Goal: Task Accomplishment & Management: Manage account settings

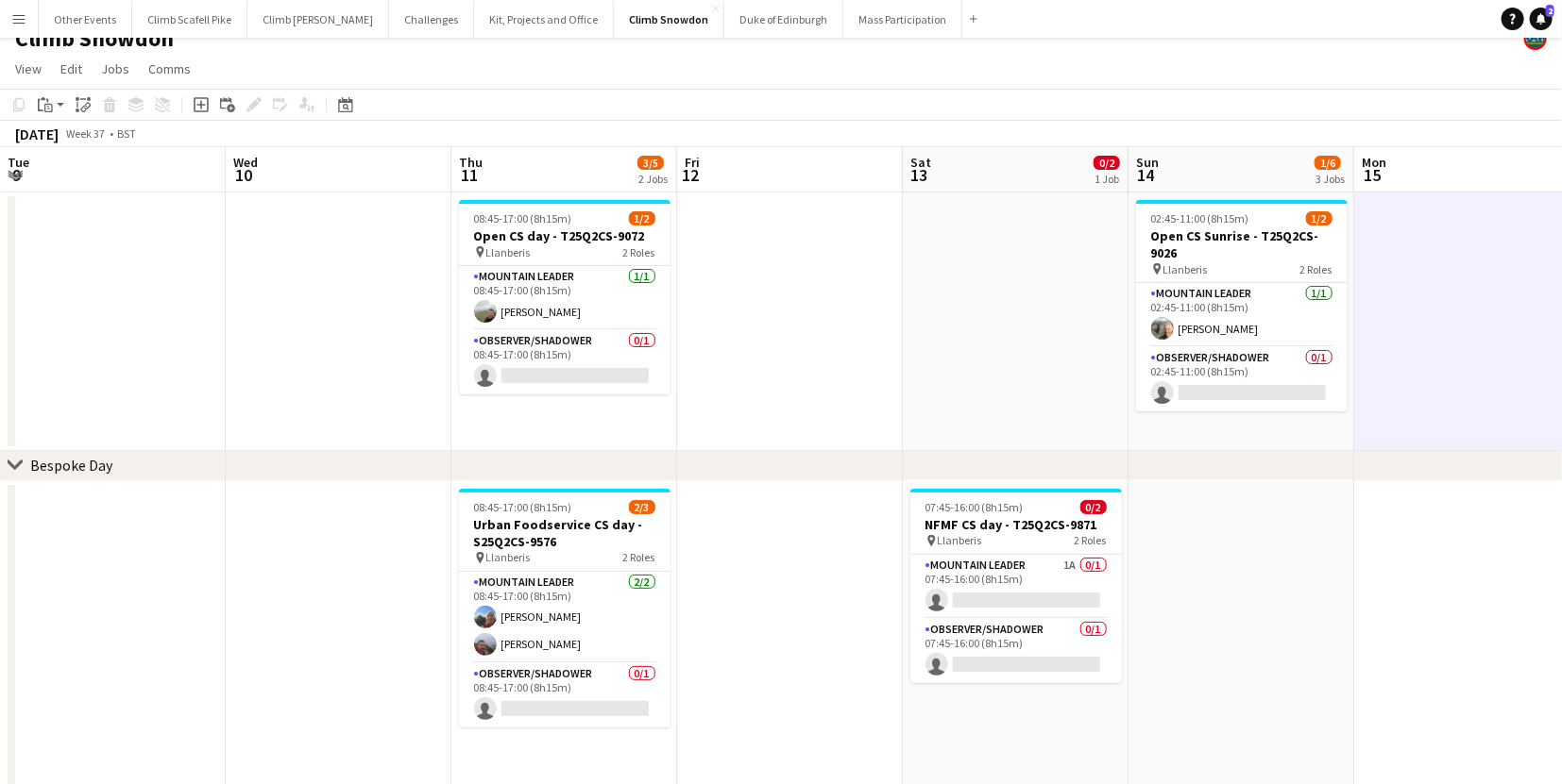
scroll to position [0, 416]
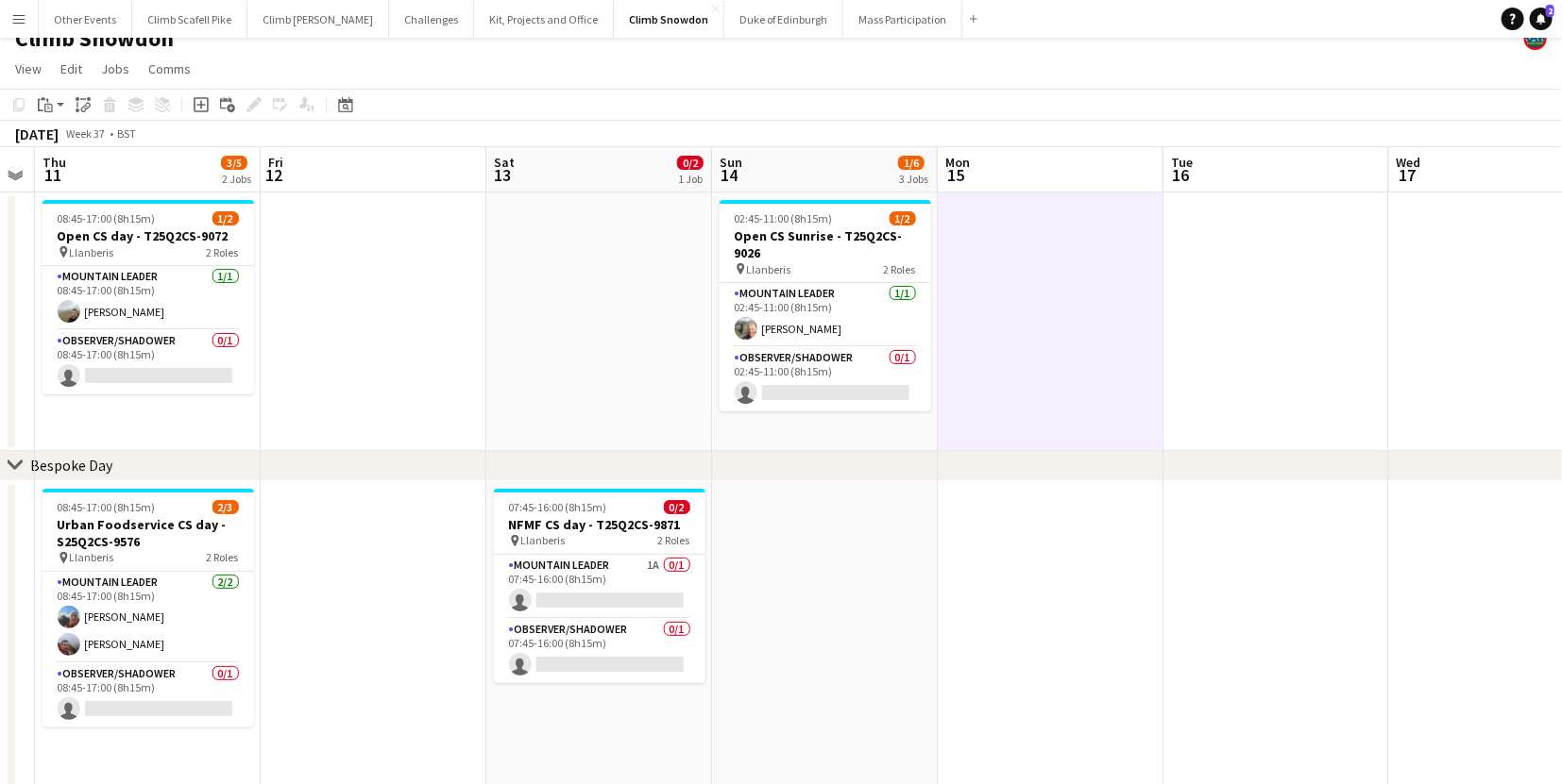
drag, startPoint x: 343, startPoint y: 100, endPoint x: 356, endPoint y: 118, distance: 22.2
click at [343, 100] on icon at bounding box center [345, 105] width 15 height 16
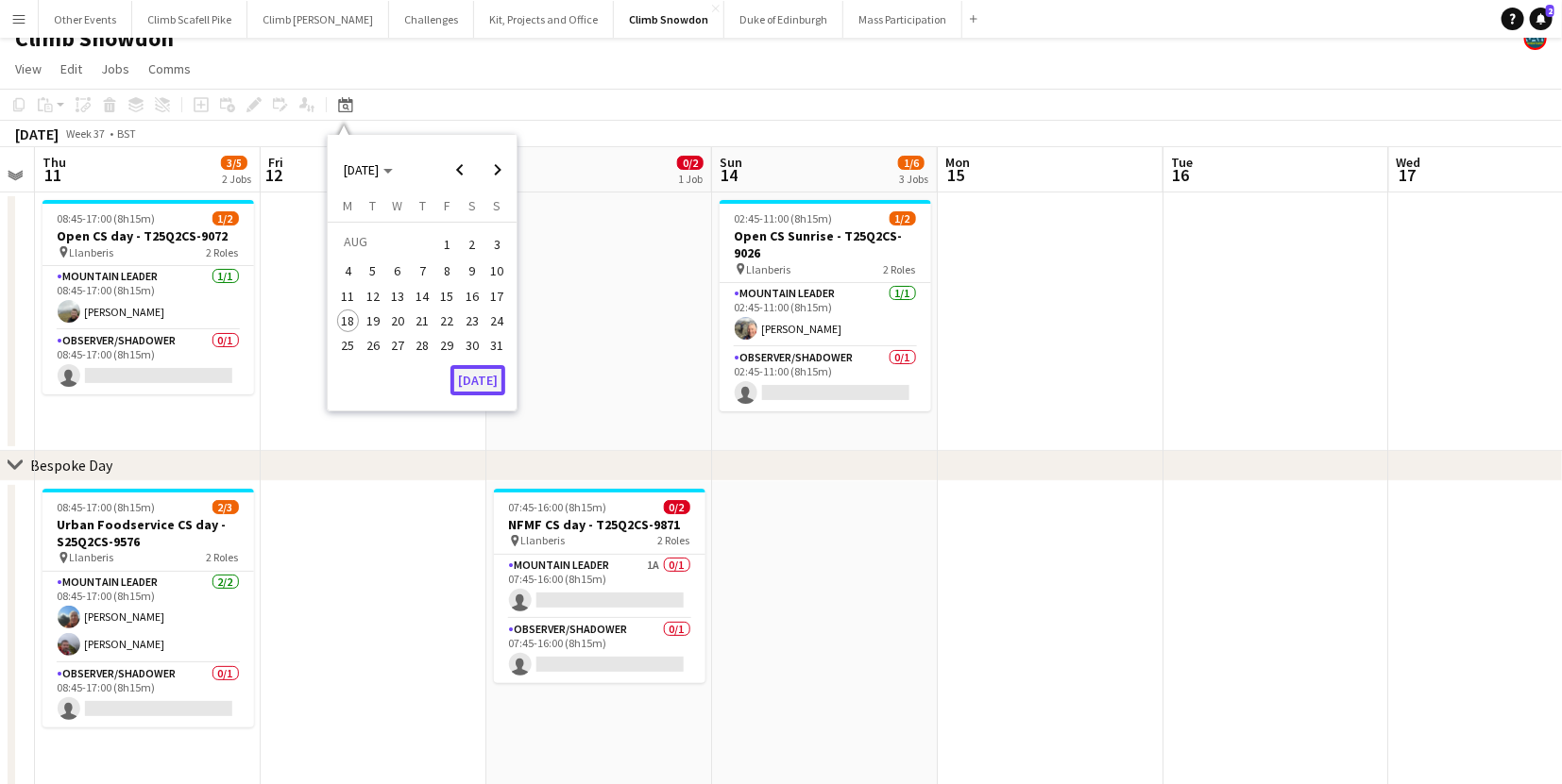
click at [482, 370] on button "[DATE]" at bounding box center [478, 379] width 54 height 30
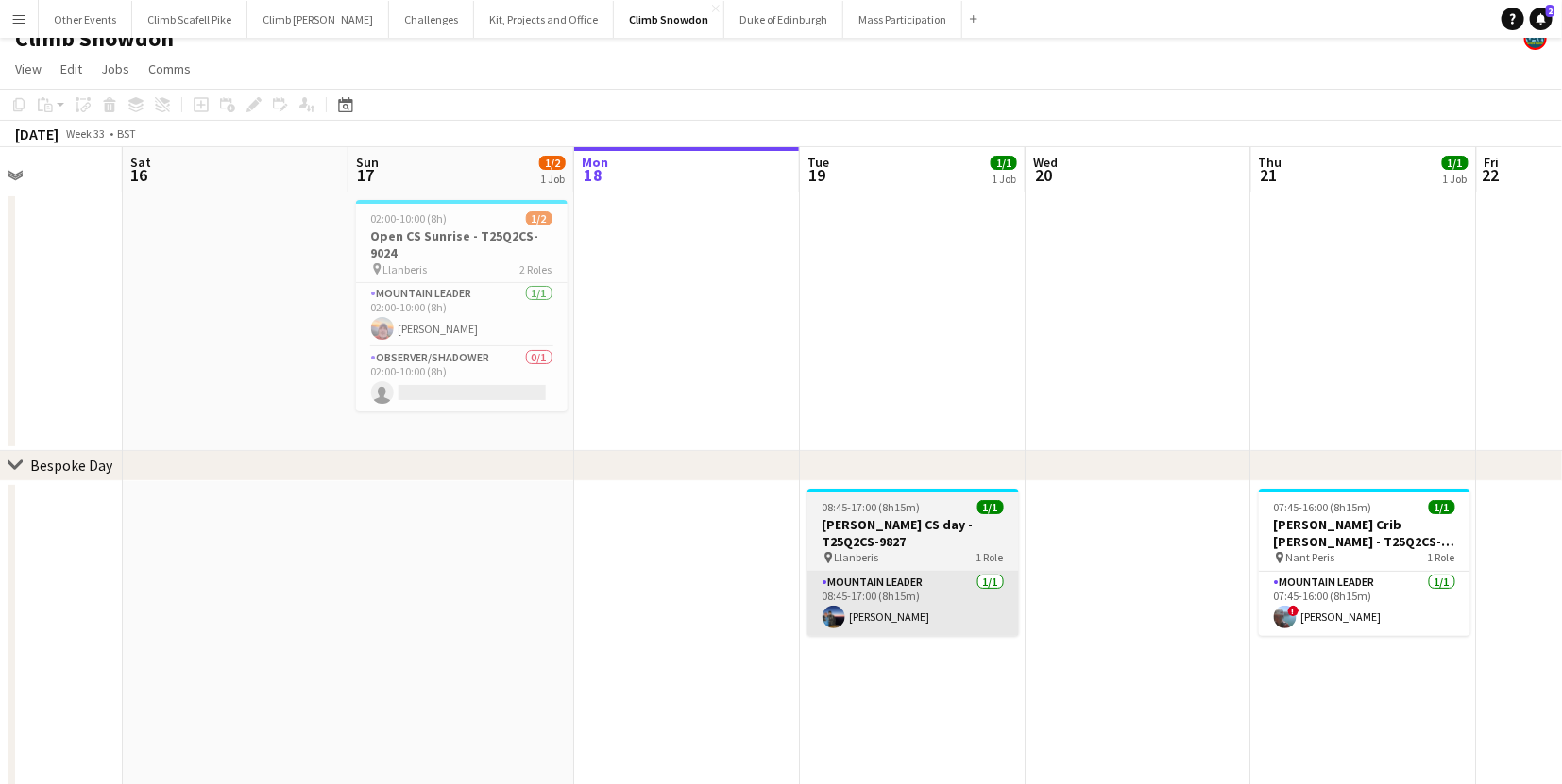
drag, startPoint x: 1061, startPoint y: 590, endPoint x: 650, endPoint y: 626, distance: 412.6
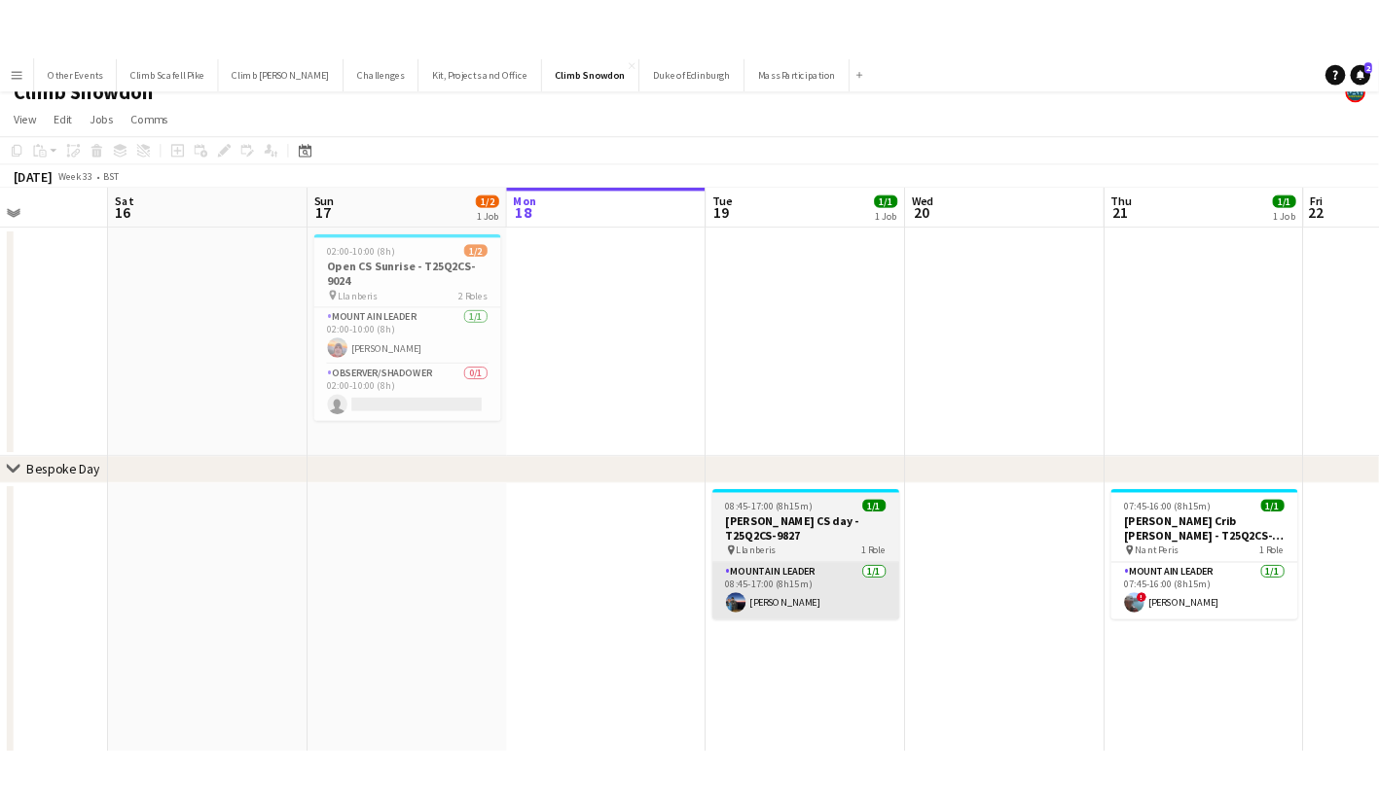
scroll to position [0, 588]
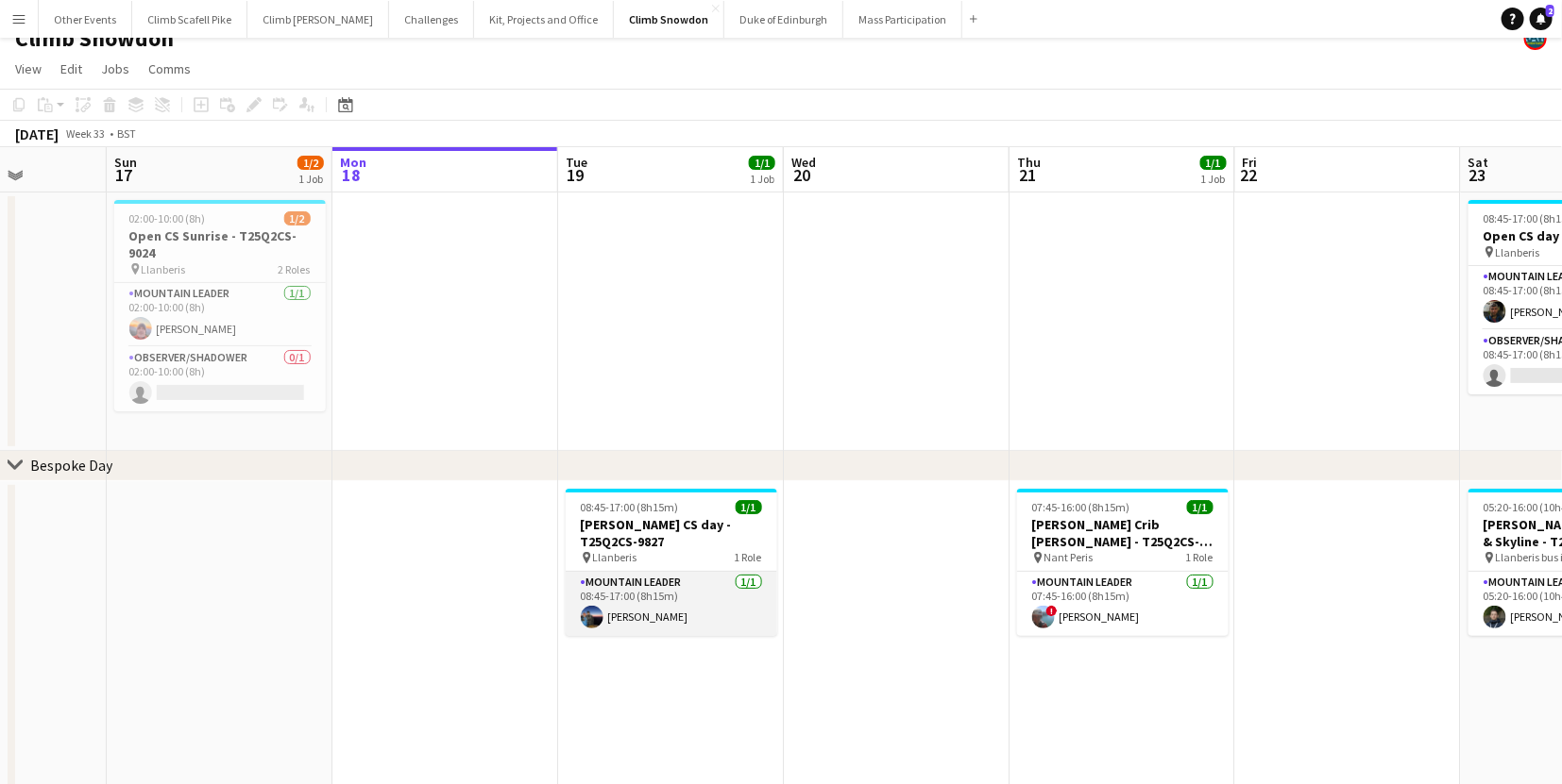
click at [613, 612] on app-card-role "Mountain Leader 1/1 08:45-17:00 (8h15m) Paul Newell" at bounding box center [672, 604] width 212 height 64
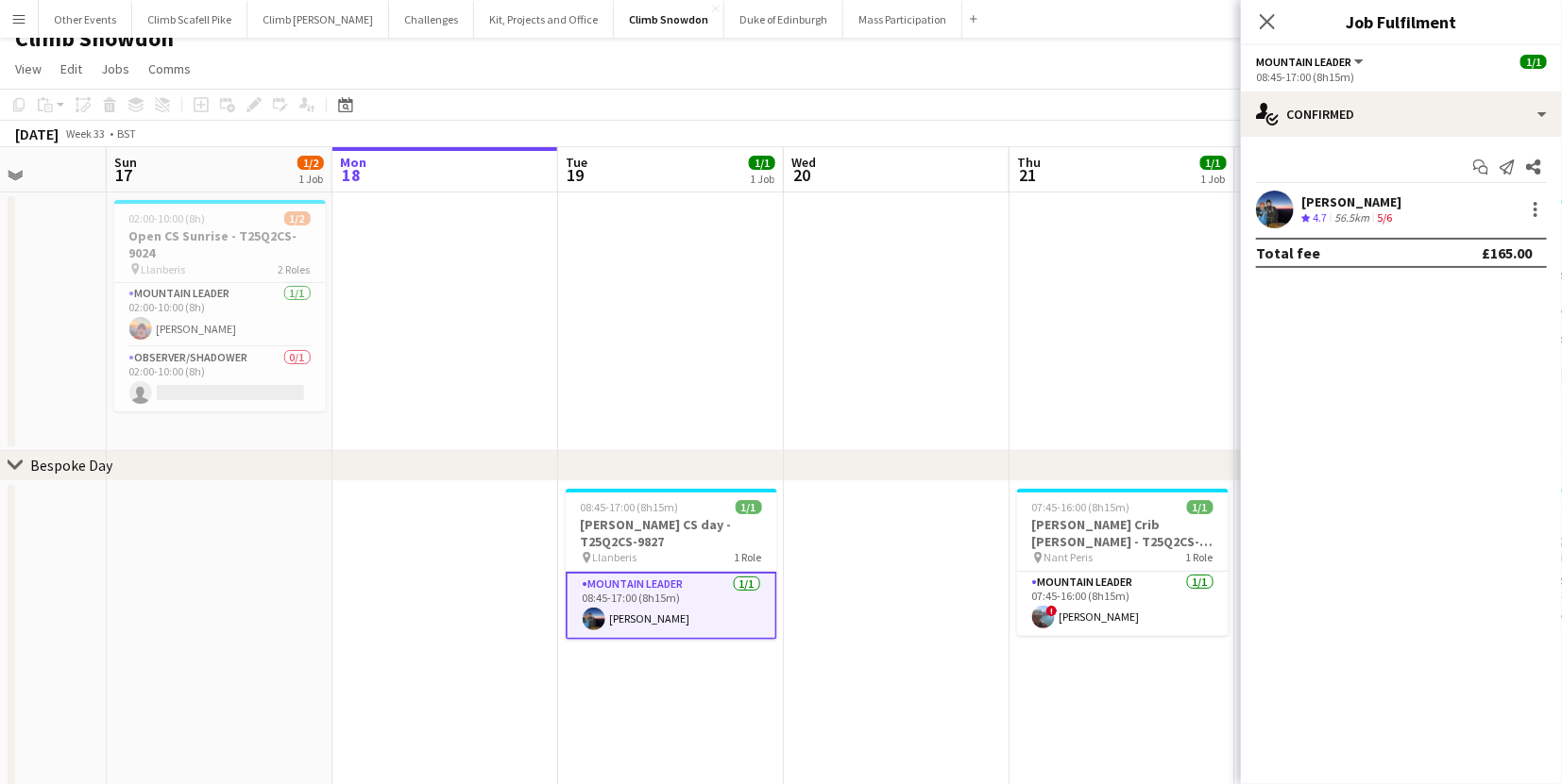
click at [1278, 210] on app-user-avatar at bounding box center [1275, 210] width 38 height 38
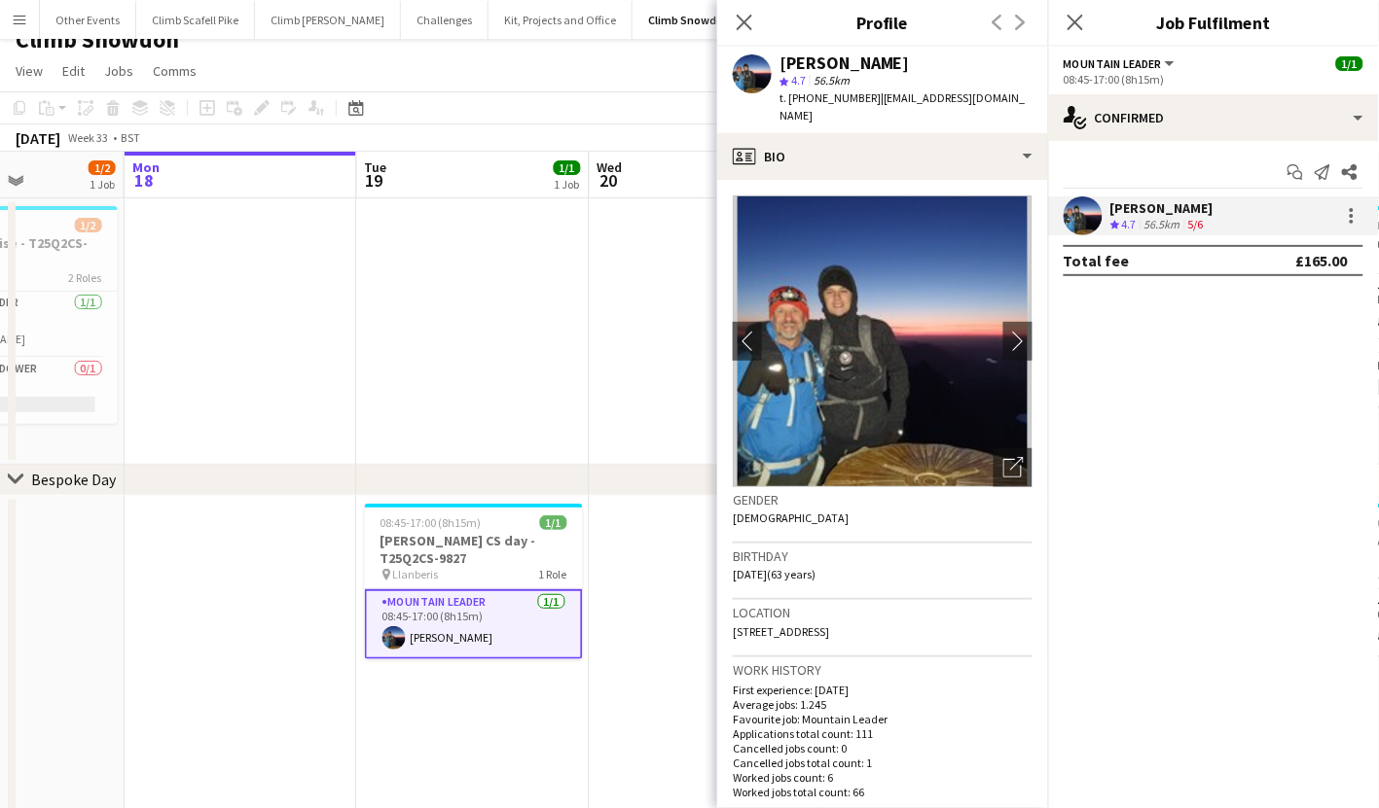
drag, startPoint x: 339, startPoint y: 574, endPoint x: 304, endPoint y: 577, distance: 35.1
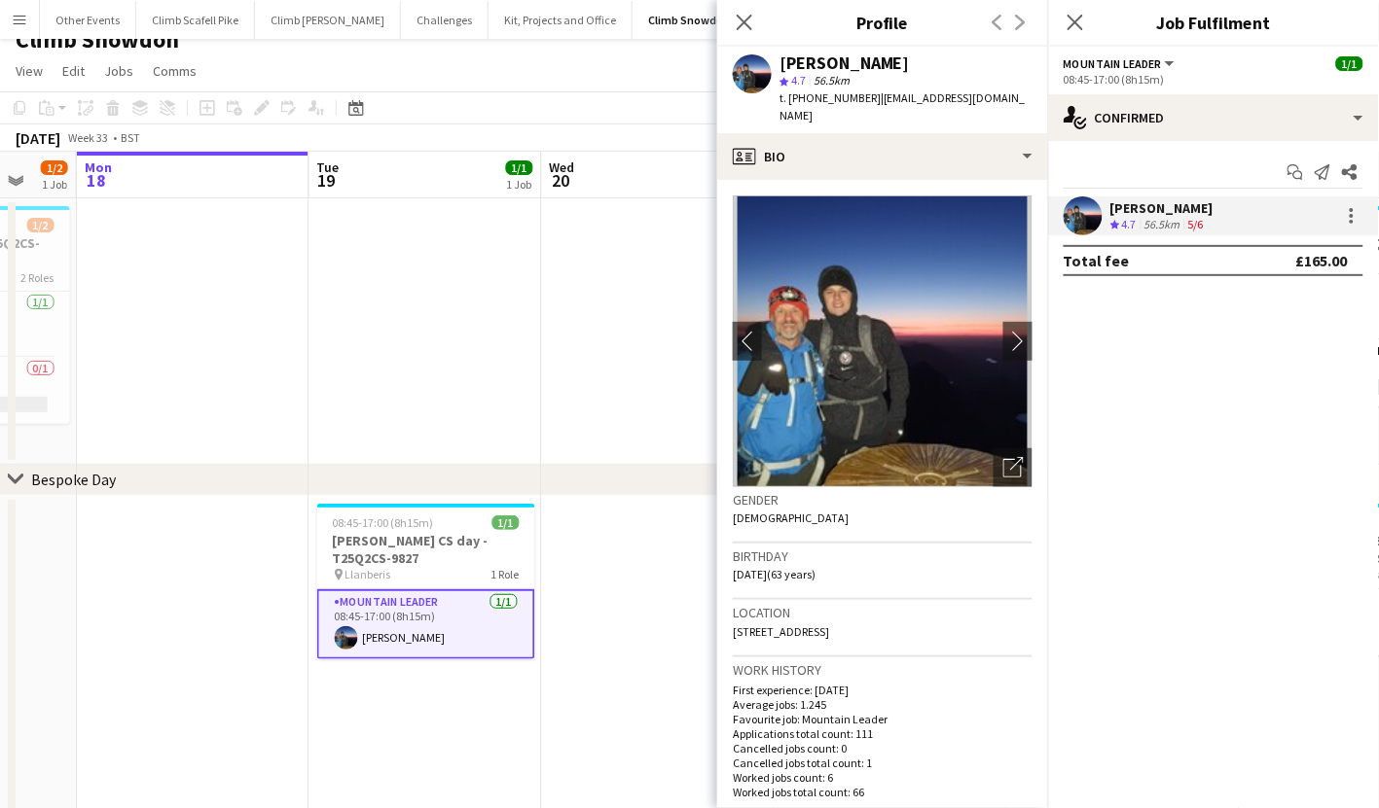
scroll to position [0, 632]
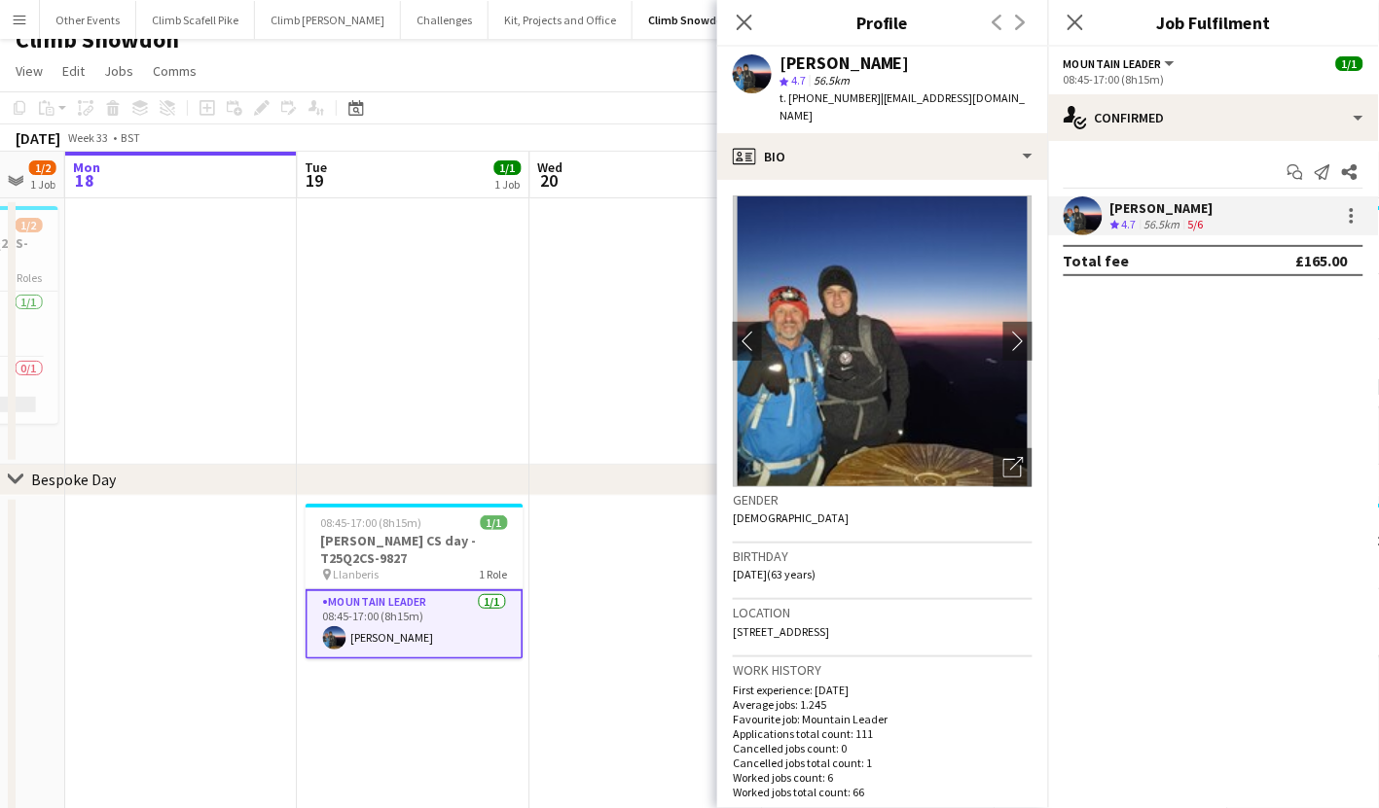
drag, startPoint x: 616, startPoint y: 586, endPoint x: 589, endPoint y: 588, distance: 27.3
click at [743, 30] on icon "Close pop-in" at bounding box center [743, 22] width 18 height 18
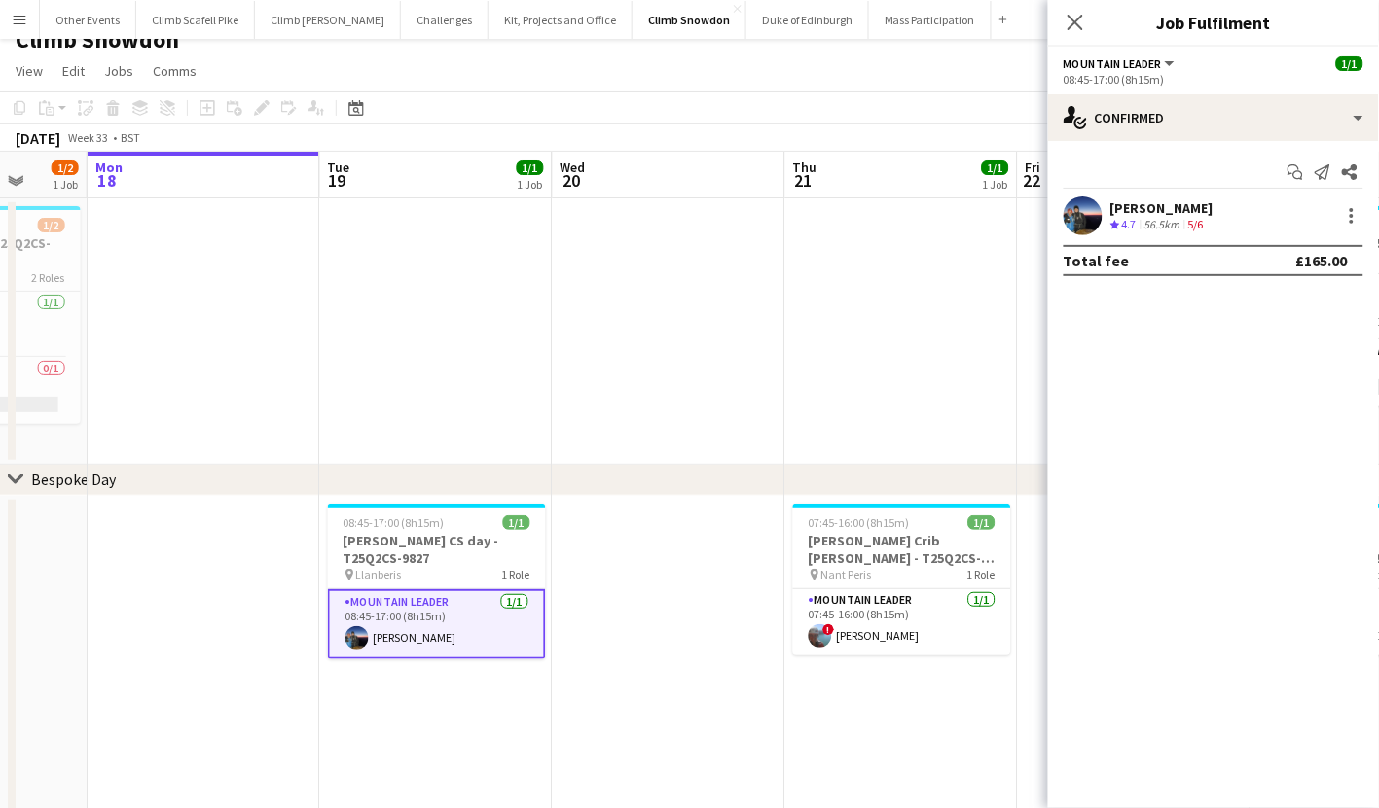
scroll to position [0, 606]
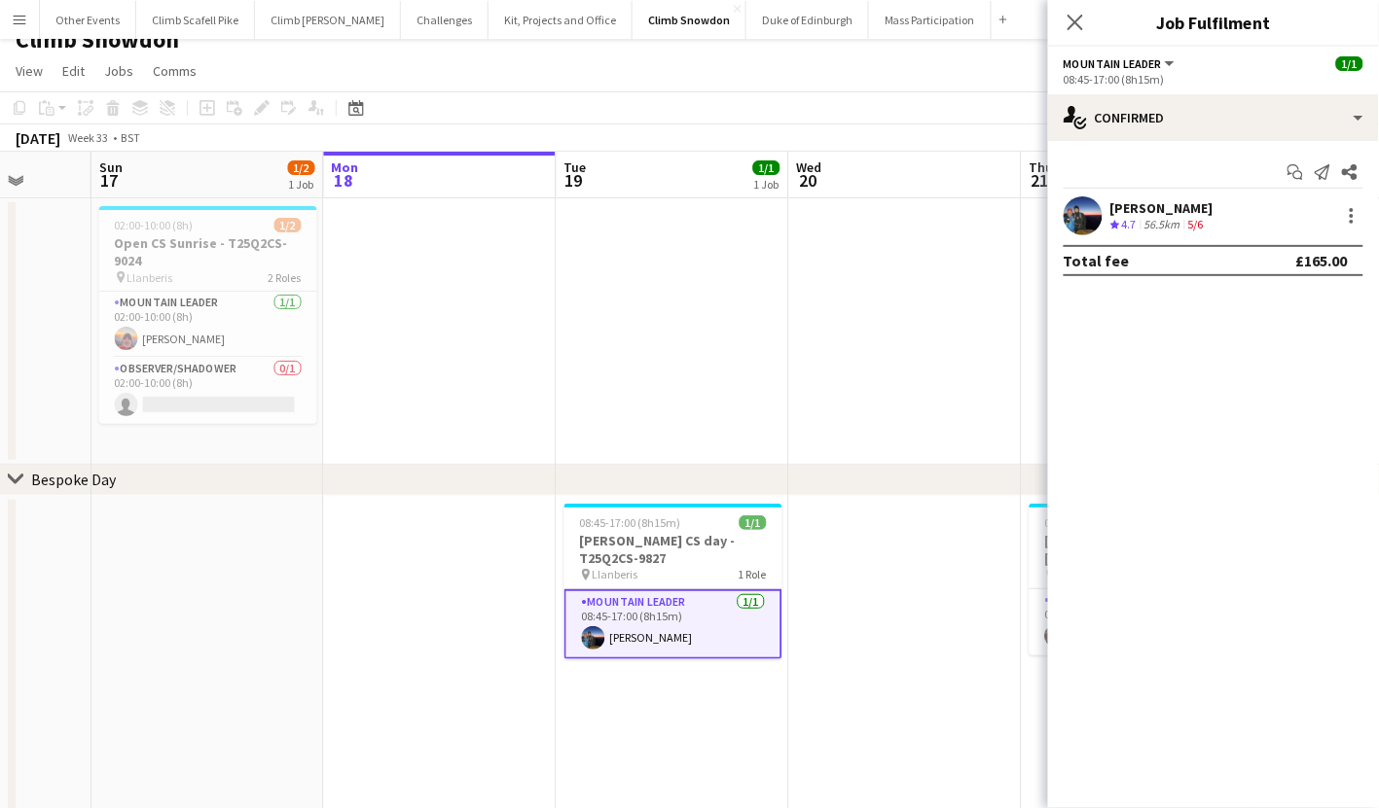
drag, startPoint x: 751, startPoint y: 590, endPoint x: 900, endPoint y: 583, distance: 149.0
click at [1074, 29] on icon "Close pop-in" at bounding box center [1074, 22] width 18 height 18
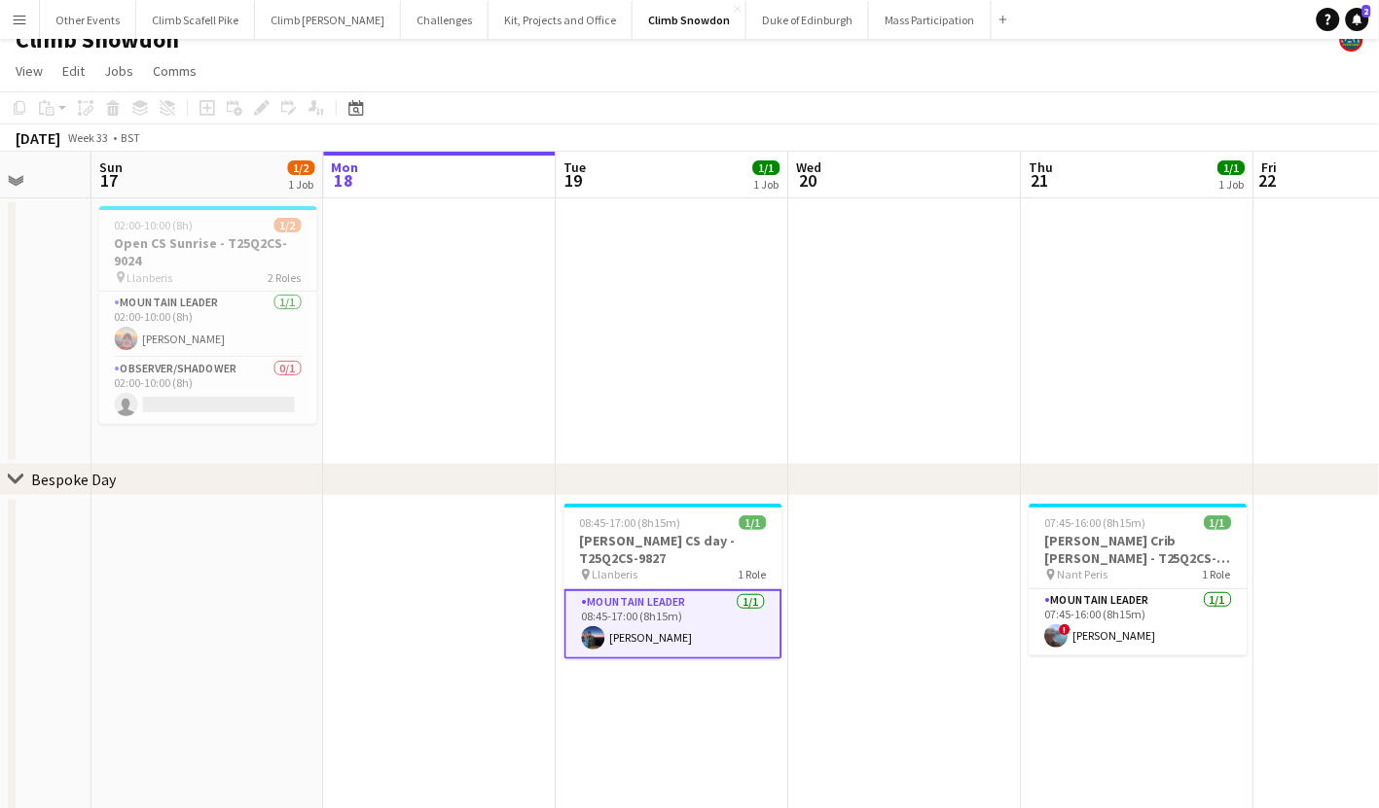
click at [969, 397] on app-date-cell at bounding box center [905, 331] width 233 height 267
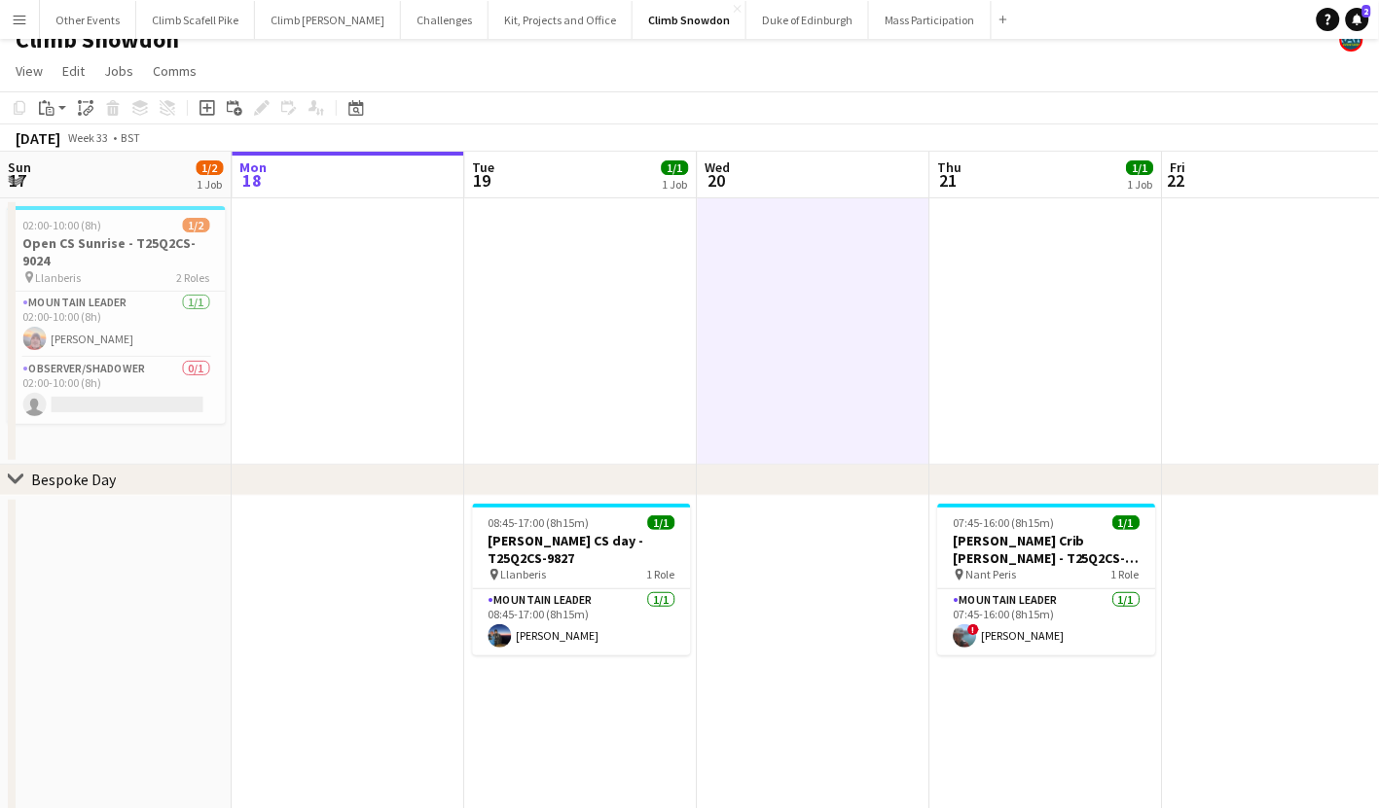
scroll to position [0, 684]
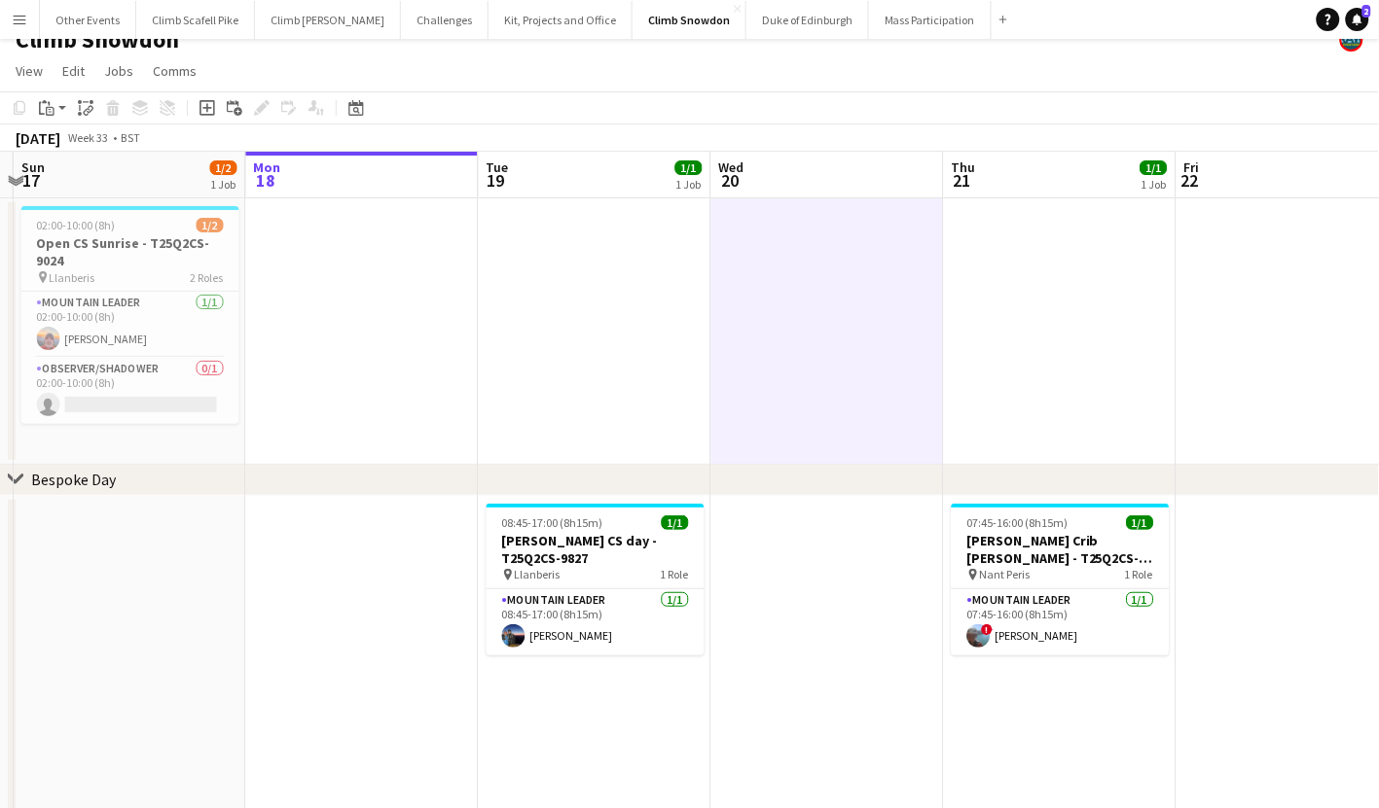
drag, startPoint x: 869, startPoint y: 366, endPoint x: 837, endPoint y: 366, distance: 32.1
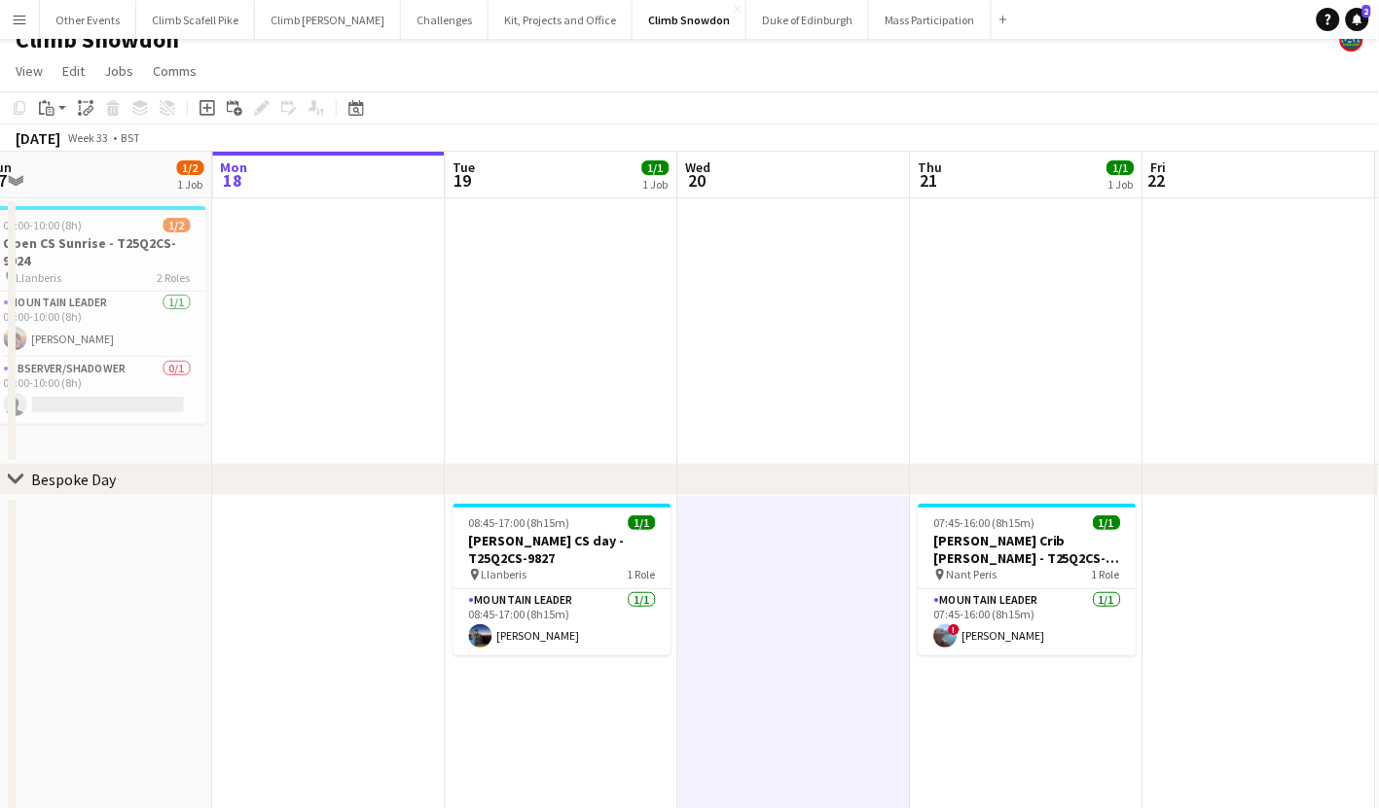
scroll to position [0, 720]
drag, startPoint x: 1248, startPoint y: 696, endPoint x: 1212, endPoint y: 697, distance: 36.0
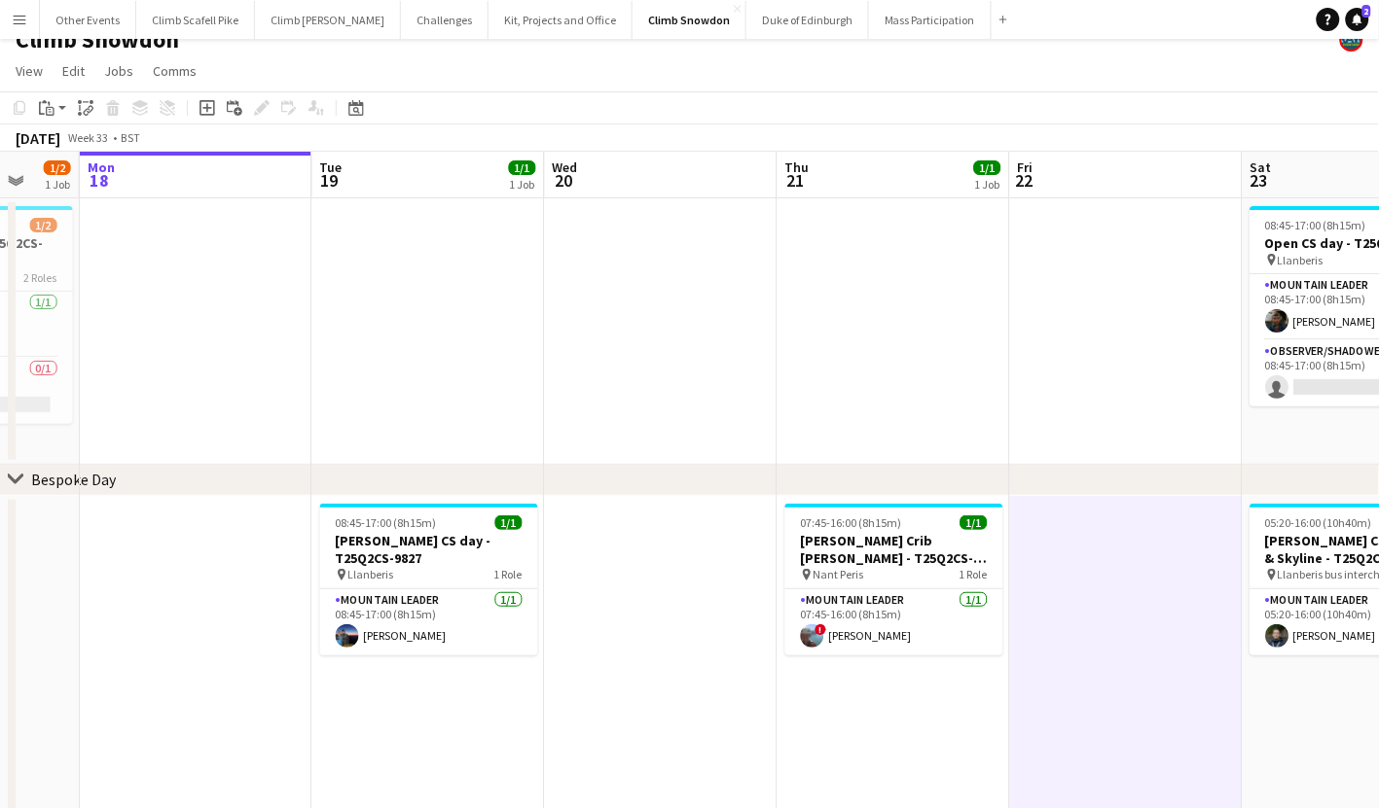
scroll to position [0, 570]
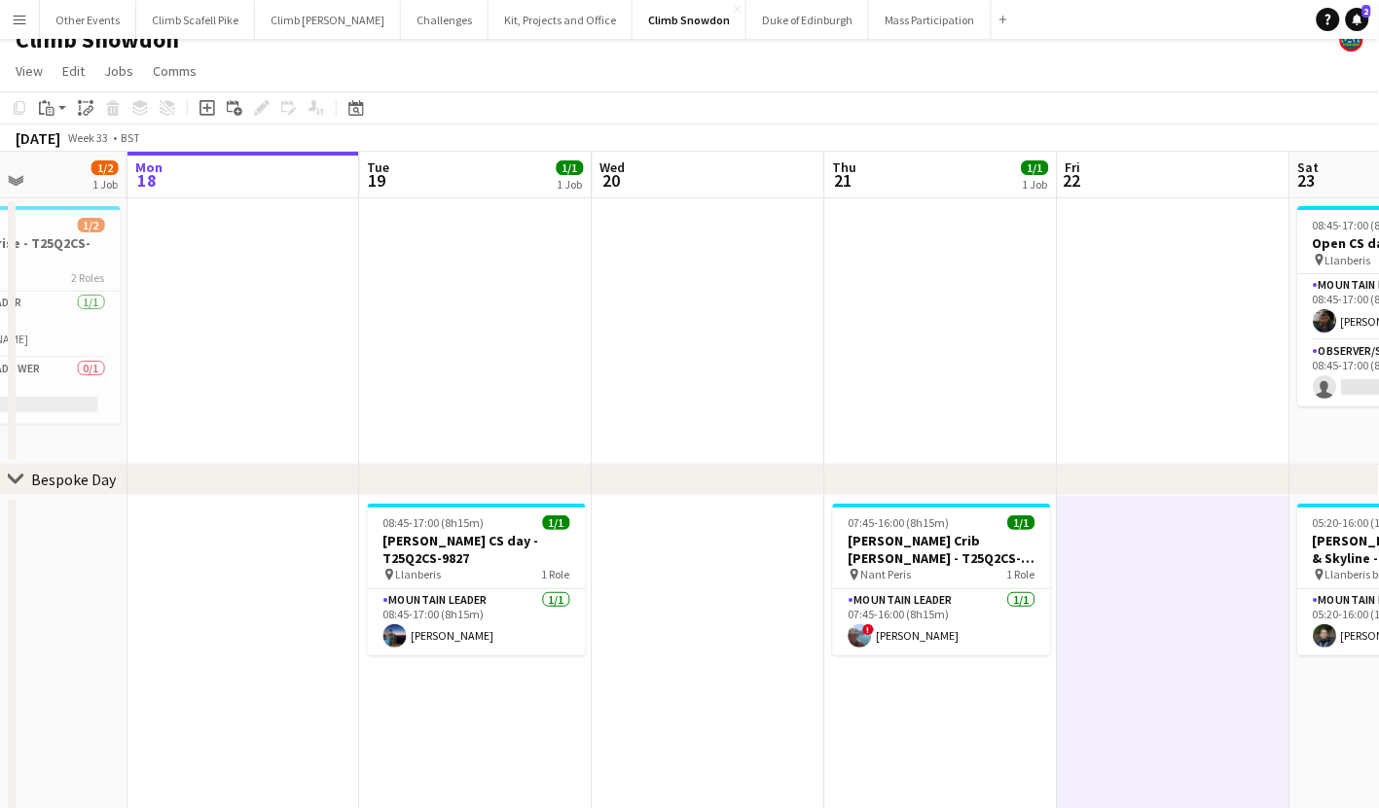
drag, startPoint x: 1243, startPoint y: 663, endPoint x: 1160, endPoint y: 686, distance: 86.9
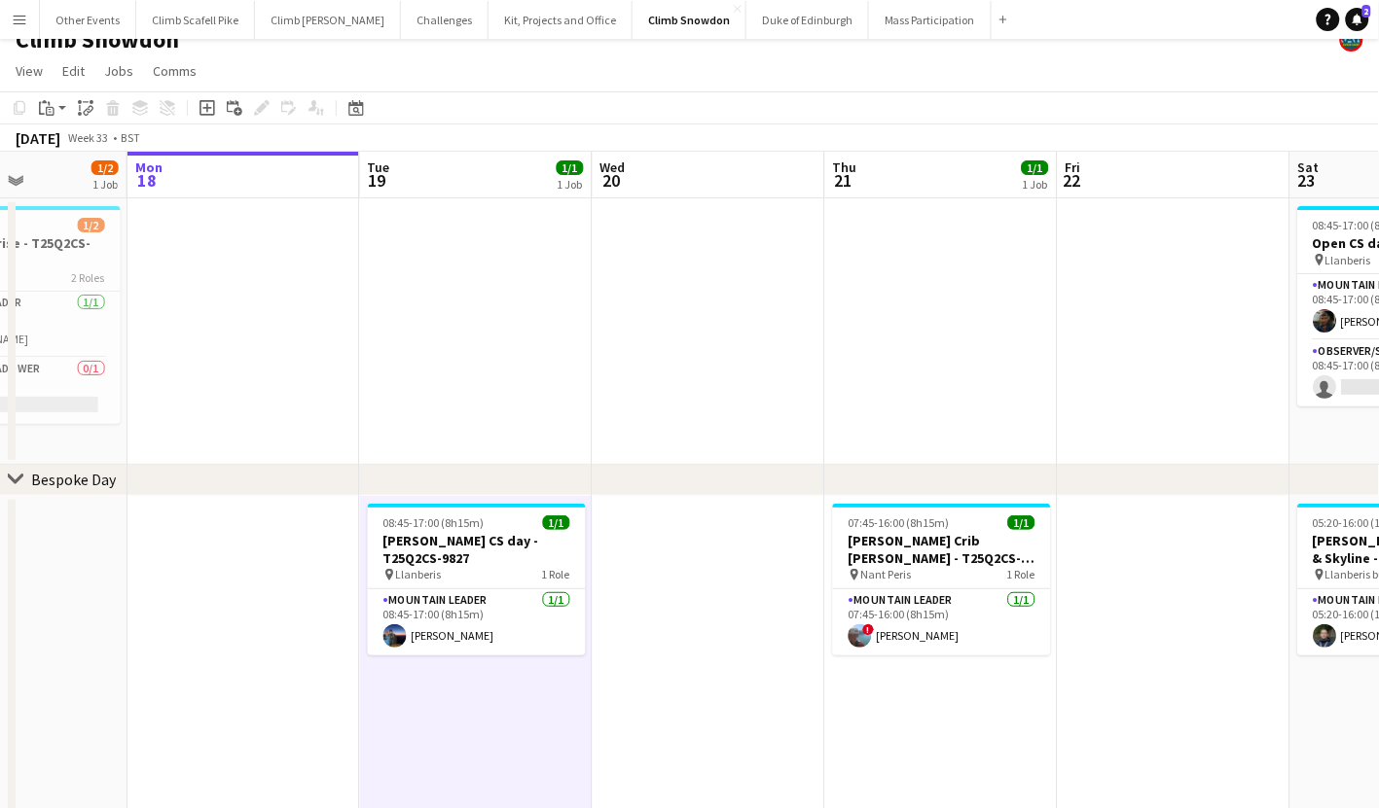
scroll to position [0, 572]
click at [463, 394] on app-date-cell at bounding box center [474, 331] width 233 height 267
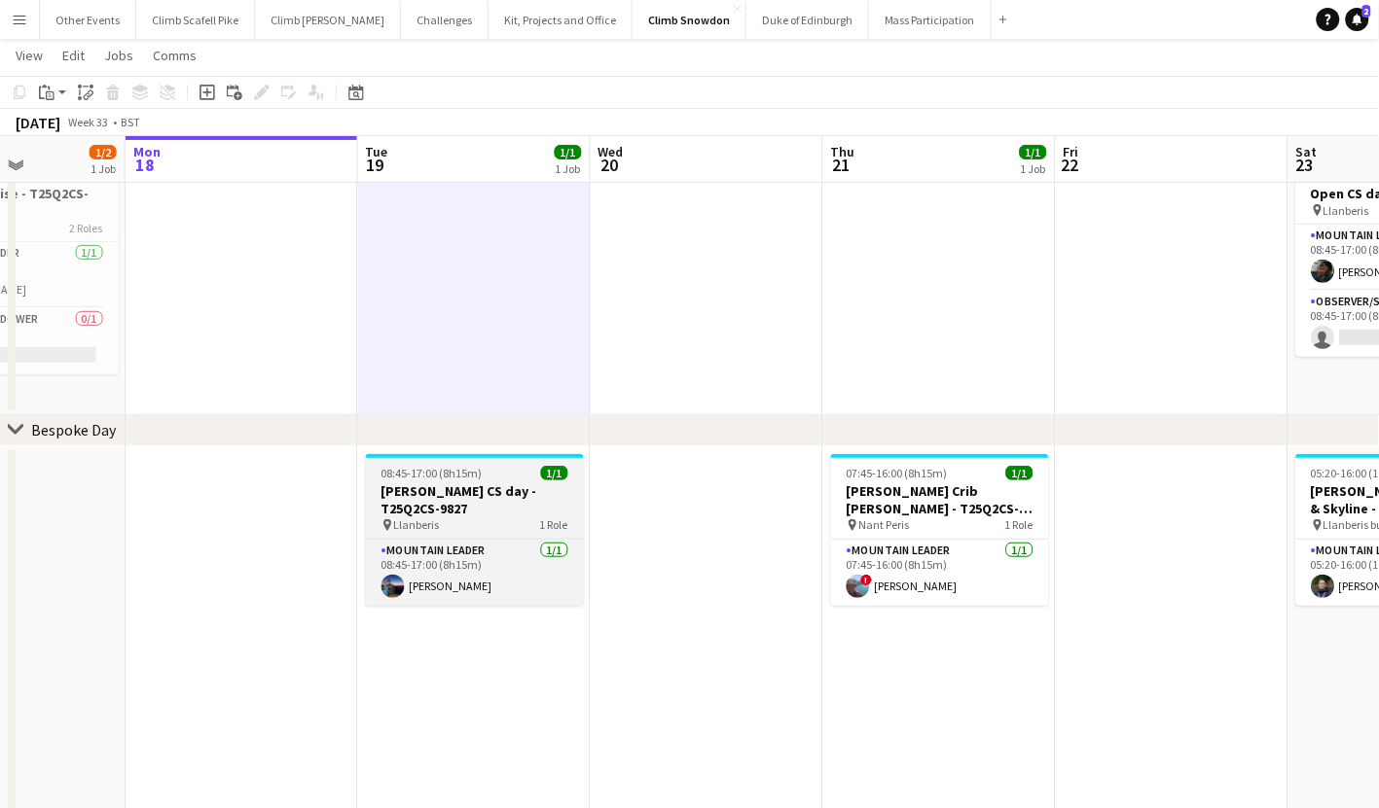
scroll to position [0, 0]
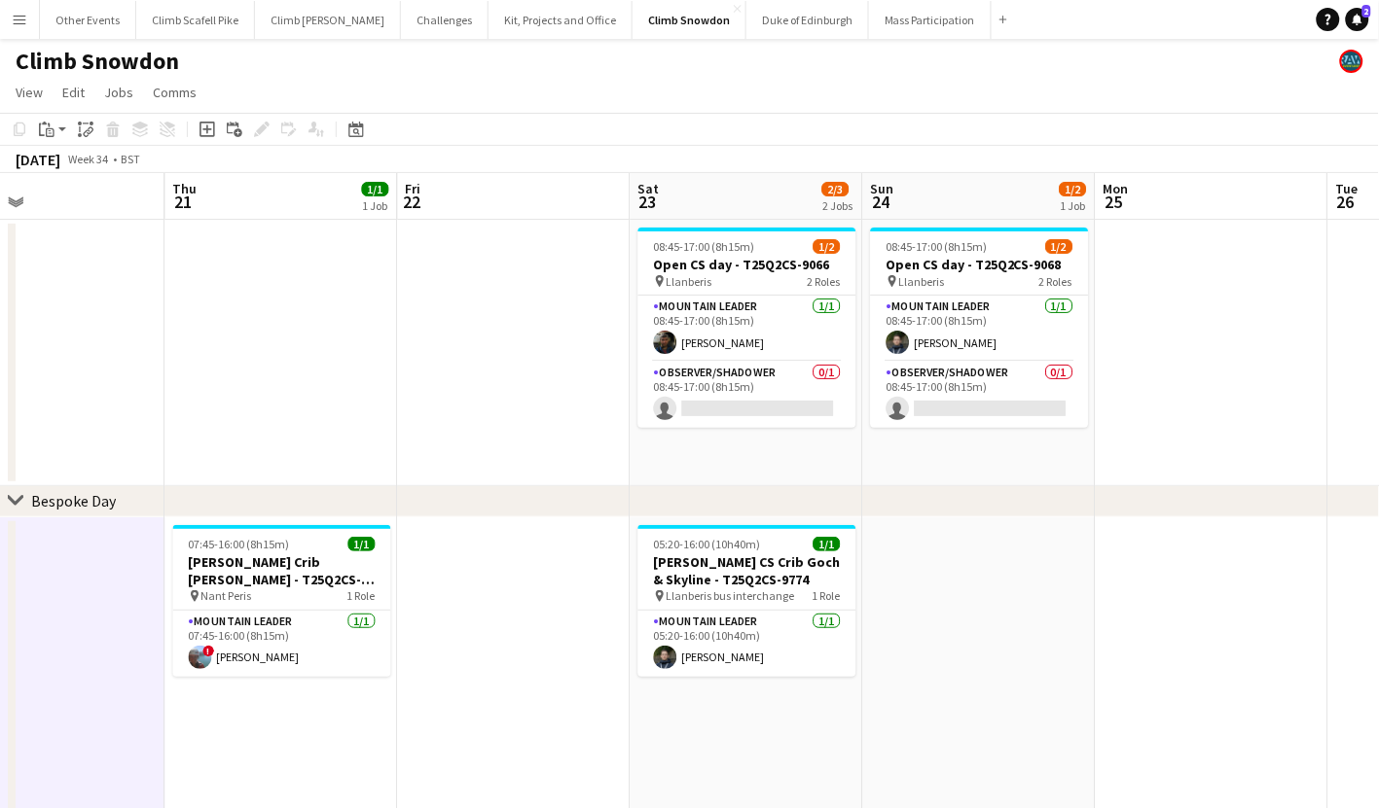
drag, startPoint x: 1154, startPoint y: 399, endPoint x: 762, endPoint y: 471, distance: 398.6
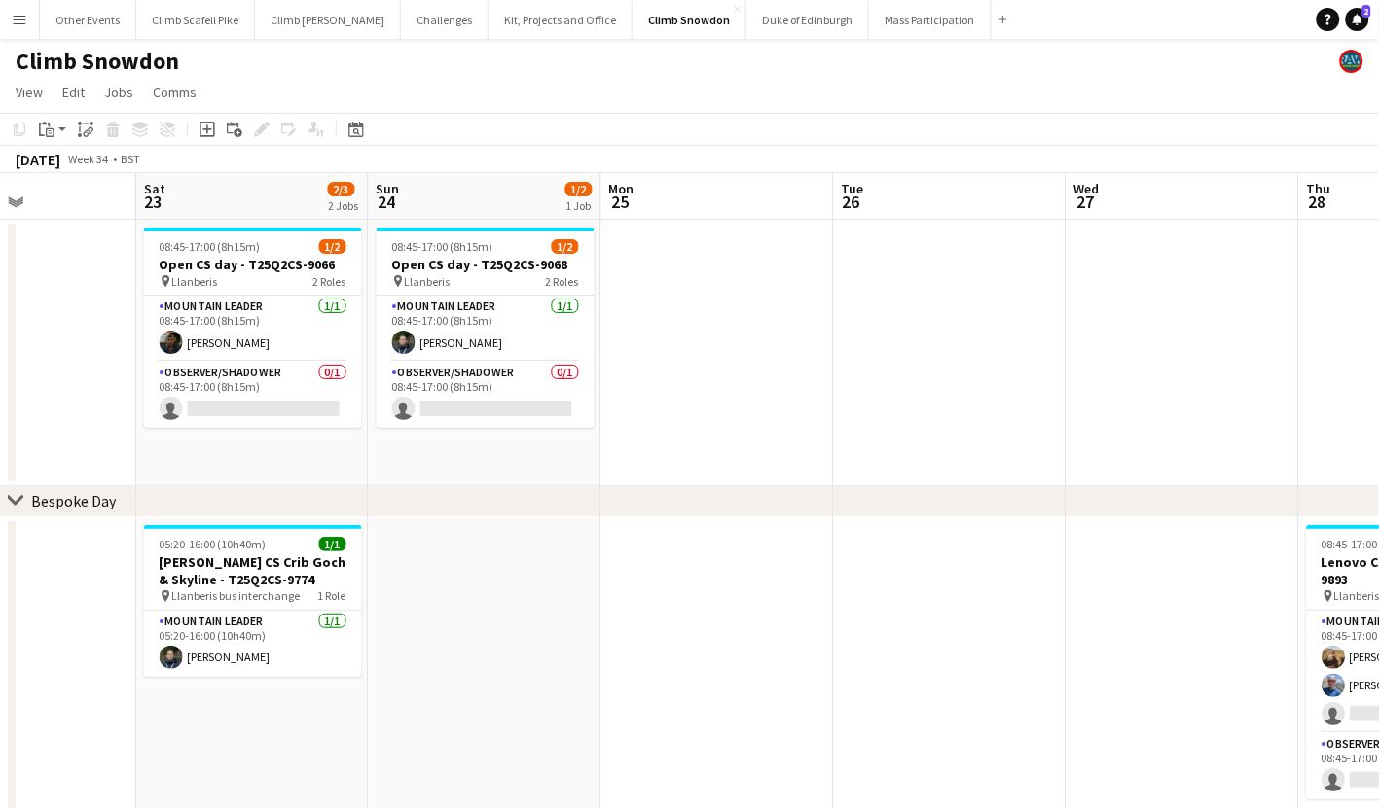
scroll to position [0, 755]
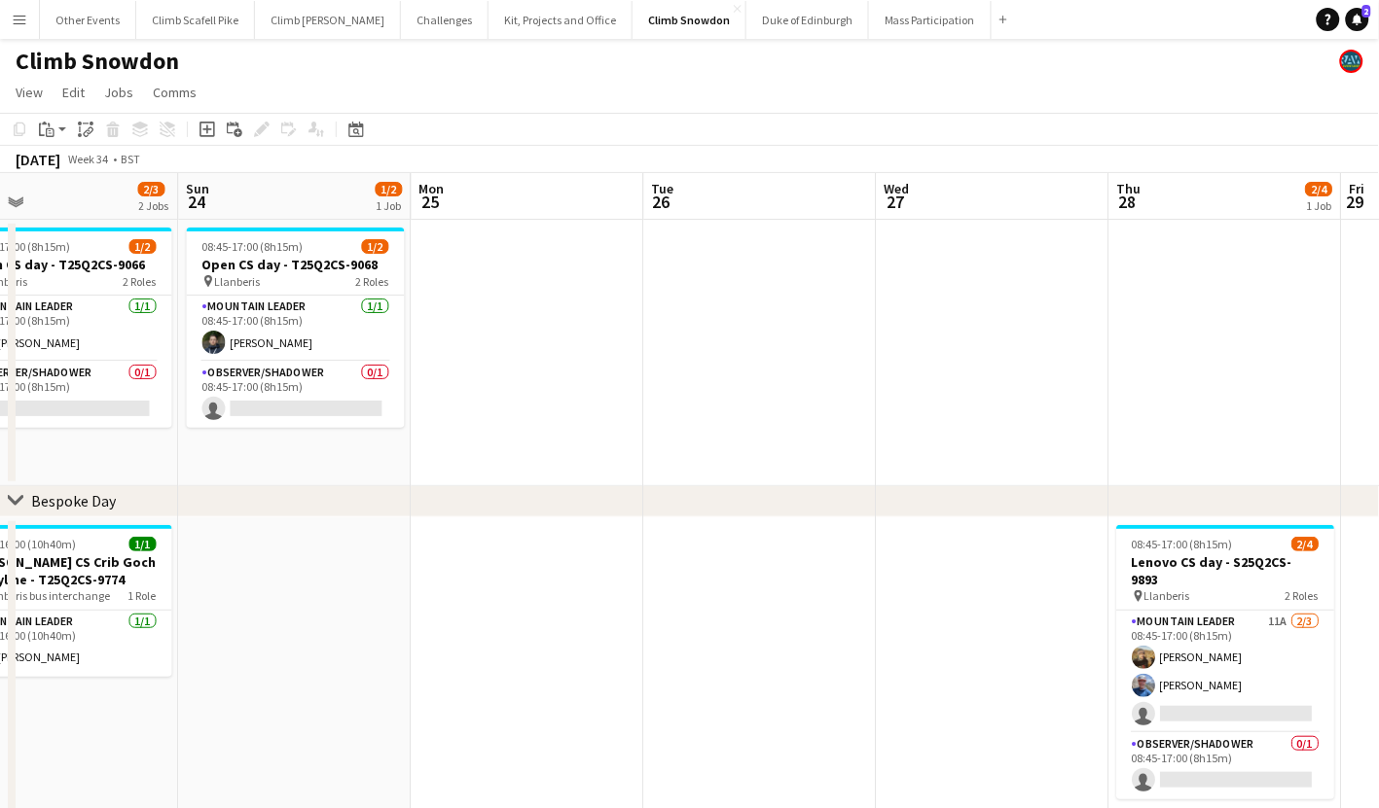
drag, startPoint x: 1142, startPoint y: 431, endPoint x: 601, endPoint y: 450, distance: 541.2
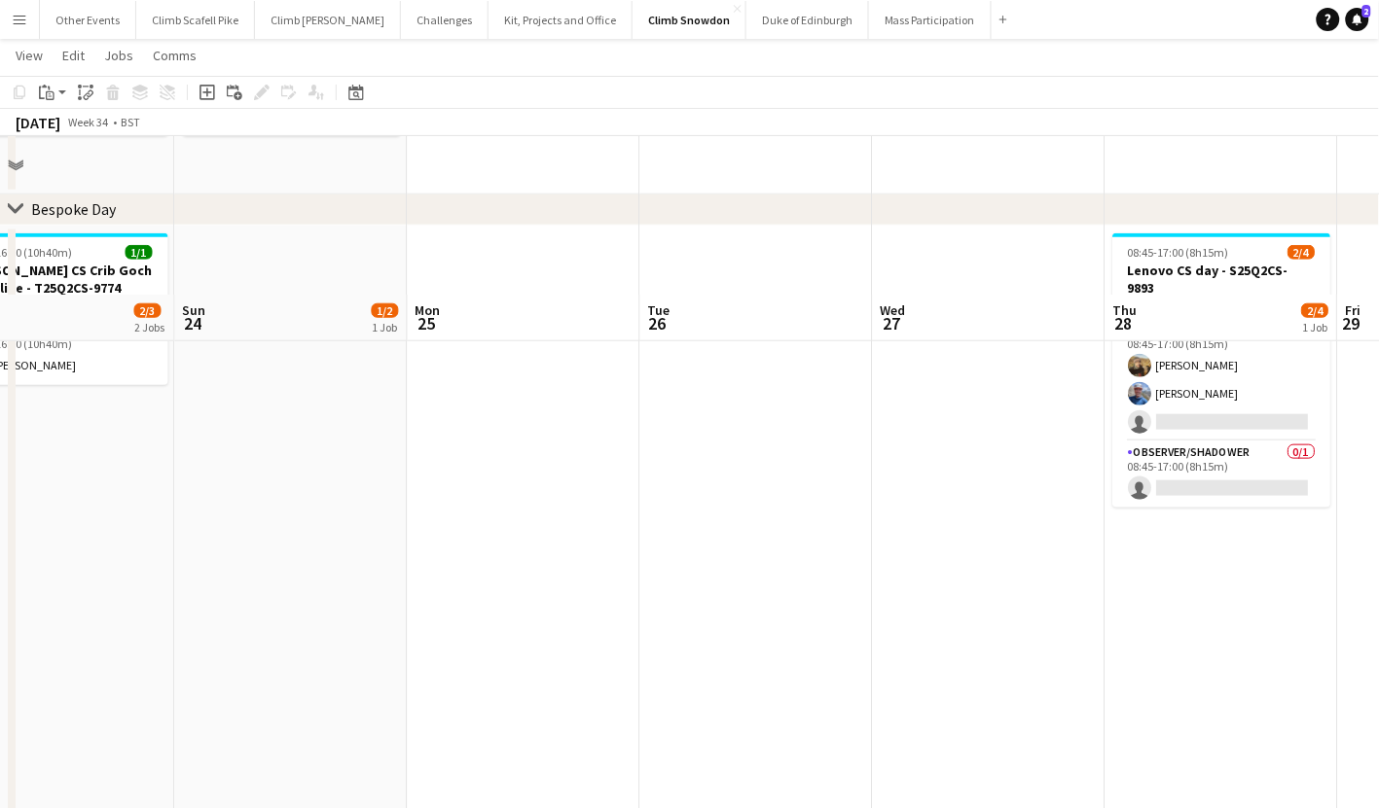
scroll to position [227, 0]
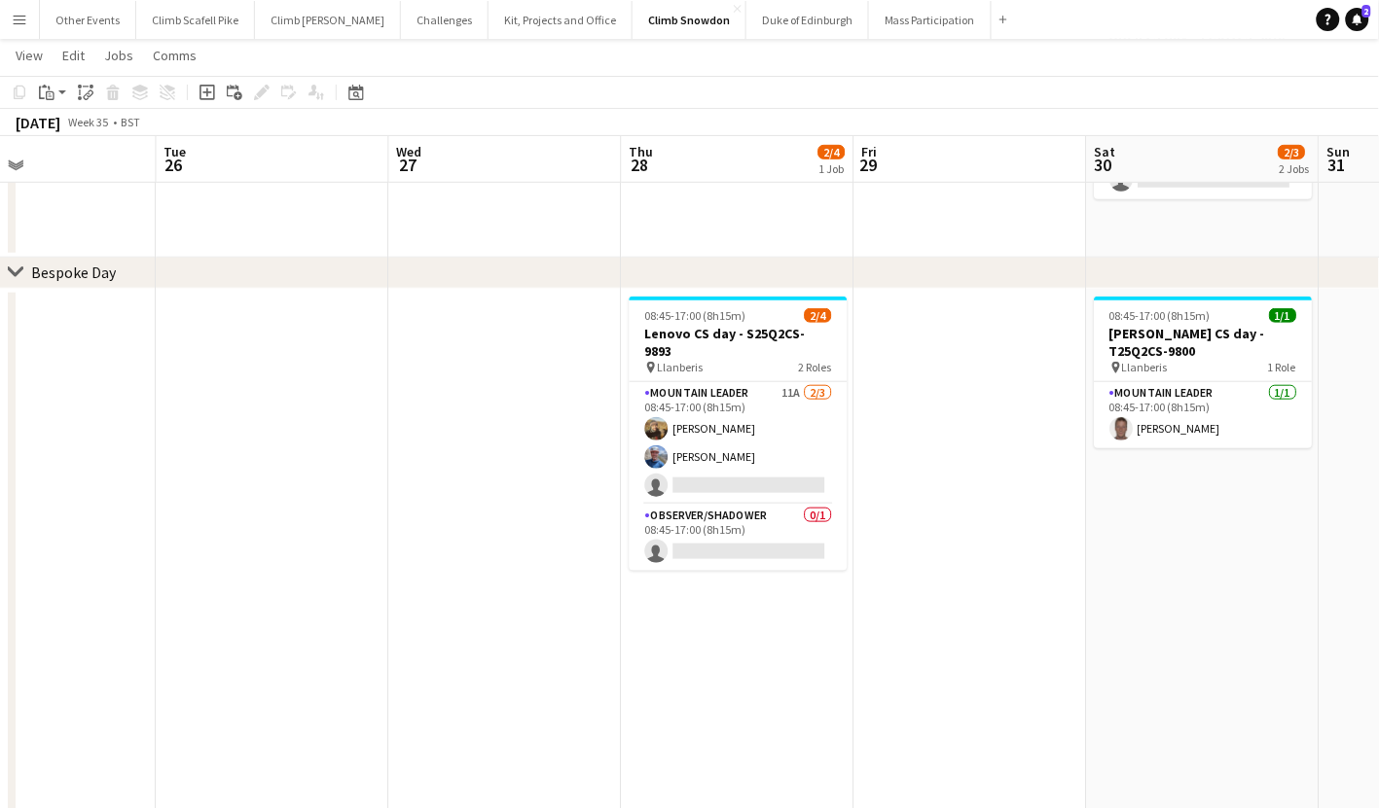
drag, startPoint x: 1091, startPoint y: 703, endPoint x: 705, endPoint y: 726, distance: 385.9
click at [705, 726] on app-calendar-viewport "Fri 22 Sat 23 2/3 2 Jobs Sun 24 1/2 1 Job Mon 25 Tue 26 Wed 27 Thu 28 2/4 1 Job…" at bounding box center [689, 758] width 1379 height 1819
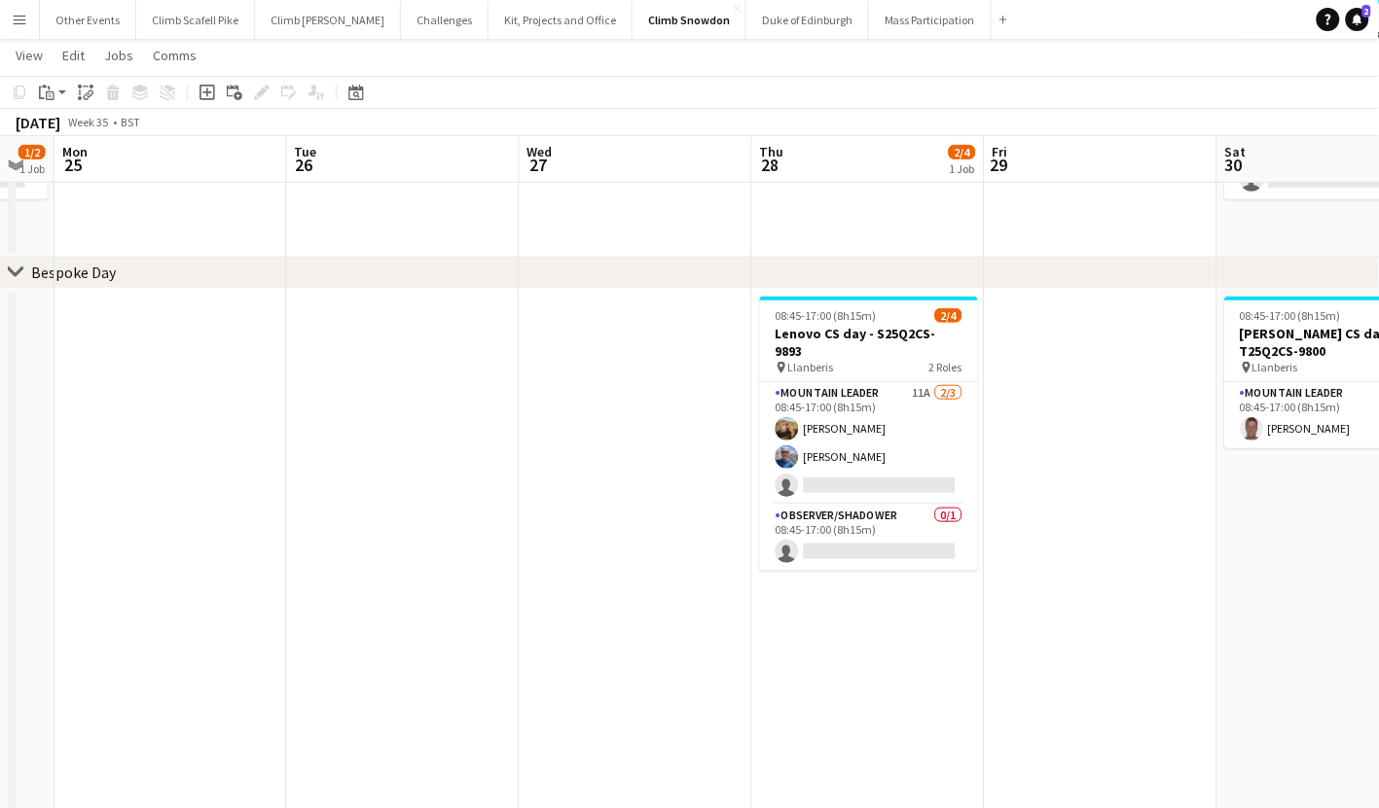
scroll to position [0, 691]
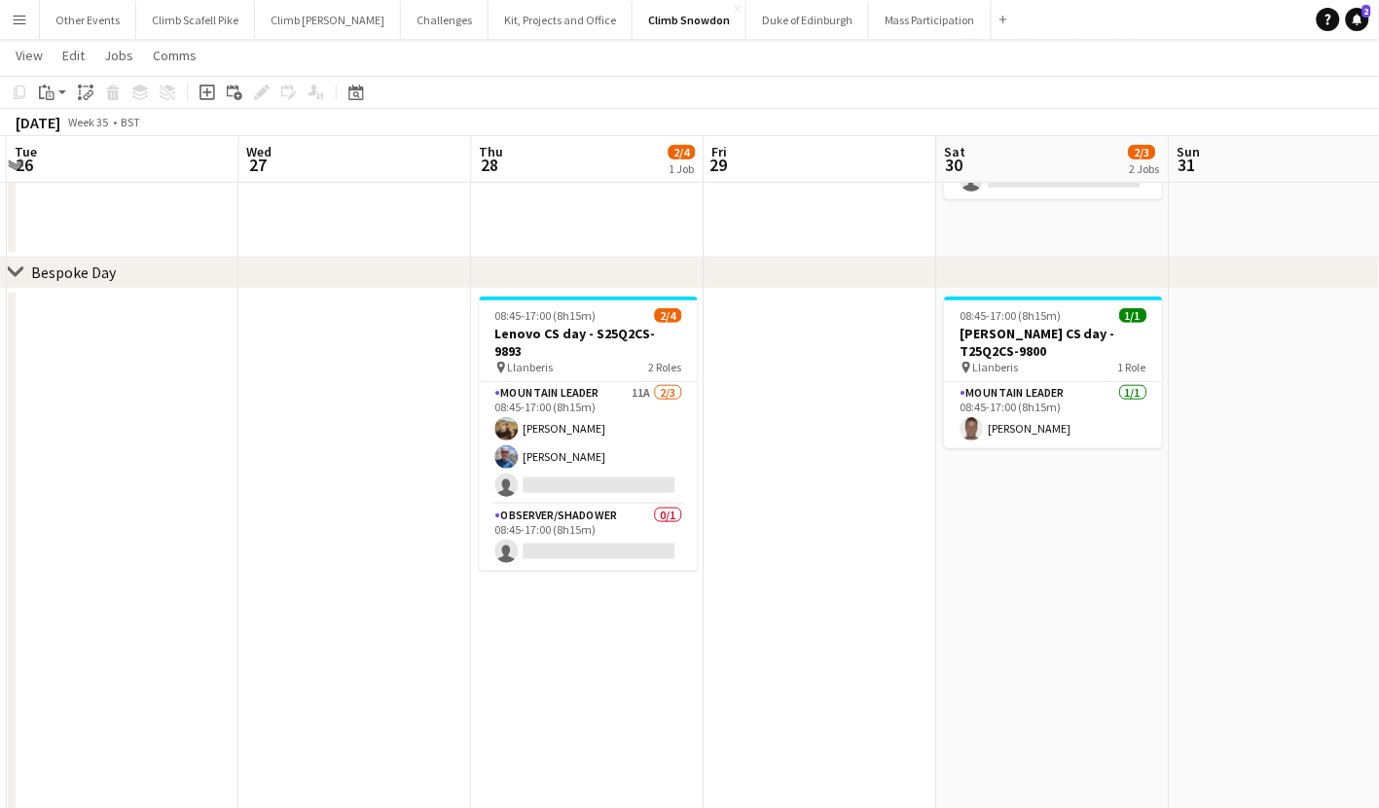
drag, startPoint x: 992, startPoint y: 578, endPoint x: 843, endPoint y: 593, distance: 149.7
click at [843, 593] on app-calendar-viewport "Sat 23 2/3 2 Jobs Sun 24 1/2 1 Job Mon 25 Tue 26 Wed 27 Thu 28 2/4 1 Job Fri 29…" at bounding box center [689, 758] width 1379 height 1819
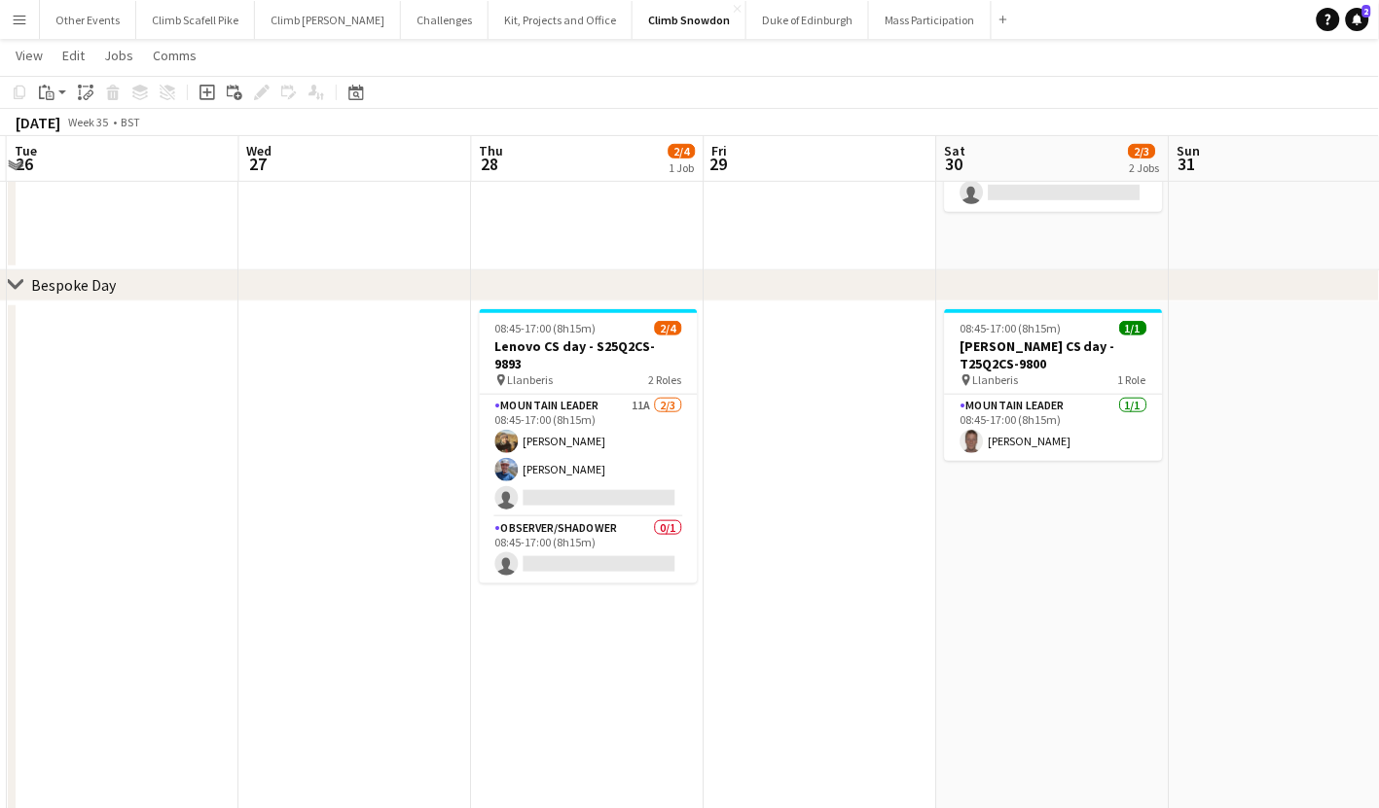
scroll to position [212, 0]
click at [814, 448] on app-date-cell at bounding box center [820, 731] width 233 height 855
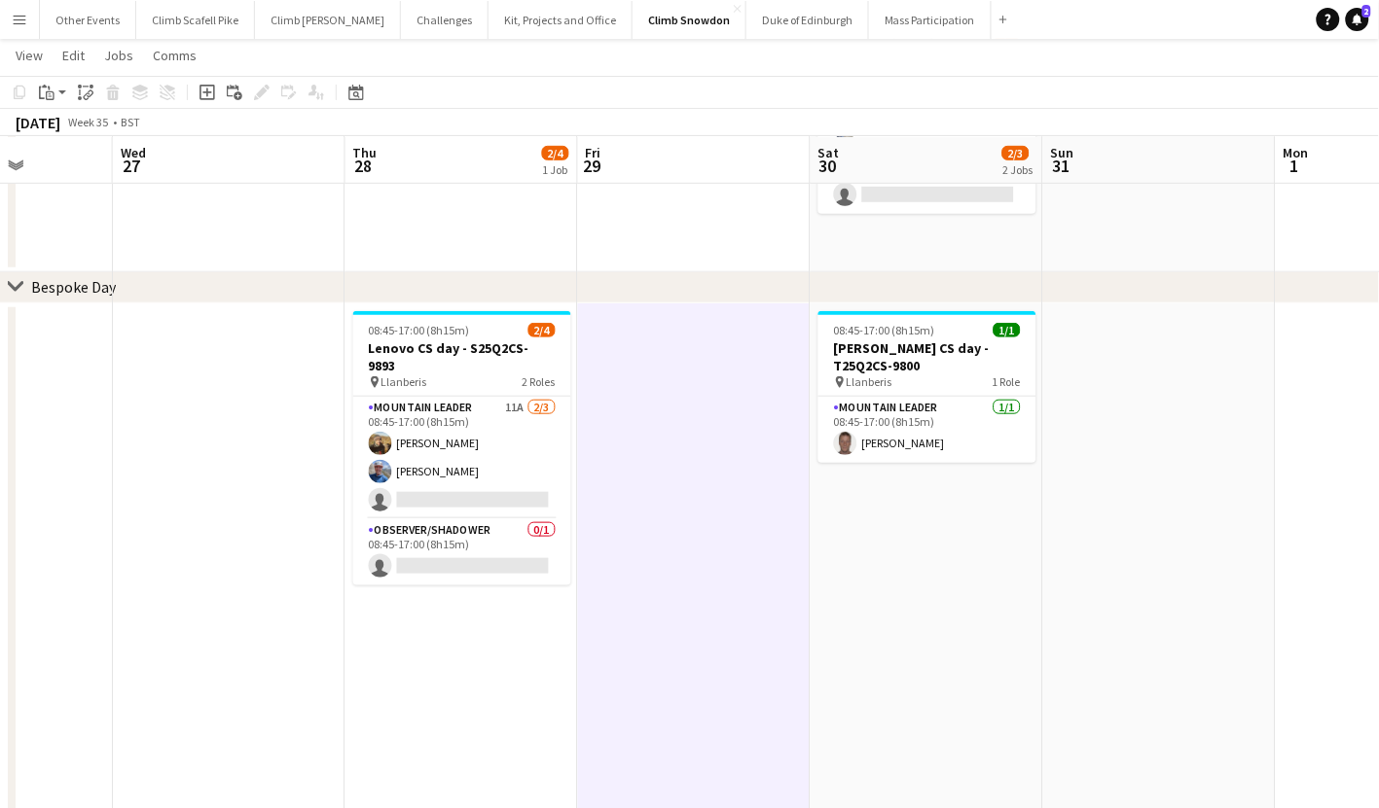
scroll to position [0, 564]
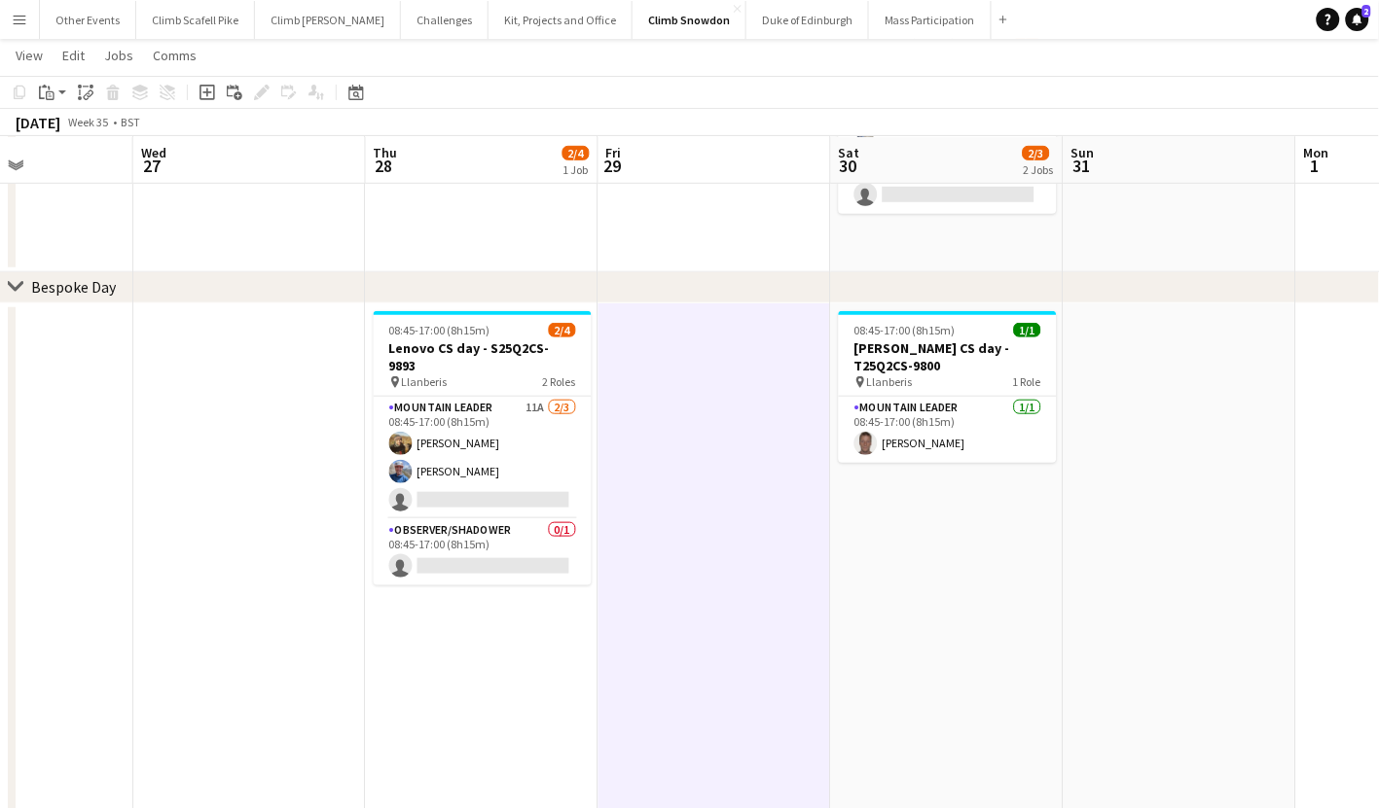
drag, startPoint x: 903, startPoint y: 477, endPoint x: 797, endPoint y: 491, distance: 107.0
click at [797, 491] on app-calendar-viewport "Sun 24 1/2 1 Job Mon 25 Tue 26 Wed 27 Thu 28 2/4 1 Job Fri 29 Sat 30 2/3 2 Jobs…" at bounding box center [689, 773] width 1379 height 1819
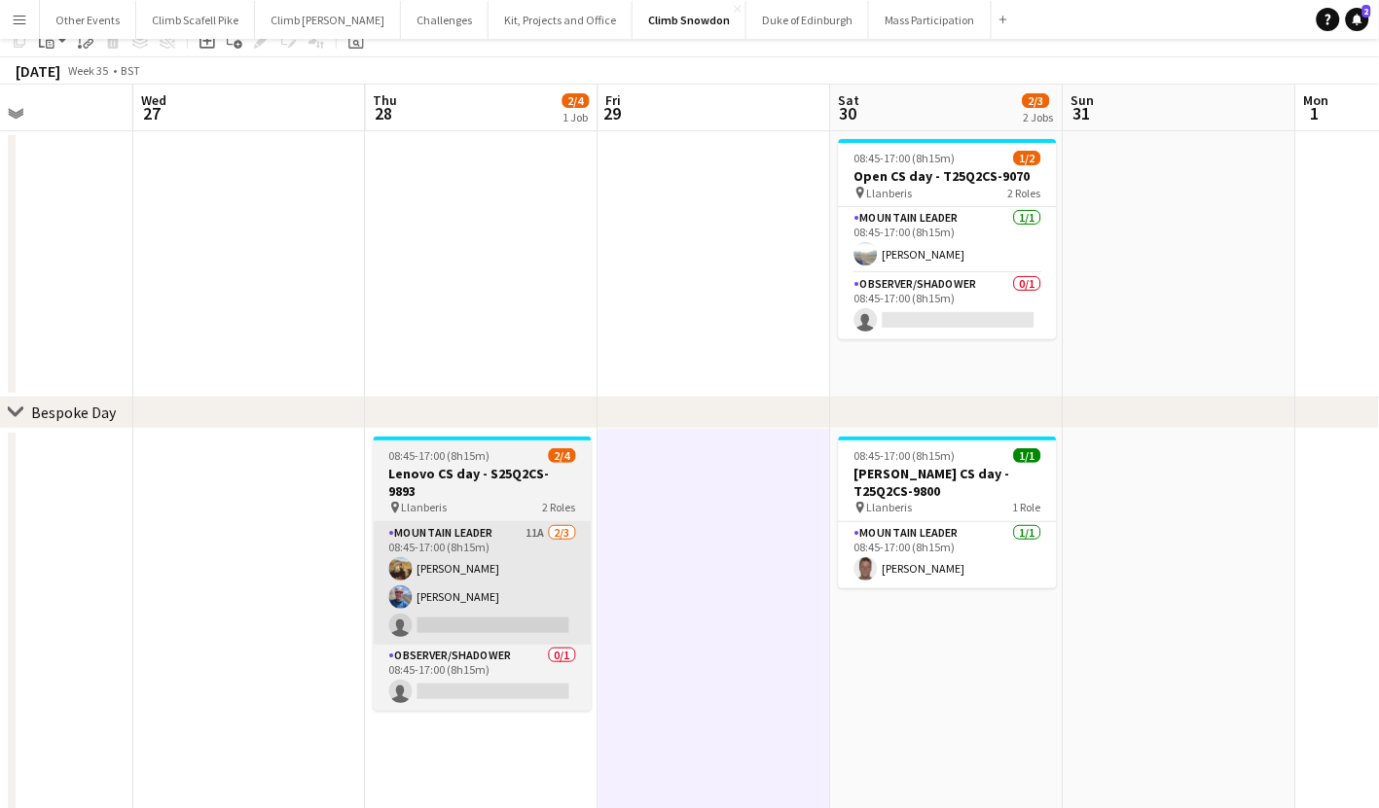
scroll to position [118, 0]
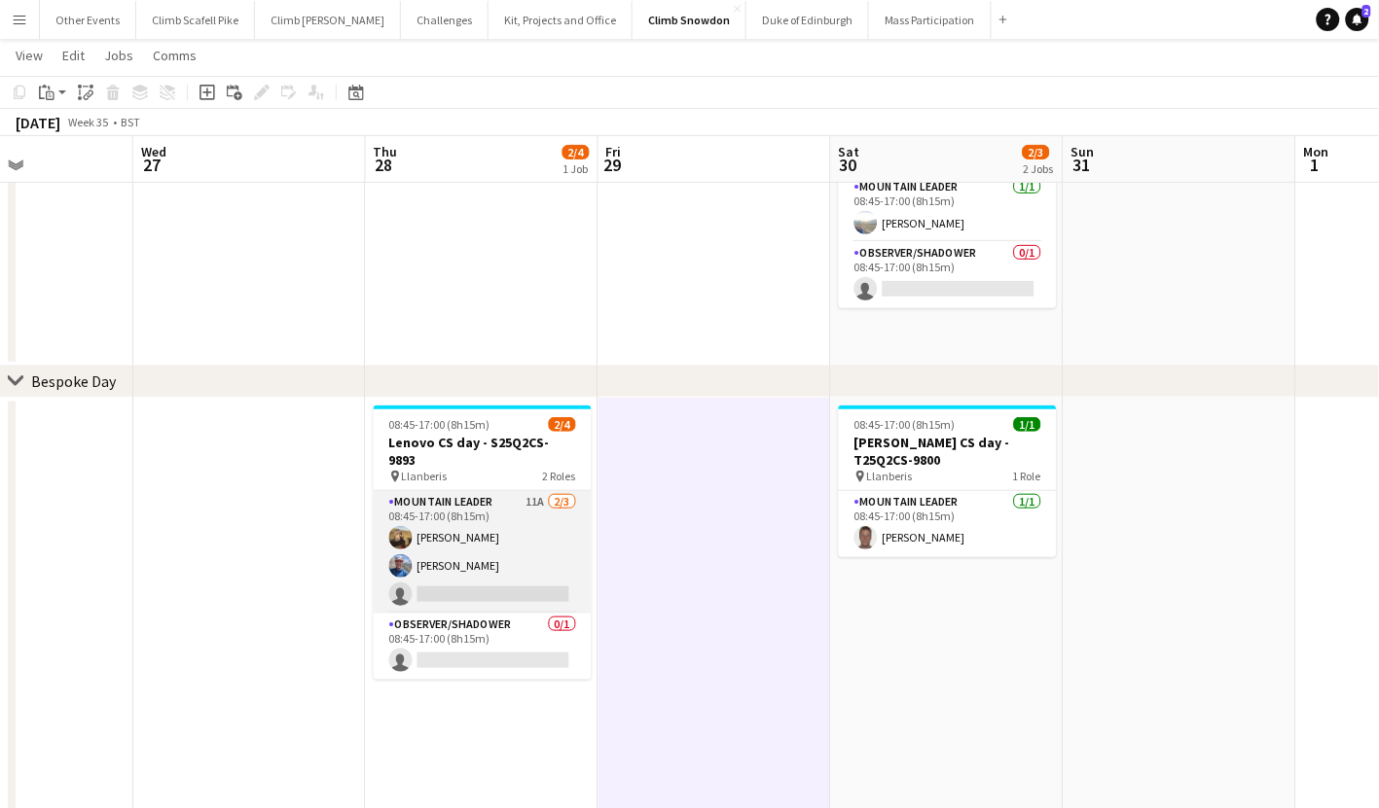
click at [517, 519] on app-card-role "Mountain Leader 11A [DATE] 08:45-17:00 (8h15m) [PERSON_NAME] [PERSON_NAME] sing…" at bounding box center [483, 552] width 218 height 123
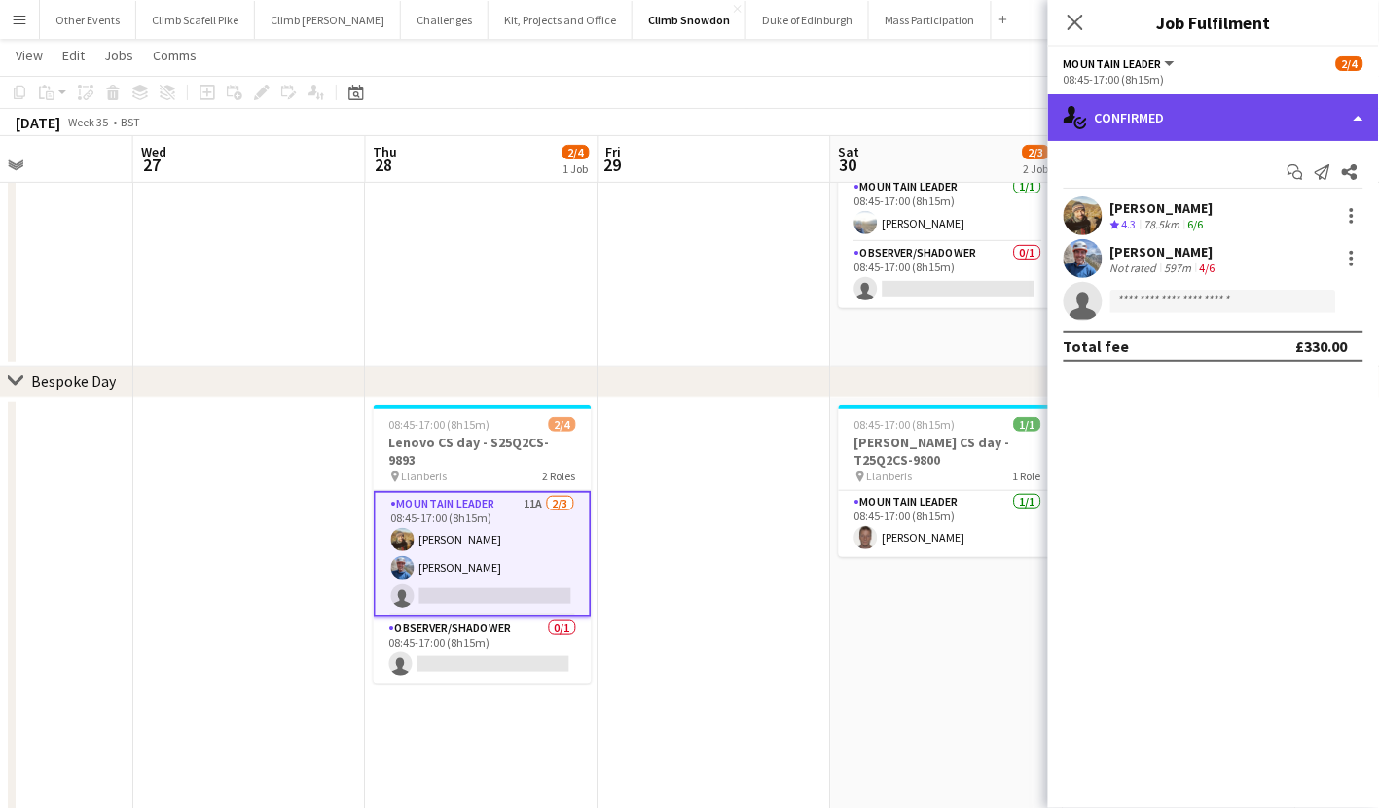
click at [1187, 111] on div "single-neutral-actions-check-2 Confirmed" at bounding box center [1213, 117] width 331 height 47
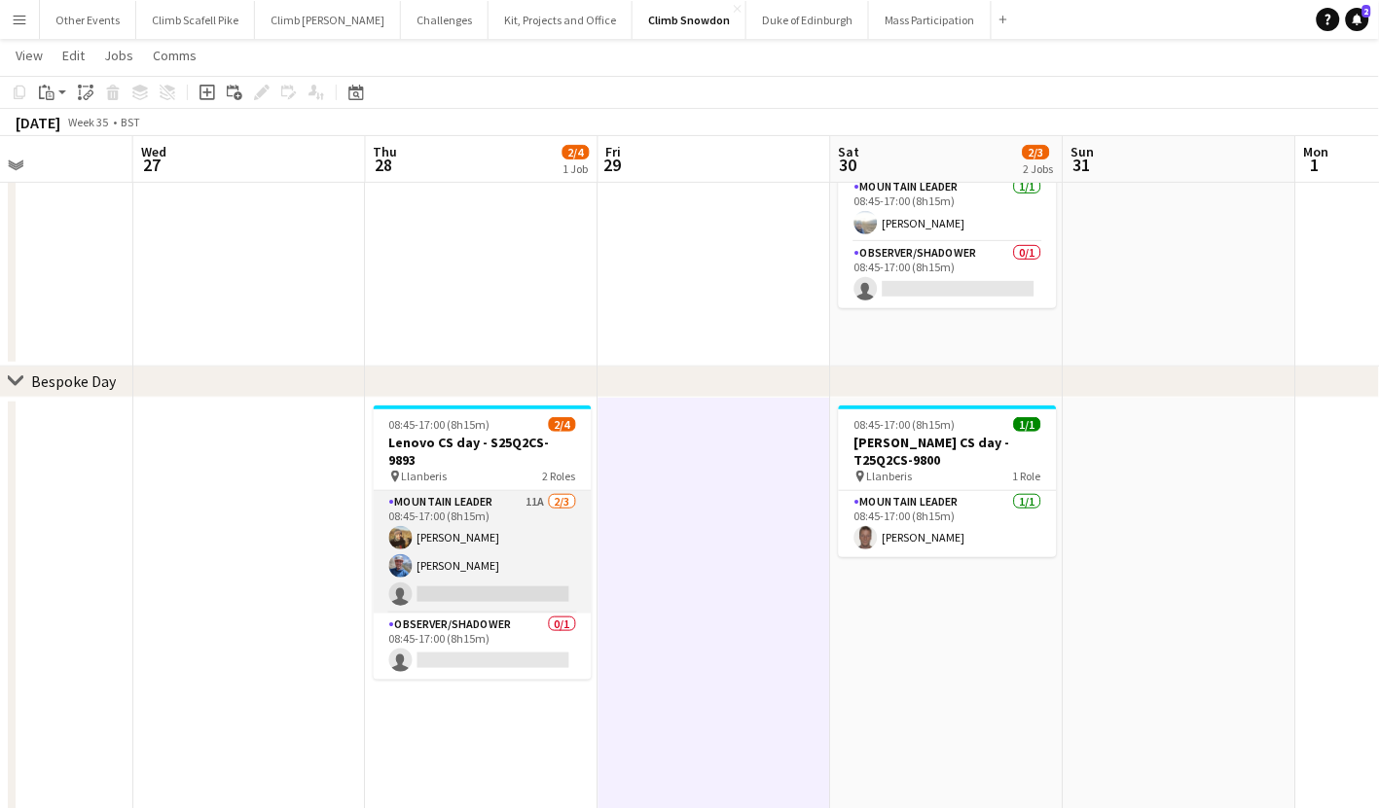
click at [548, 515] on app-card-role "Mountain Leader 11A [DATE] 08:45-17:00 (8h15m) [PERSON_NAME] [PERSON_NAME] sing…" at bounding box center [483, 552] width 218 height 123
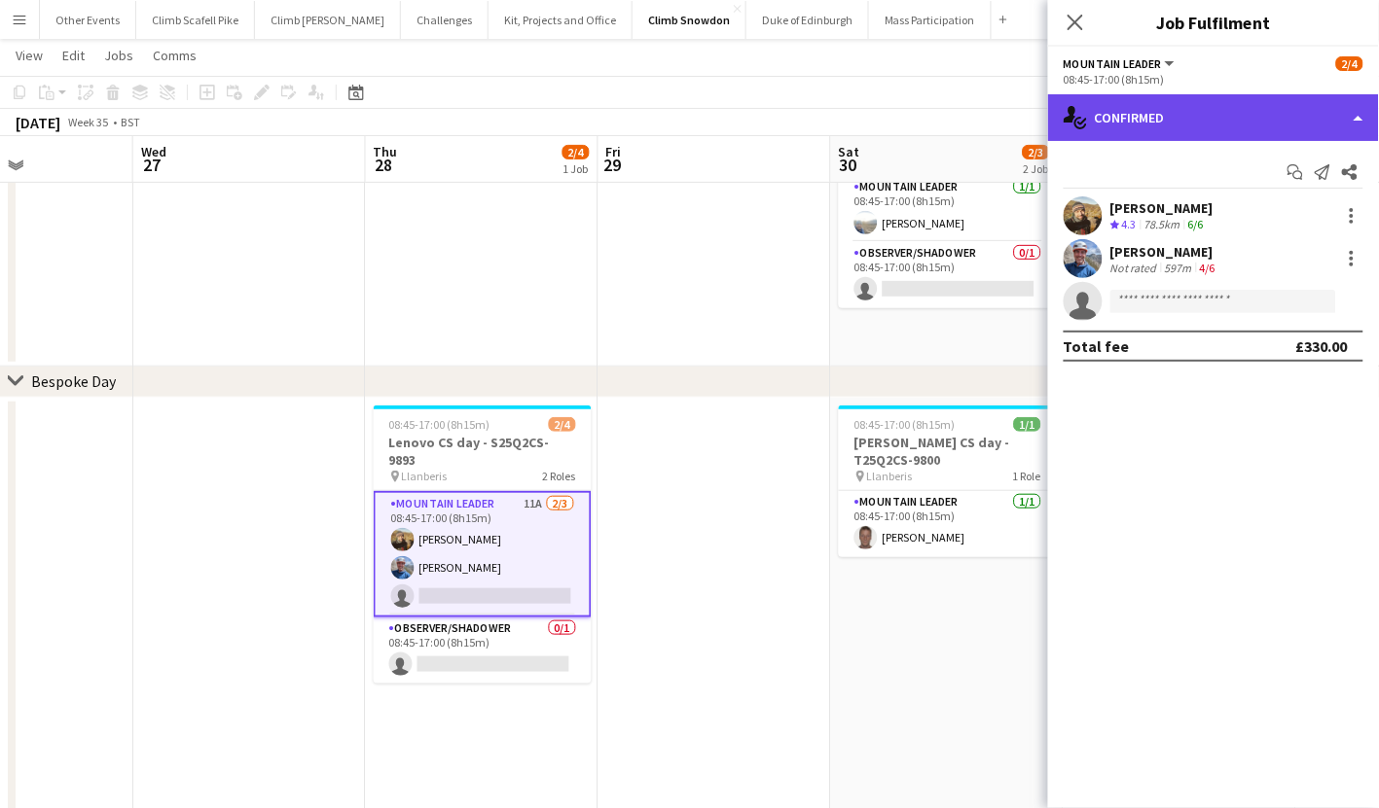
click at [1281, 125] on div "single-neutral-actions-check-2 Confirmed" at bounding box center [1213, 117] width 331 height 47
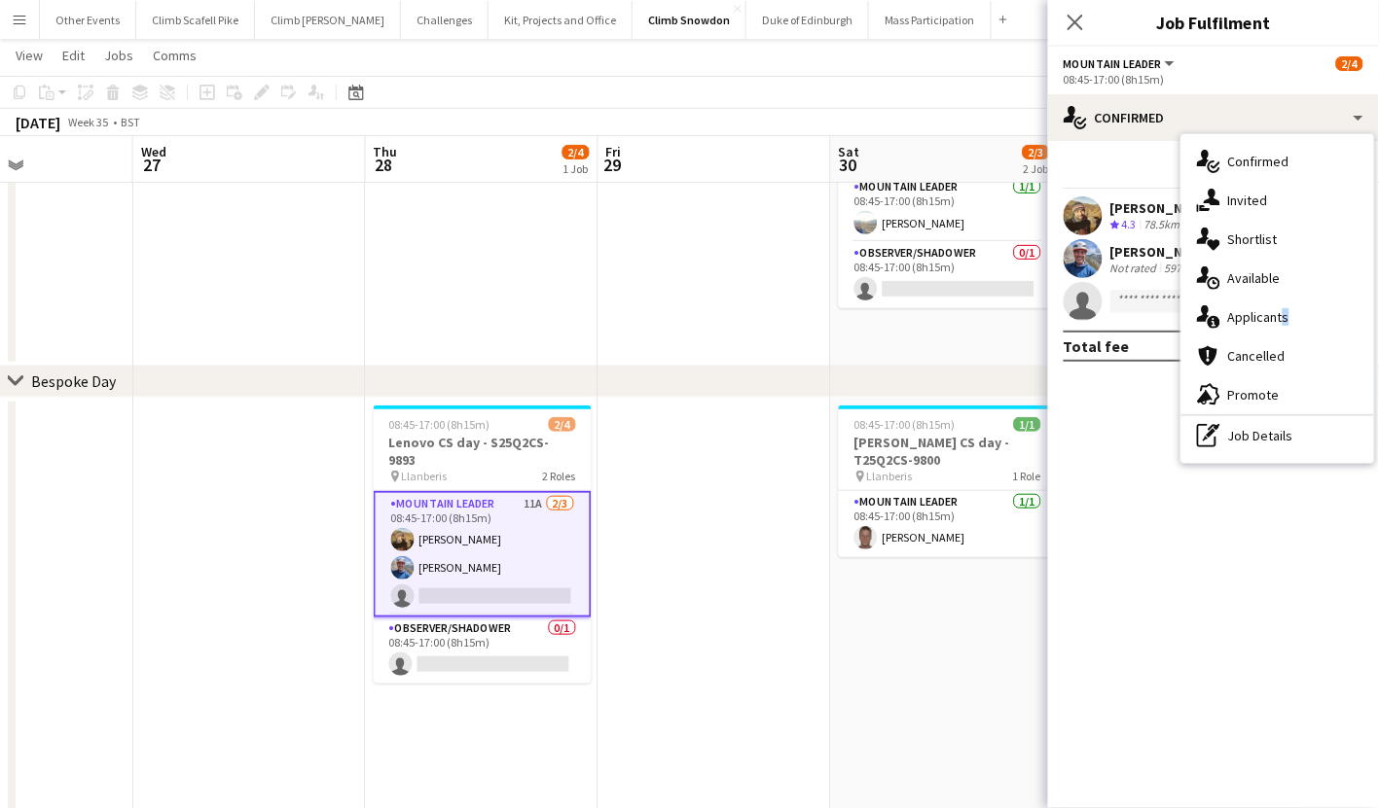
click at [1279, 315] on div "single-neutral-actions-information Applicants" at bounding box center [1277, 317] width 193 height 39
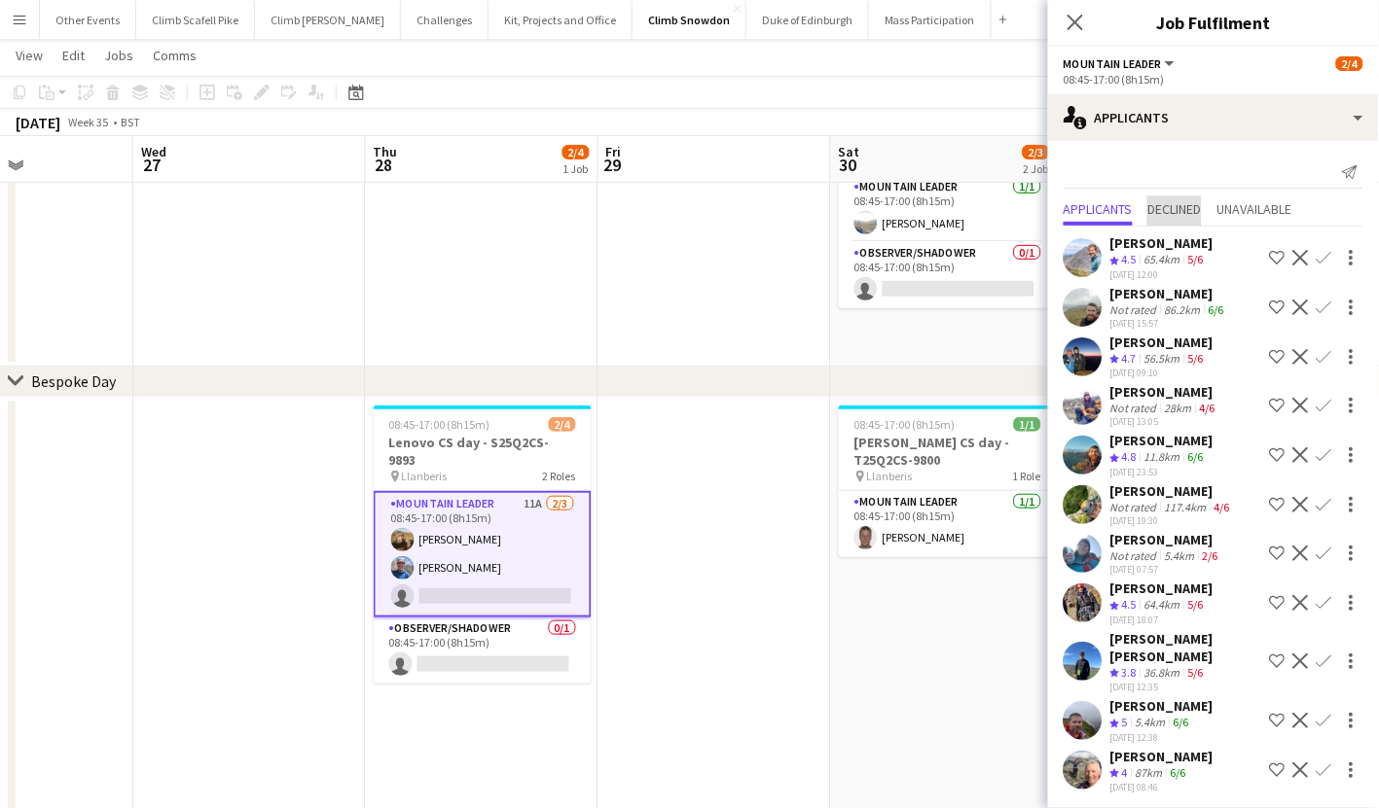
click at [1185, 197] on span "Declined" at bounding box center [1175, 211] width 54 height 29
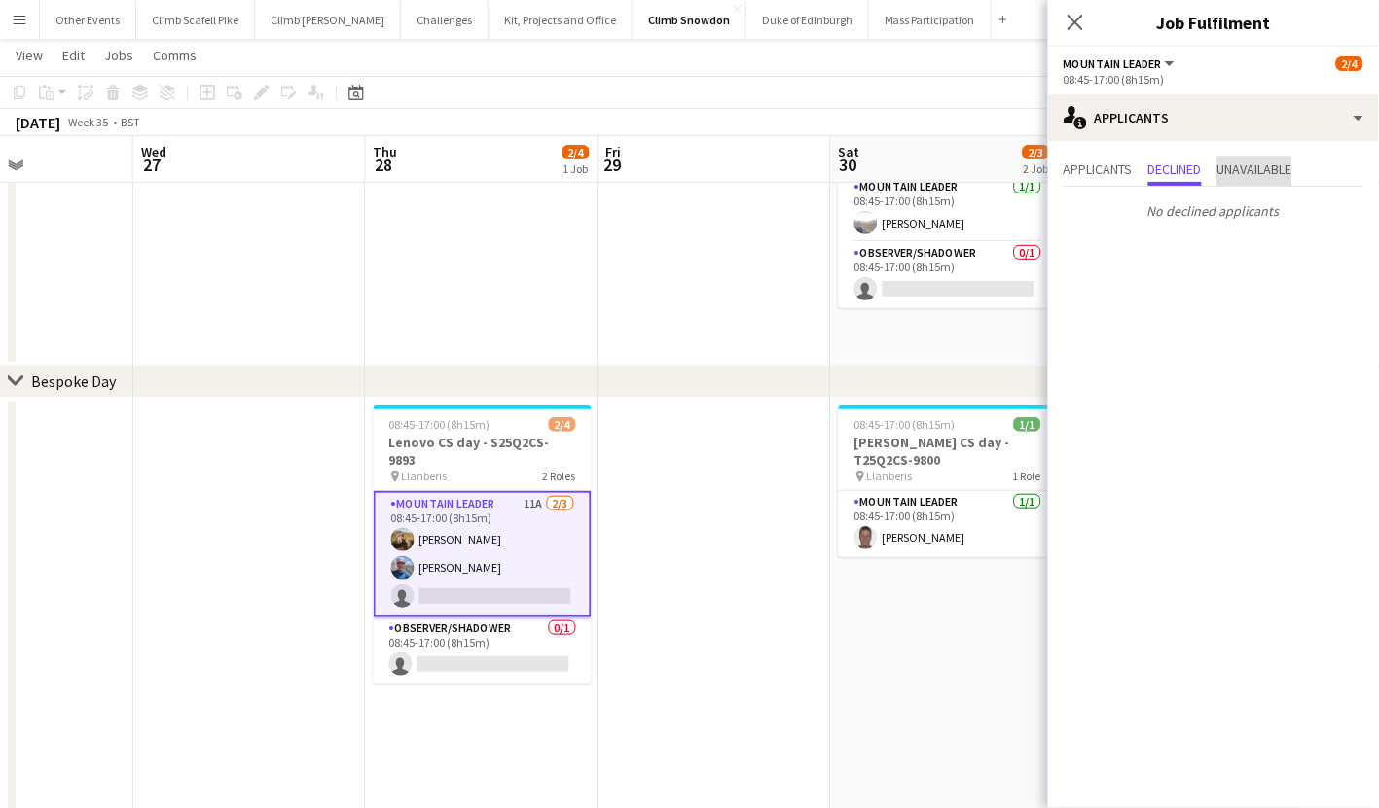
click at [1256, 172] on span "Unavailable" at bounding box center [1254, 169] width 75 height 14
click at [1110, 172] on span "Applicants" at bounding box center [1097, 169] width 69 height 14
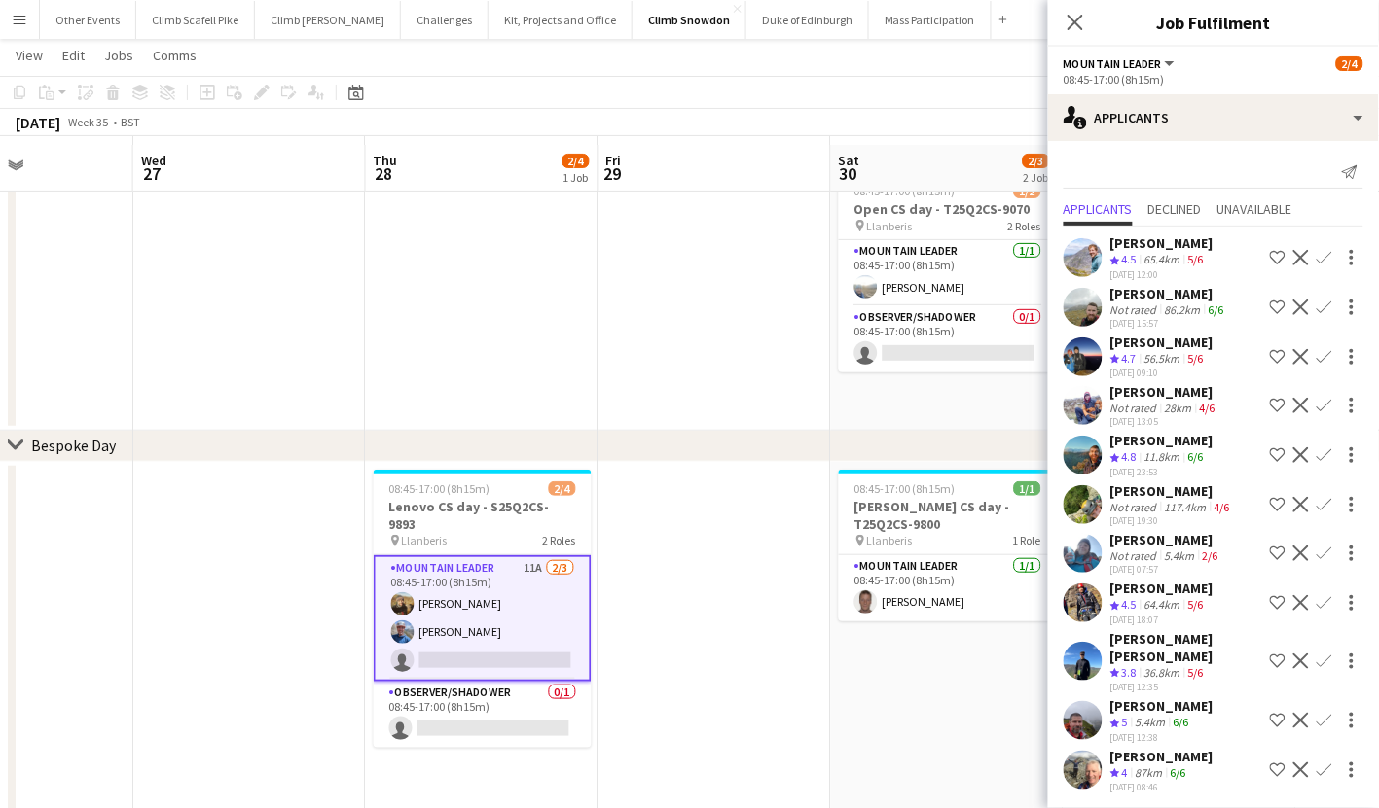
scroll to position [53, 0]
click at [1185, 203] on span "Declined" at bounding box center [1175, 209] width 54 height 14
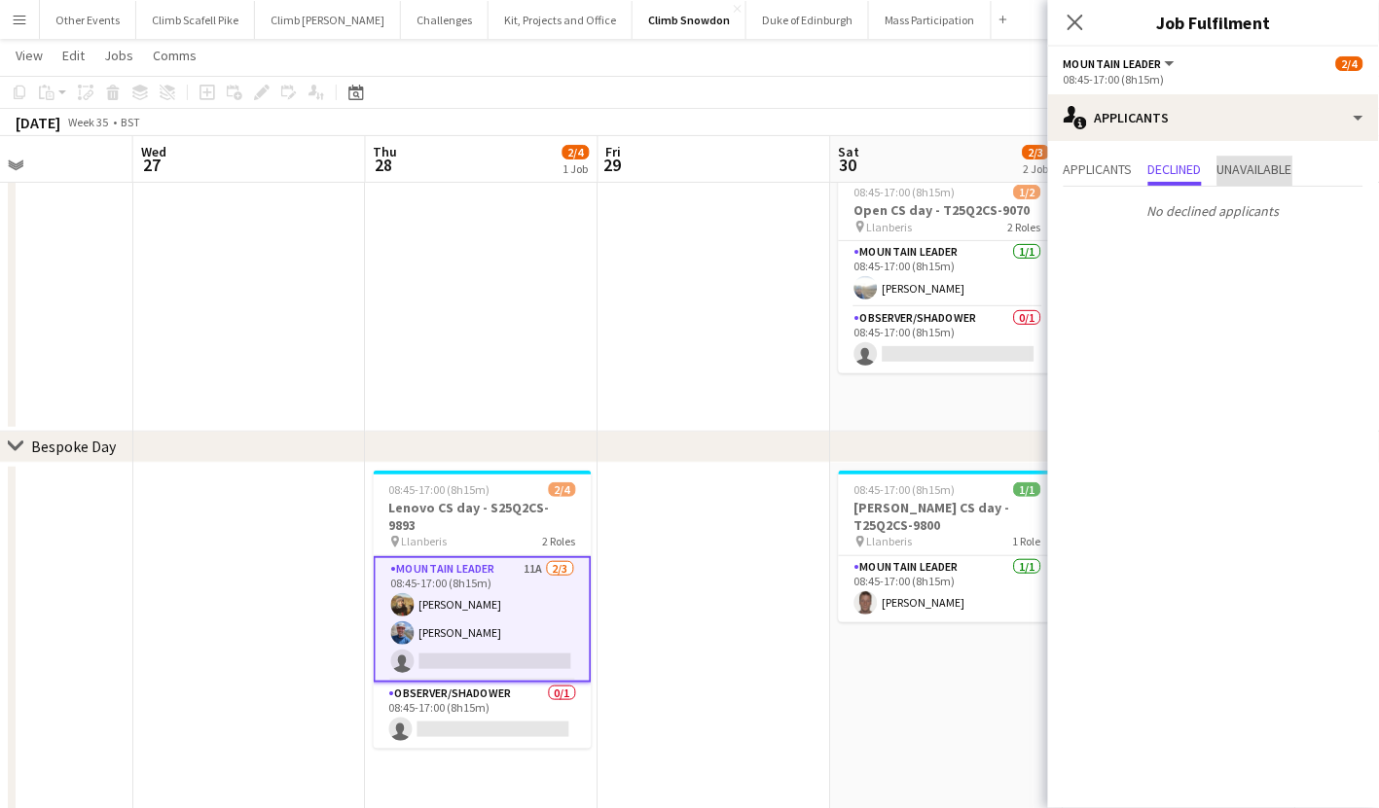
click at [1275, 168] on span "Unavailable" at bounding box center [1254, 169] width 75 height 14
click at [1120, 167] on span "Applicants" at bounding box center [1097, 169] width 69 height 14
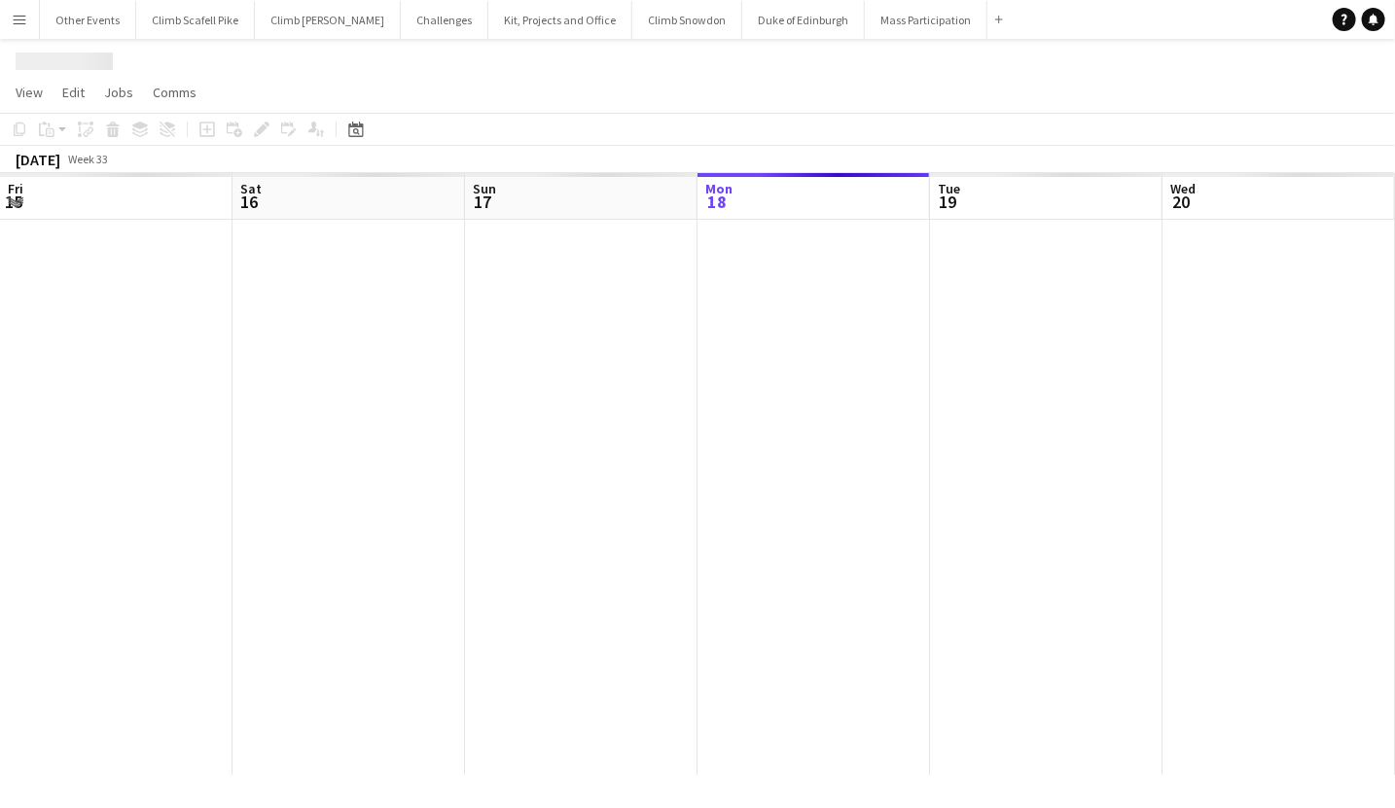
scroll to position [0, 464]
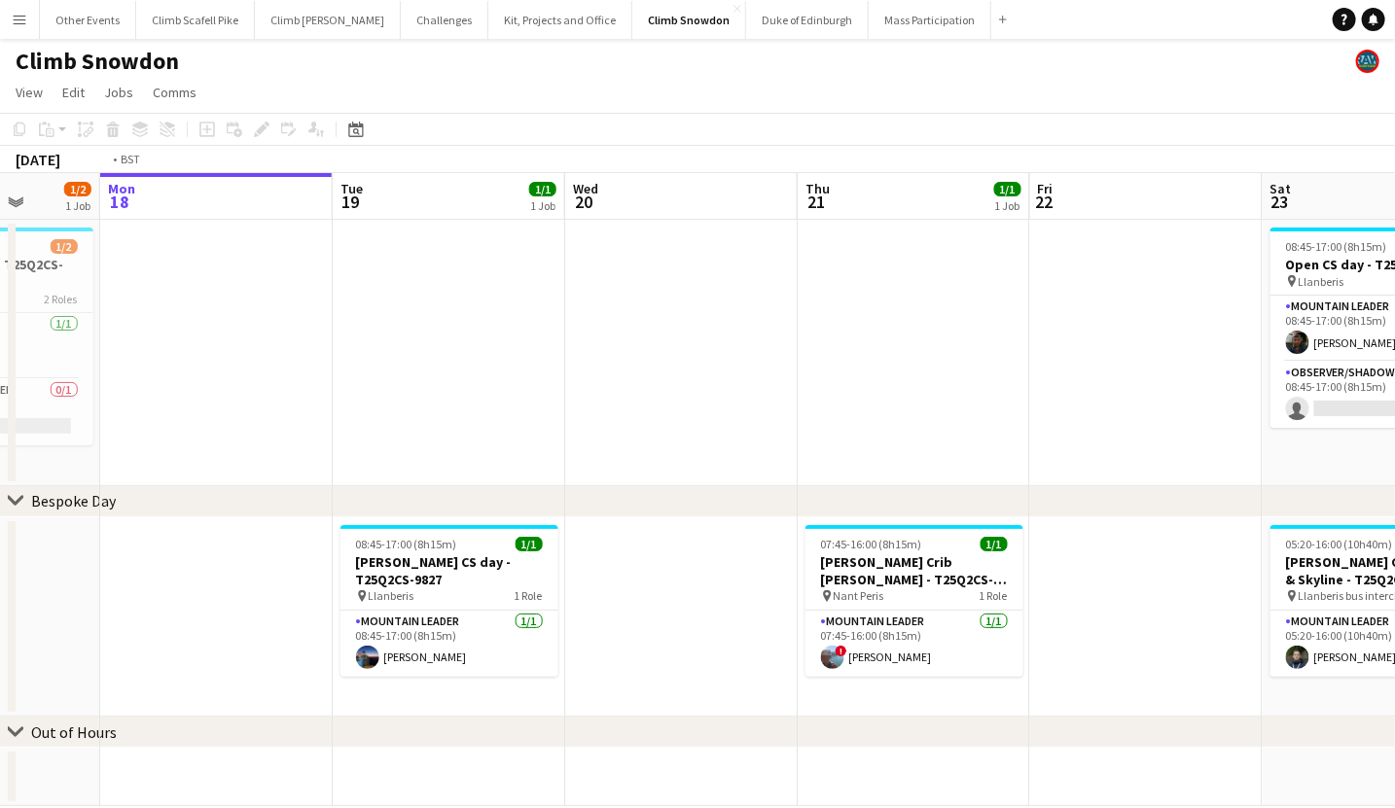
drag, startPoint x: 784, startPoint y: 566, endPoint x: 280, endPoint y: 612, distance: 506.0
click at [257, 608] on app-calendar-viewport "Fri 15 Sat 16 Sun 17 1/2 1 Job Mon 18 Tue 19 1/1 1 Job Wed 20 Thu 21 1/1 1 Job …" at bounding box center [697, 489] width 1395 height 633
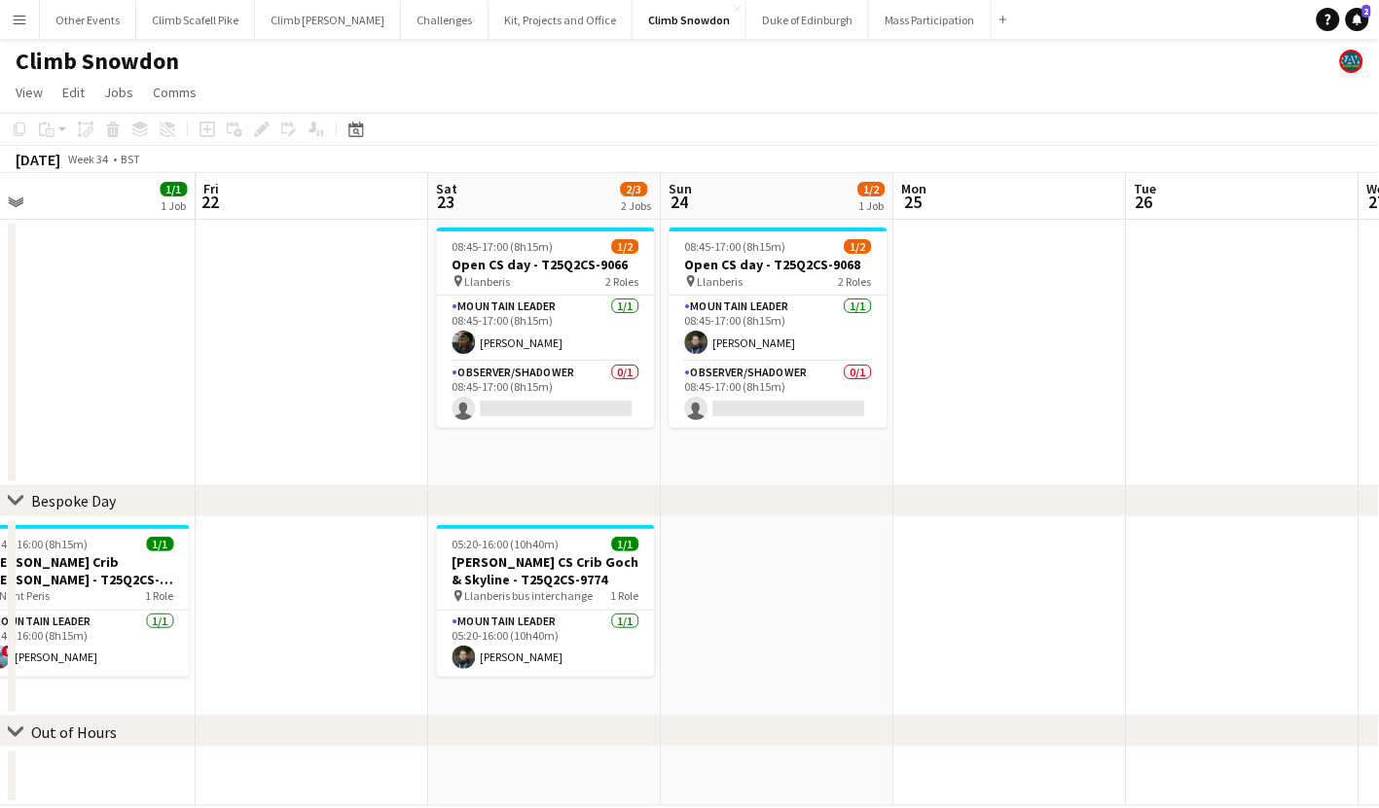
drag, startPoint x: 676, startPoint y: 605, endPoint x: 940, endPoint y: 632, distance: 265.0
click at [455, 653] on app-calendar-viewport "Mon 18 Tue 19 1/1 1 Job Wed 20 Thu 21 1/1 1 Job Fri 22 Sat 23 2/3 2 Jobs Sun 24…" at bounding box center [689, 489] width 1379 height 633
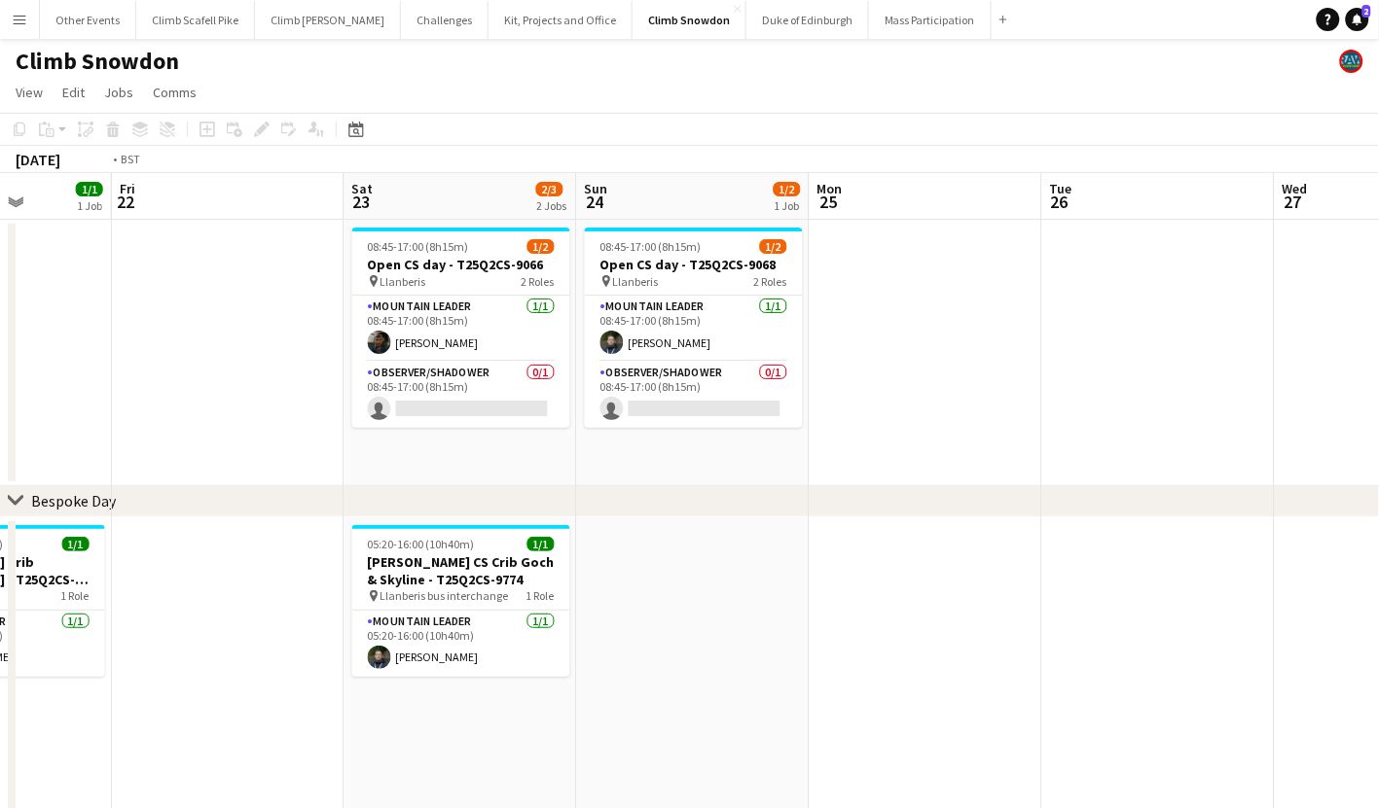
drag, startPoint x: 965, startPoint y: 633, endPoint x: 371, endPoint y: 718, distance: 600.4
click at [212, 719] on app-calendar-viewport "Tue 19 1/1 1 Job Wed 20 Thu 21 1/1 1 Job Fri 22 Sat 23 2/3 2 Jobs Sun 24 1/2 1 …" at bounding box center [689, 551] width 1379 height 756
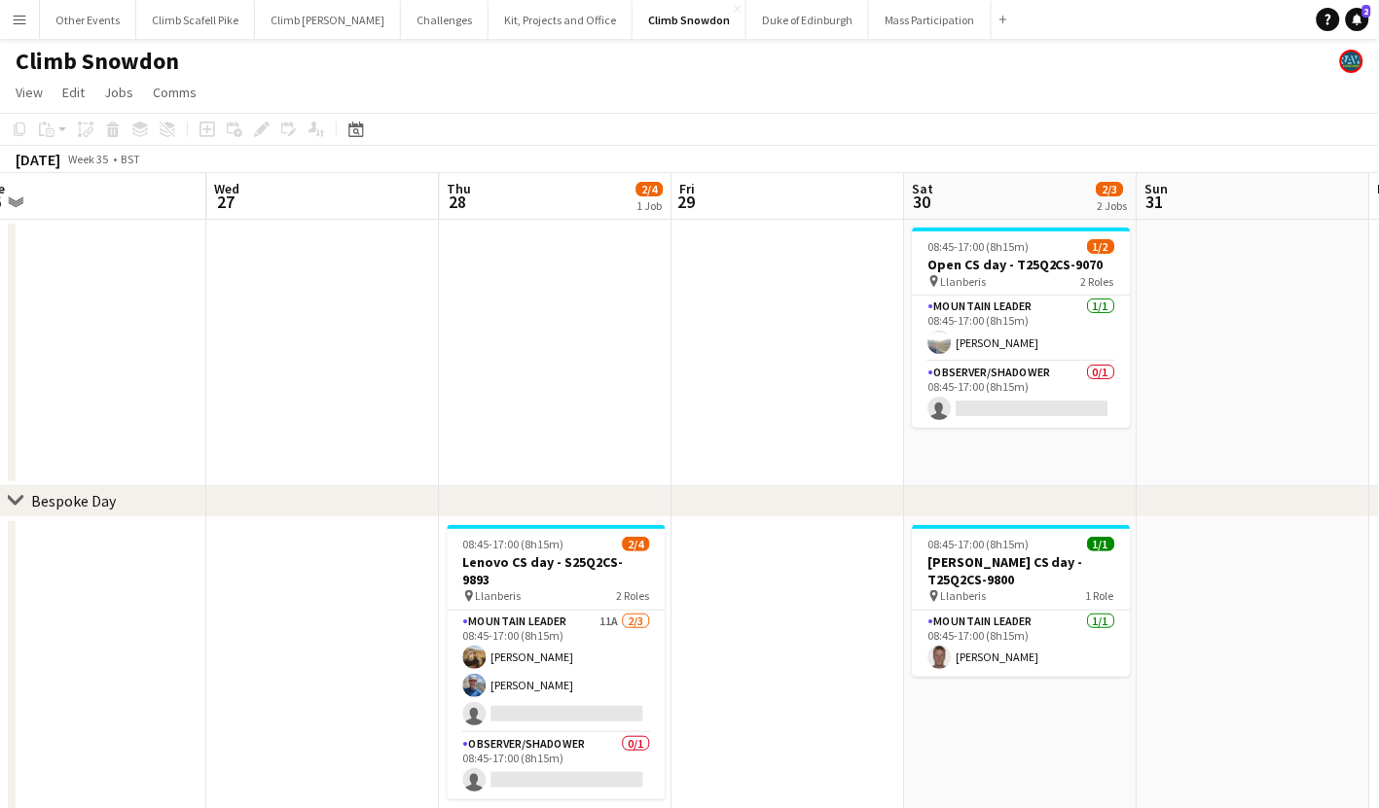
drag, startPoint x: 912, startPoint y: 613, endPoint x: 857, endPoint y: 617, distance: 54.6
click at [858, 618] on app-calendar-viewport "Sat 23 2/3 2 Jobs Sun 24 1/2 1 Job Mon 25 Tue 26 Wed 27 Thu 28 2/4 1 Job Fri 29…" at bounding box center [689, 551] width 1379 height 756
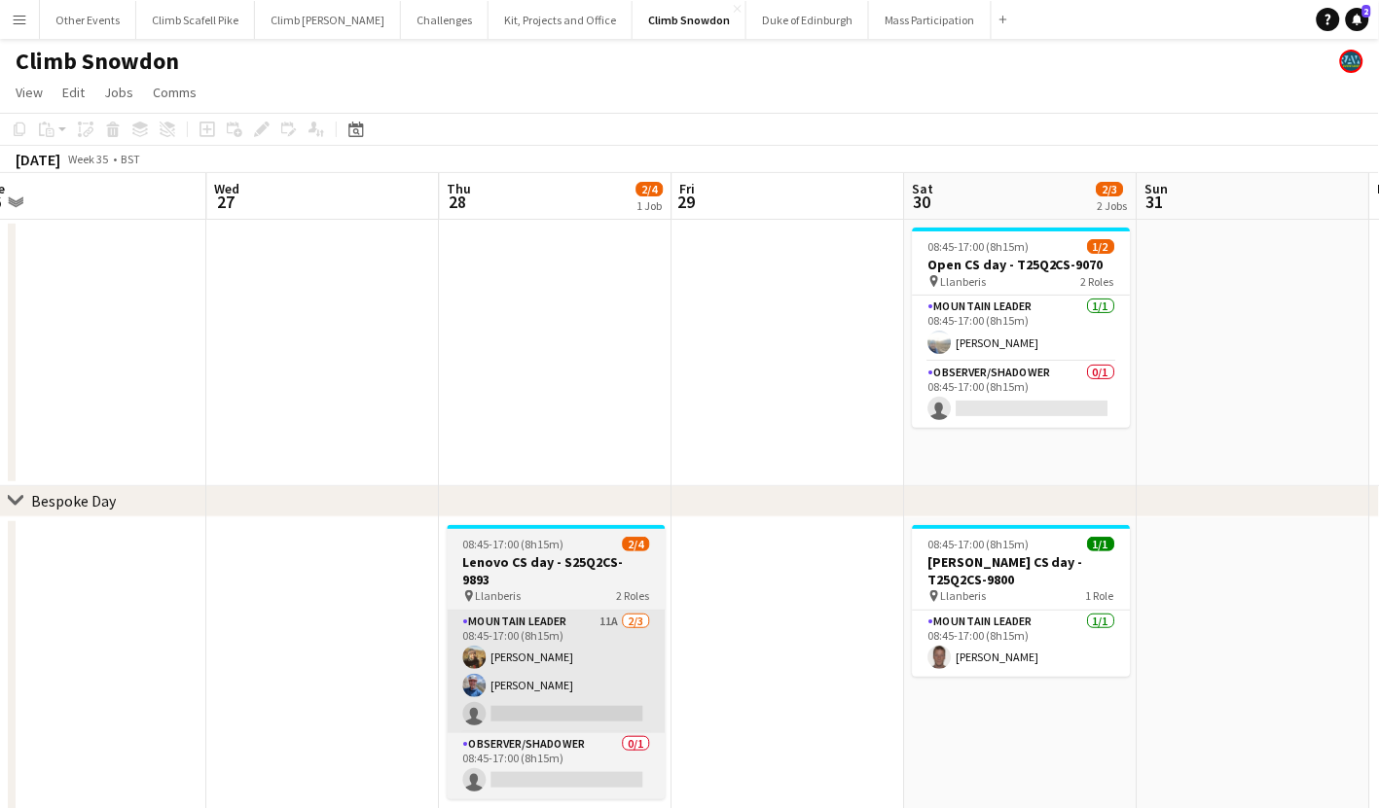
scroll to position [0, 724]
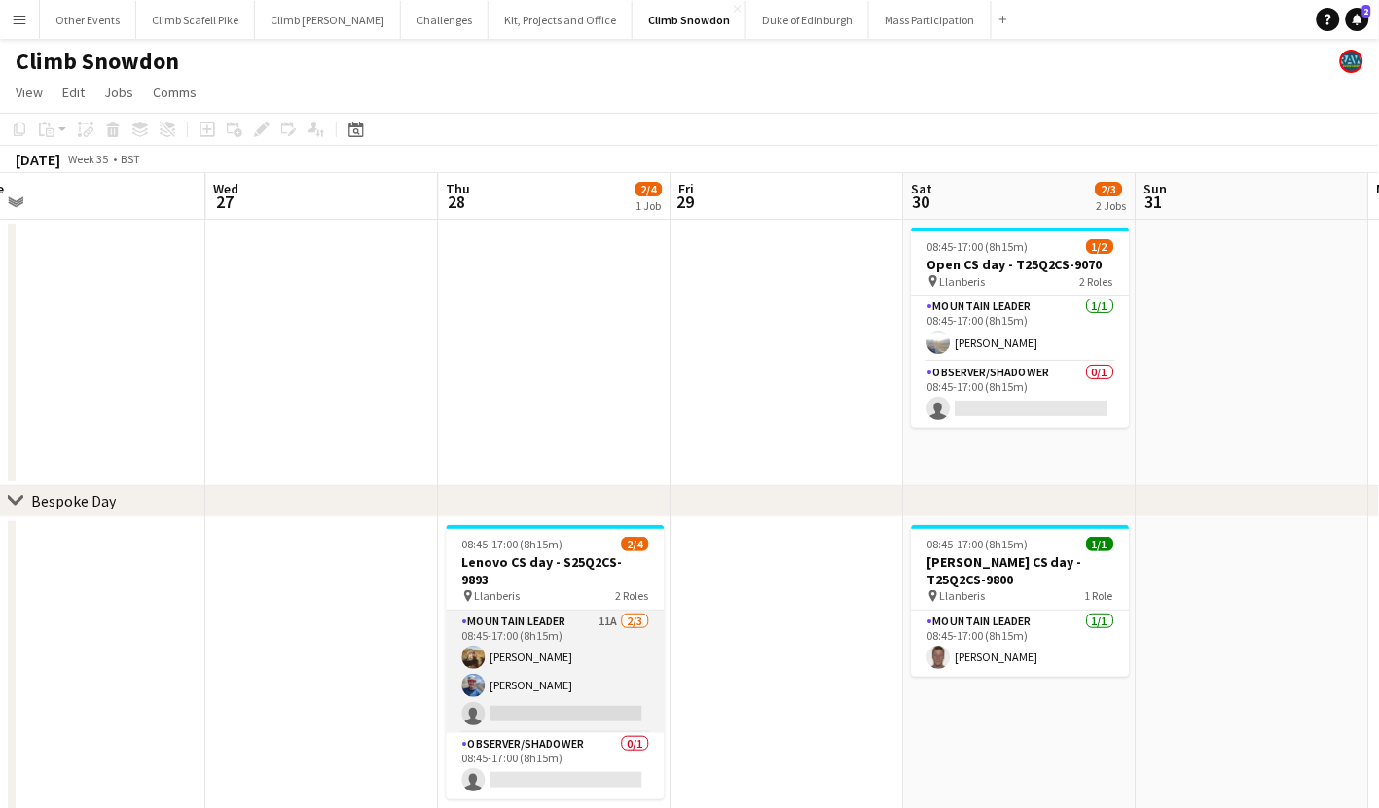
click at [550, 644] on app-card-role "Mountain Leader 11A [DATE] 08:45-17:00 (8h15m) [PERSON_NAME] [PERSON_NAME] sing…" at bounding box center [556, 672] width 218 height 123
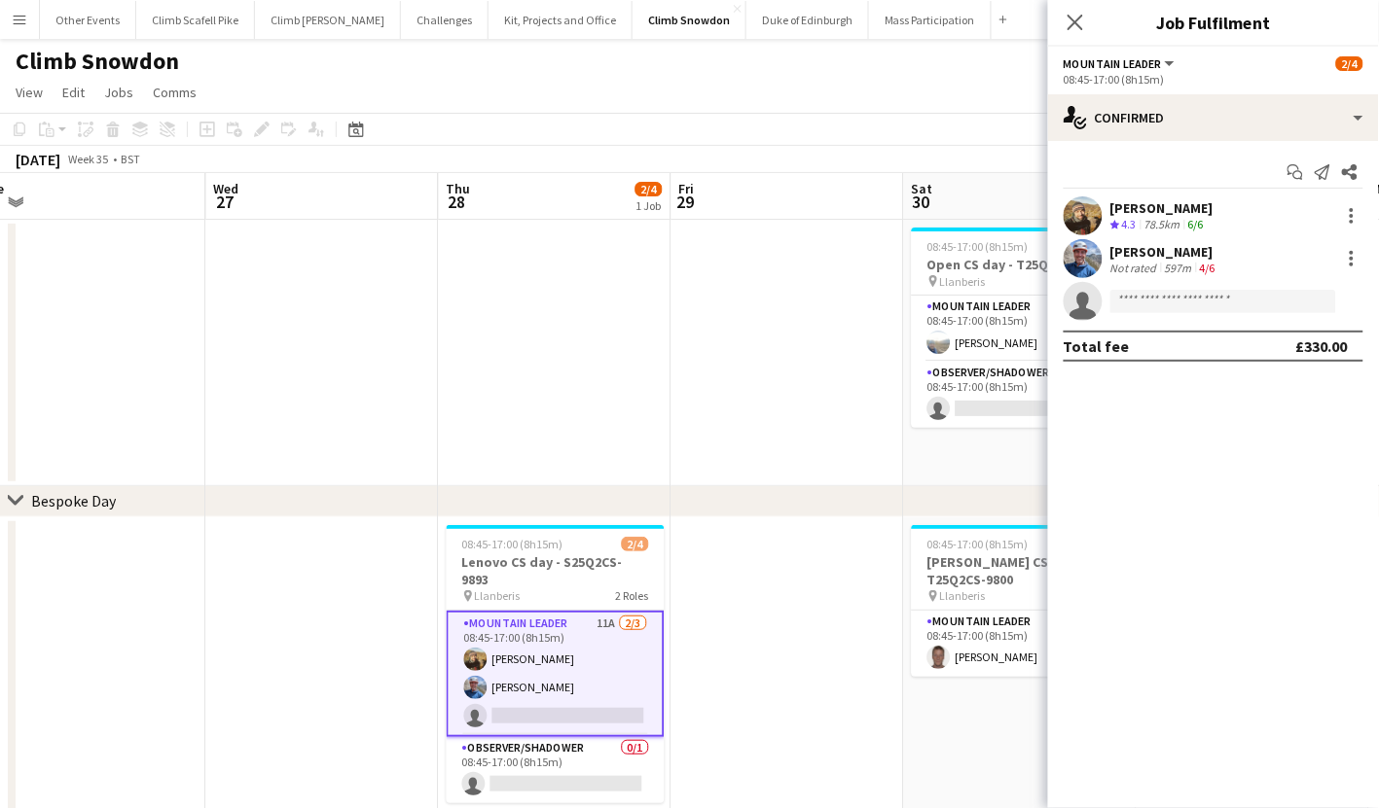
click at [1174, 91] on app-options-switcher "Mountain Leader All roles Mountain Leader [DATE] 08:45-17:00 (8h15m)" at bounding box center [1213, 71] width 331 height 48
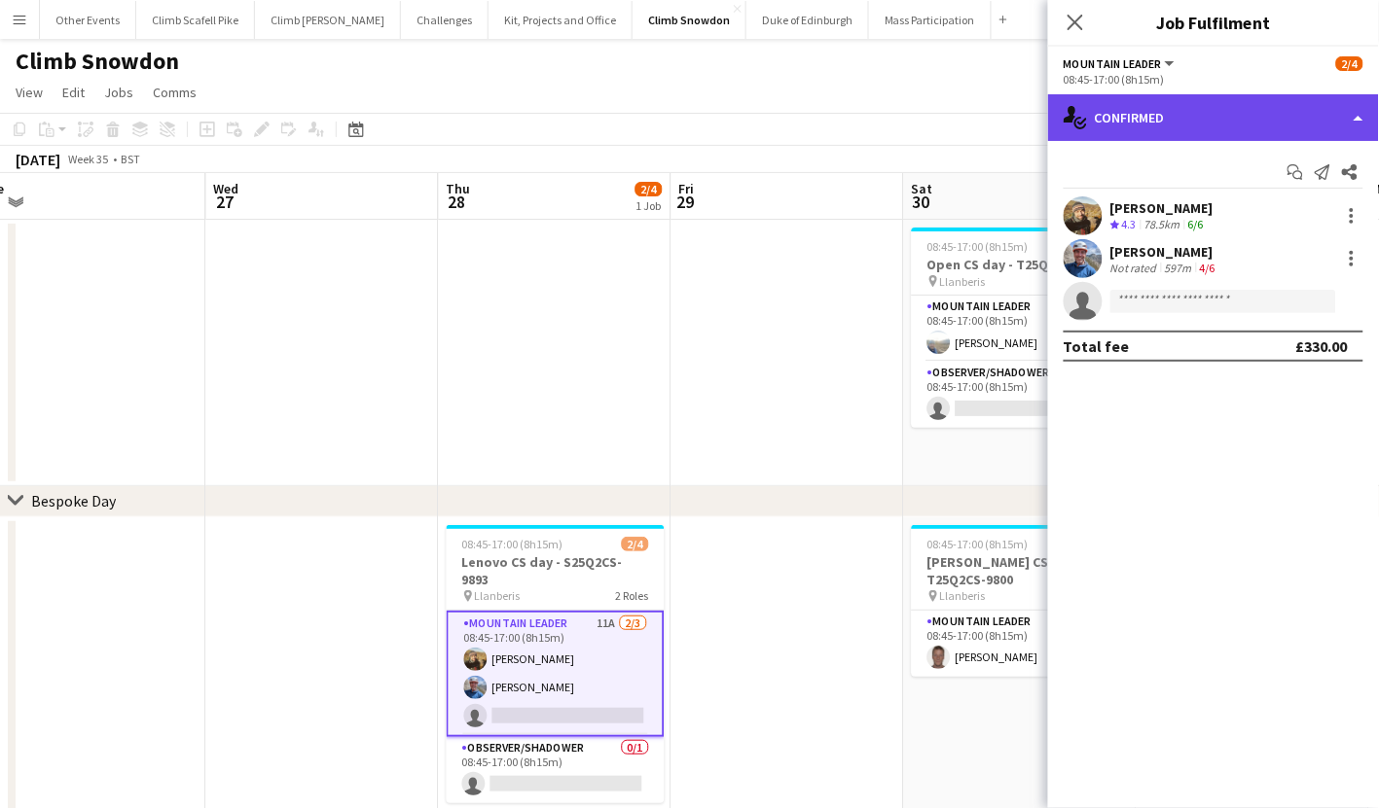
click at [1184, 132] on div "single-neutral-actions-check-2 Confirmed" at bounding box center [1213, 117] width 331 height 47
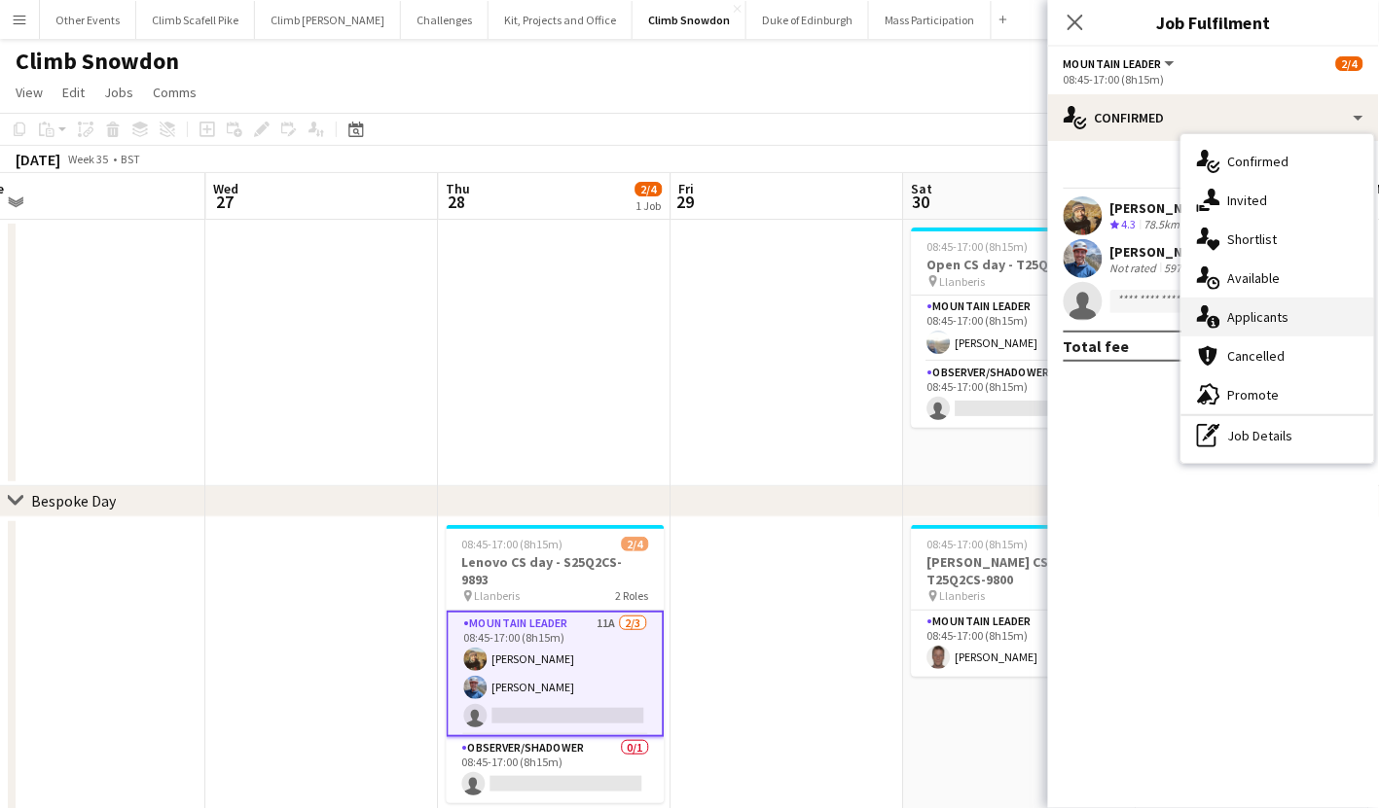
click at [1282, 322] on div "single-neutral-actions-information Applicants" at bounding box center [1277, 317] width 193 height 39
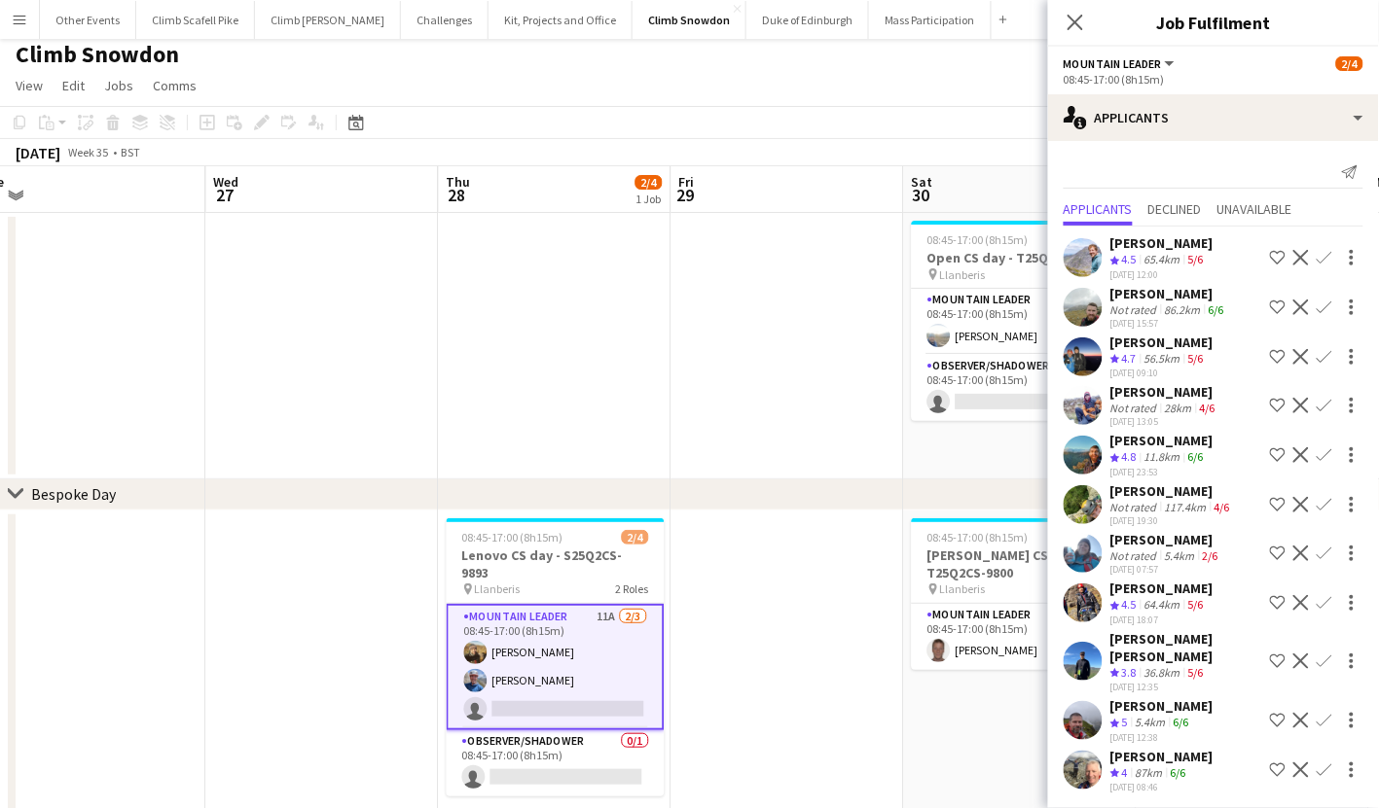
scroll to position [10, 0]
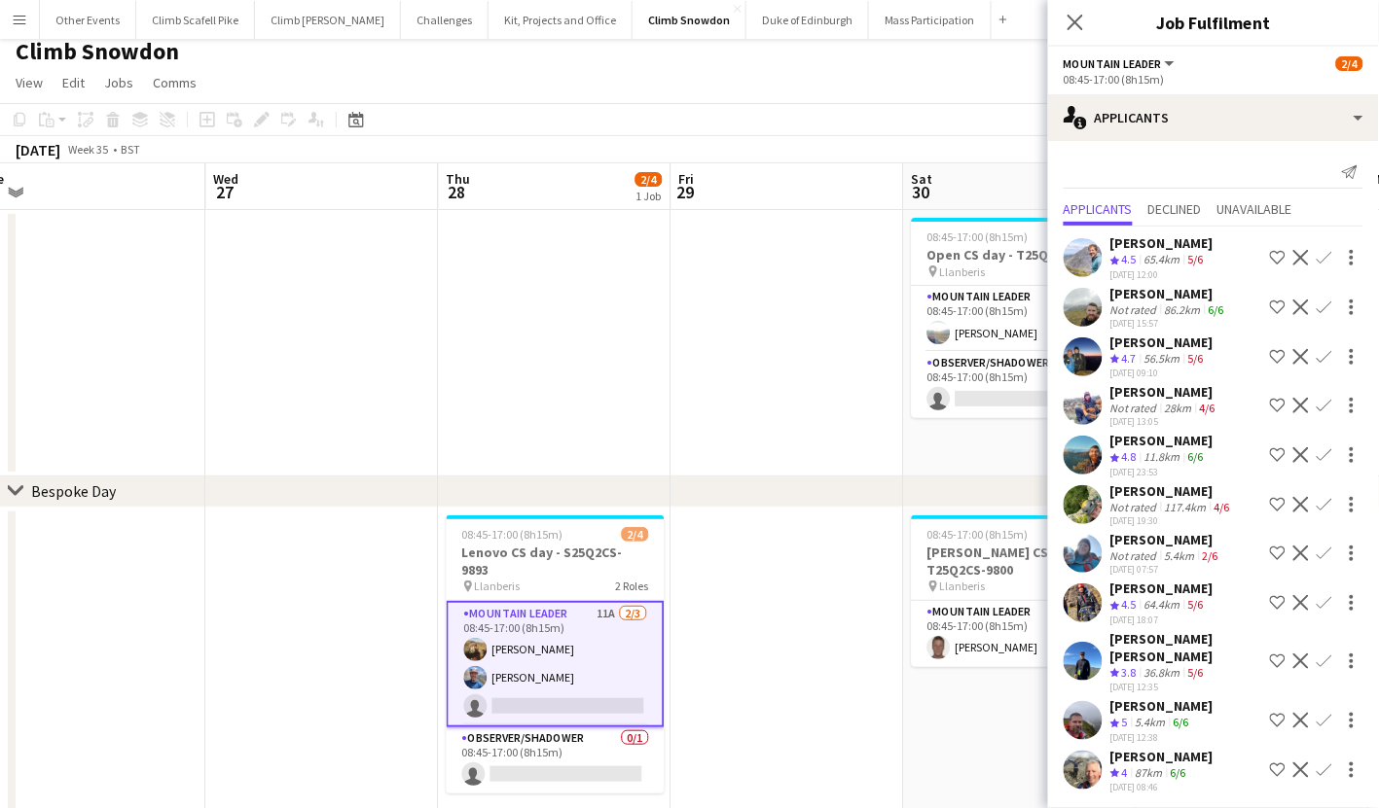
click at [828, 749] on app-date-cell at bounding box center [787, 669] width 233 height 323
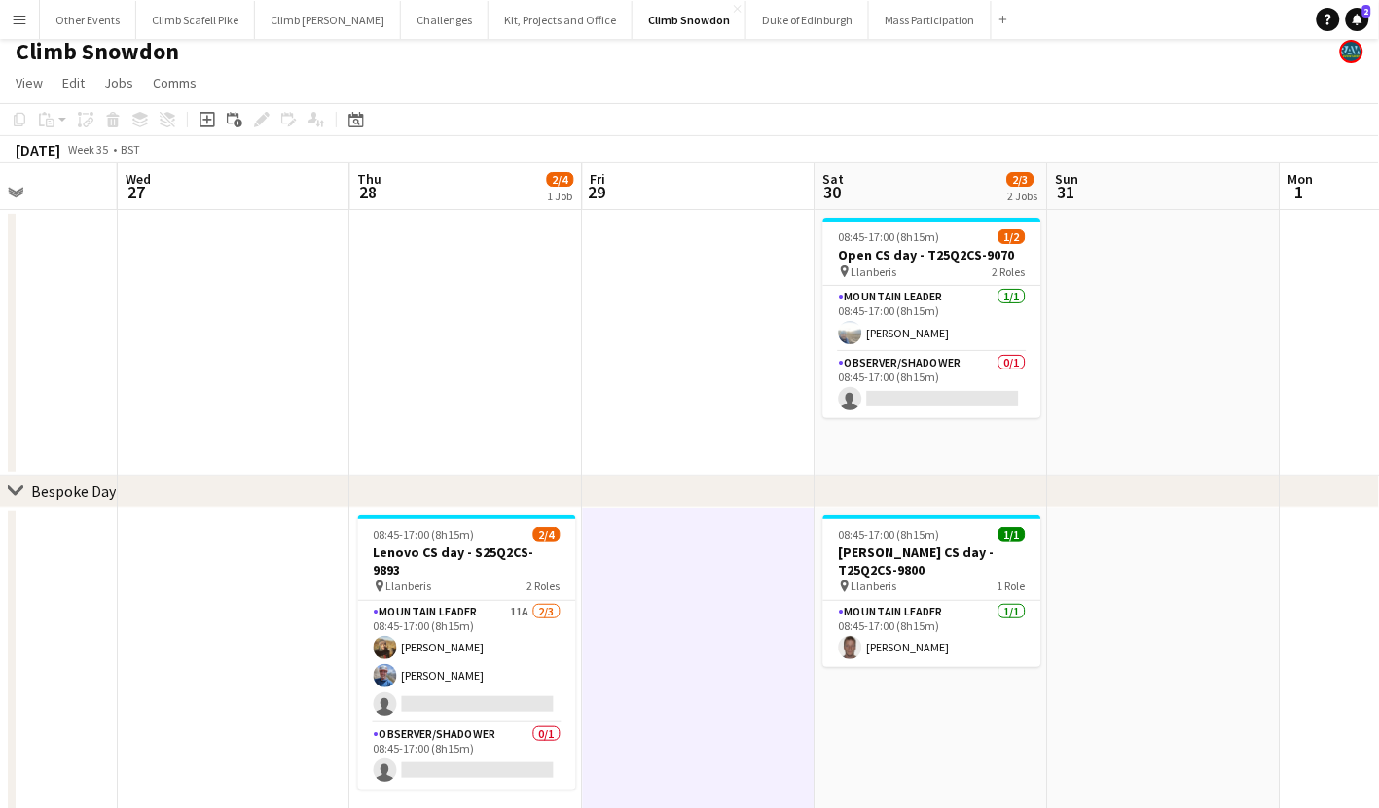
scroll to position [0, 593]
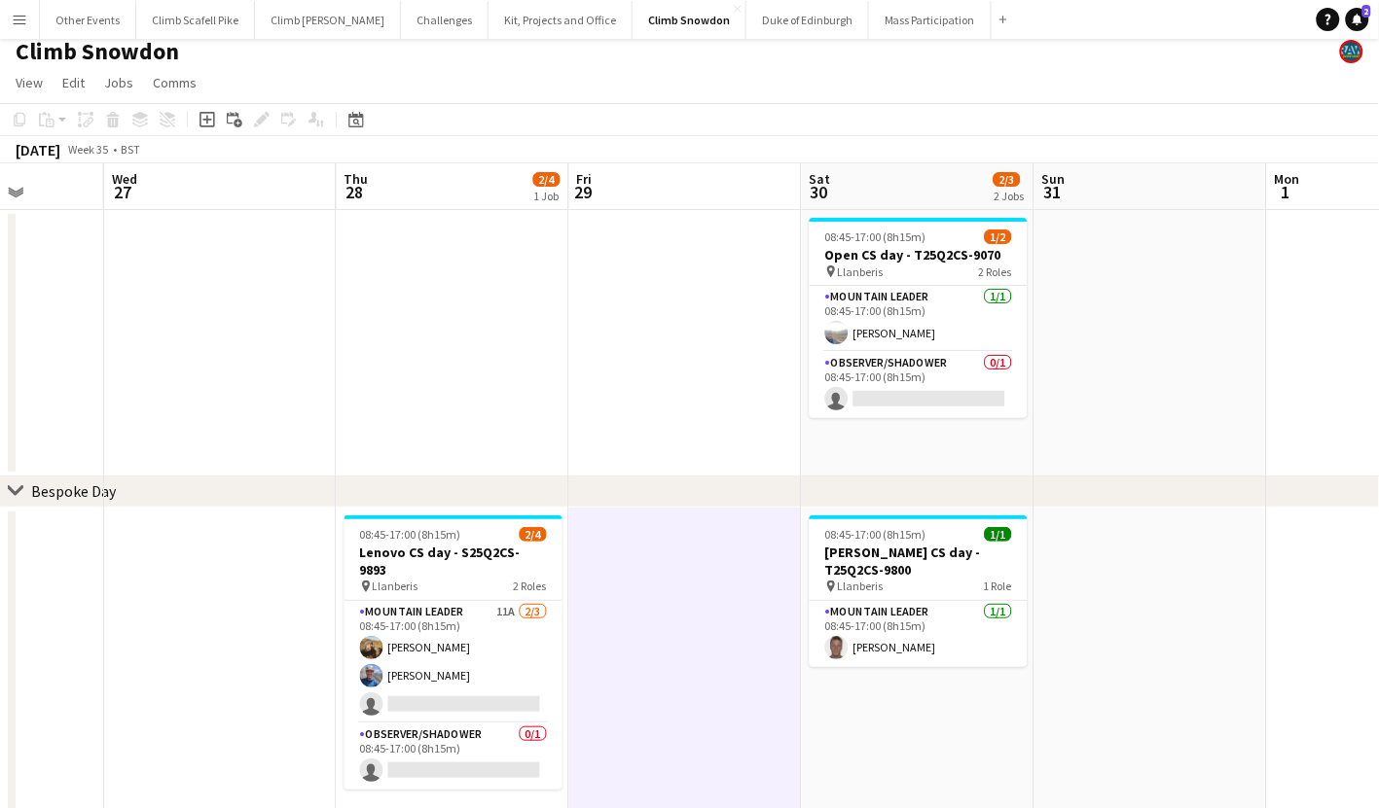
drag, startPoint x: 1239, startPoint y: 735, endPoint x: 1138, endPoint y: 732, distance: 101.3
click at [1138, 732] on app-calendar-viewport "Sun 24 1/2 1 Job Mon 25 Tue 26 Wed 27 Thu 28 2/4 1 Job Fri 29 Sat 30 2/3 2 Jobs…" at bounding box center [689, 541] width 1379 height 756
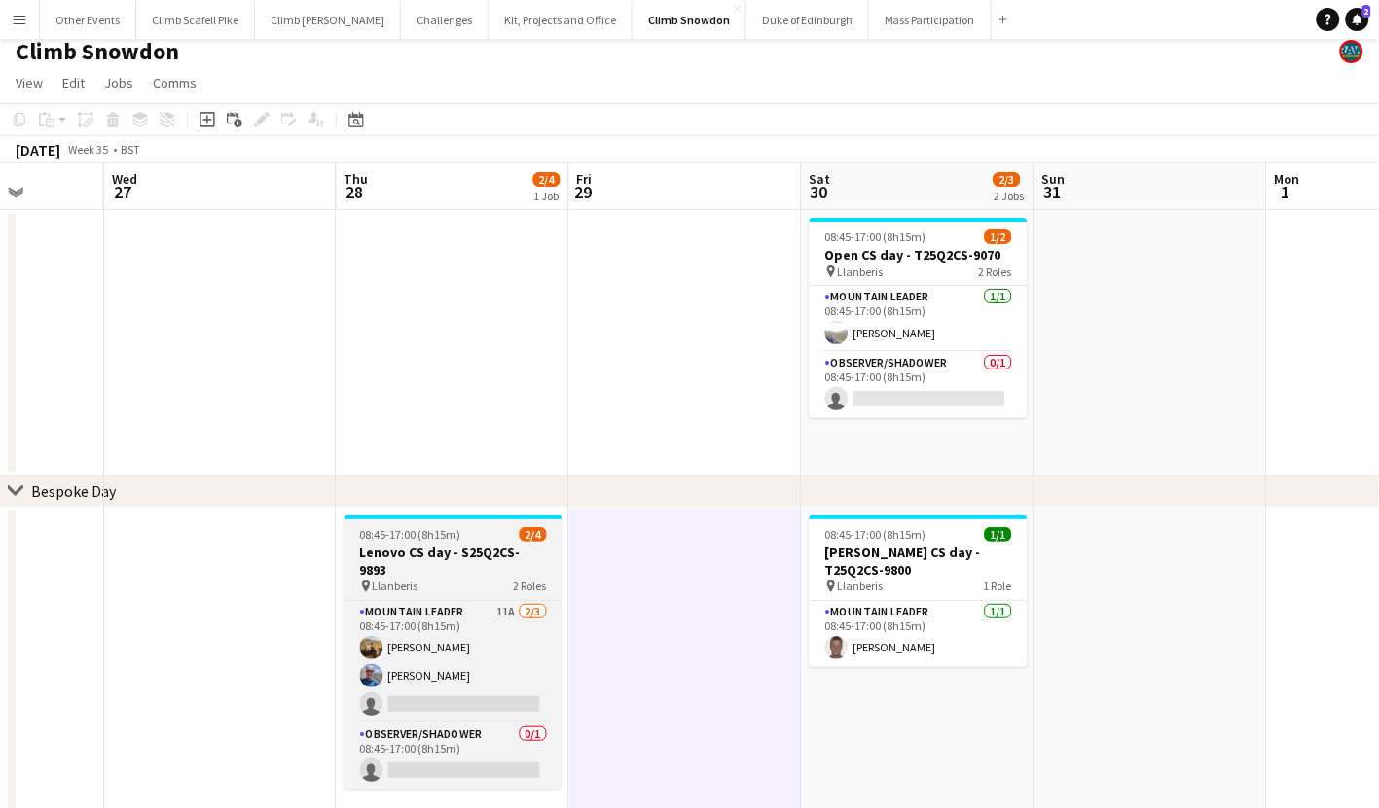
click at [406, 579] on span "Llanberis" at bounding box center [396, 586] width 46 height 15
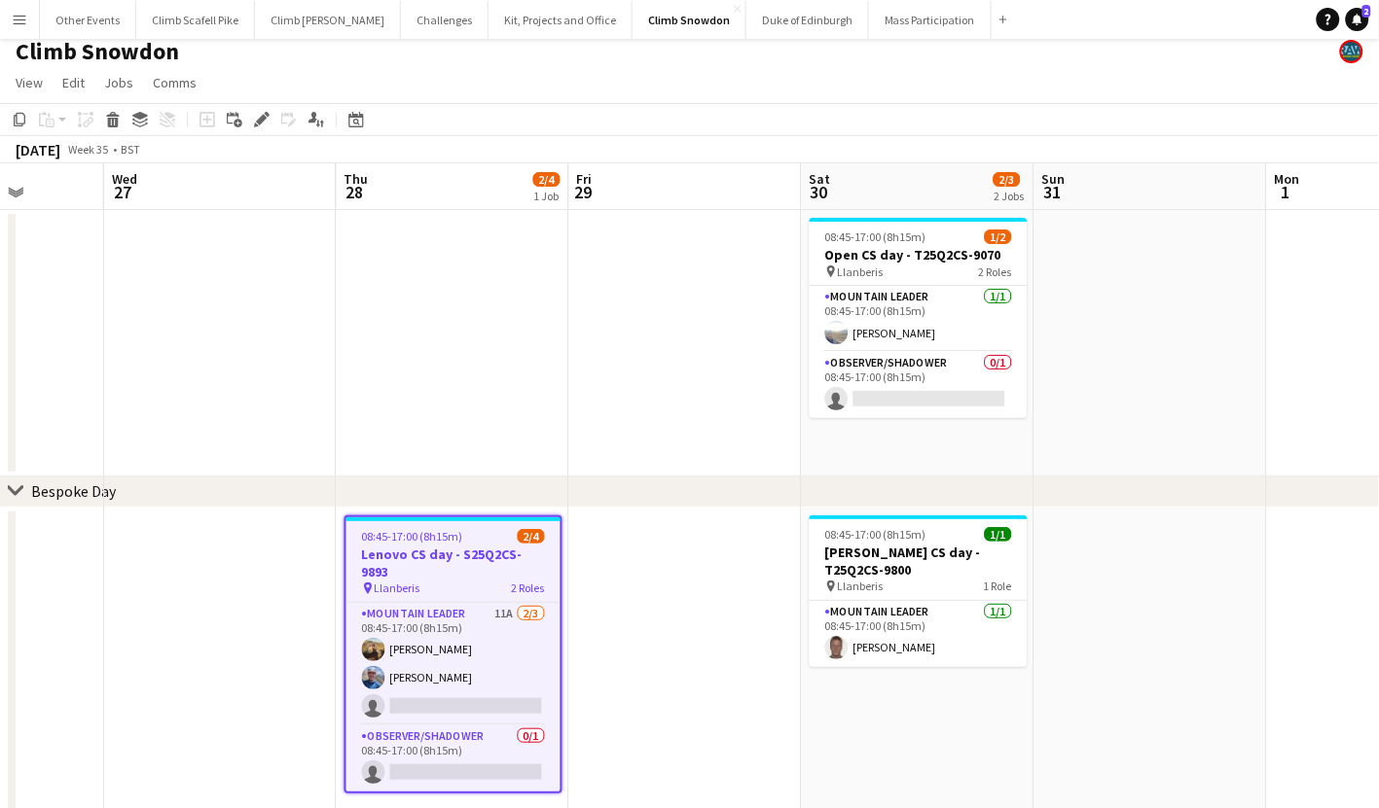
click at [724, 605] on app-date-cell at bounding box center [685, 669] width 233 height 323
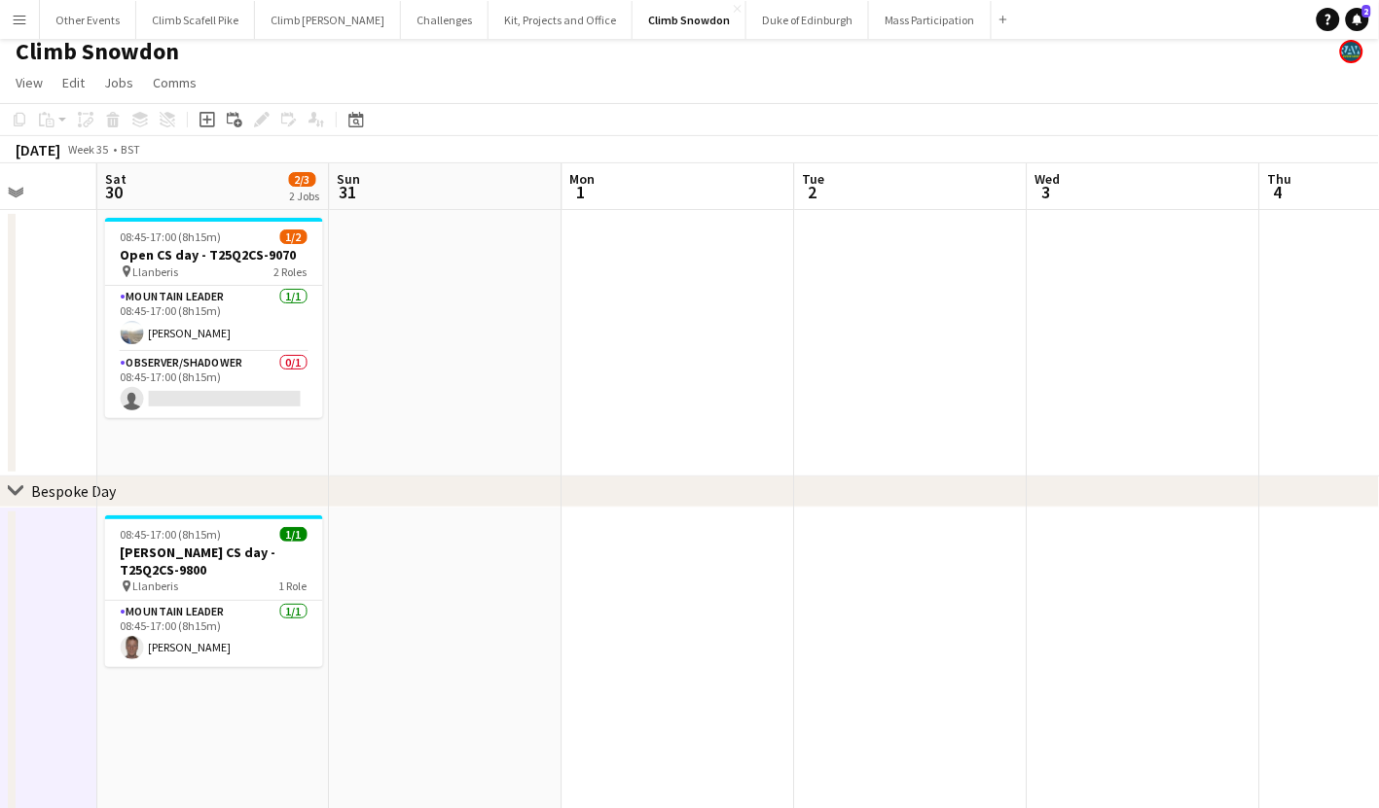
drag, startPoint x: 1032, startPoint y: 649, endPoint x: 750, endPoint y: 664, distance: 282.6
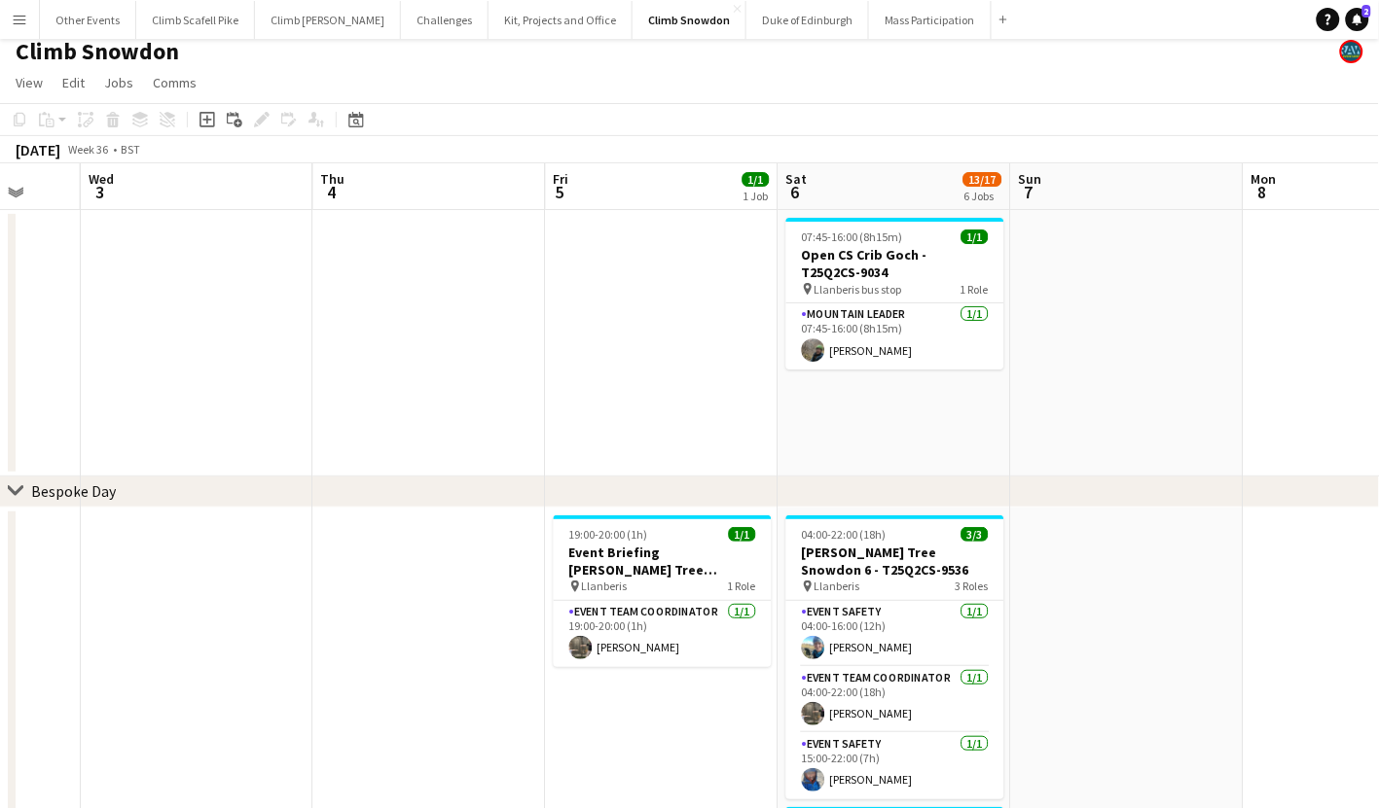
drag, startPoint x: 1196, startPoint y: 629, endPoint x: 234, endPoint y: 700, distance: 963.8
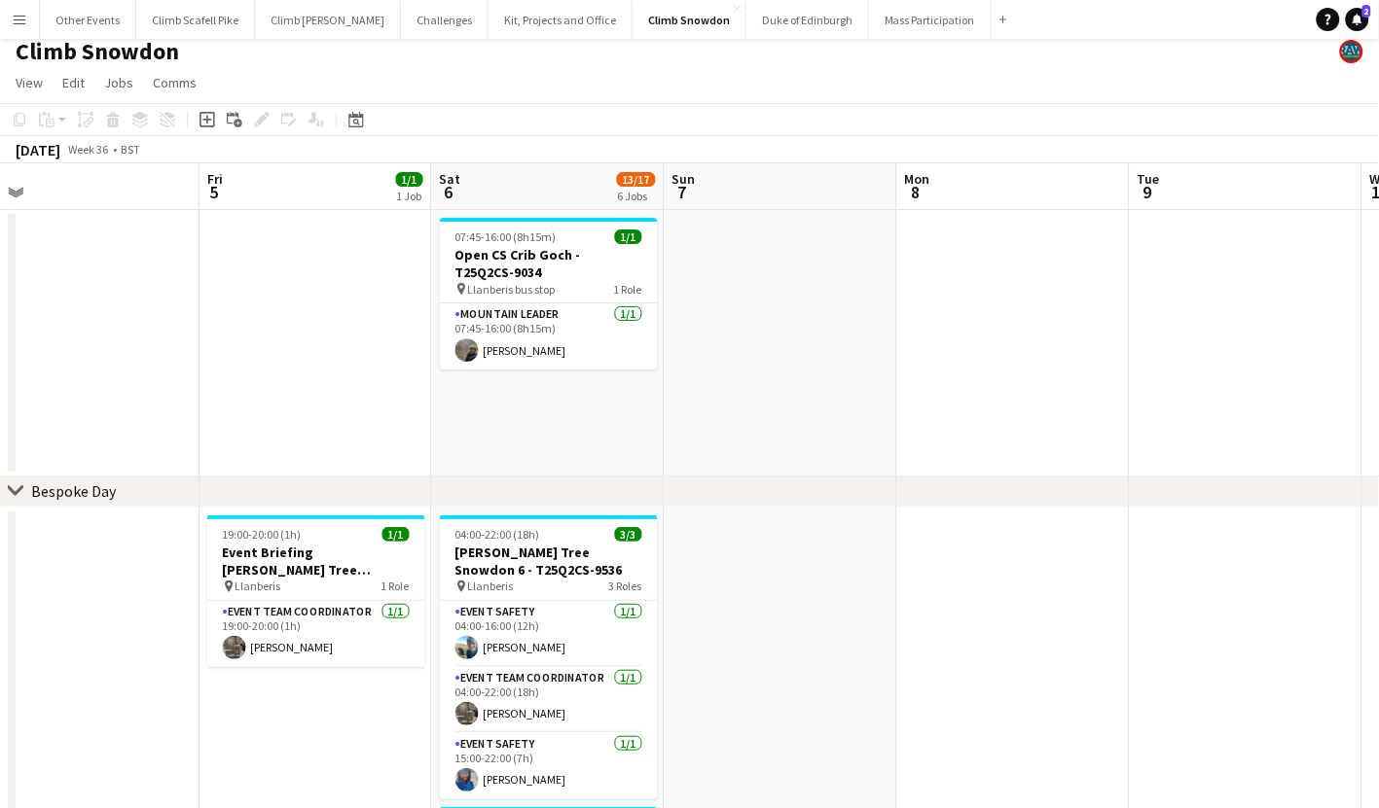
scroll to position [0, 572]
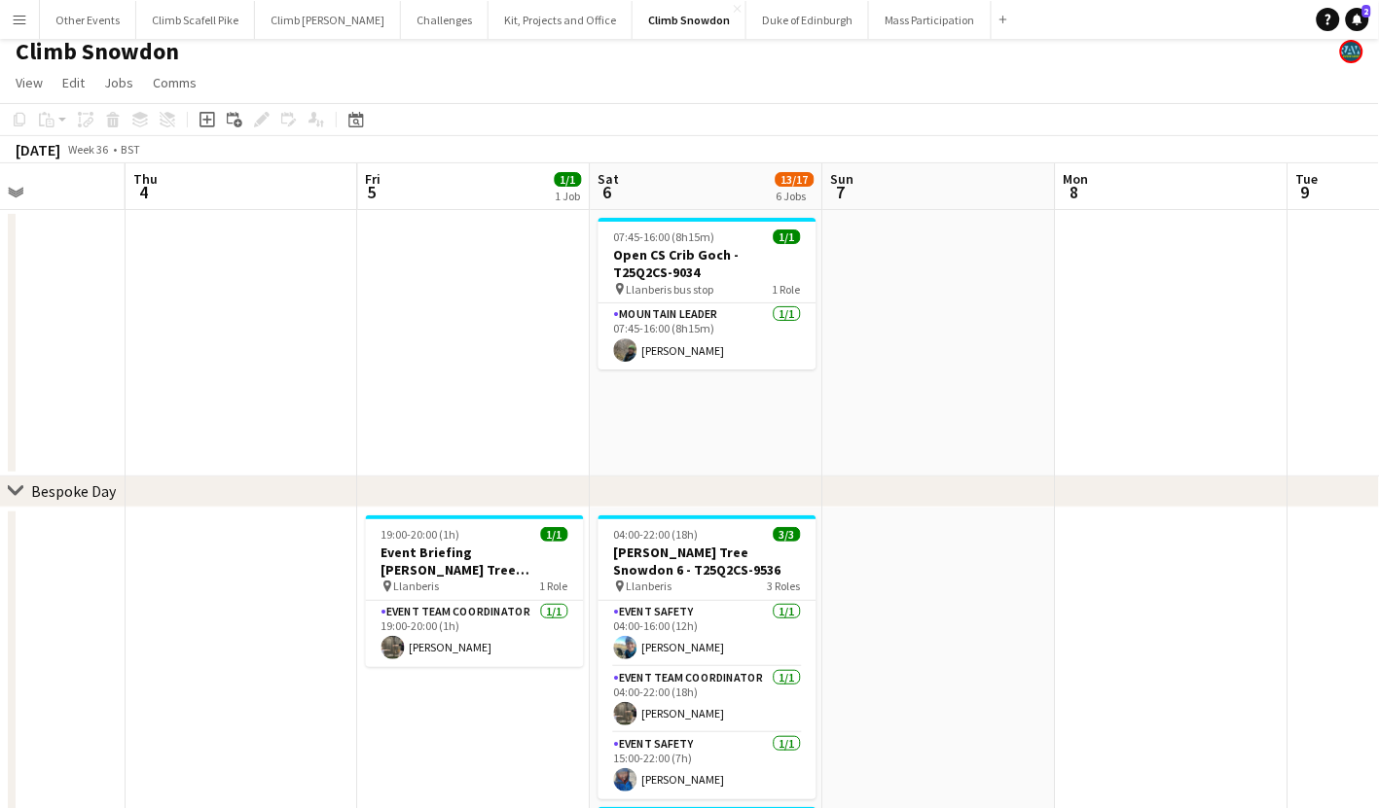
drag, startPoint x: 1013, startPoint y: 626, endPoint x: 869, endPoint y: 643, distance: 145.0
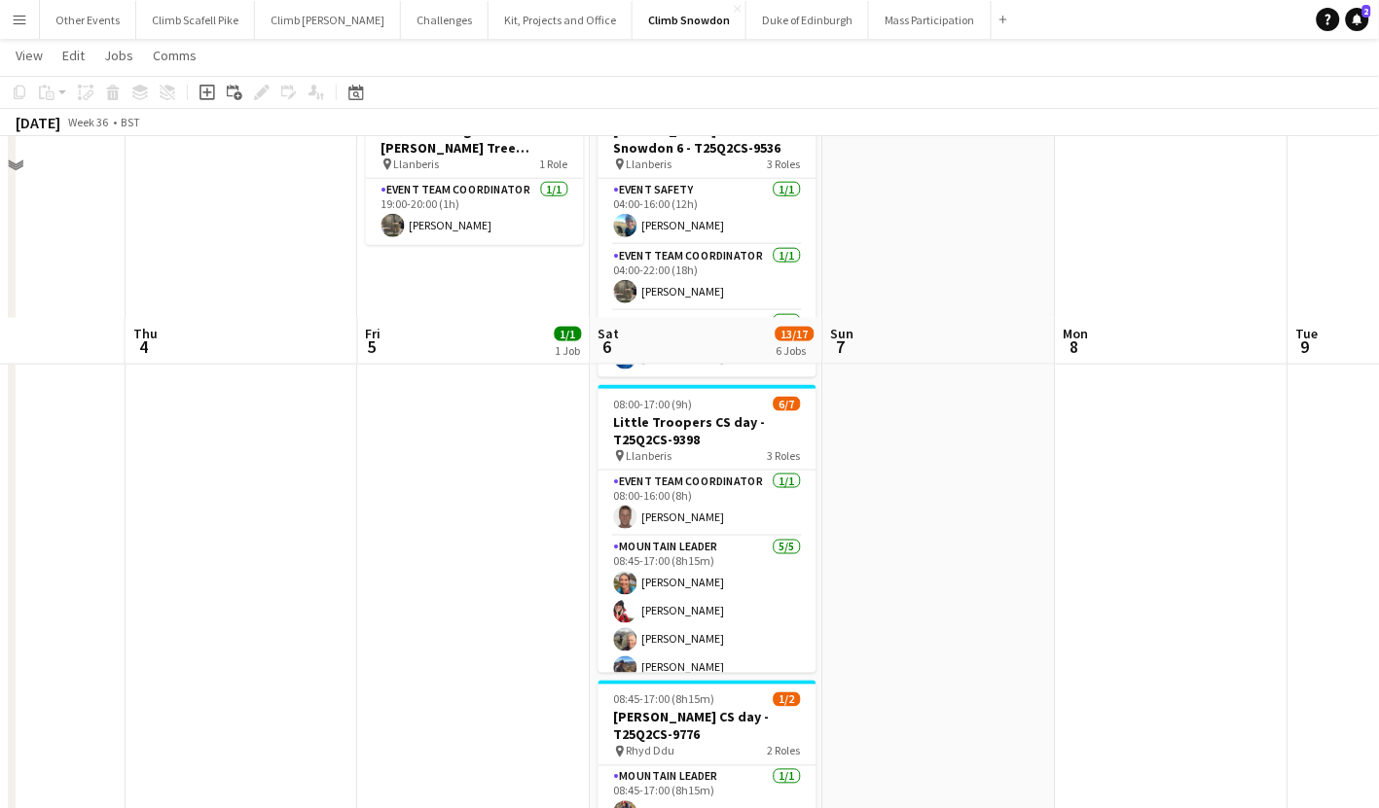
scroll to position [0, 0]
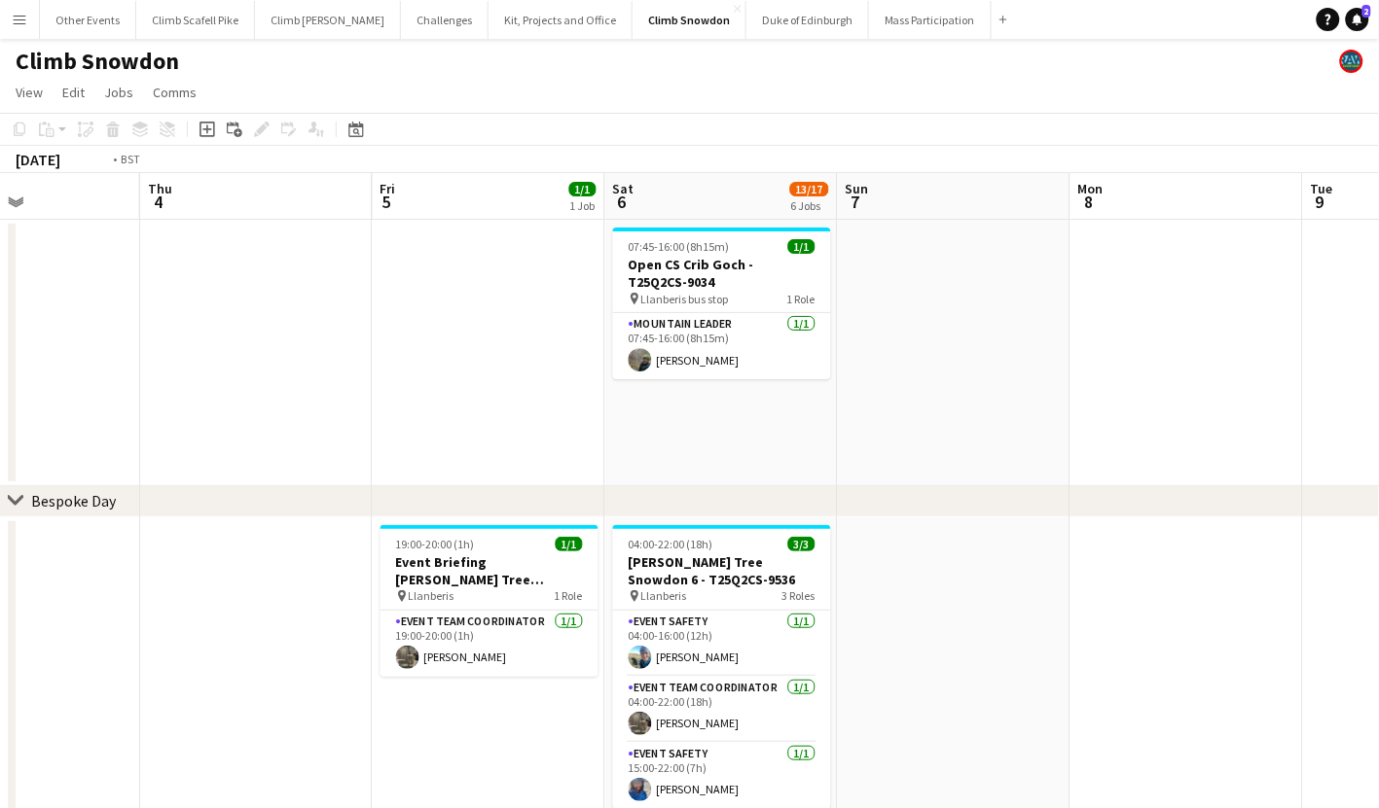
drag, startPoint x: 144, startPoint y: 573, endPoint x: 1171, endPoint y: 526, distance: 1028.4
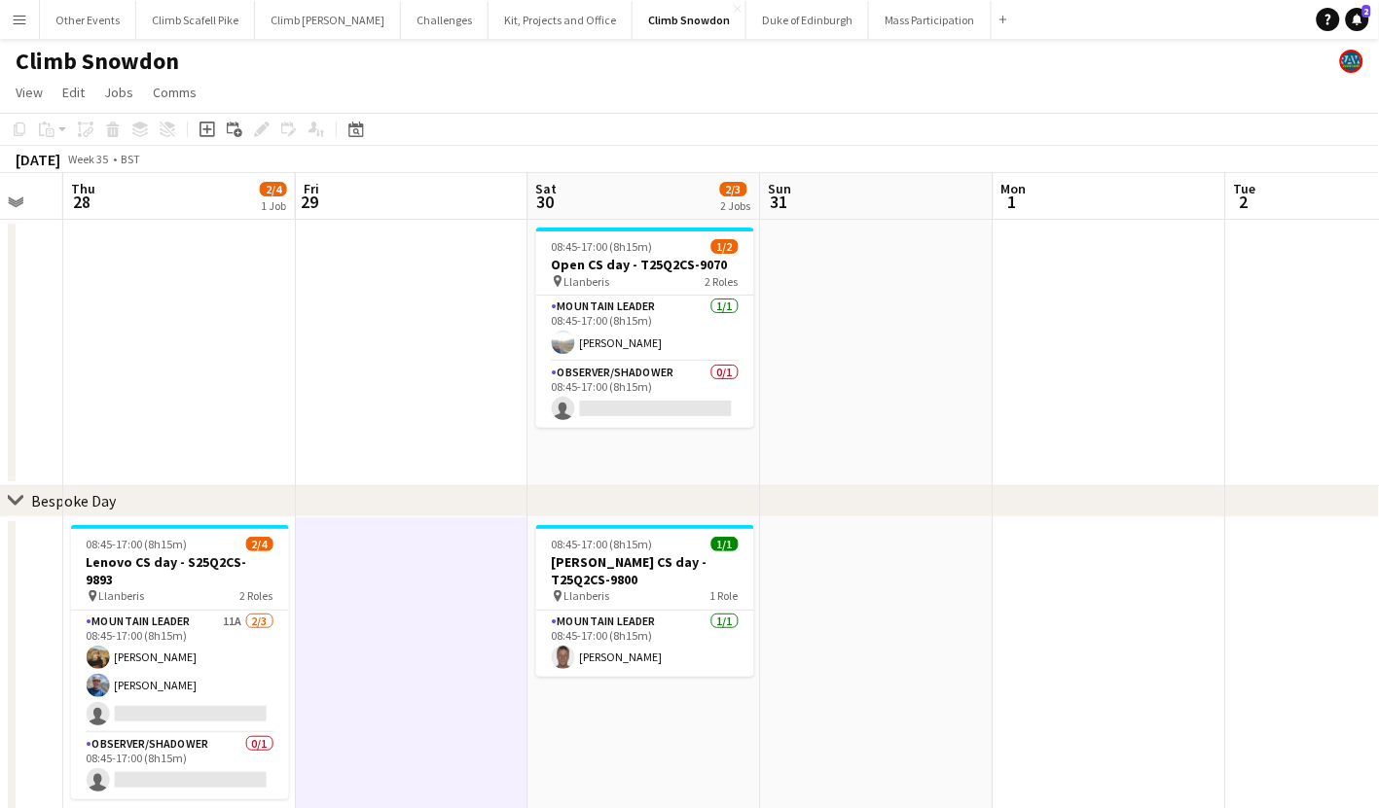
drag, startPoint x: 769, startPoint y: 618, endPoint x: 1216, endPoint y: 566, distance: 450.5
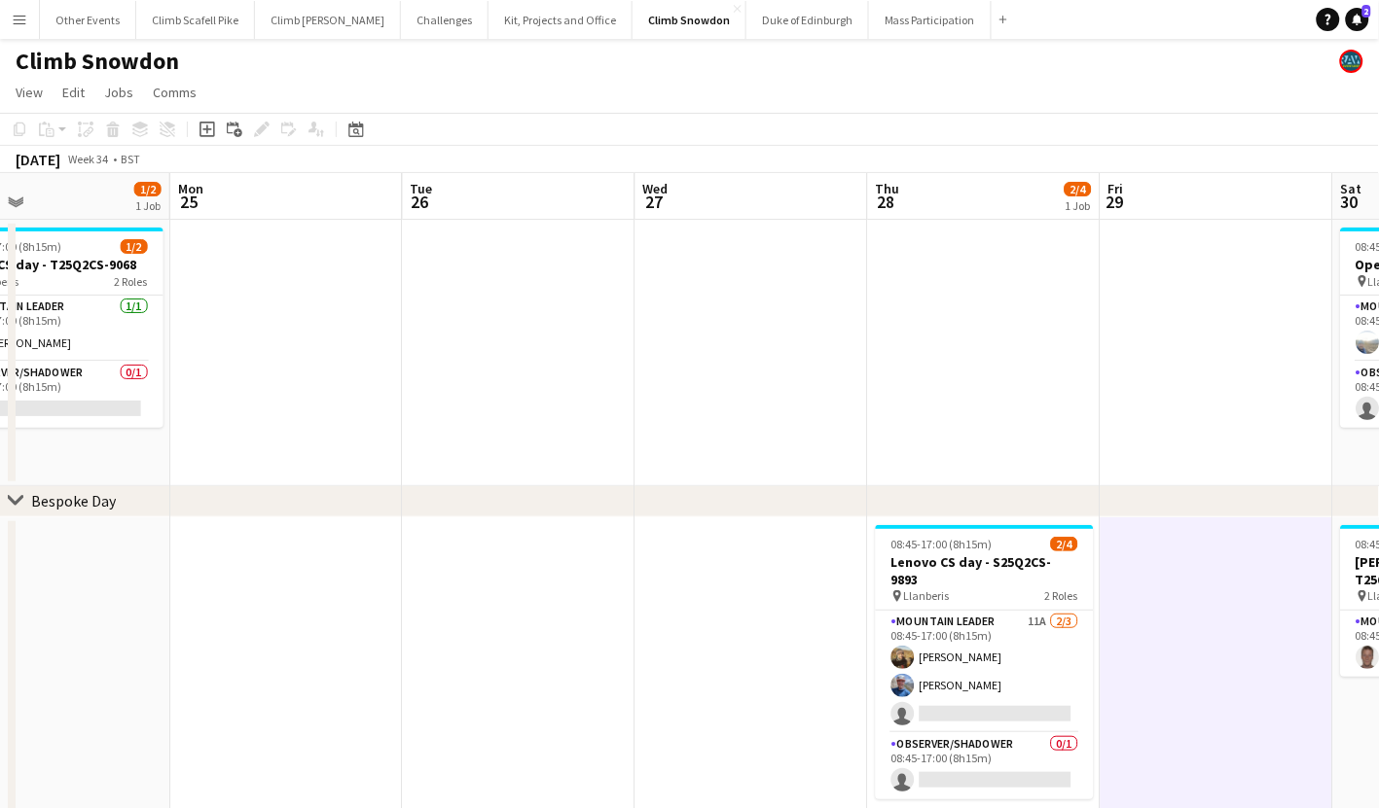
drag, startPoint x: 453, startPoint y: 651, endPoint x: 888, endPoint y: 641, distance: 435.0
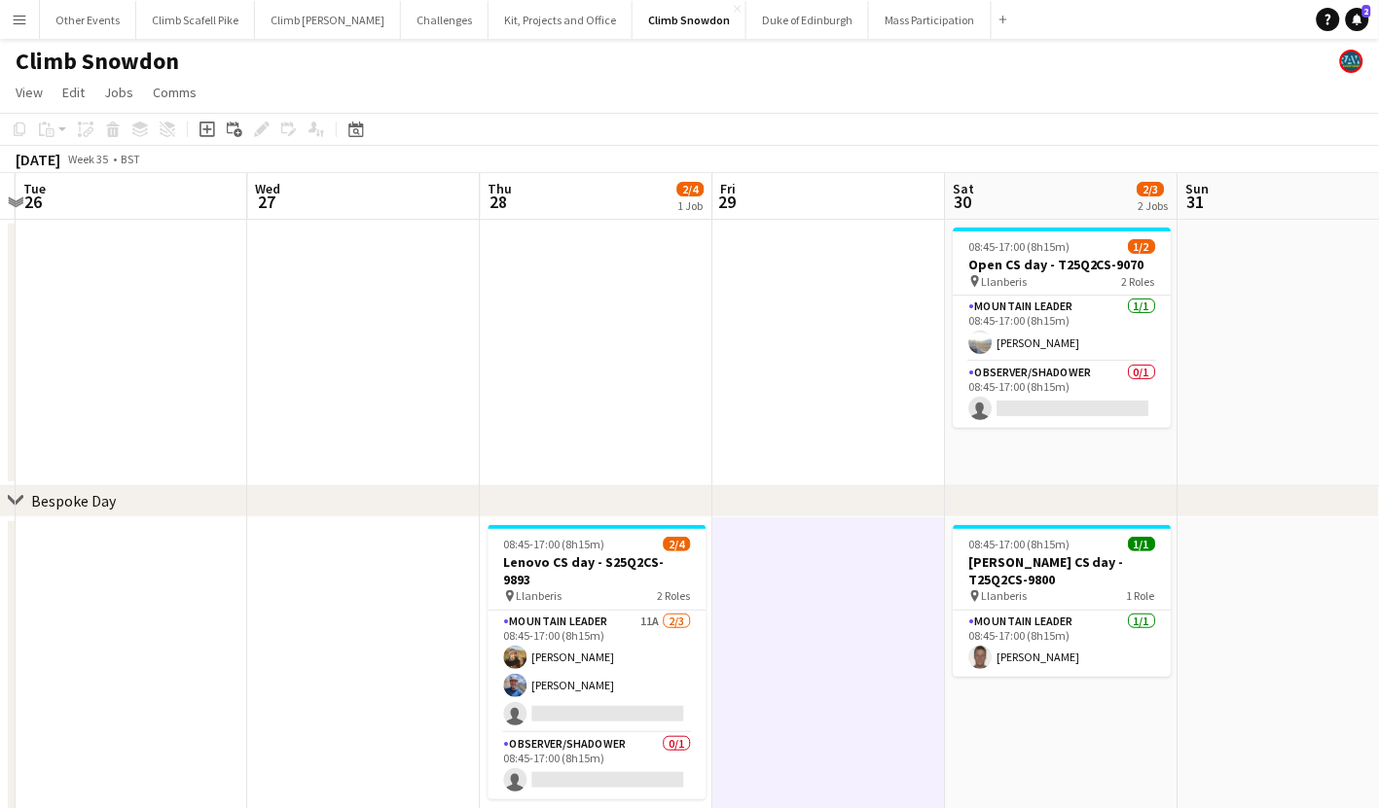
drag, startPoint x: 573, startPoint y: 638, endPoint x: 405, endPoint y: 637, distance: 168.3
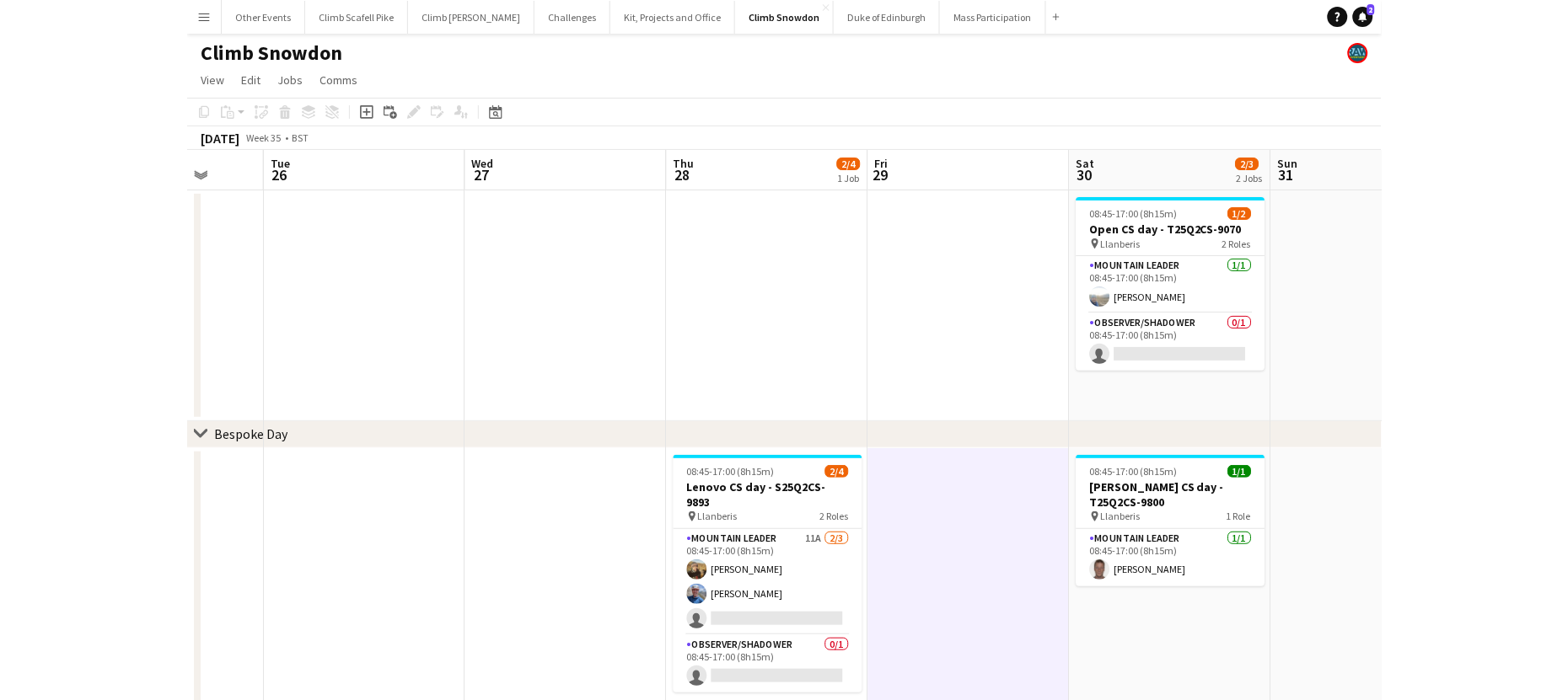
scroll to position [0, 544]
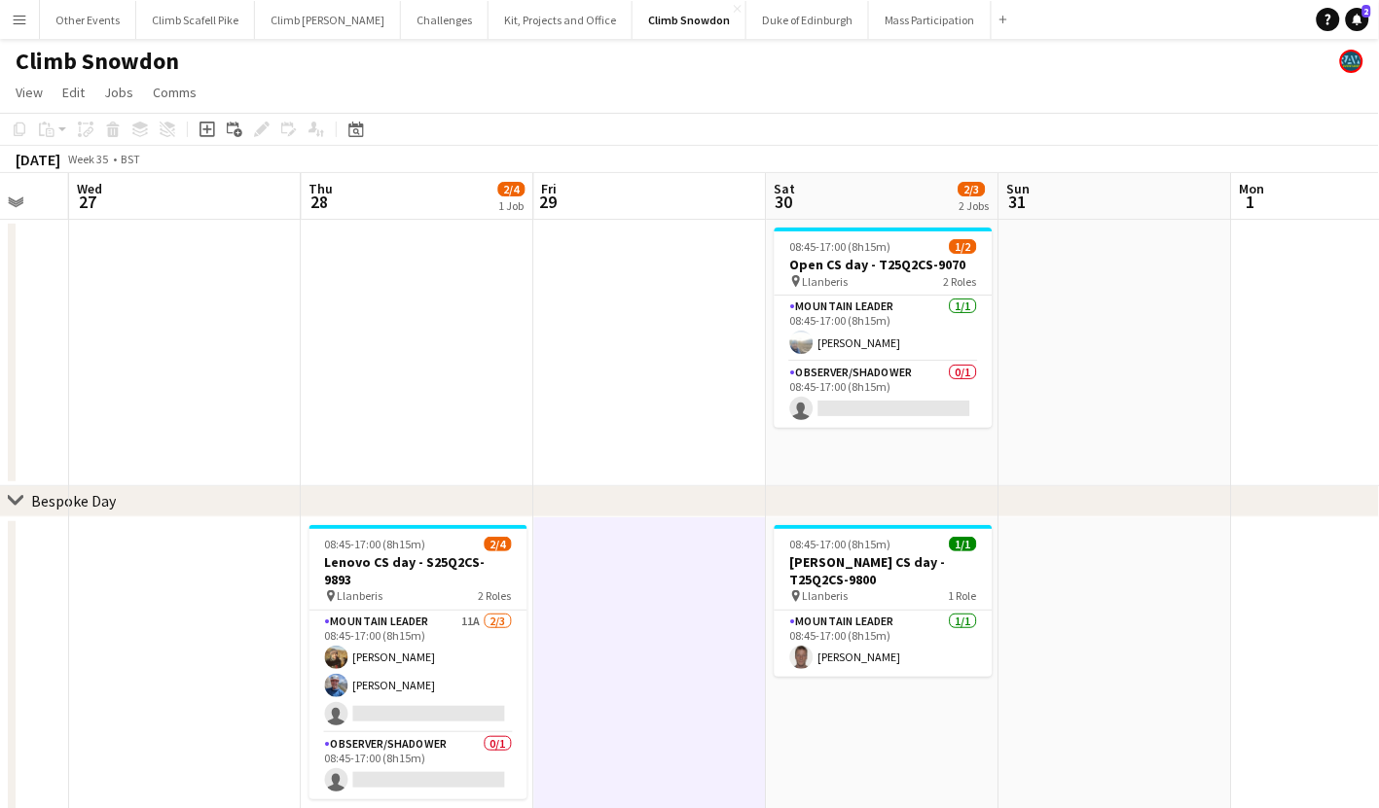
drag, startPoint x: 848, startPoint y: 621, endPoint x: 669, endPoint y: 627, distance: 179.1
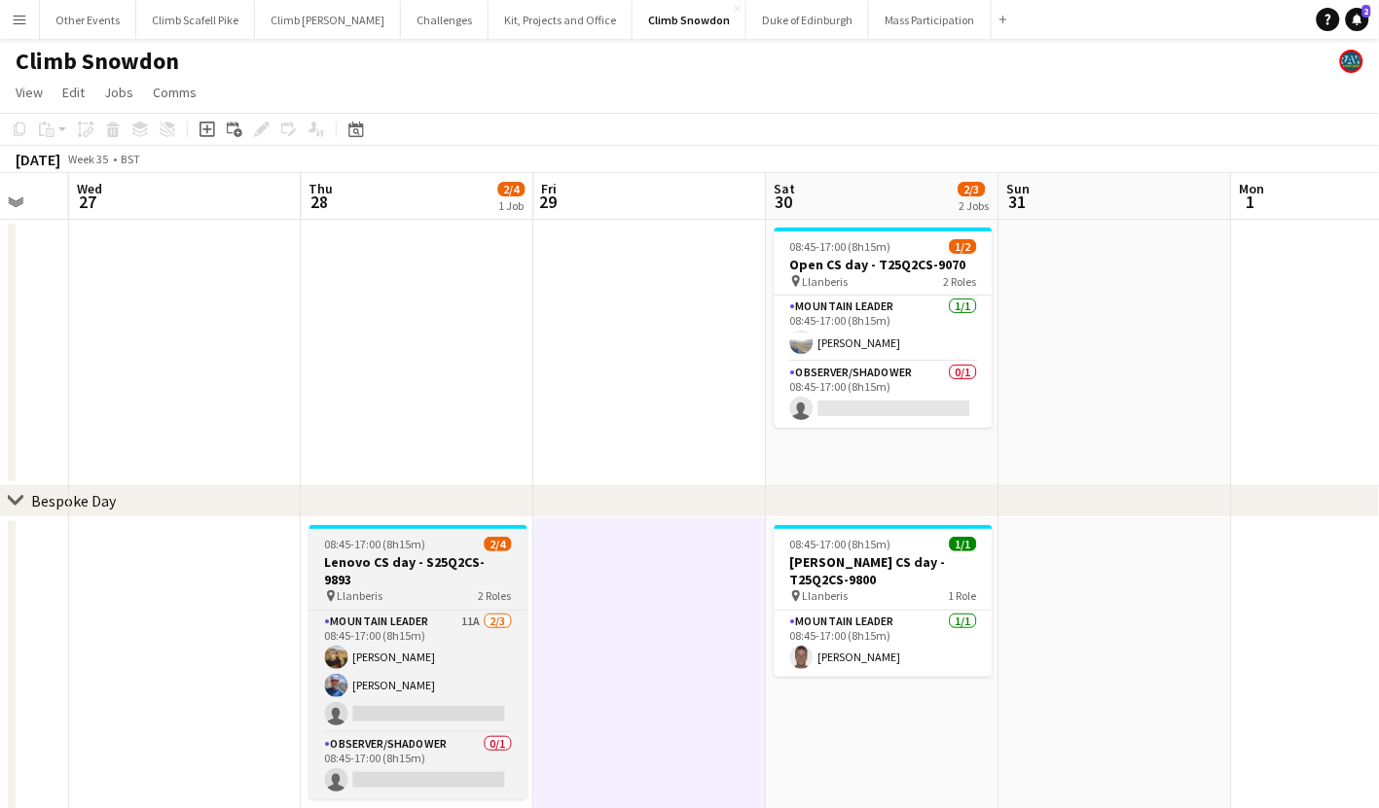
click at [403, 564] on h3 "Lenovo CS day - S25Q2CS-9893" at bounding box center [418, 571] width 218 height 35
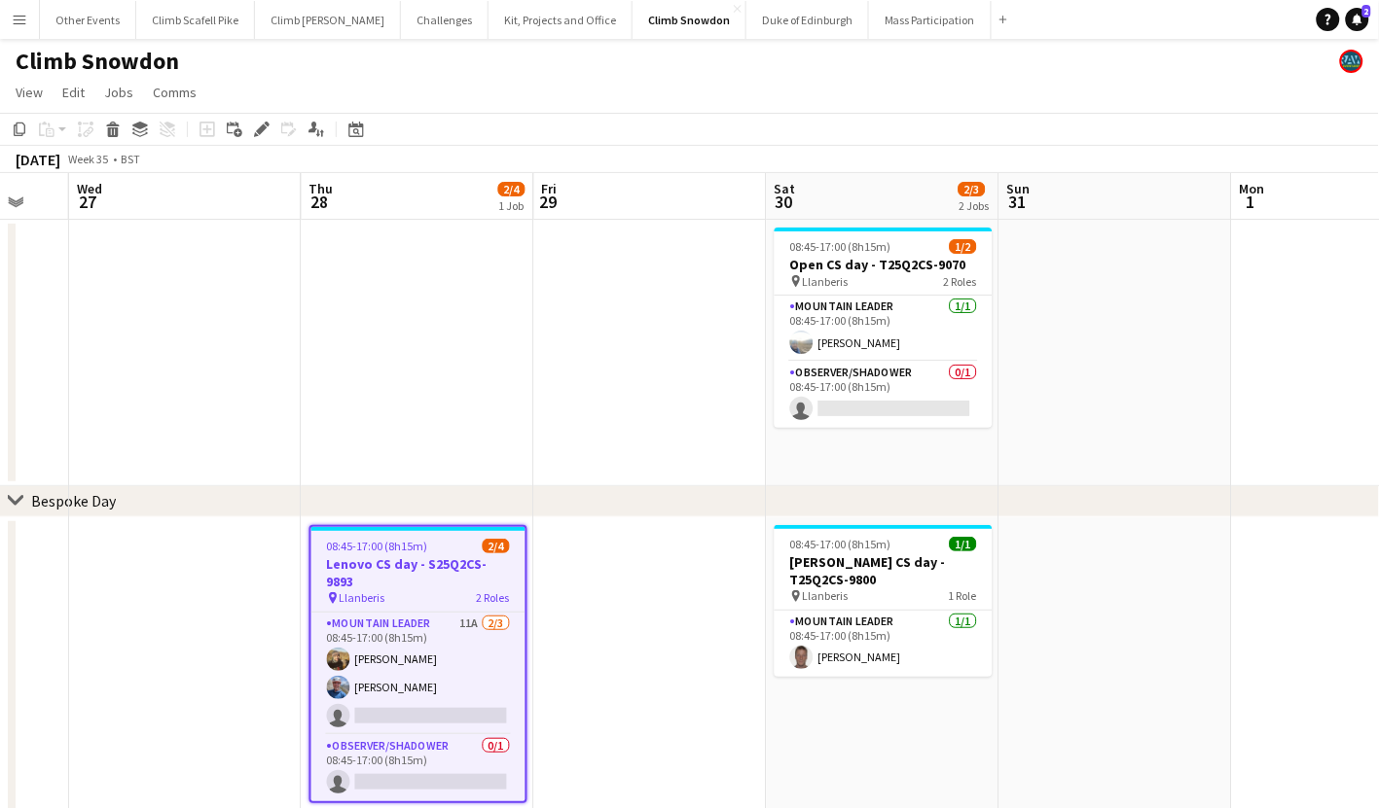
click at [610, 409] on app-date-cell at bounding box center [650, 353] width 233 height 267
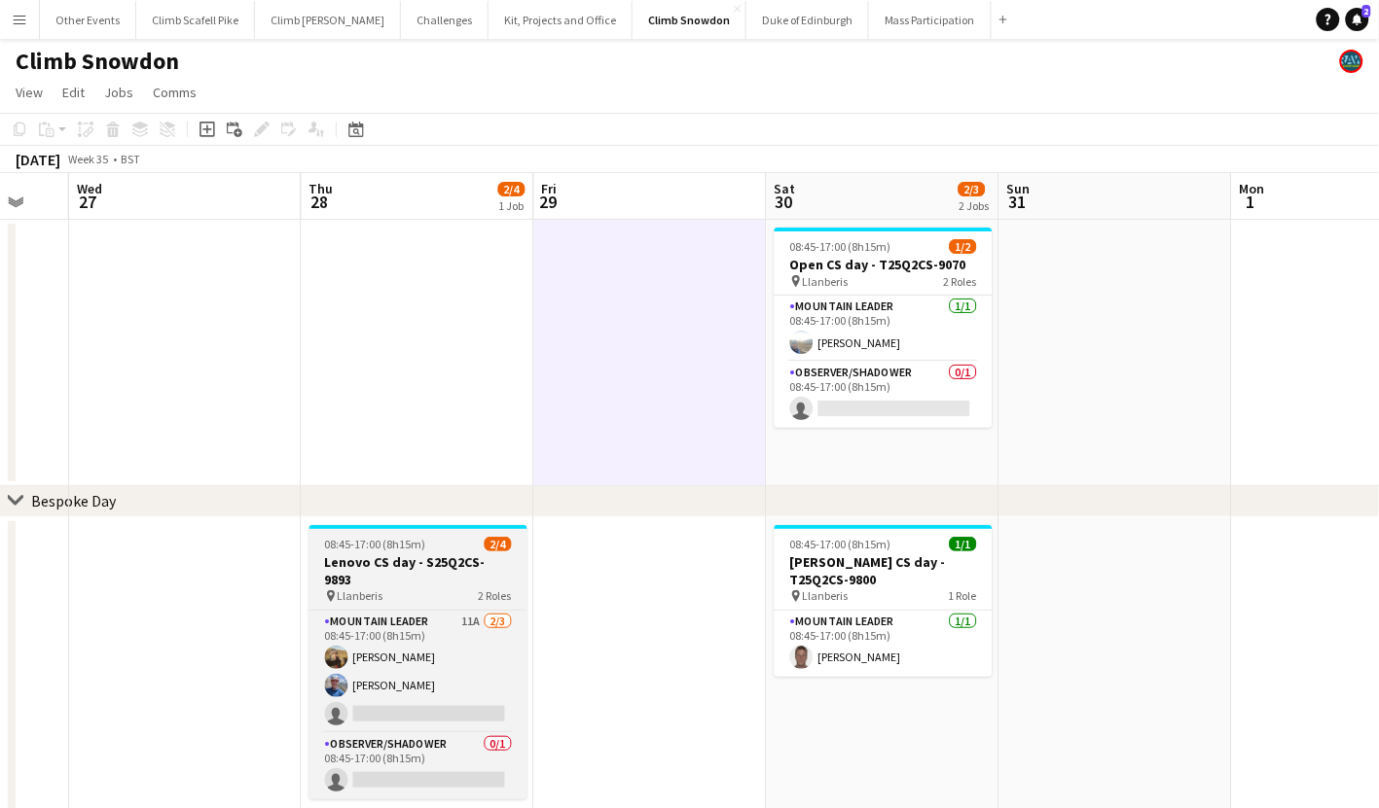
click at [371, 550] on span "08:45-17:00 (8h15m)" at bounding box center [375, 544] width 101 height 15
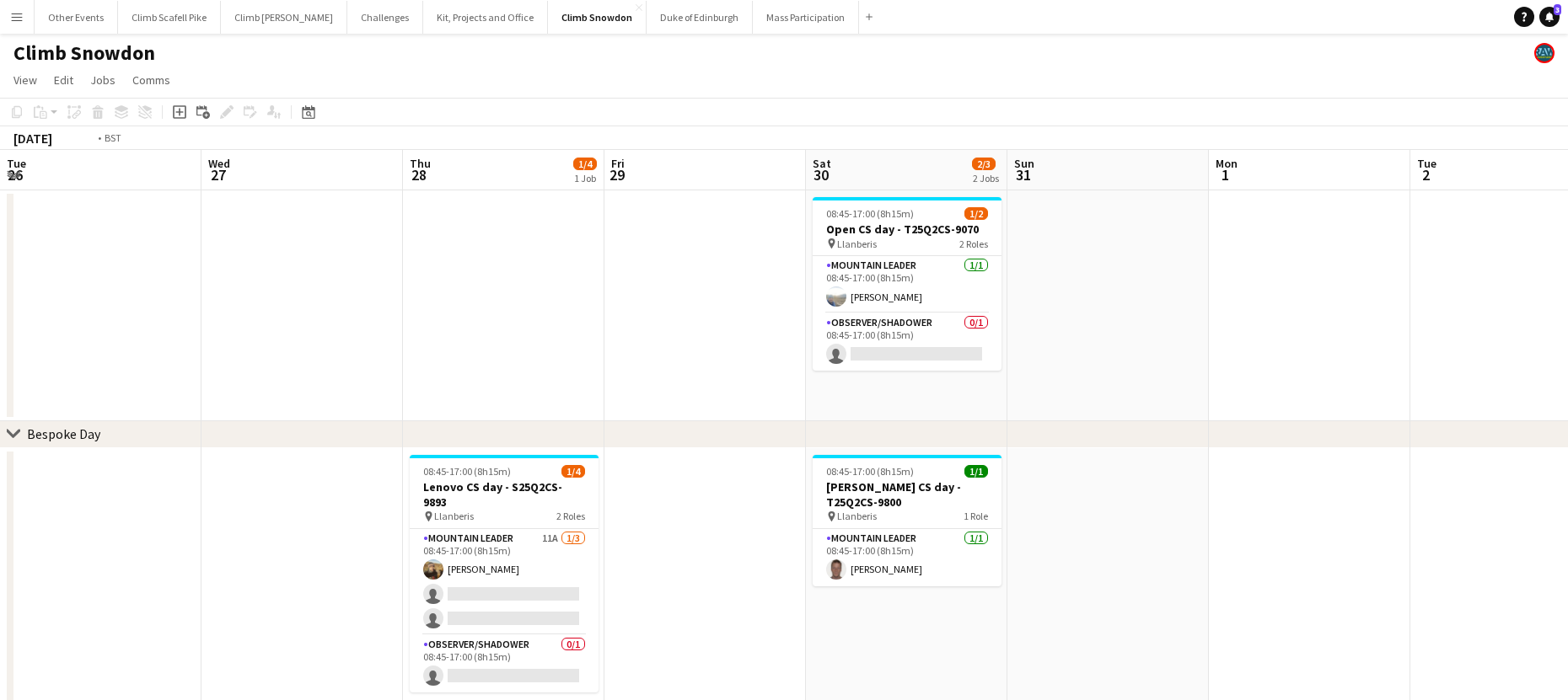
drag, startPoint x: 499, startPoint y: 316, endPoint x: 1185, endPoint y: 204, distance: 695.1
click at [1185, 204] on app-calendar-viewport "Sun 24 1/2 1 Job Mon 25 Tue 26 Wed 27 Thu 28 1/4 1 Job Fri 29 Sat 30 2/3 2 Jobs…" at bounding box center [784, 477] width 1568 height 655
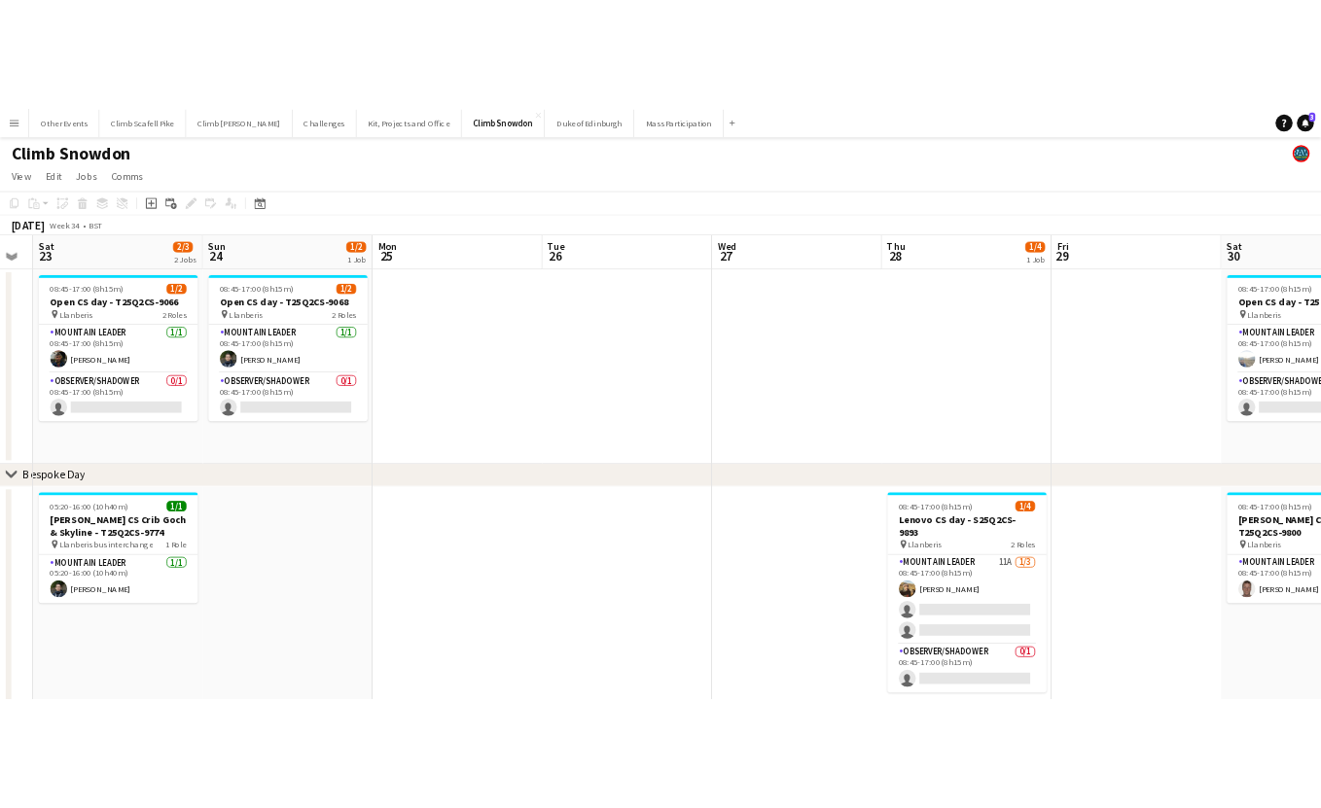
scroll to position [0, 519]
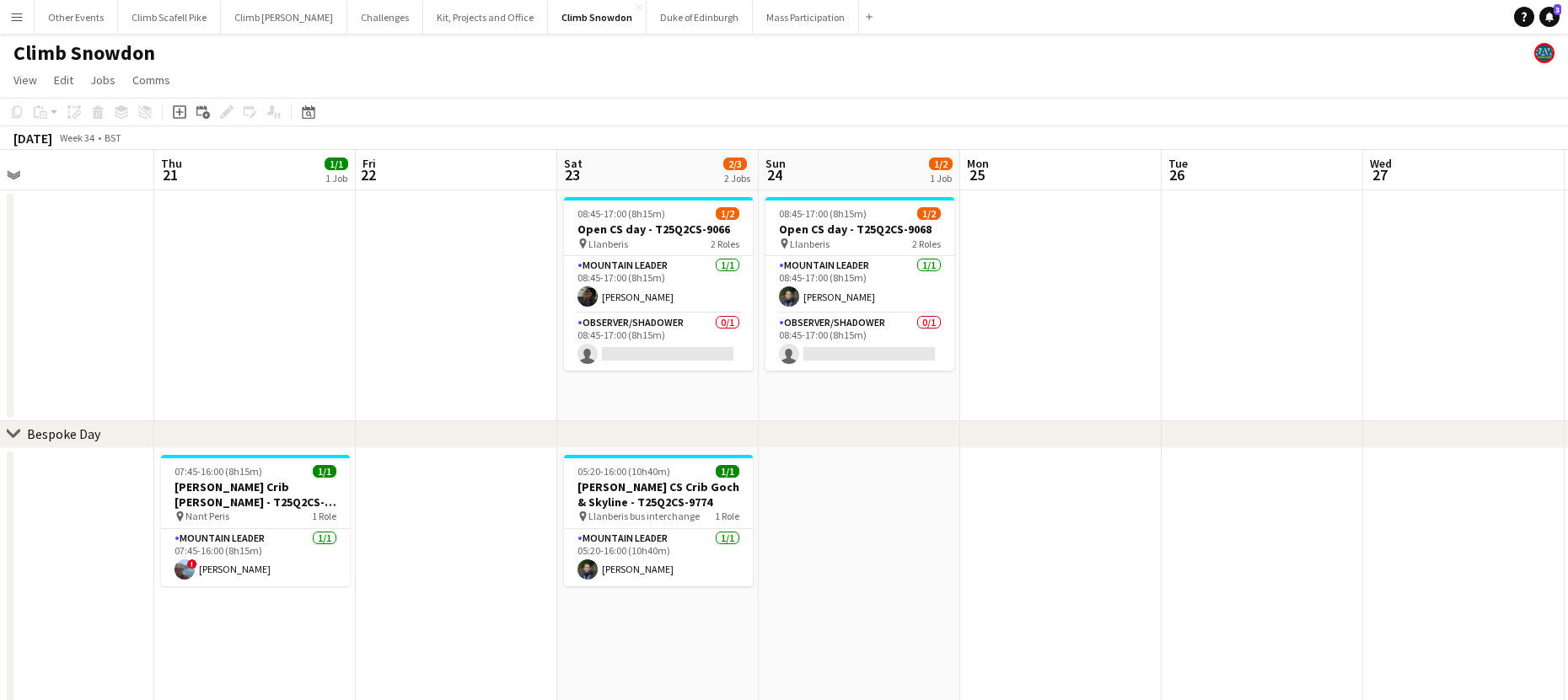
drag, startPoint x: 608, startPoint y: 284, endPoint x: 1037, endPoint y: 247, distance: 430.6
click at [1037, 247] on app-calendar-viewport "Mon 18 Tue 19 1/1 1 Job Wed 20 Thu 21 1/1 1 Job Fri 22 Sat 23 2/3 2 Jobs Sun 24…" at bounding box center [784, 477] width 1568 height 655
click at [627, 288] on app-card-role "Mountain Leader [DATE] 08:45-17:00 (8h15m) [PERSON_NAME]" at bounding box center [659, 285] width 189 height 57
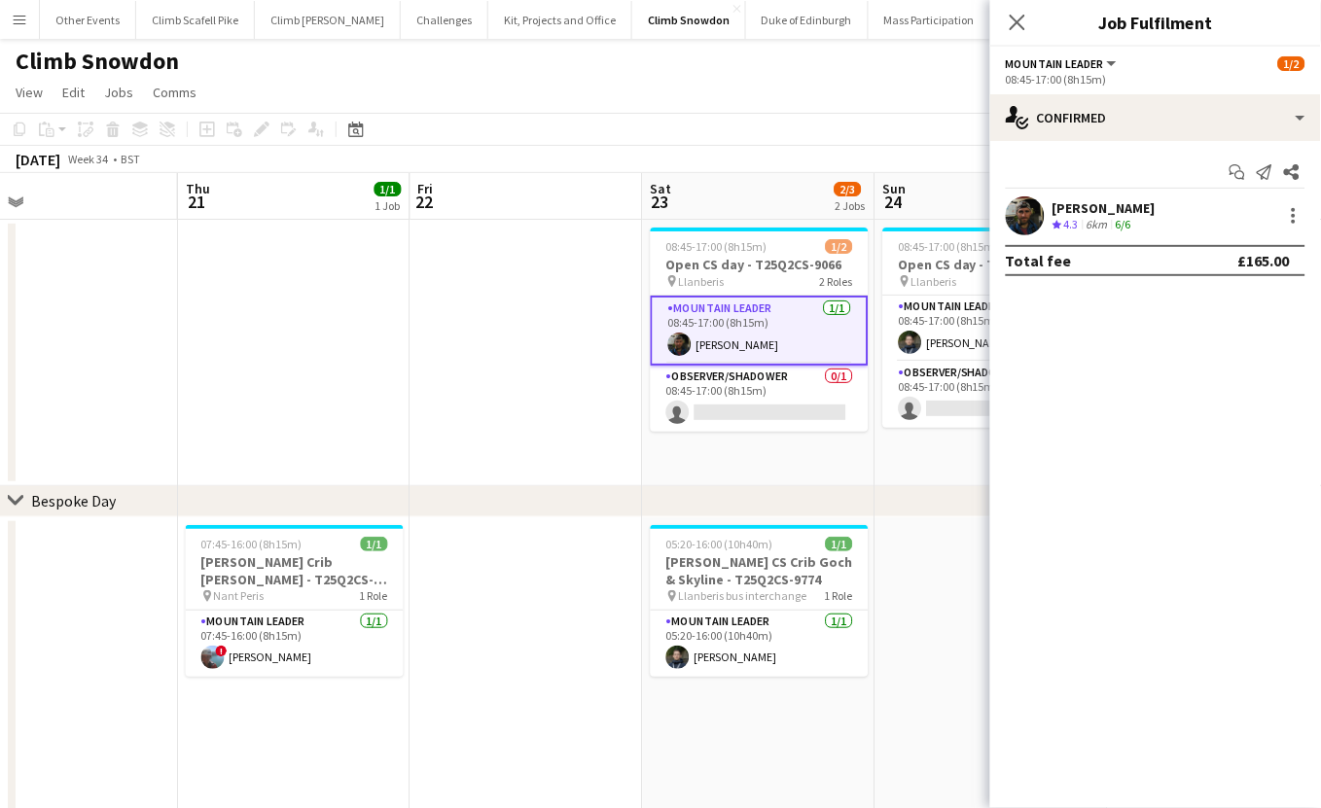
click at [909, 584] on app-date-cell at bounding box center [992, 679] width 233 height 323
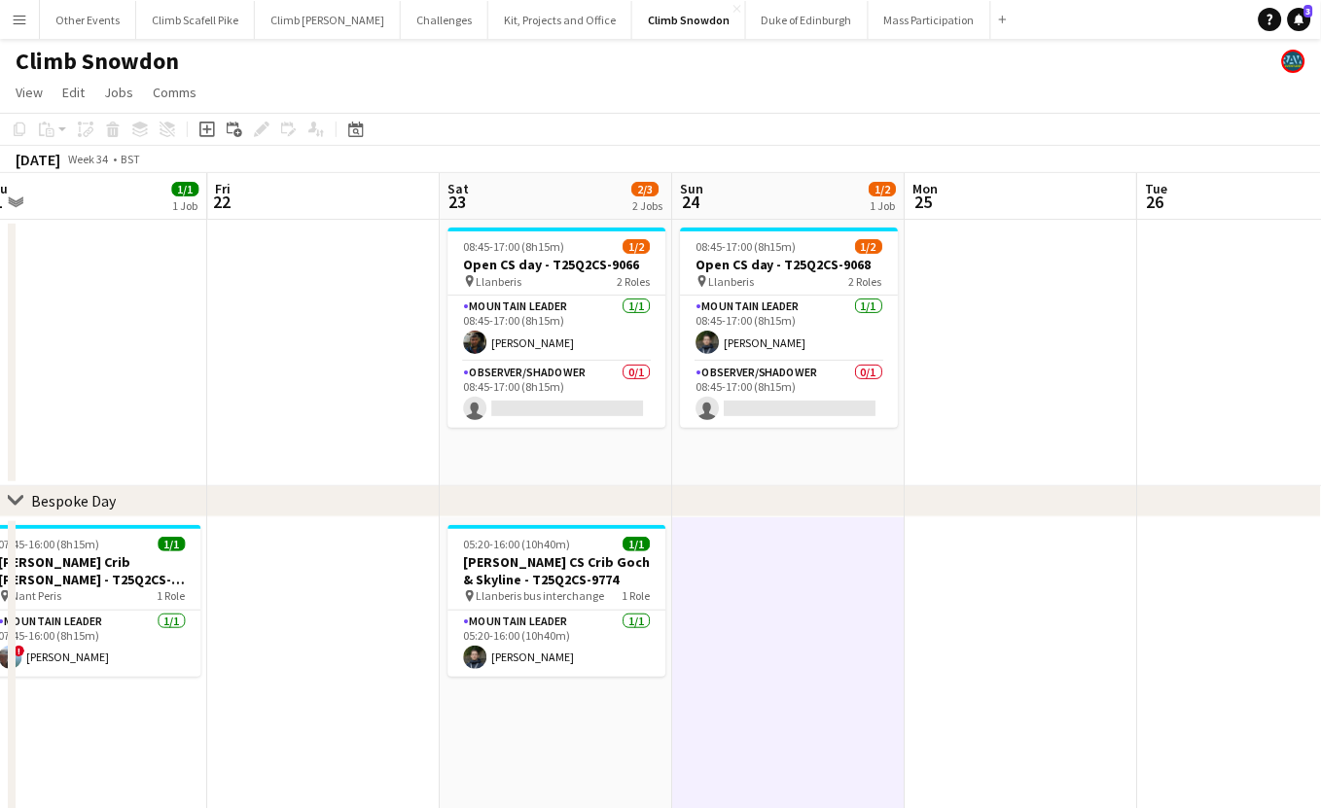
drag, startPoint x: 951, startPoint y: 593, endPoint x: 759, endPoint y: 579, distance: 193.2
click at [758, 580] on app-calendar-viewport "Mon 18 Tue 19 1/1 1 Job Wed 20 Thu 21 1/1 1 Job Fri 22 Sat 23 2/3 2 Jobs Sun 24…" at bounding box center [660, 551] width 1321 height 756
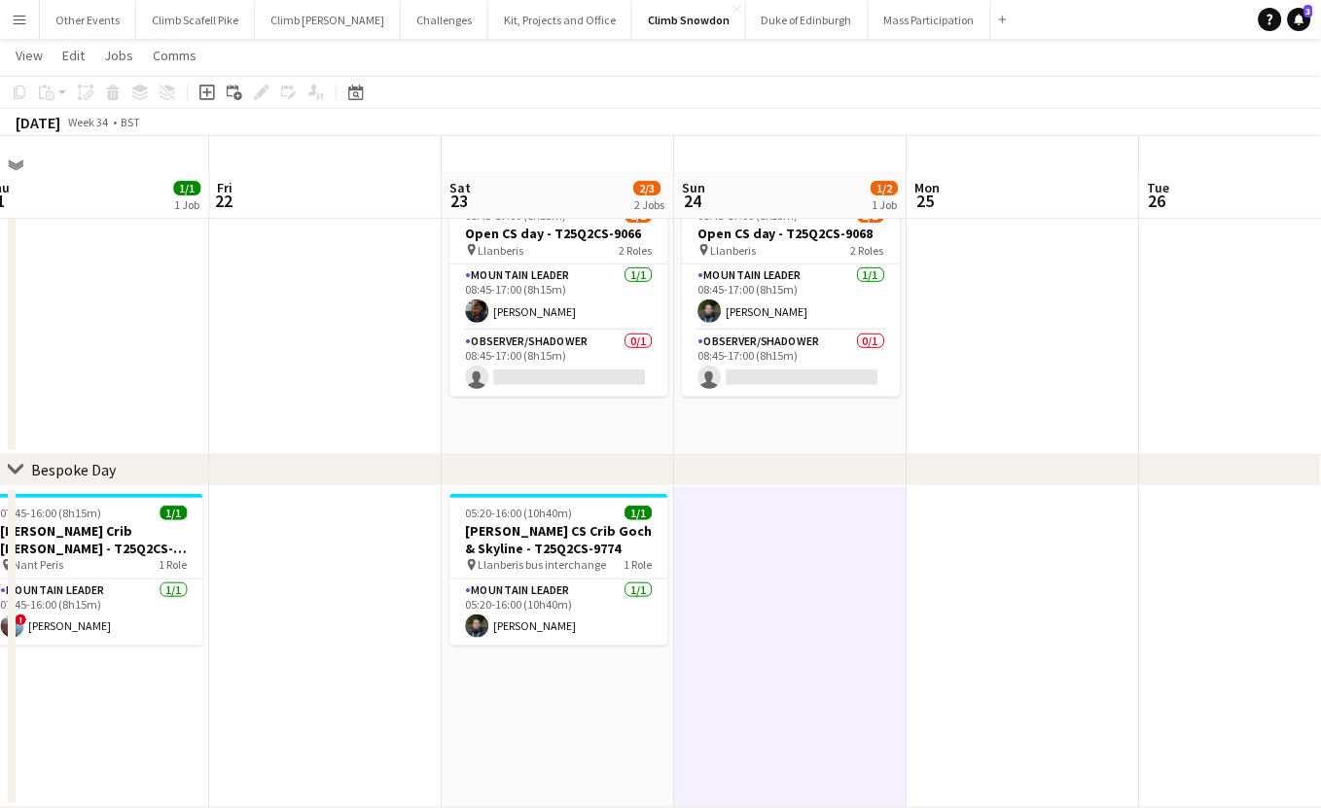
scroll to position [0, 0]
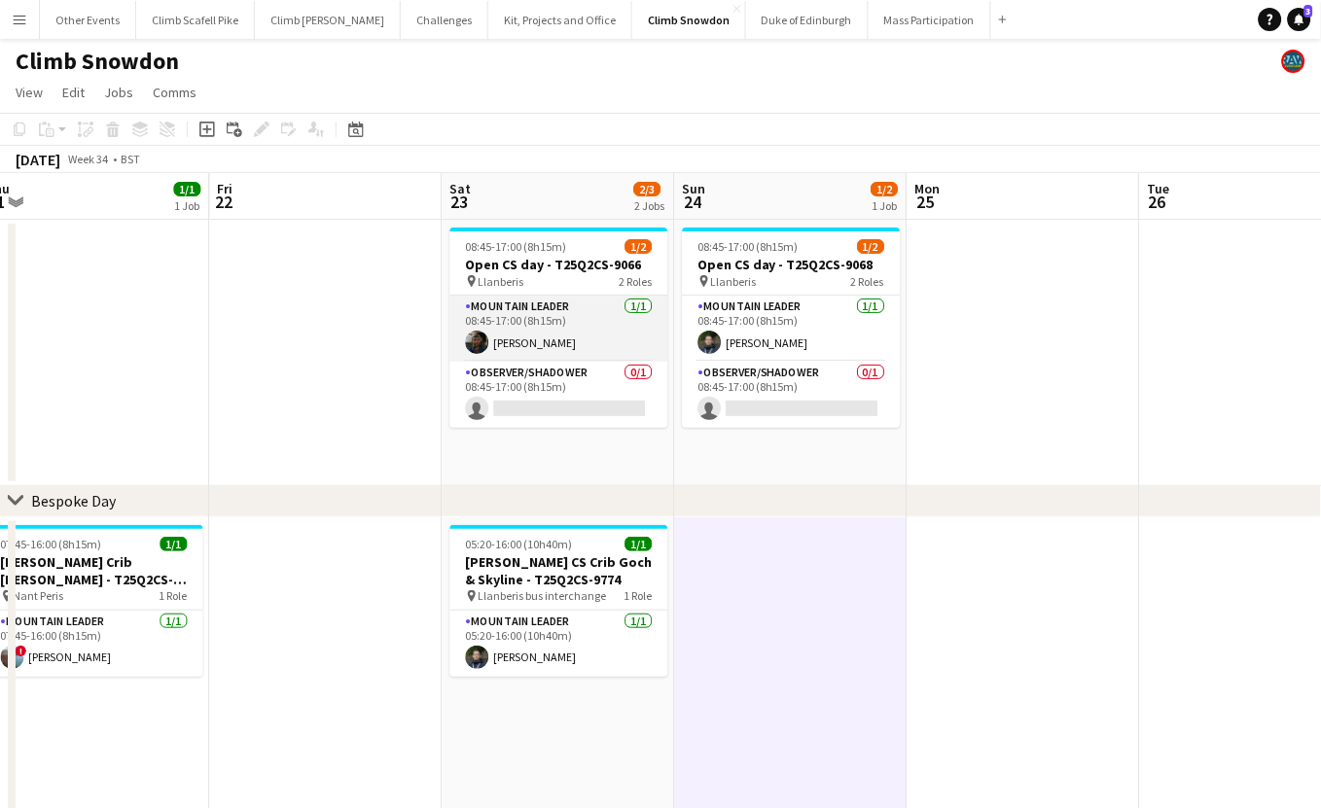
click at [572, 335] on app-card-role "Mountain Leader [DATE] 08:45-17:00 (8h15m) [PERSON_NAME]" at bounding box center [559, 329] width 218 height 66
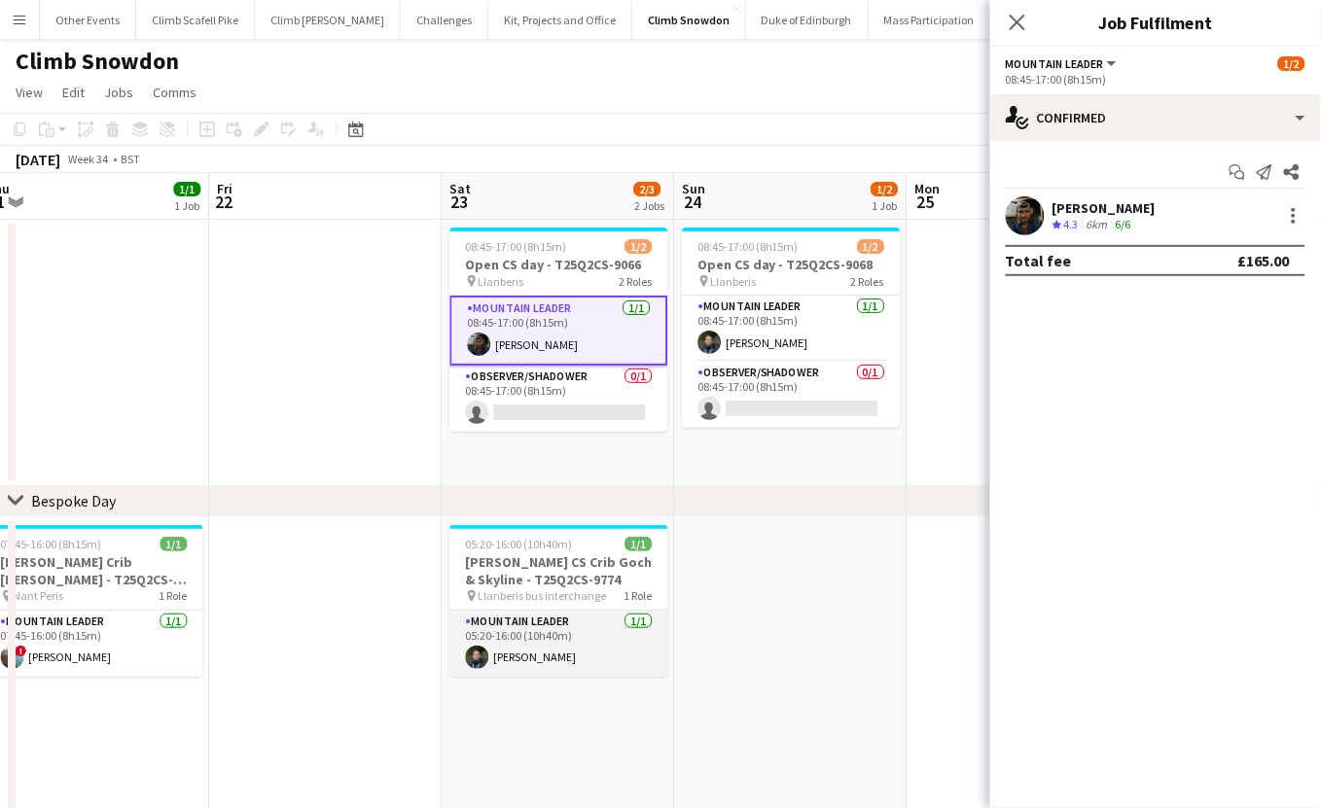
click at [534, 645] on app-card-role "Mountain Leader [DATE] 05:20-16:00 (10h40m) [PERSON_NAME]" at bounding box center [559, 644] width 218 height 66
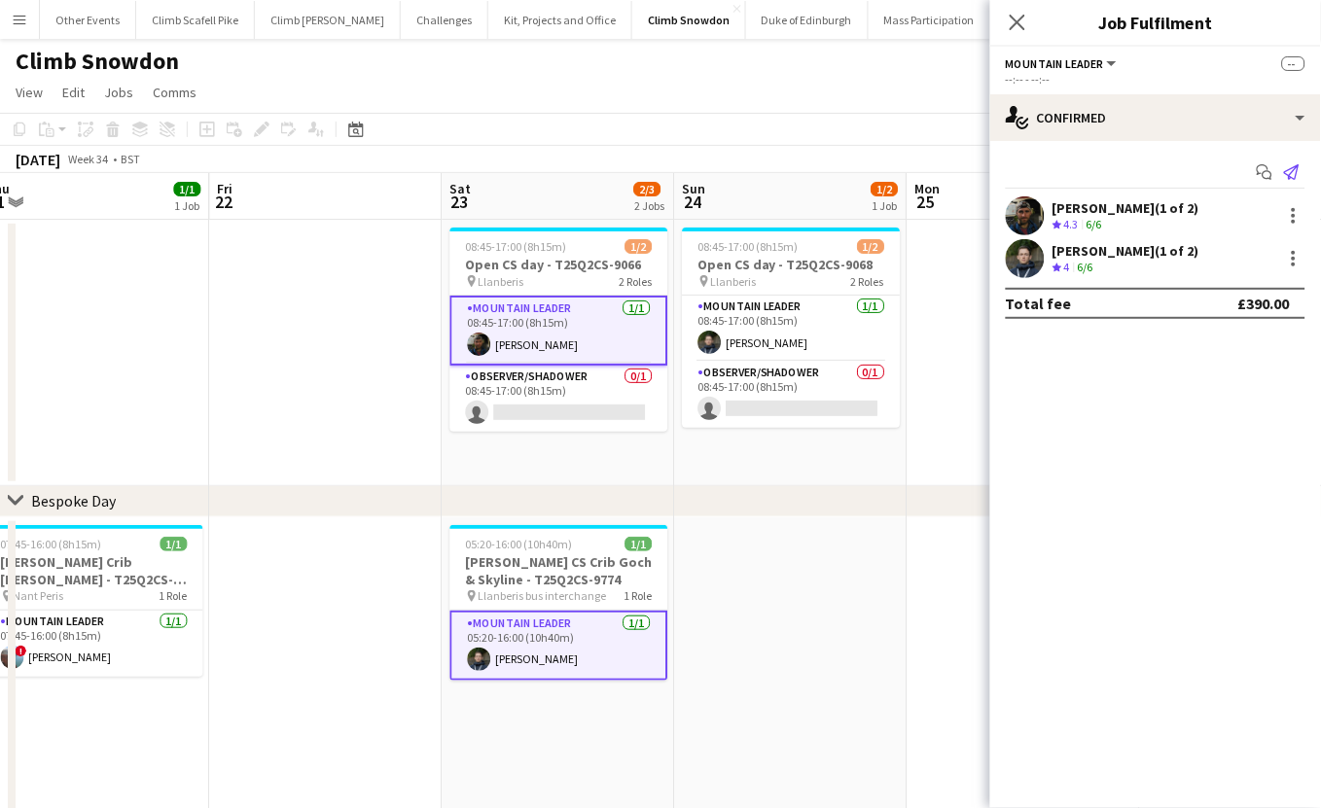
click at [1298, 175] on icon "Send notification" at bounding box center [1292, 172] width 16 height 16
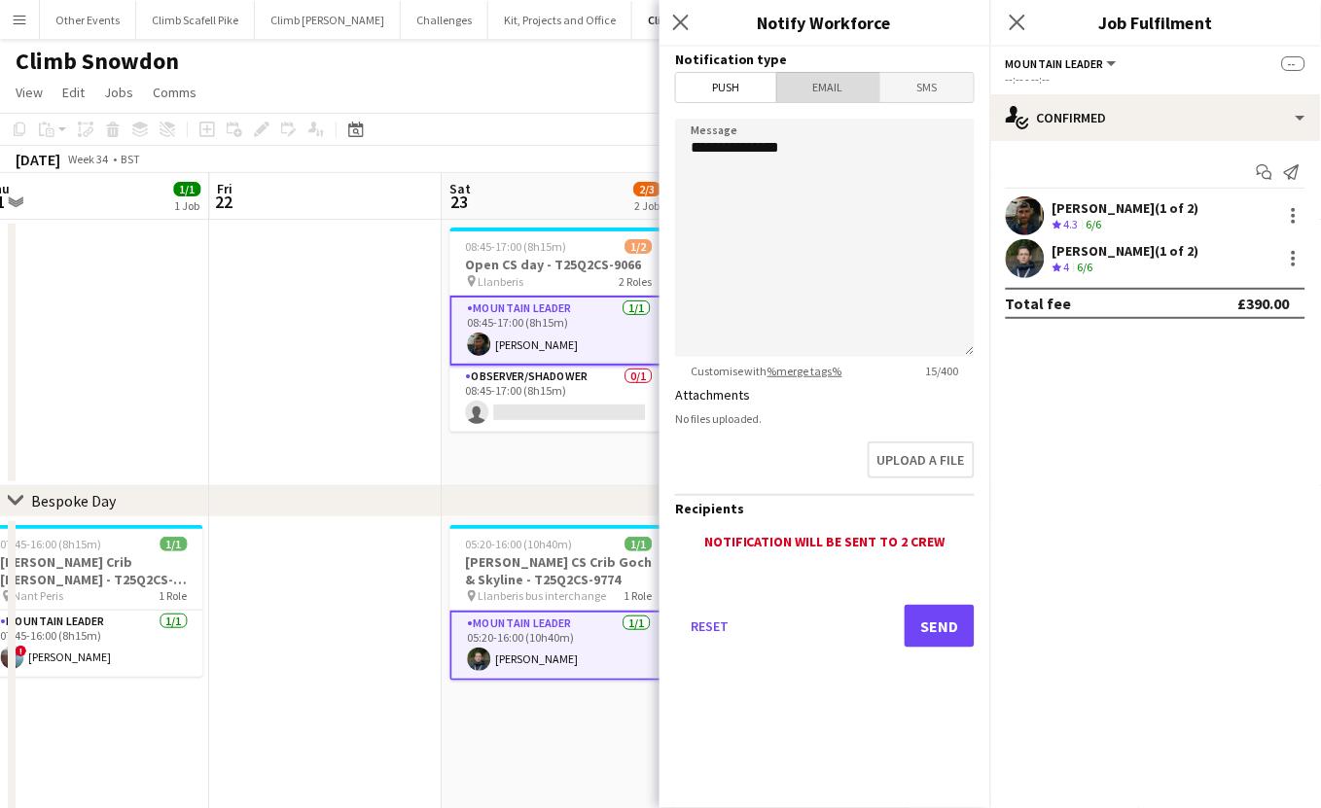
drag, startPoint x: 840, startPoint y: 88, endPoint x: 841, endPoint y: 108, distance: 20.5
click at [841, 88] on span "Email" at bounding box center [828, 87] width 103 height 29
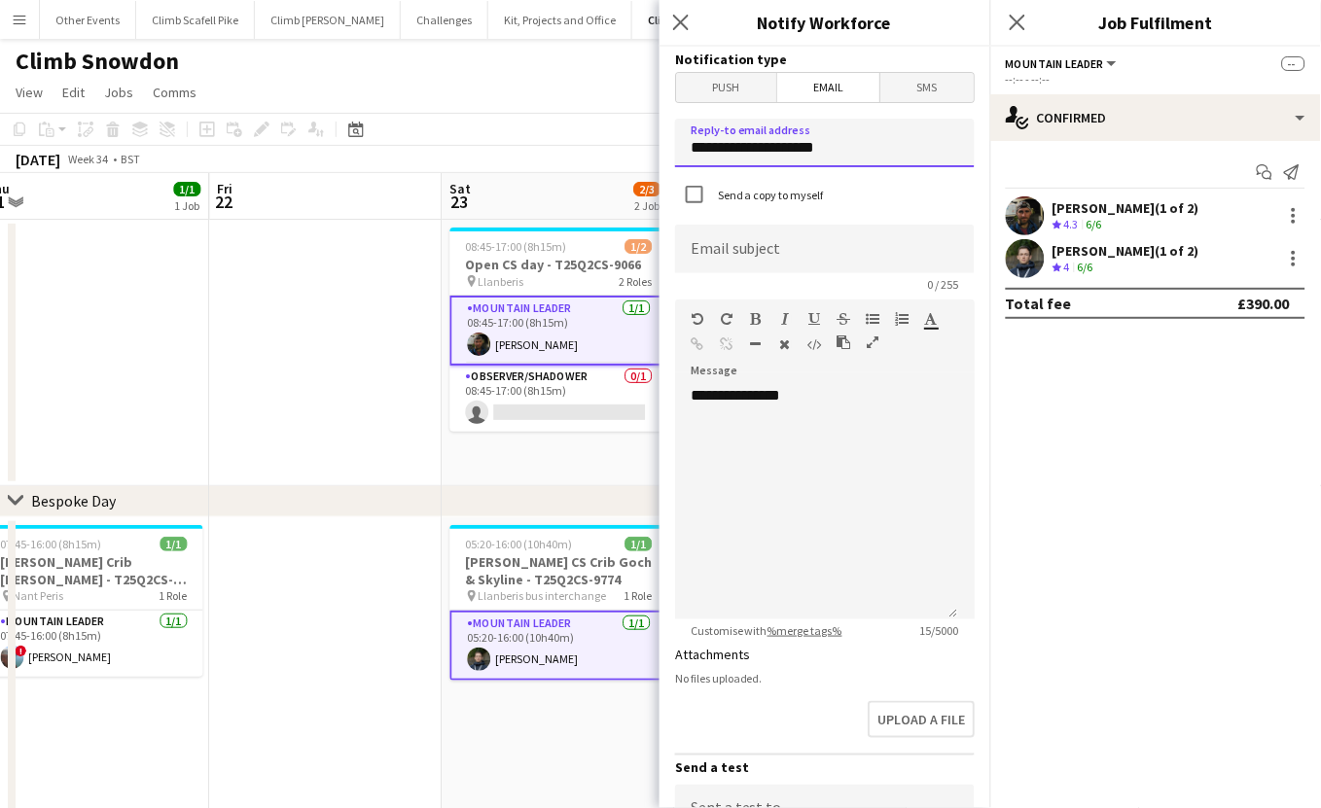
drag, startPoint x: 845, startPoint y: 151, endPoint x: 686, endPoint y: 148, distance: 159.6
click at [686, 148] on input "**********" at bounding box center [825, 143] width 300 height 49
type input "**********"
click at [725, 240] on input at bounding box center [825, 249] width 300 height 49
drag, startPoint x: 798, startPoint y: 258, endPoint x: 808, endPoint y: 257, distance: 10.7
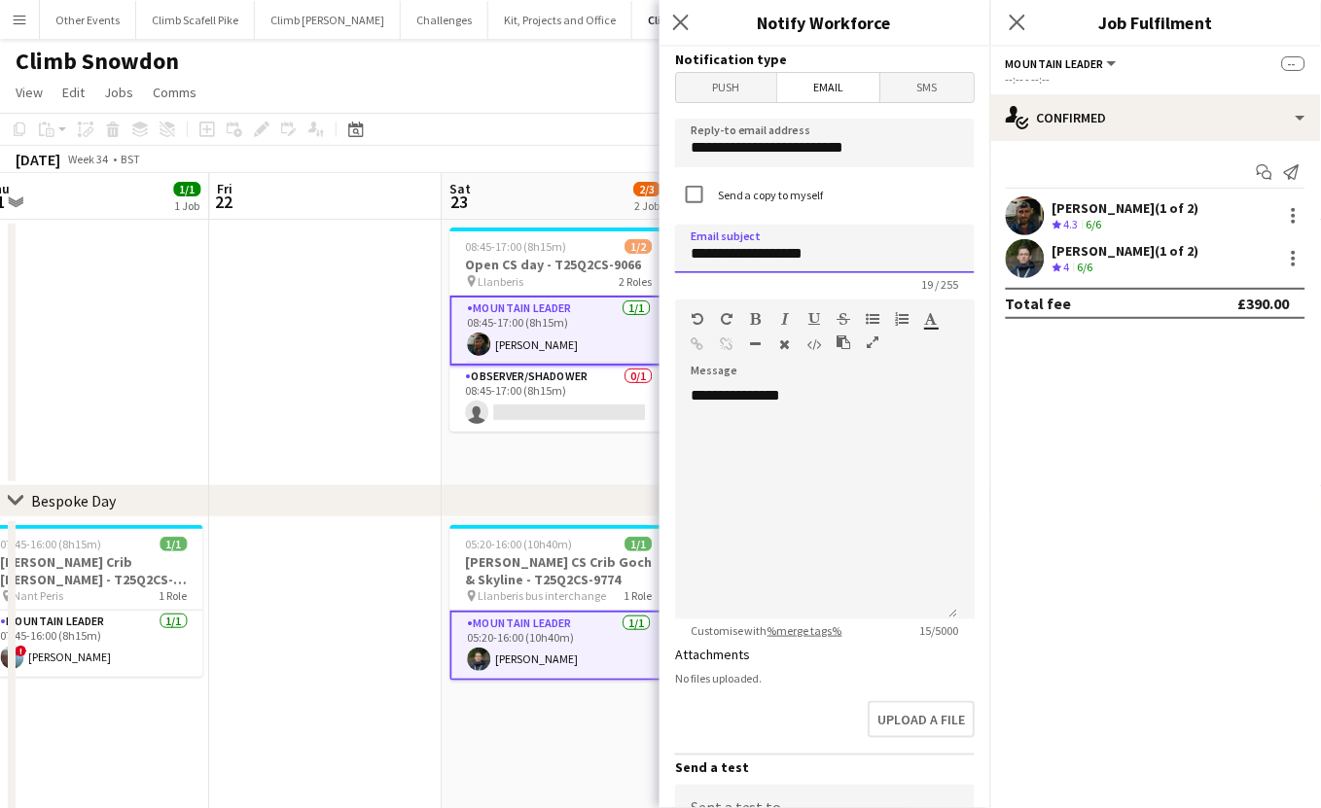
click at [798, 258] on input "**********" at bounding box center [825, 249] width 300 height 49
click at [923, 259] on input "**********" at bounding box center [825, 249] width 300 height 49
type input "**********"
click at [909, 428] on div "**********" at bounding box center [816, 502] width 283 height 233
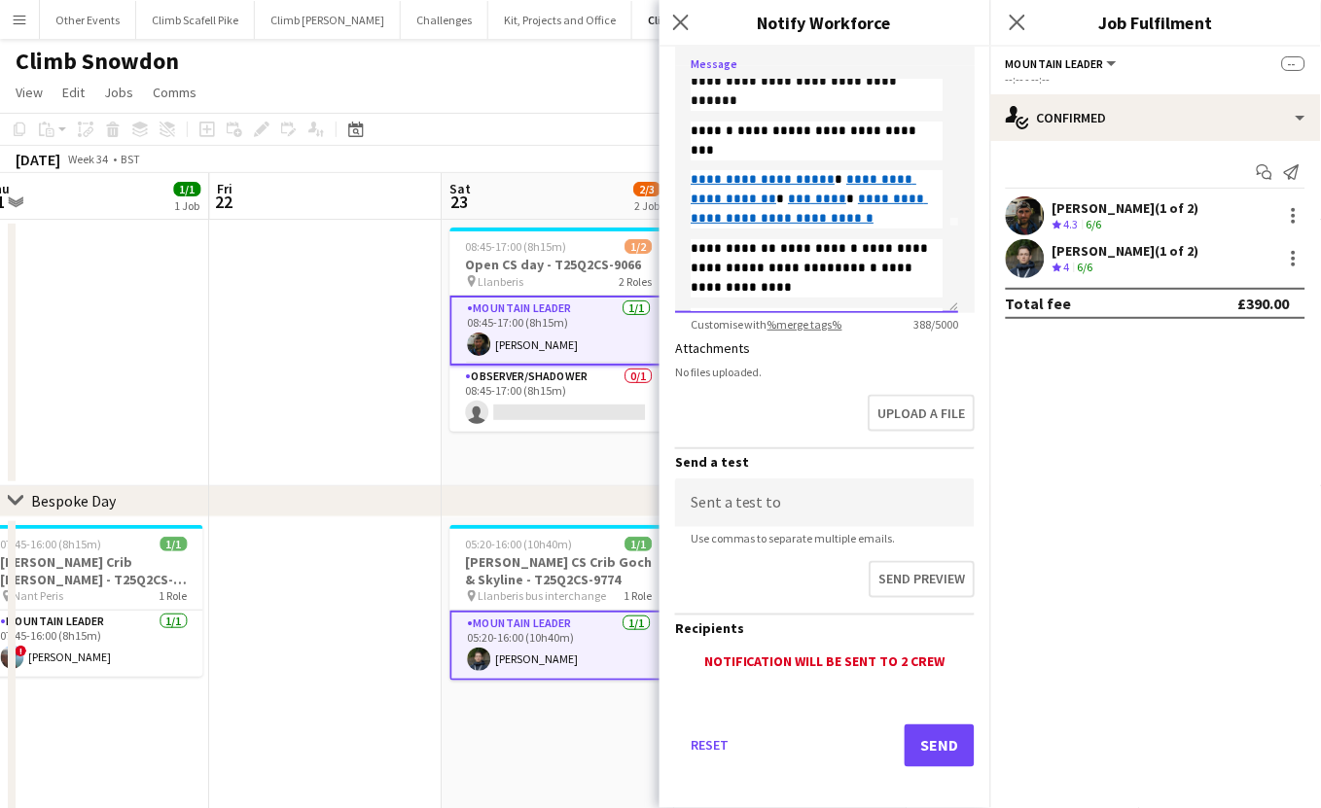
scroll to position [311, 0]
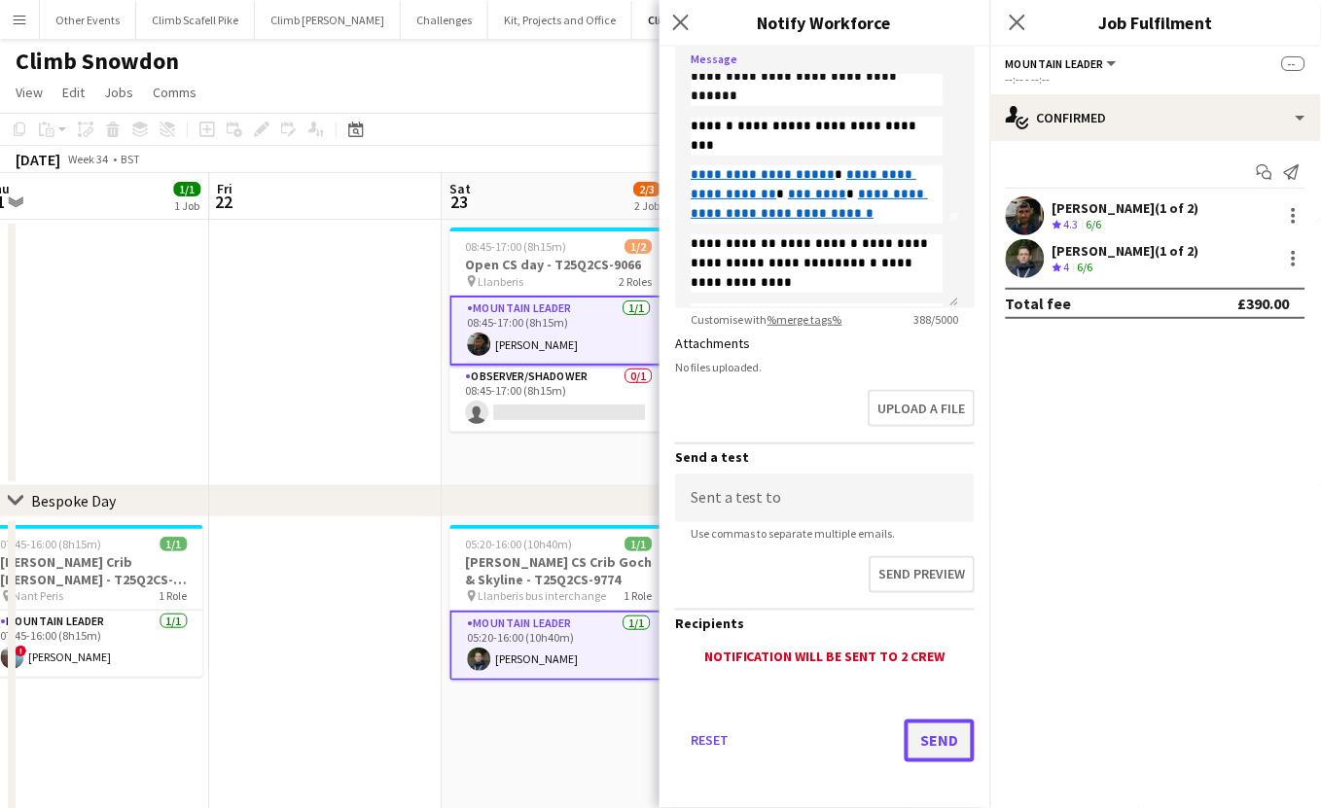
click at [917, 742] on button "Send" at bounding box center [940, 741] width 70 height 43
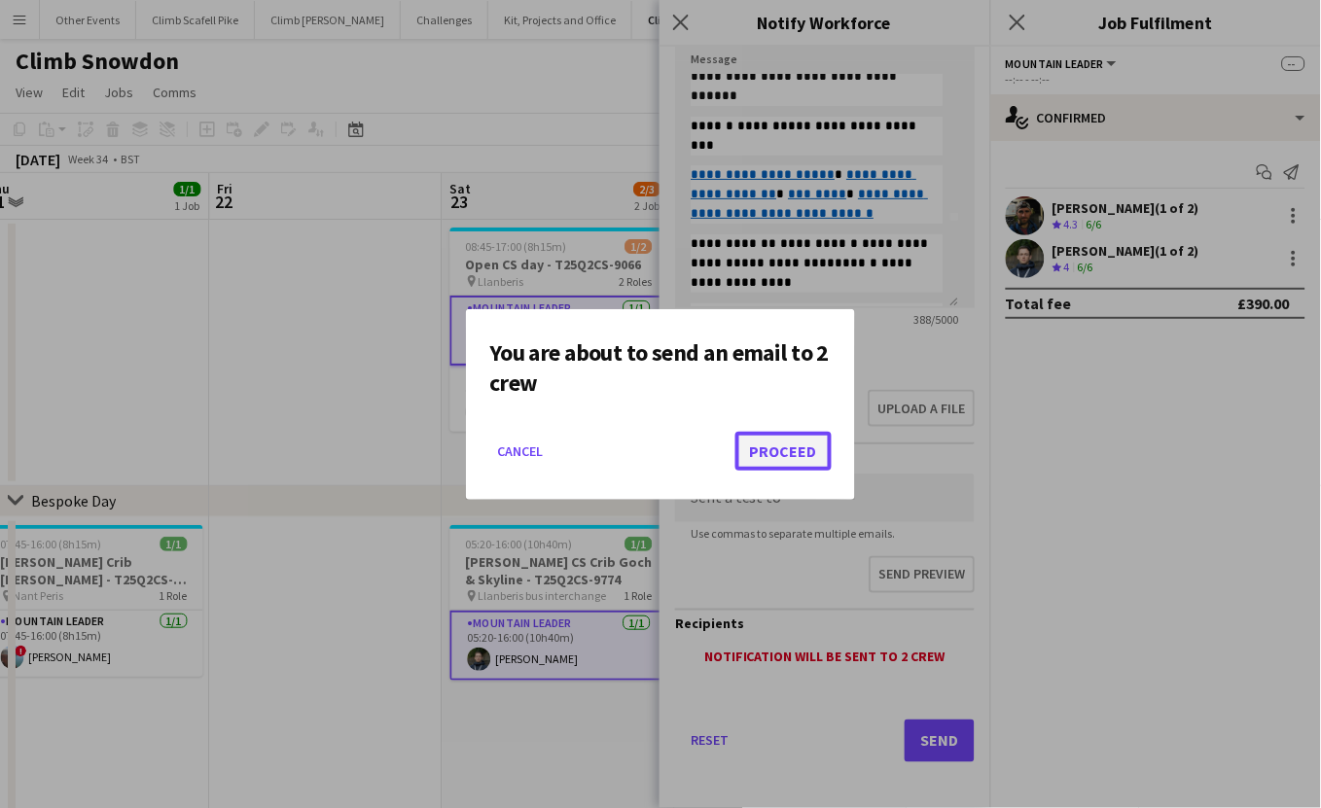
click at [812, 448] on button "Proceed" at bounding box center [783, 451] width 96 height 39
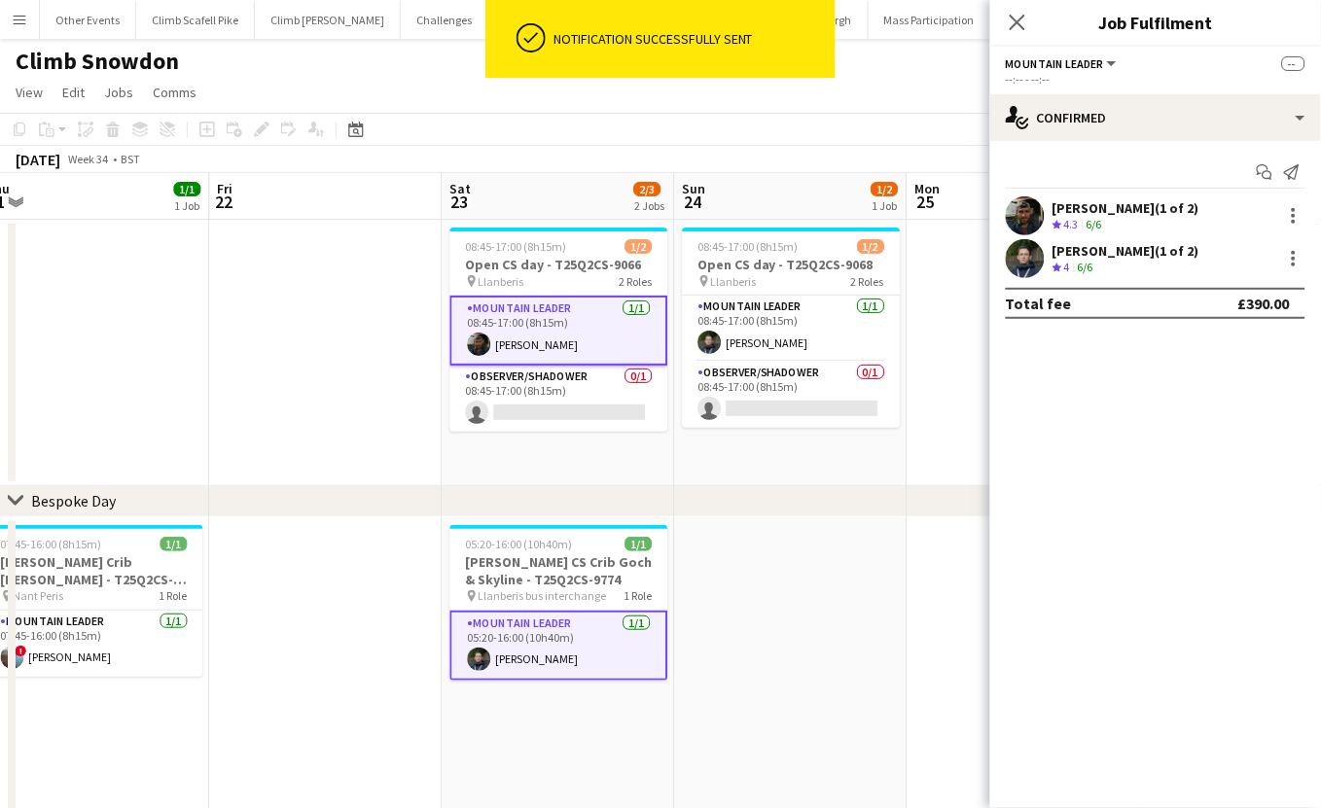
click at [548, 461] on app-date-cell "08:45-17:00 (8h15m) 1/2 Open CS day - T25Q2CS-9066 pin Llanberis 2 Roles Mounta…" at bounding box center [559, 353] width 233 height 267
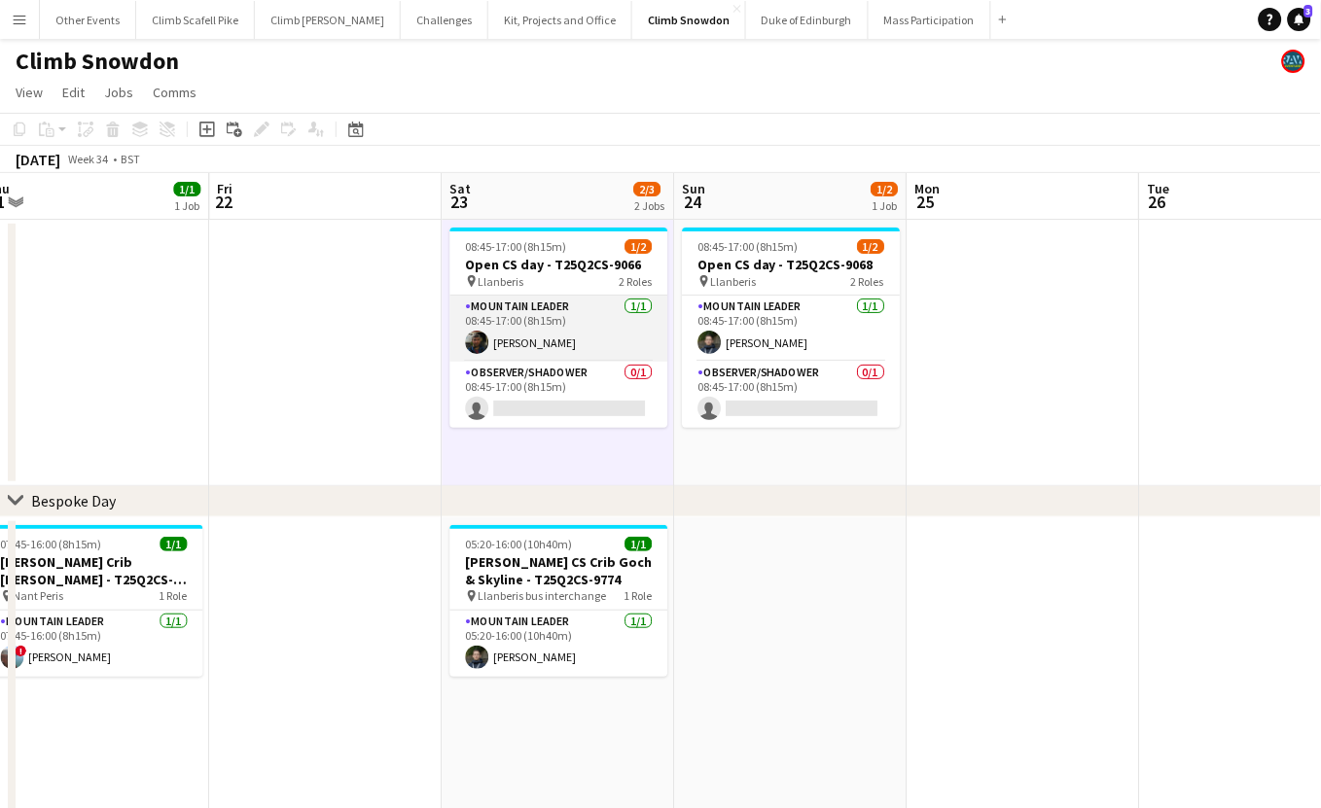
click at [502, 338] on app-card-role "Mountain Leader [DATE] 08:45-17:00 (8h15m) [PERSON_NAME]" at bounding box center [559, 329] width 218 height 66
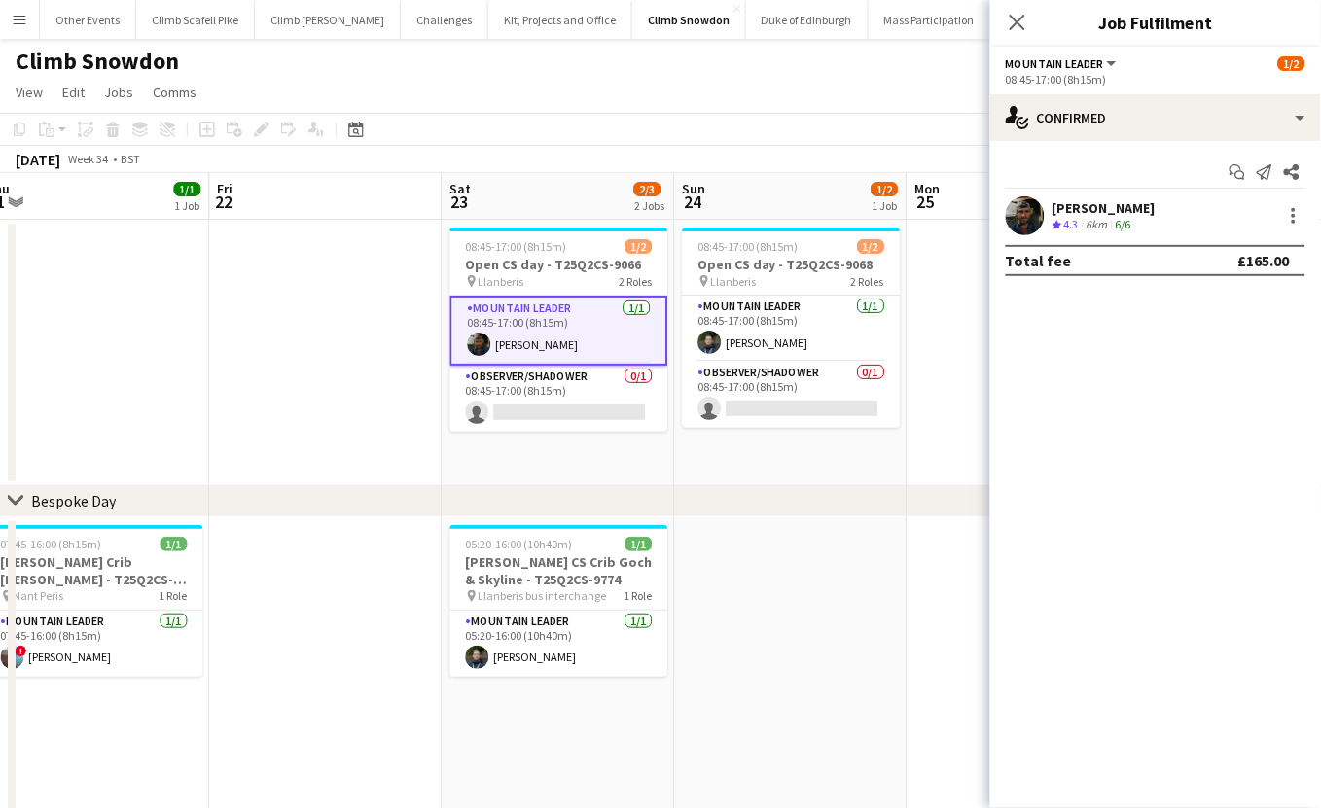
click at [1037, 232] on app-user-avatar at bounding box center [1025, 216] width 39 height 39
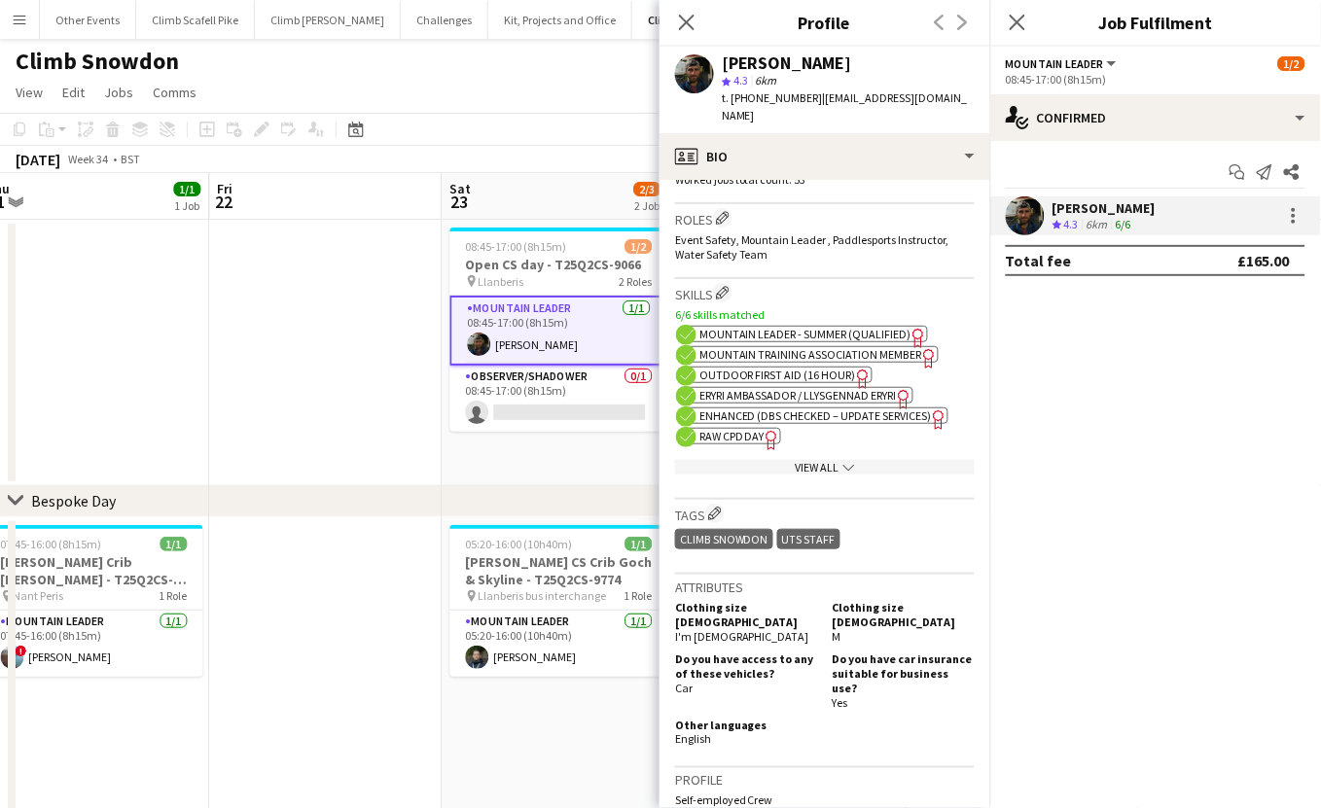
scroll to position [681, 0]
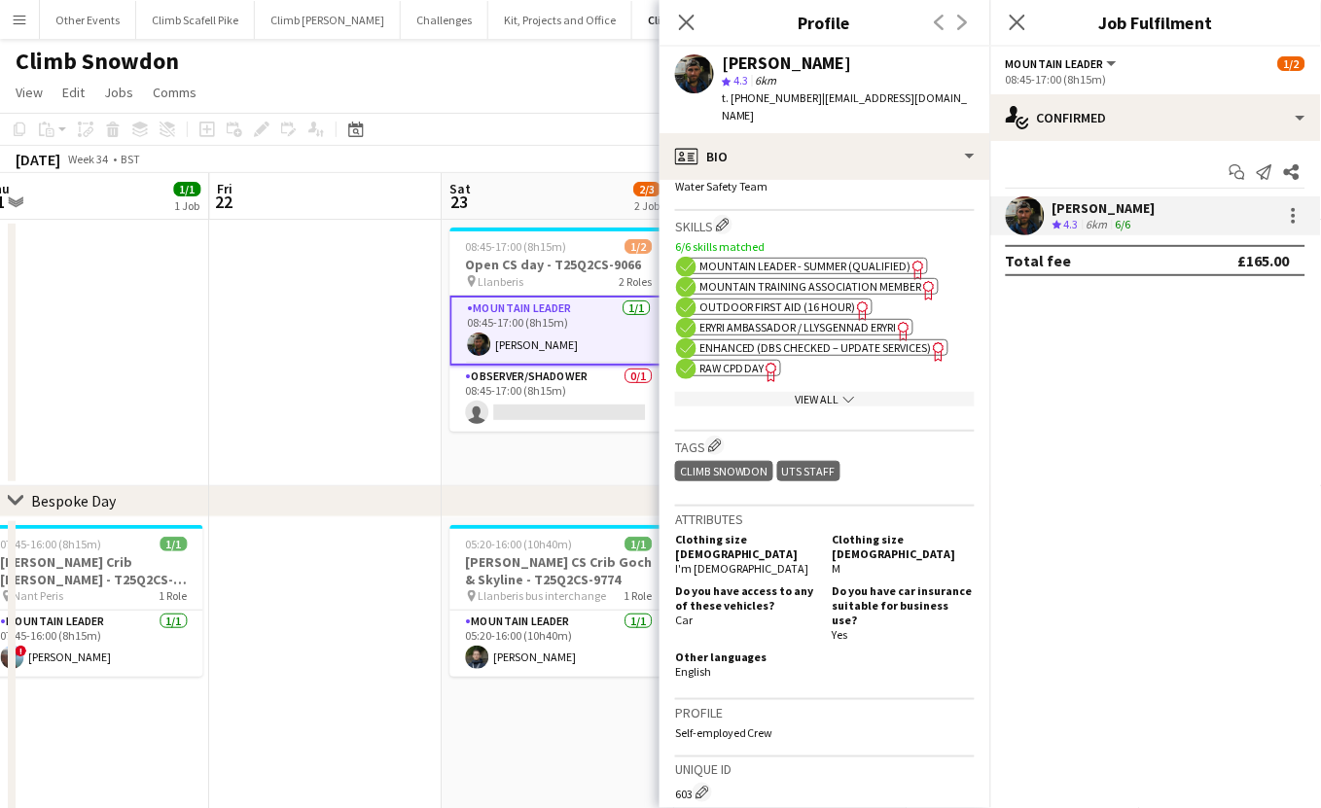
click at [280, 502] on div "chevron-right Bespoke Day" at bounding box center [660, 501] width 1321 height 31
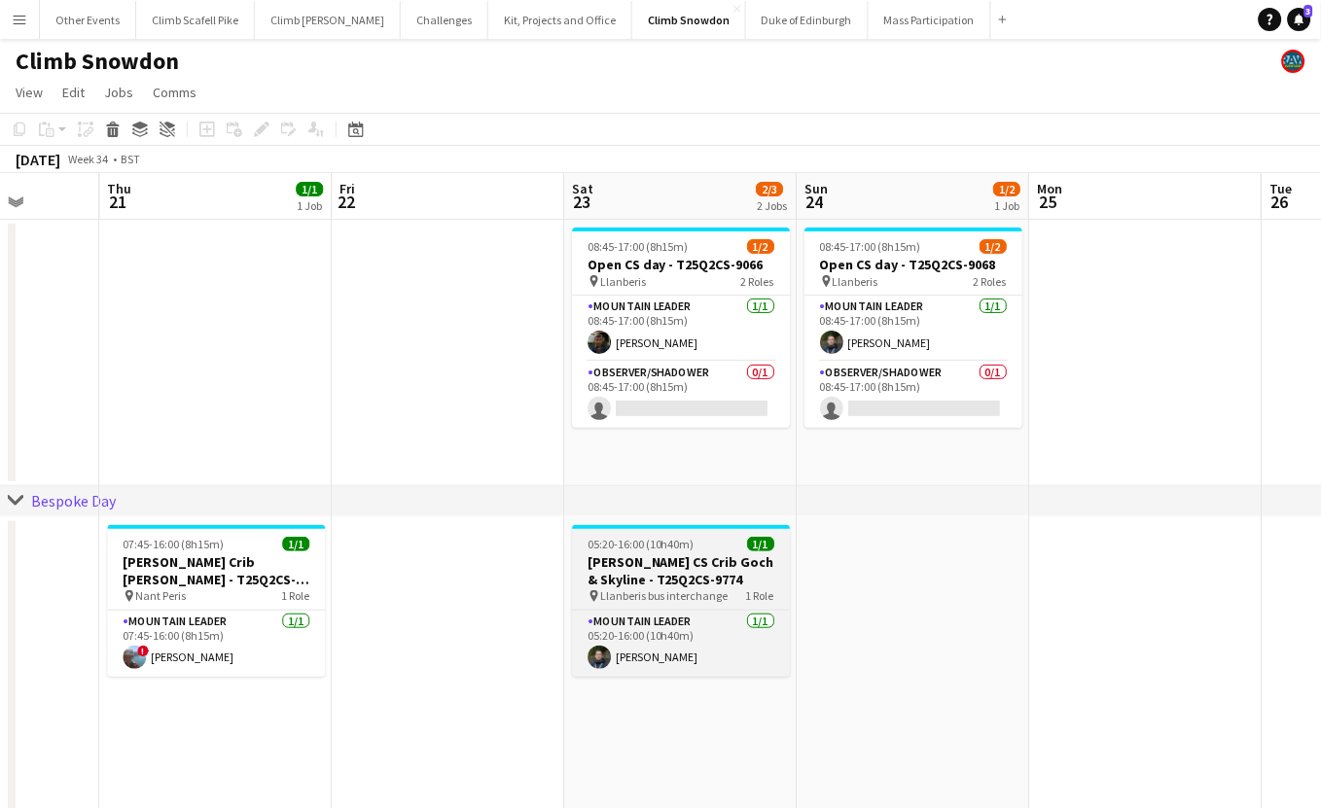
drag, startPoint x: 503, startPoint y: 625, endPoint x: 392, endPoint y: 595, distance: 114.7
click at [164, 595] on app-calendar-viewport "Sun 17 1/2 1 Job Mon 18 Tue 19 1/1 1 Job Wed 20 Thu 21 1/1 1 Job Fri 22 Sat 23 …" at bounding box center [660, 551] width 1321 height 756
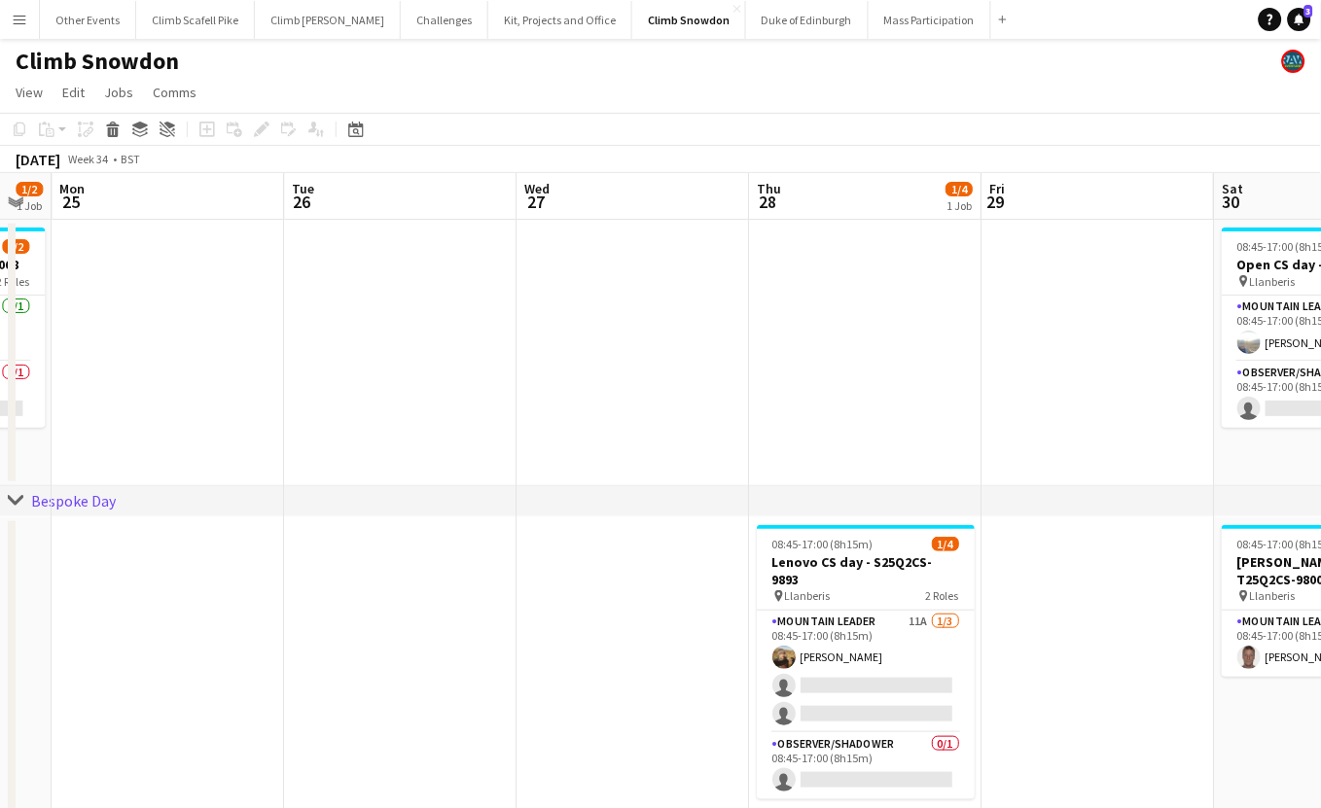
drag, startPoint x: 910, startPoint y: 555, endPoint x: 411, endPoint y: 642, distance: 506.7
click at [299, 632] on app-calendar-viewport "Thu 21 1/1 1 Job Fri 22 Sat 23 2/3 2 Jobs Sun 24 1/2 1 Job Mon 25 Tue 26 Wed 27…" at bounding box center [660, 551] width 1321 height 756
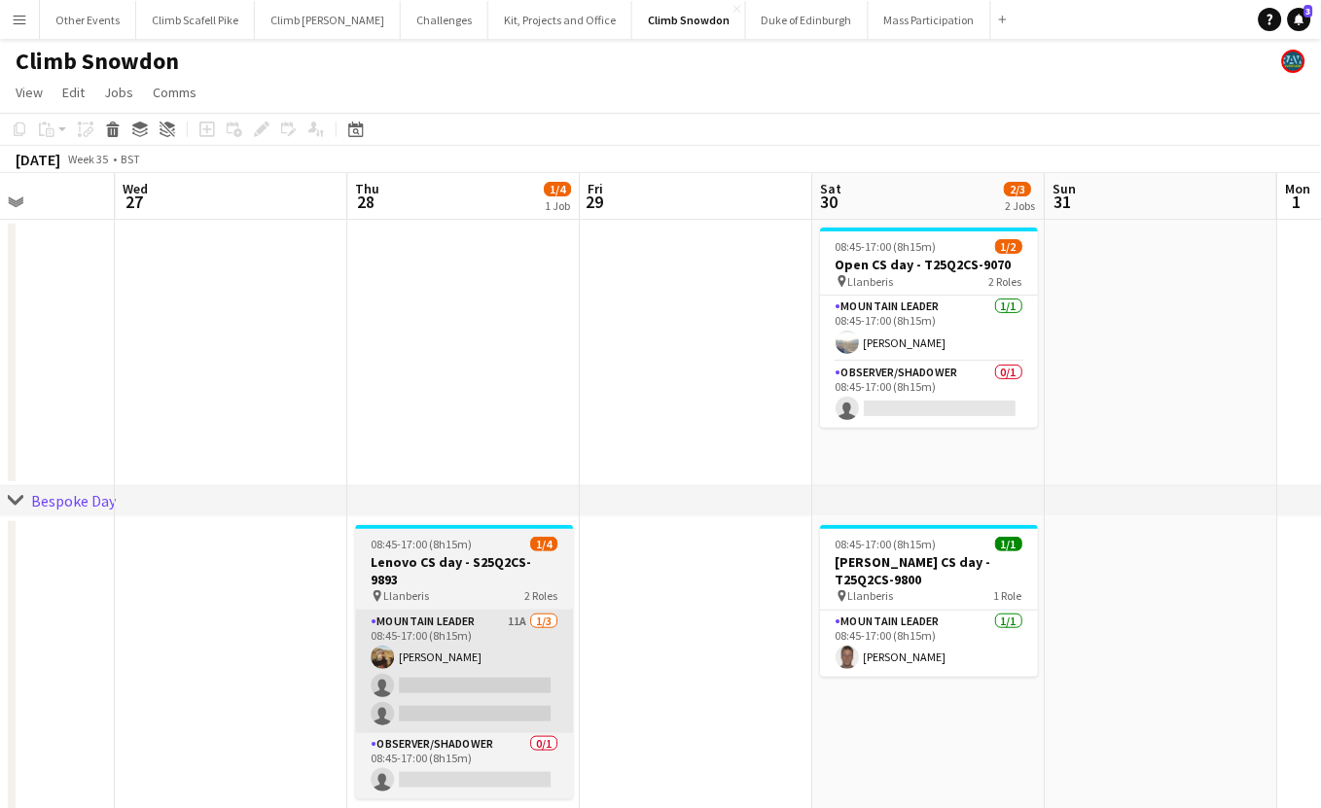
drag, startPoint x: 510, startPoint y: 680, endPoint x: 569, endPoint y: 651, distance: 66.1
click at [509, 680] on app-calendar-viewport "Sat 23 2/3 2 Jobs Sun 24 1/2 1 Job Mon 25 Tue 26 Wed 27 Thu 28 1/4 1 Job Fri 29…" at bounding box center [660, 551] width 1321 height 756
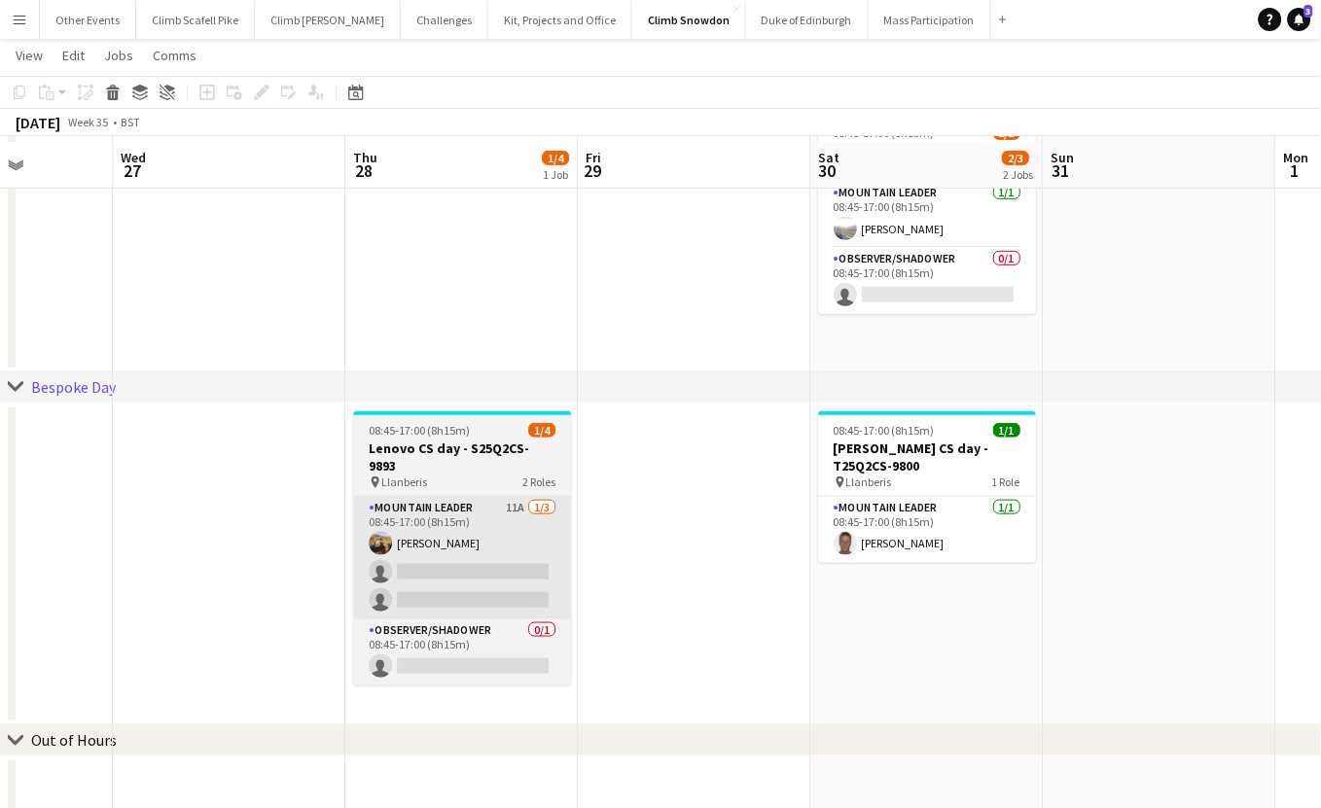
scroll to position [119, 0]
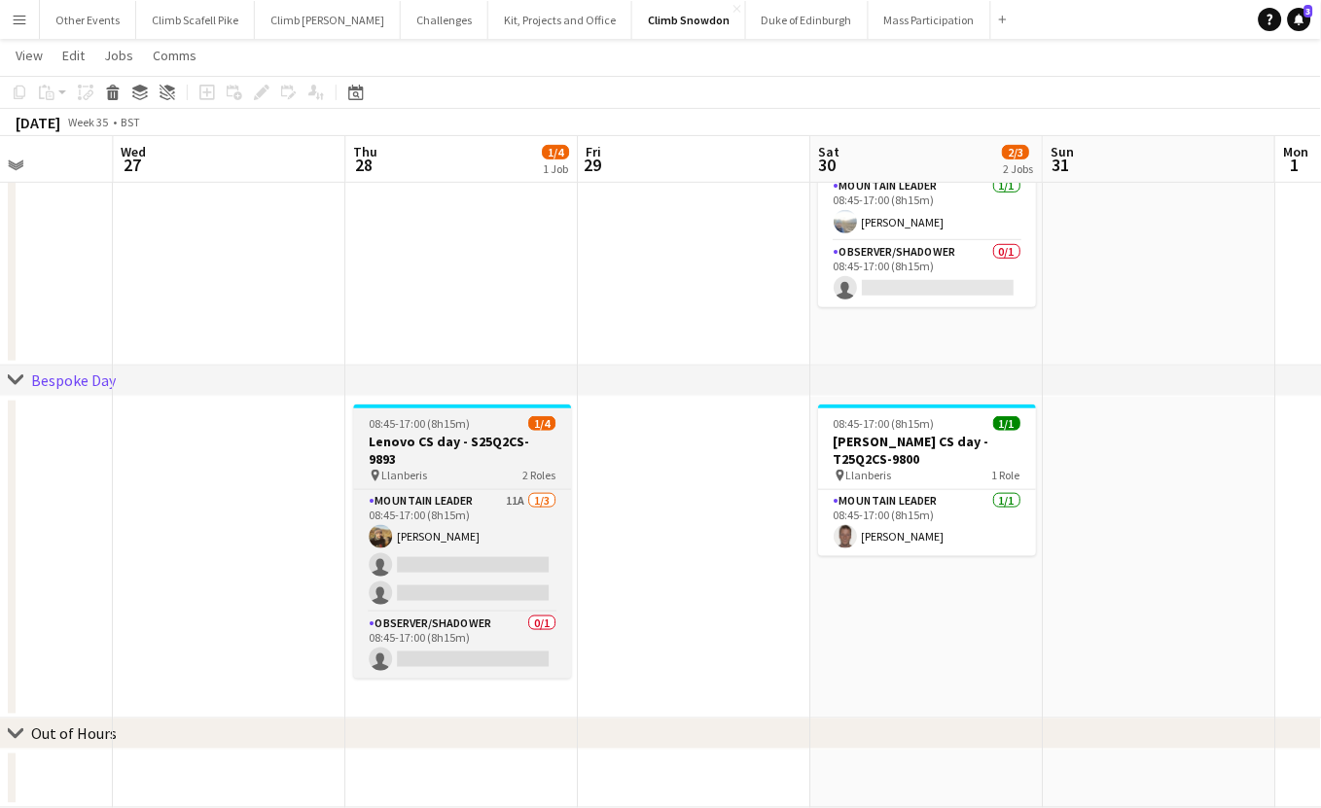
click at [470, 438] on h3 "Lenovo CS day - S25Q2CS-9893" at bounding box center [462, 450] width 218 height 35
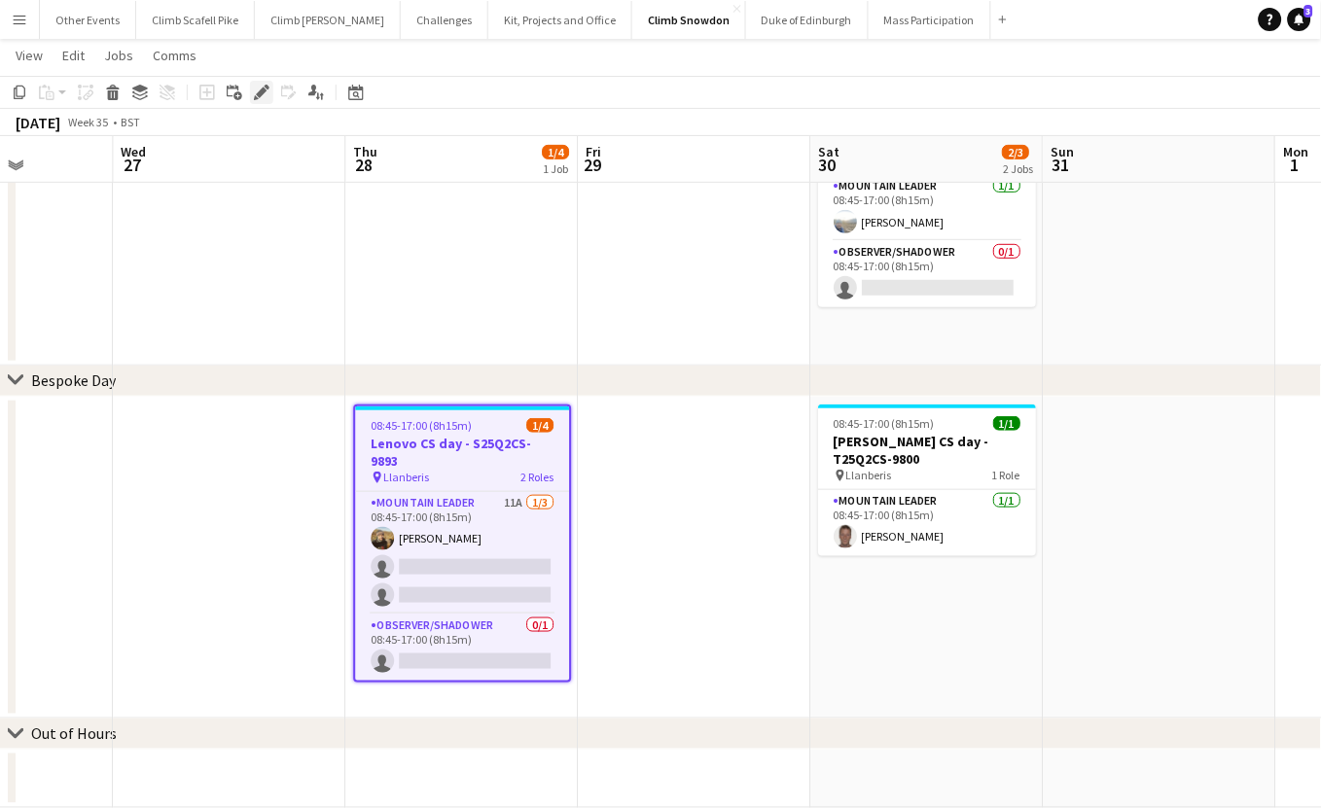
click at [259, 95] on icon at bounding box center [261, 93] width 11 height 11
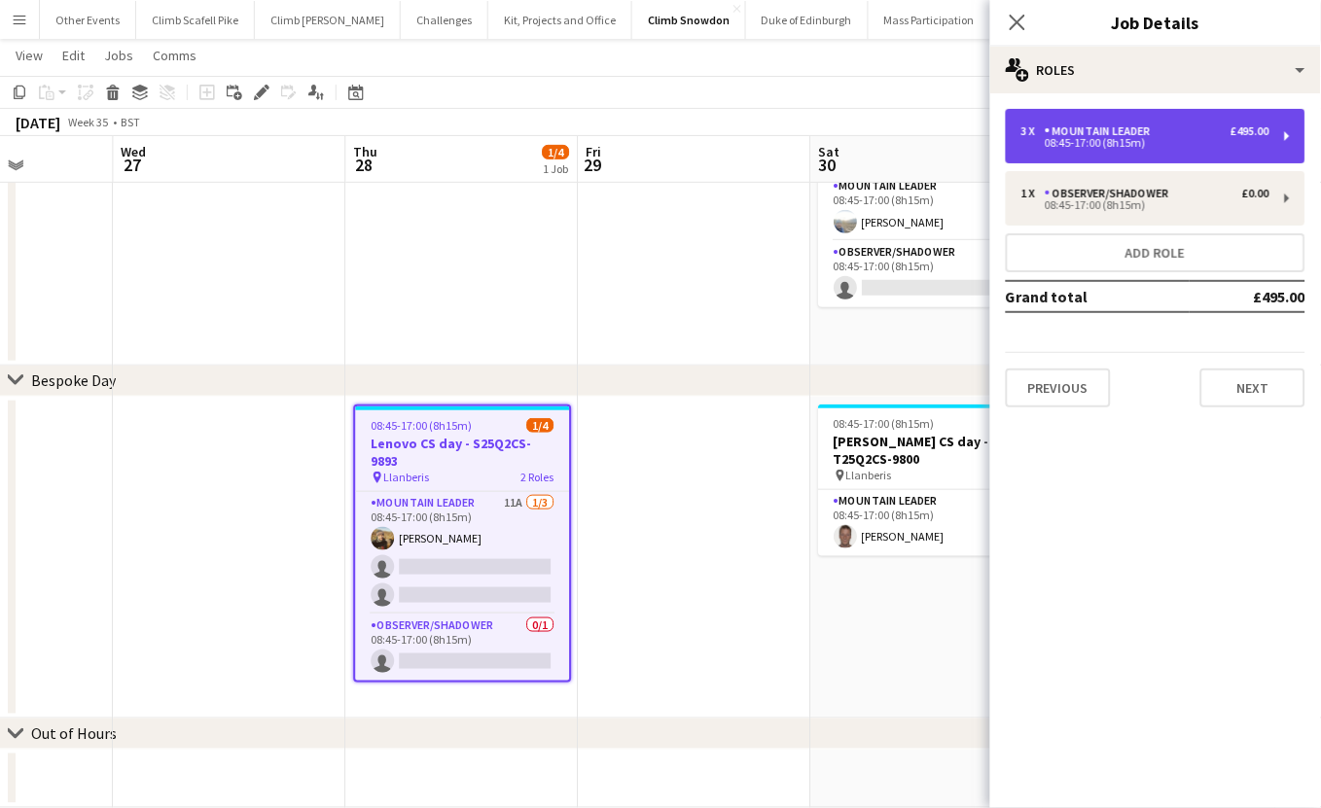
click at [1142, 142] on div "08:45-17:00 (8h15m)" at bounding box center [1145, 143] width 248 height 10
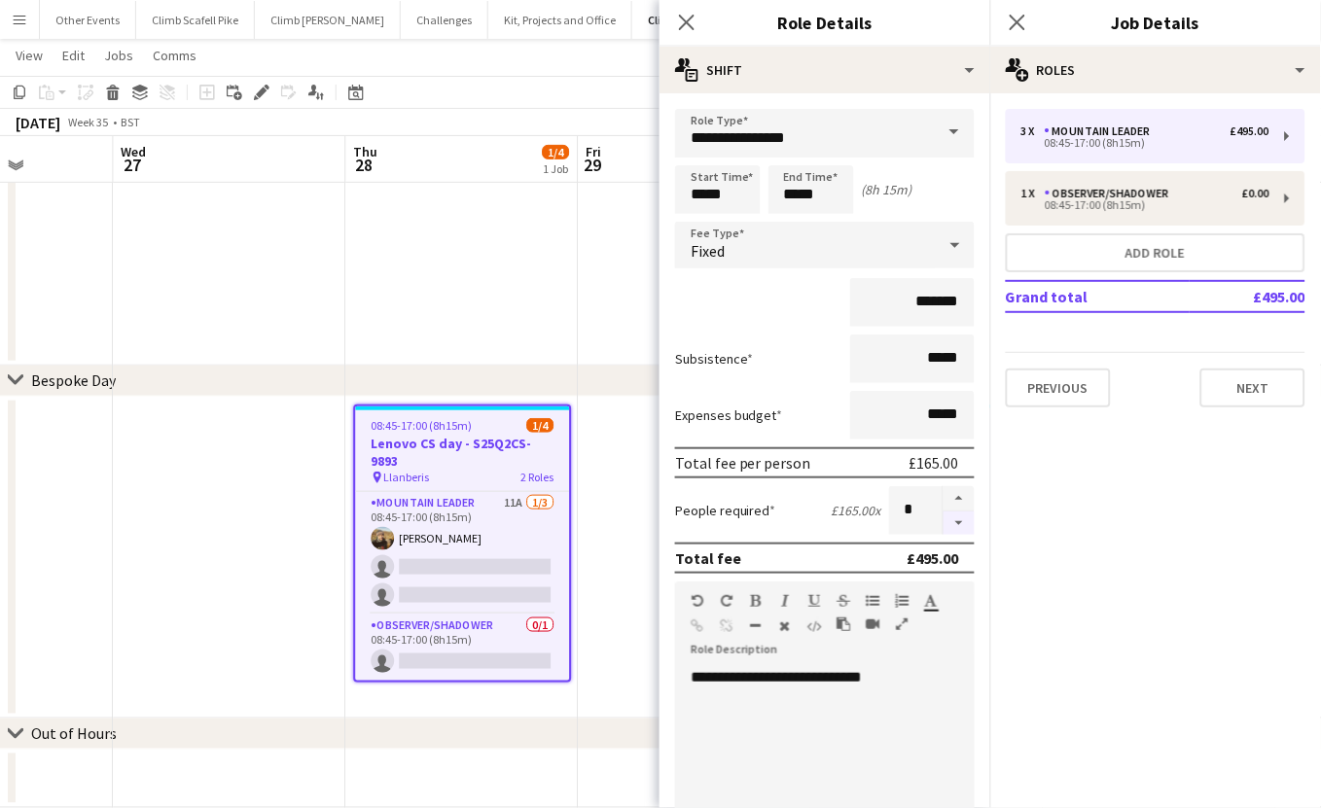
click at [947, 524] on button "button" at bounding box center [959, 524] width 31 height 24
type input "*"
click at [609, 569] on app-date-cell at bounding box center [694, 558] width 233 height 323
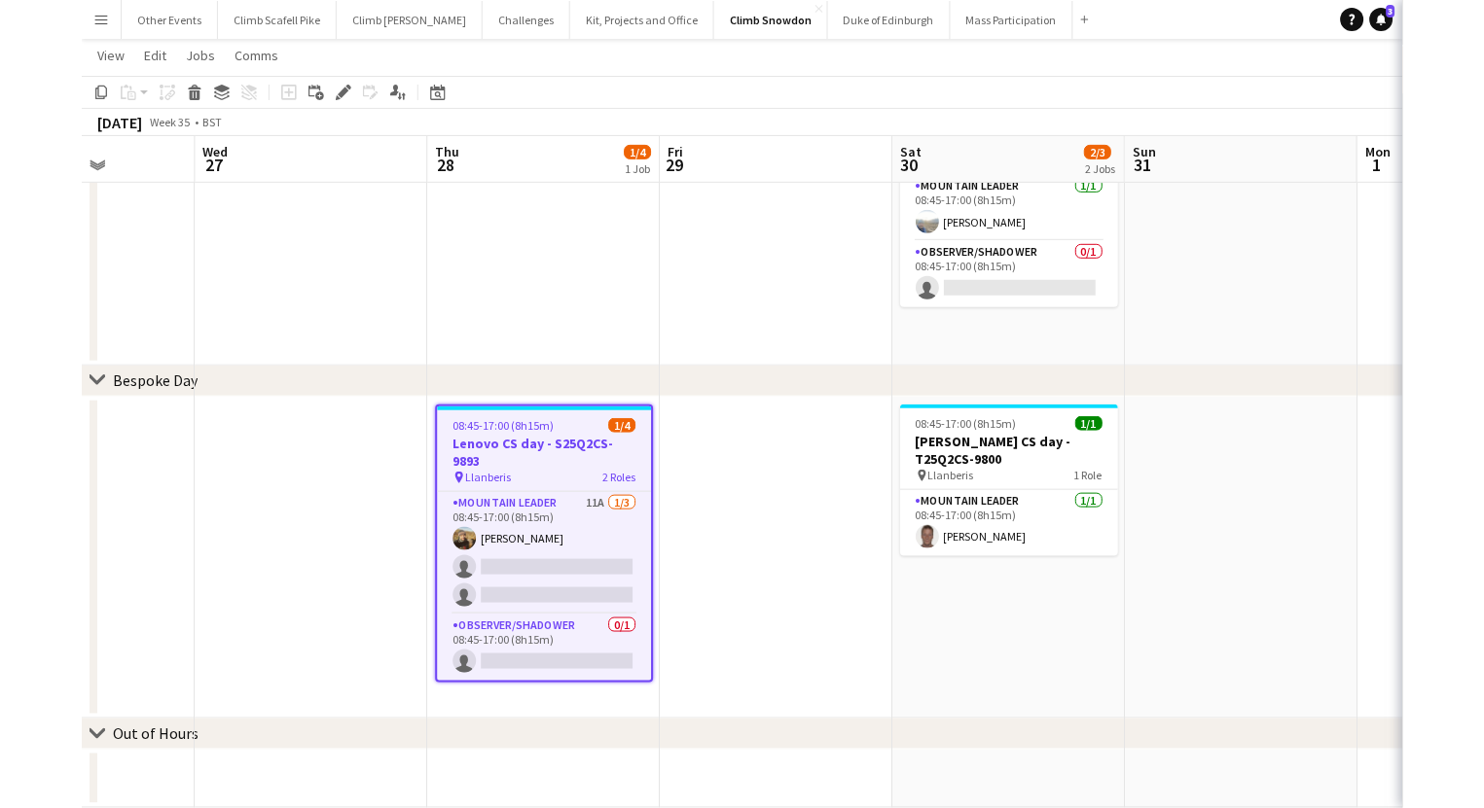
scroll to position [0, 815]
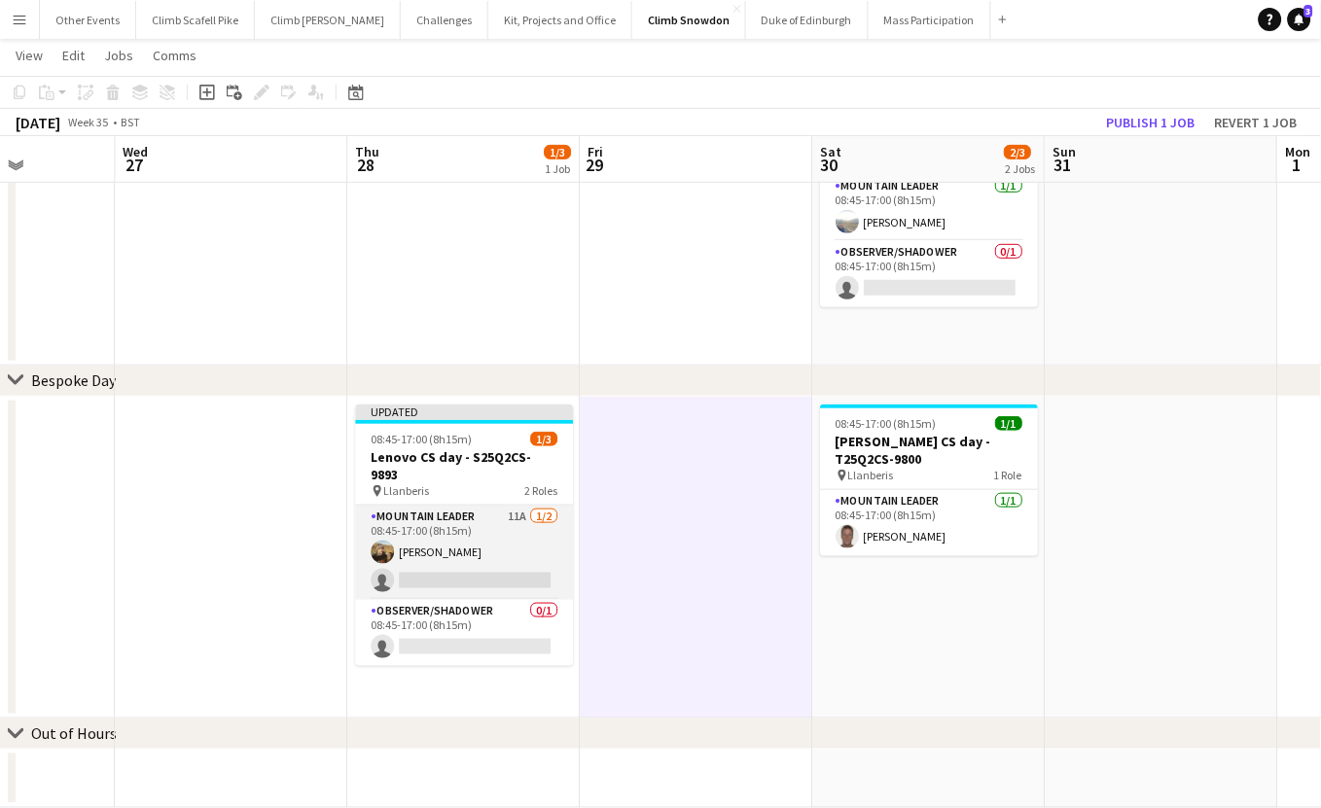
click at [498, 542] on app-card-role "Mountain Leader 11A [DATE] 08:45-17:00 (8h15m) [PERSON_NAME] single-neutral-act…" at bounding box center [464, 553] width 218 height 94
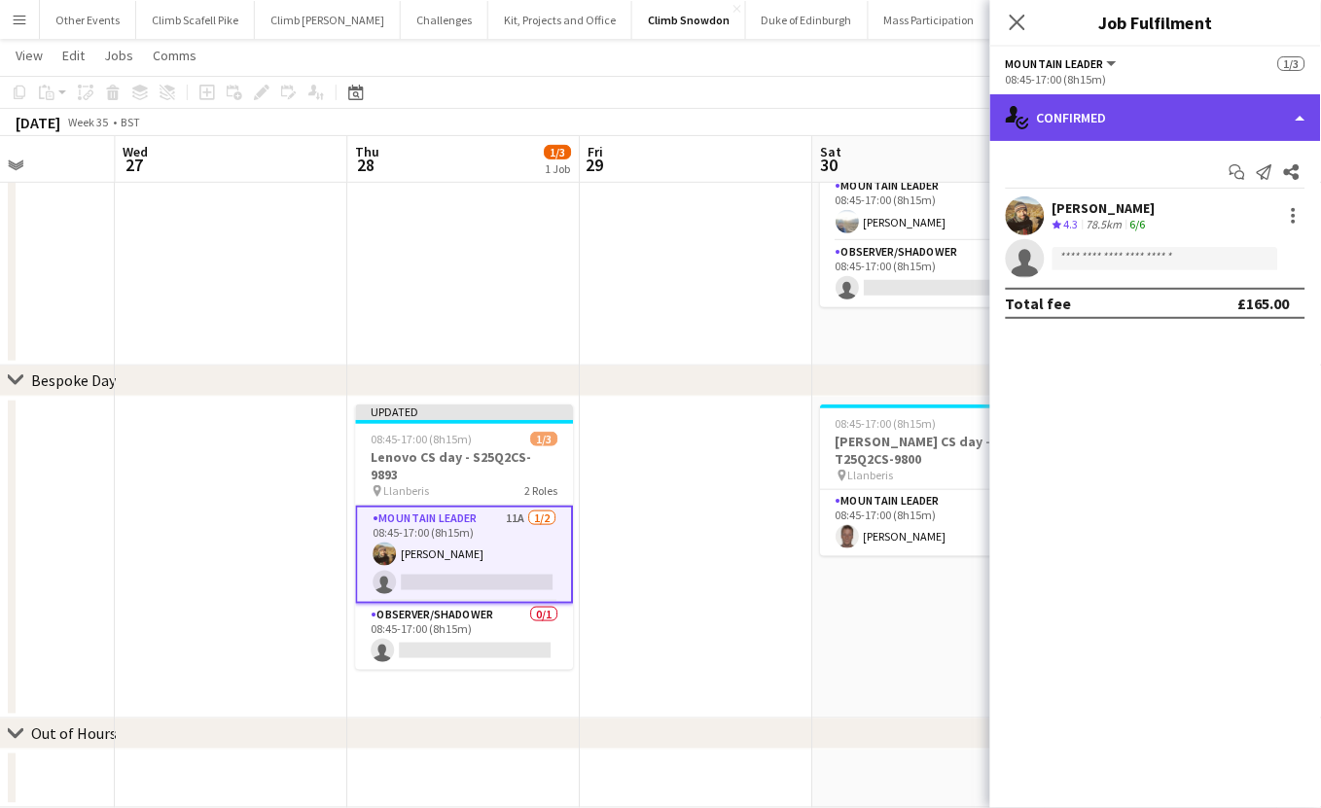
click at [1170, 114] on div "single-neutral-actions-check-2 Confirmed" at bounding box center [1155, 117] width 331 height 47
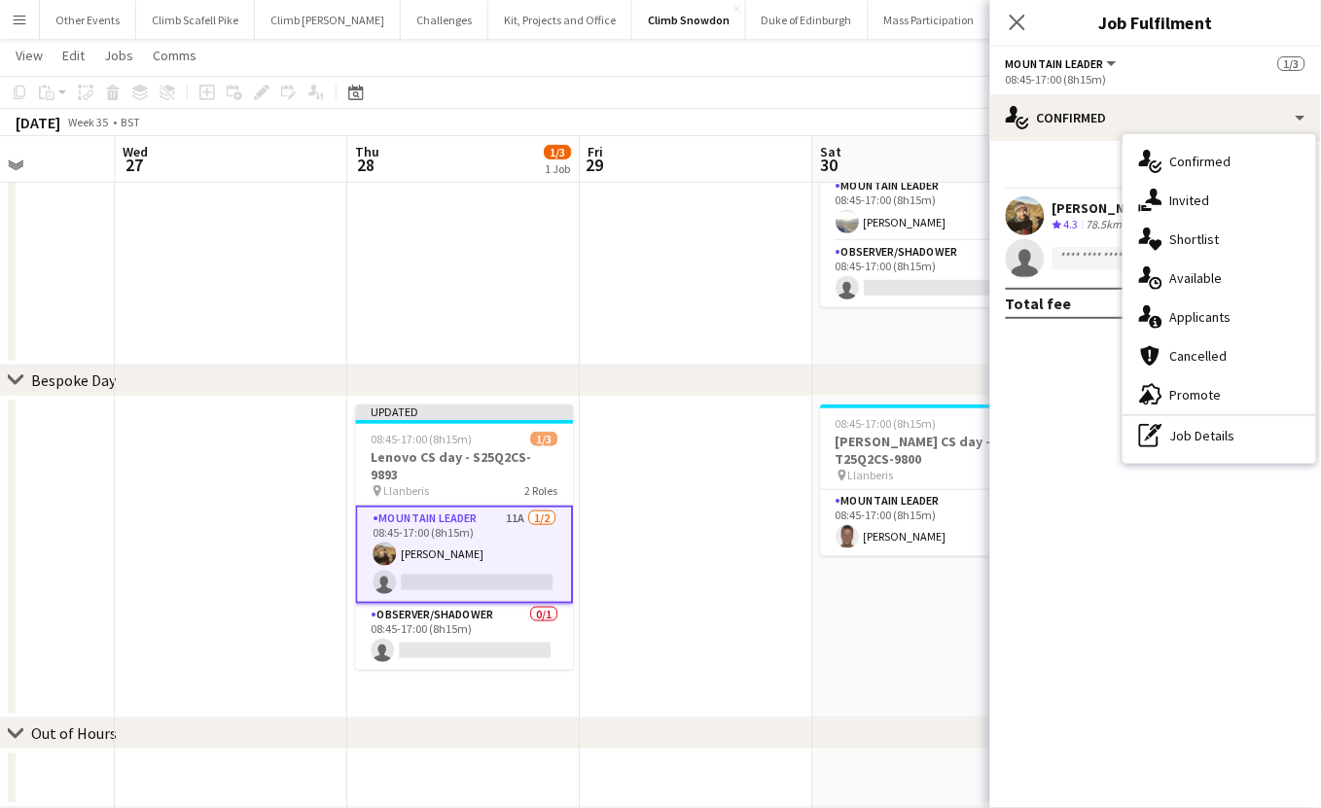
click at [1215, 304] on div "single-neutral-actions-information Applicants" at bounding box center [1220, 317] width 193 height 39
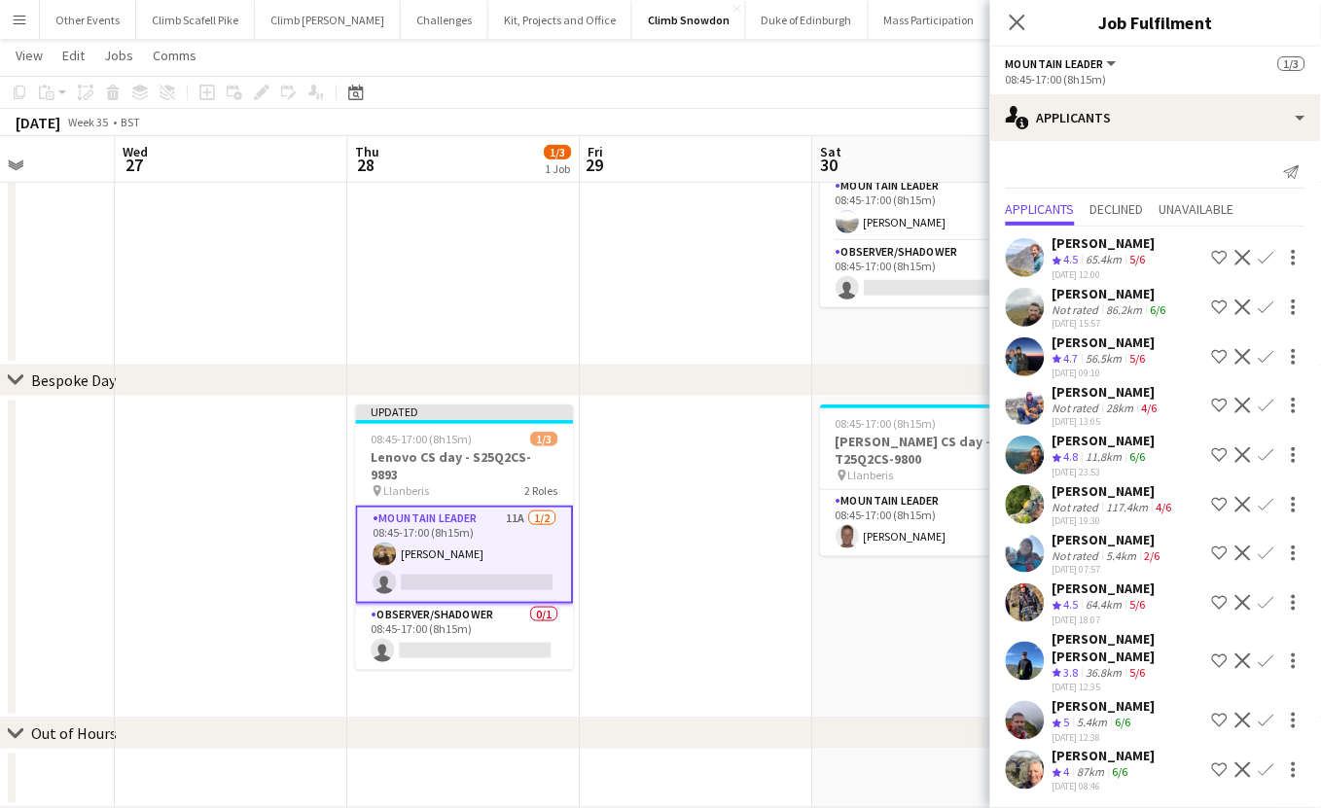
click at [676, 602] on app-date-cell at bounding box center [696, 558] width 233 height 323
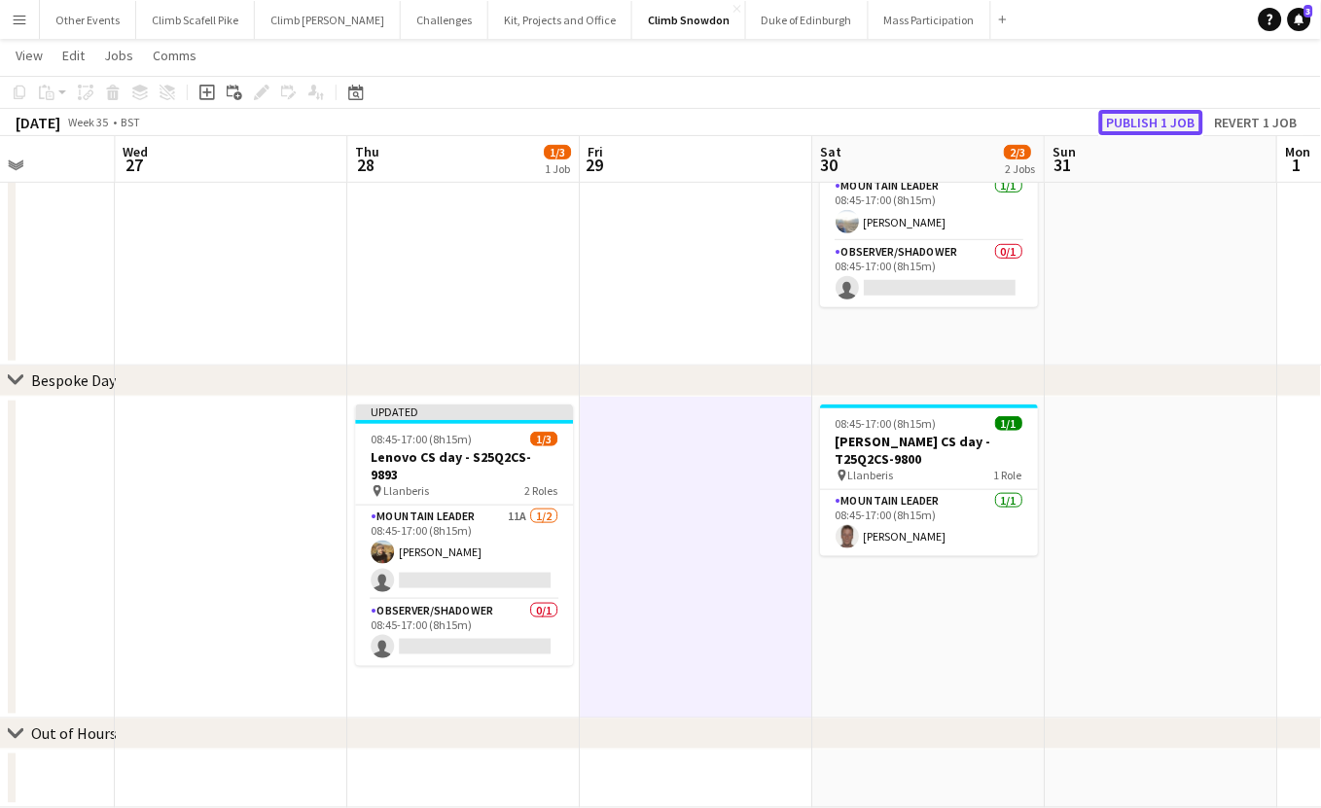
click at [1166, 126] on button "Publish 1 job" at bounding box center [1151, 122] width 104 height 25
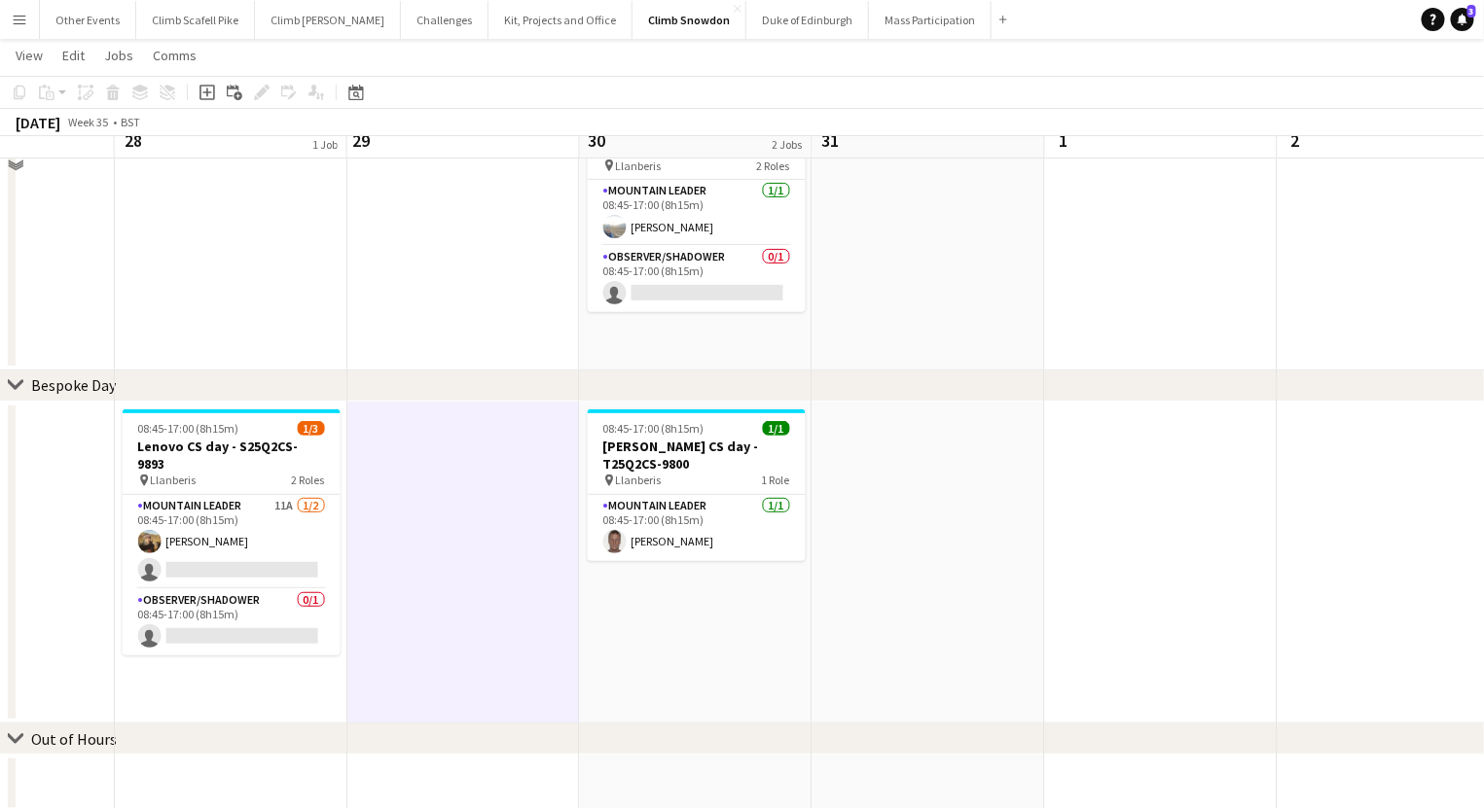
scroll to position [0, 0]
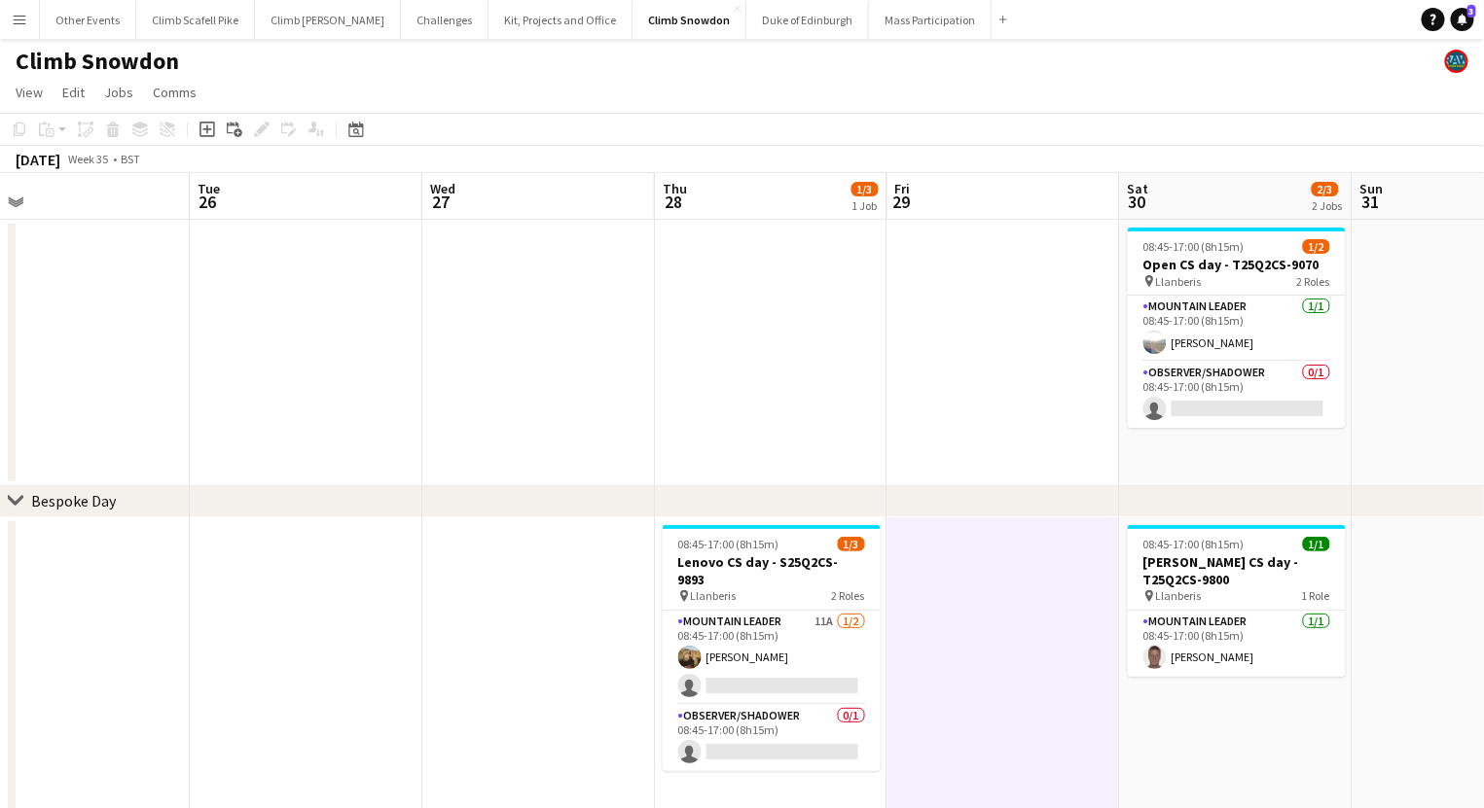
drag, startPoint x: 284, startPoint y: 372, endPoint x: 857, endPoint y: 354, distance: 573.3
click at [857, 354] on app-calendar-viewport "Sat 23 2/3 2 Jobs Sun 24 1/2 1 Job Mon 25 Tue 26 Wed 27 Thu 28 1/3 1 Job Fri 29…" at bounding box center [742, 551] width 1484 height 756
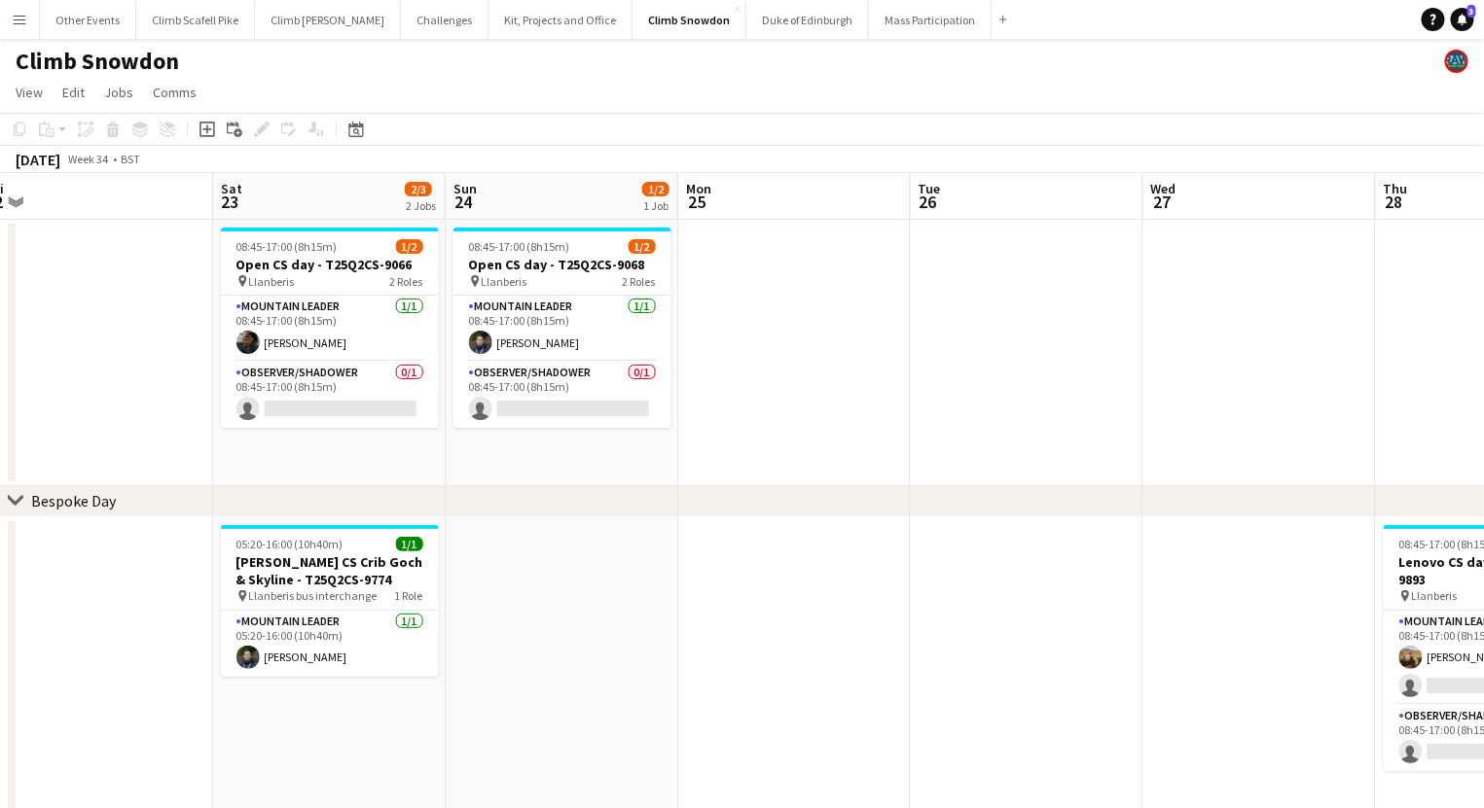
drag, startPoint x: 315, startPoint y: 376, endPoint x: 989, endPoint y: 368, distance: 674.2
click at [989, 368] on app-calendar-viewport "Wed 20 Thu 21 1/1 1 Job Fri 22 Sat 23 2/3 2 Jobs Sun 24 1/2 1 Job Mon 25 Tue 26…" at bounding box center [742, 551] width 1484 height 756
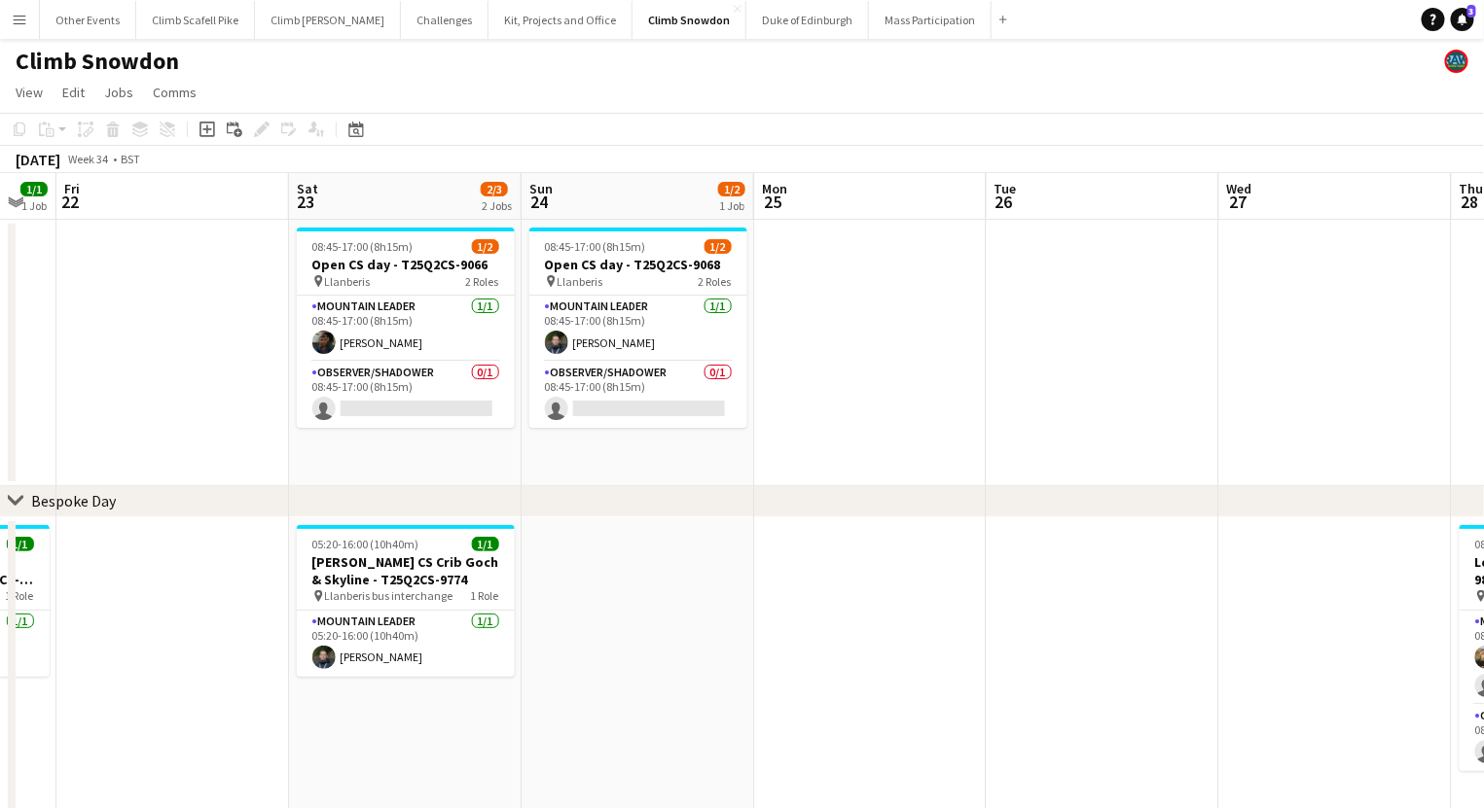
drag, startPoint x: 356, startPoint y: 649, endPoint x: 555, endPoint y: 590, distance: 207.1
click at [354, 647] on app-card-role "Mountain Leader [DATE] 05:20-16:00 (10h40m) [PERSON_NAME]" at bounding box center [406, 644] width 218 height 66
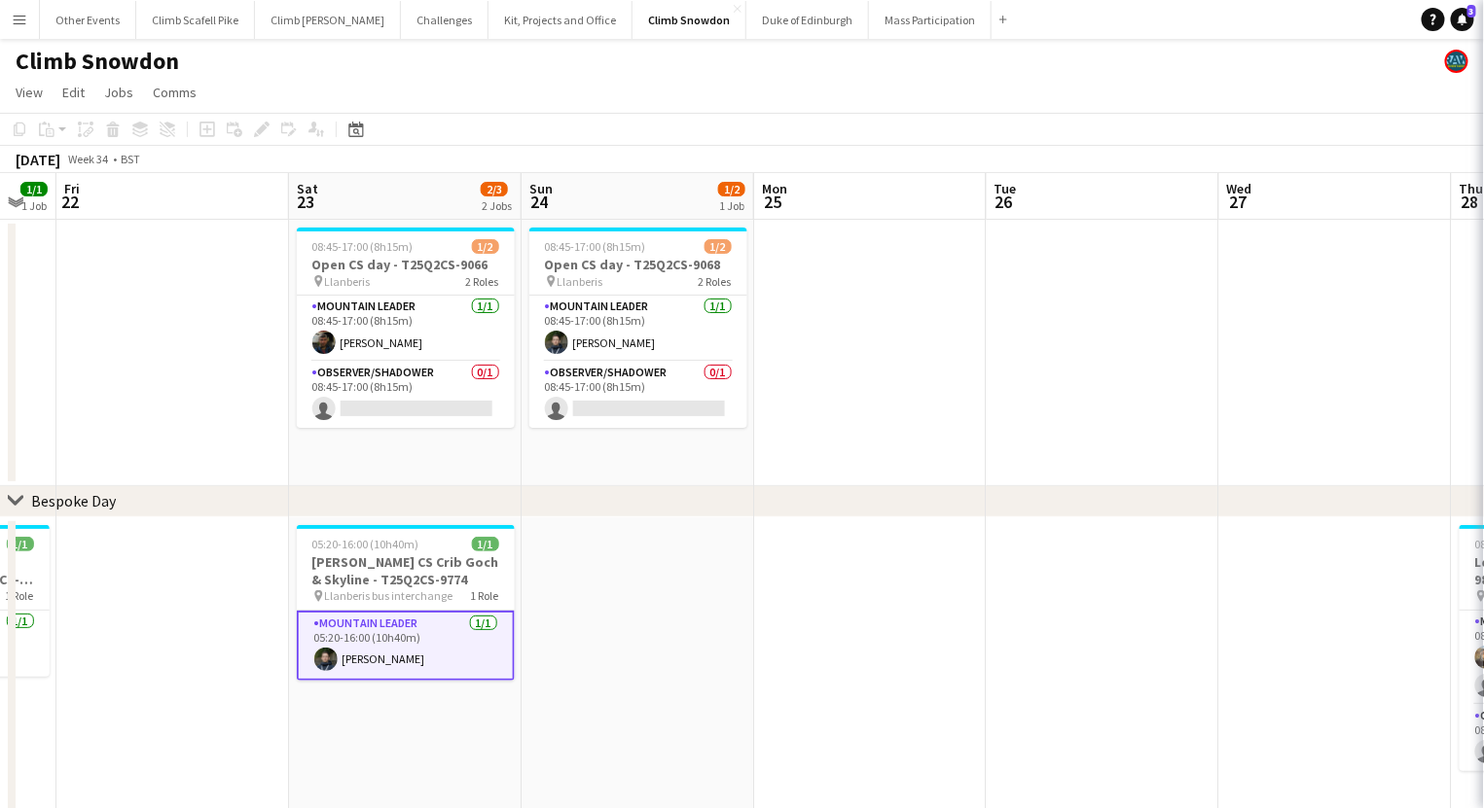
scroll to position [0, 411]
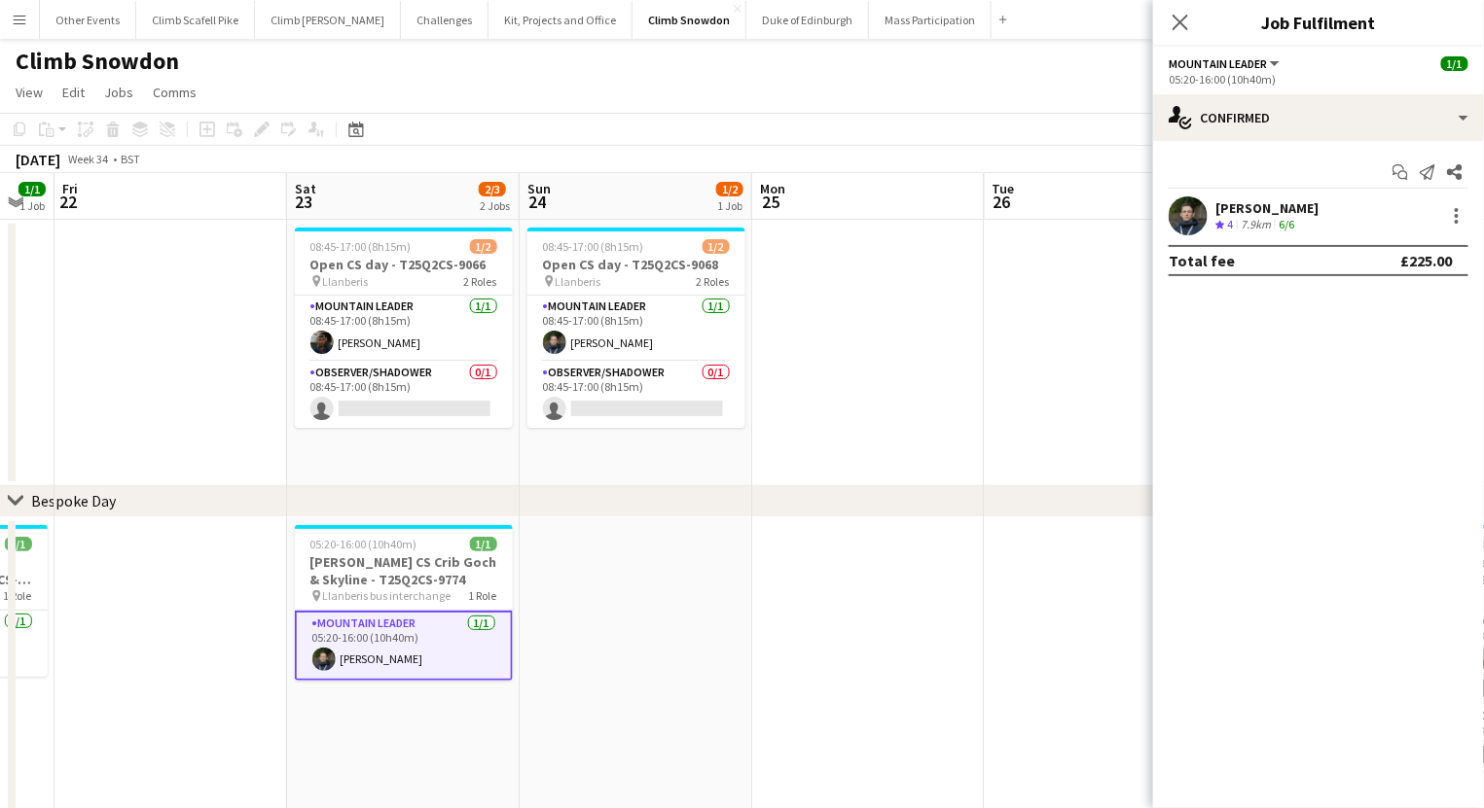
click at [1200, 216] on app-user-avatar at bounding box center [1187, 216] width 39 height 39
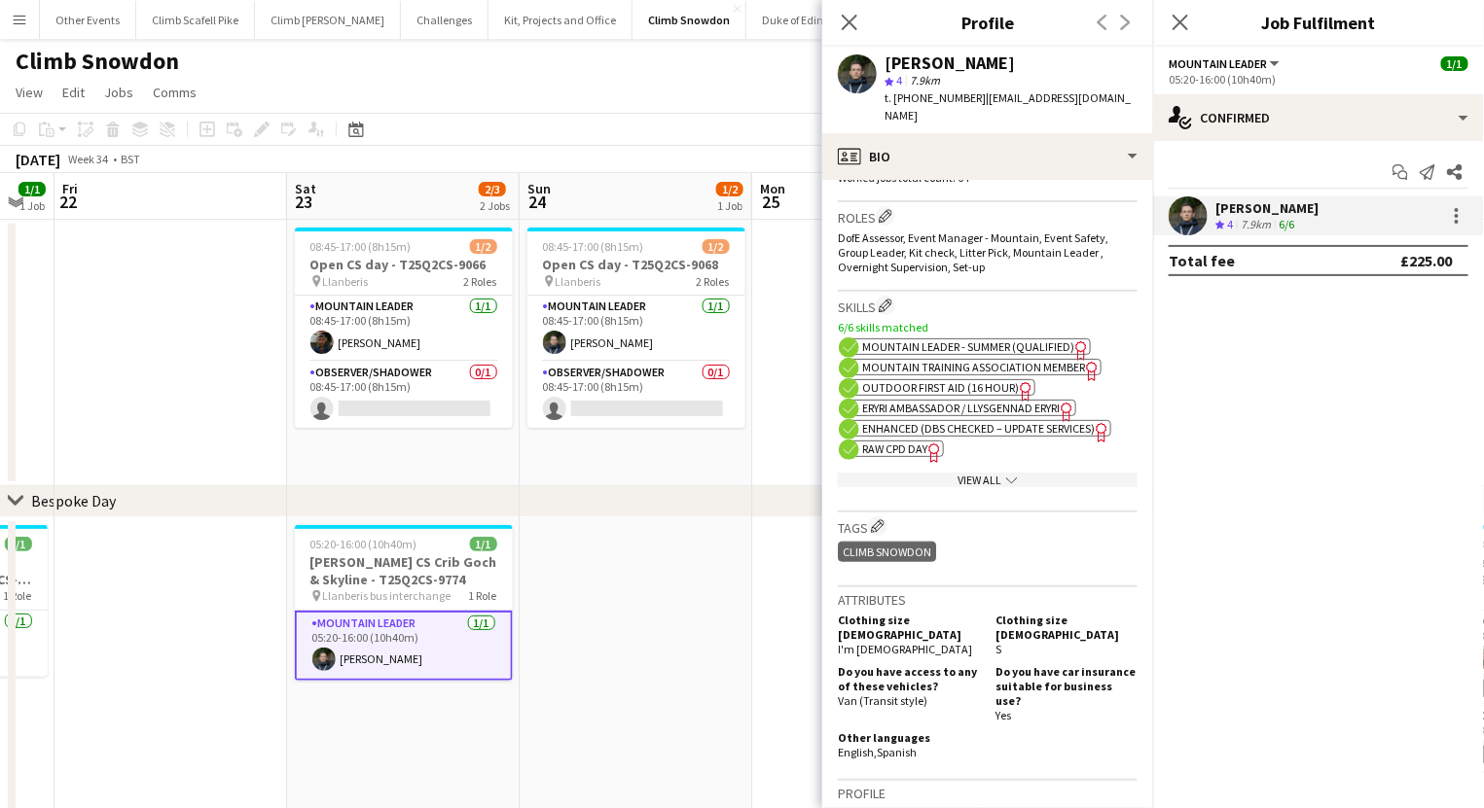
scroll to position [642, 0]
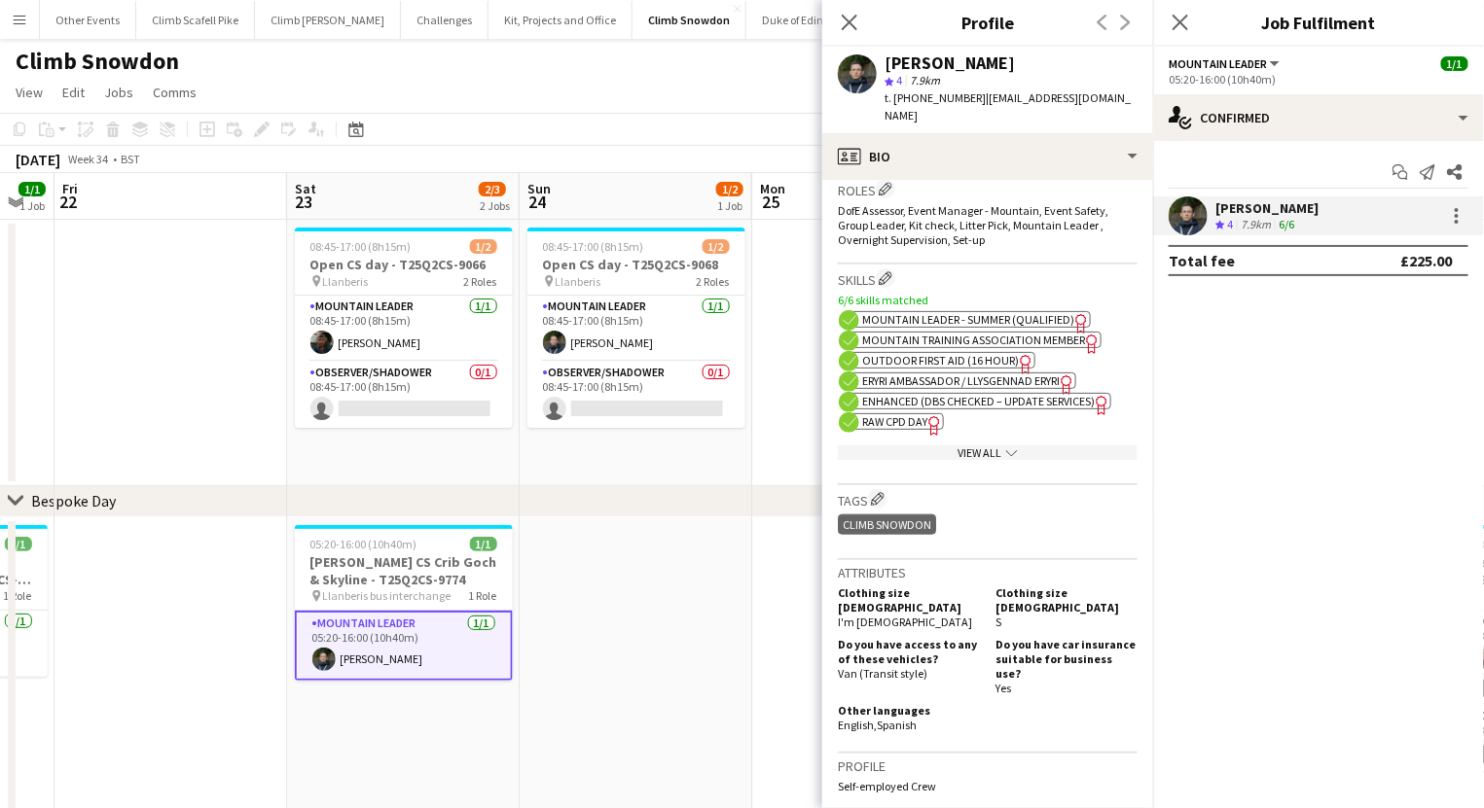
click at [632, 585] on app-date-cell at bounding box center [635, 679] width 233 height 323
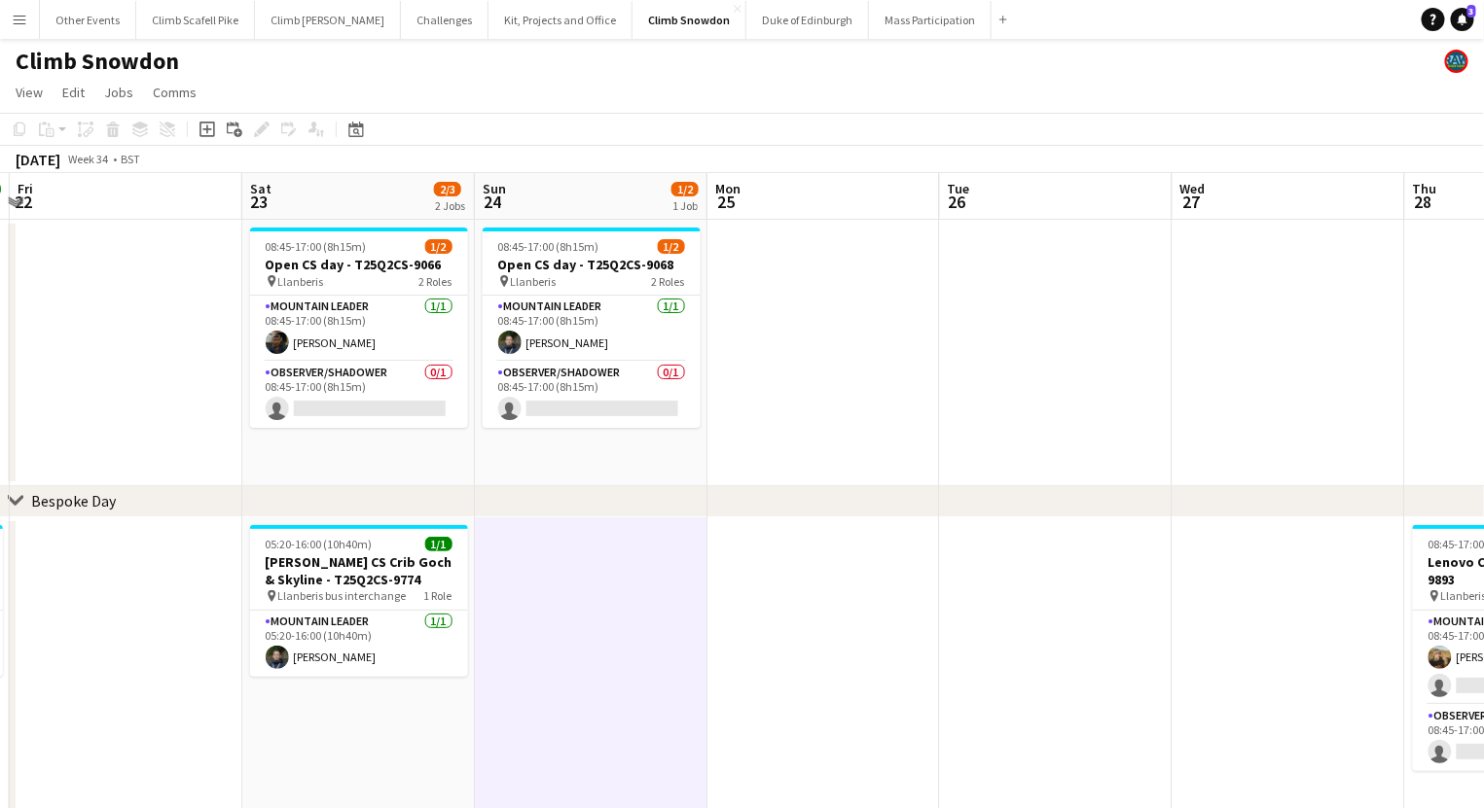
scroll to position [0, 481]
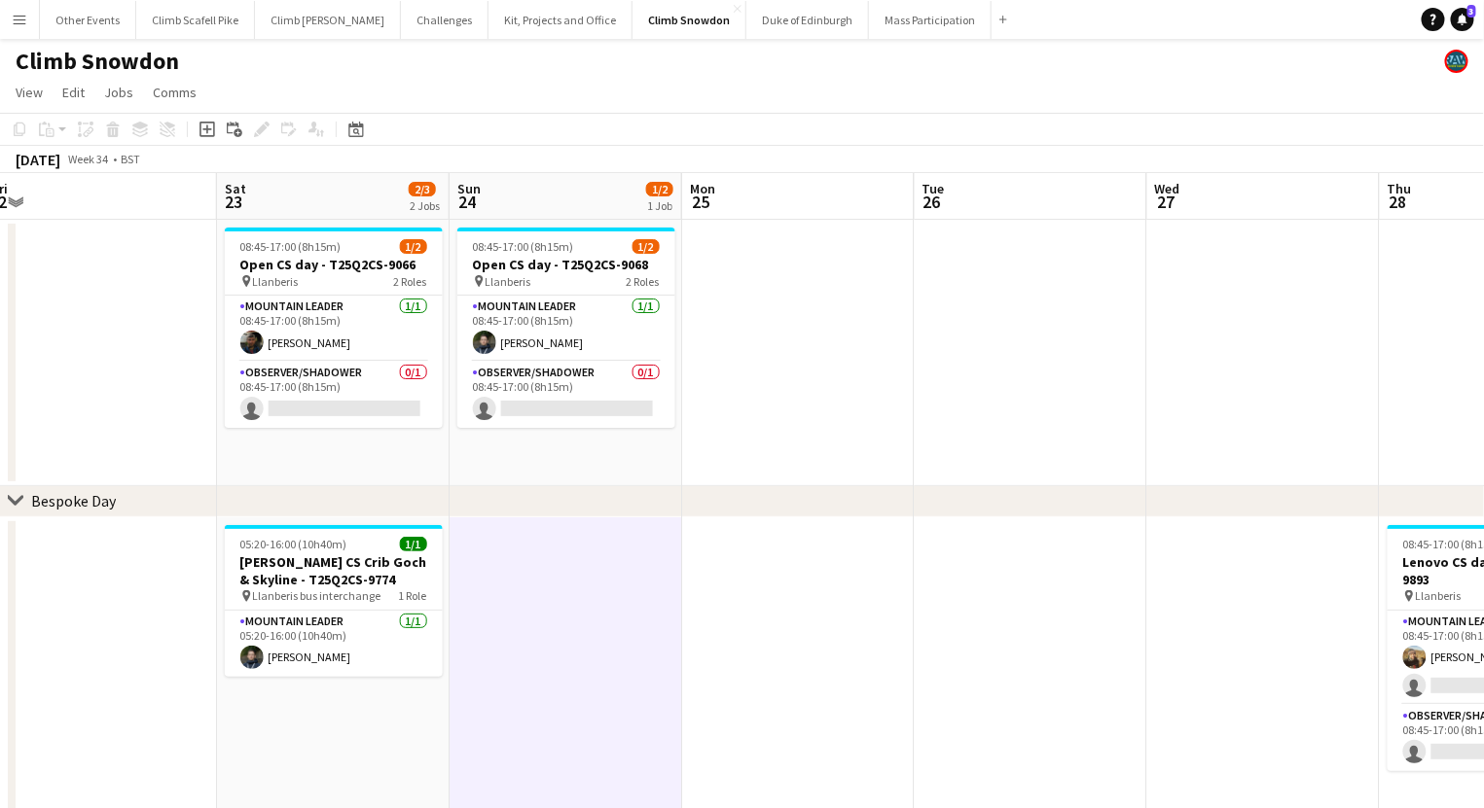
drag, startPoint x: 698, startPoint y: 592, endPoint x: 628, endPoint y: 596, distance: 70.2
click at [628, 596] on app-calendar-viewport "Wed 20 Thu 21 1/1 1 Job Fri 22 Sat 23 2/3 2 Jobs Sun 24 1/2 1 Job Mon 25 Tue 26…" at bounding box center [742, 551] width 1484 height 756
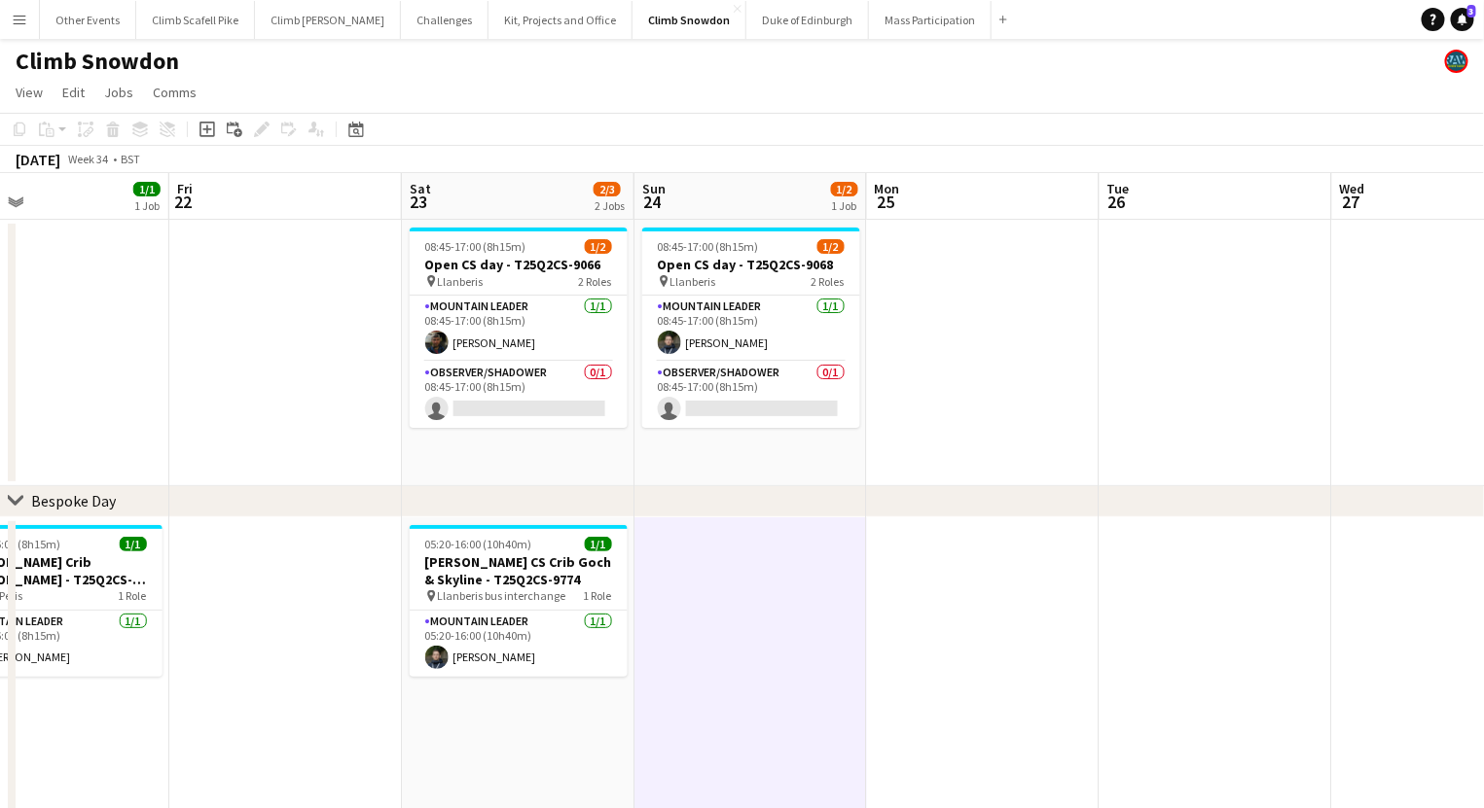
drag, startPoint x: 581, startPoint y: 603, endPoint x: 766, endPoint y: 565, distance: 188.7
click at [766, 565] on app-calendar-viewport "Tue 19 1/1 1 Job Wed 20 Thu 21 1/1 1 Job Fri 22 Sat 23 2/3 2 Jobs Sun 24 1/2 1 …" at bounding box center [742, 551] width 1484 height 756
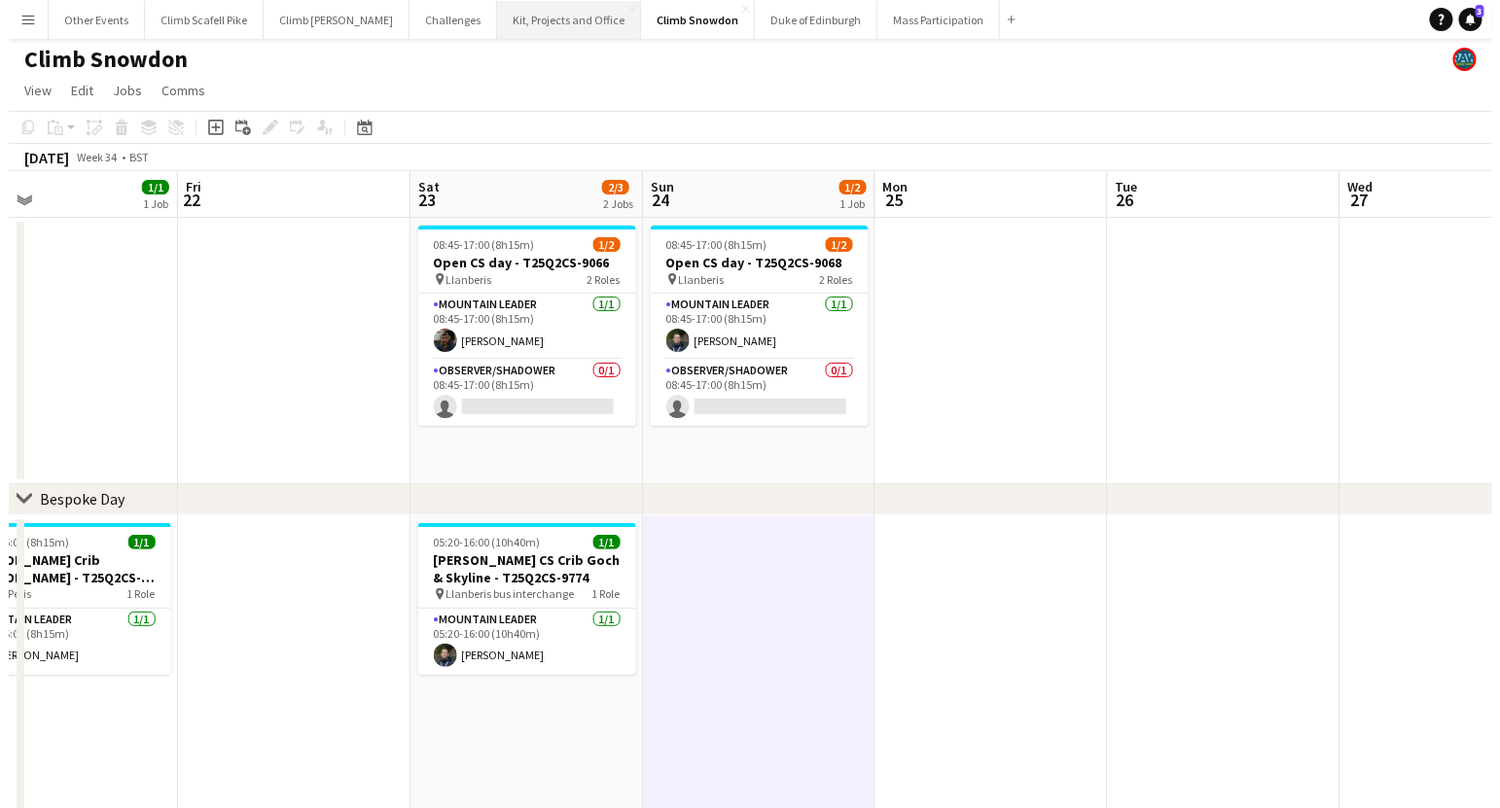
scroll to position [0, 0]
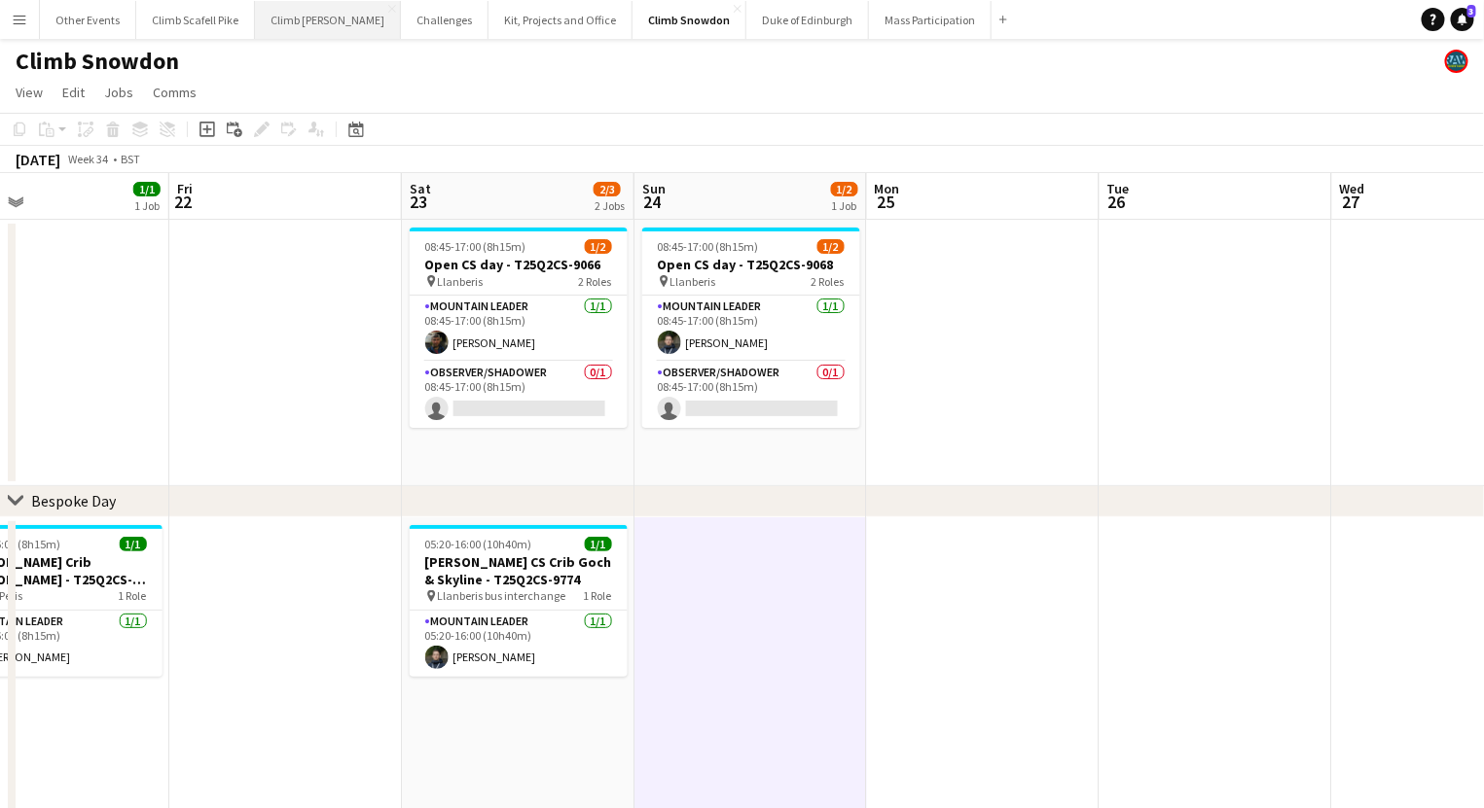
click at [305, 24] on button "Climb [PERSON_NAME] Close" at bounding box center [328, 20] width 146 height 38
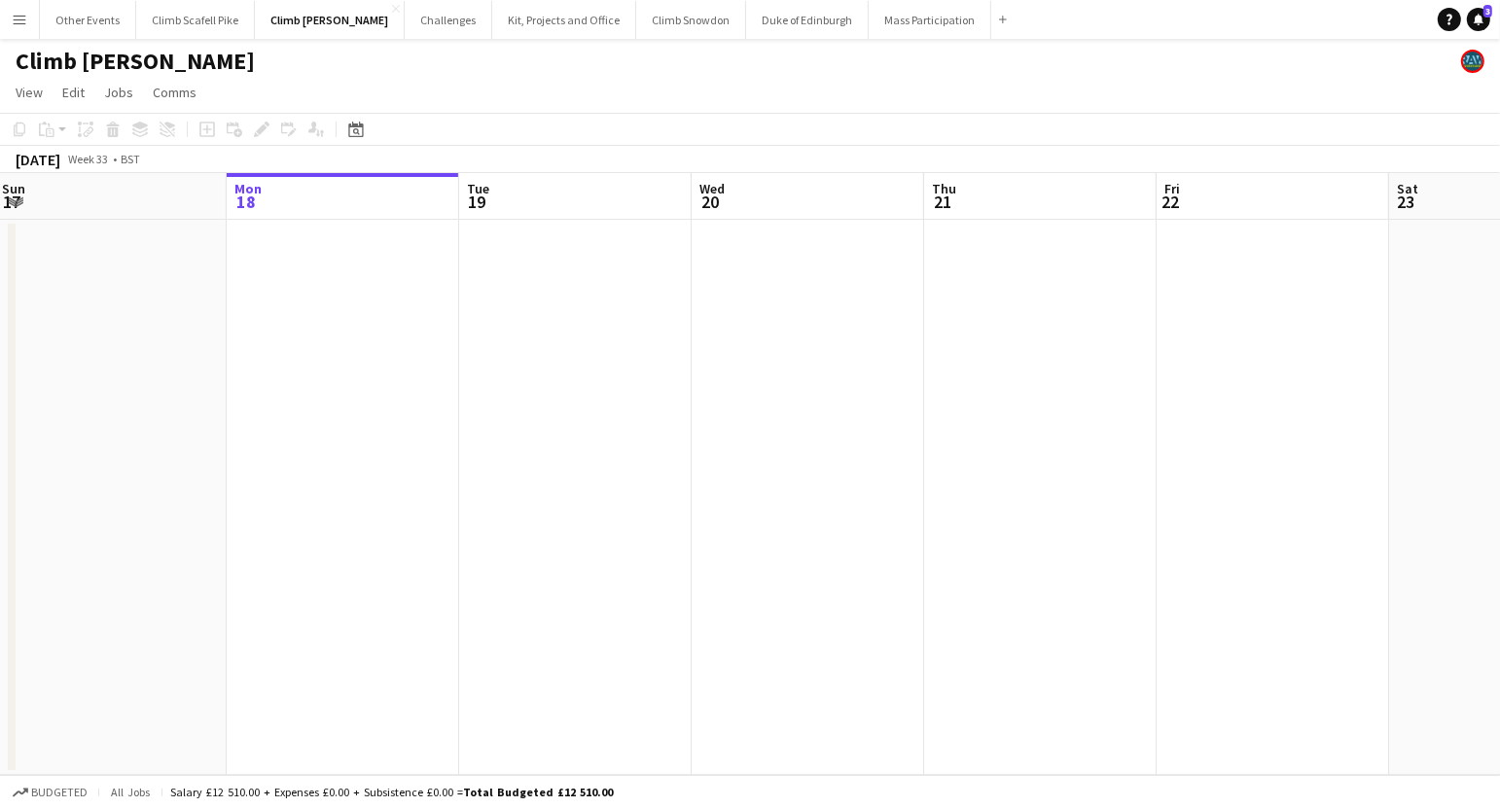
drag, startPoint x: 1113, startPoint y: 418, endPoint x: 579, endPoint y: 491, distance: 539.1
click at [316, 485] on app-calendar-viewport "Fri 15 Sat 16 Sun 17 Mon 18 Tue 19 Wed 20 Thu 21 Fri 22 Sat 23 Sun 24 Mon 25 Tu…" at bounding box center [750, 474] width 1500 height 602
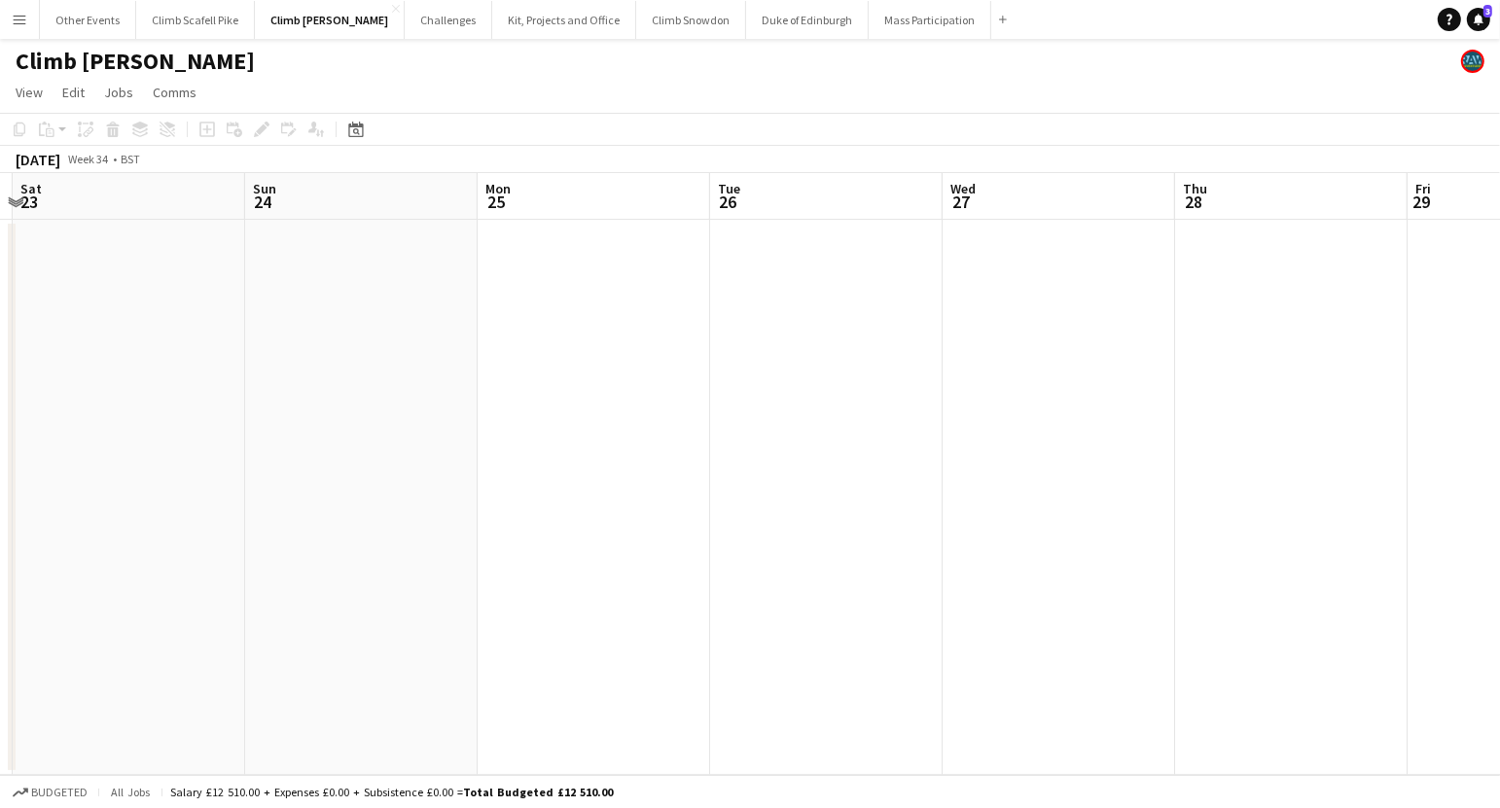
drag, startPoint x: 986, startPoint y: 476, endPoint x: 651, endPoint y: 516, distance: 338.0
click at [514, 515] on app-calendar-viewport "Wed 20 Thu 21 Fri 22 Sat 23 Sun 24 Mon 25 Tue 26 Wed 27 Thu 28 Fri 29 Sat 30 Su…" at bounding box center [750, 474] width 1500 height 602
drag, startPoint x: 1250, startPoint y: 493, endPoint x: 468, endPoint y: 547, distance: 784.0
click at [463, 547] on app-calendar-viewport "Thu 21 Fri 22 Sat 23 Sun 24 Mon 25 Tue 26 Wed 27 Thu 28 Fri 29 Sat 30 Sun 31 Mo…" at bounding box center [750, 474] width 1500 height 602
click at [439, 594] on app-calendar-viewport "Mon 25 Tue 26 Wed 27 Thu 28 Fri 29 Sat 30 Sun 31 Mon 1 Tue 2 Wed 3 Thu 4 1/1 1 …" at bounding box center [750, 474] width 1500 height 602
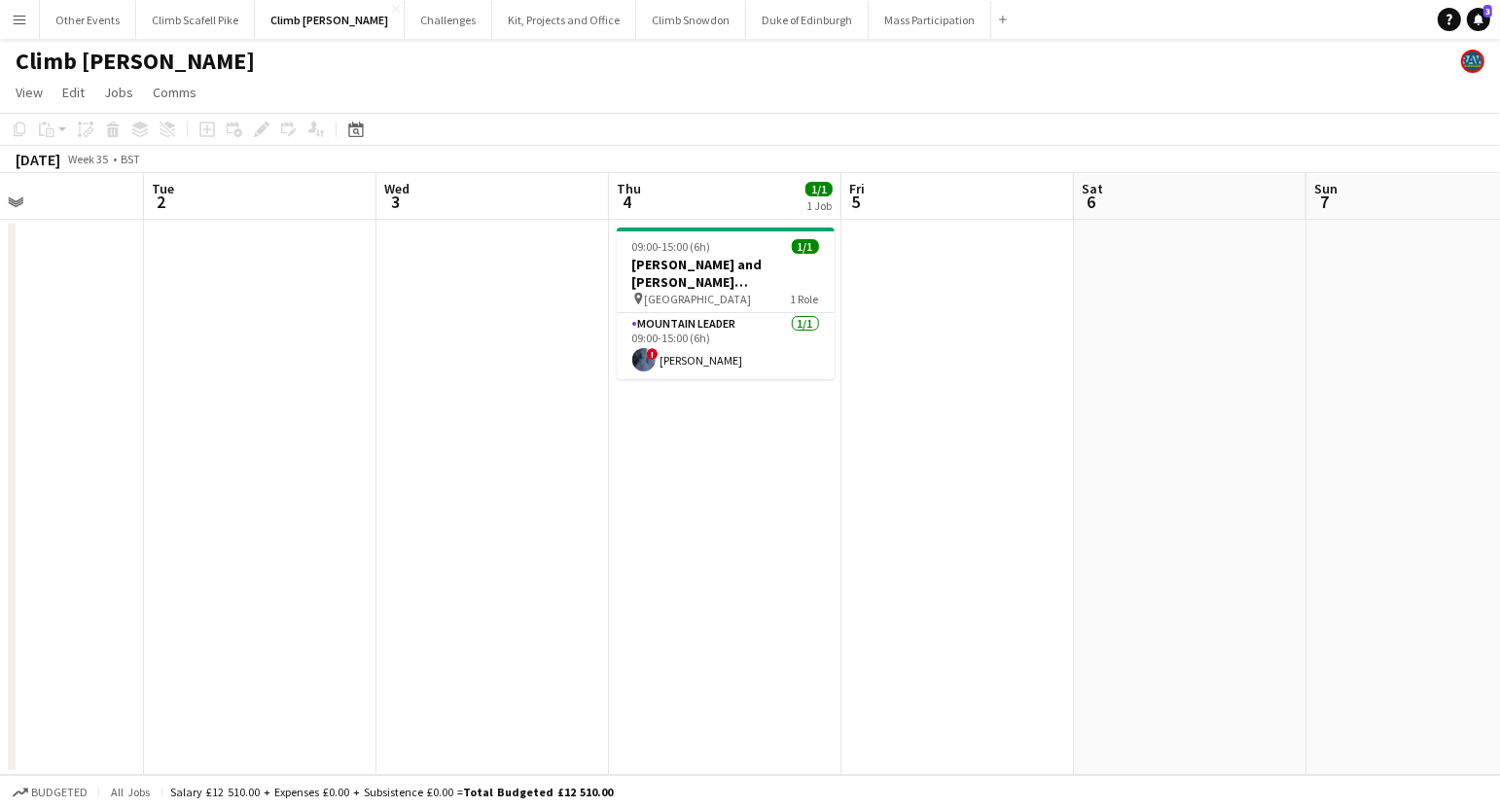
drag, startPoint x: 844, startPoint y: 546, endPoint x: 458, endPoint y: 593, distance: 389.1
click at [467, 589] on app-calendar-viewport "Fri 29 Sat 30 Sun 31 Mon 1 Tue 2 Wed 3 Thu 4 1/1 1 Job Fri 5 Sat 6 Sun 7 Mon 8 …" at bounding box center [750, 474] width 1500 height 602
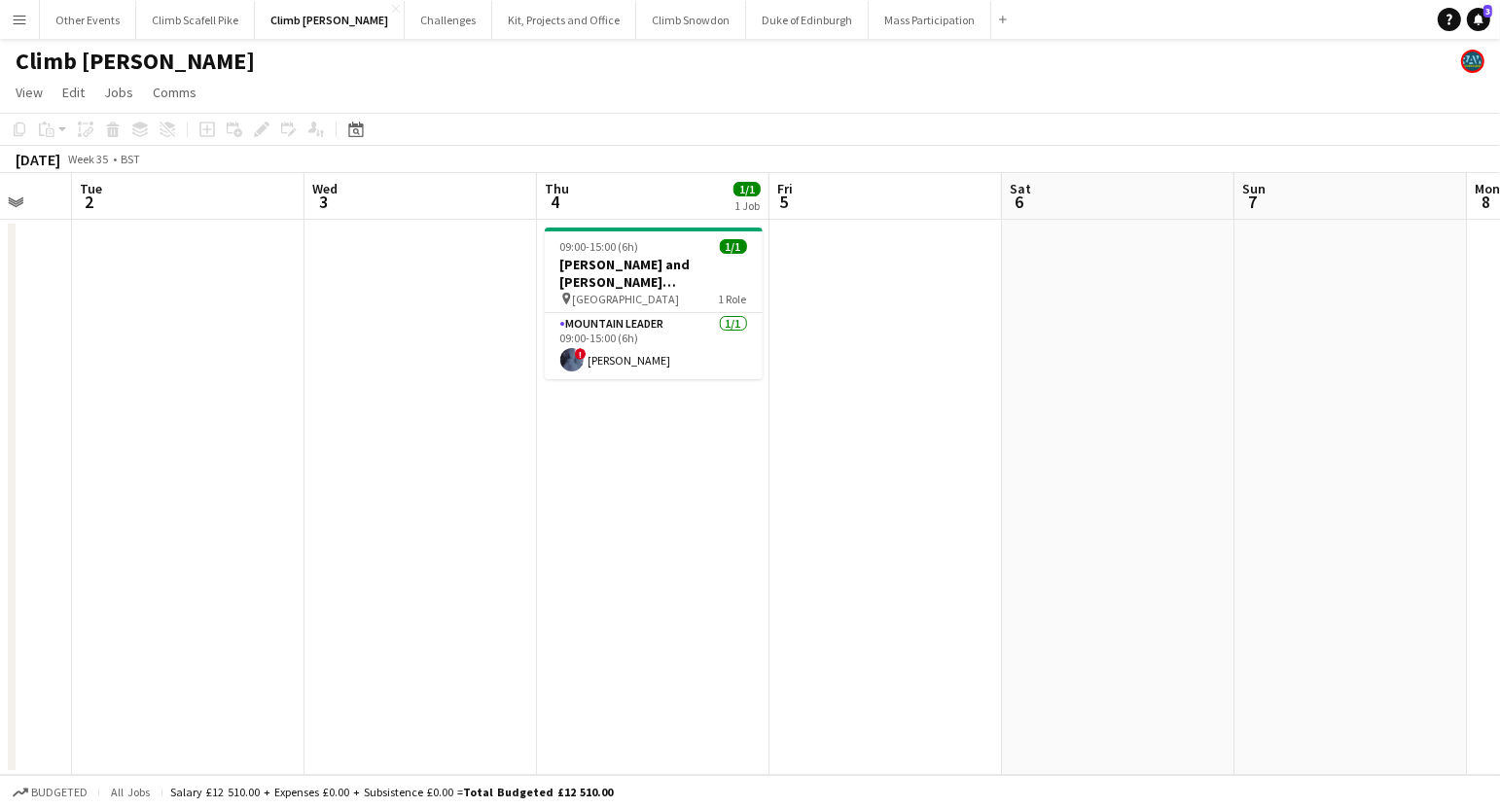
click at [550, 590] on app-calendar-viewport "Fri 29 Sat 30 Sun 31 Mon 1 Tue 2 Wed 3 Thu 4 1/1 1 Job Fri 5 Sat 6 Sun 7 Mon 8 …" at bounding box center [750, 474] width 1500 height 602
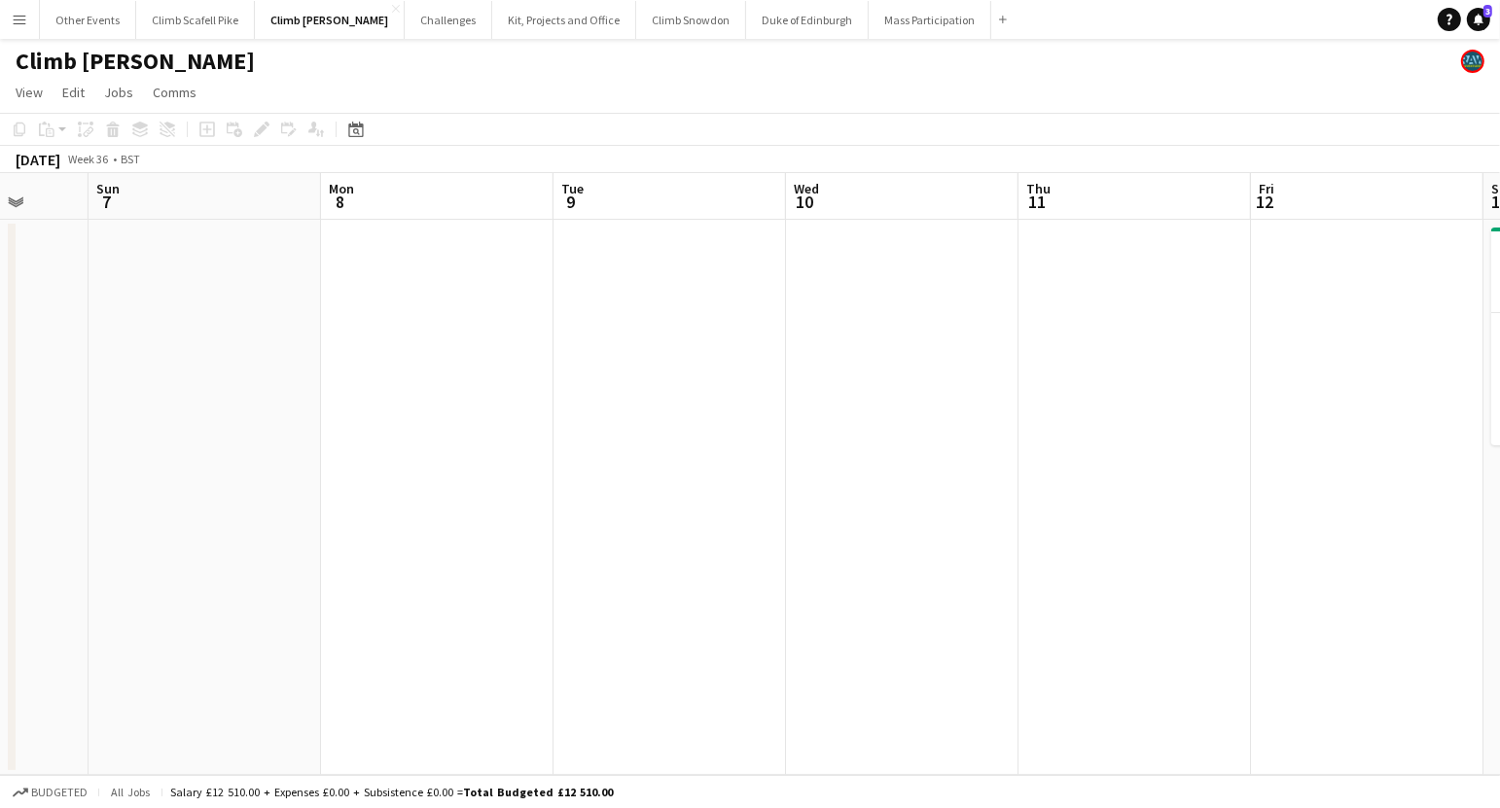
drag, startPoint x: 833, startPoint y: 540, endPoint x: 427, endPoint y: 565, distance: 406.5
click at [289, 567] on app-calendar-viewport "Thu 4 1/1 1 Job Fri 5 Sat 6 Sun 7 Mon 8 Tue 9 Wed 10 Thu 11 Fri 12 Sat 13 1/2 1…" at bounding box center [750, 474] width 1500 height 602
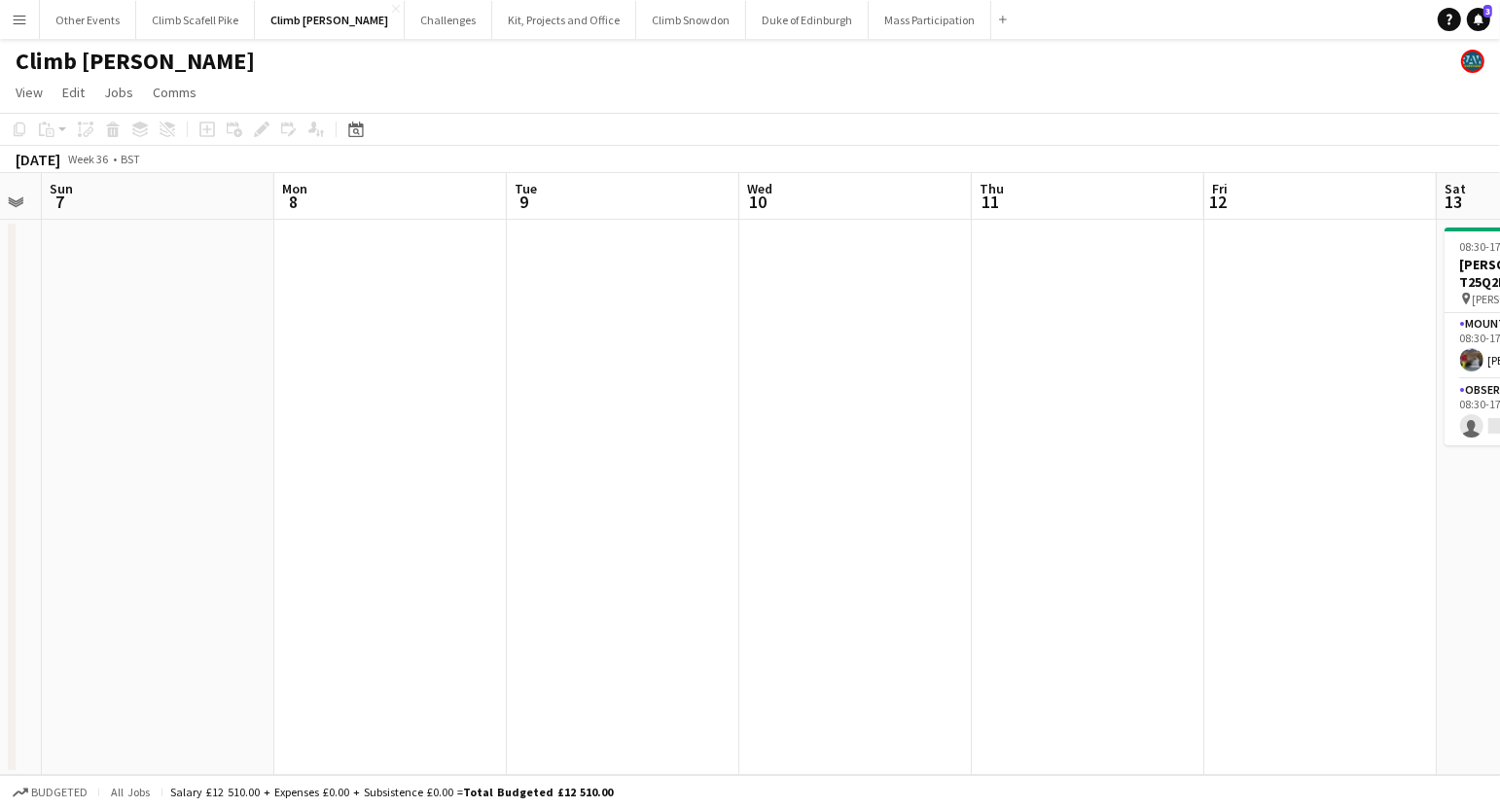
drag, startPoint x: 1230, startPoint y: 508, endPoint x: 460, endPoint y: 561, distance: 771.4
click at [456, 561] on app-calendar-viewport "Thu 4 1/1 1 Job Fri 5 Sat 6 Sun 7 Mon 8 Tue 9 Wed 10 Thu 11 Fri 12 Sat 13 1/2 1…" at bounding box center [750, 474] width 1500 height 602
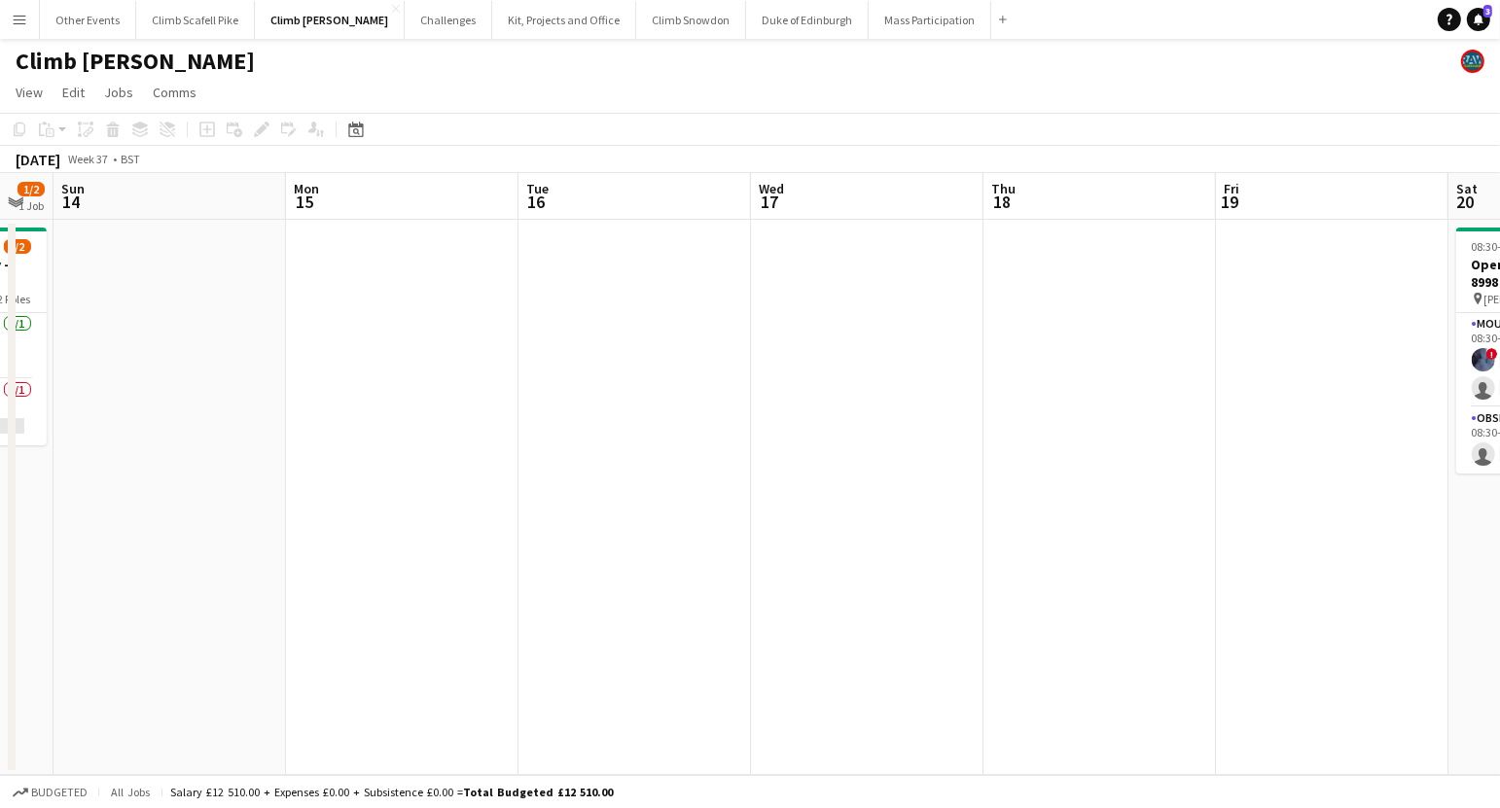
drag, startPoint x: 1109, startPoint y: 522, endPoint x: 341, endPoint y: 545, distance: 767.9
click at [341, 545] on app-calendar-viewport "Thu 11 Fri 12 Sat 13 1/2 1 Job Sun 14 Mon 15 Tue 16 Wed 17 Thu 18 Fri 19 Sat 20…" at bounding box center [750, 474] width 1500 height 602
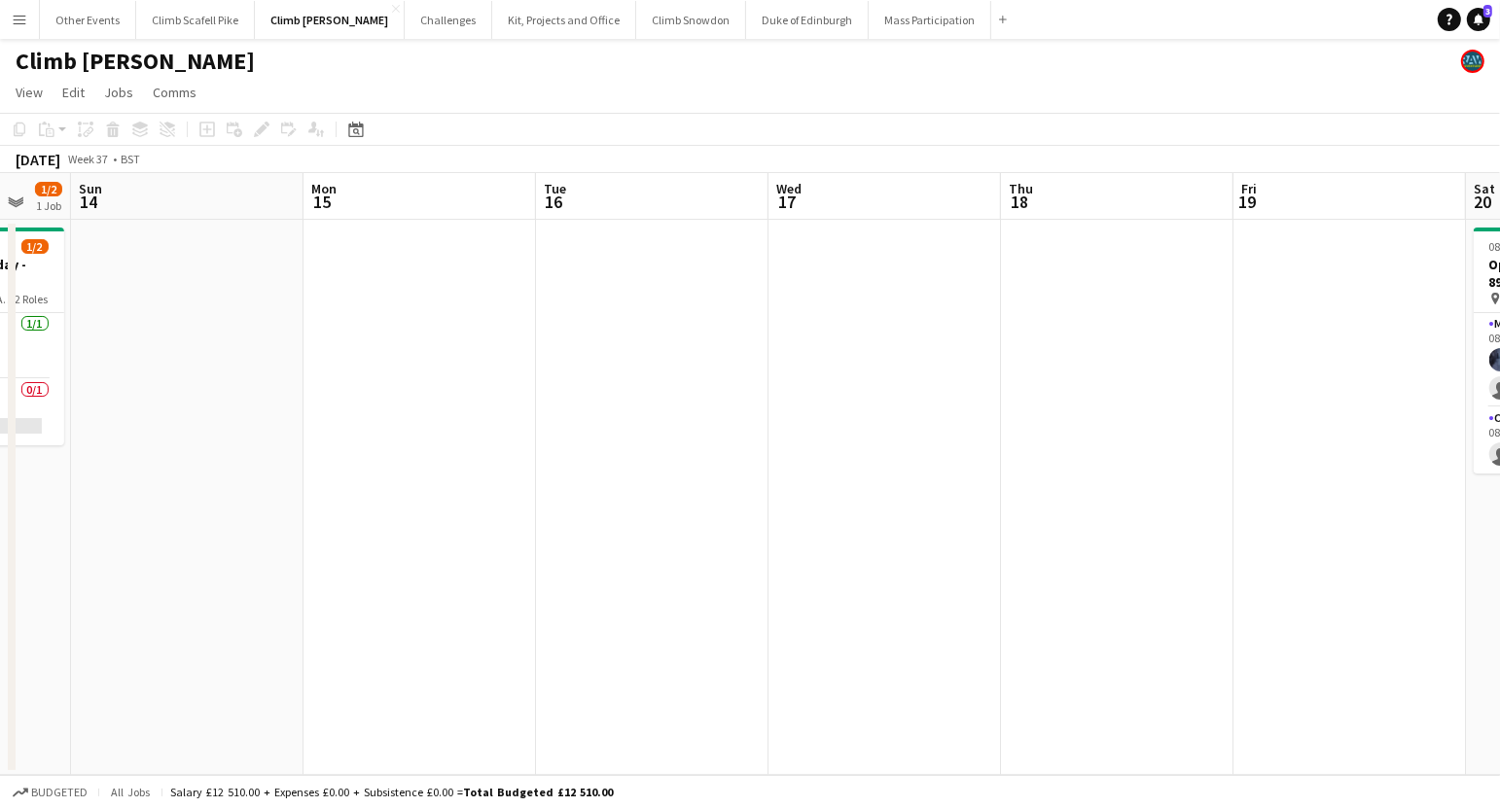
drag, startPoint x: 1045, startPoint y: 473, endPoint x: 483, endPoint y: 531, distance: 565.3
click at [335, 536] on app-calendar-viewport "Thu 11 Fri 12 Sat 13 1/2 1 Job Sun 14 Mon 15 Tue 16 Wed 17 Thu 18 Fri 19 Sat 20…" at bounding box center [750, 474] width 1500 height 602
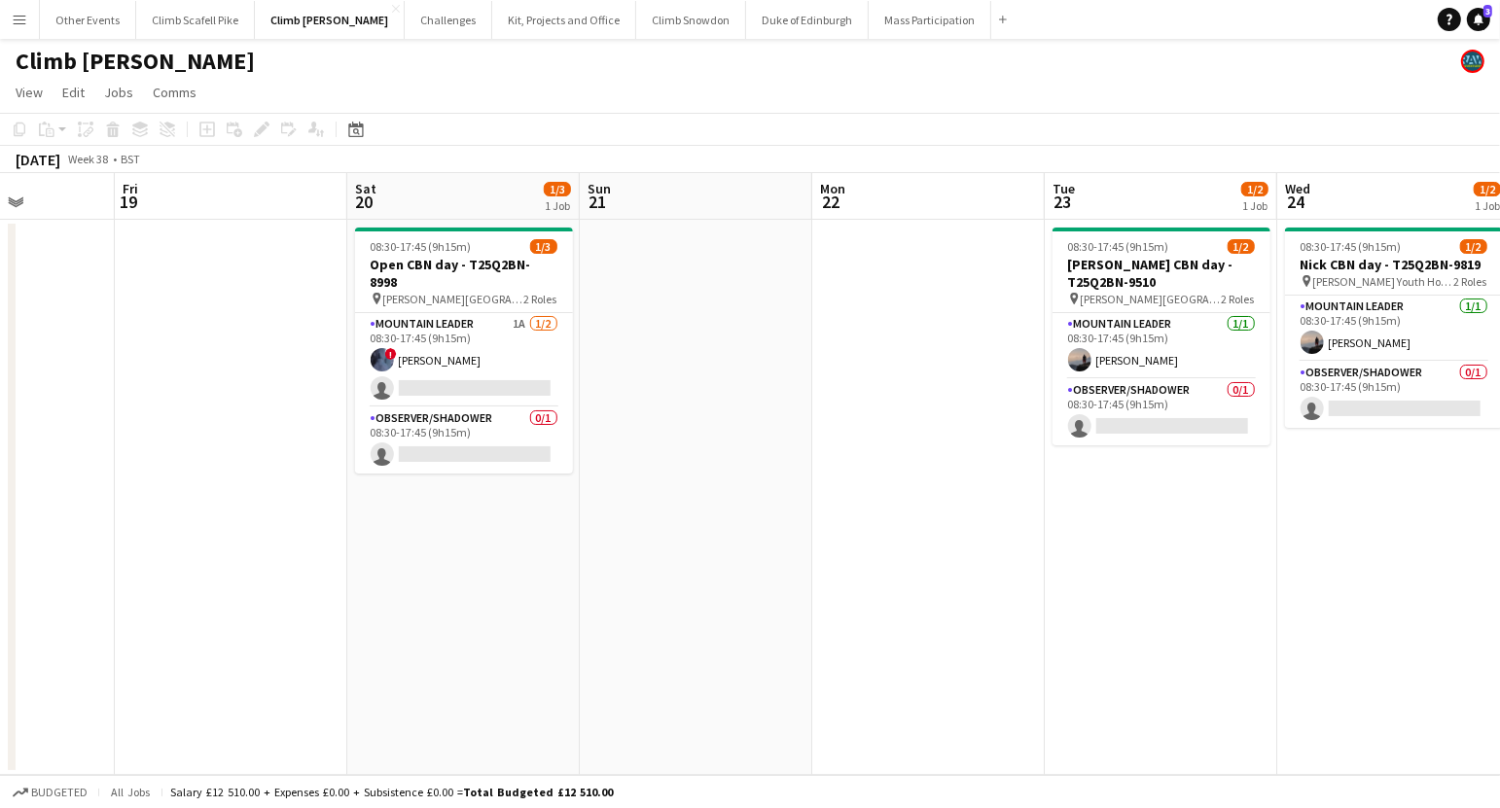
scroll to position [0, 844]
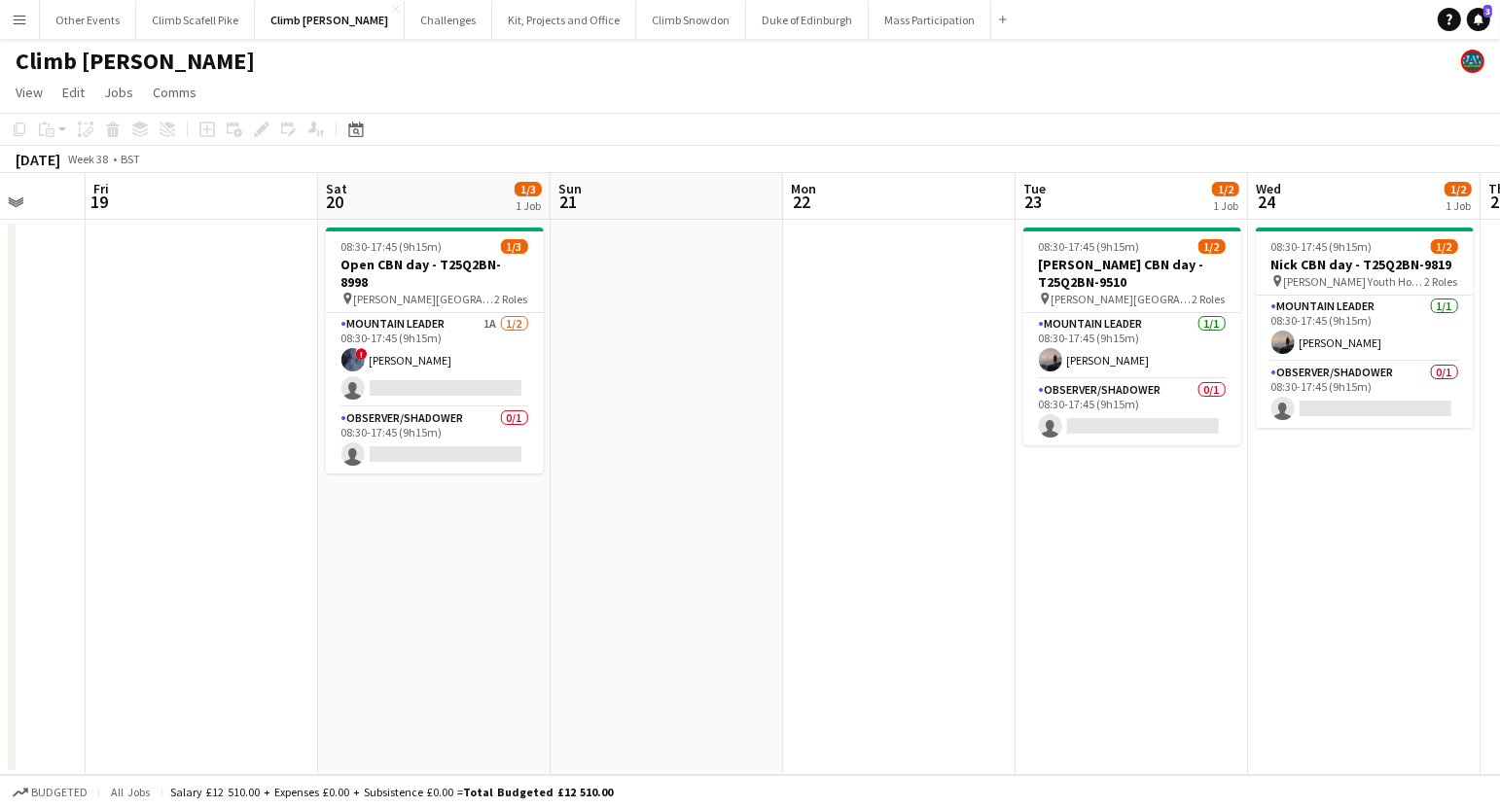
drag, startPoint x: 902, startPoint y: 514, endPoint x: 635, endPoint y: 488, distance: 267.8
click at [686, 527] on app-calendar-viewport "Mon 15 Tue 16 Wed 17 Thu 18 Fri 19 Sat 20 1/3 1 Job Sun 21 Mon 22 Tue 23 1/2 1 …" at bounding box center [750, 474] width 1500 height 602
click at [483, 332] on app-card-role "Mountain Leader 1A [DATE] 08:30-17:45 (9h15m) ! [PERSON_NAME] single-neutral-ac…" at bounding box center [435, 360] width 218 height 94
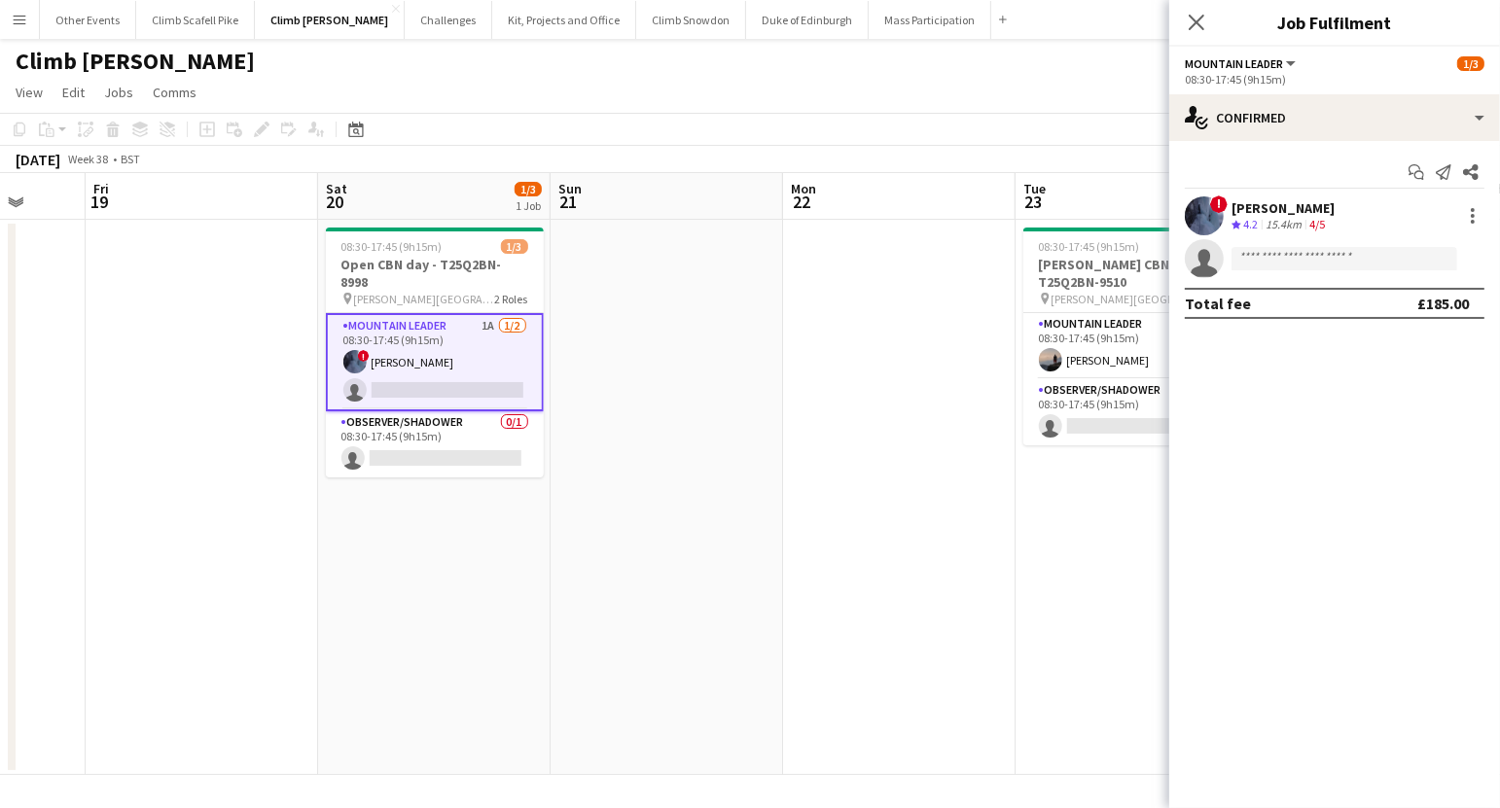
click at [1276, 91] on app-options-switcher "Mountain Leader All roles Mountain Leader [DATE] 08:30-17:45 (9h15m)" at bounding box center [1334, 71] width 331 height 48
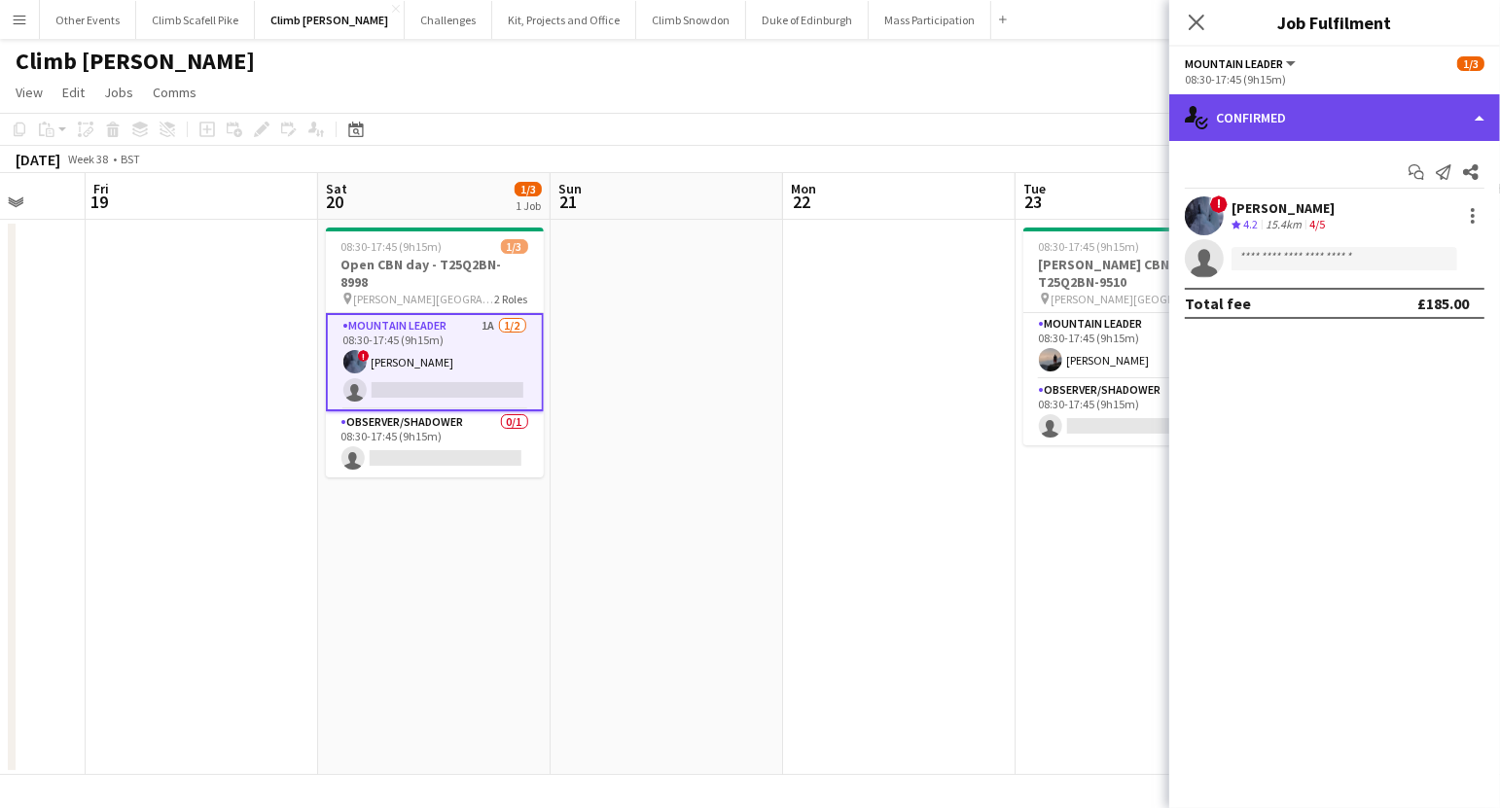
click at [1288, 117] on div "single-neutral-actions-check-2 Confirmed" at bounding box center [1334, 117] width 331 height 47
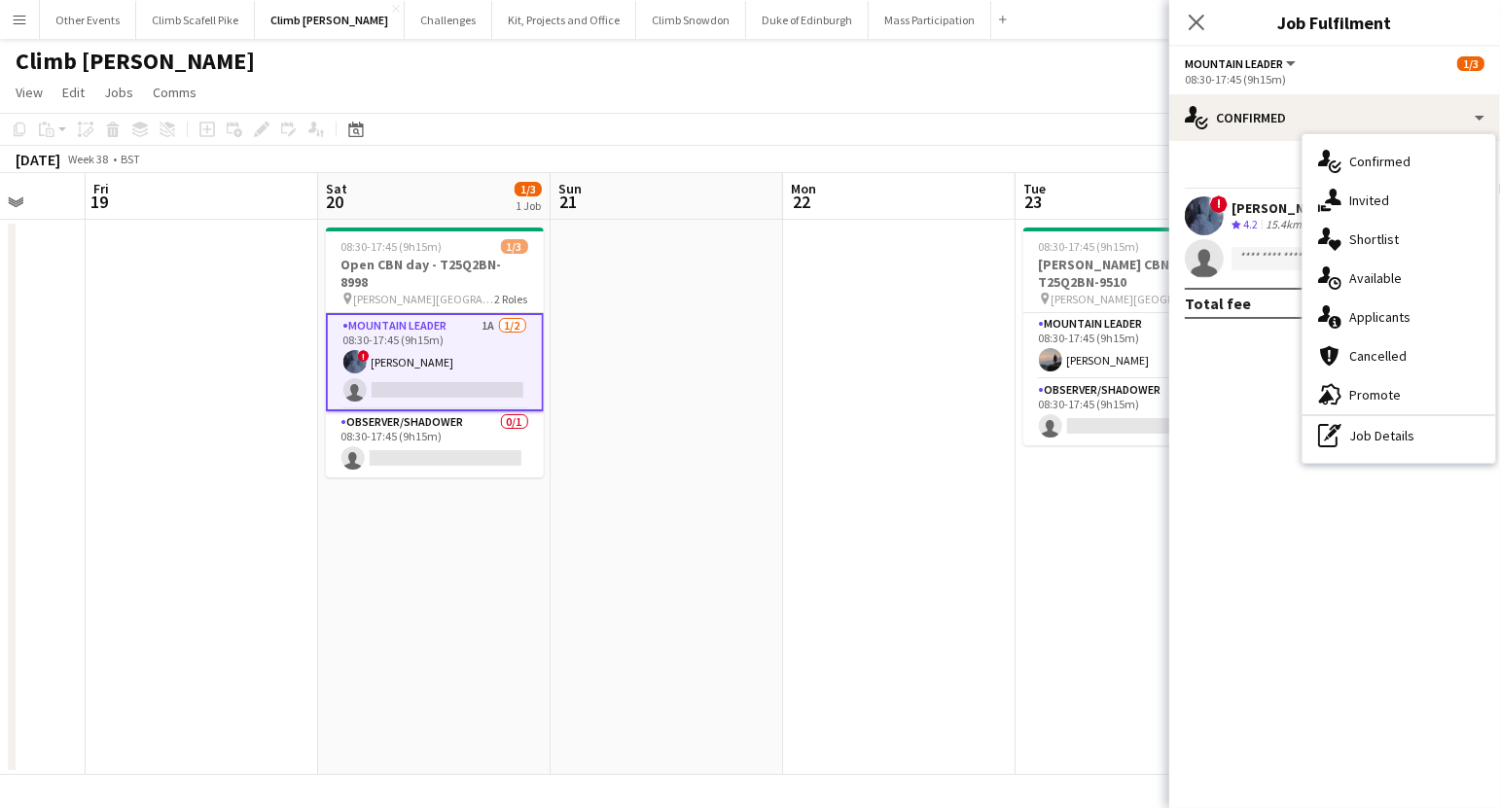
click at [1376, 312] on div "single-neutral-actions-information Applicants" at bounding box center [1399, 317] width 193 height 39
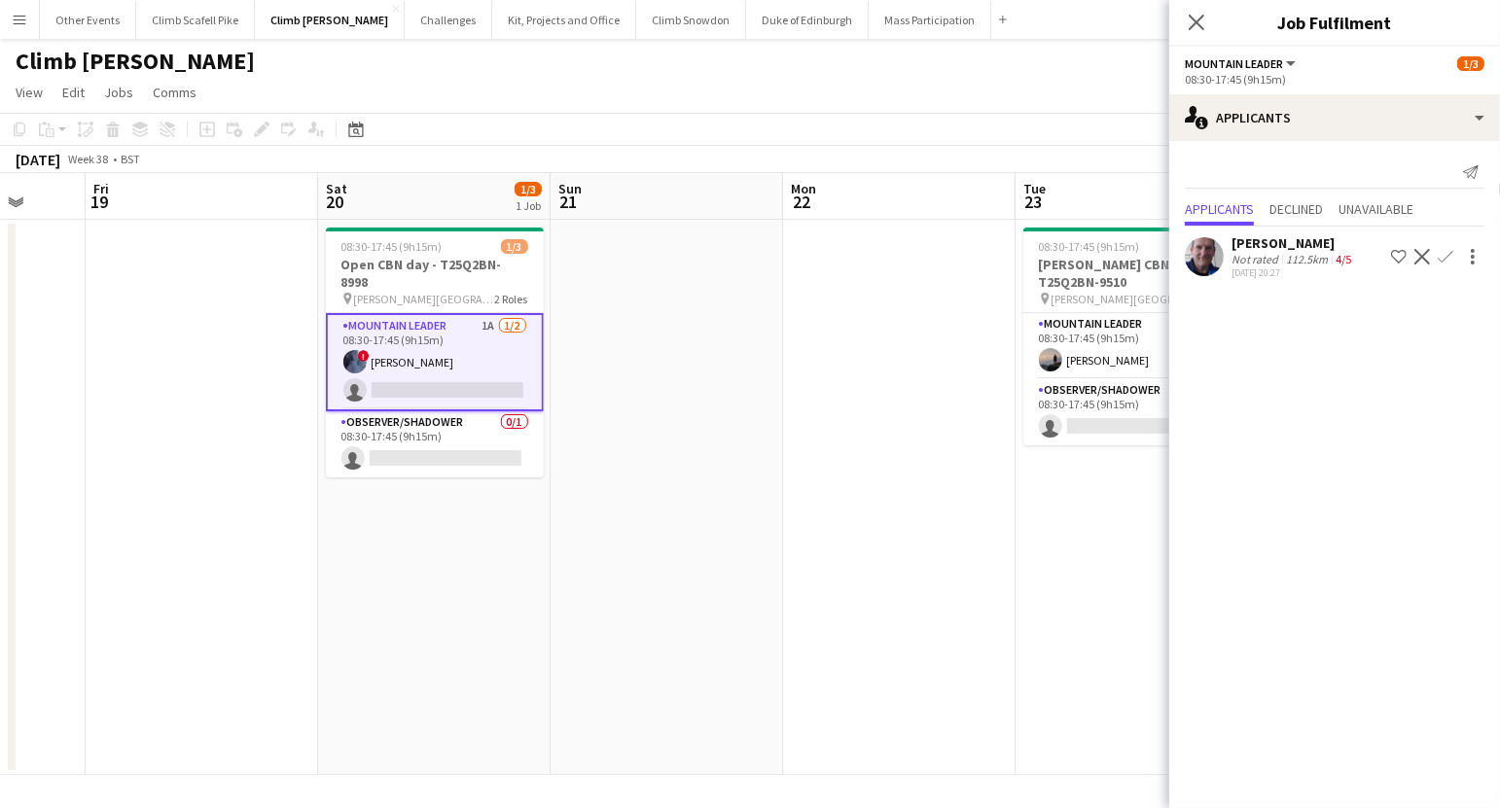
click at [1223, 271] on div at bounding box center [1204, 256] width 39 height 39
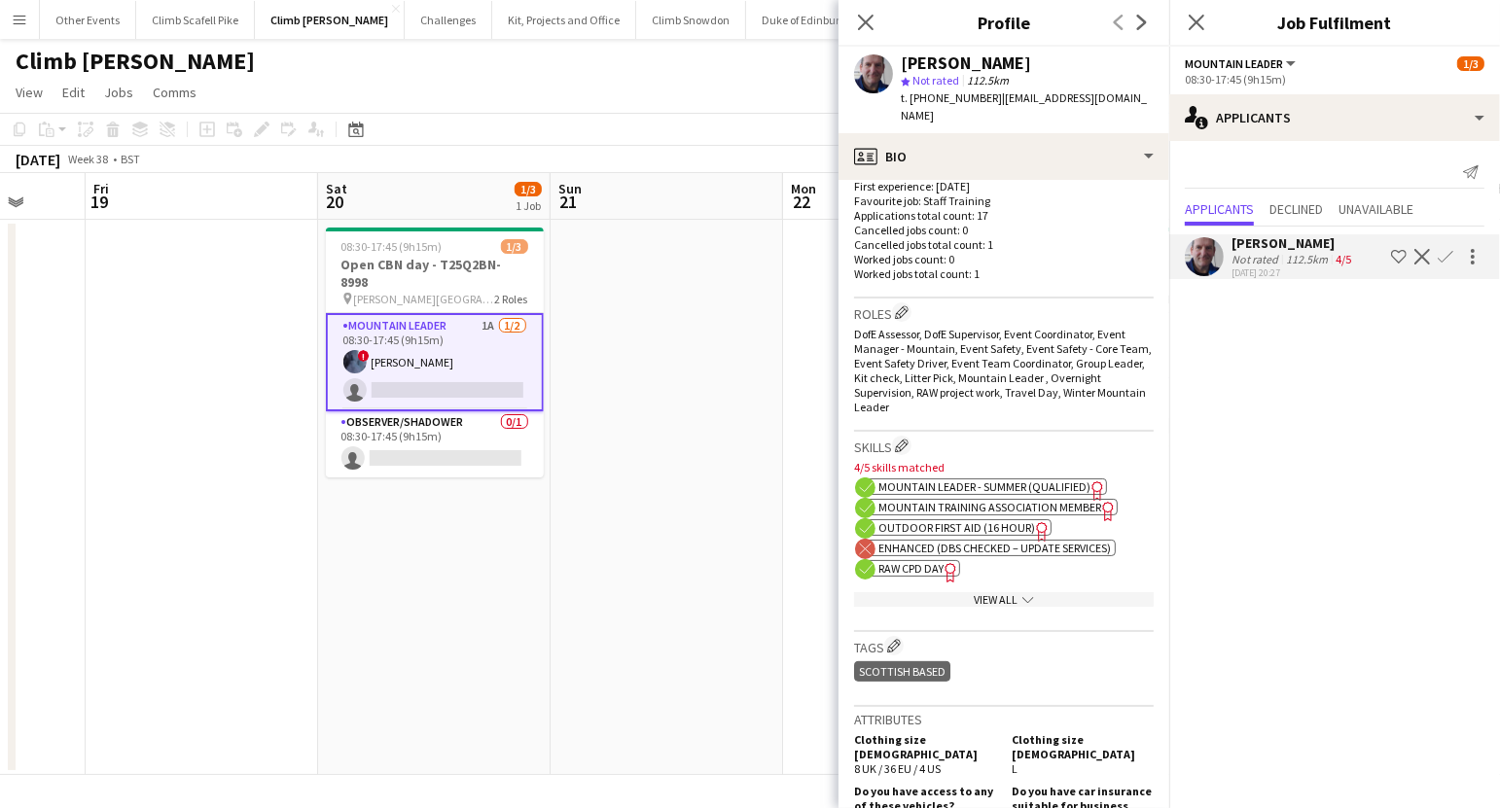
scroll to position [502, 0]
click at [998, 594] on div "View All chevron-down" at bounding box center [1004, 601] width 300 height 15
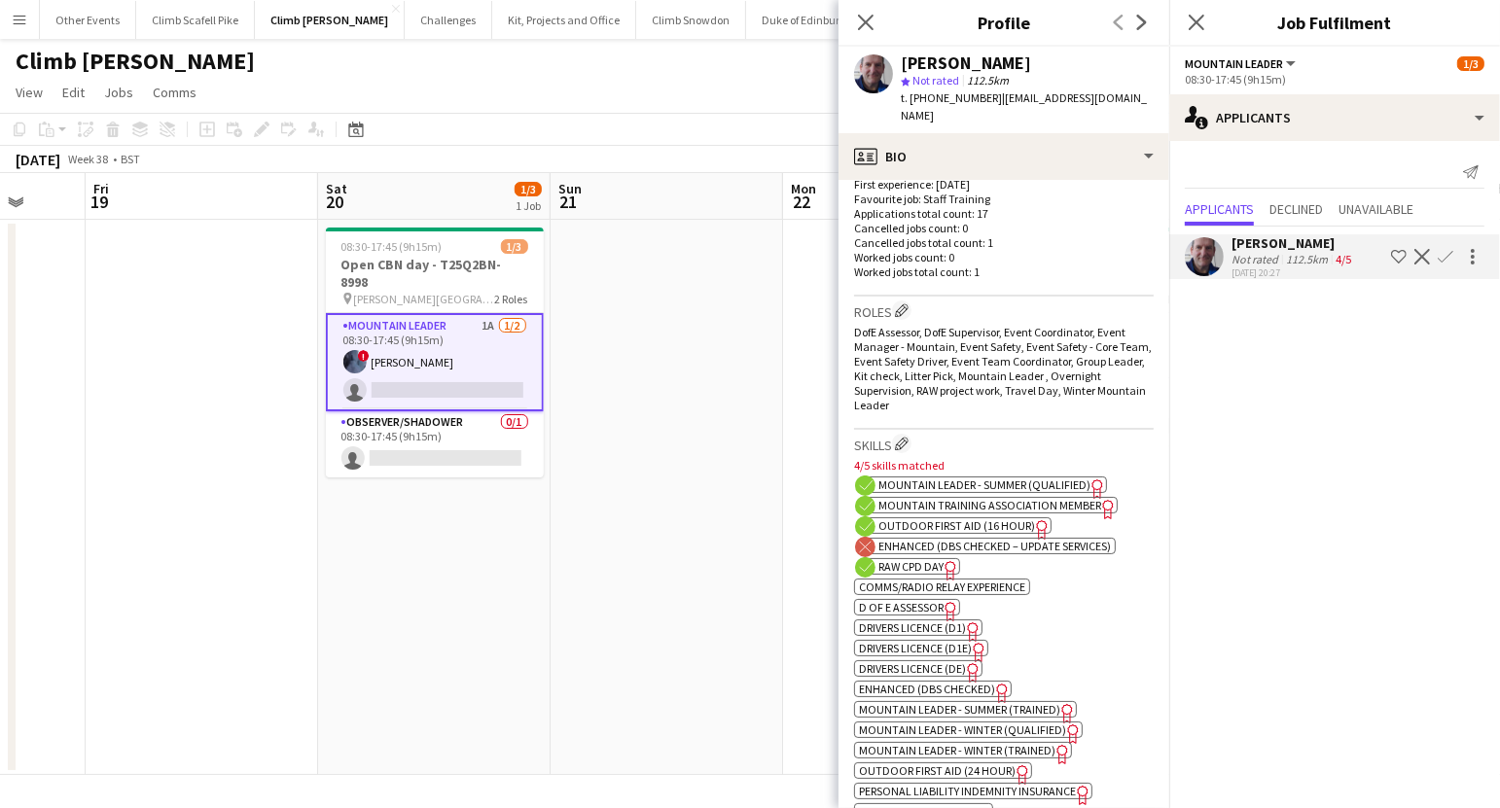
scroll to position [507, 0]
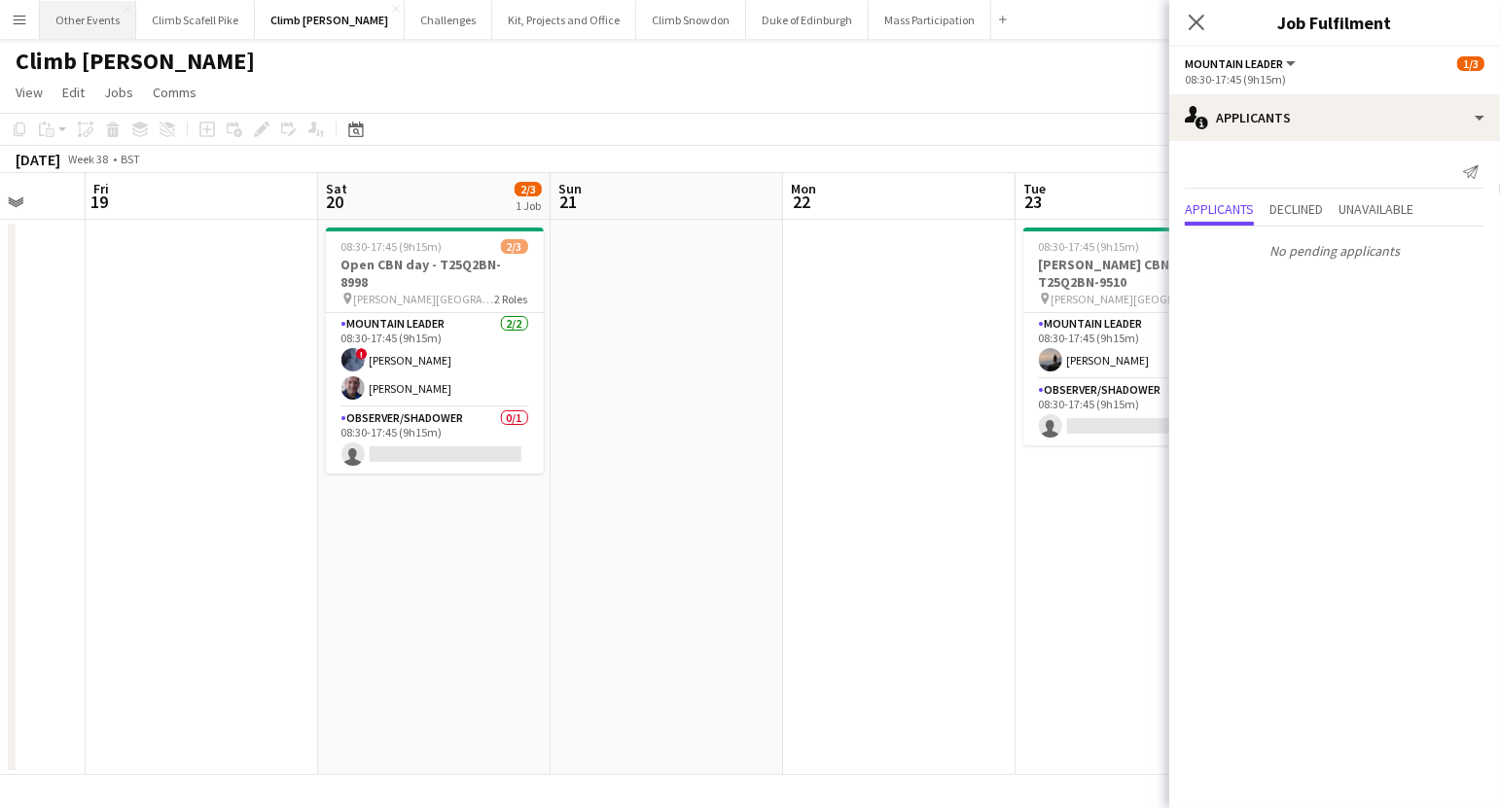
drag, startPoint x: 68, startPoint y: 22, endPoint x: 132, endPoint y: 10, distance: 65.4
click at [69, 22] on button "Other Events Close" at bounding box center [88, 20] width 96 height 38
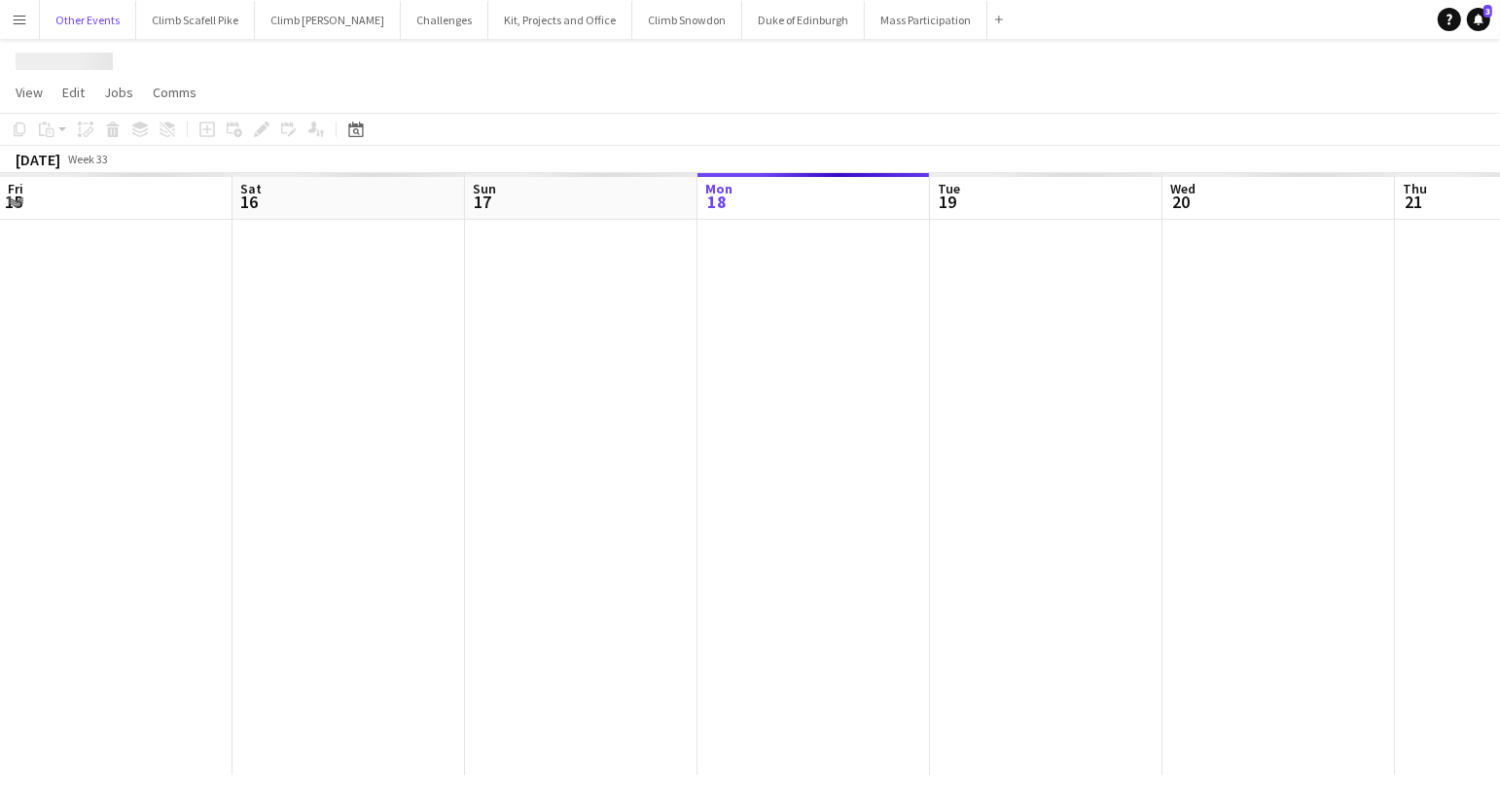
scroll to position [0, 464]
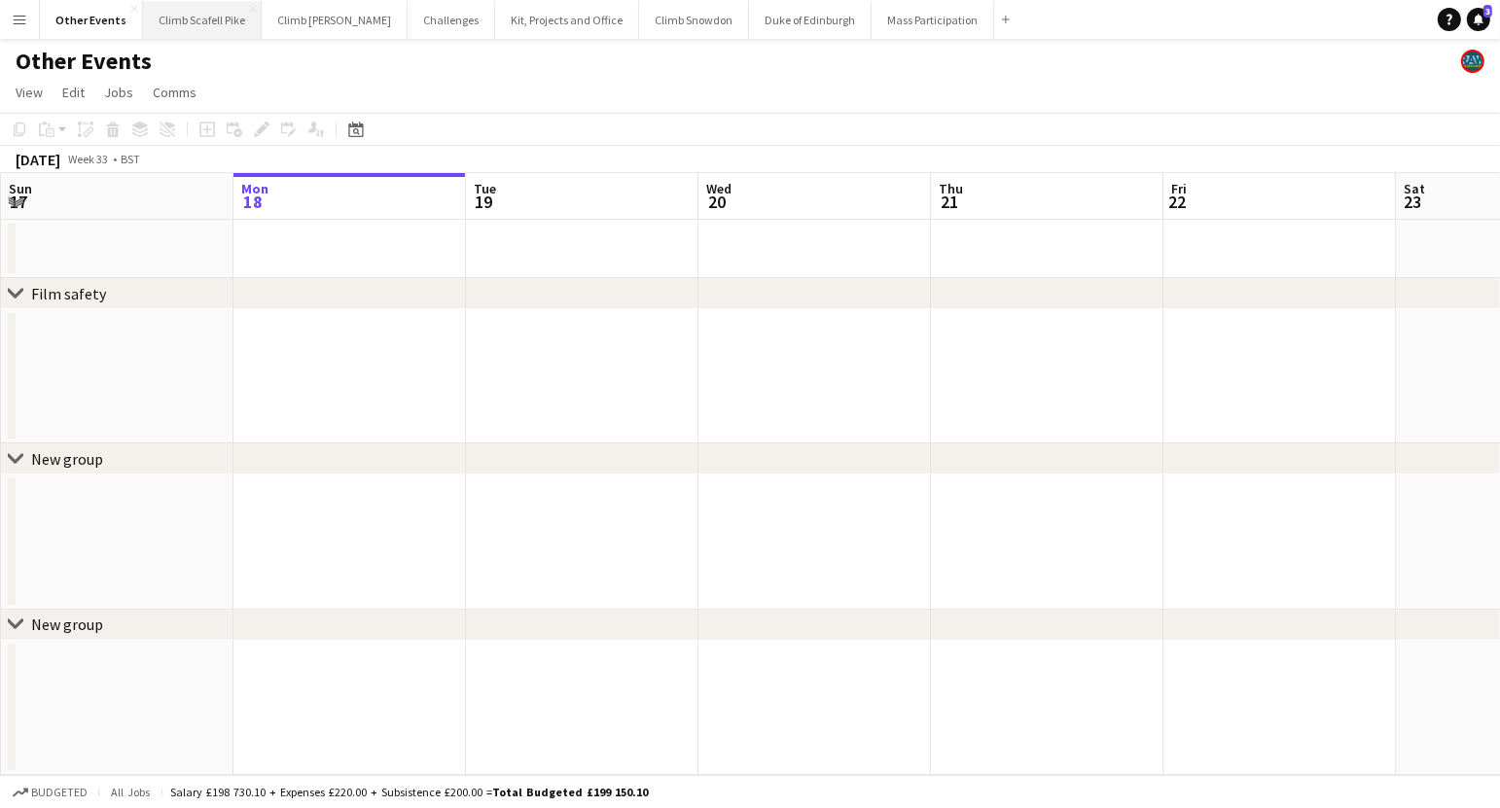
click at [196, 20] on button "Climb Scafell Pike Close" at bounding box center [202, 20] width 119 height 38
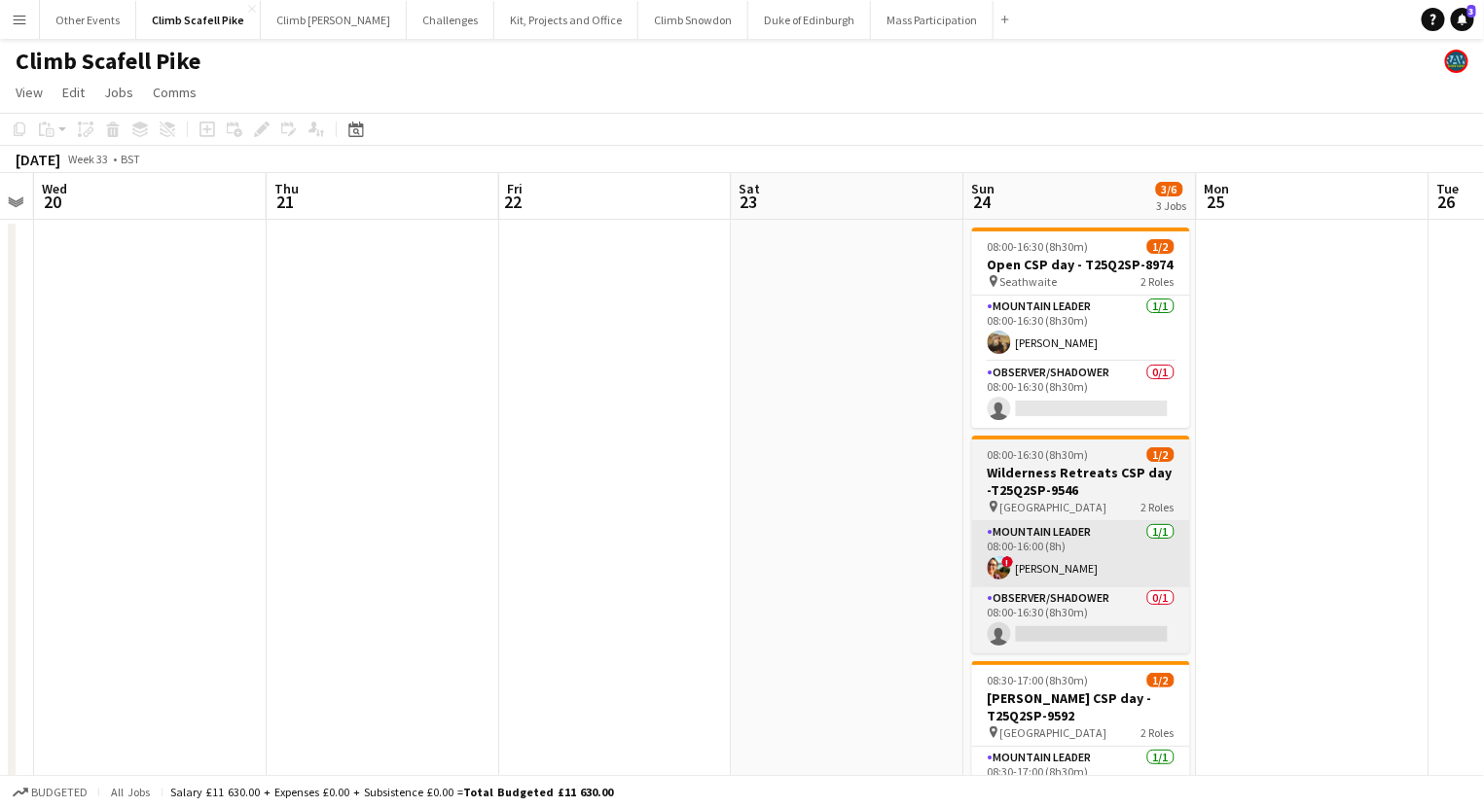
drag, startPoint x: 1105, startPoint y: 554, endPoint x: 1131, endPoint y: 557, distance: 26.6
click at [544, 576] on app-calendar-viewport "Sun 17 Mon 18 Tue 19 Wed 20 Thu 21 Fri 22 Sat 23 Sun 24 3/6 3 Jobs Mon 25 Tue 2…" at bounding box center [742, 601] width 1484 height 857
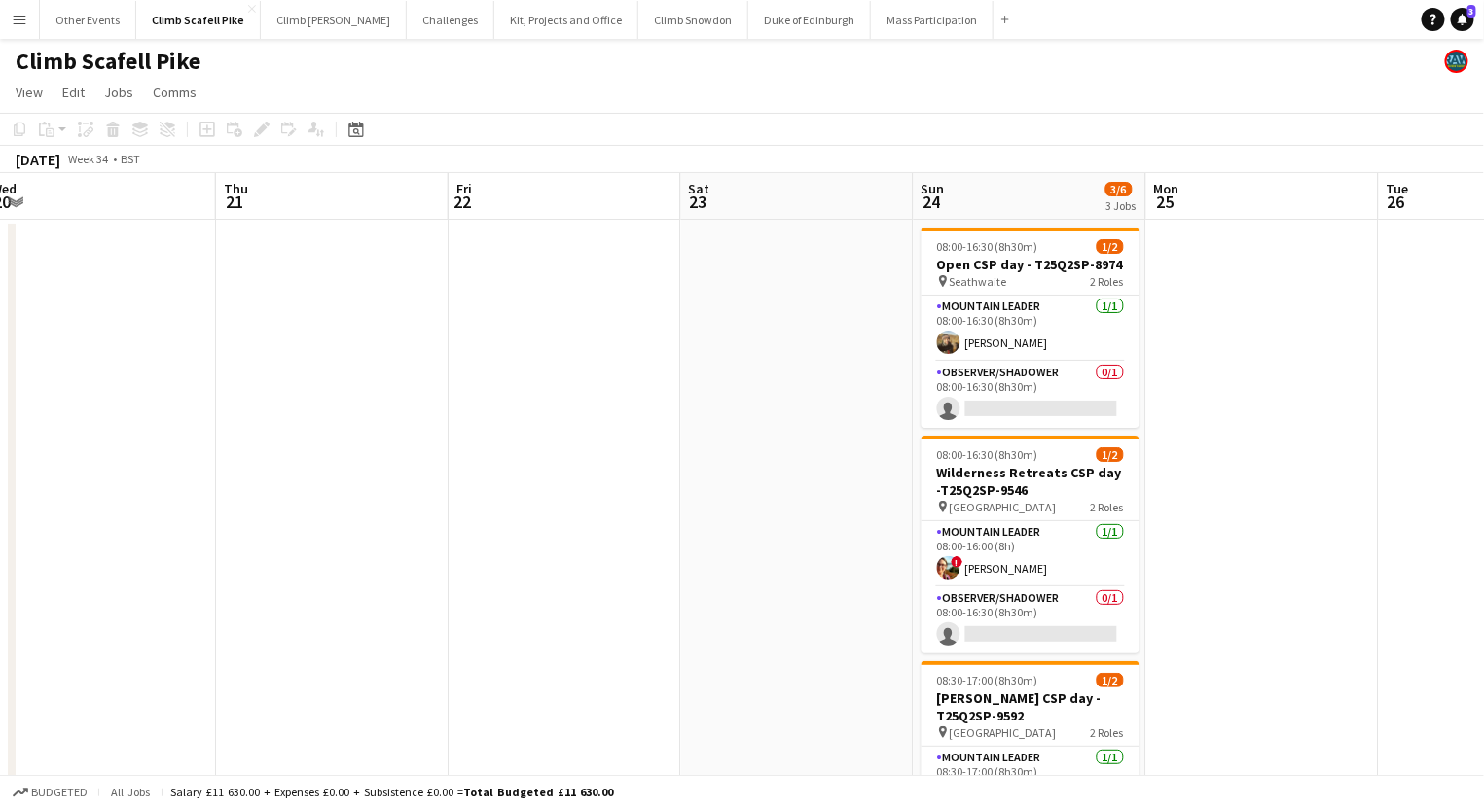
drag, startPoint x: 1407, startPoint y: 513, endPoint x: 871, endPoint y: 477, distance: 537.2
click at [888, 495] on app-calendar-viewport "Sun 17 Mon 18 Tue 19 Wed 20 Thu 21 Fri 22 Sat 23 Sun 24 3/6 3 Jobs Mon 25 Tue 2…" at bounding box center [742, 601] width 1484 height 857
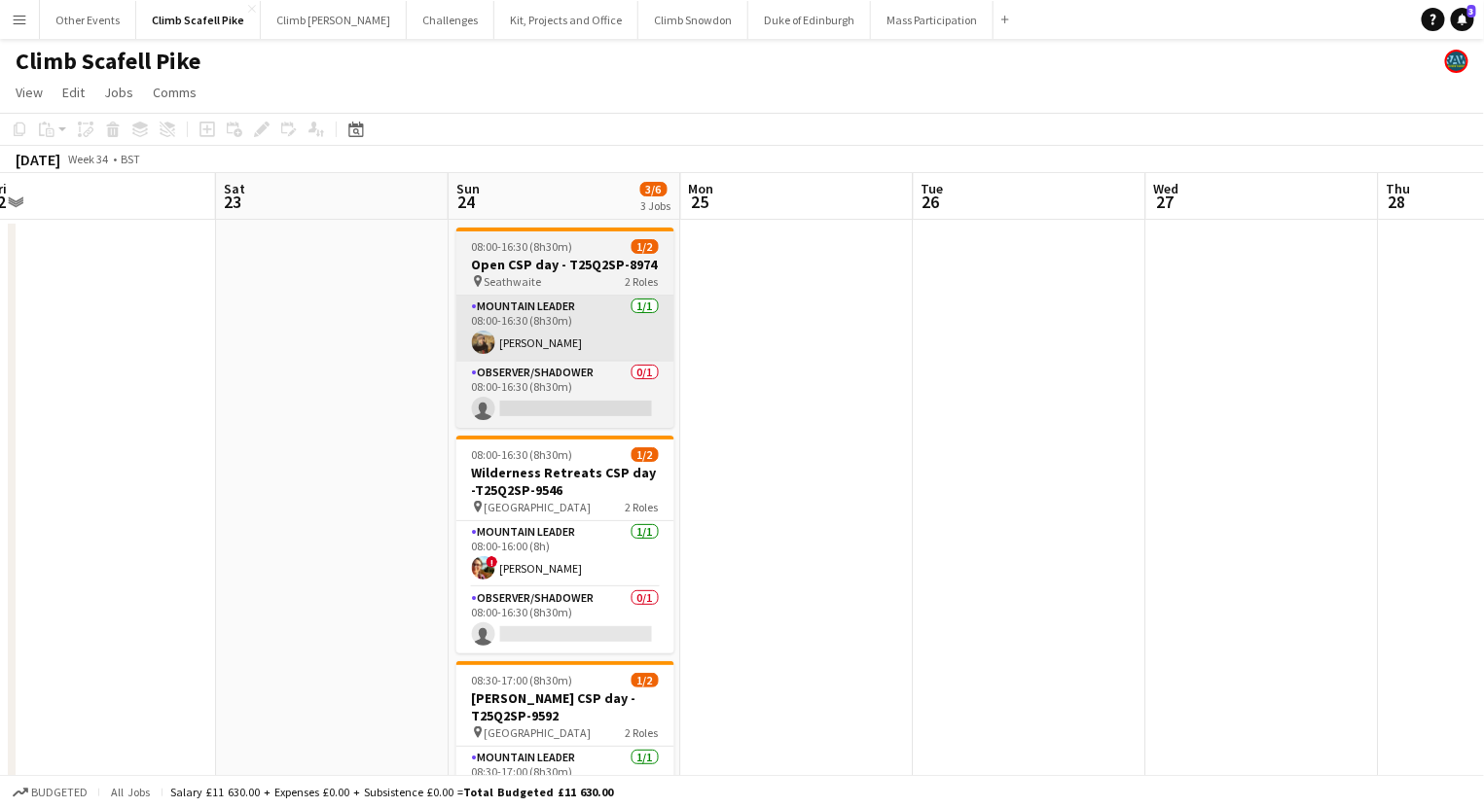
scroll to position [0, 723]
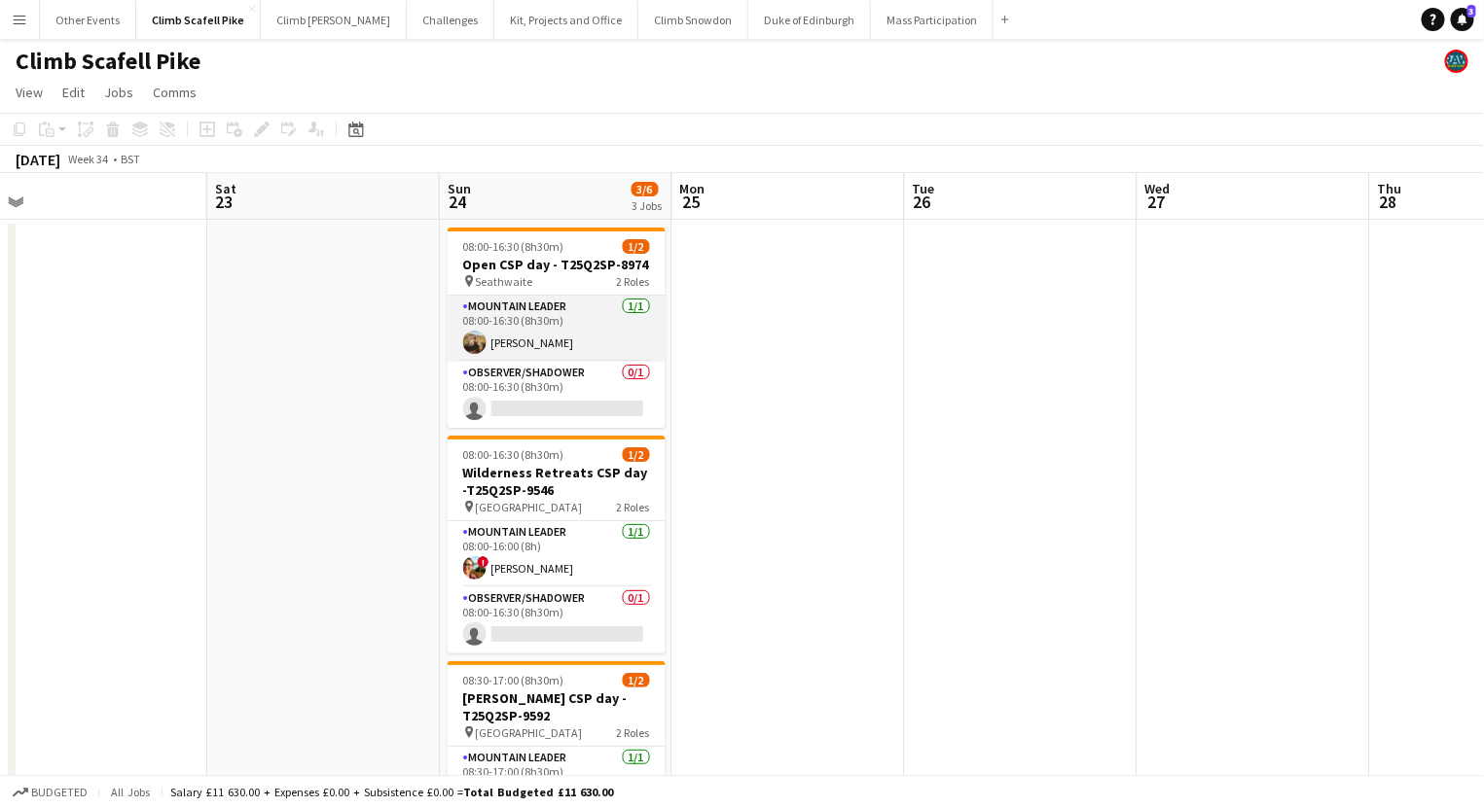
click at [606, 339] on app-card-role "Mountain Leader [DATE] 08:00-16:30 (8h30m) [PERSON_NAME]" at bounding box center [557, 329] width 218 height 66
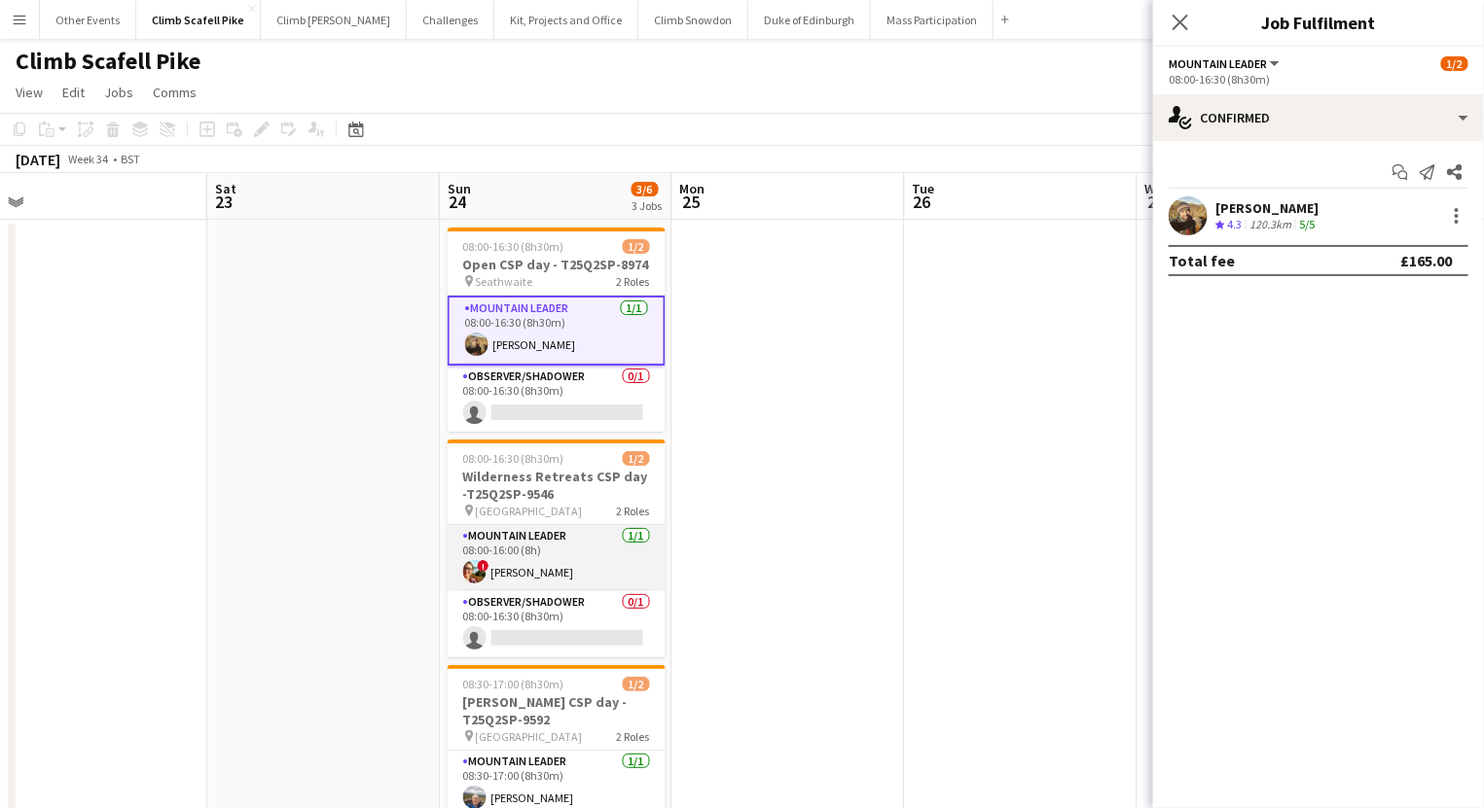
click at [554, 568] on app-card-role "Mountain Leader [DATE] 08:00-16:00 (8h) ! [PERSON_NAME]" at bounding box center [557, 558] width 218 height 66
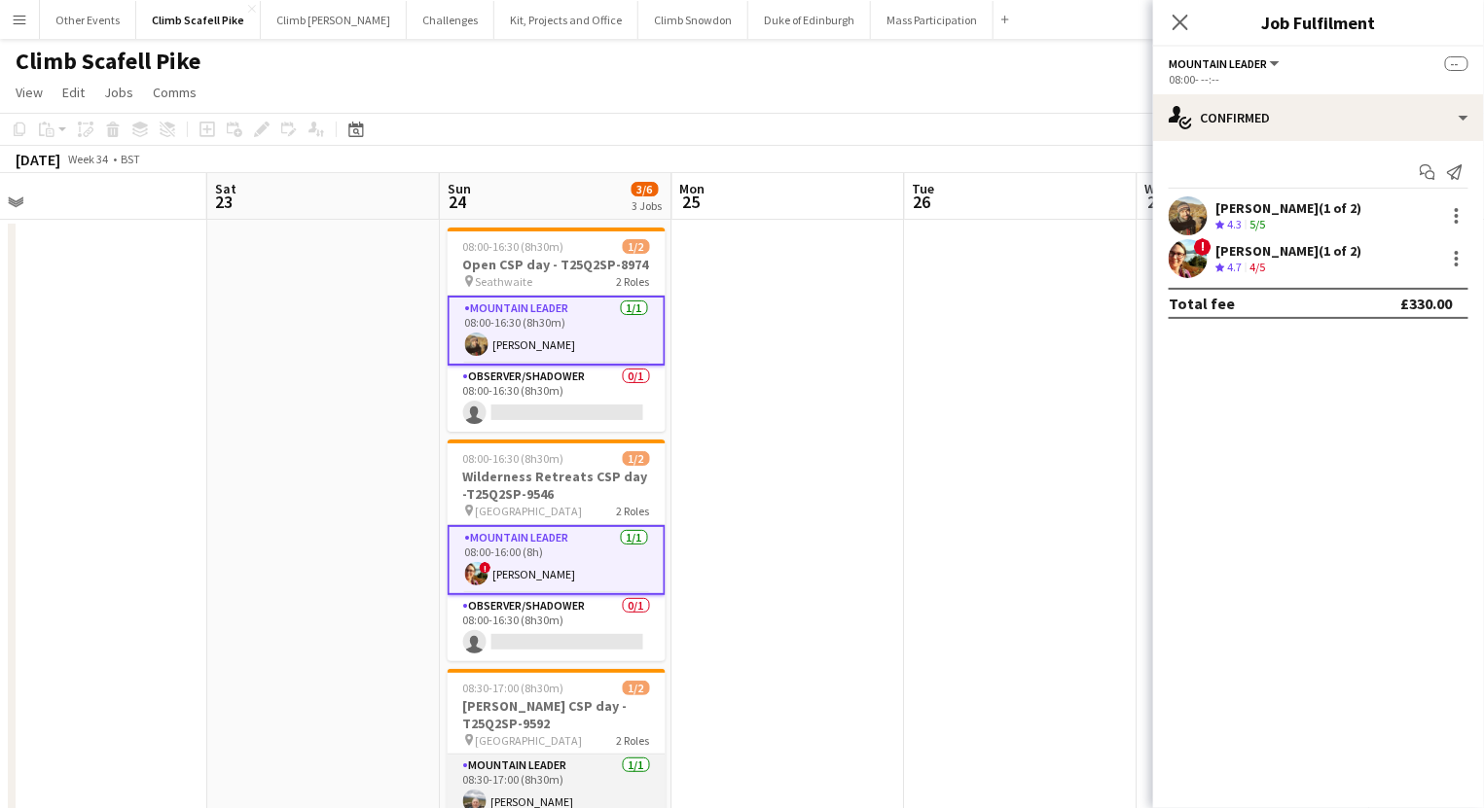
click at [601, 781] on app-card-role "Mountain Leader [DATE] 08:30-17:00 (8h30m) [PERSON_NAME]" at bounding box center [557, 788] width 218 height 66
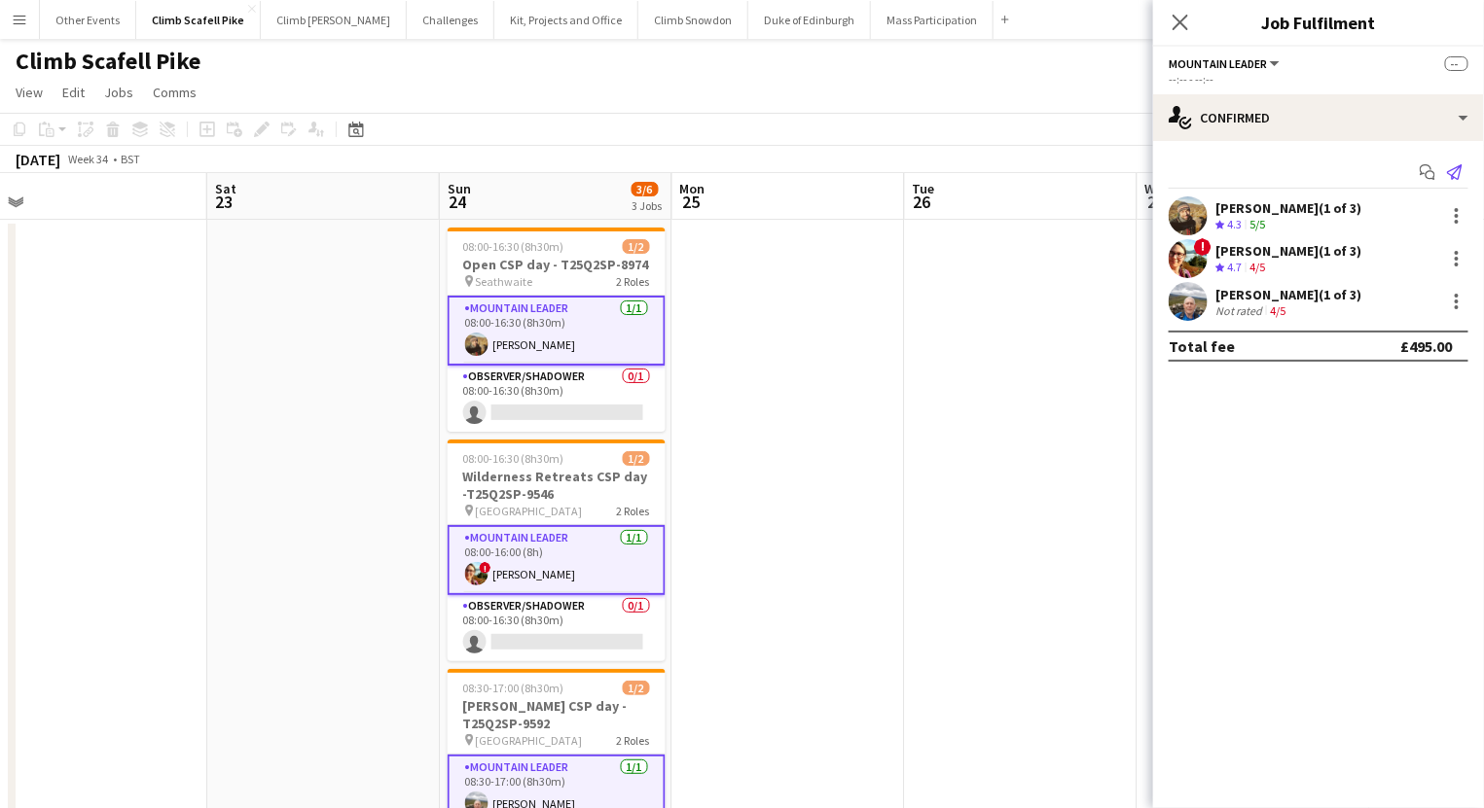
click at [1394, 170] on icon at bounding box center [1455, 172] width 16 height 16
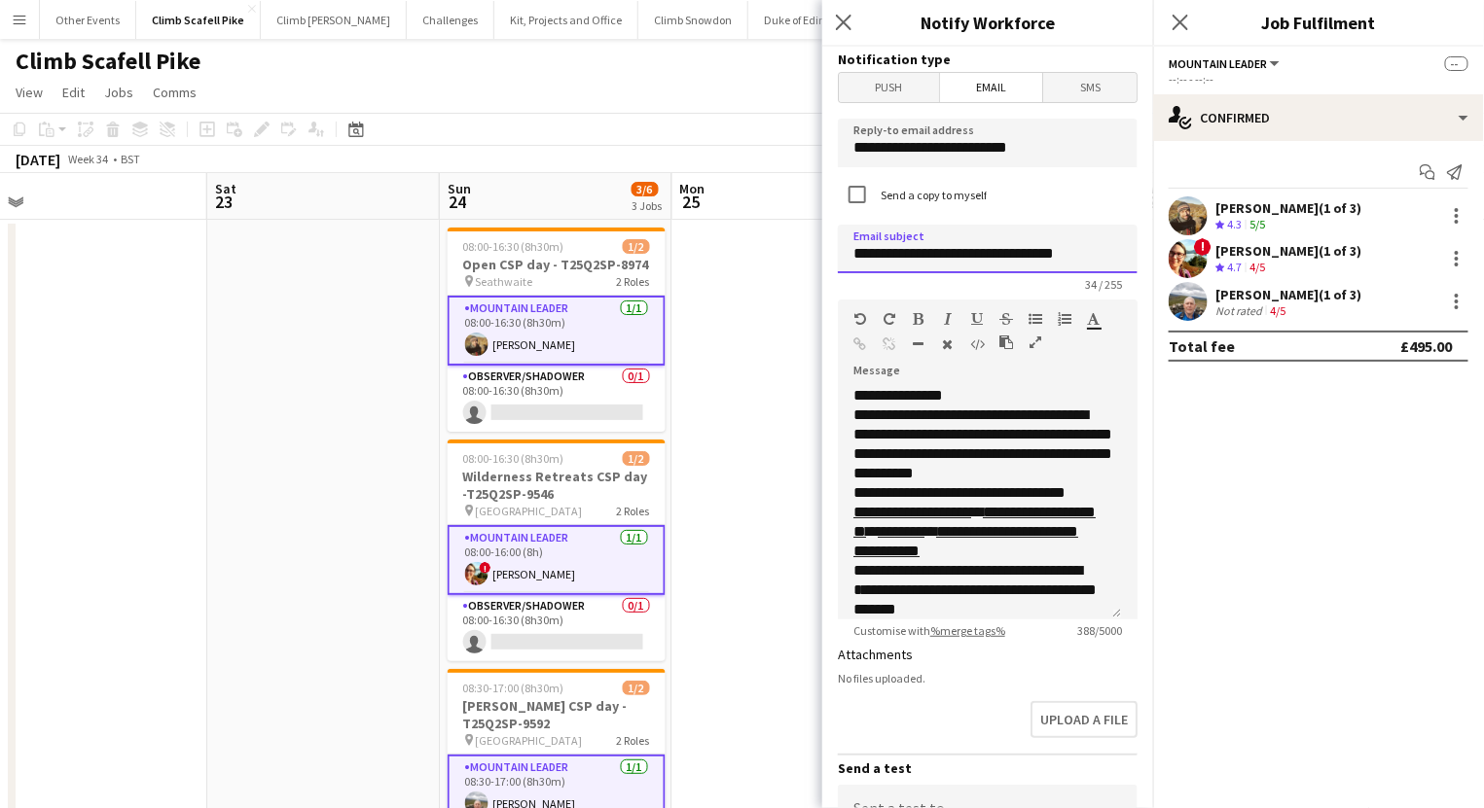
drag, startPoint x: 1050, startPoint y: 255, endPoint x: 899, endPoint y: 258, distance: 150.8
click at [899, 258] on input "**********" at bounding box center [988, 249] width 300 height 49
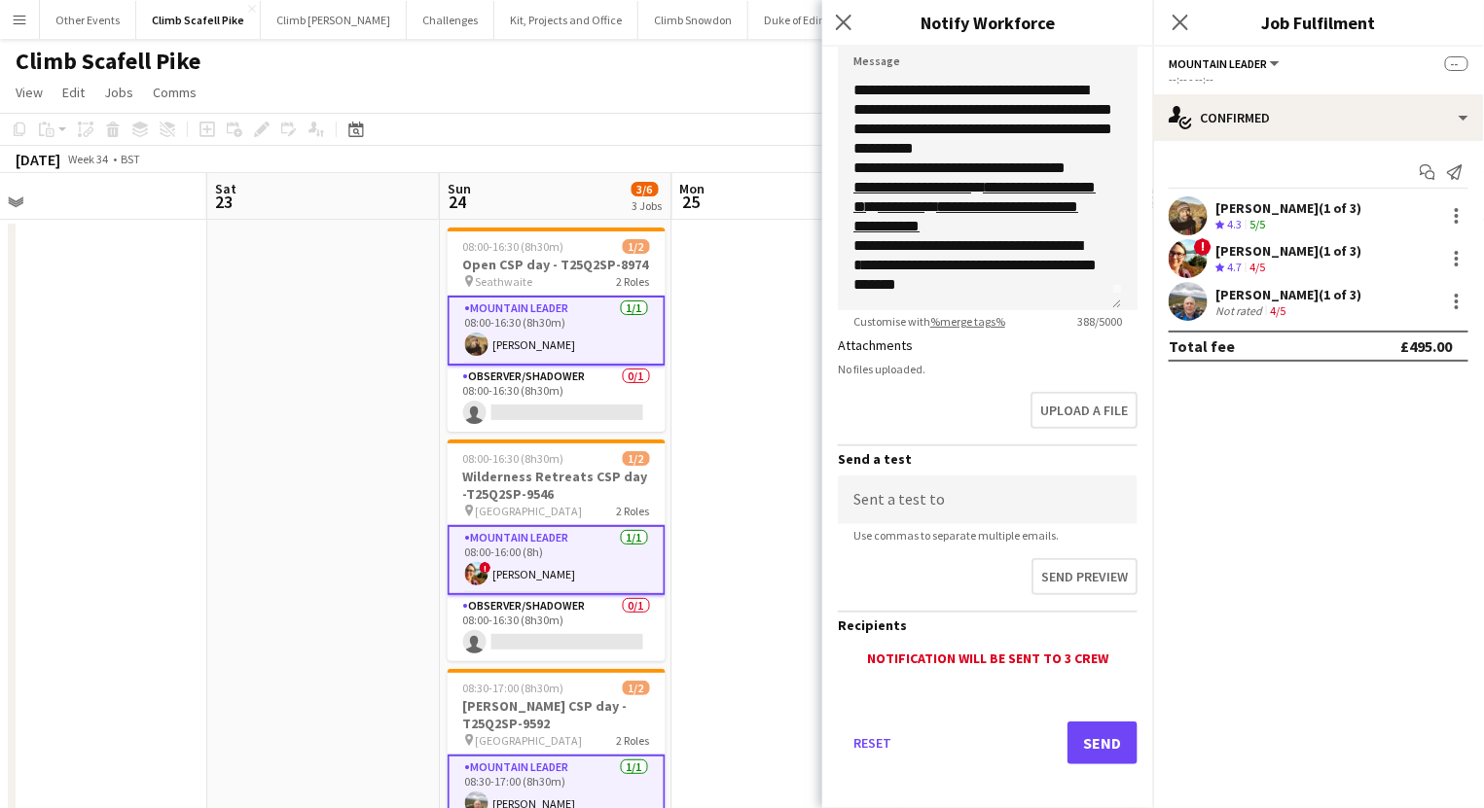
scroll to position [311, 0]
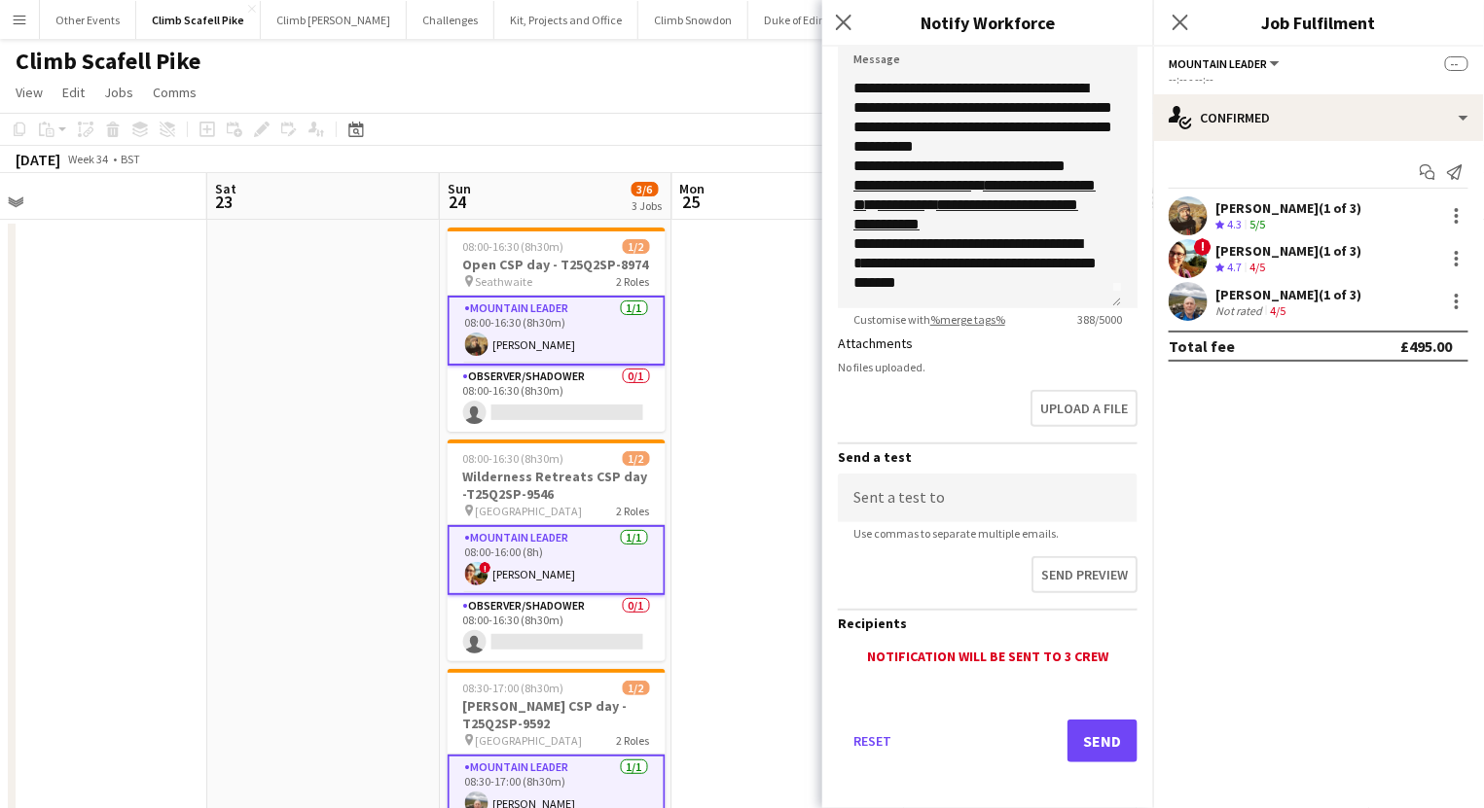
type input "**********"
click at [1081, 747] on button "Send" at bounding box center [1102, 741] width 70 height 43
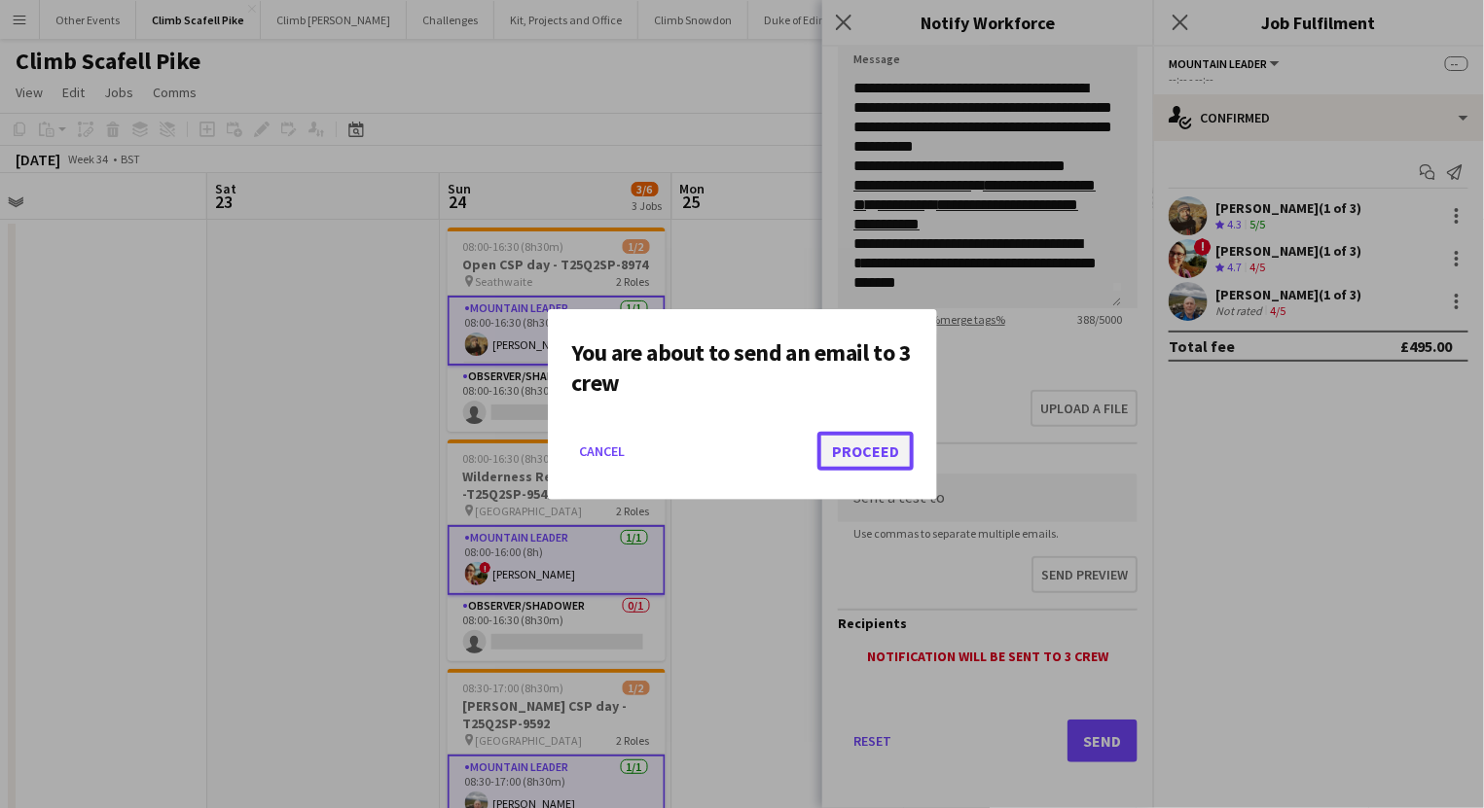
click at [895, 441] on button "Proceed" at bounding box center [865, 451] width 96 height 39
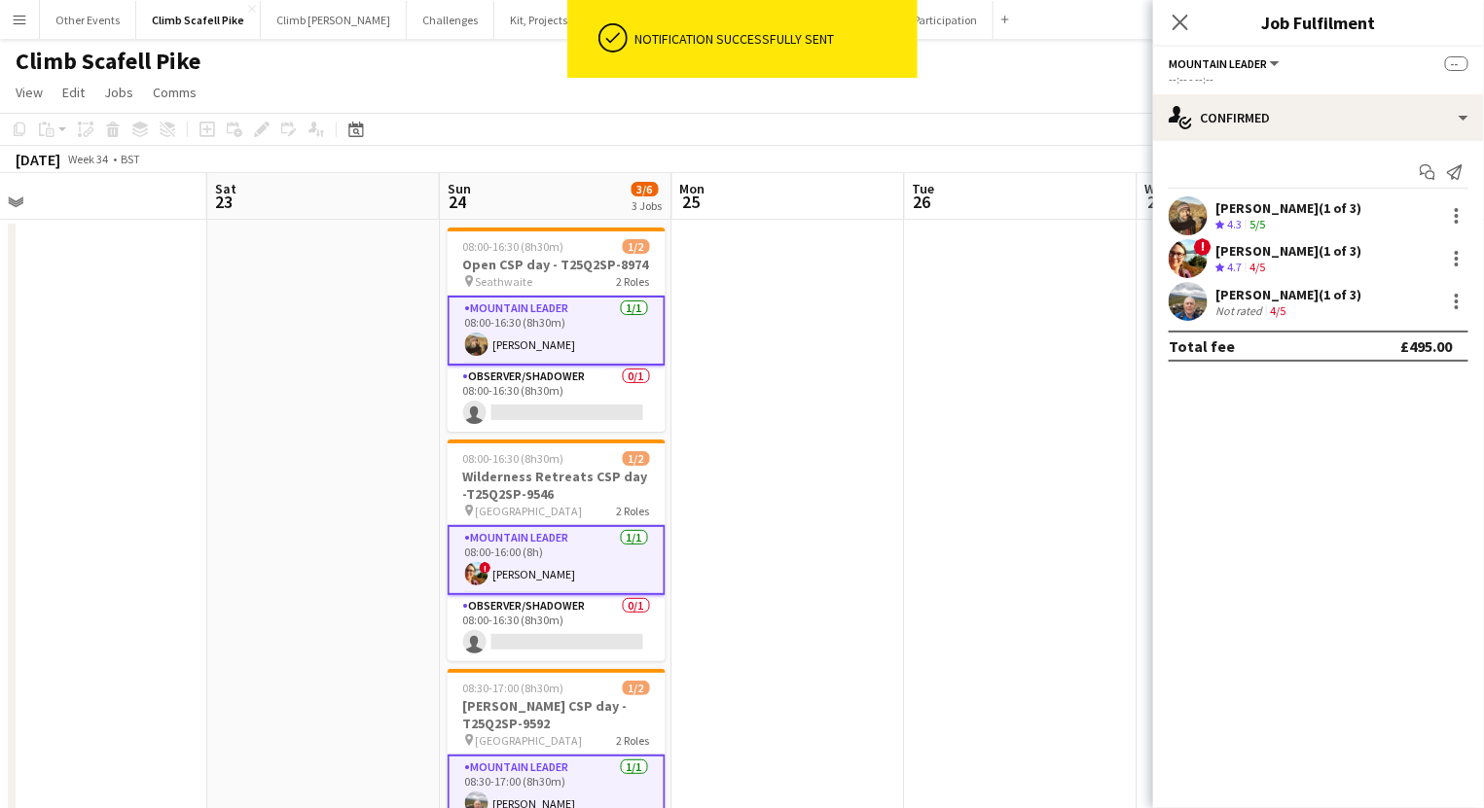
click at [886, 392] on app-date-cell at bounding box center [788, 580] width 233 height 721
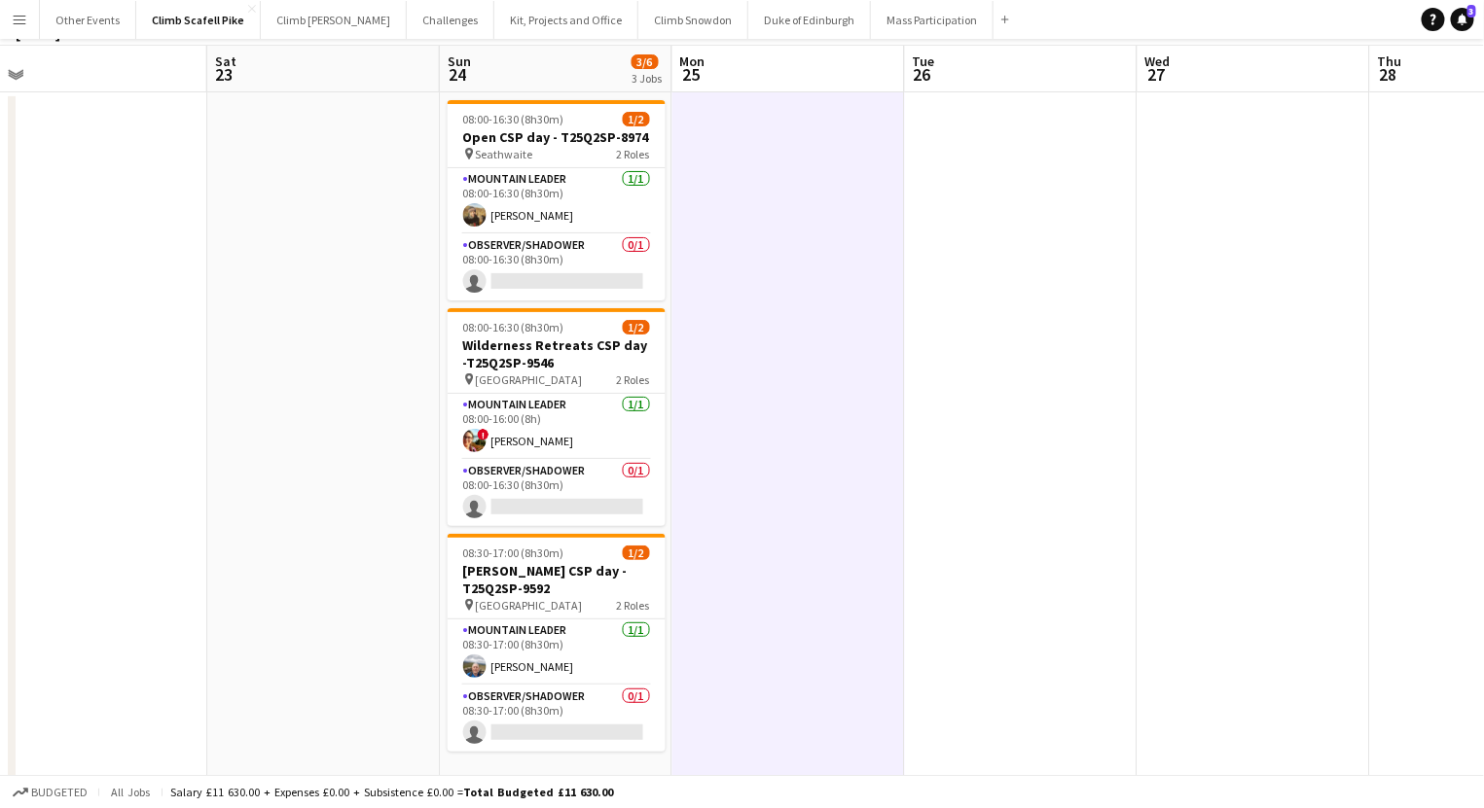
scroll to position [196, 0]
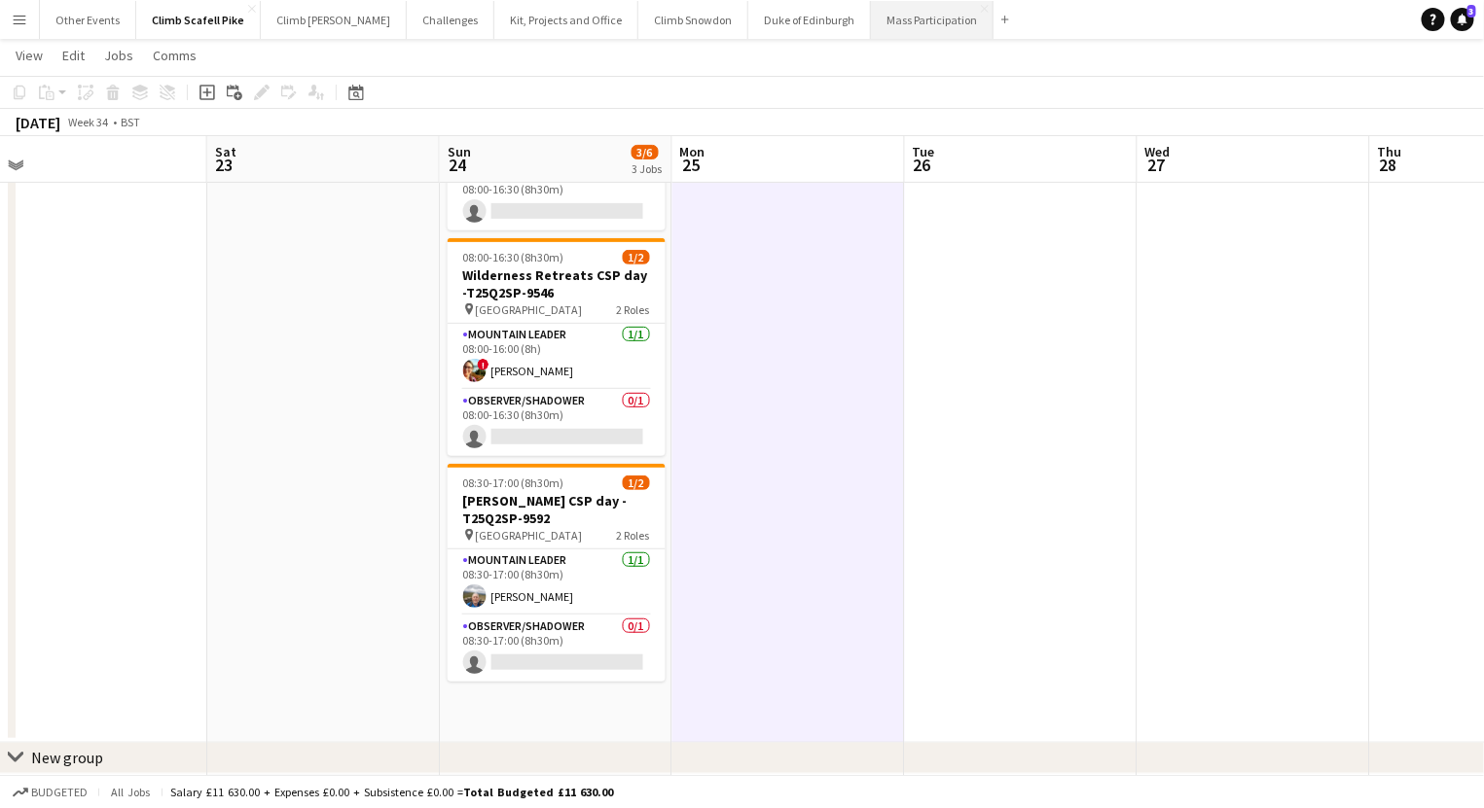
click at [878, 18] on button "Mass Participation Close" at bounding box center [932, 20] width 123 height 38
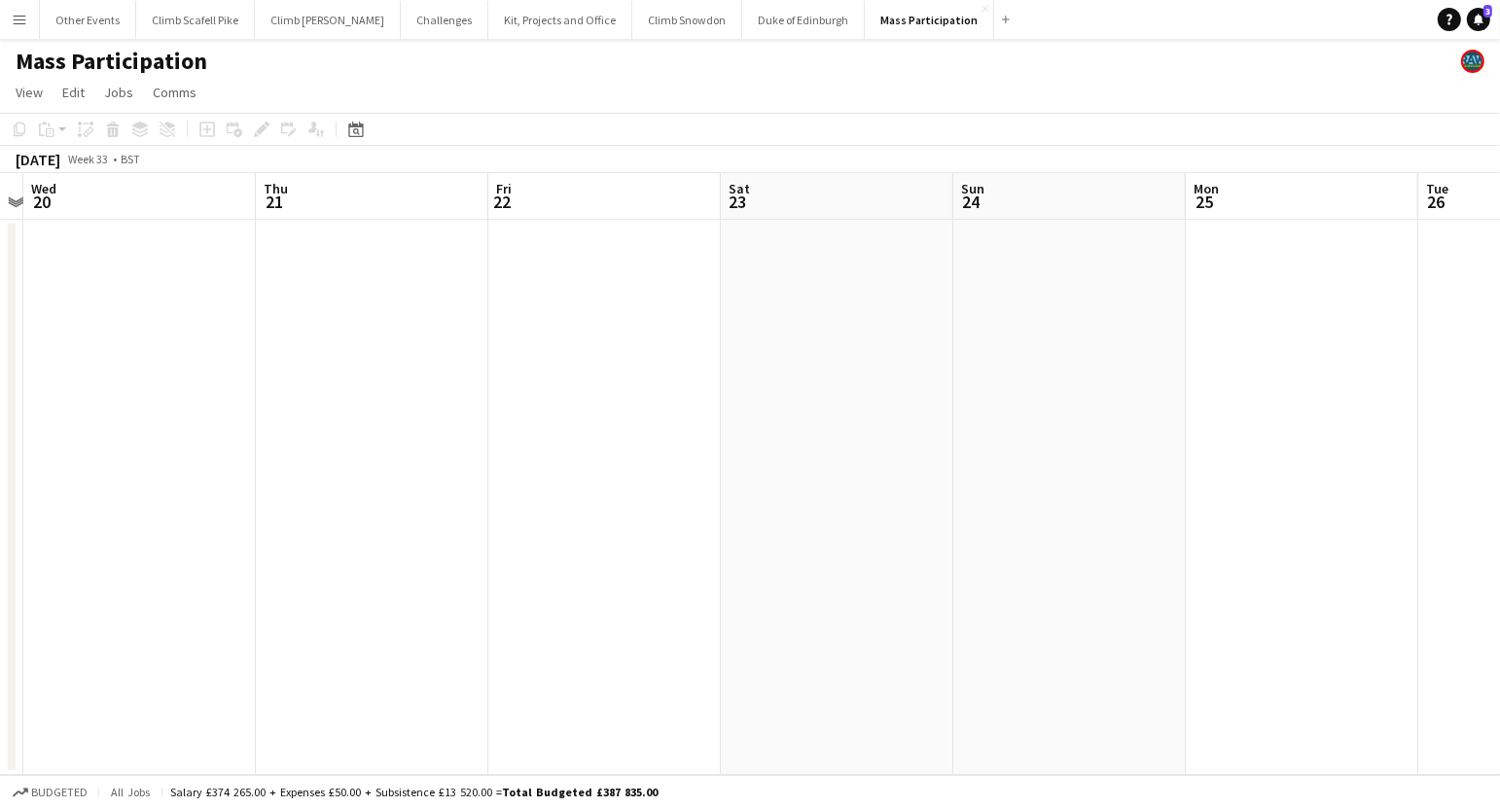
drag, startPoint x: 1183, startPoint y: 572, endPoint x: 886, endPoint y: 589, distance: 297.2
click at [513, 561] on app-calendar-viewport "Sun 17 Mon 18 Tue 19 Wed 20 Thu 21 Fri 22 Sat 23 Sun 24 Mon 25 Tue 26 Wed 27 Th…" at bounding box center [750, 474] width 1500 height 602
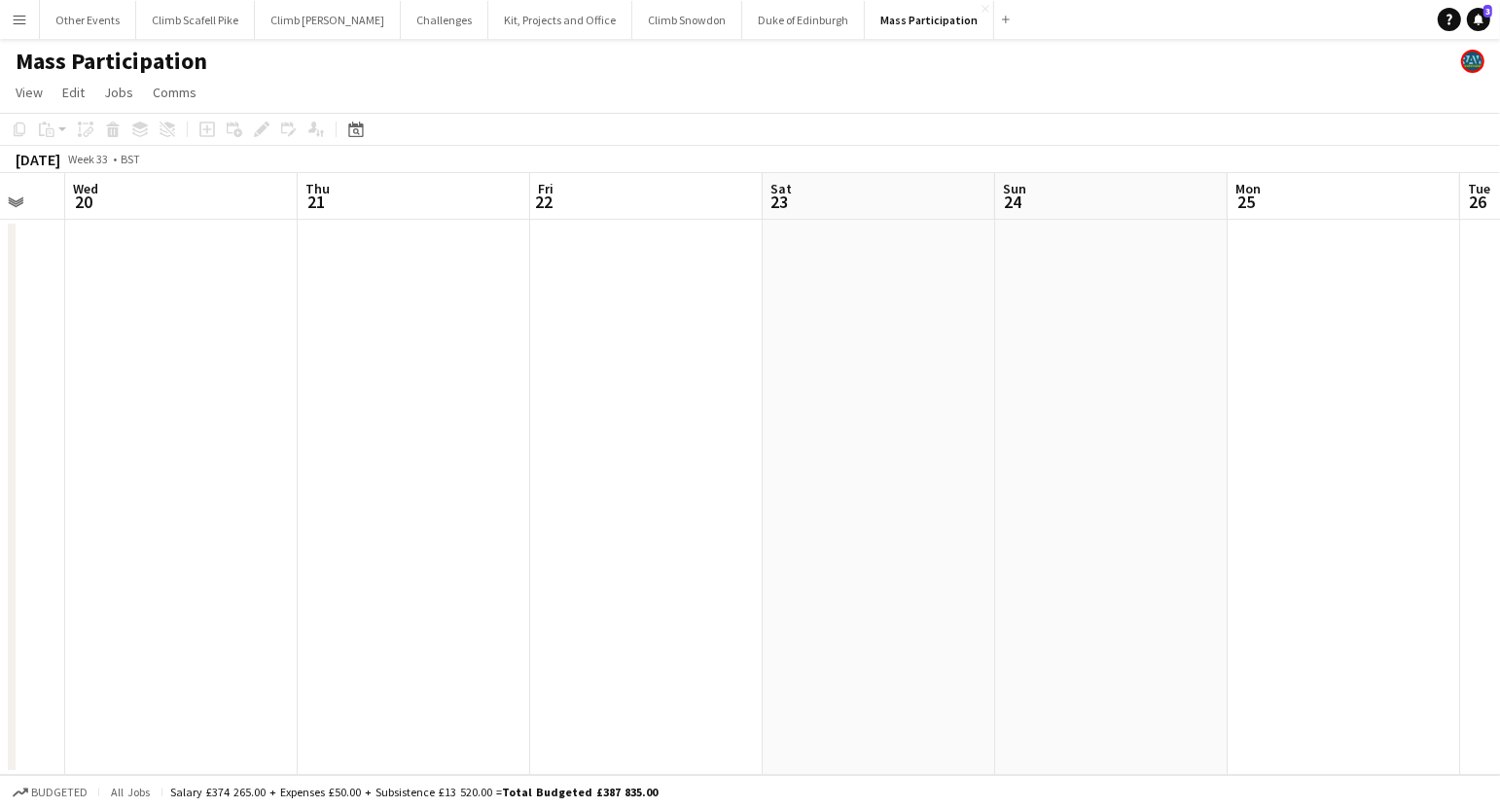
drag, startPoint x: 1180, startPoint y: 567, endPoint x: 238, endPoint y: 612, distance: 942.8
click at [237, 611] on app-calendar-viewport "Sun 17 Mon 18 Tue 19 Wed 20 Thu 21 Fri 22 Sat 23 Sun 24 Mon 25 Tue 26 Wed 27 Th…" at bounding box center [750, 474] width 1500 height 602
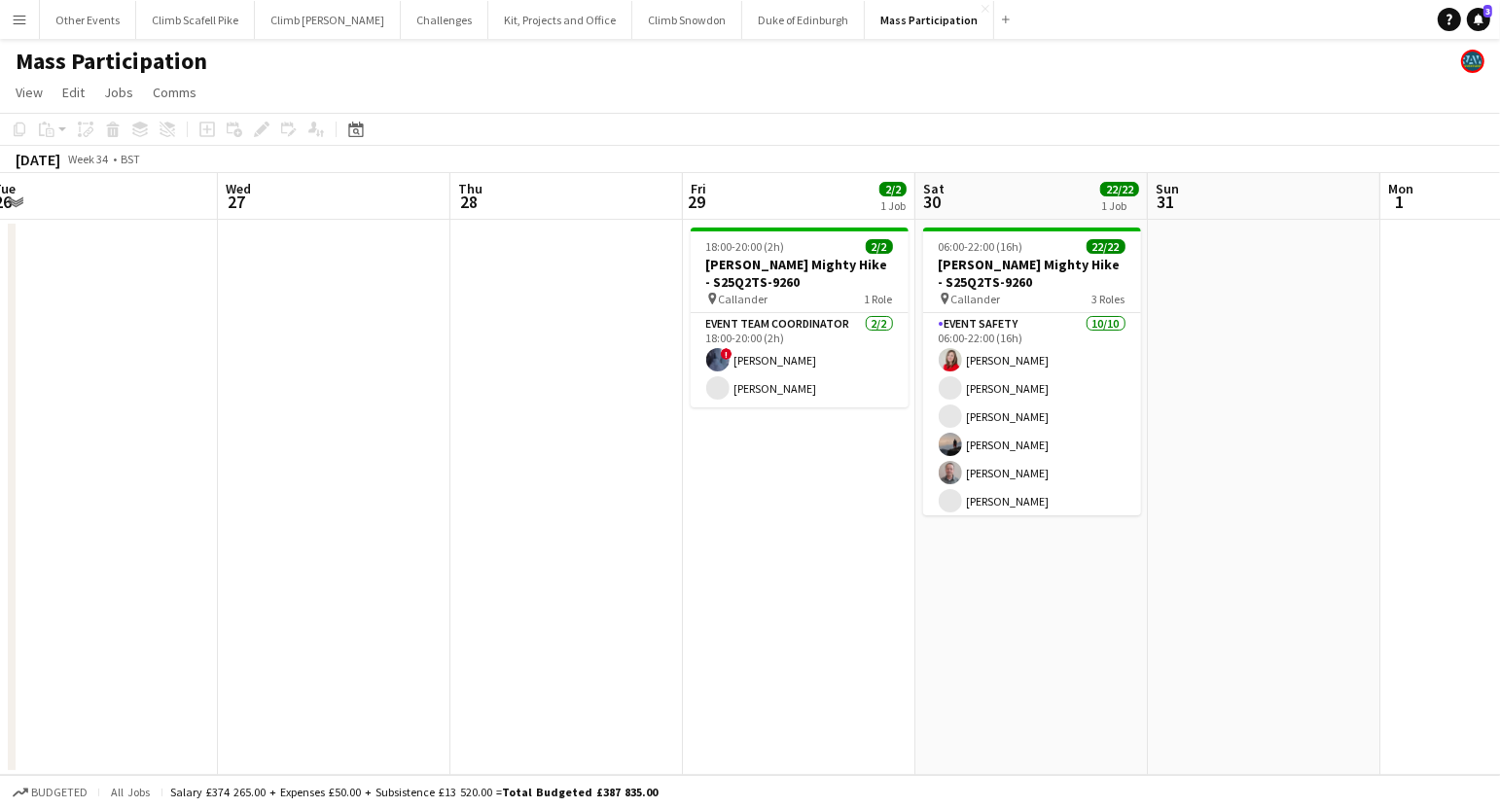
scroll to position [0, 851]
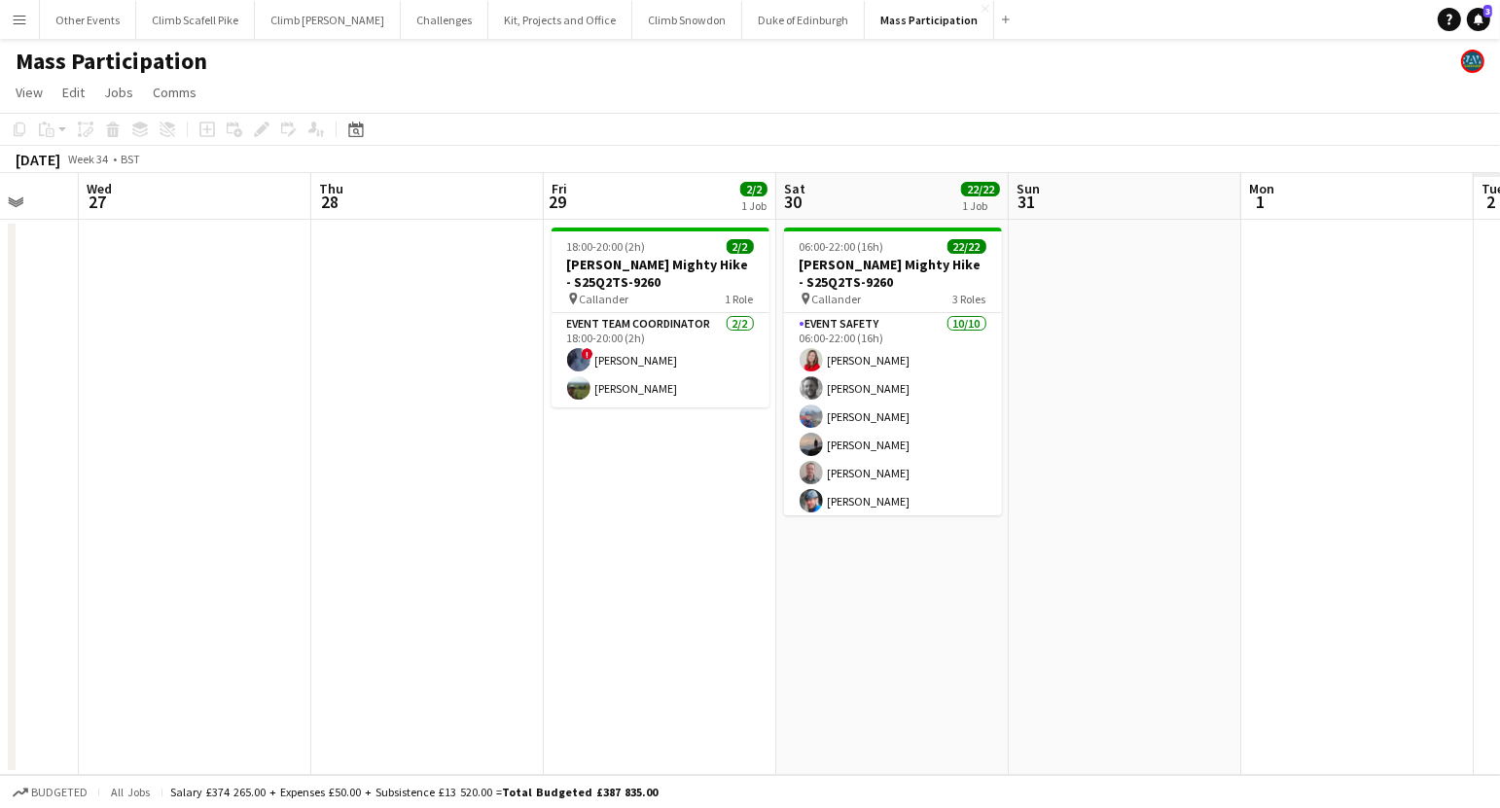
drag, startPoint x: 734, startPoint y: 567, endPoint x: 367, endPoint y: 613, distance: 370.6
click at [348, 609] on app-calendar-viewport "Sat 23 Sun 24 Mon 25 Tue 26 Wed 27 Thu 28 Fri 29 2/2 1 Job Sat 30 22/22 1 Job S…" at bounding box center [750, 474] width 1500 height 602
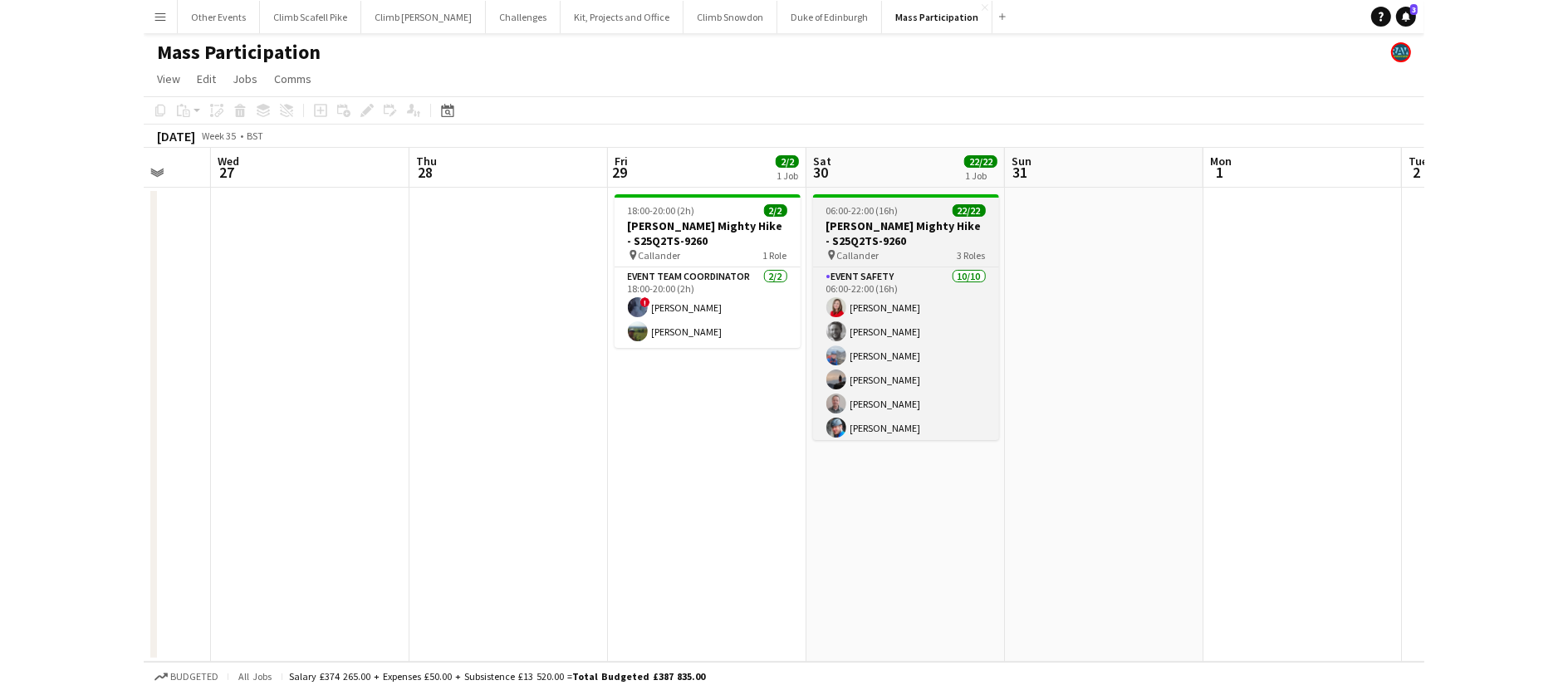
scroll to position [395, 0]
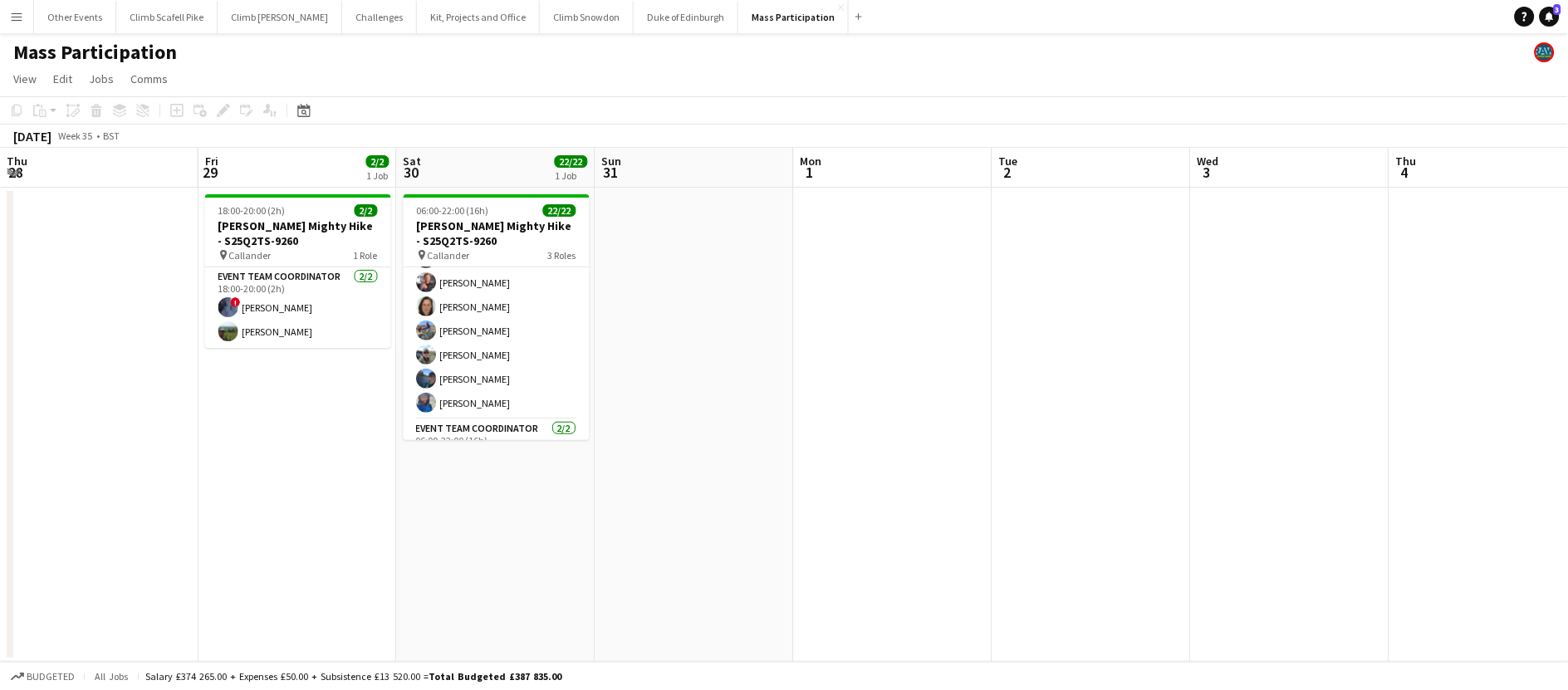
drag, startPoint x: 922, startPoint y: 373, endPoint x: 260, endPoint y: 527, distance: 679.7
click at [87, 538] on app-calendar-viewport "Mon 25 Tue 26 Wed 27 Thu 28 Fri 29 2/2 1 Job Sat 30 22/22 1 Job Sun 31 Mon 1 Tu…" at bounding box center [784, 405] width 1568 height 514
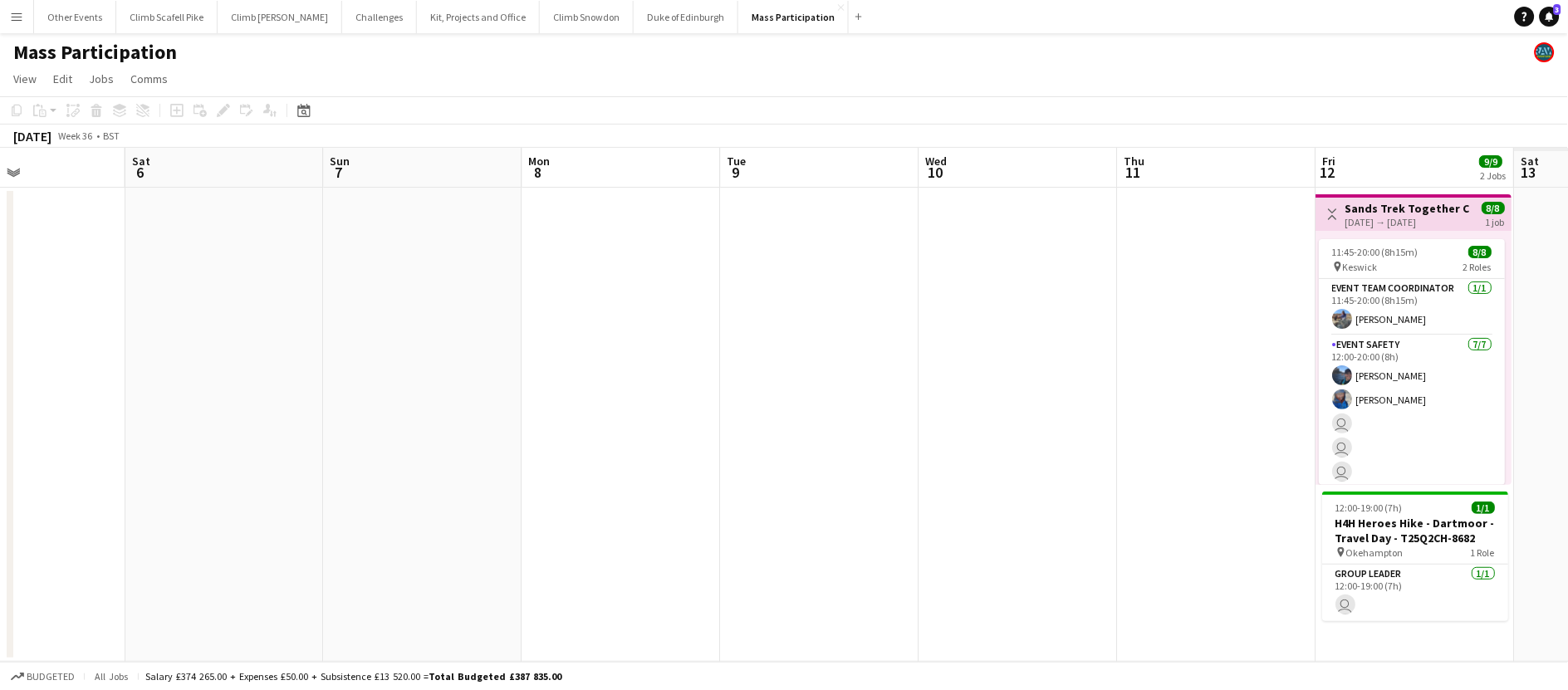
drag, startPoint x: 176, startPoint y: 590, endPoint x: 156, endPoint y: 595, distance: 20.6
click at [156, 595] on app-calendar-viewport "Tue 2 Wed 3 Thu 4 Fri 5 Sat 6 Sun 7 Mon 8 Tue 9 Wed 10 Thu 11 Fri 12 9/9 2 Jobs…" at bounding box center [784, 405] width 1568 height 514
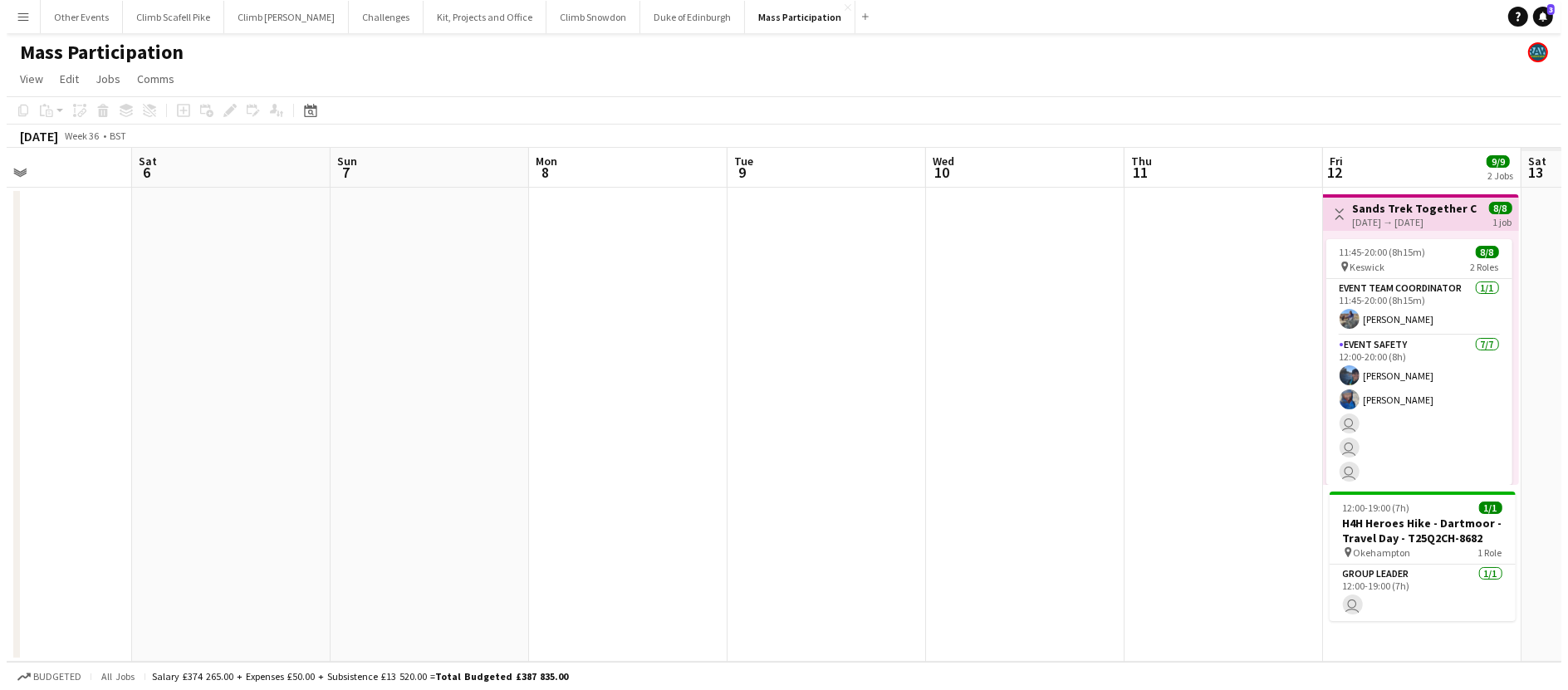
scroll to position [0, 490]
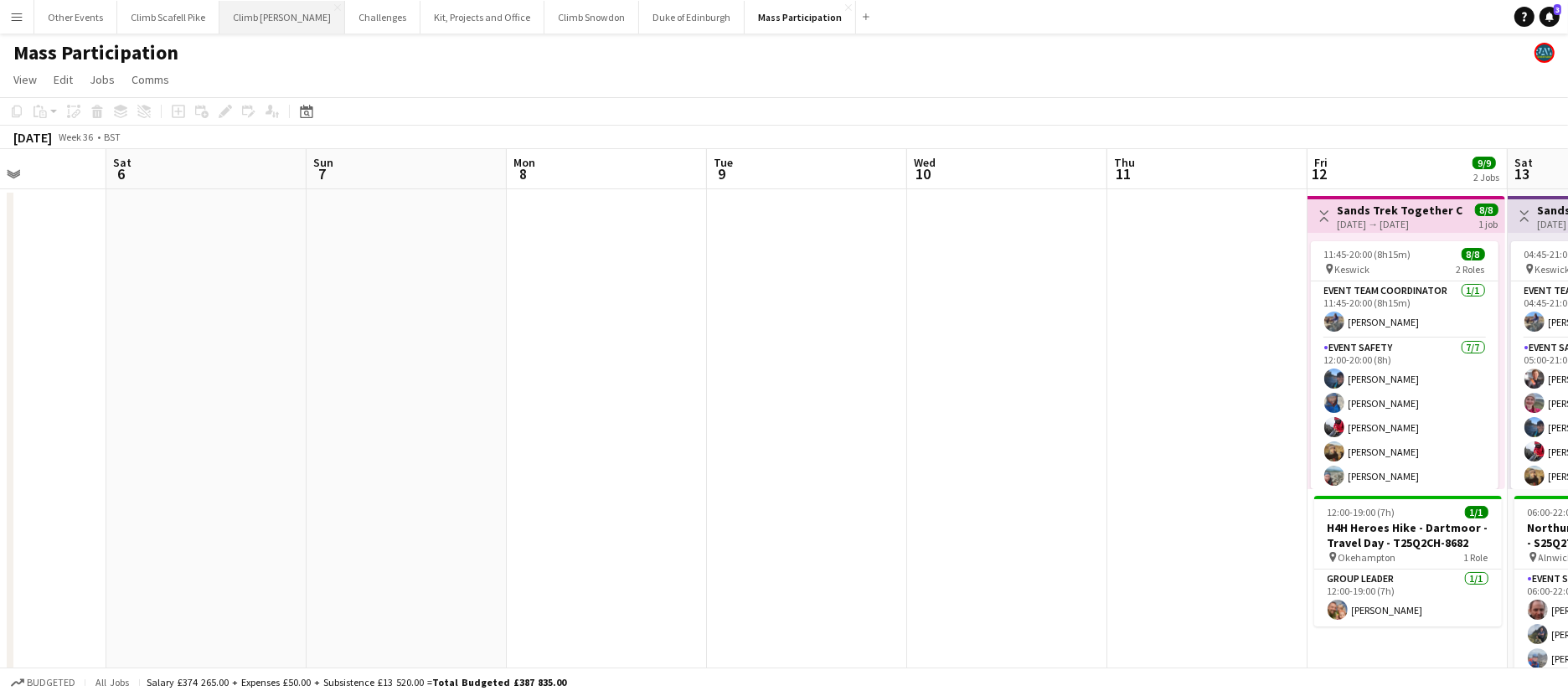
click at [240, 28] on button "Climb [PERSON_NAME] Close" at bounding box center [282, 17] width 126 height 33
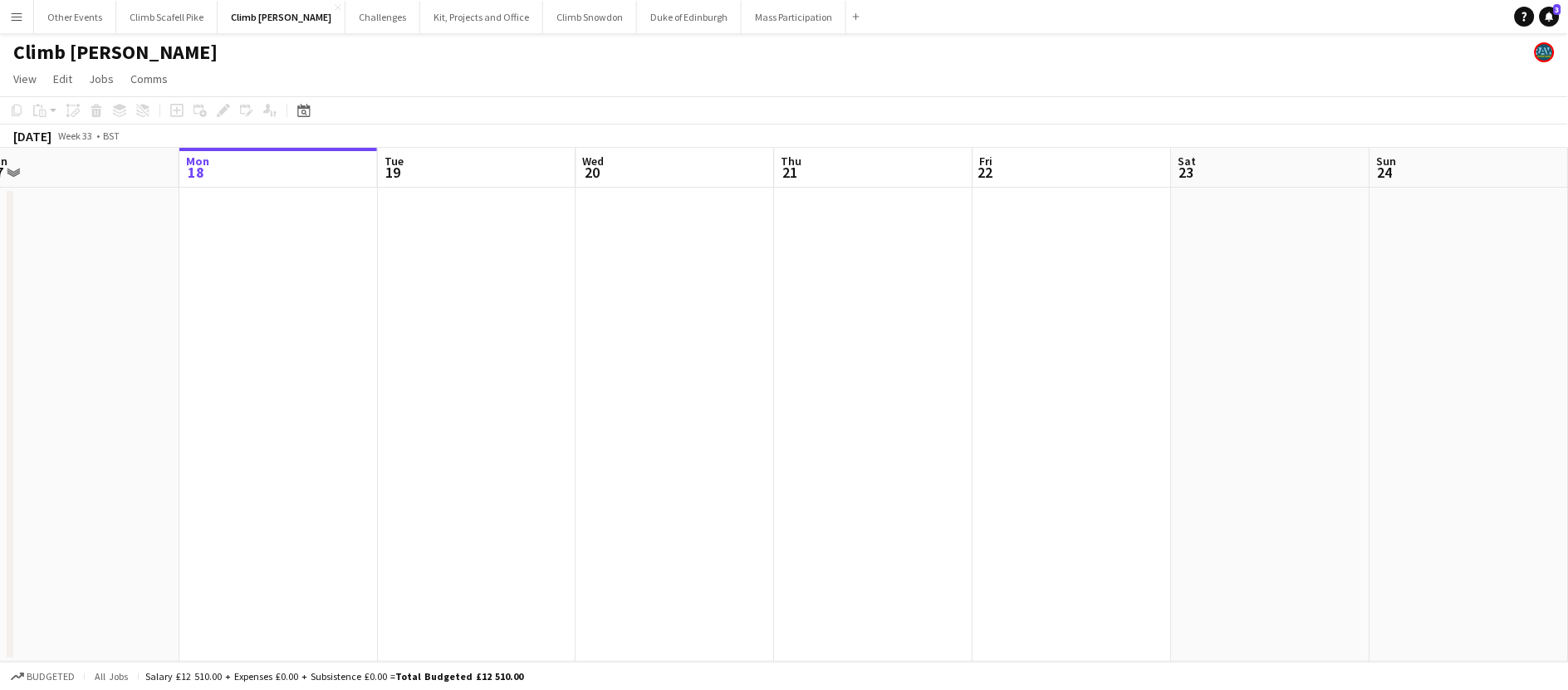
drag, startPoint x: 1056, startPoint y: 418, endPoint x: 2, endPoint y: 453, distance: 1054.6
click at [5, 453] on app-calendar-viewport "Fri 15 Sat 16 Sun 17 Mon 18 Tue 19 Wed 20 Thu 21 Fri 22 Sat 23 Sun 24 Mon 25 Tu…" at bounding box center [784, 405] width 1568 height 514
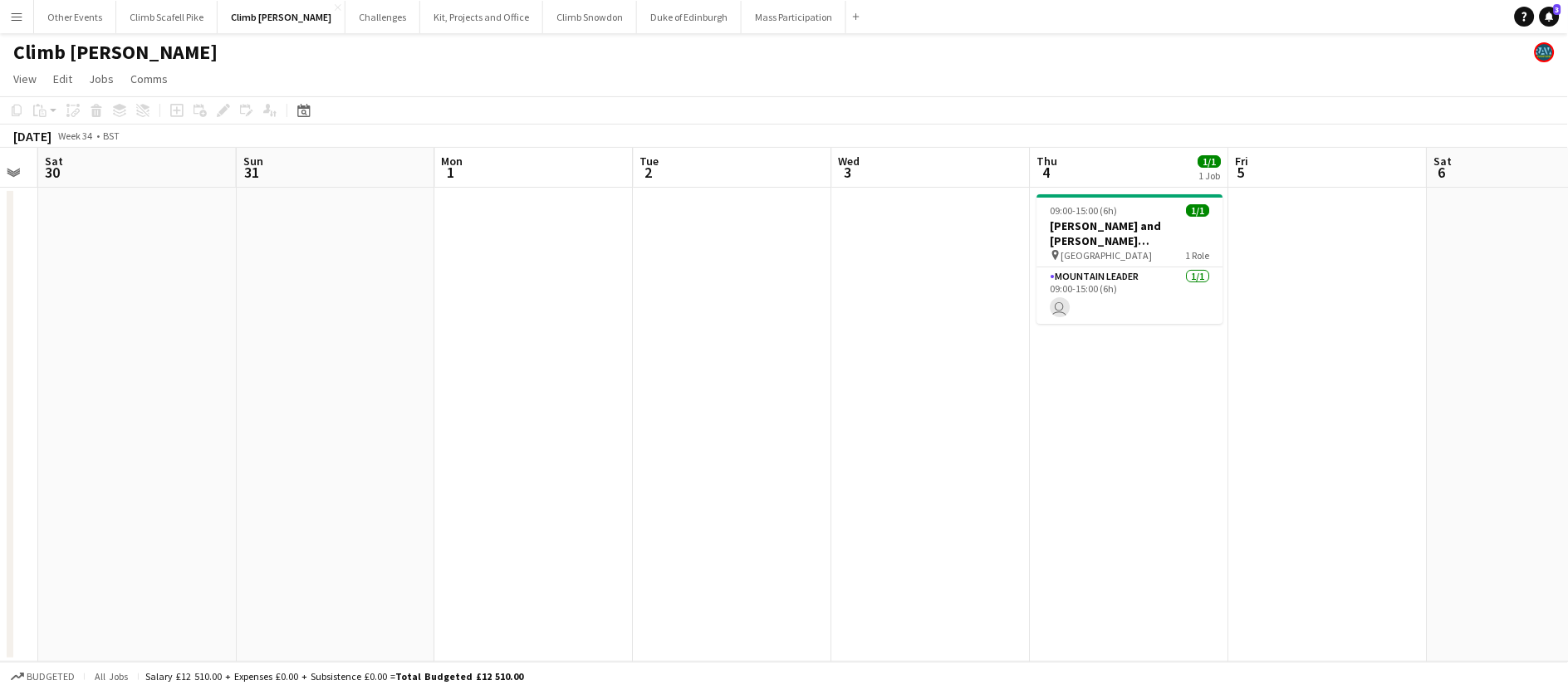
drag, startPoint x: 327, startPoint y: 494, endPoint x: 923, endPoint y: 400, distance: 603.4
click at [56, 562] on app-calendar-viewport "Wed 27 Thu 28 Fri 29 Sat 30 Sun 31 Mon 1 Tue 2 Wed 3 Thu 4 1/1 1 Job Fri 5 Sat …" at bounding box center [784, 405] width 1568 height 514
drag, startPoint x: 1068, startPoint y: 350, endPoint x: 373, endPoint y: 465, distance: 704.5
click at [318, 454] on app-calendar-viewport "Wed 27 Thu 28 Fri 29 Sat 30 Sun 31 Mon 1 Tue 2 Wed 3 Thu 4 1/1 1 Job Fri 5 Sat …" at bounding box center [784, 405] width 1568 height 514
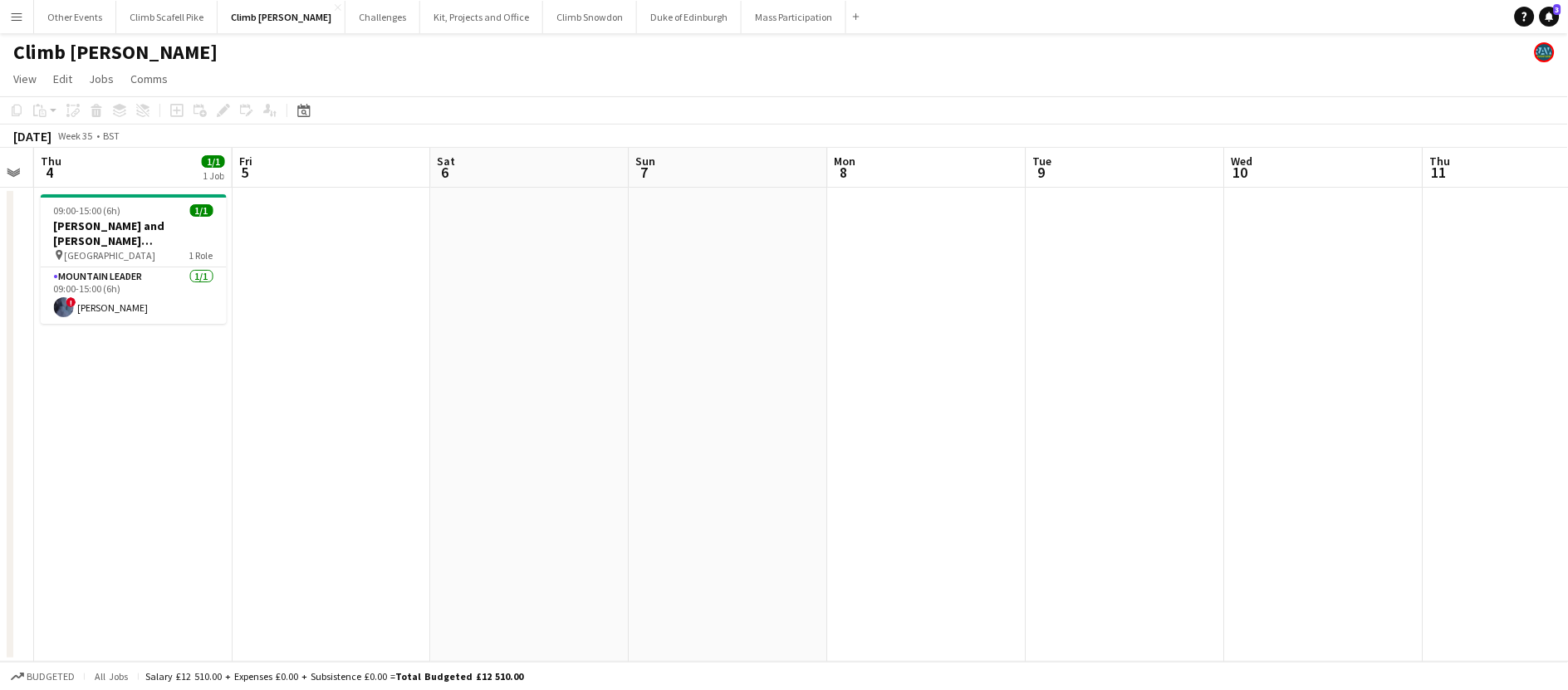
drag, startPoint x: 1257, startPoint y: 338, endPoint x: 80, endPoint y: 506, distance: 1188.9
click at [80, 506] on app-calendar-viewport "Mon 1 Tue 2 Wed 3 Thu 4 1/1 1 Job Fri 5 Sat 6 Sun 7 Mon 8 Tue 9 Wed 10 Thu 11 F…" at bounding box center [784, 405] width 1568 height 514
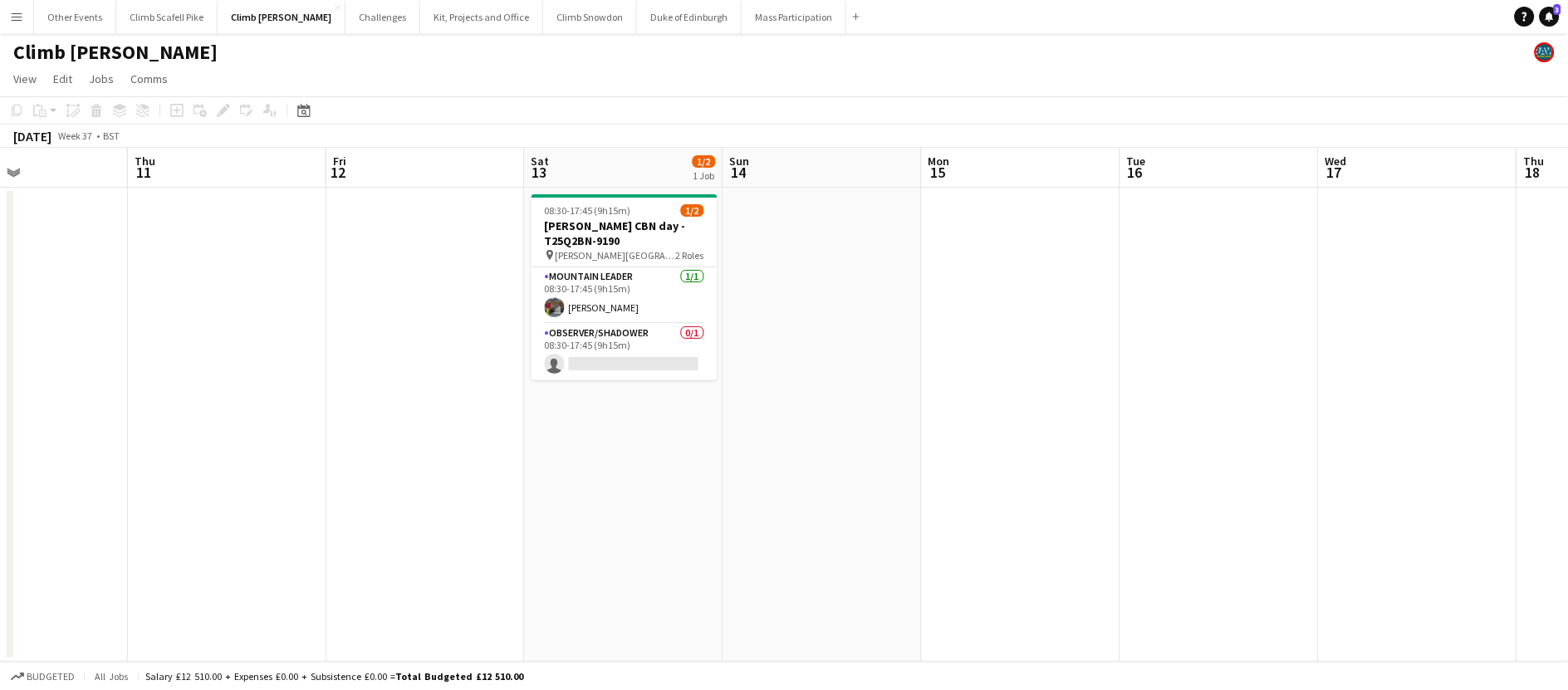
drag, startPoint x: 1245, startPoint y: 334, endPoint x: 1059, endPoint y: 343, distance: 186.2
click at [1190, 344] on app-calendar-viewport "Mon 8 Tue 9 Wed 10 Thu 11 Fri 12 Sat 13 1/2 1 Job Sun 14 Mon 15 Tue 16 Wed 17 T…" at bounding box center [784, 405] width 1568 height 514
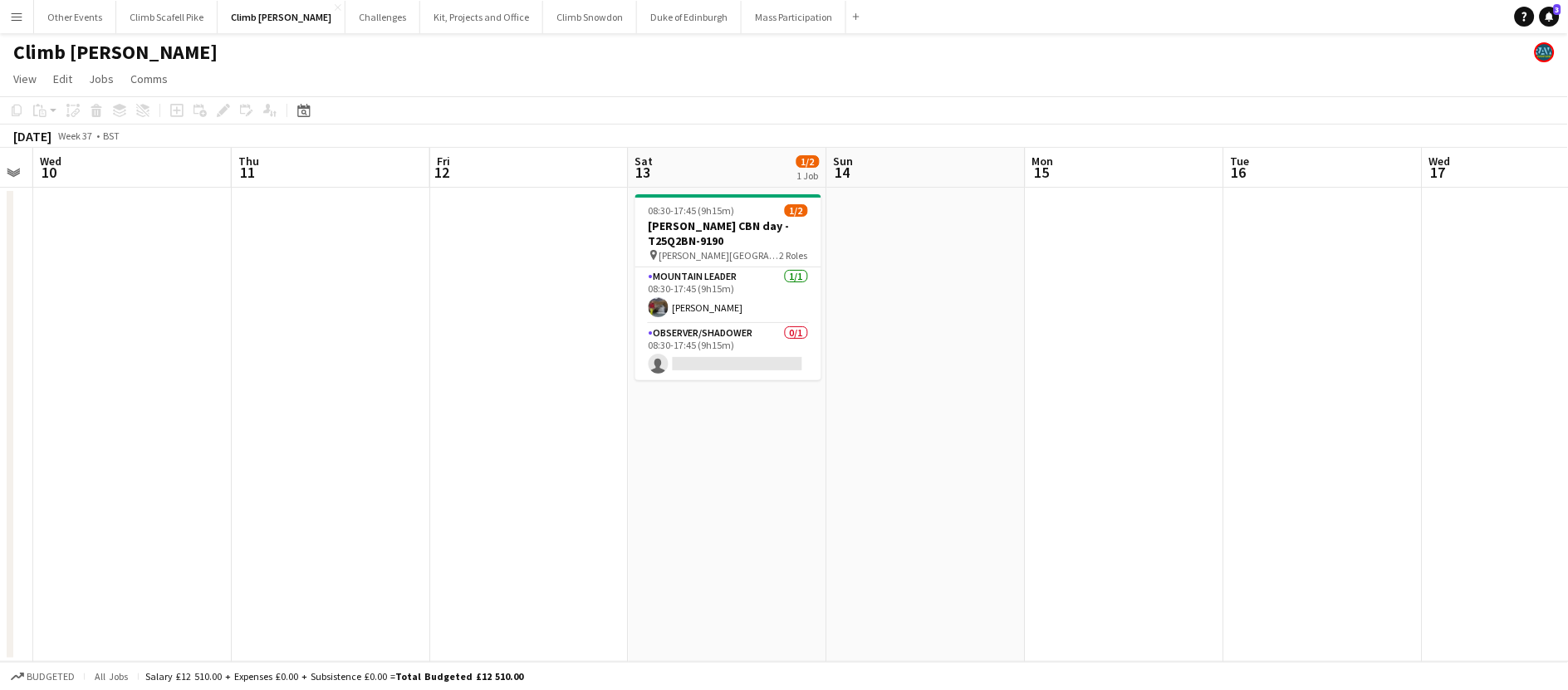
scroll to position [0, 333]
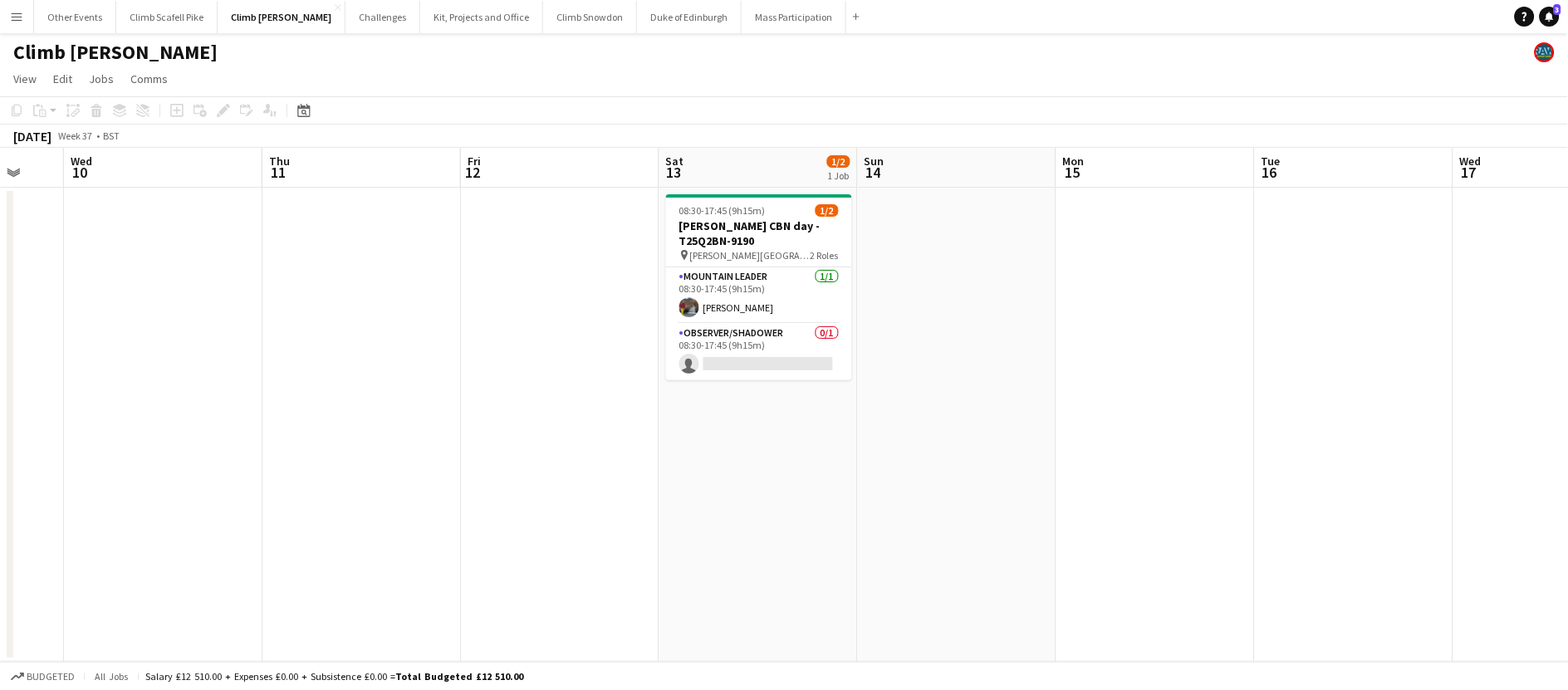
drag, startPoint x: 802, startPoint y: 335, endPoint x: 936, endPoint y: 308, distance: 136.7
click at [936, 308] on app-calendar-viewport "Mon 8 Tue 9 Wed 10 Thu 11 Fri 12 Sat 13 1/2 1 Job Sun 14 Mon 15 Tue 16 Wed 17 T…" at bounding box center [784, 405] width 1568 height 514
click at [157, 15] on button "Climb Scafell Pike Close" at bounding box center [166, 17] width 102 height 32
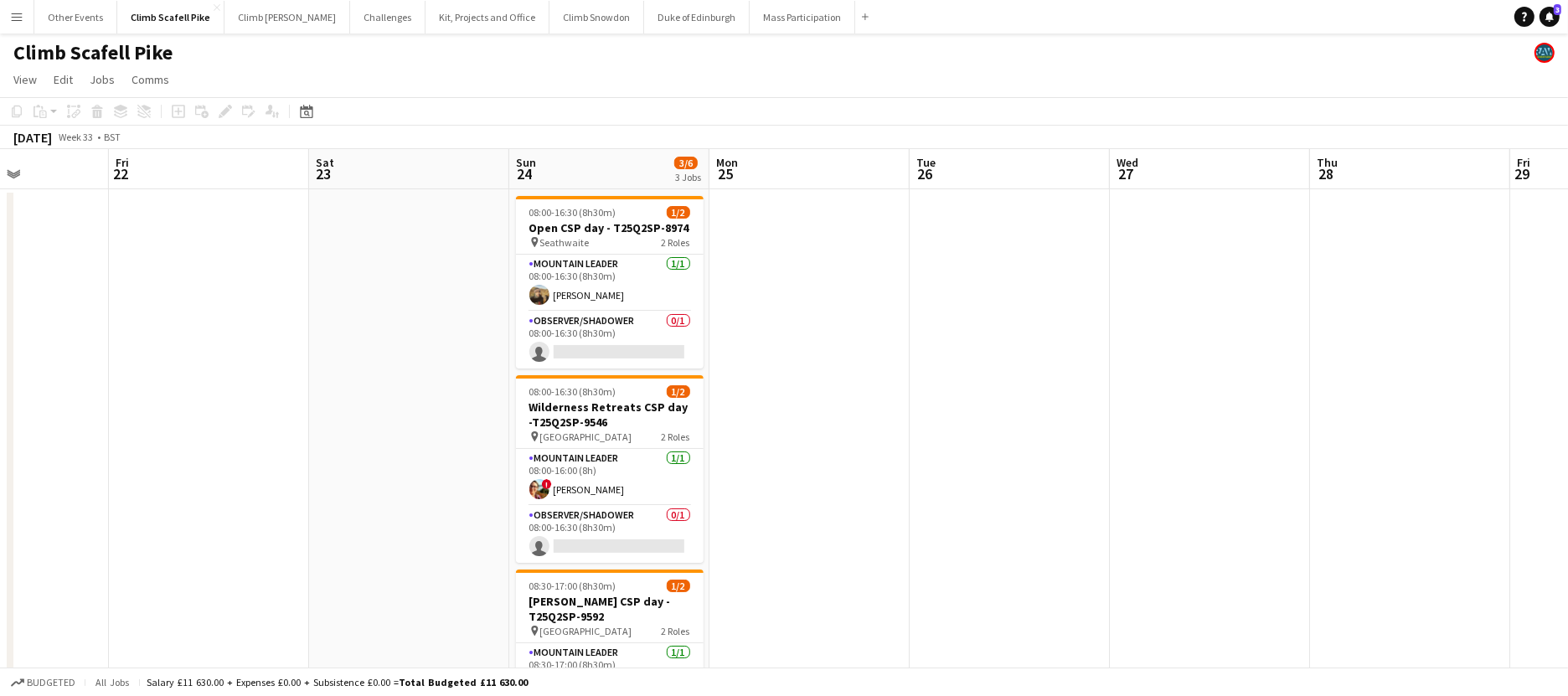
drag, startPoint x: 1301, startPoint y: 477, endPoint x: 1139, endPoint y: 475, distance: 162.0
click at [408, 518] on app-calendar-viewport "Mon 18 Tue 19 Wed 20 Thu 21 Fri 22 Sat 23 Sun 24 3/6 3 Jobs Mon 25 Tue 26 Wed 2…" at bounding box center [784, 518] width 1568 height 738
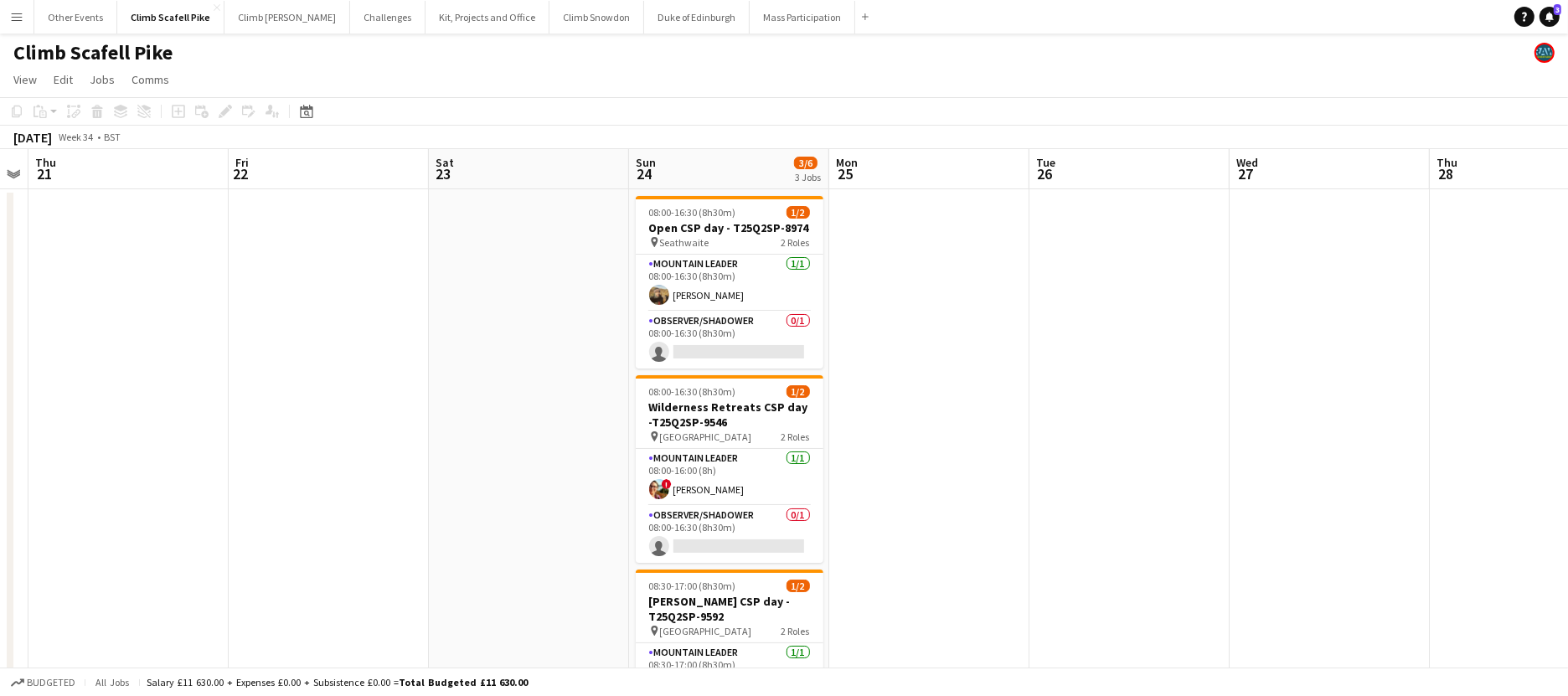
drag, startPoint x: 1278, startPoint y: 451, endPoint x: 418, endPoint y: 457, distance: 860.0
click at [417, 456] on app-calendar-viewport "Mon 18 Tue 19 Wed 20 Thu 21 Fri 22 Sat 23 Sun 24 3/6 3 Jobs Mon 25 Tue 26 Wed 2…" at bounding box center [784, 518] width 1568 height 738
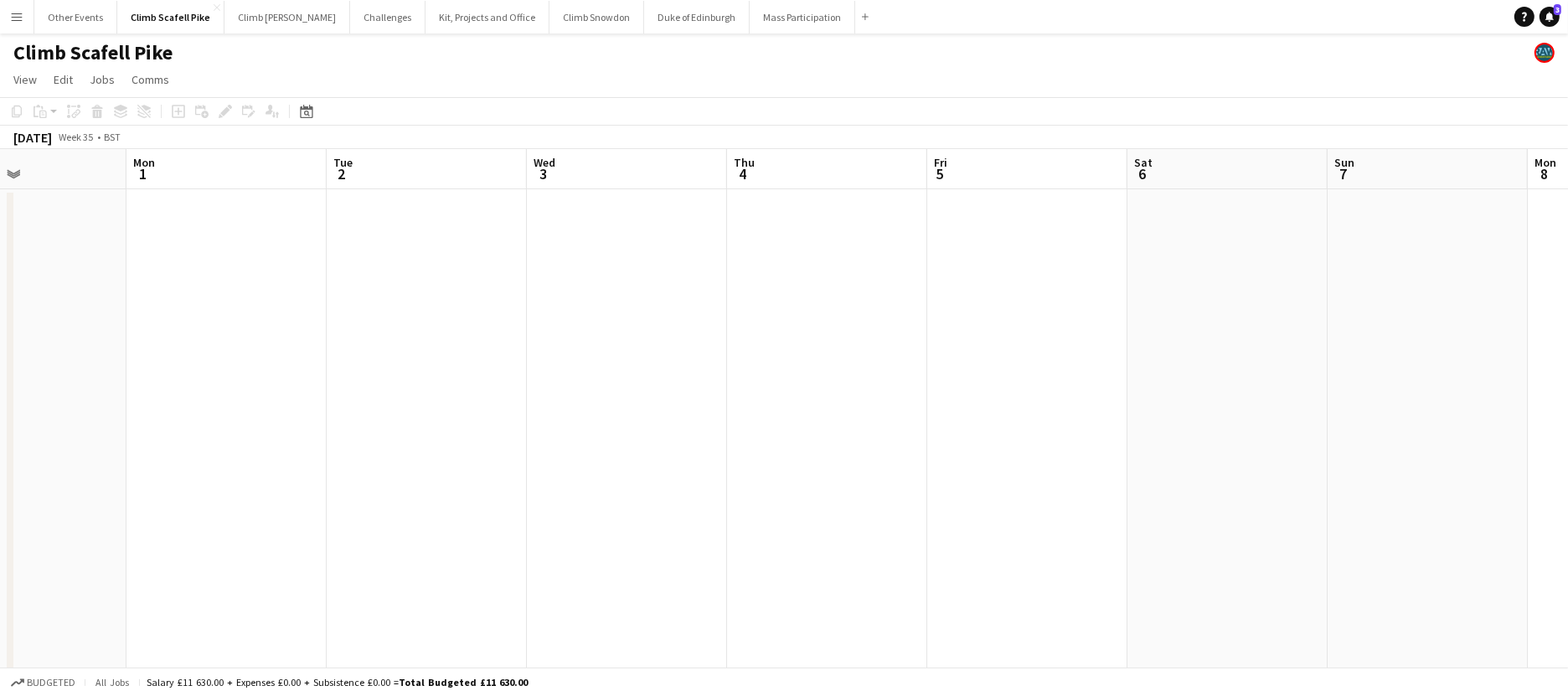
drag, startPoint x: 172, startPoint y: 488, endPoint x: 813, endPoint y: 470, distance: 641.3
click at [140, 495] on app-calendar-viewport "Thu 28 Fri 29 Sat 30 Sun 31 Mon 1 Tue 2 Wed 3 Thu 4 Fri 5 Sat 6 Sun 7 Mon 8 Tue…" at bounding box center [784, 518] width 1568 height 738
drag, startPoint x: 989, startPoint y: 438, endPoint x: 280, endPoint y: 500, distance: 711.7
click at [275, 500] on app-calendar-viewport "Thu 28 Fri 29 Sat 30 Sun 31 Mon 1 Tue 2 Wed 3 Thu 4 Fri 5 Sat 6 Sun 7 Mon 8 Tue…" at bounding box center [784, 518] width 1568 height 738
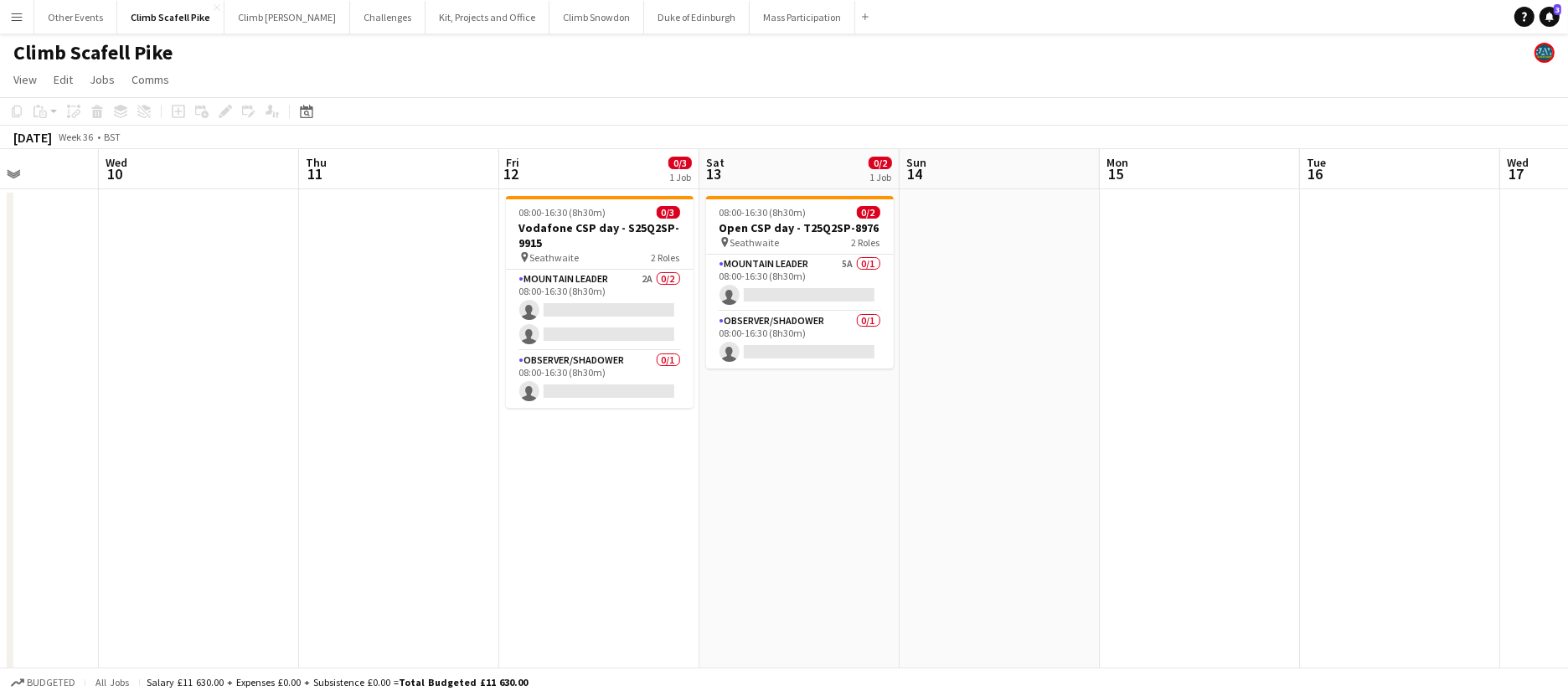
drag, startPoint x: 279, startPoint y: 526, endPoint x: 619, endPoint y: 507, distance: 340.5
click at [229, 531] on app-calendar-viewport "Sat 6 Sun 7 Mon 8 Tue 9 Wed 10 Thu 11 Fri 12 0/3 1 Job Sat 13 0/2 1 Job Sun 14 …" at bounding box center [784, 518] width 1568 height 738
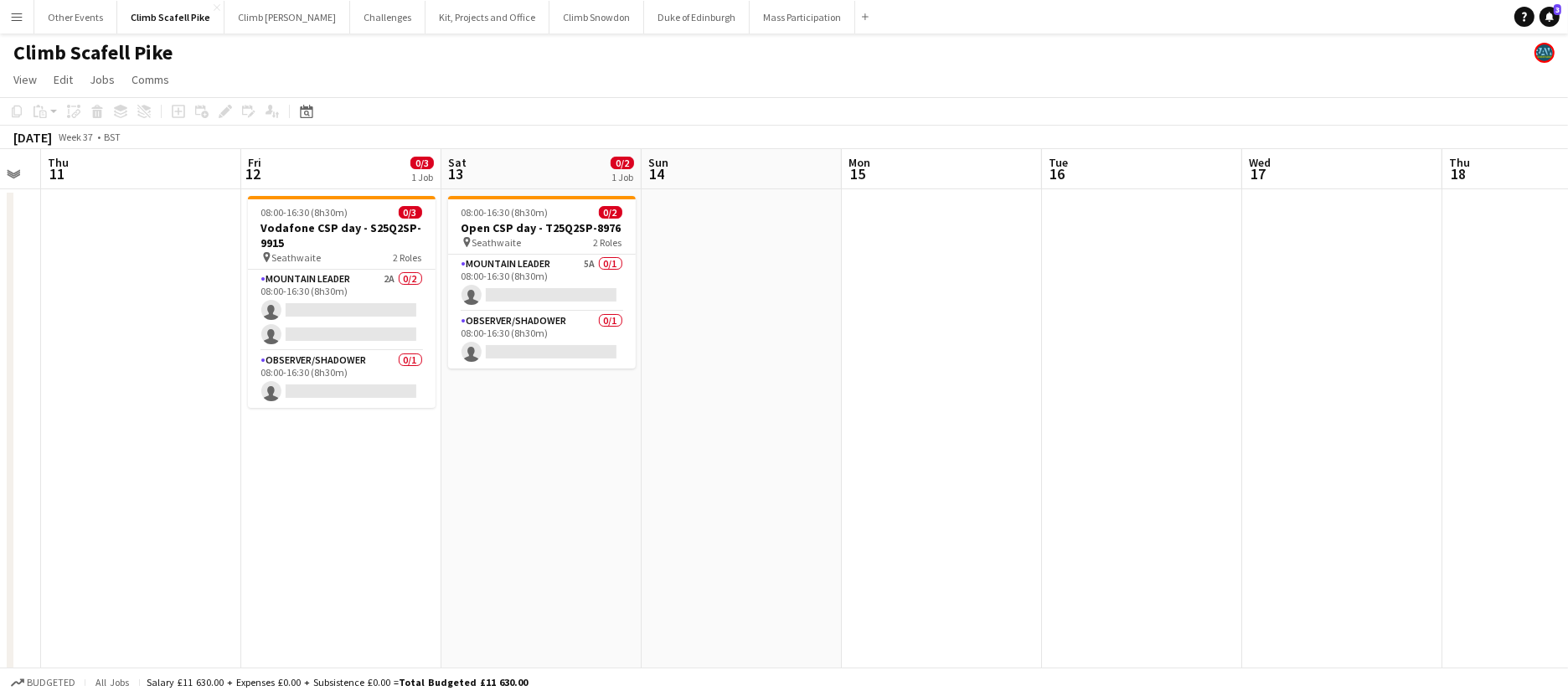
scroll to position [0, 584]
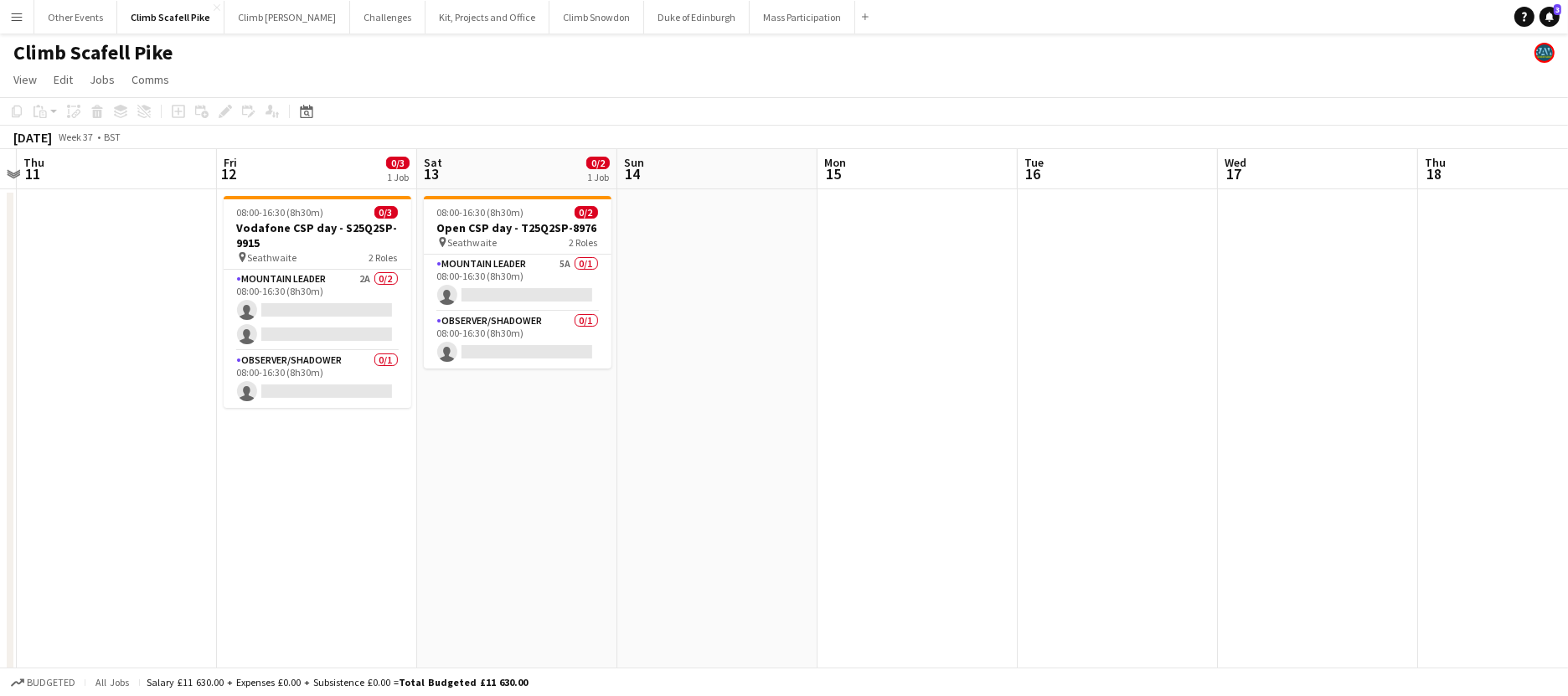
drag, startPoint x: 1173, startPoint y: 477, endPoint x: 800, endPoint y: 502, distance: 373.8
click at [804, 505] on app-calendar-viewport "Mon 8 Tue 9 Wed 10 Thu 11 Fri 12 0/3 1 Job Sat 13 0/2 1 Job Sun 14 Mon 15 Tue 1…" at bounding box center [784, 518] width 1568 height 738
click at [323, 294] on app-card-role "Mountain Leader 2A 0/2 08:00-16:30 (8h30m) single-neutral-actions single-neutra…" at bounding box center [318, 310] width 188 height 81
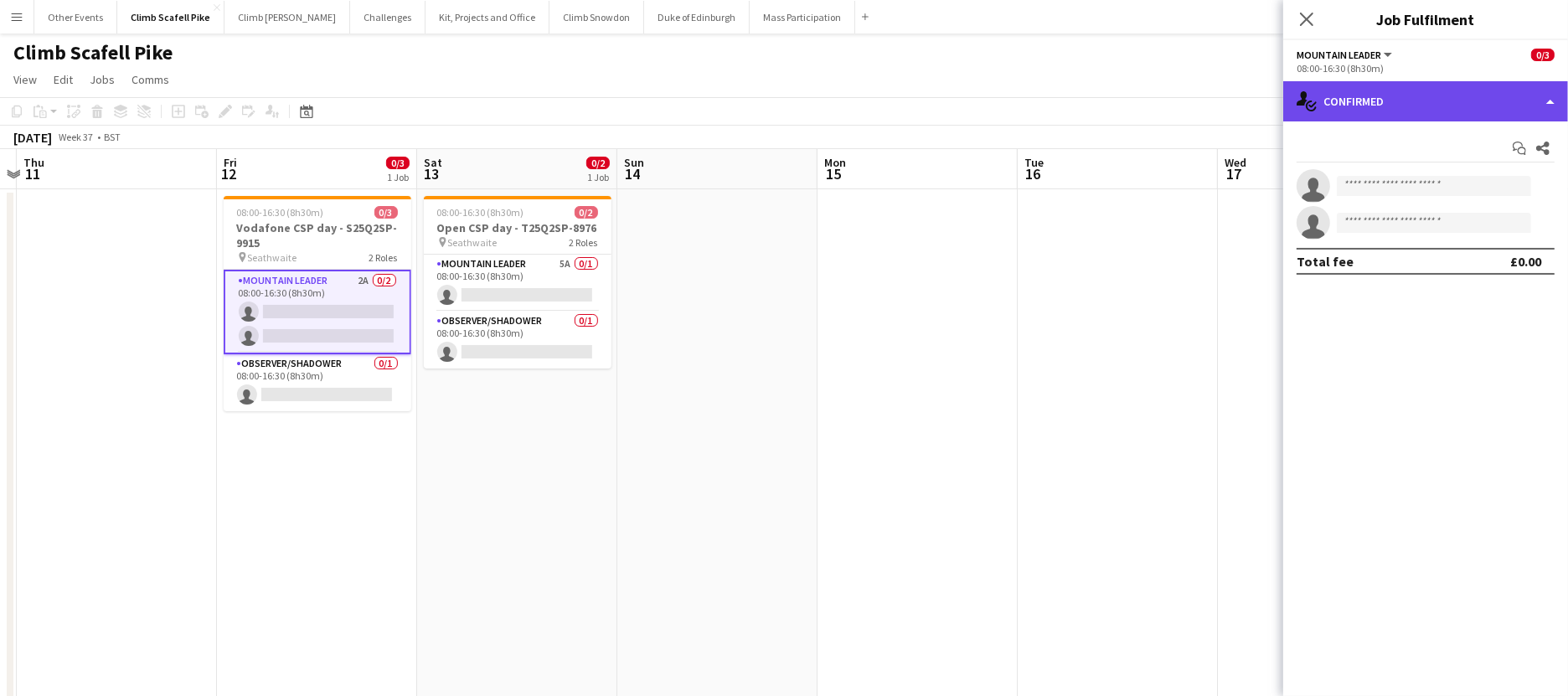
click at [1200, 115] on div "single-neutral-actions-check-2 Confirmed" at bounding box center [1425, 101] width 285 height 40
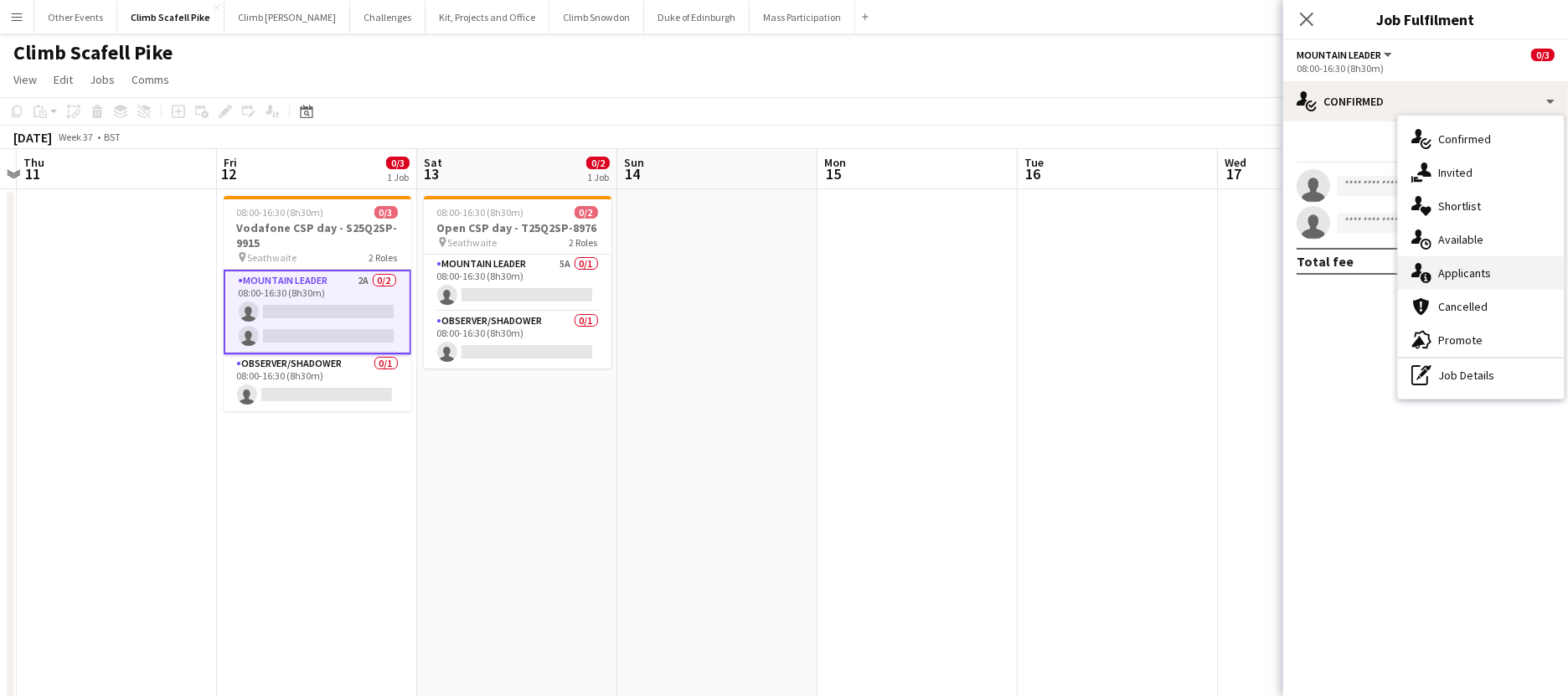
click at [1200, 280] on div "single-neutral-actions-information Applicants" at bounding box center [1481, 273] width 166 height 34
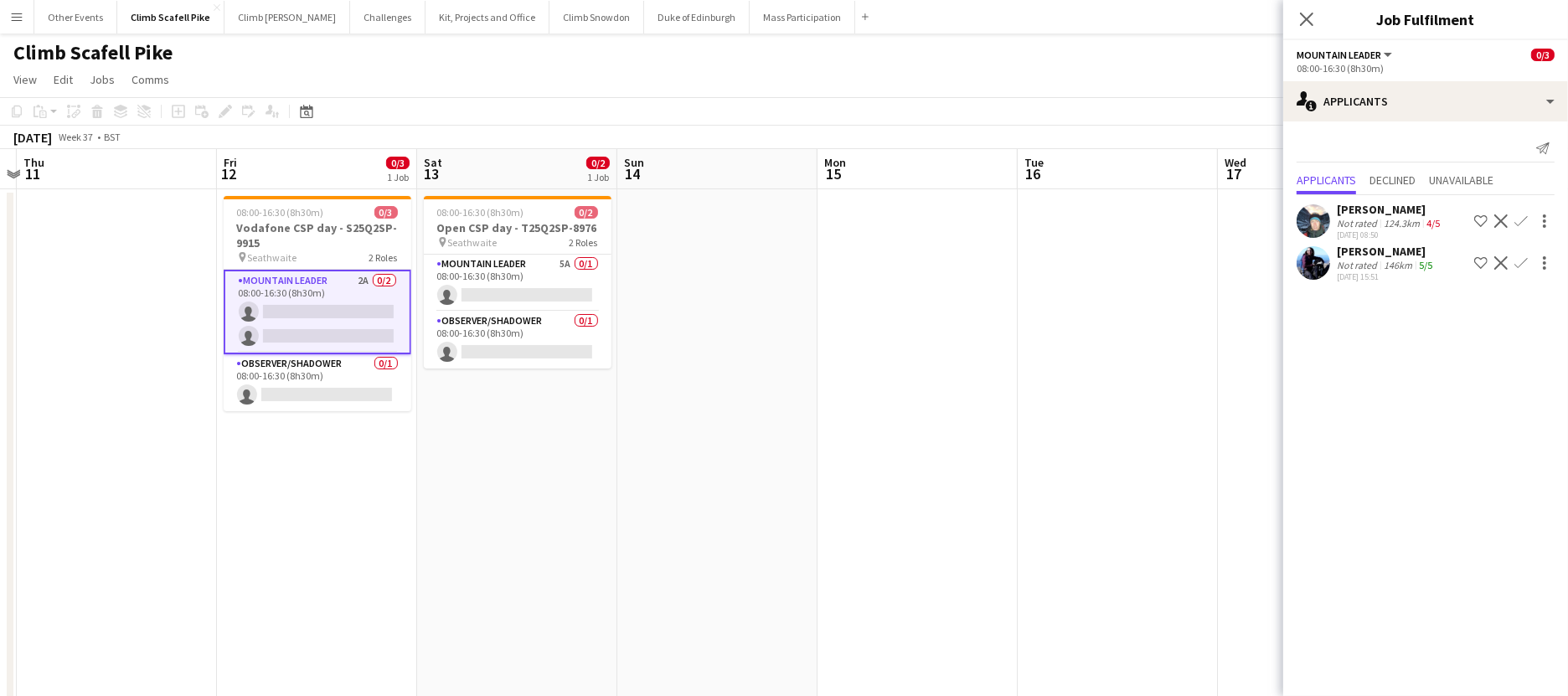
click at [1200, 226] on app-user-avatar at bounding box center [1313, 221] width 34 height 34
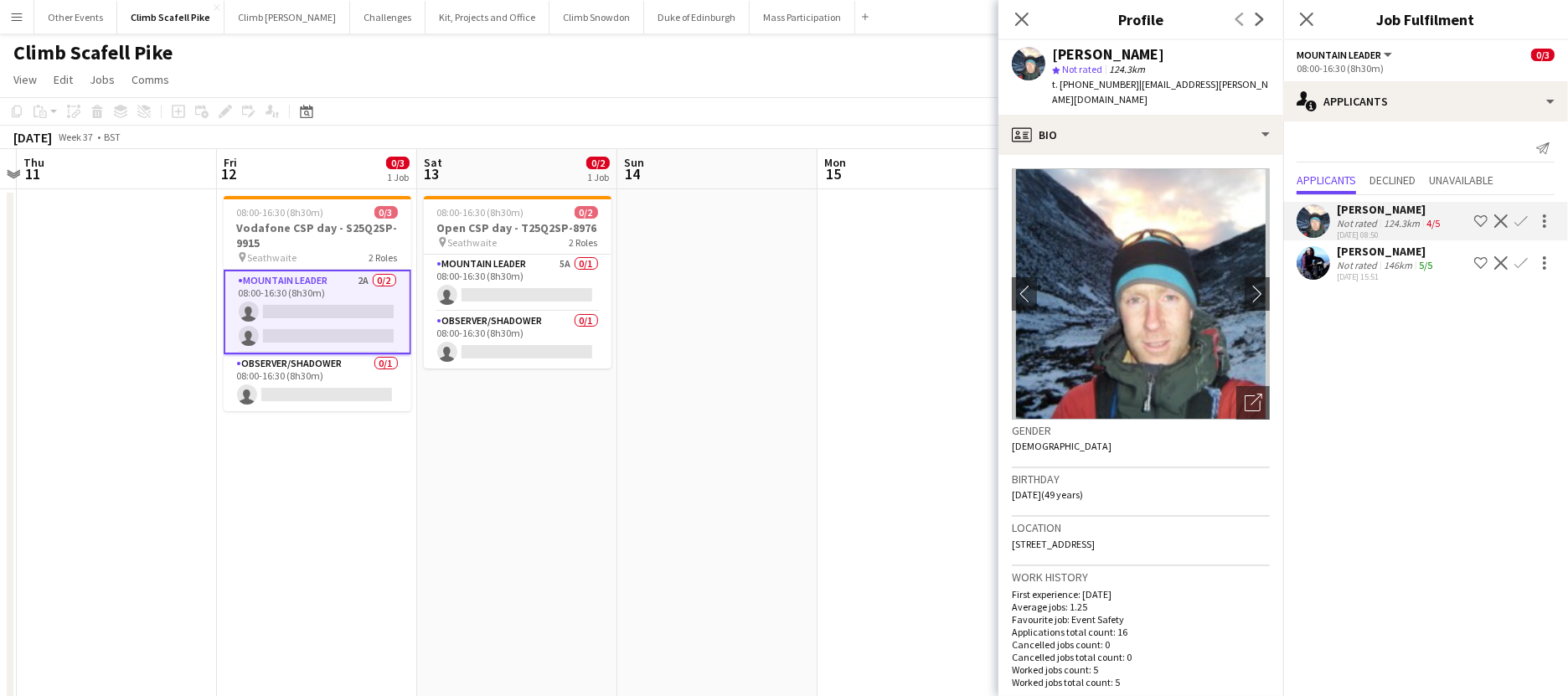
click at [1200, 262] on app-user-avatar at bounding box center [1313, 263] width 34 height 34
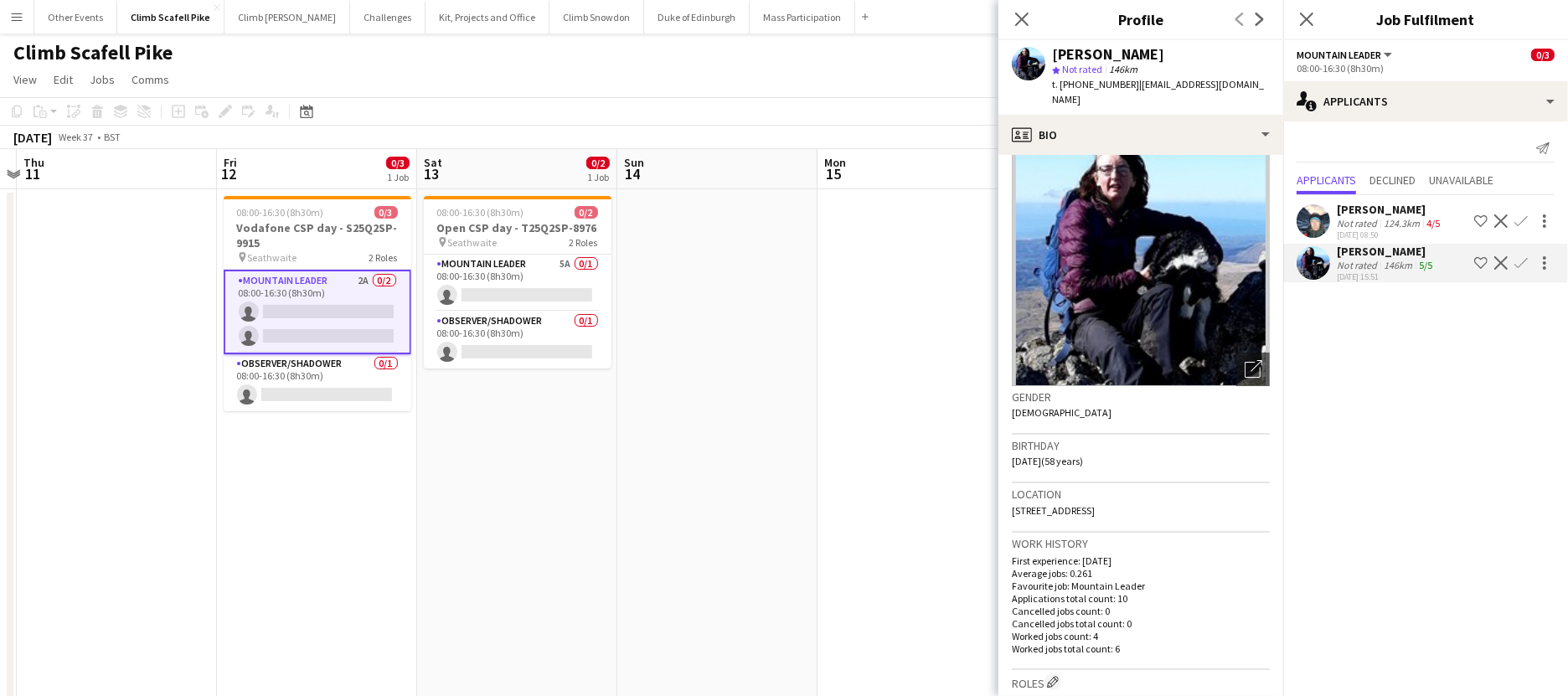
scroll to position [0, 0]
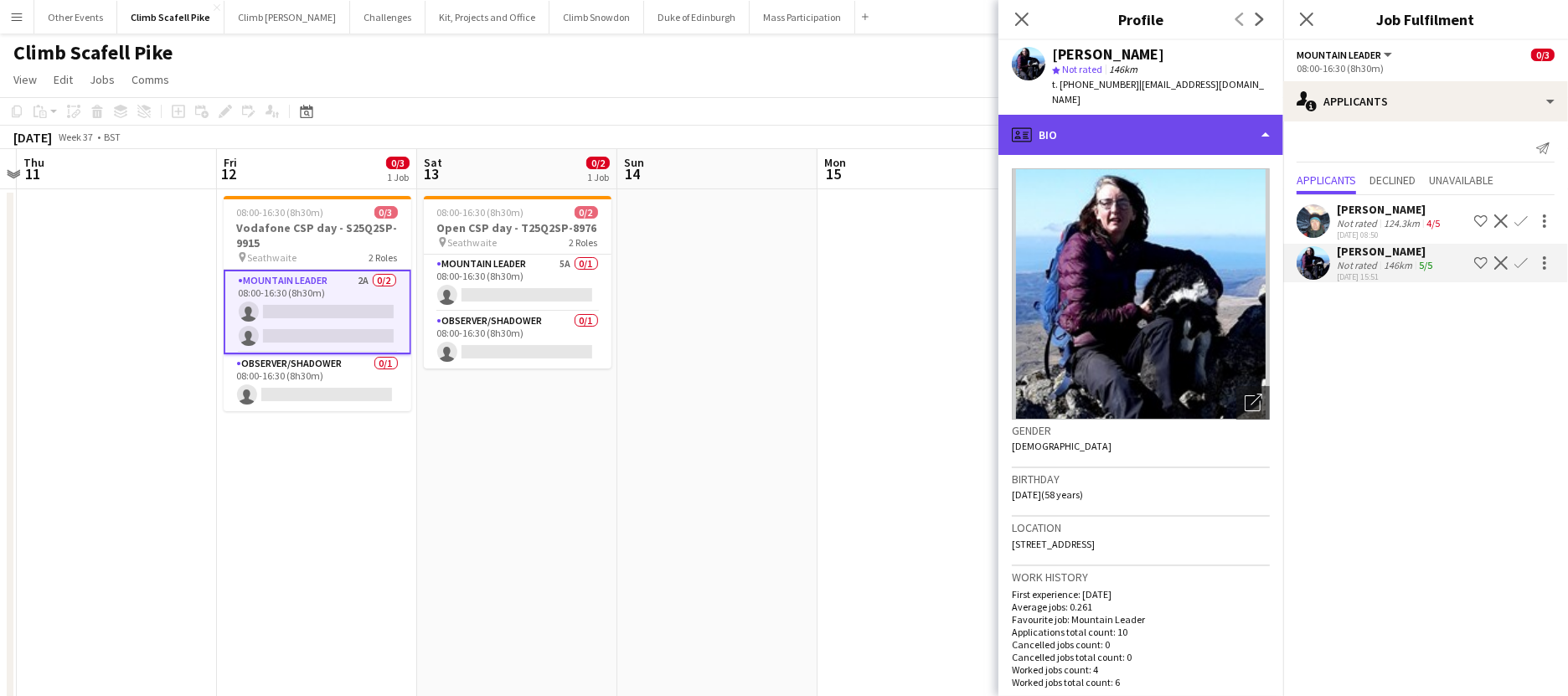
click at [1200, 119] on div "profile Bio" at bounding box center [1141, 134] width 285 height 40
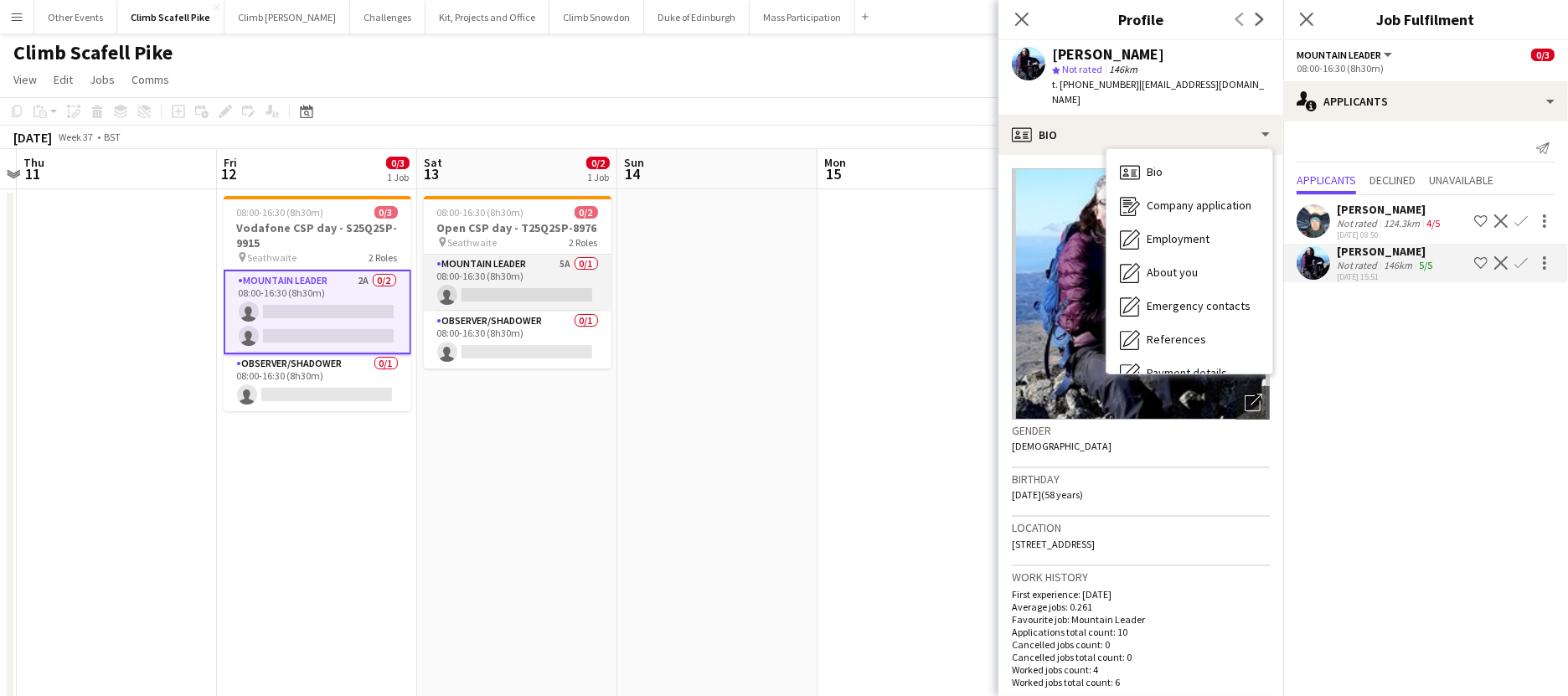
click at [490, 301] on app-card-role "Mountain Leader 5A 0/1 08:00-16:30 (8h30m) single-neutral-actions" at bounding box center [518, 283] width 188 height 57
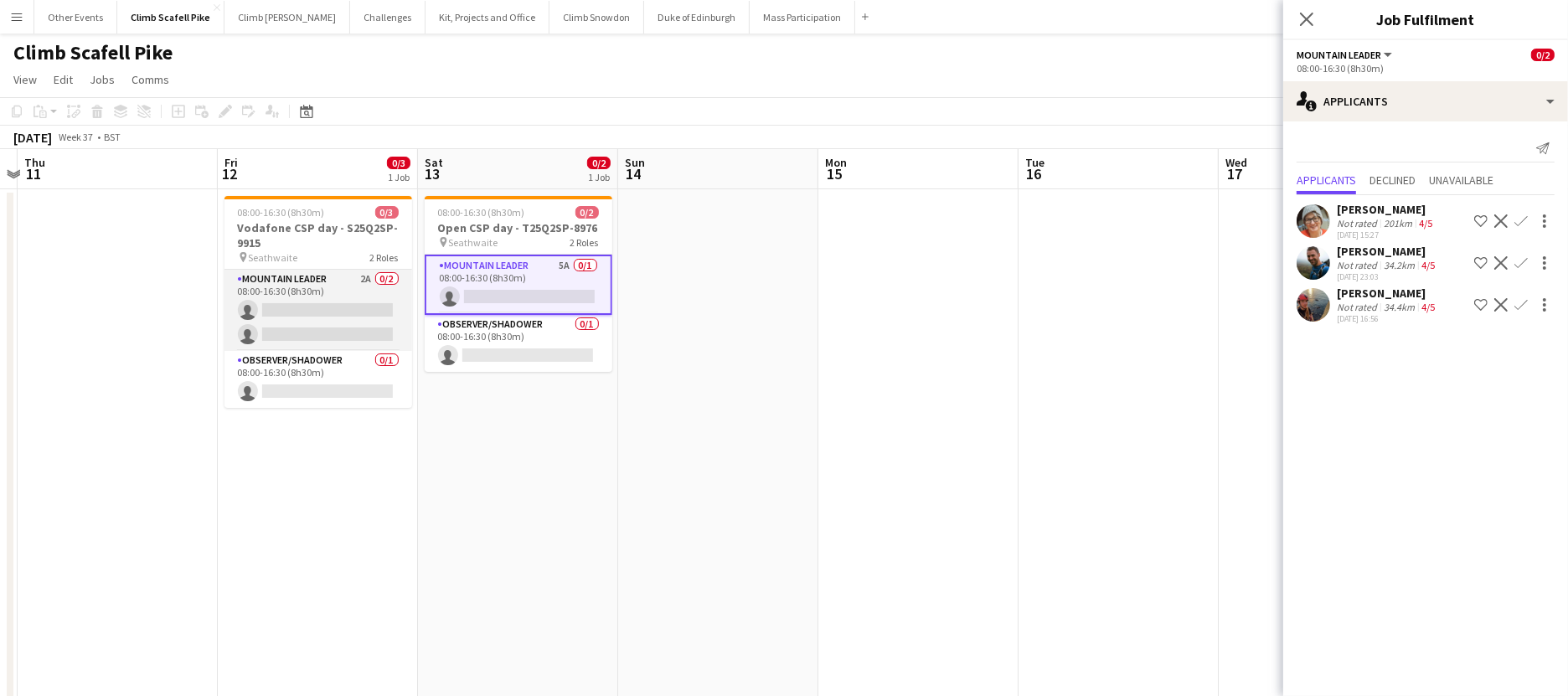
click at [332, 318] on app-card-role "Mountain Leader 2A 0/2 08:00-16:30 (8h30m) single-neutral-actions single-neutra…" at bounding box center [319, 310] width 188 height 81
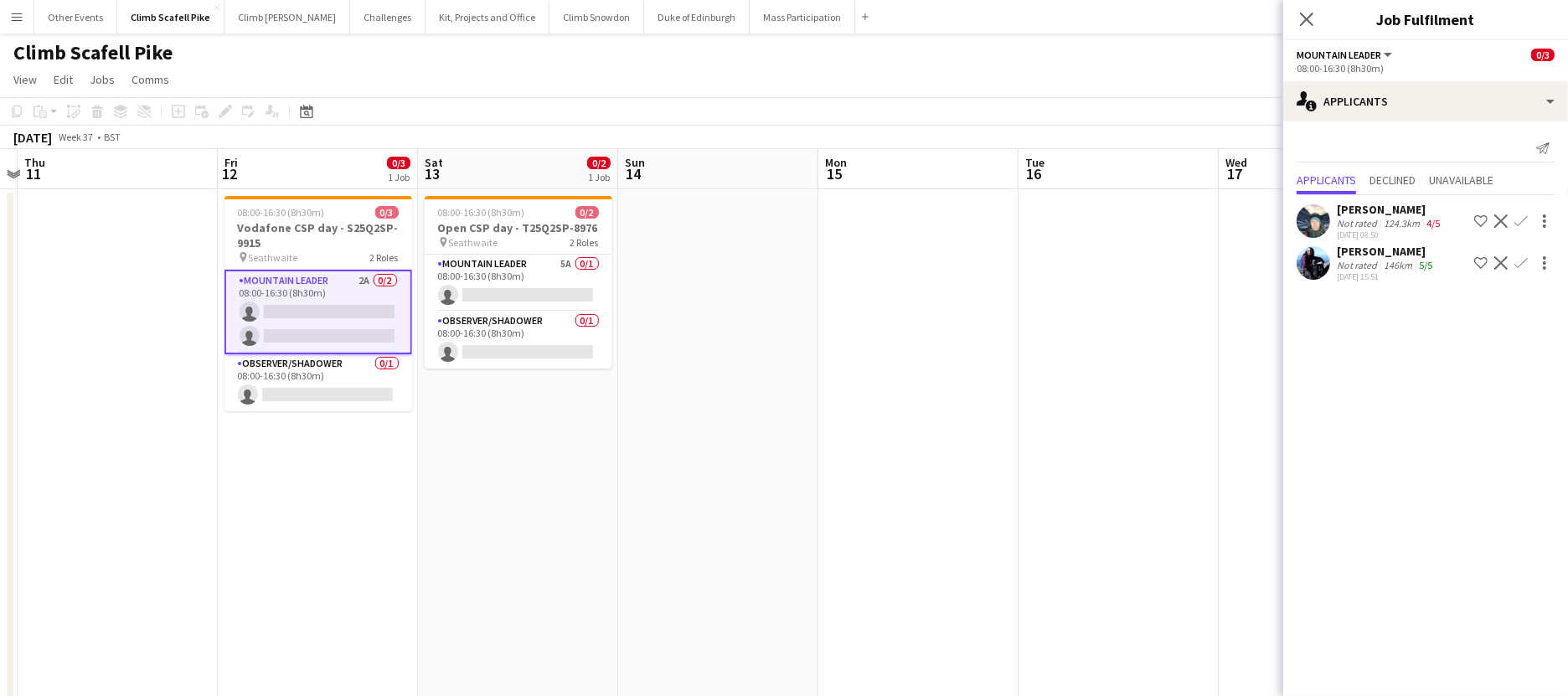
click at [1200, 226] on app-user-avatar at bounding box center [1313, 221] width 34 height 34
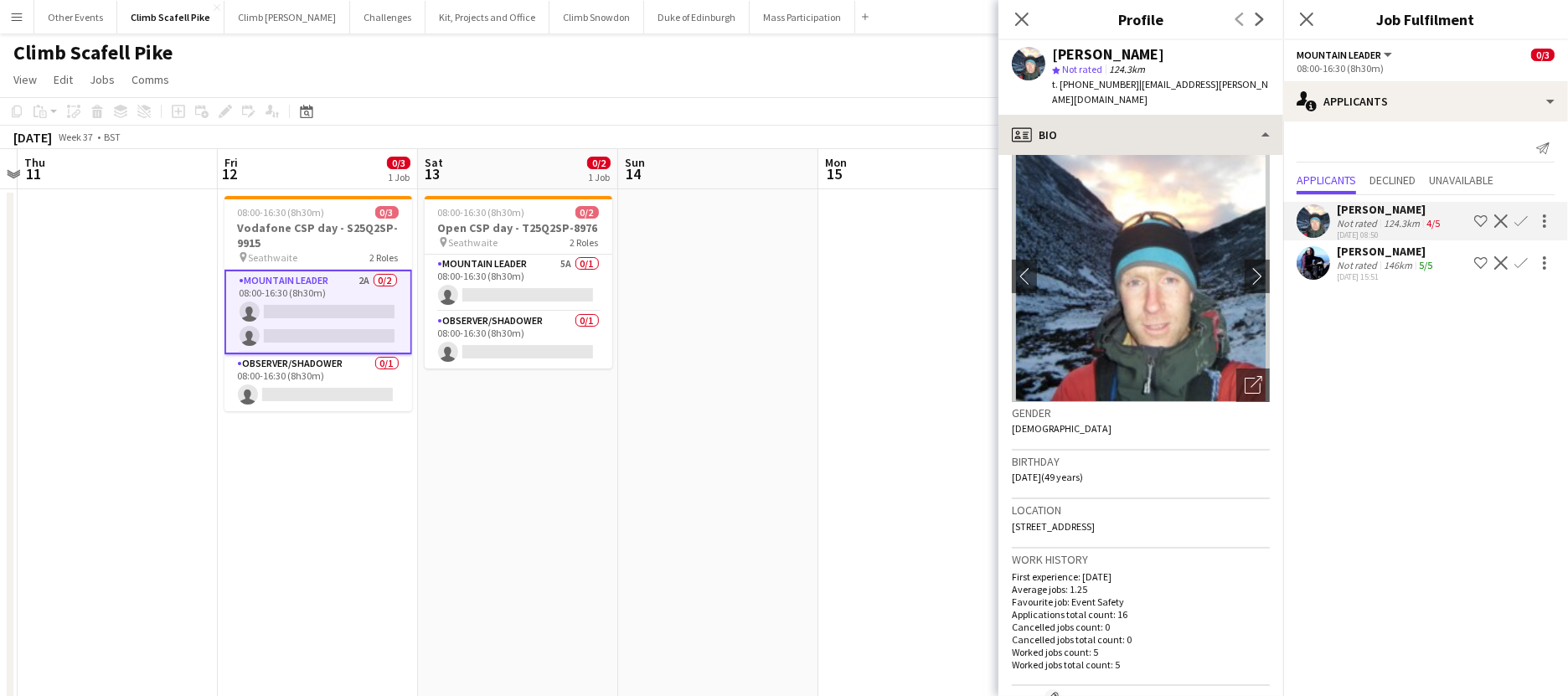
scroll to position [19, 0]
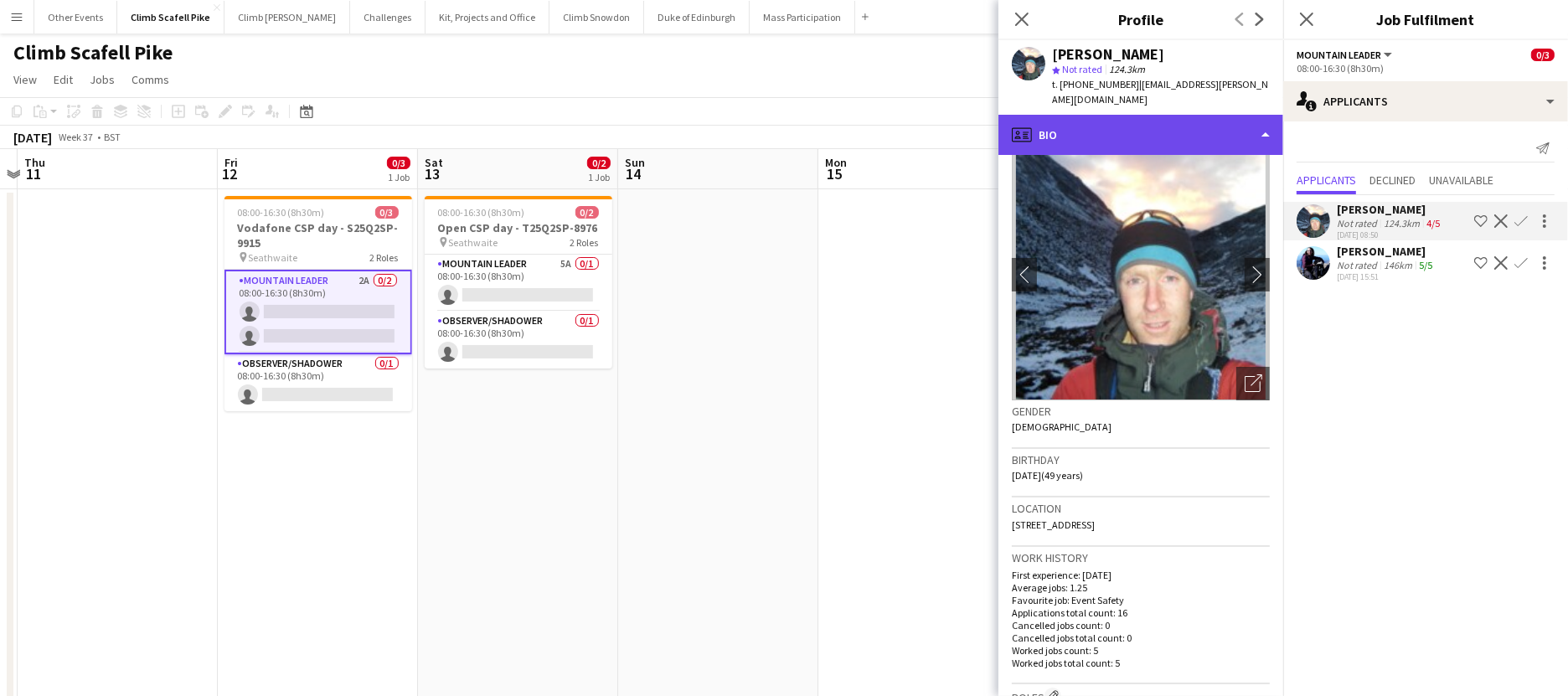
click at [1200, 125] on div "profile Bio" at bounding box center [1141, 134] width 285 height 40
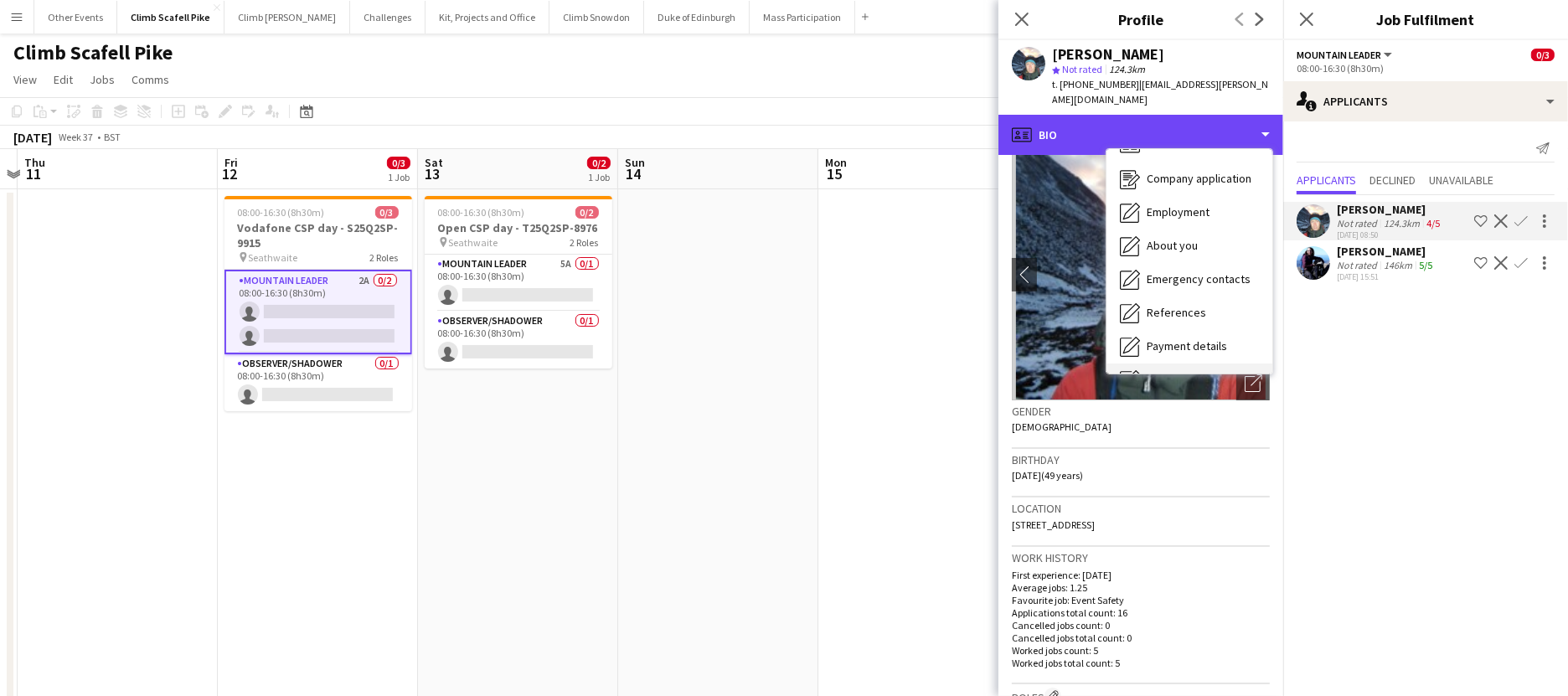
scroll to position [190, 0]
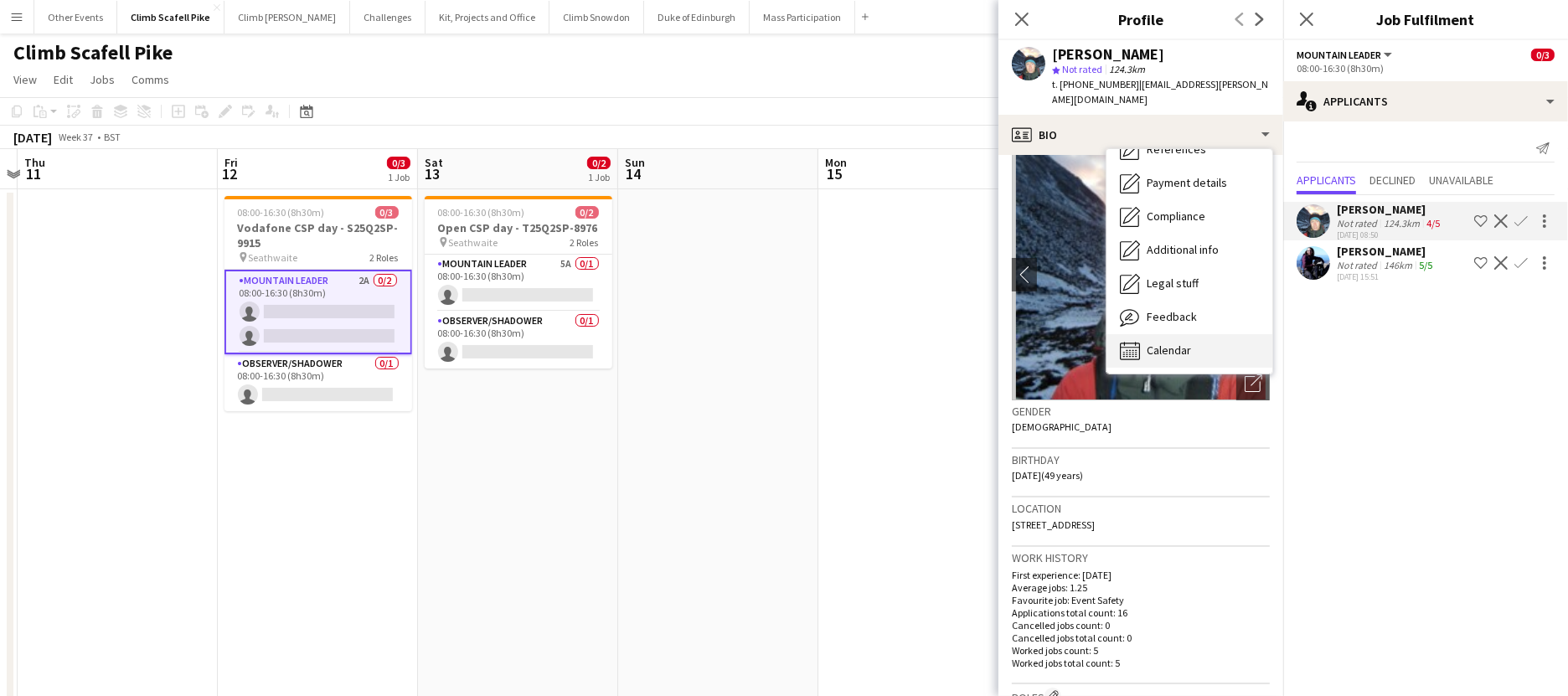
click at [1174, 334] on div "Calendar Calendar" at bounding box center [1189, 351] width 166 height 34
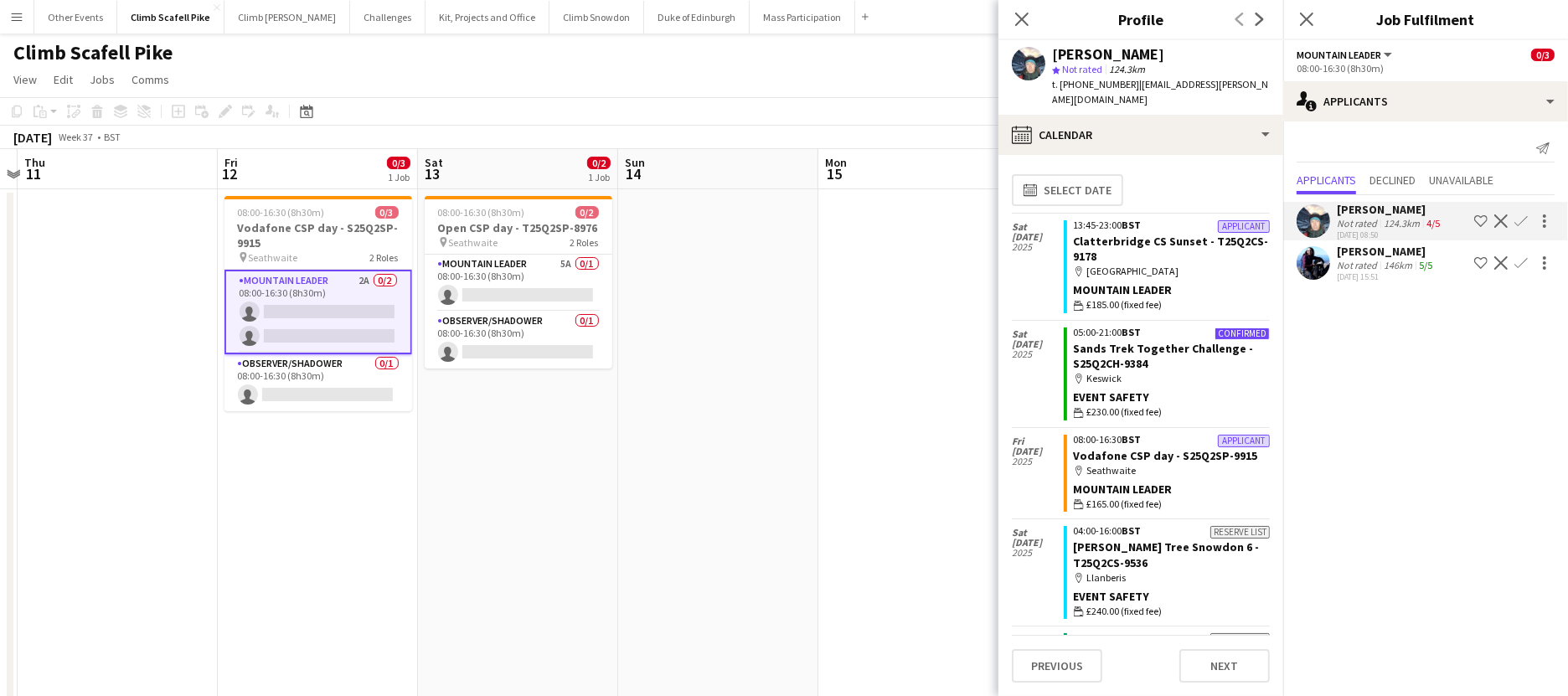
scroll to position [0, 0]
click at [1200, 260] on app-user-avatar at bounding box center [1313, 263] width 34 height 34
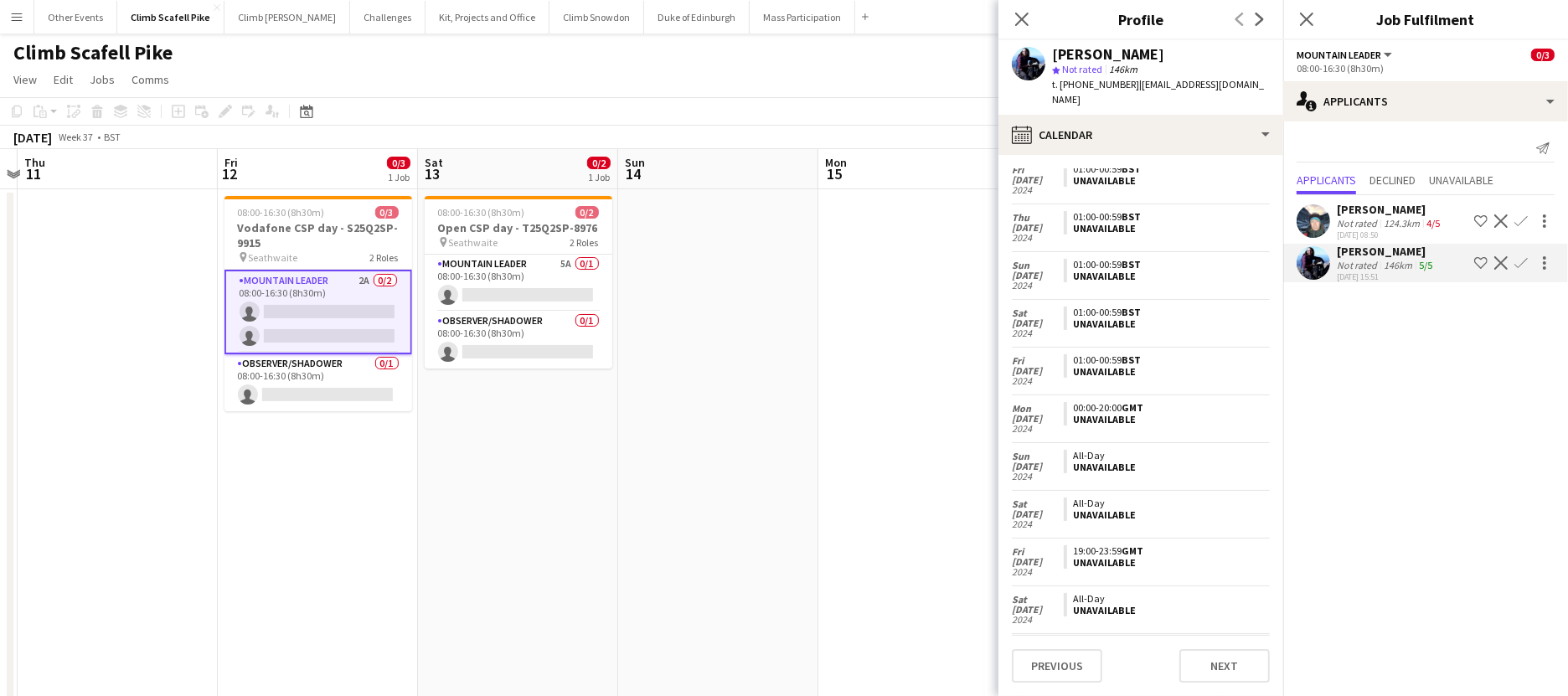
scroll to position [4998, 0]
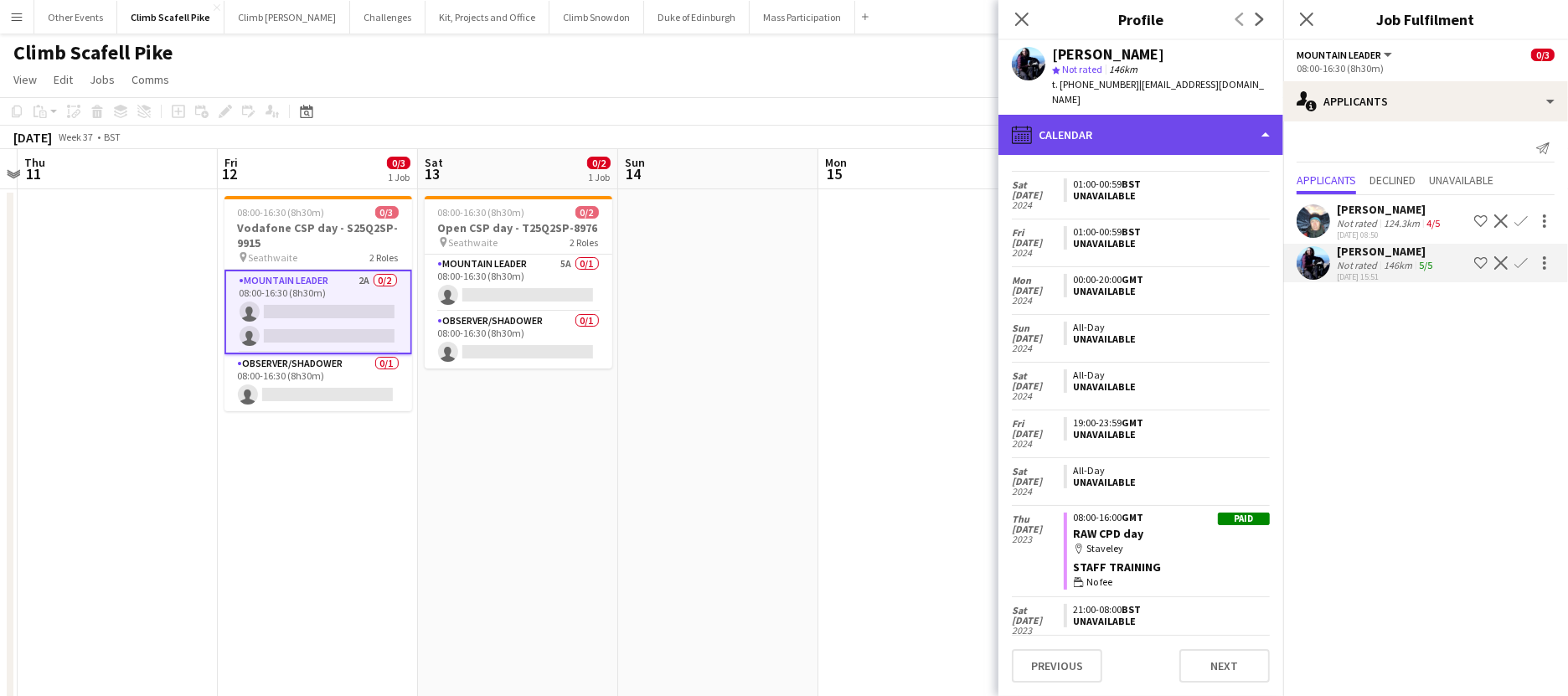
click at [1200, 115] on div "calendar-full Calendar" at bounding box center [1141, 134] width 285 height 40
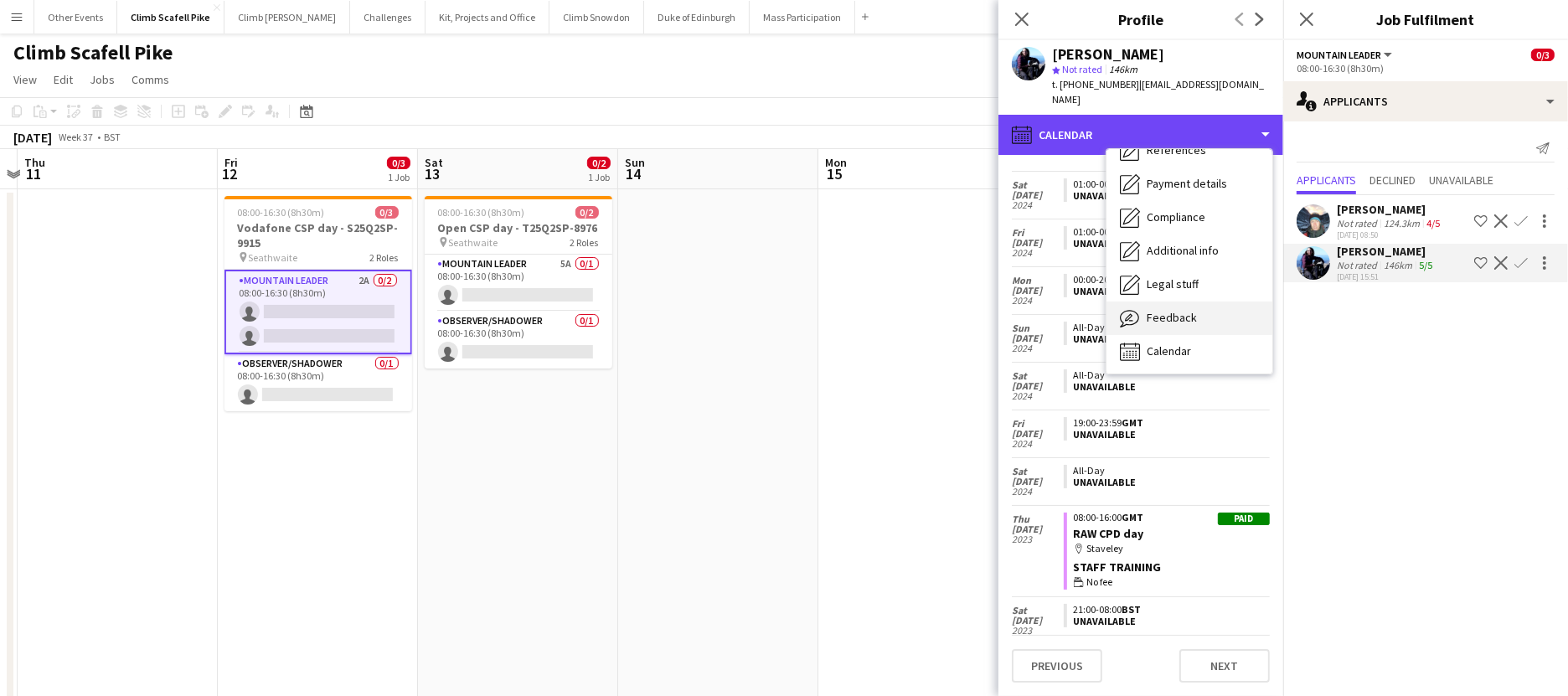
scroll to position [190, 0]
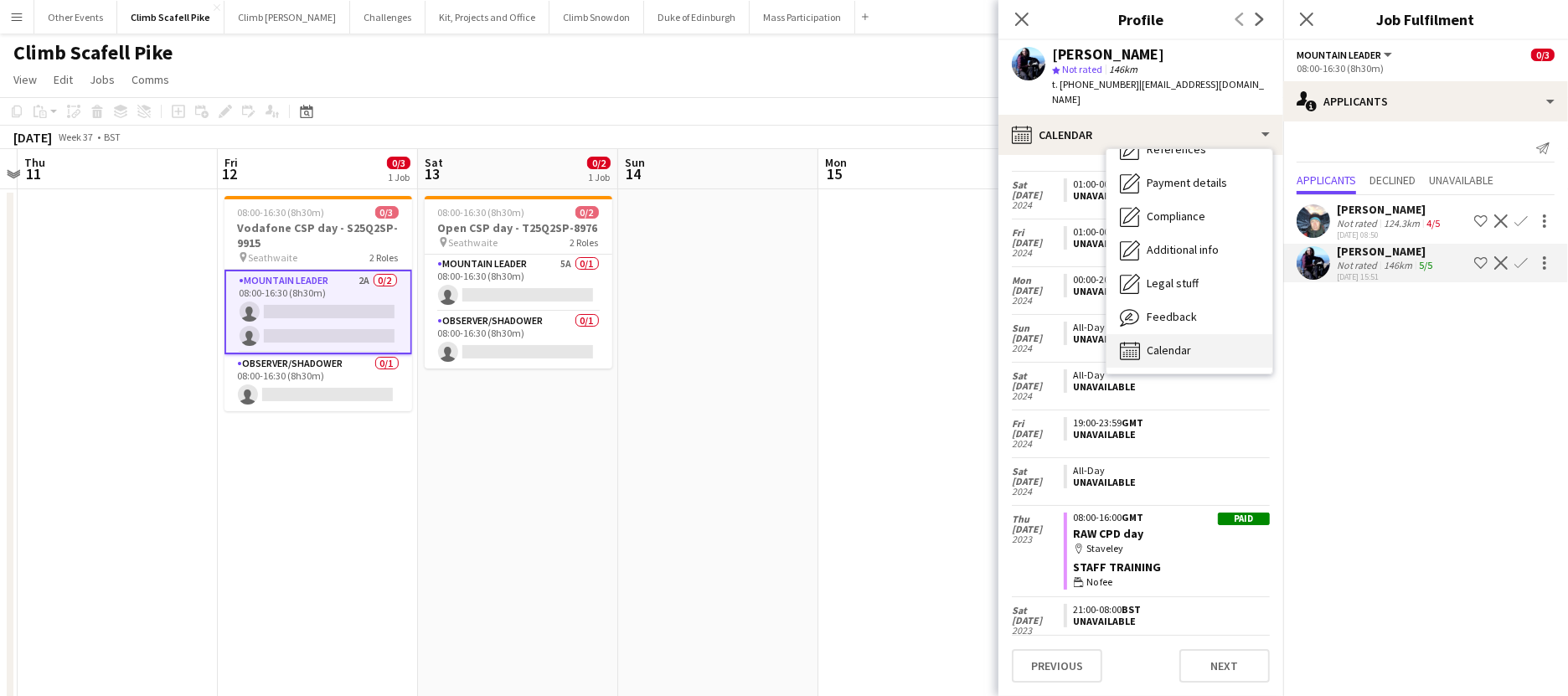
click at [1173, 343] on span "Calendar" at bounding box center [1169, 351] width 45 height 16
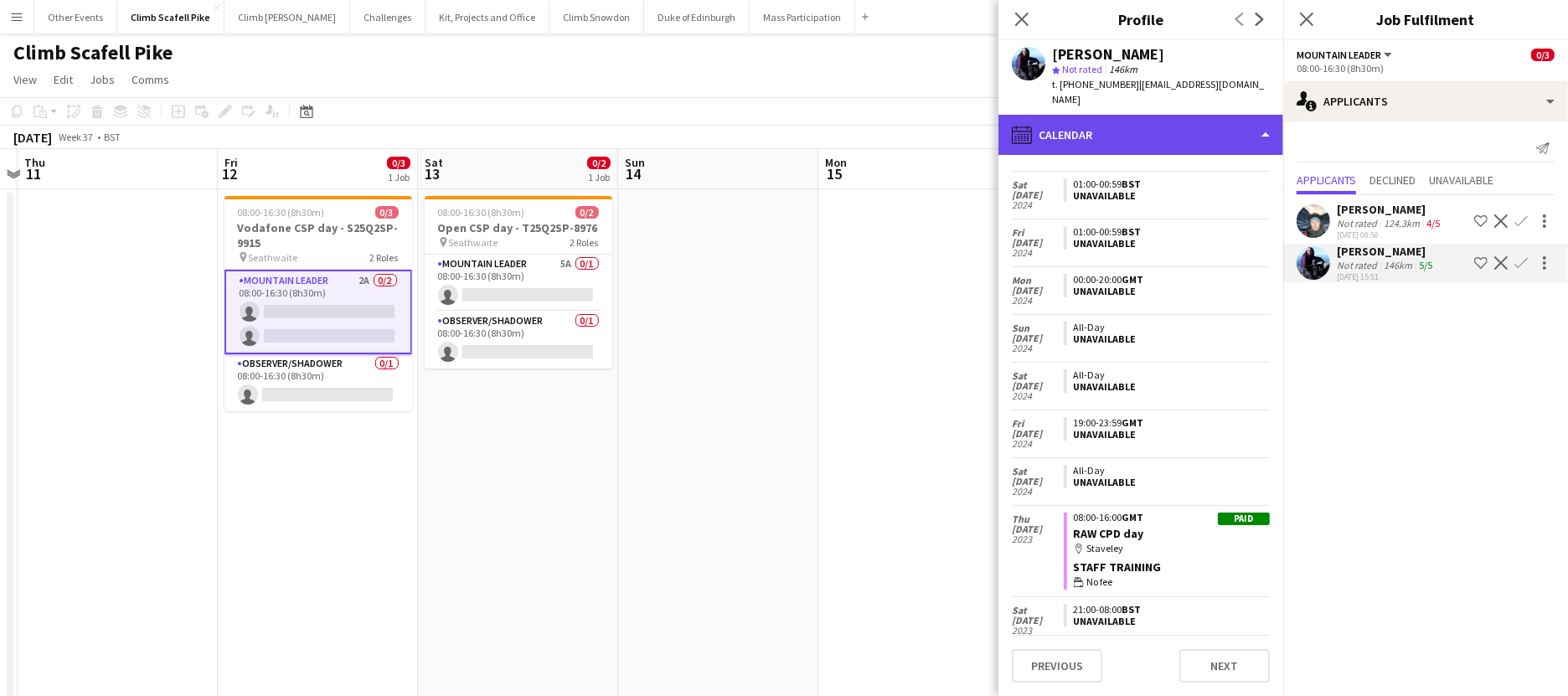
click at [1188, 120] on div "calendar-full Calendar" at bounding box center [1141, 134] width 285 height 40
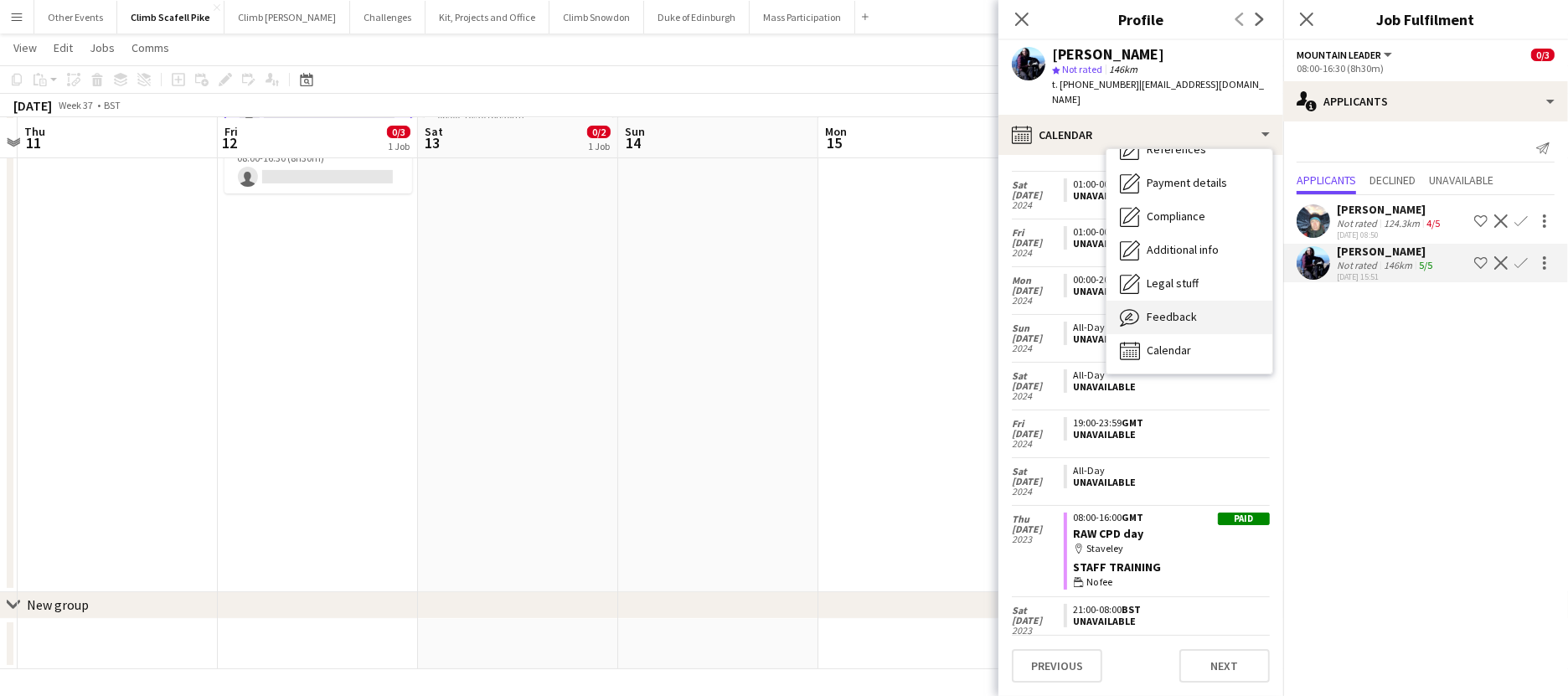
click at [1176, 309] on span "Feedback" at bounding box center [1172, 317] width 50 height 16
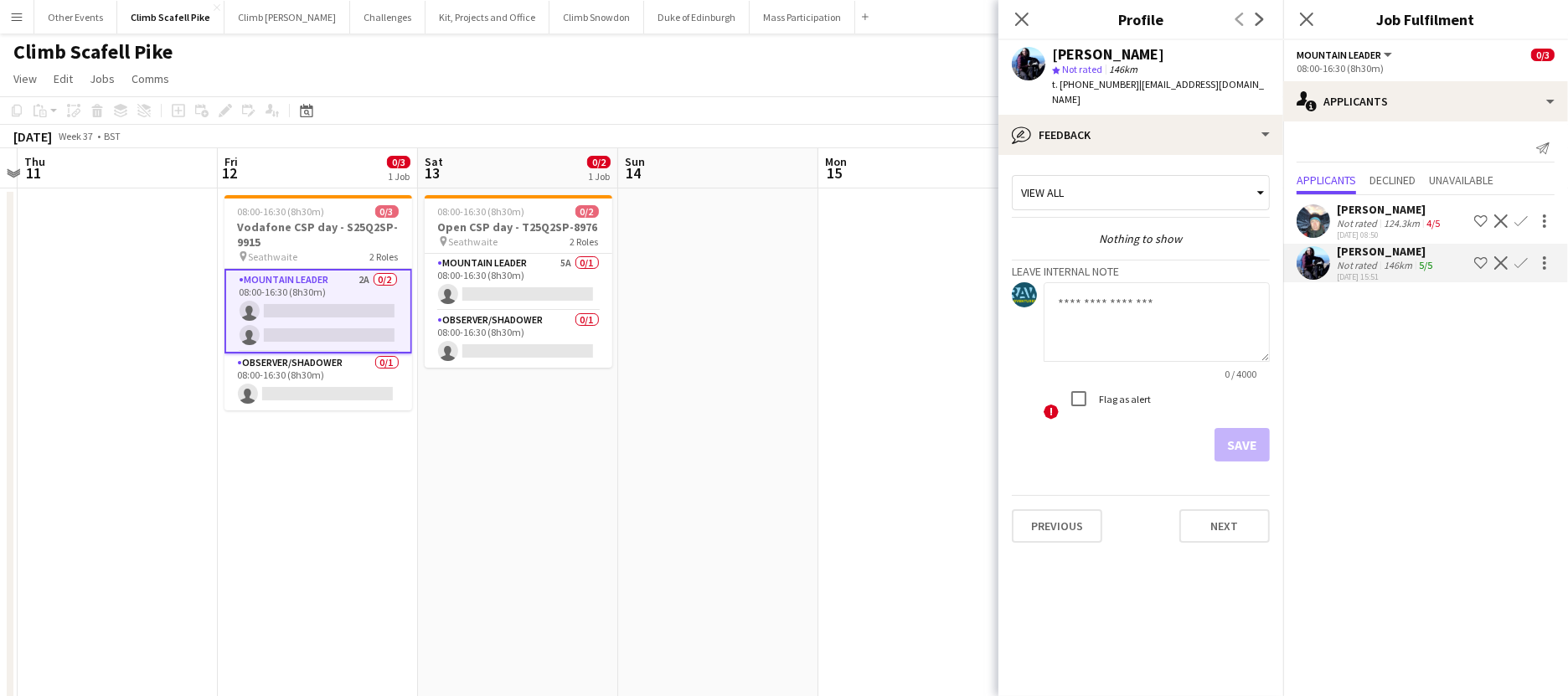
scroll to position [0, 0]
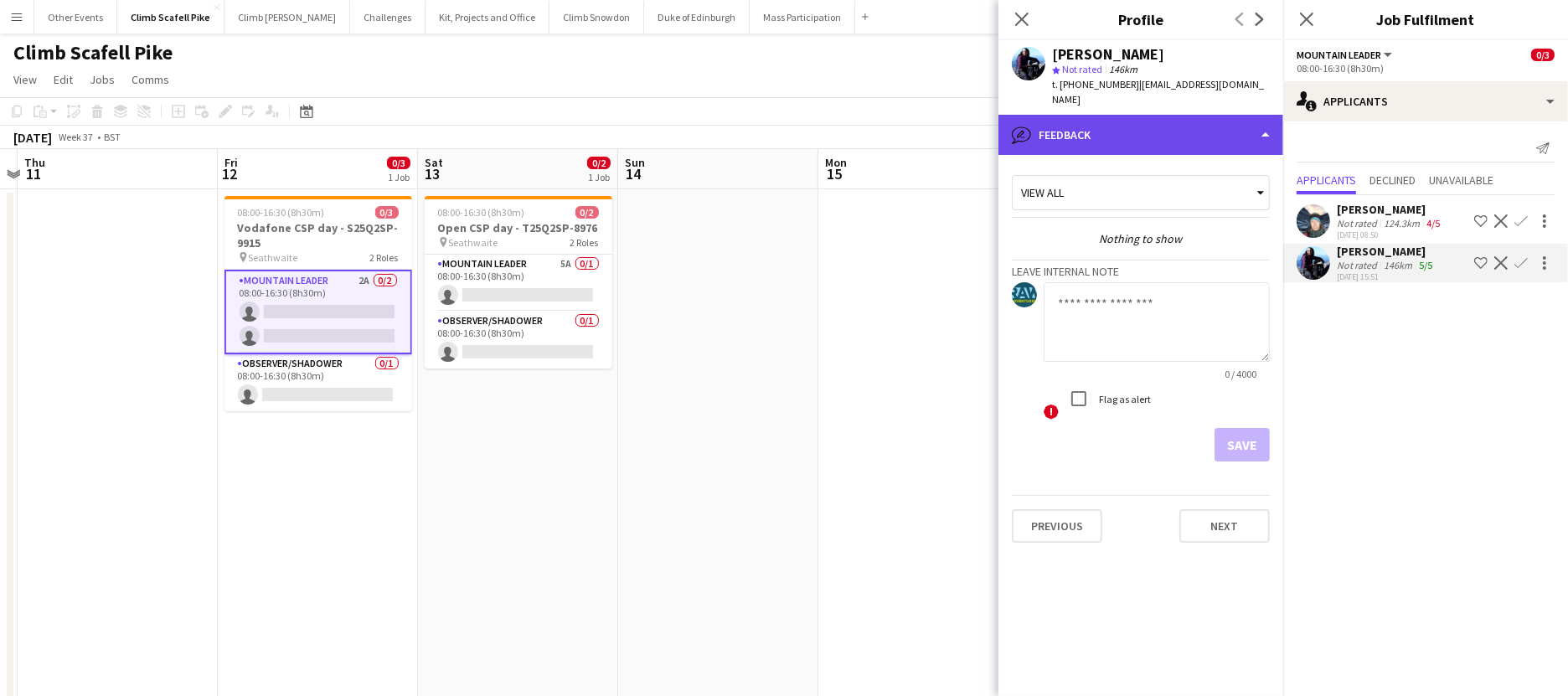
click at [1200, 119] on div "bubble-pencil Feedback" at bounding box center [1141, 134] width 285 height 40
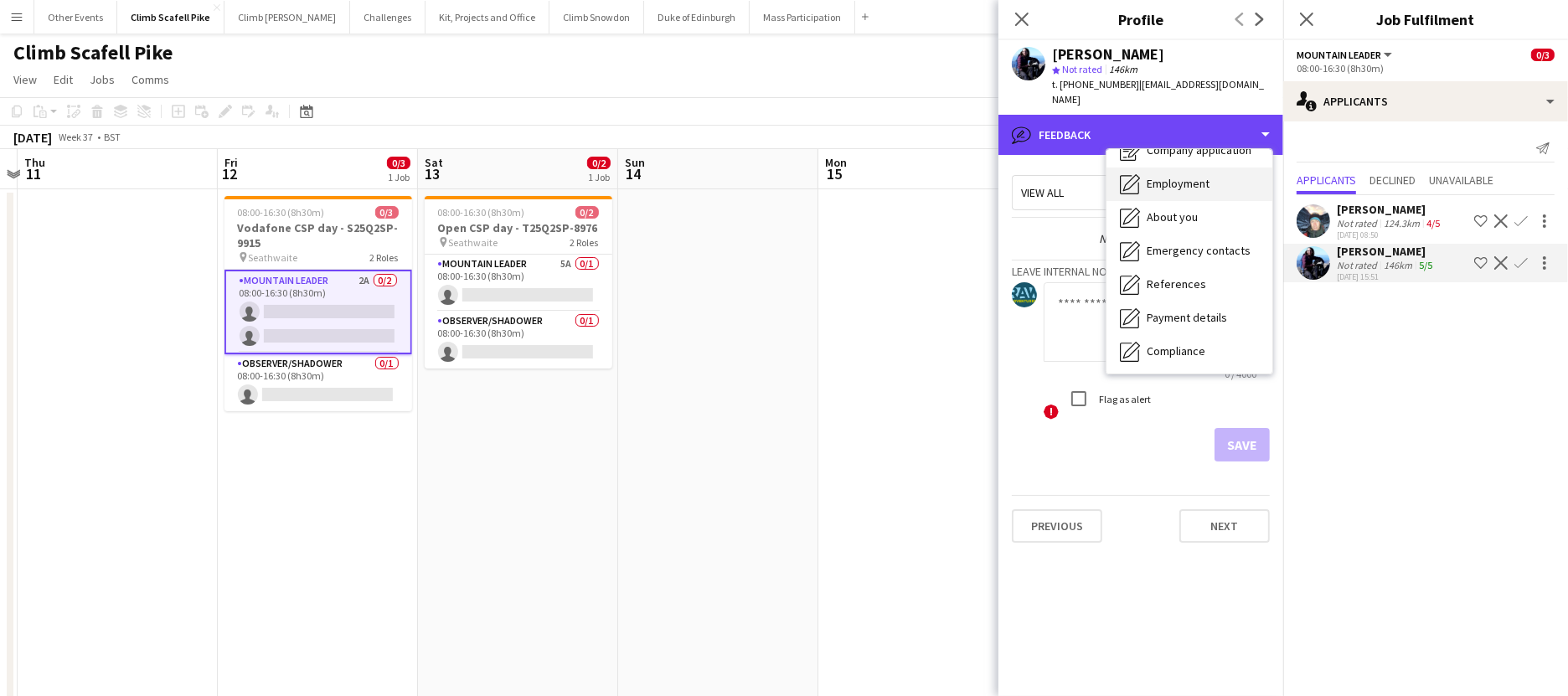
scroll to position [190, 0]
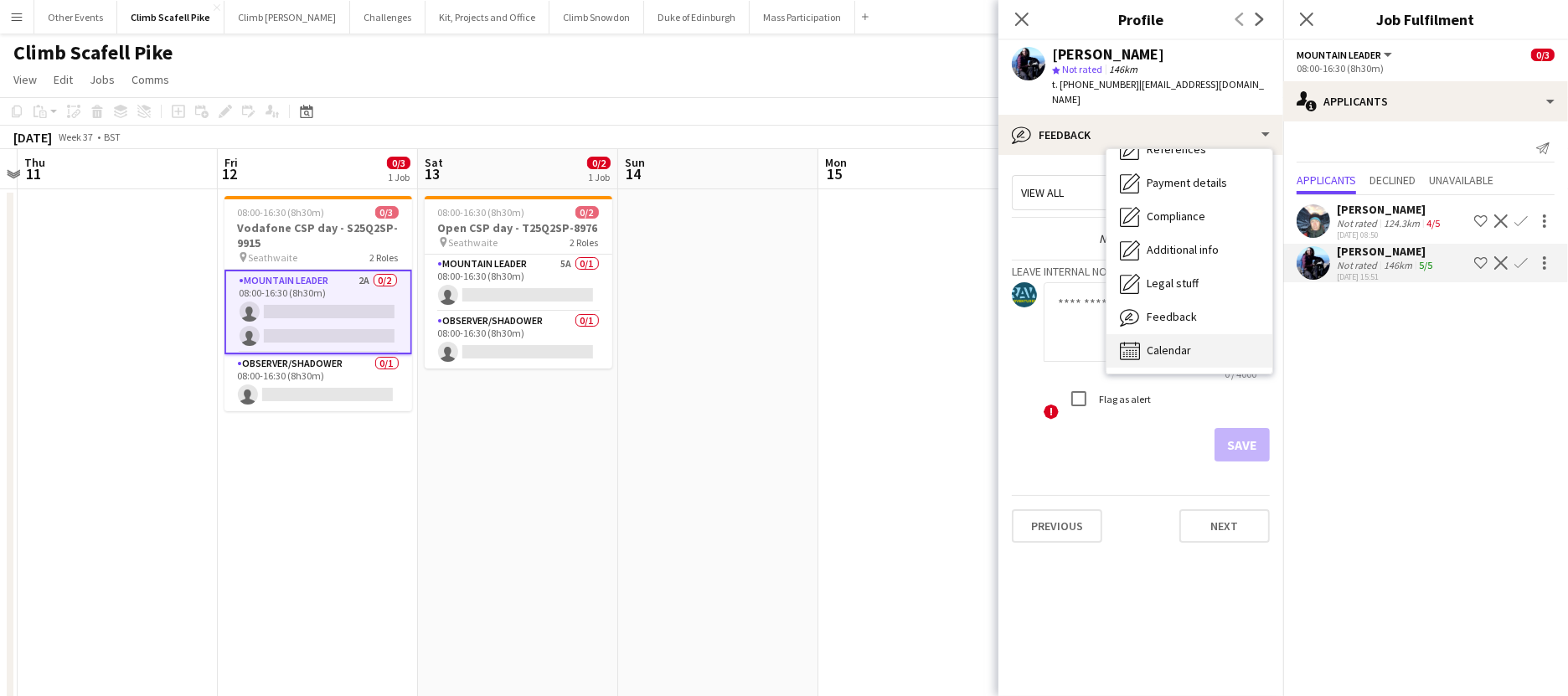
click at [1193, 339] on div "Calendar Calendar" at bounding box center [1189, 351] width 166 height 34
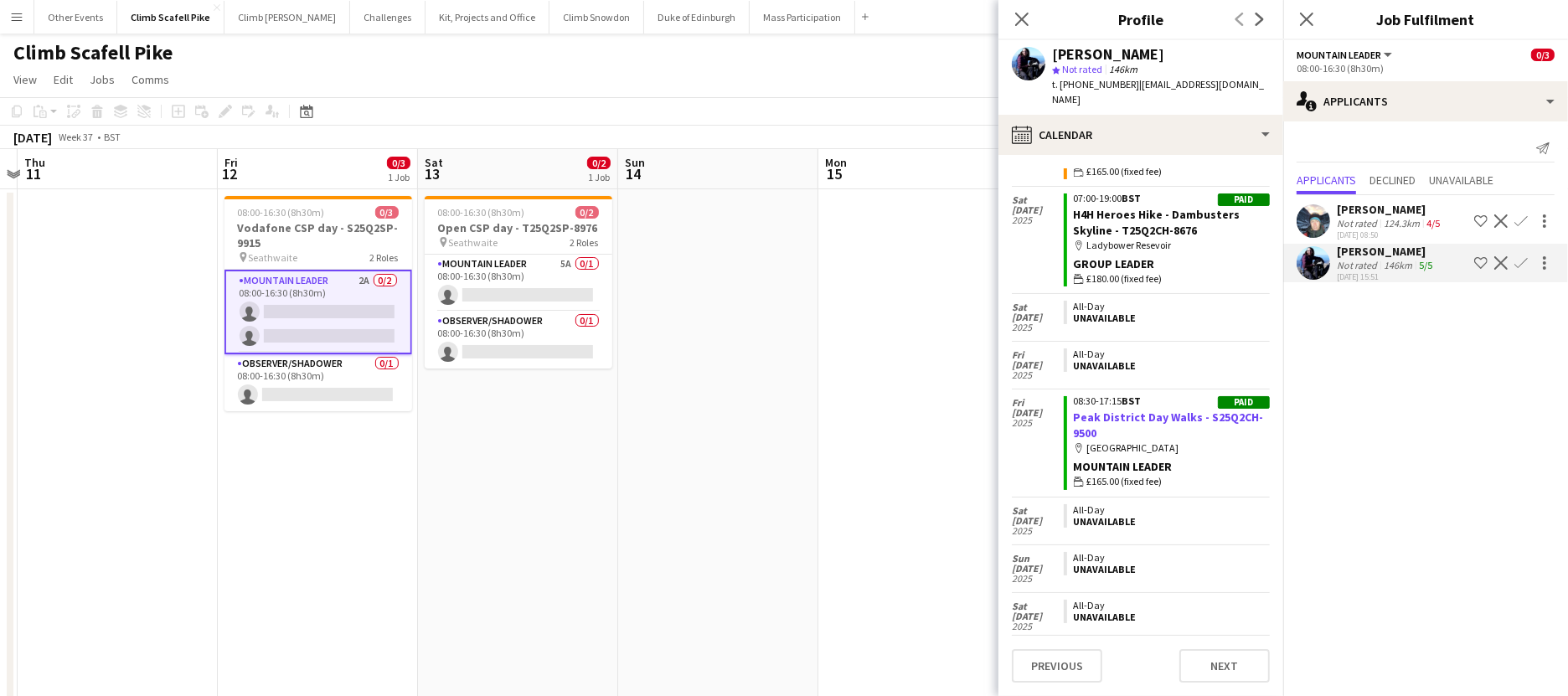
scroll to position [777, 0]
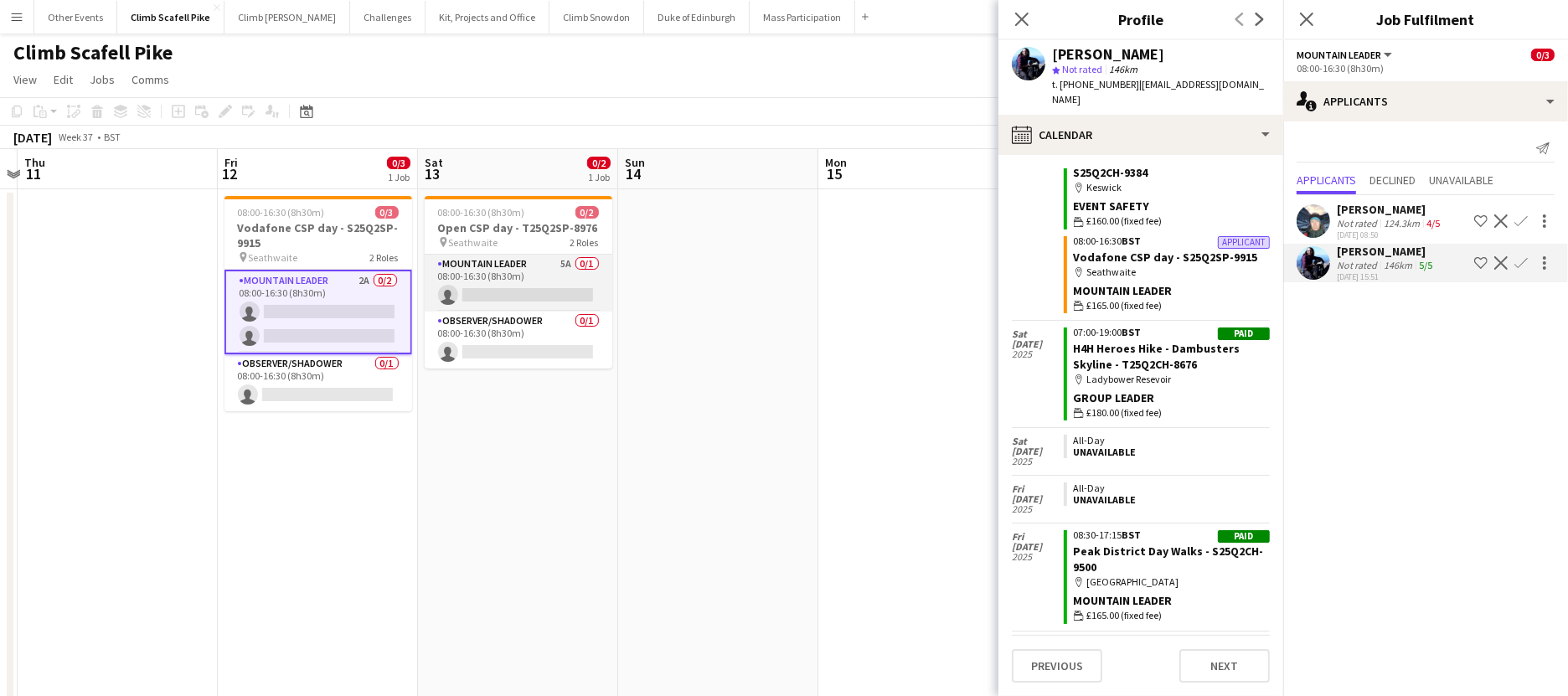
click at [492, 278] on app-card-role "Mountain Leader 5A 0/1 08:00-16:30 (8h30m) single-neutral-actions" at bounding box center [518, 283] width 188 height 57
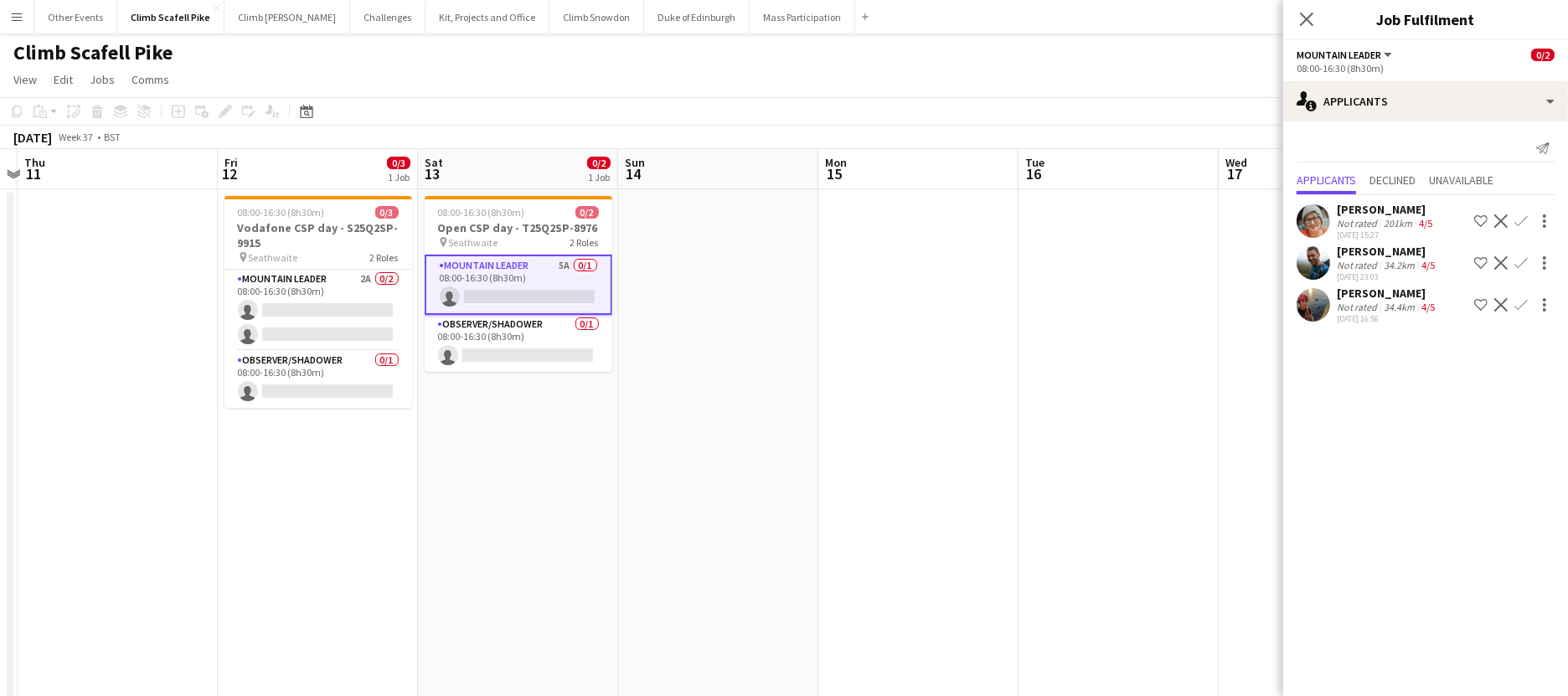
click at [1200, 219] on app-user-avatar at bounding box center [1313, 221] width 34 height 34
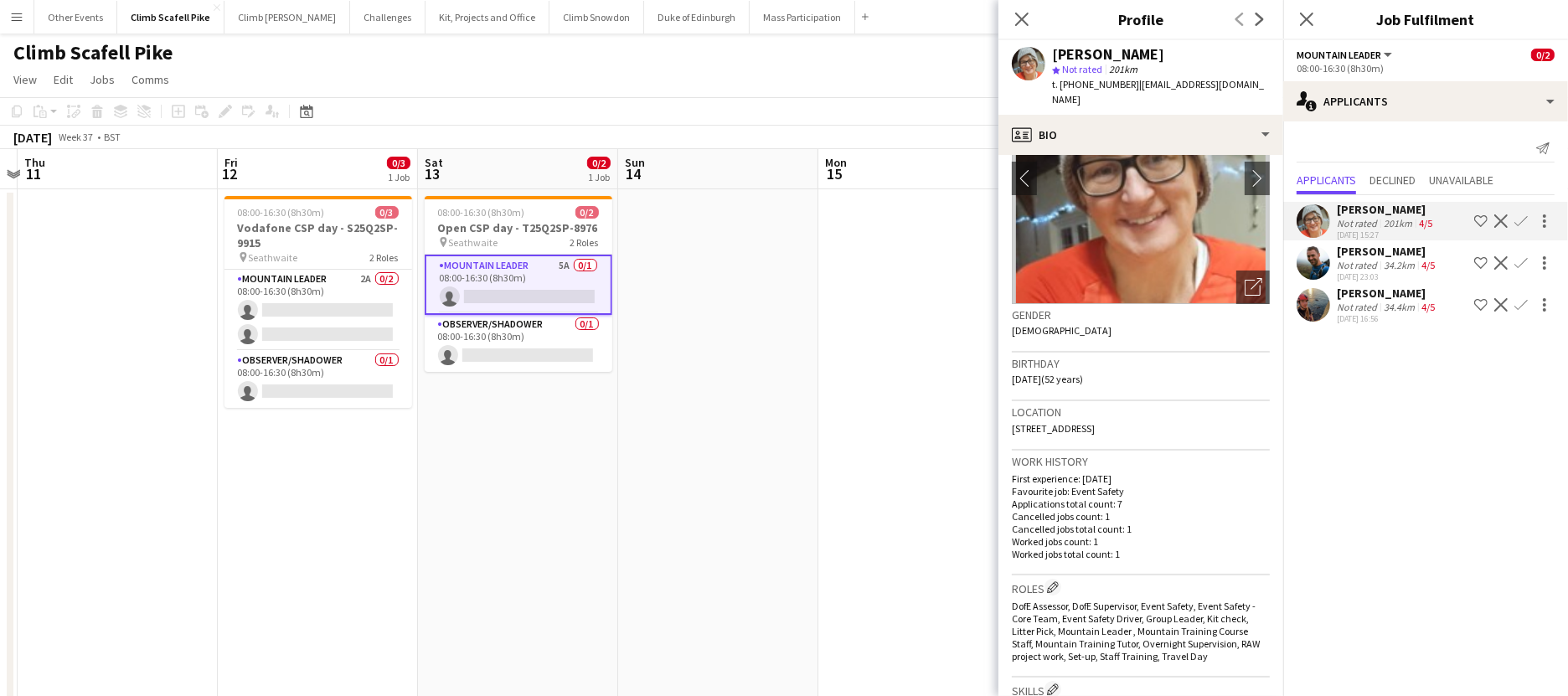
scroll to position [135, 0]
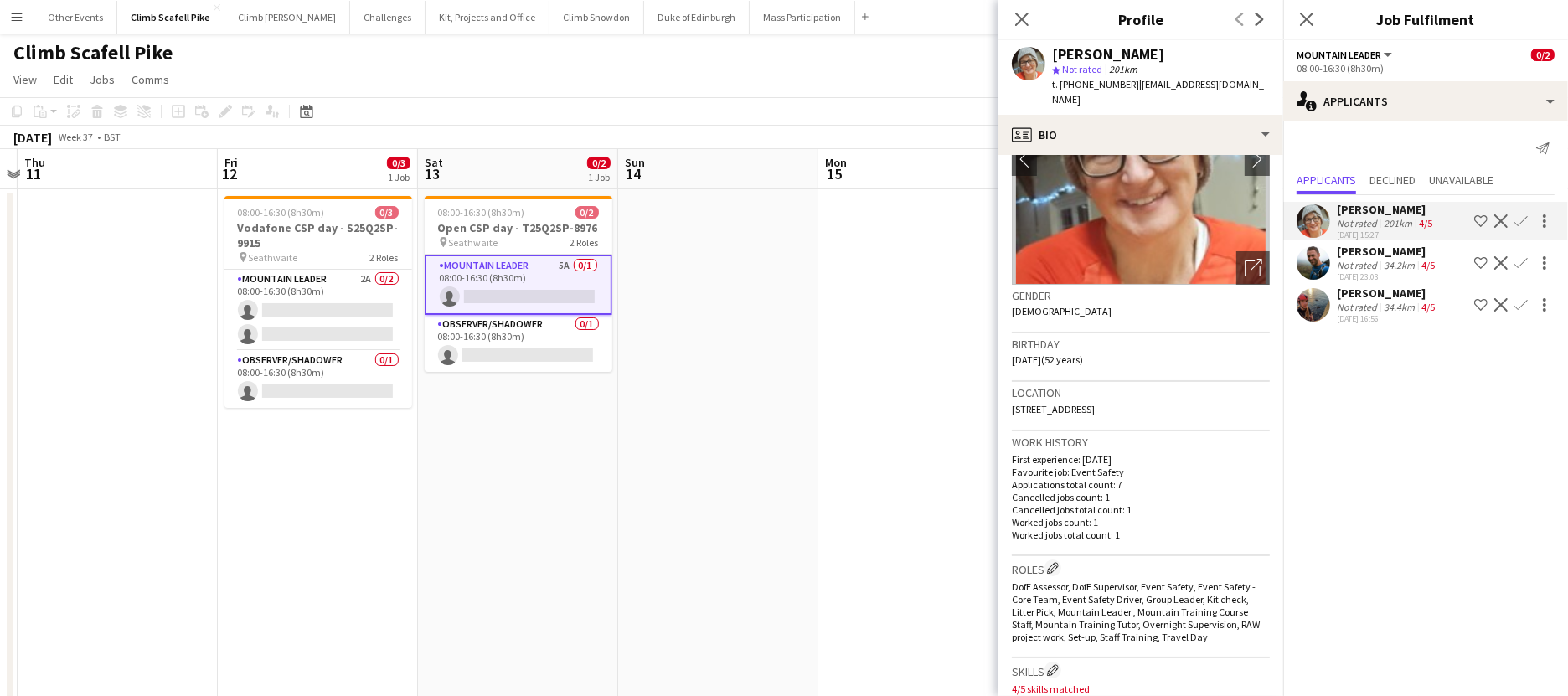
click at [1200, 258] on app-user-avatar at bounding box center [1313, 263] width 34 height 34
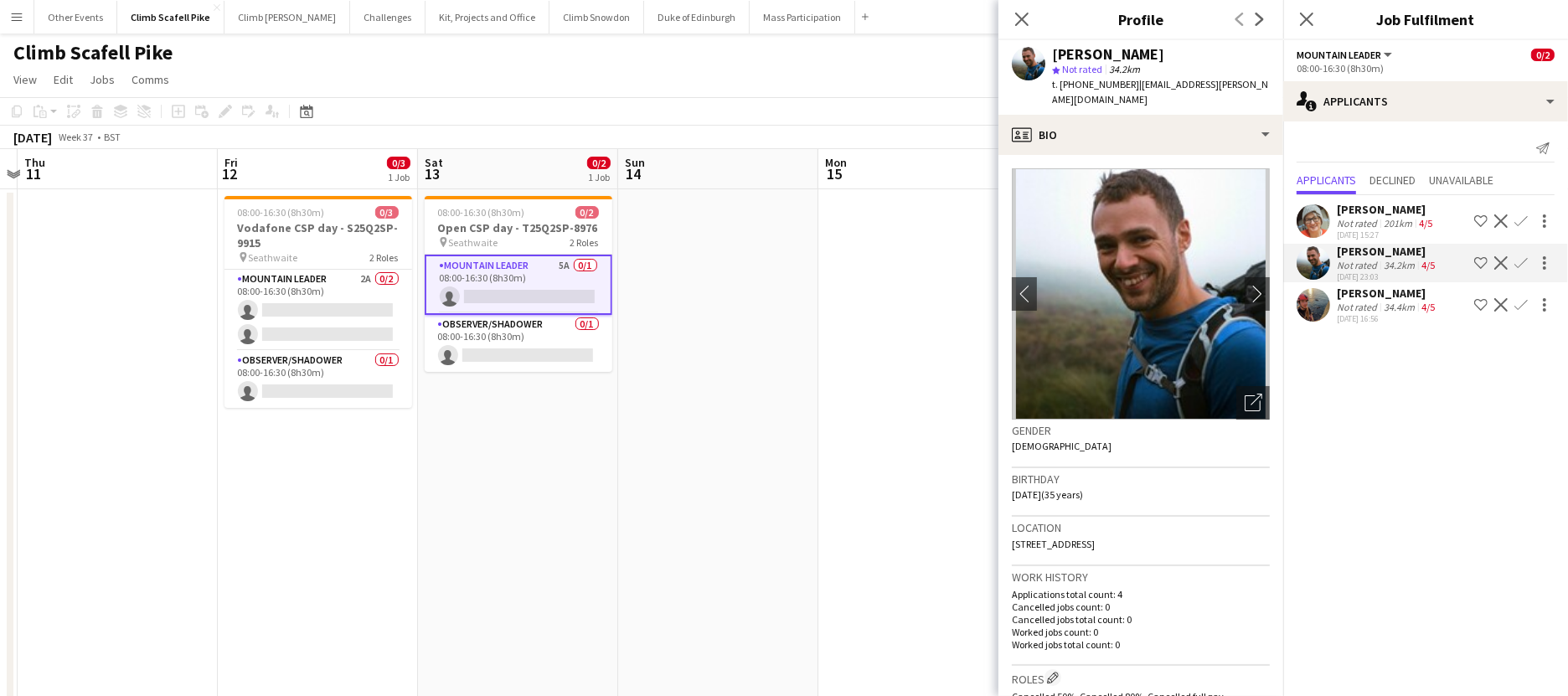
click at [1200, 305] on app-user-avatar at bounding box center [1313, 305] width 34 height 34
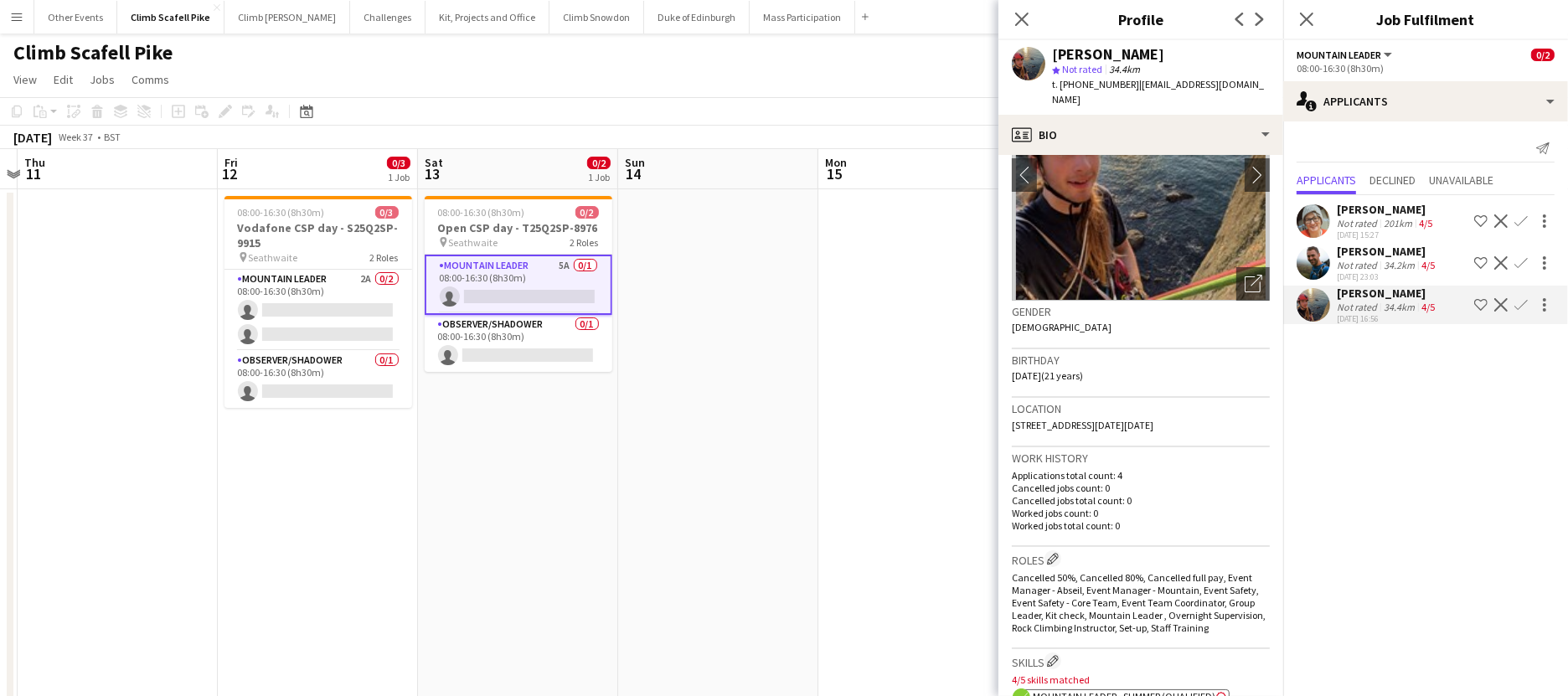
scroll to position [153, 0]
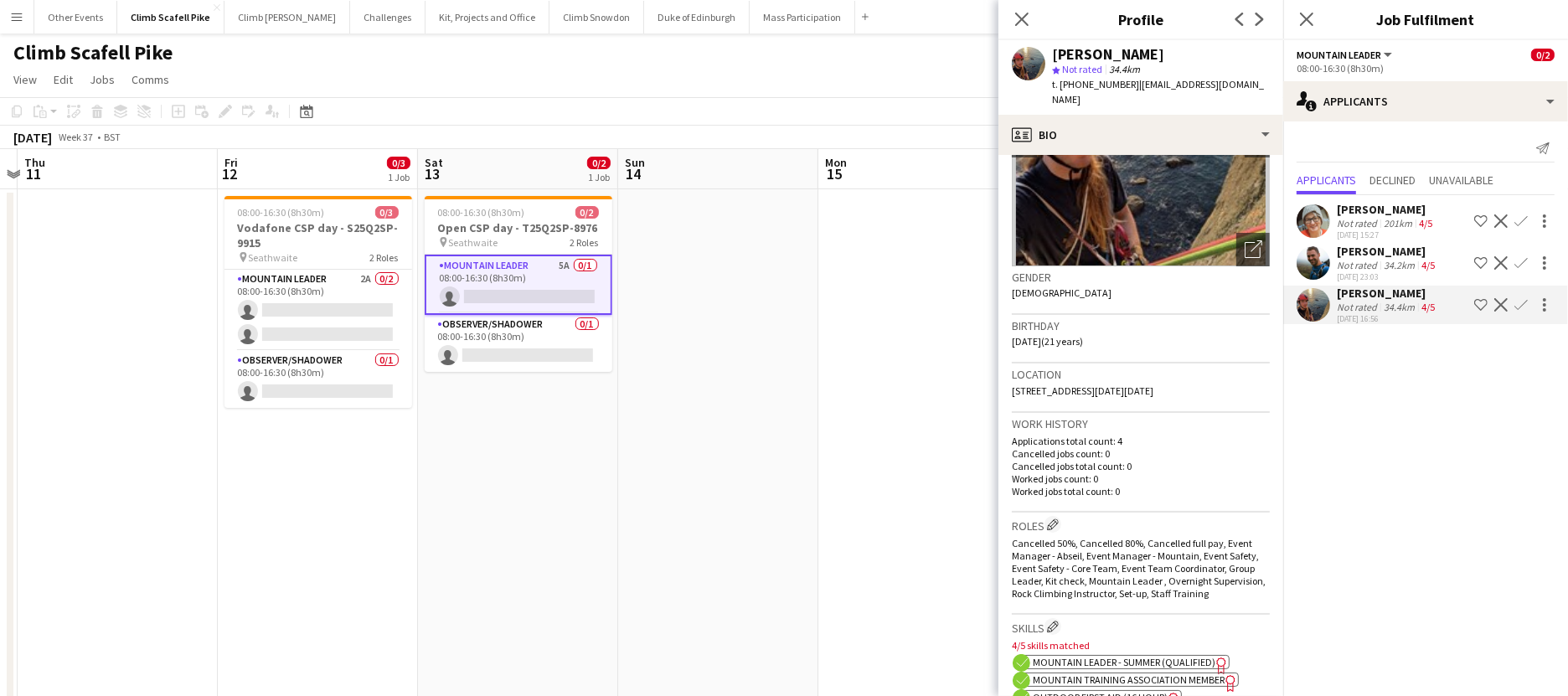
click at [739, 464] on app-date-cell at bounding box center [718, 500] width 201 height 621
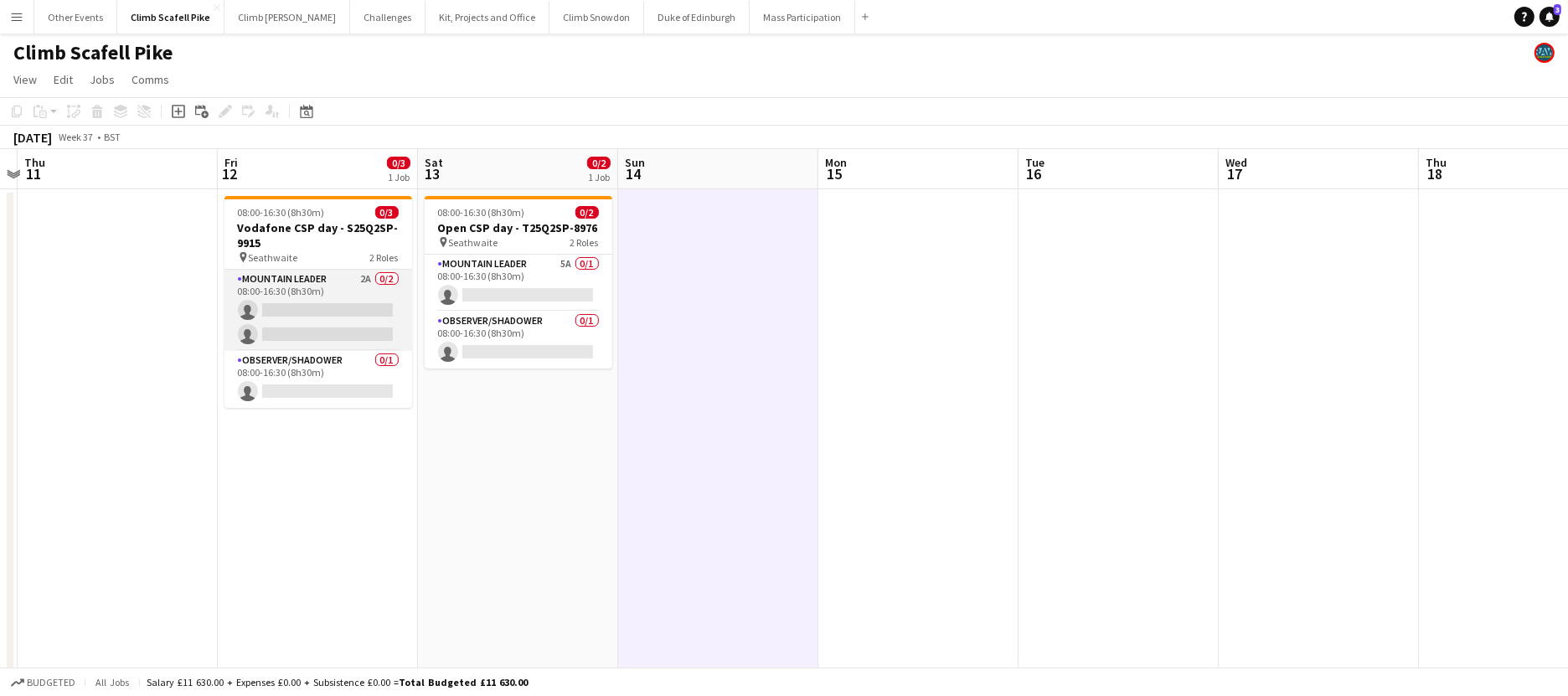
click at [354, 316] on app-card-role "Mountain Leader 2A 0/2 08:00-16:30 (8h30m) single-neutral-actions single-neutra…" at bounding box center [319, 310] width 188 height 81
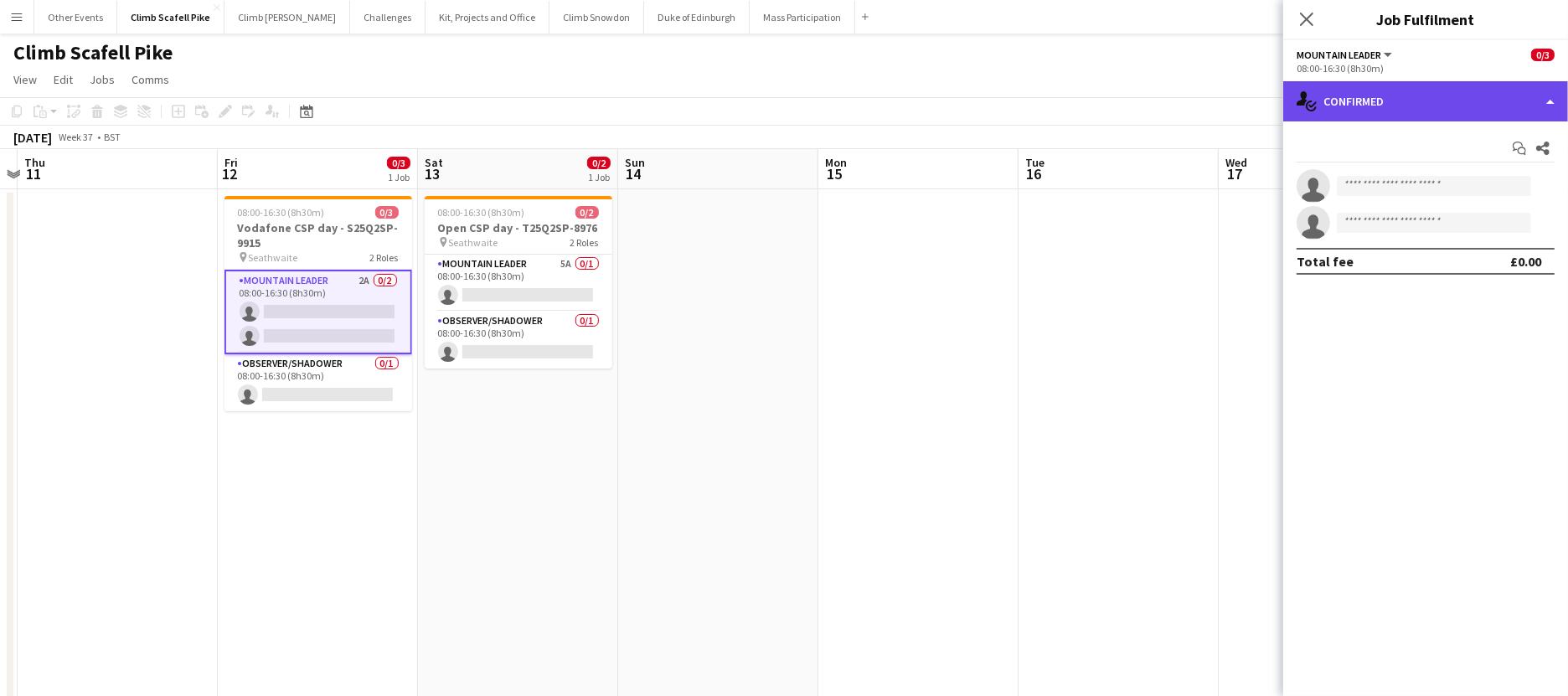
click at [1200, 100] on div "single-neutral-actions-check-2 Confirmed" at bounding box center [1425, 101] width 285 height 40
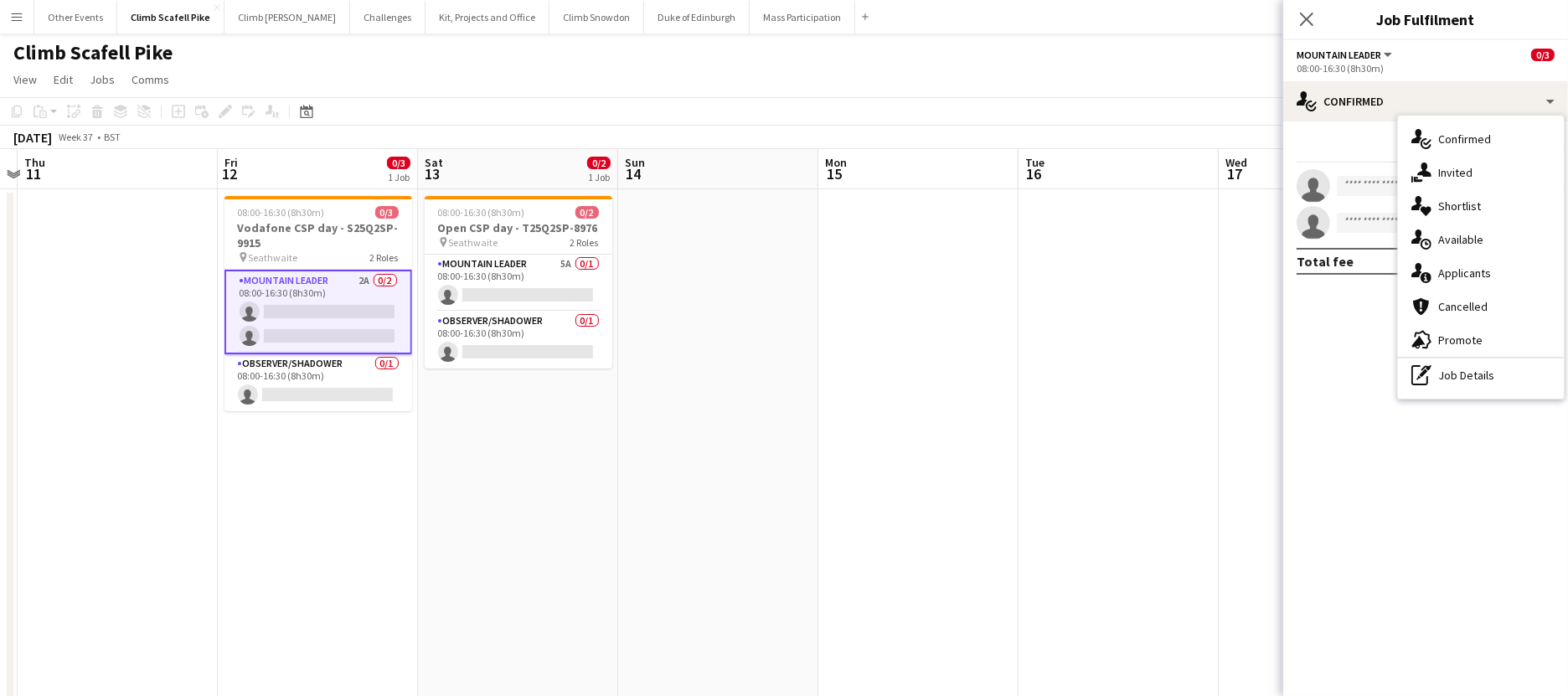
click at [1200, 271] on div "single-neutral-actions-information Applicants" at bounding box center [1481, 273] width 166 height 34
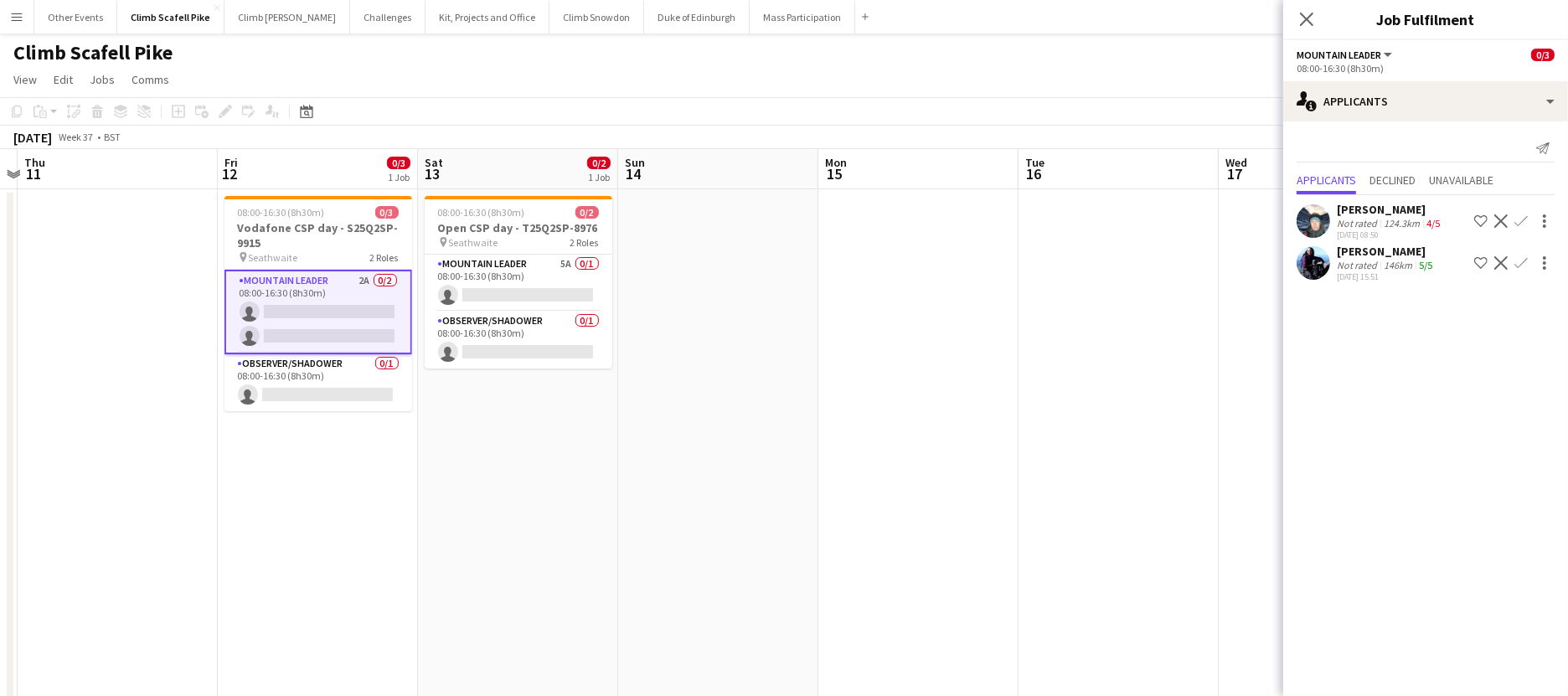
click at [1200, 267] on app-user-avatar at bounding box center [1313, 263] width 34 height 34
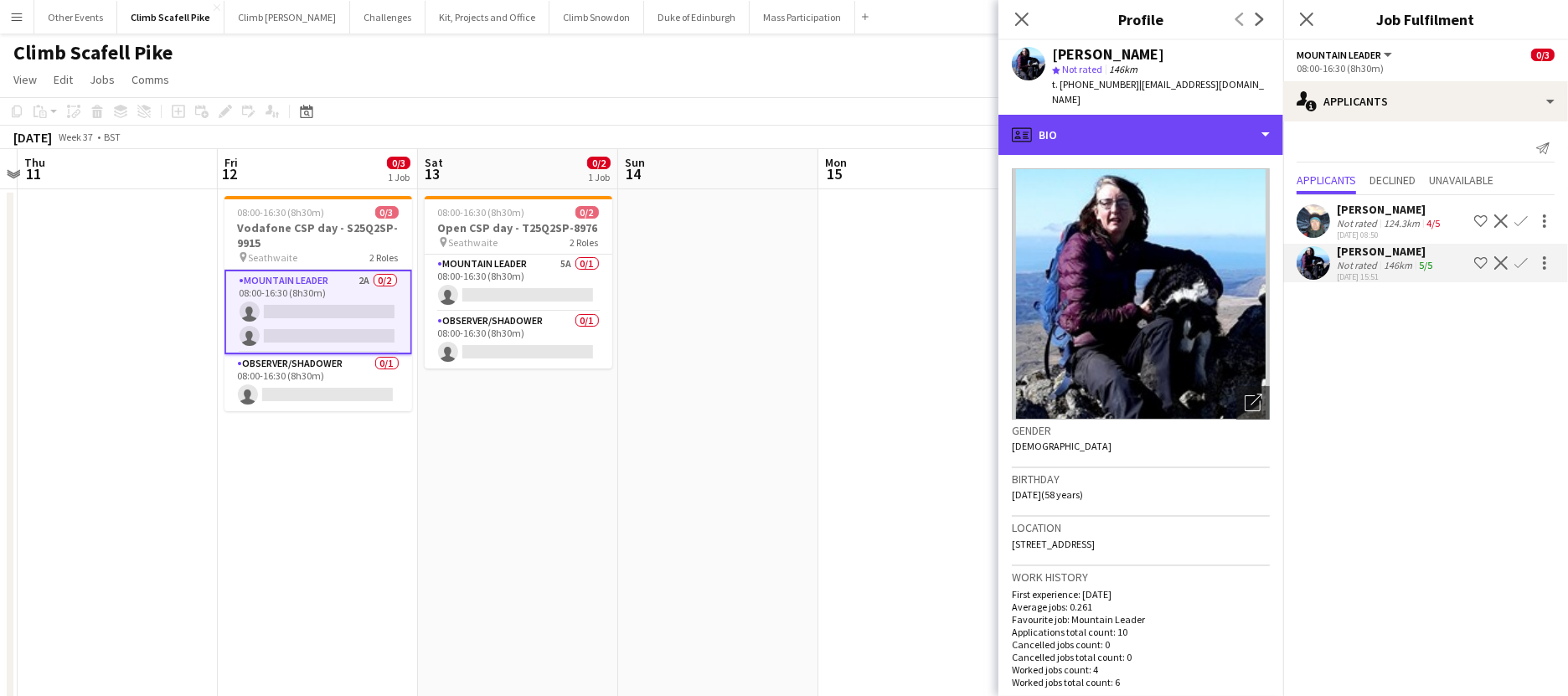
drag, startPoint x: 1255, startPoint y: 112, endPoint x: 1230, endPoint y: 185, distance: 77.2
click at [1200, 115] on div "profile Bio" at bounding box center [1141, 134] width 285 height 40
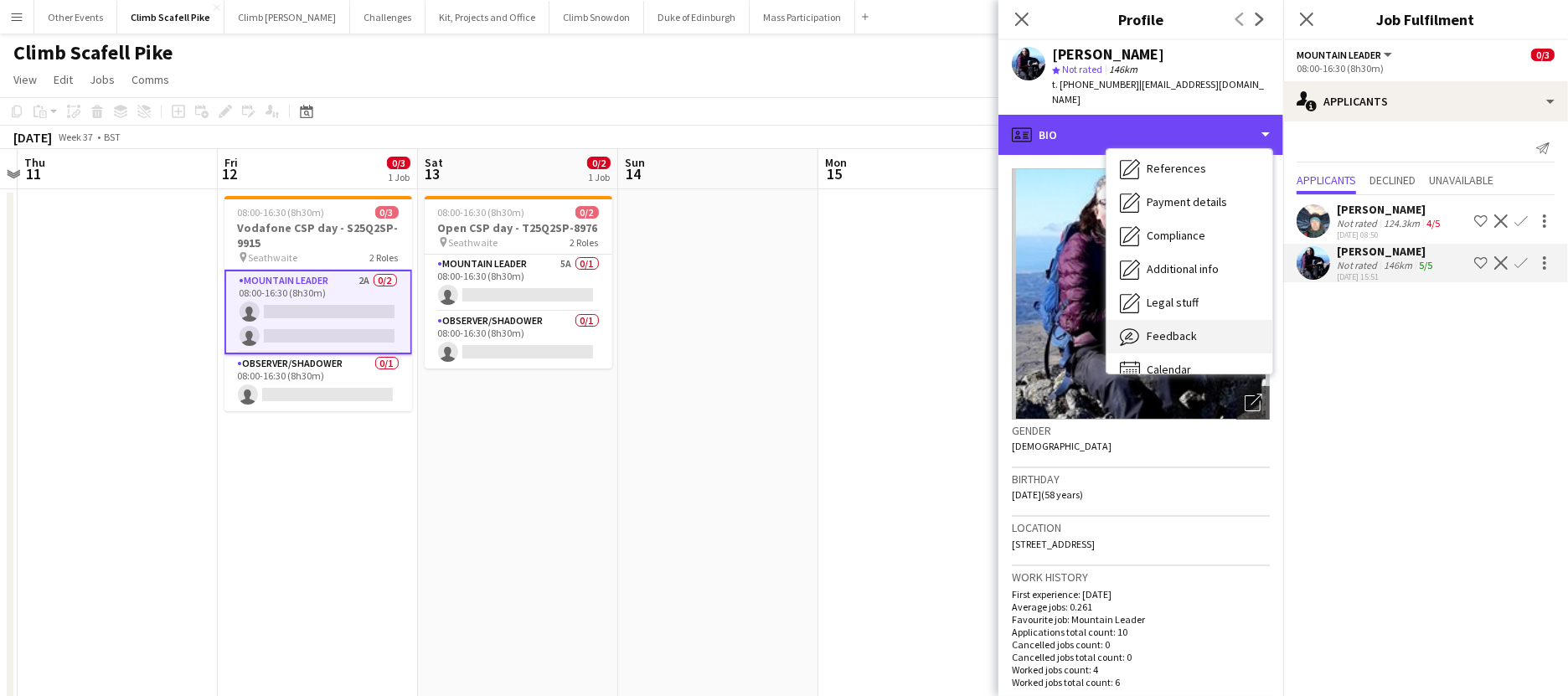
scroll to position [190, 0]
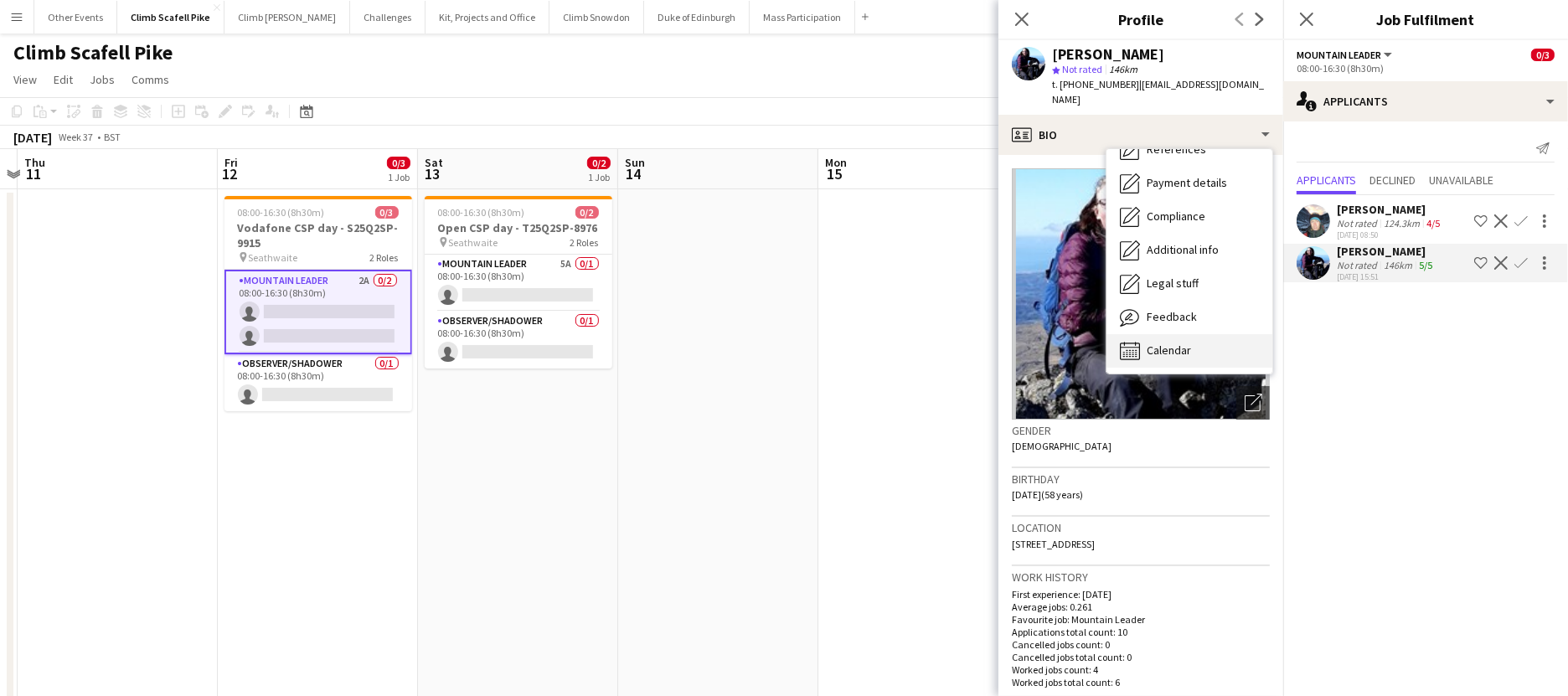
click at [1187, 343] on span "Calendar" at bounding box center [1169, 351] width 45 height 16
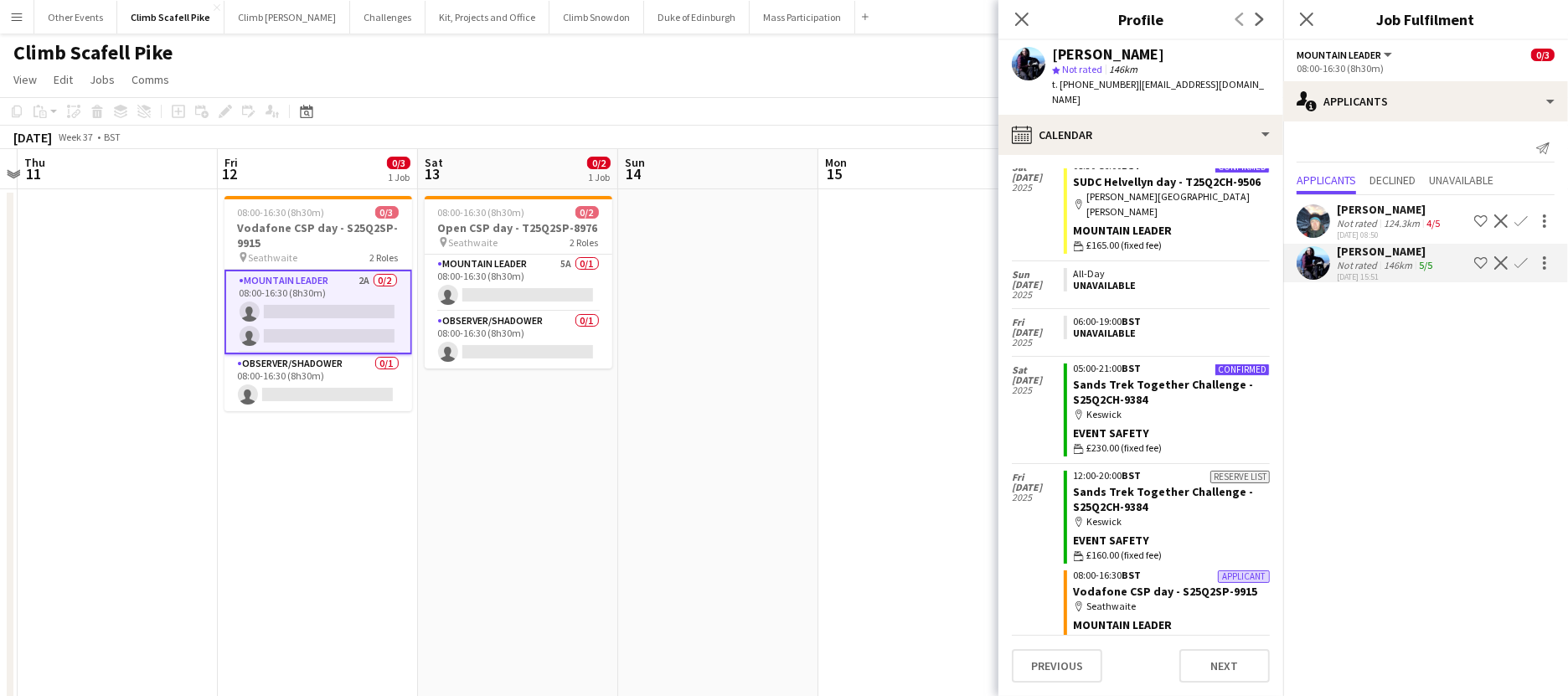
scroll to position [305, 0]
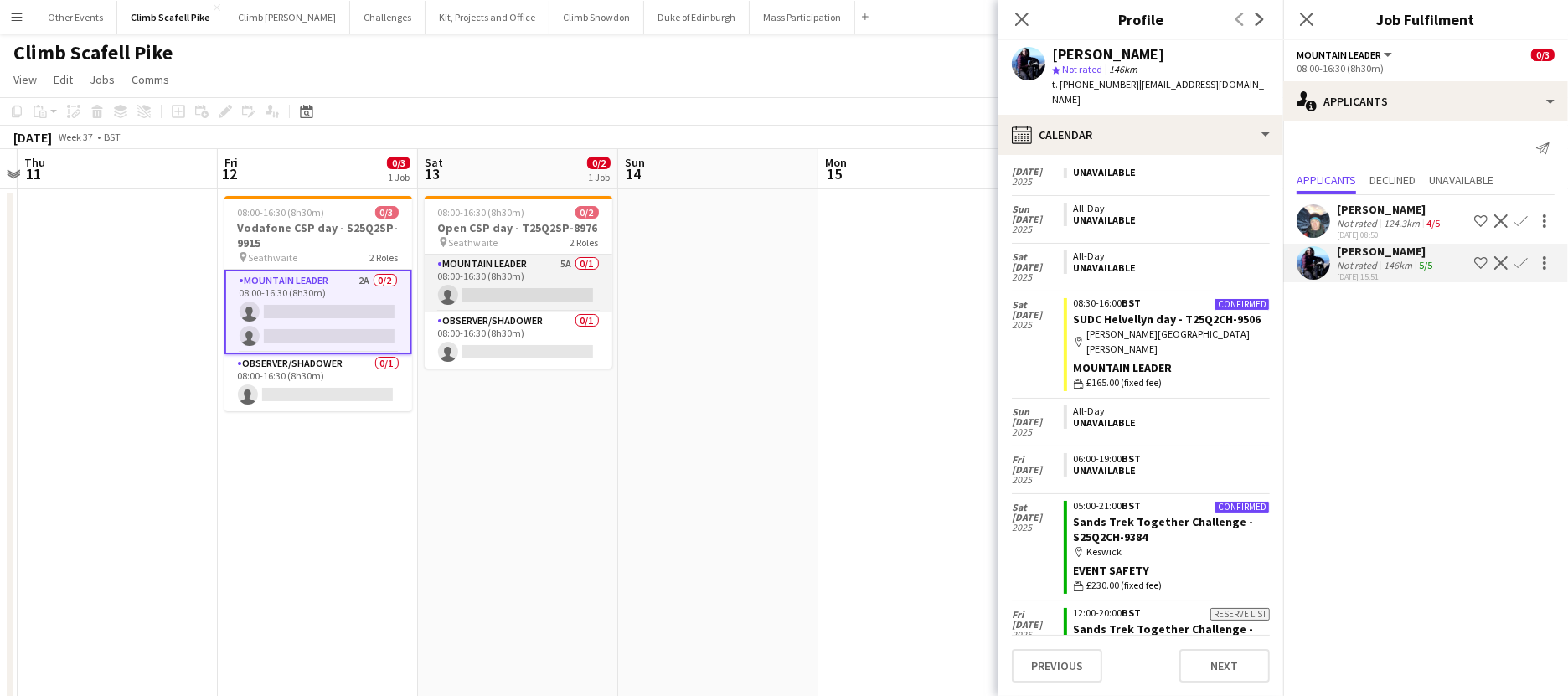
click at [543, 275] on app-card-role "Mountain Leader 5A 0/1 08:00-16:30 (8h30m) single-neutral-actions" at bounding box center [518, 283] width 188 height 57
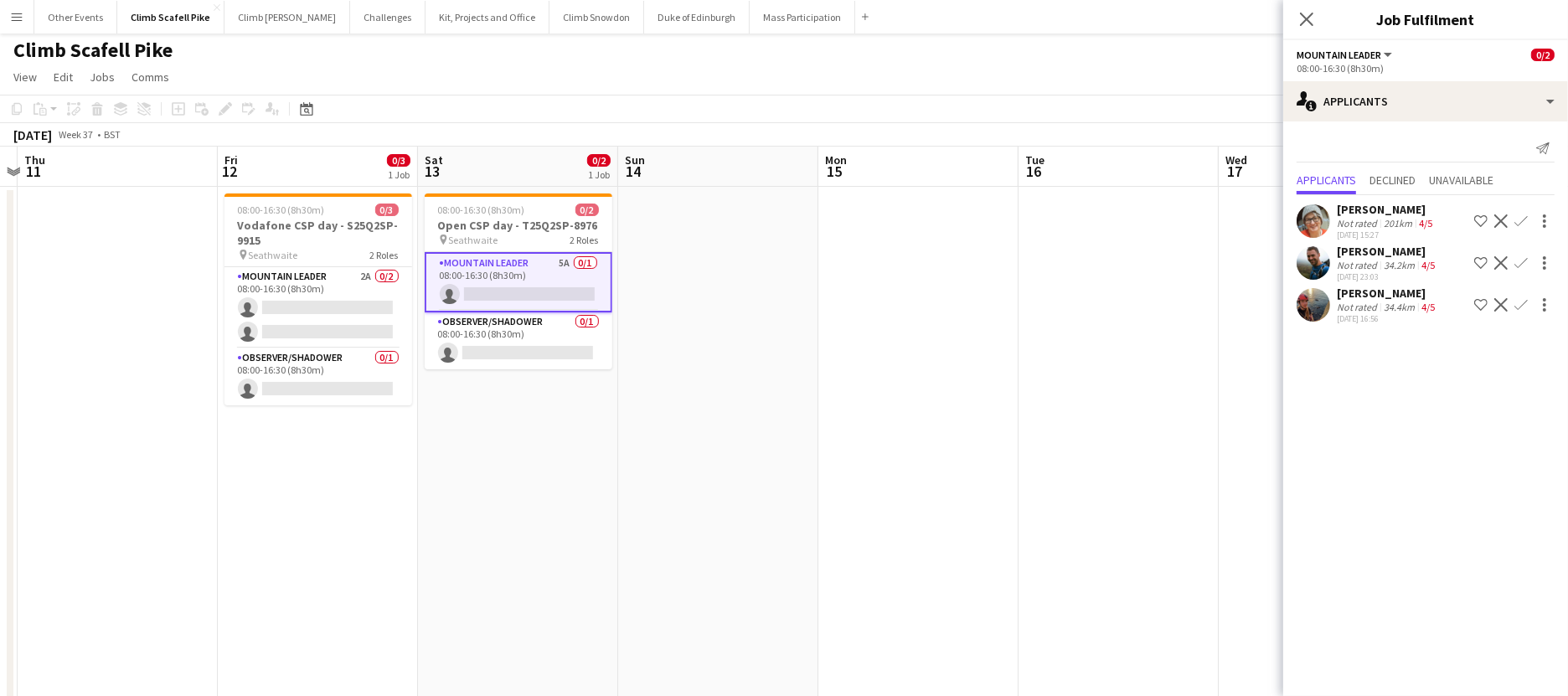
scroll to position [3, 0]
click at [1200, 221] on app-user-avatar at bounding box center [1313, 221] width 34 height 34
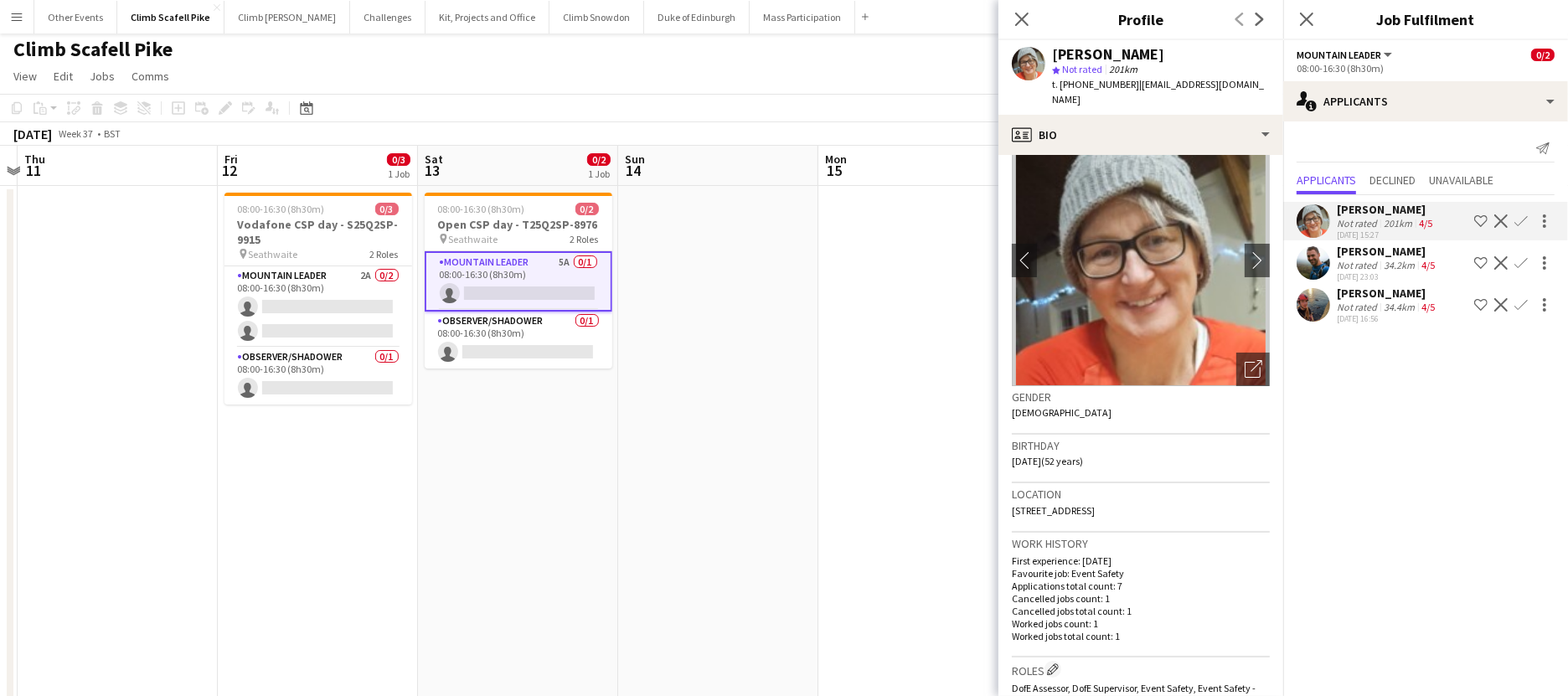
scroll to position [70, 0]
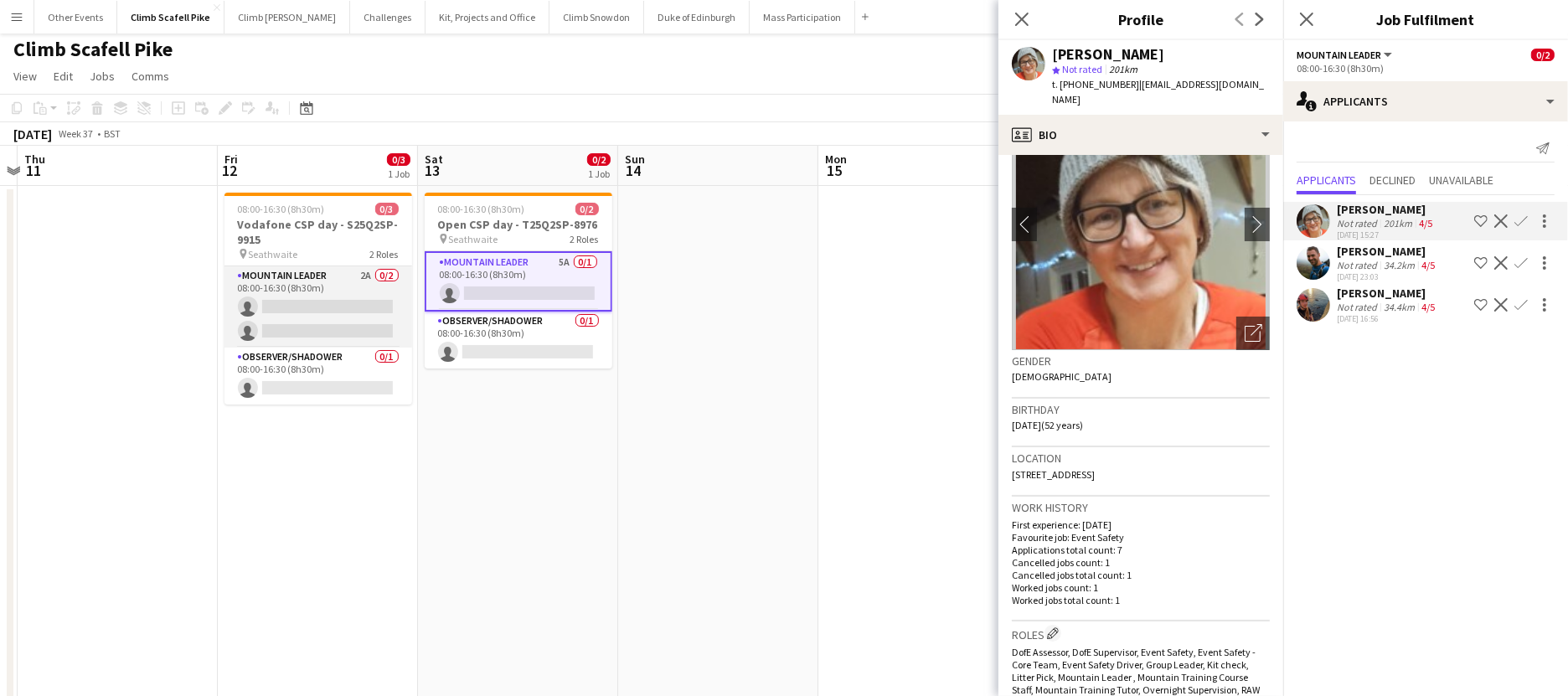
click at [365, 304] on app-card-role "Mountain Leader 2A 0/2 08:00-16:30 (8h30m) single-neutral-actions single-neutra…" at bounding box center [319, 307] width 188 height 81
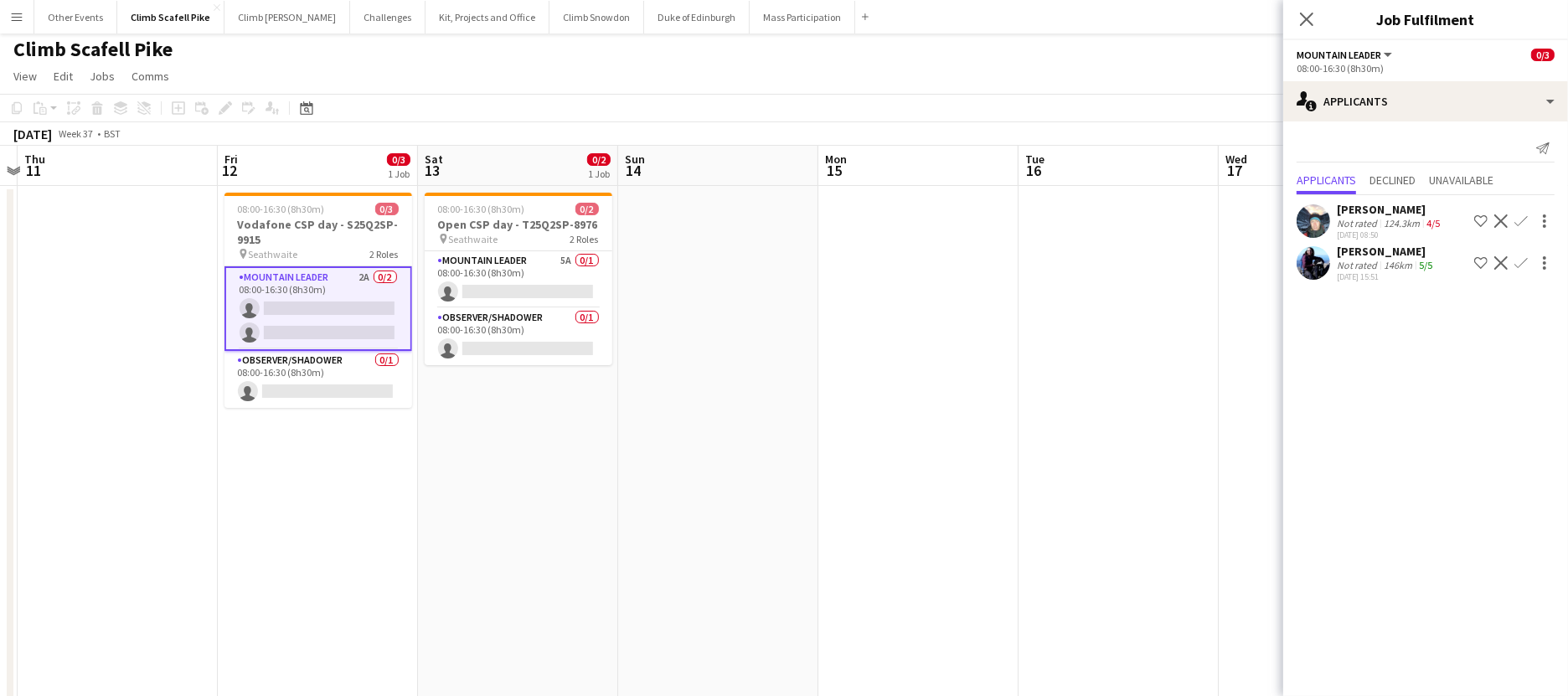
click at [1200, 216] on app-user-avatar at bounding box center [1313, 221] width 34 height 34
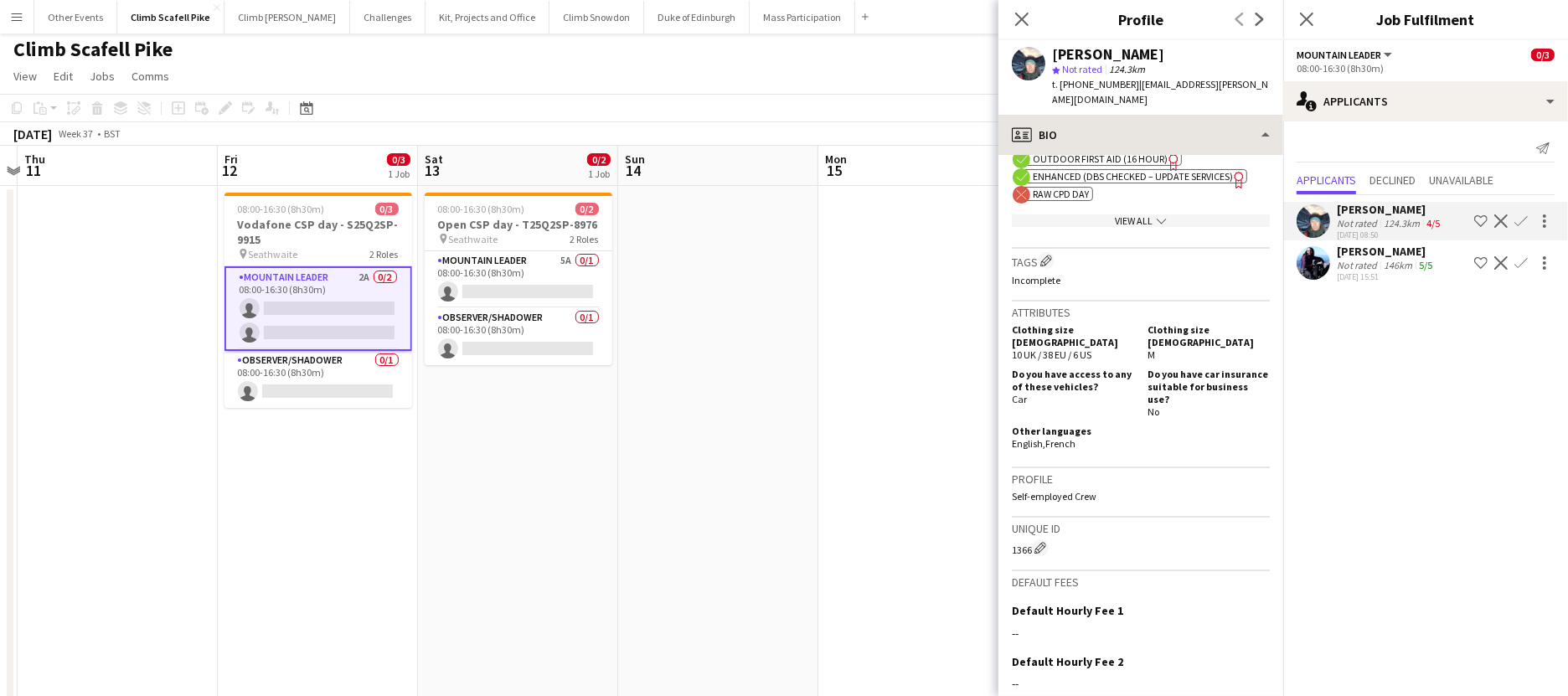
scroll to position [757, 0]
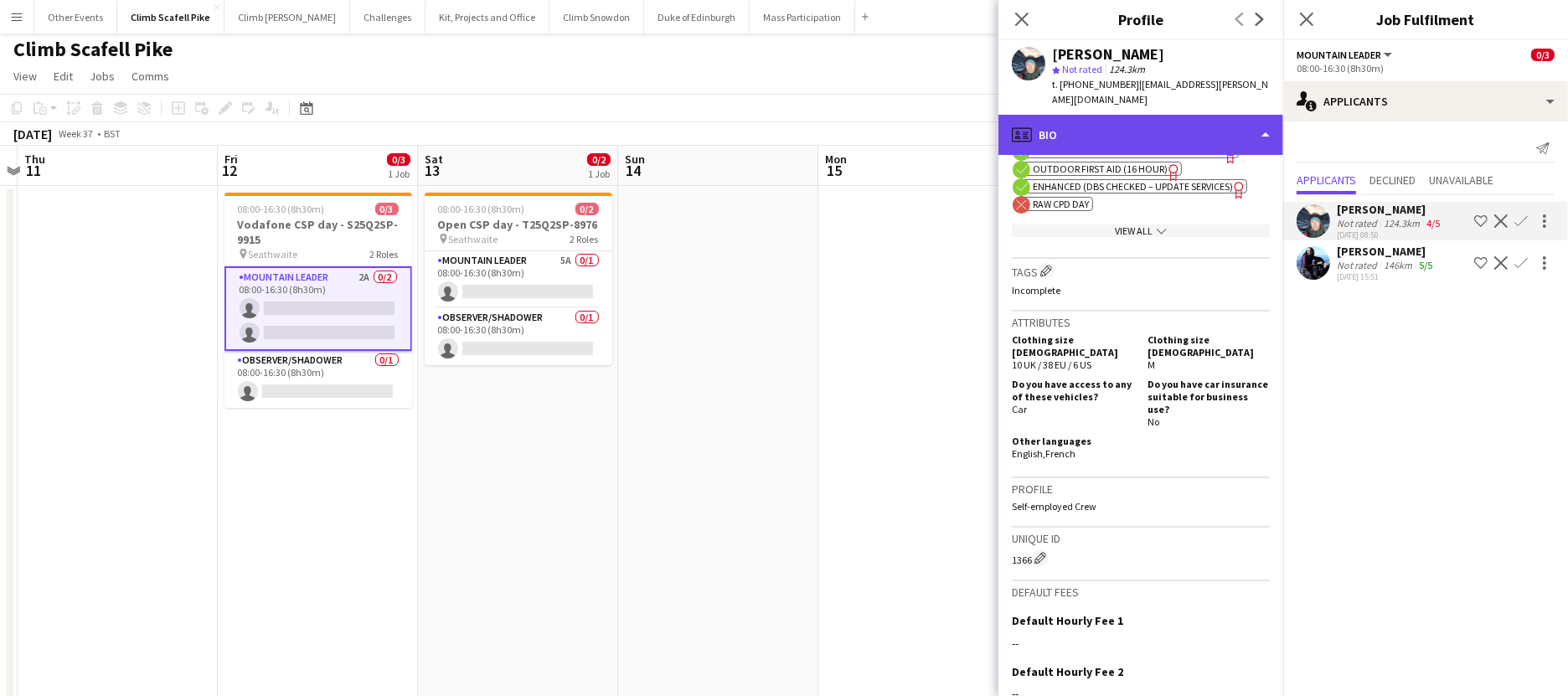
click at [1200, 129] on div "profile Bio" at bounding box center [1141, 134] width 285 height 40
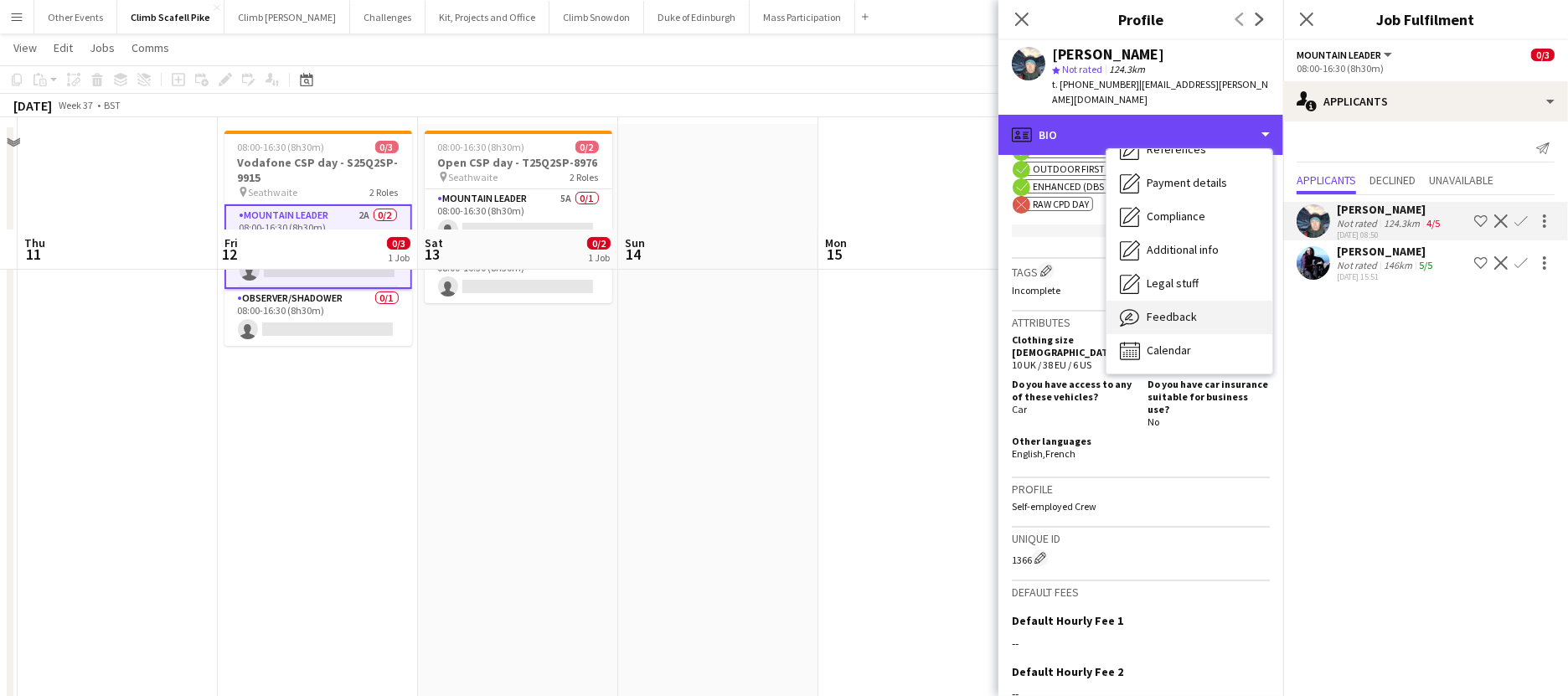
scroll to position [216, 0]
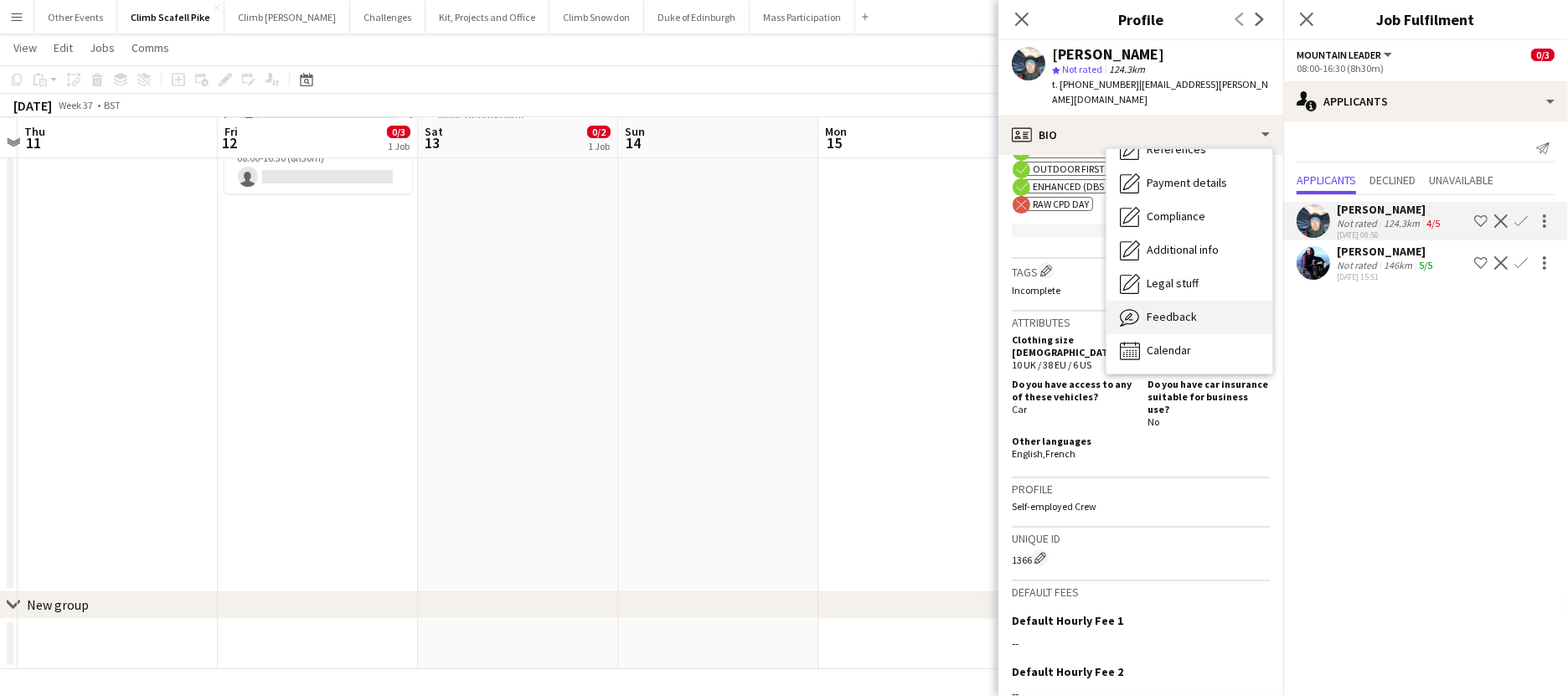
click at [1187, 309] on span "Feedback" at bounding box center [1172, 317] width 50 height 16
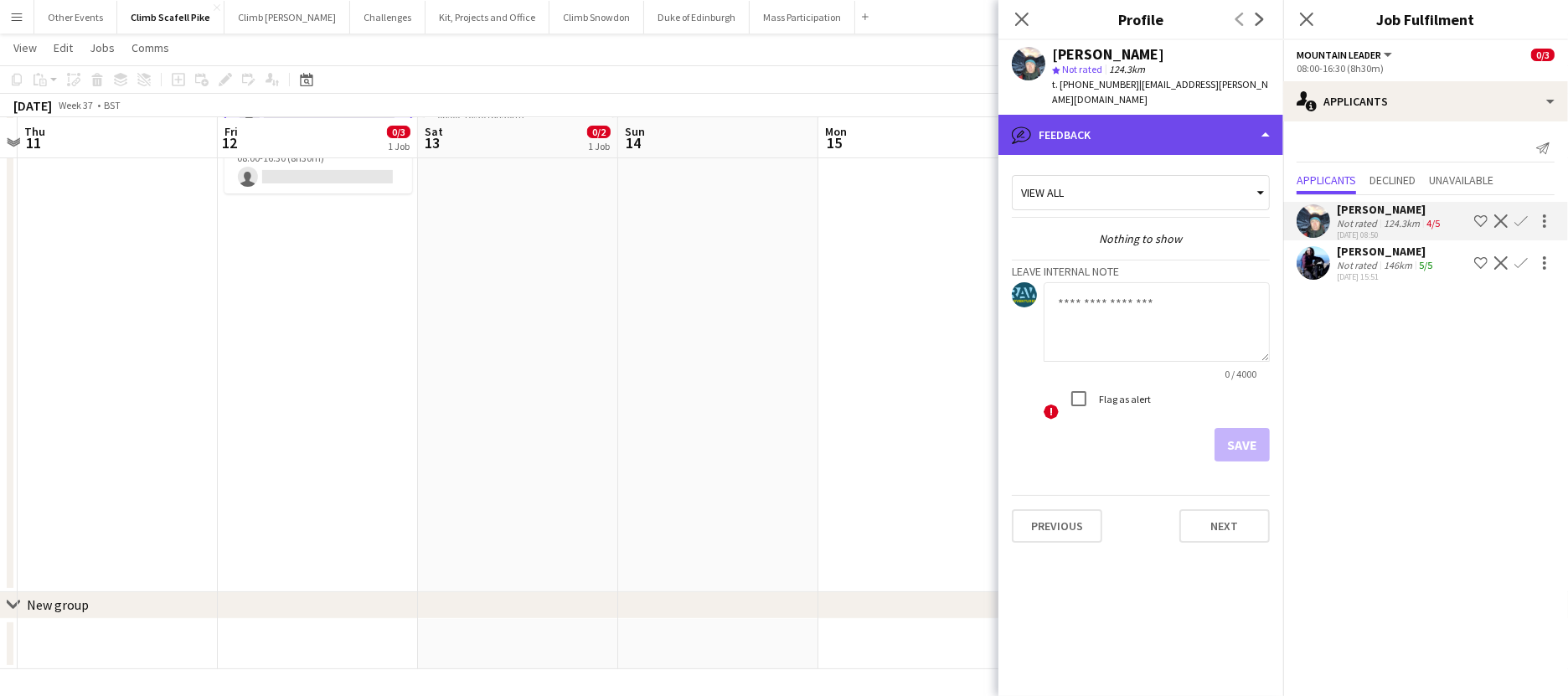
click at [1177, 117] on div "bubble-pencil Feedback" at bounding box center [1141, 134] width 285 height 40
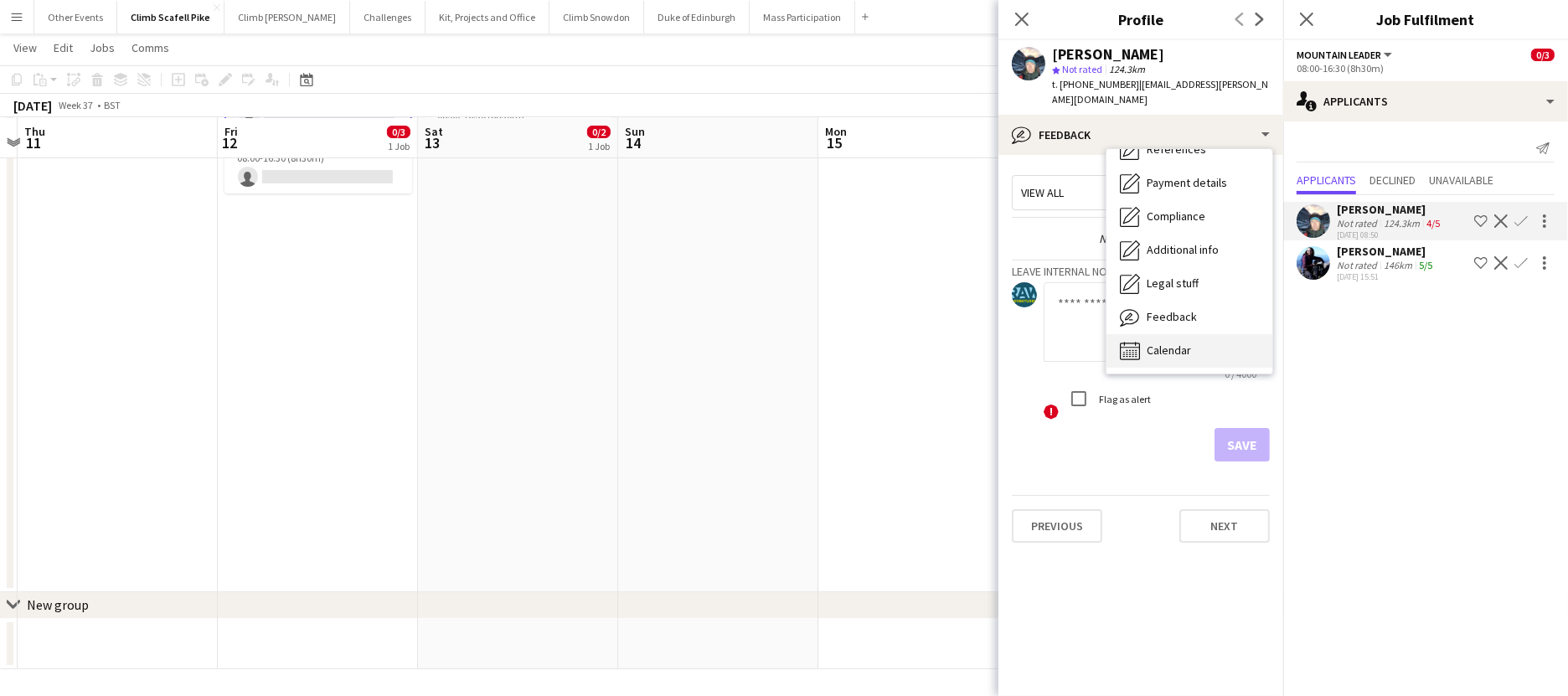
click at [1195, 334] on div "Calendar Calendar" at bounding box center [1189, 351] width 166 height 34
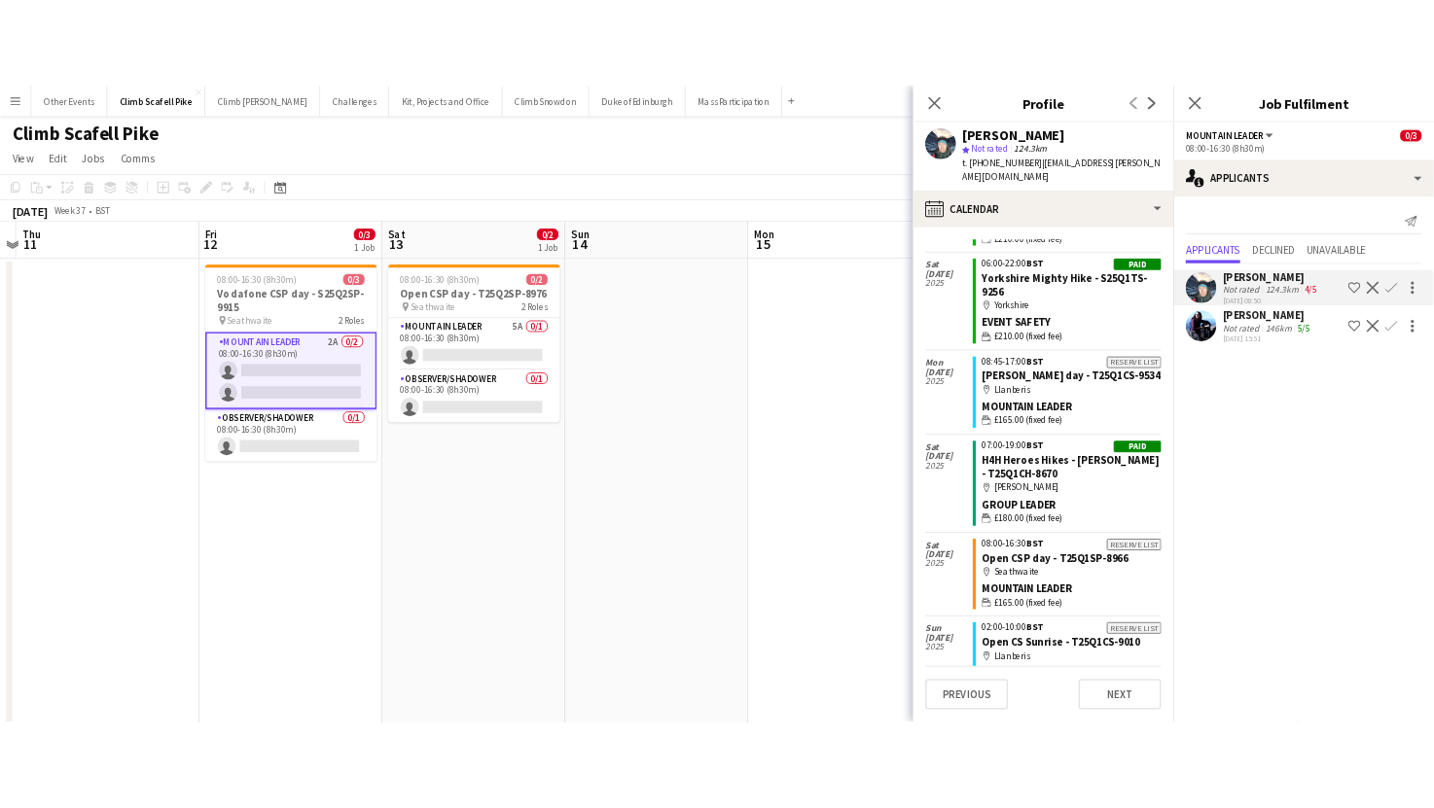
scroll to position [1039, 0]
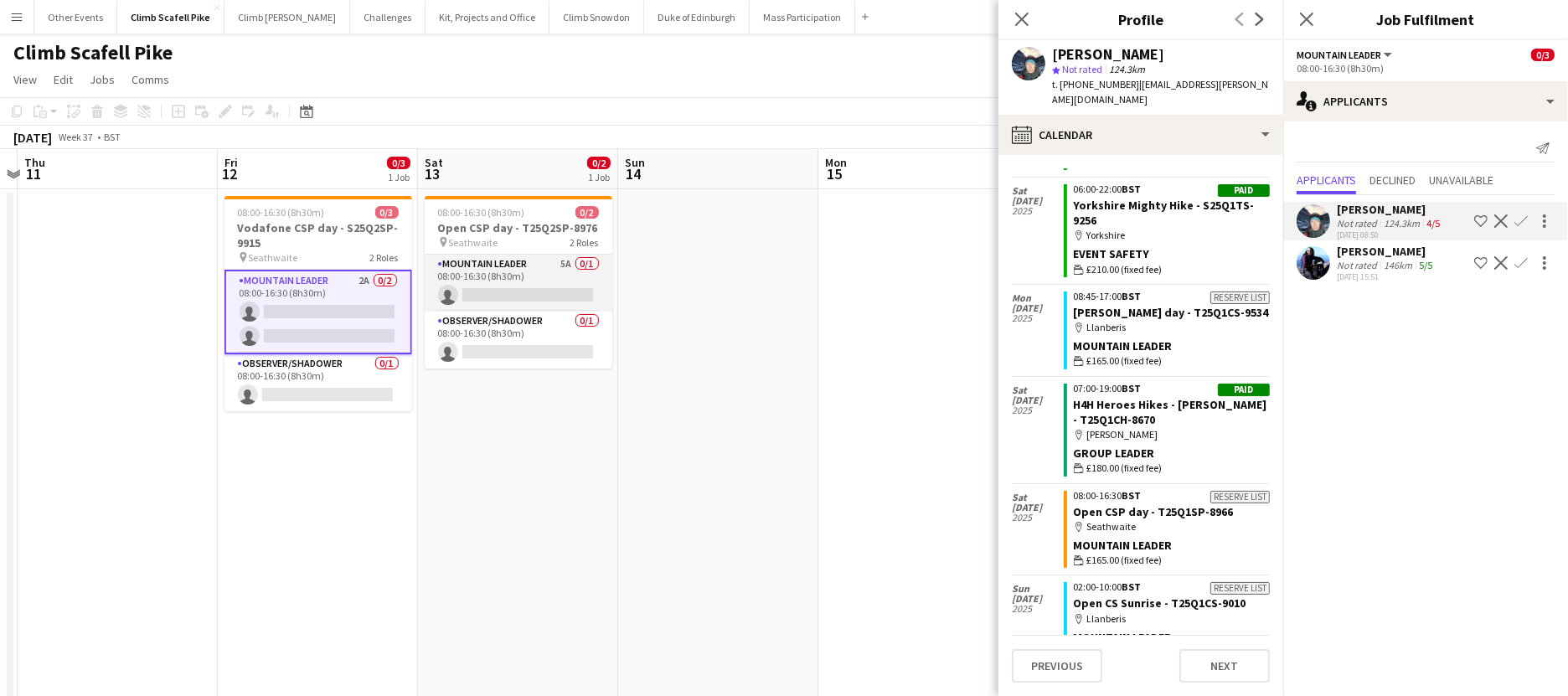
click at [542, 287] on app-card-role "Mountain Leader 5A 0/1 08:00-16:30 (8h30m) single-neutral-actions" at bounding box center [518, 283] width 188 height 57
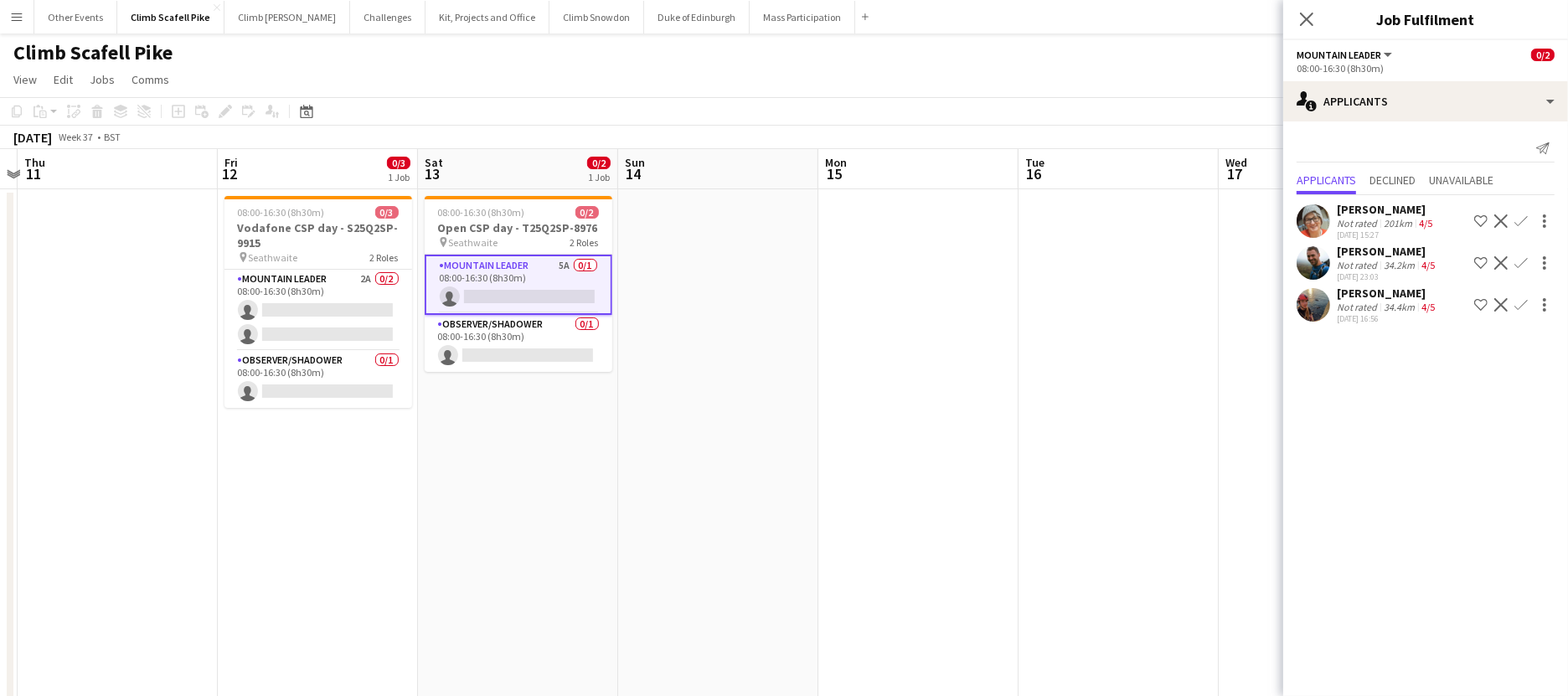
click at [1200, 215] on app-user-avatar at bounding box center [1313, 221] width 34 height 34
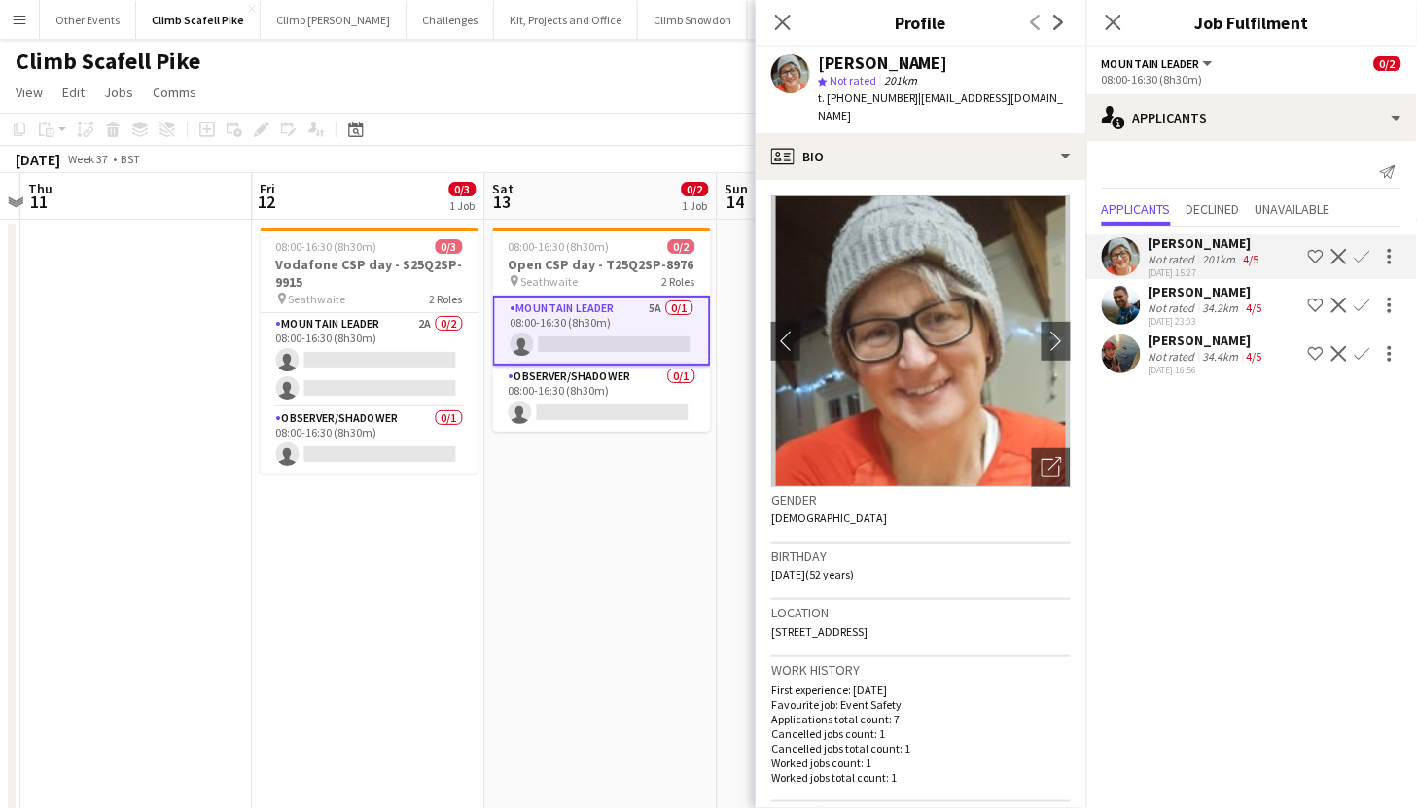
click at [603, 541] on app-date-cell "08:00-16:30 (8h30m) 0/2 Open CSP day - T25Q2SP-8976 pin Seathwaite 2 Roles Moun…" at bounding box center [601, 580] width 233 height 721
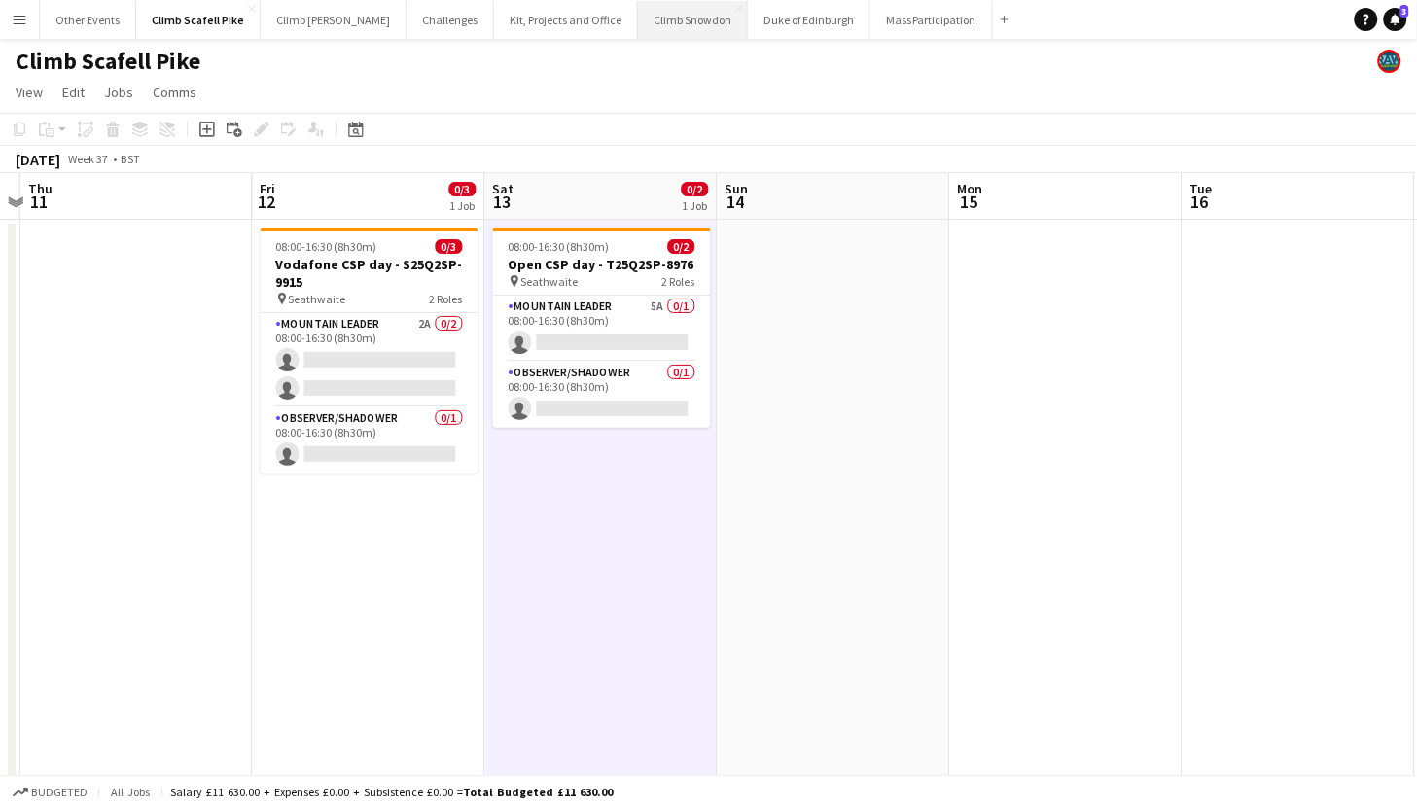
click at [663, 30] on button "Climb Snowdon Close" at bounding box center [693, 20] width 110 height 38
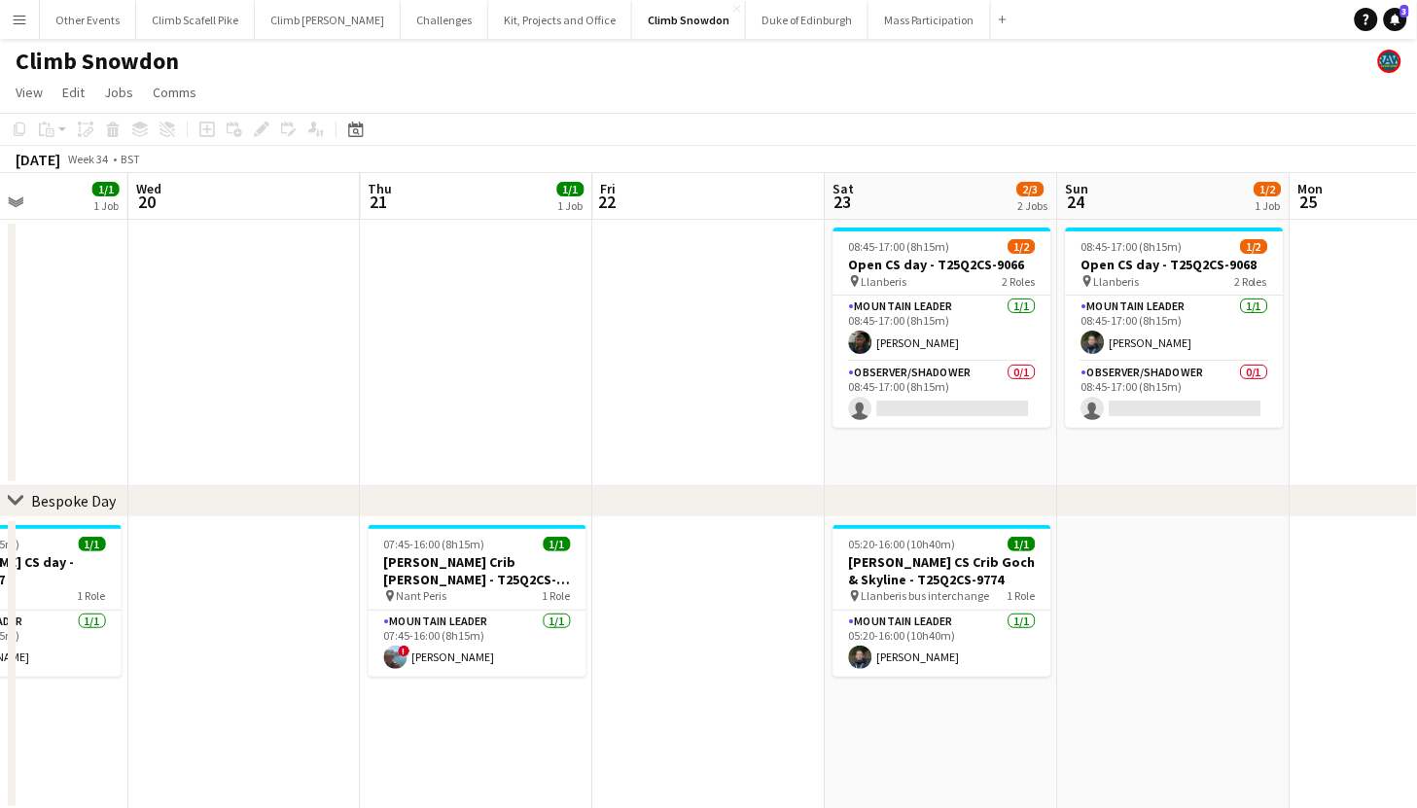
drag, startPoint x: 777, startPoint y: 611, endPoint x: 708, endPoint y: 614, distance: 69.1
click at [708, 614] on app-calendar-viewport "Sun 17 1/2 1 Job Mon 18 Tue 19 1/1 1 Job Wed 20 Thu 21 1/1 1 Job Fri 22 Sat 23 …" at bounding box center [708, 537] width 1417 height 728
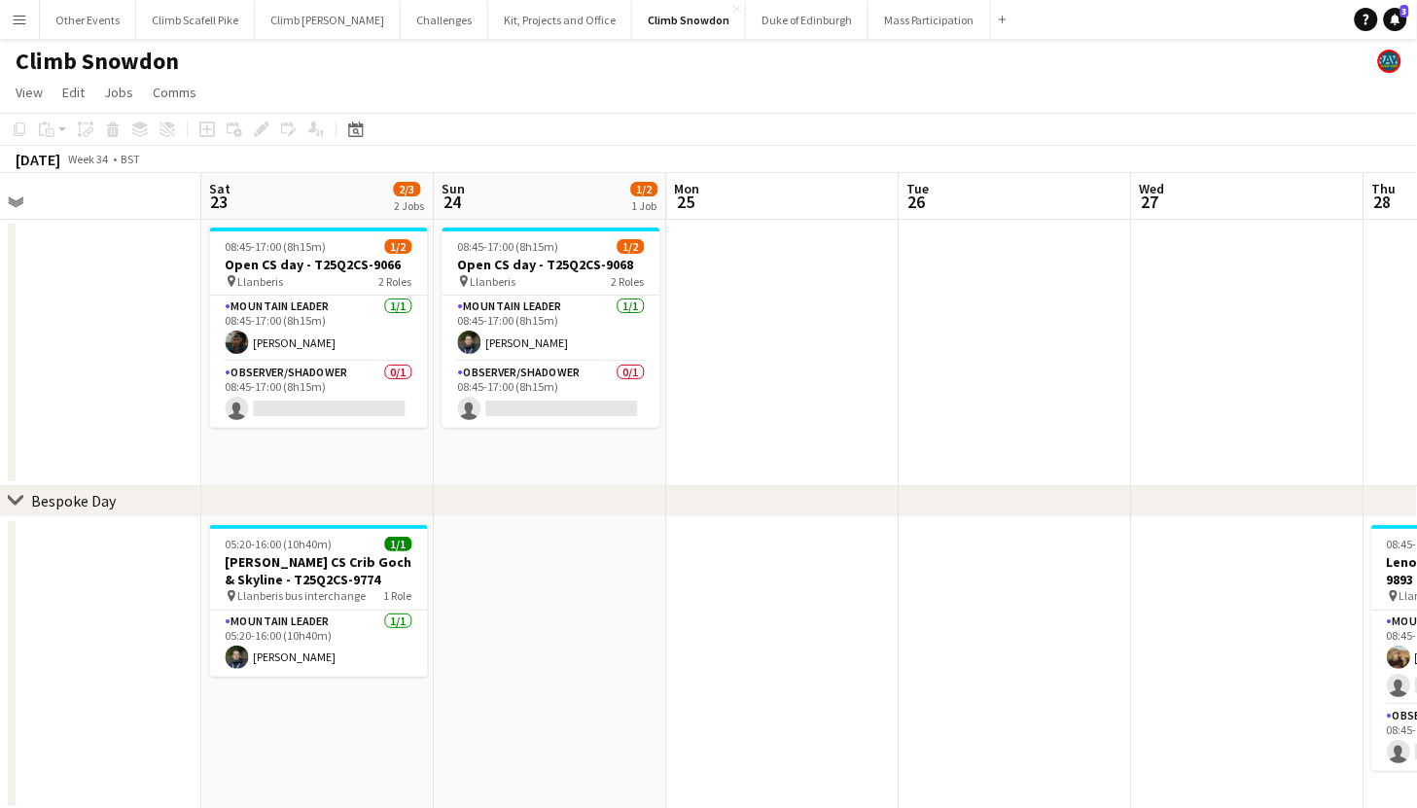
click at [309, 640] on app-calendar-viewport "Tue 19 1/1 1 Job Wed 20 Thu 21 1/1 1 Job Fri 22 Sat 23 2/3 2 Jobs Sun 24 1/2 1 …" at bounding box center [708, 537] width 1417 height 728
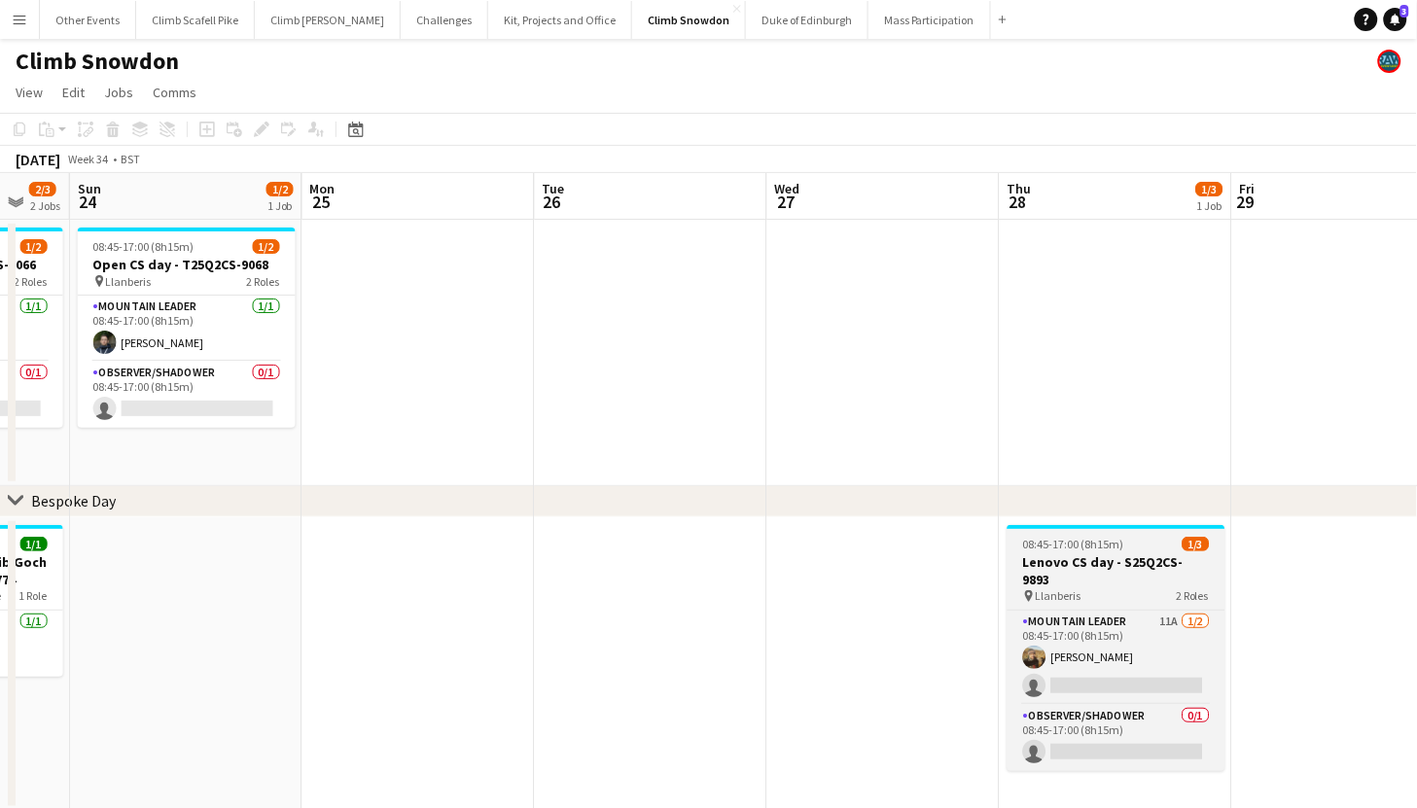
drag, startPoint x: 775, startPoint y: 560, endPoint x: 150, endPoint y: 577, distance: 625.8
click at [43, 584] on app-calendar-viewport "Thu 21 1/1 1 Job Fri 22 Sat 23 2/3 2 Jobs Sun 24 1/2 1 Job Mon 25 Tue 26 Wed 27…" at bounding box center [708, 537] width 1417 height 728
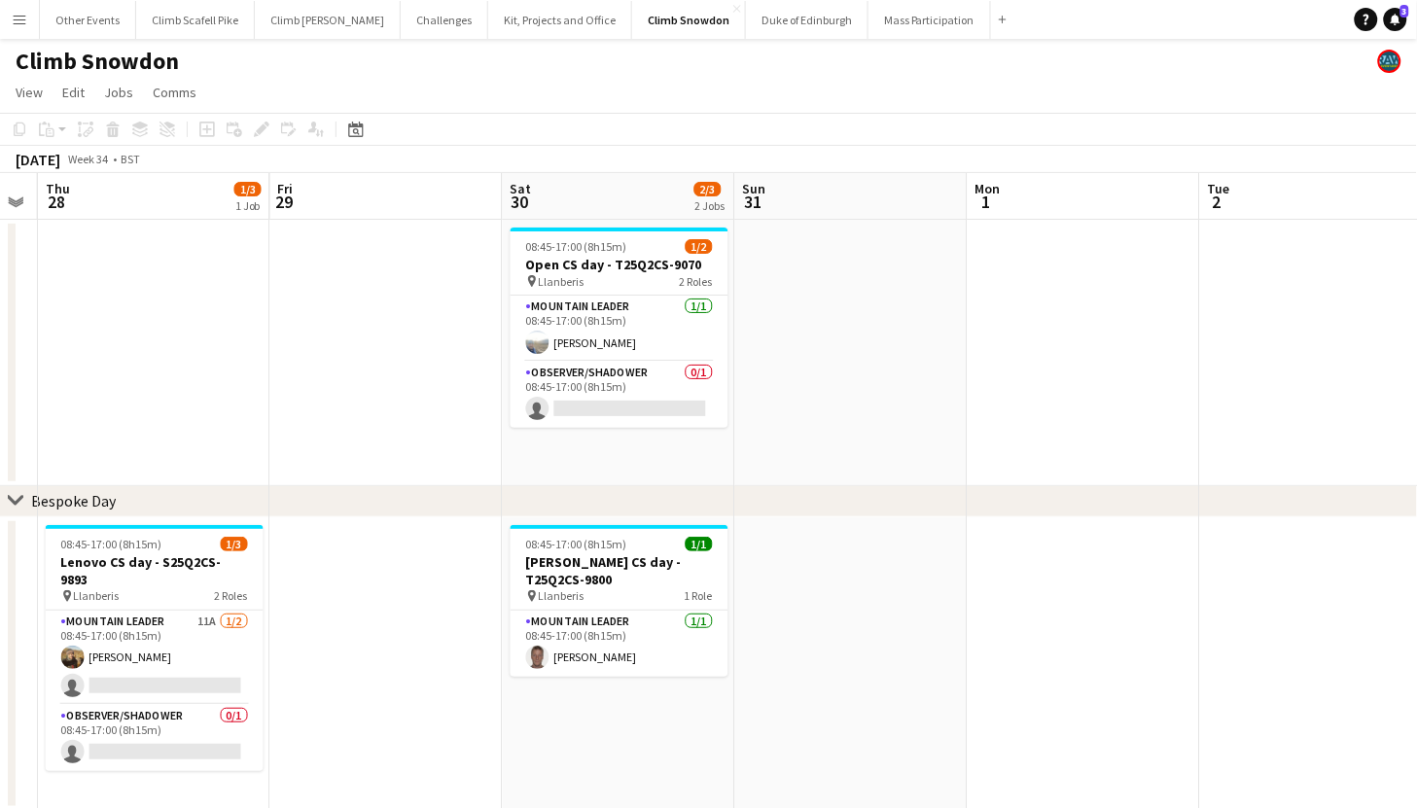
click at [338, 567] on div "chevron-right Bespoke Day chevron-right Out of Hours Mon 25 Tue 26 Wed 27 Thu 2…" at bounding box center [708, 537] width 1417 height 728
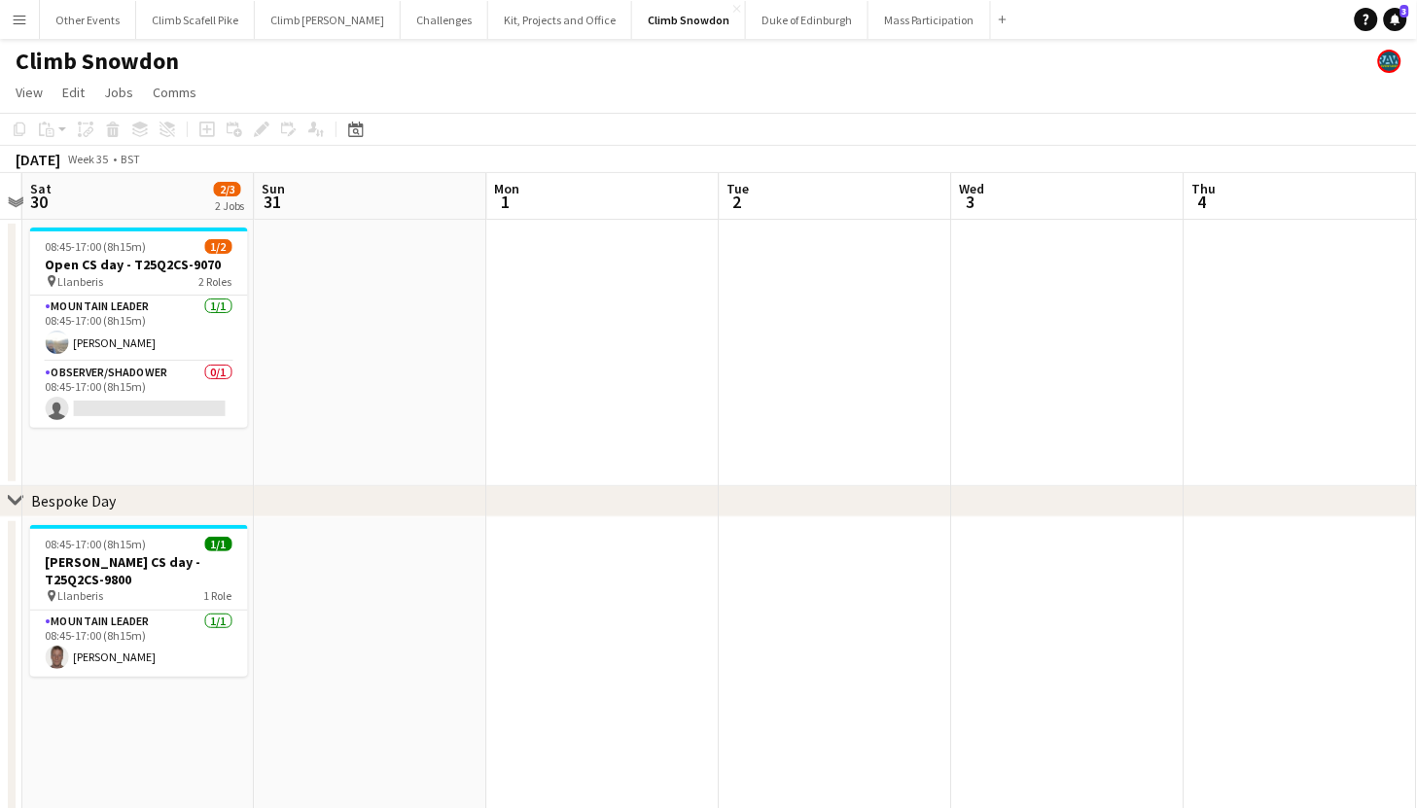
drag, startPoint x: 1079, startPoint y: 636, endPoint x: 698, endPoint y: 653, distance: 381.7
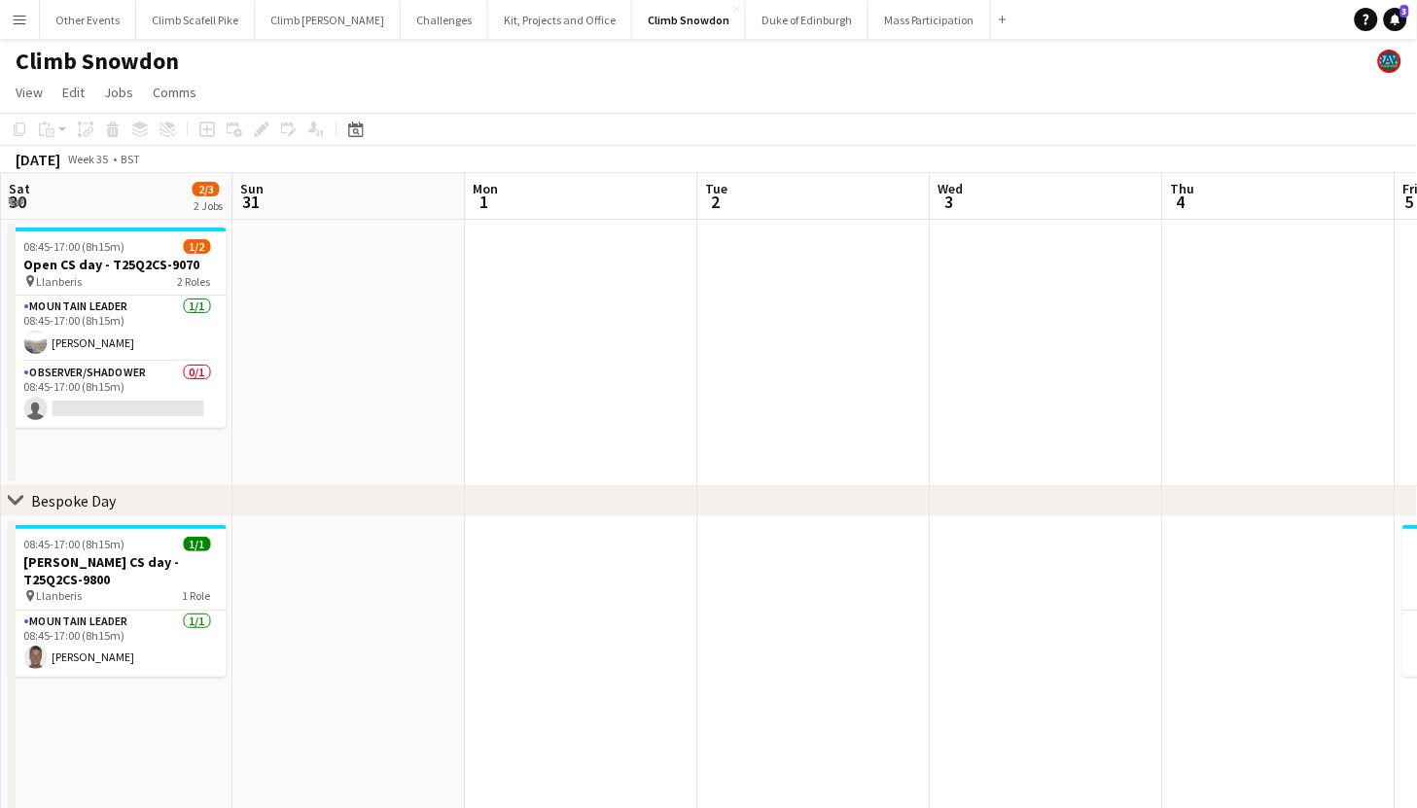
drag, startPoint x: 1033, startPoint y: 627, endPoint x: 929, endPoint y: 630, distance: 104.2
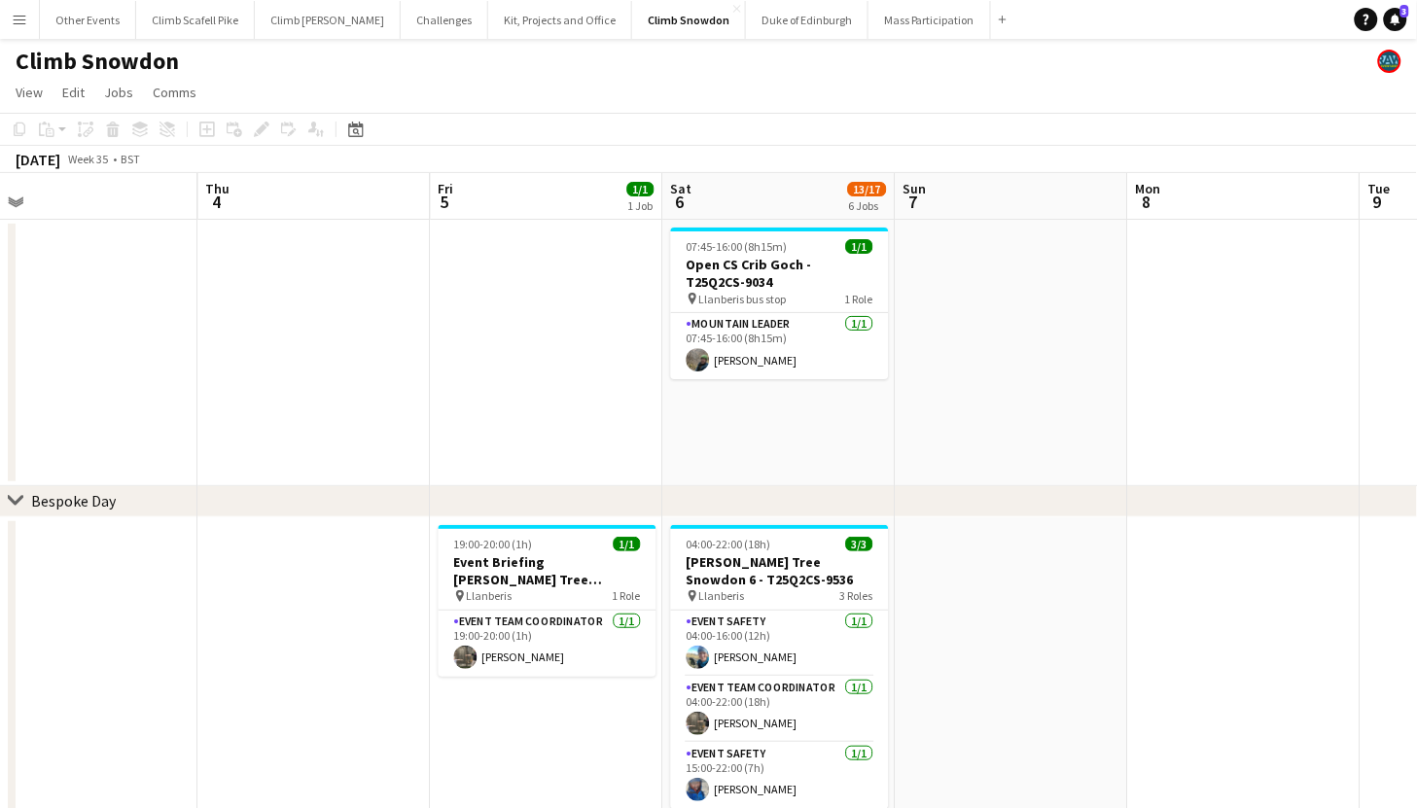
drag, startPoint x: 408, startPoint y: 663, endPoint x: 396, endPoint y: 663, distance: 11.7
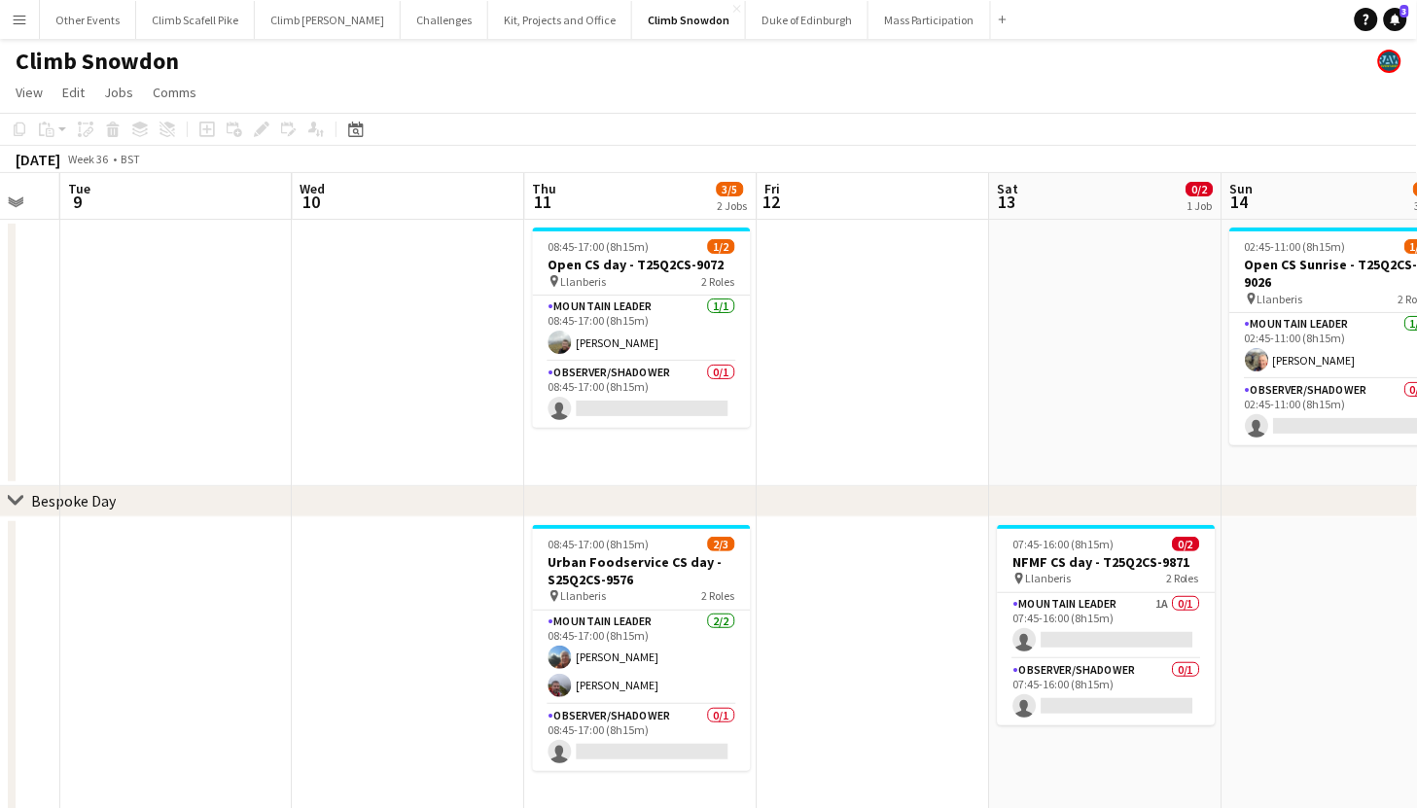
drag, startPoint x: 667, startPoint y: 651, endPoint x: 418, endPoint y: 668, distance: 249.7
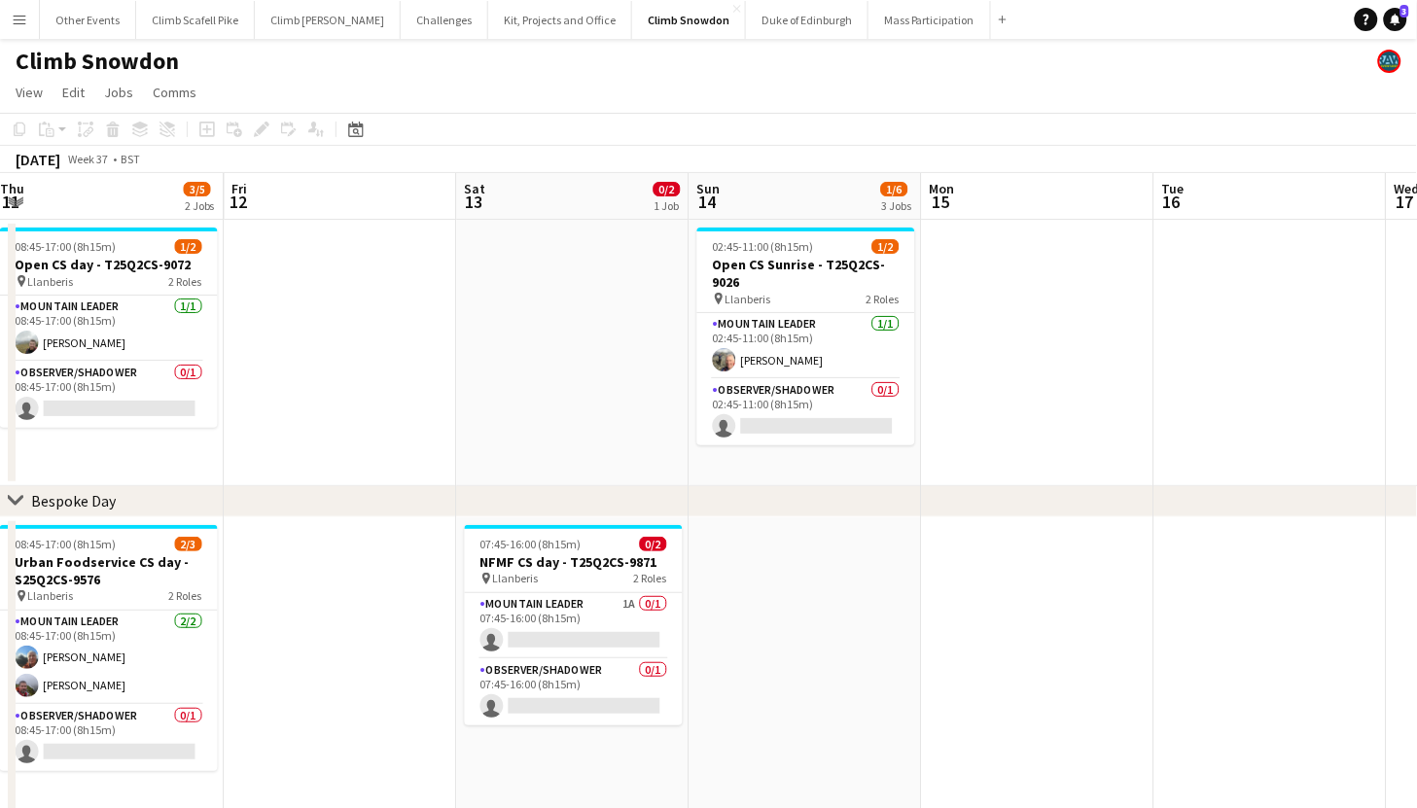
drag, startPoint x: 946, startPoint y: 613, endPoint x: 420, endPoint y: 642, distance: 526.1
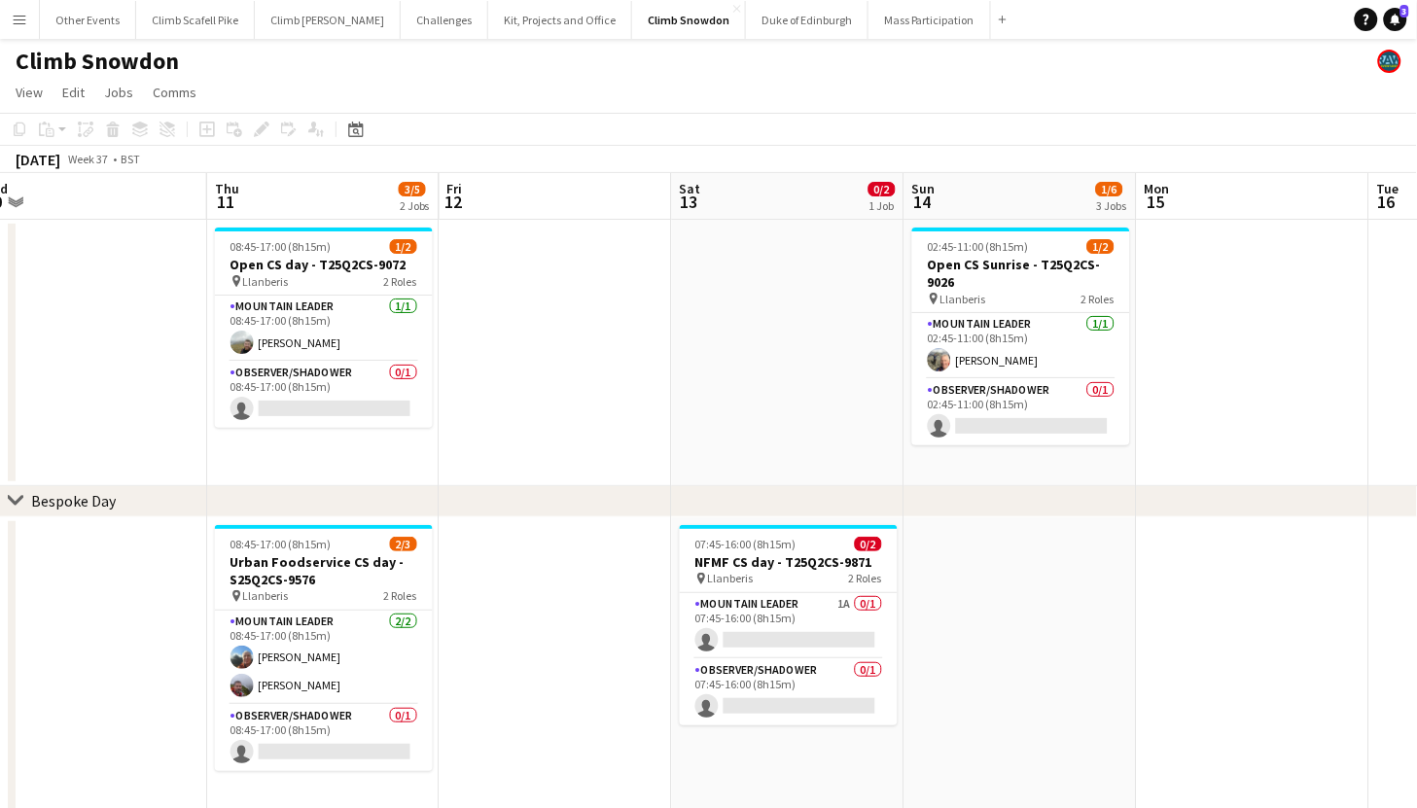
drag, startPoint x: 846, startPoint y: 598, endPoint x: 963, endPoint y: 594, distance: 116.8
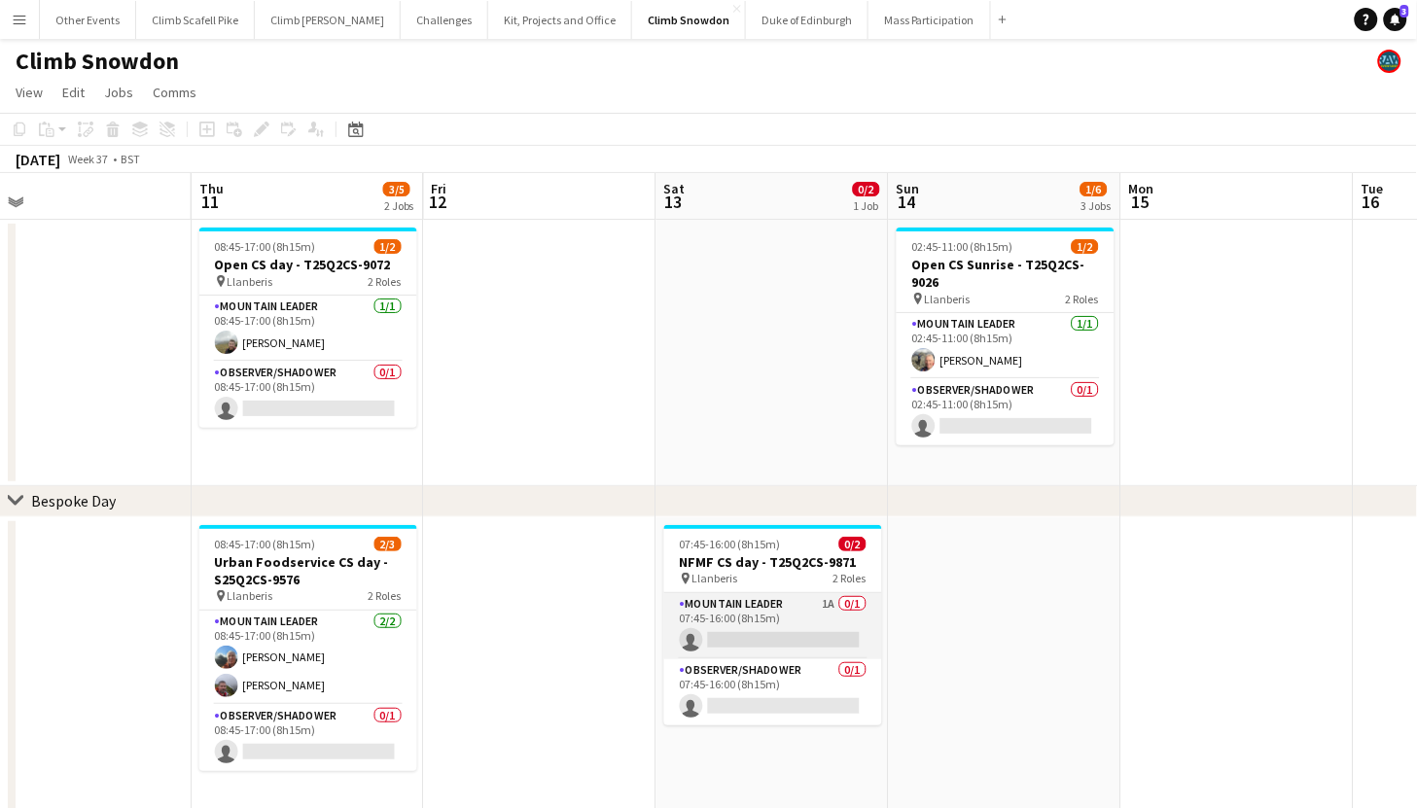
click at [800, 607] on app-card-role "Mountain Leader 1A 0/1 07:45-16:00 (8h15m) single-neutral-actions" at bounding box center [773, 626] width 218 height 66
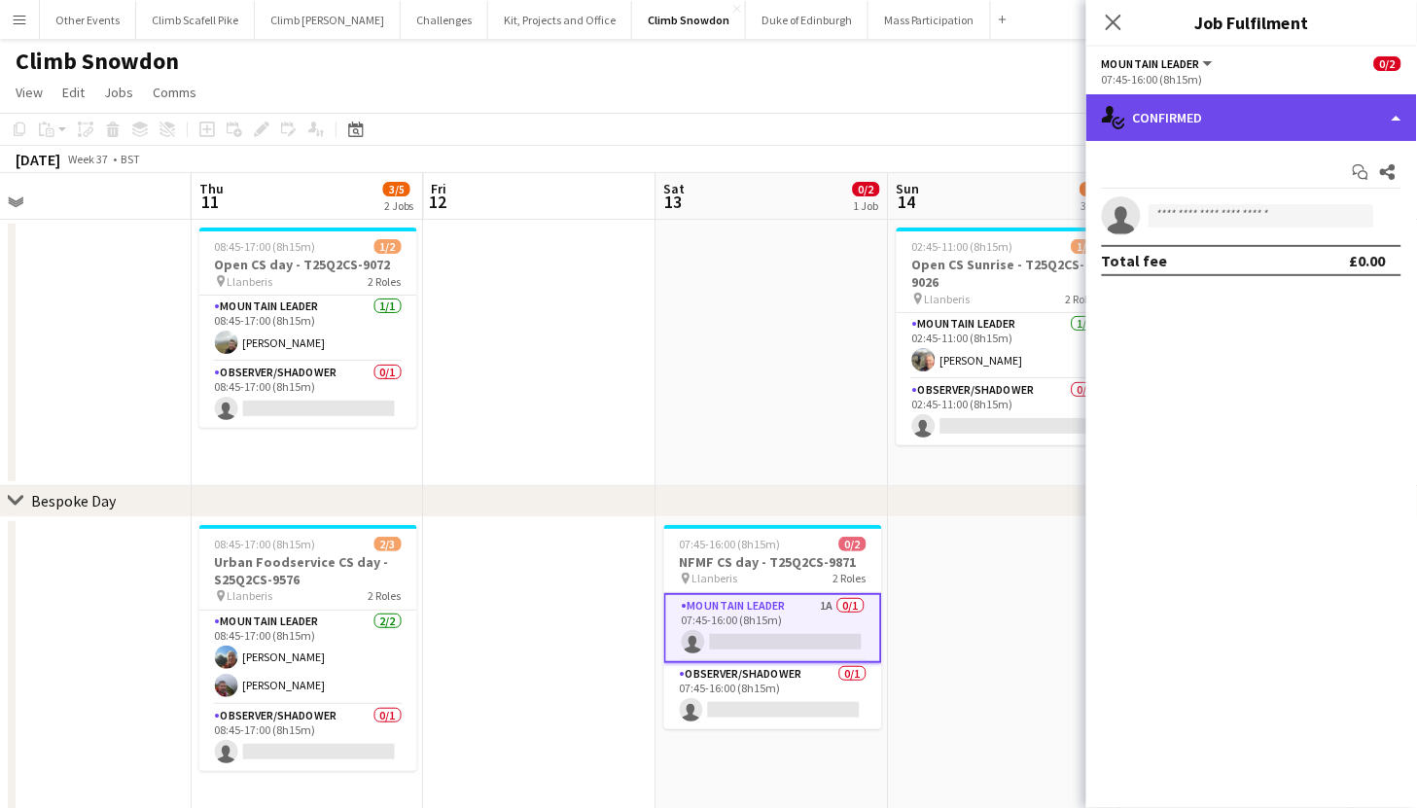
click at [1244, 103] on div "single-neutral-actions-check-2 Confirmed" at bounding box center [1252, 117] width 331 height 47
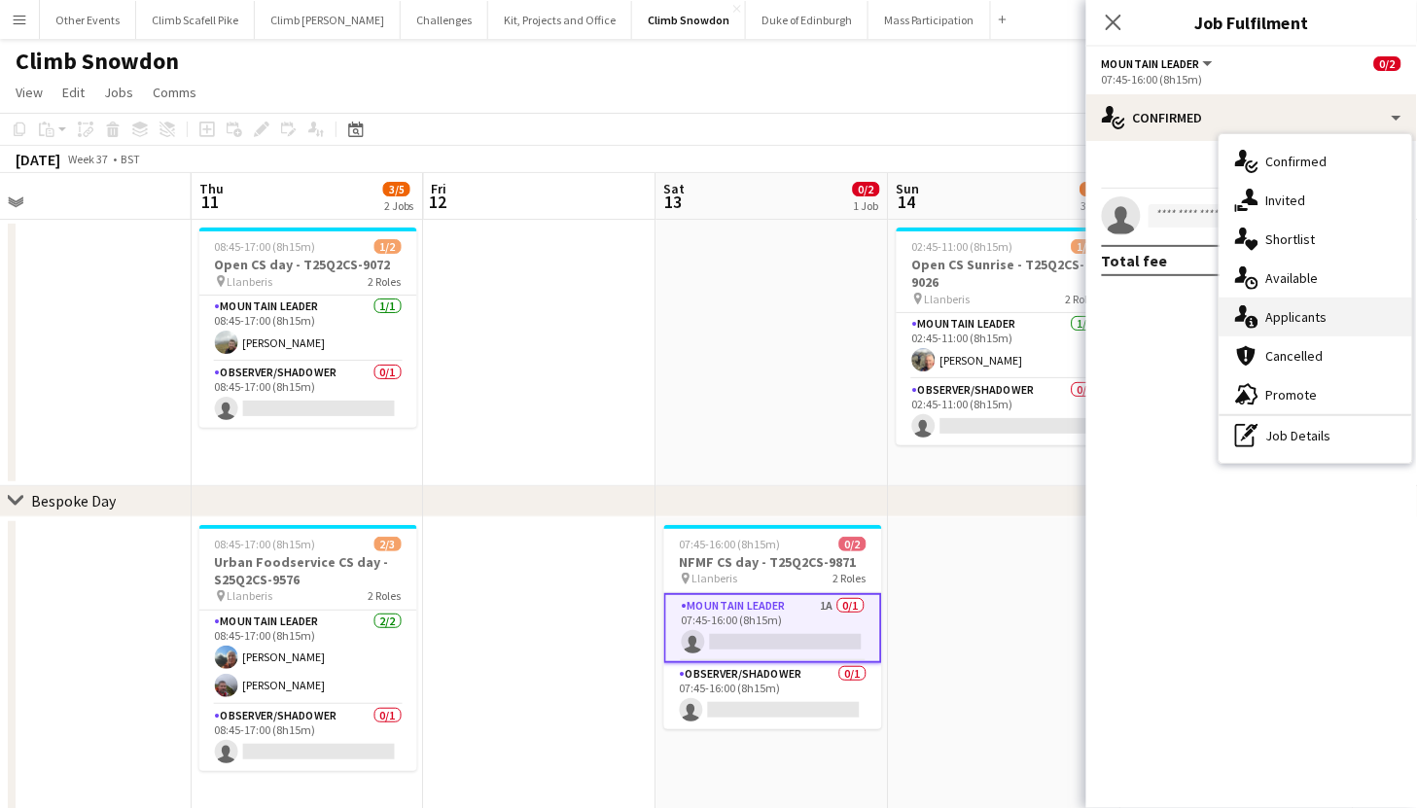
click at [1293, 312] on div "single-neutral-actions-information Applicants" at bounding box center [1316, 317] width 193 height 39
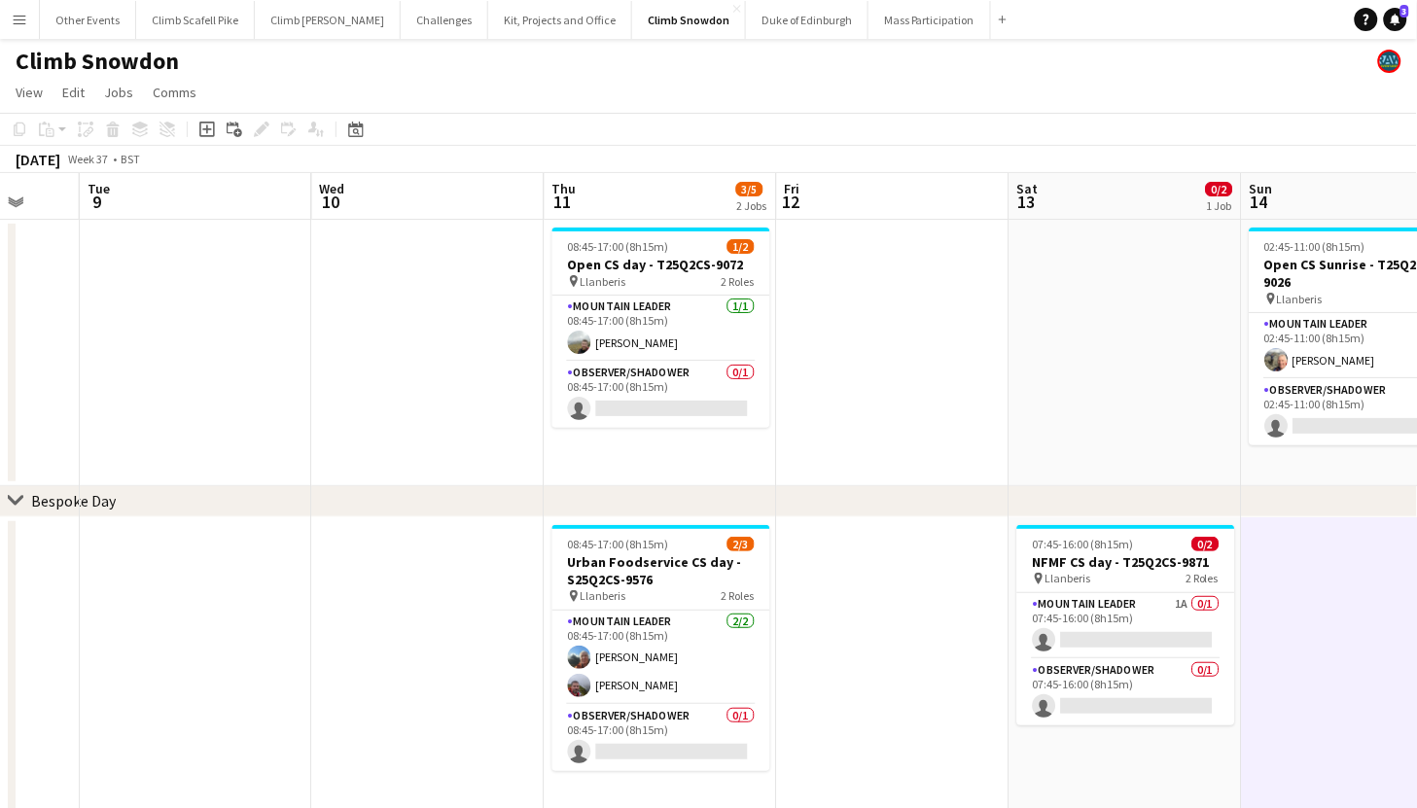
drag, startPoint x: 966, startPoint y: 706, endPoint x: 1275, endPoint y: 677, distance: 310.7
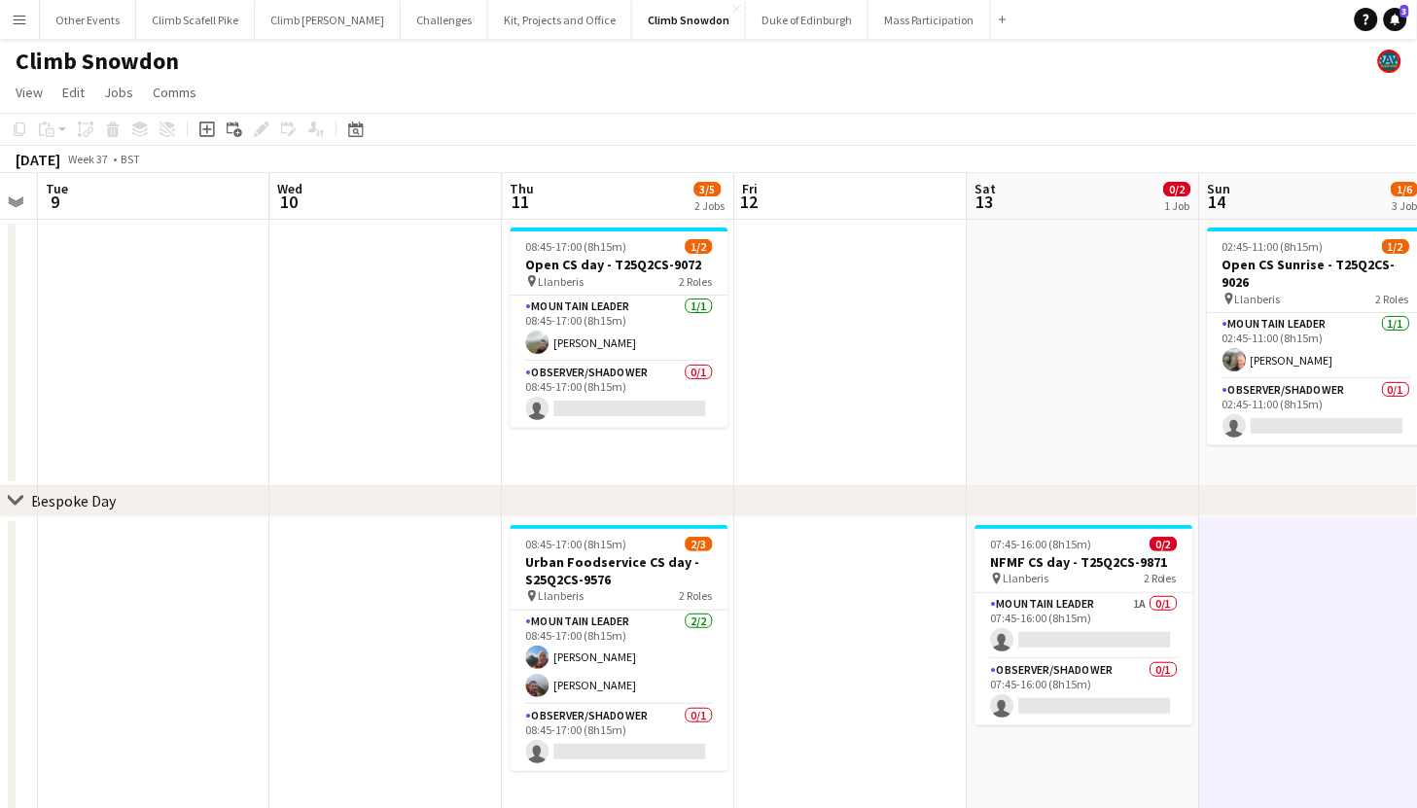
scroll to position [0, 553]
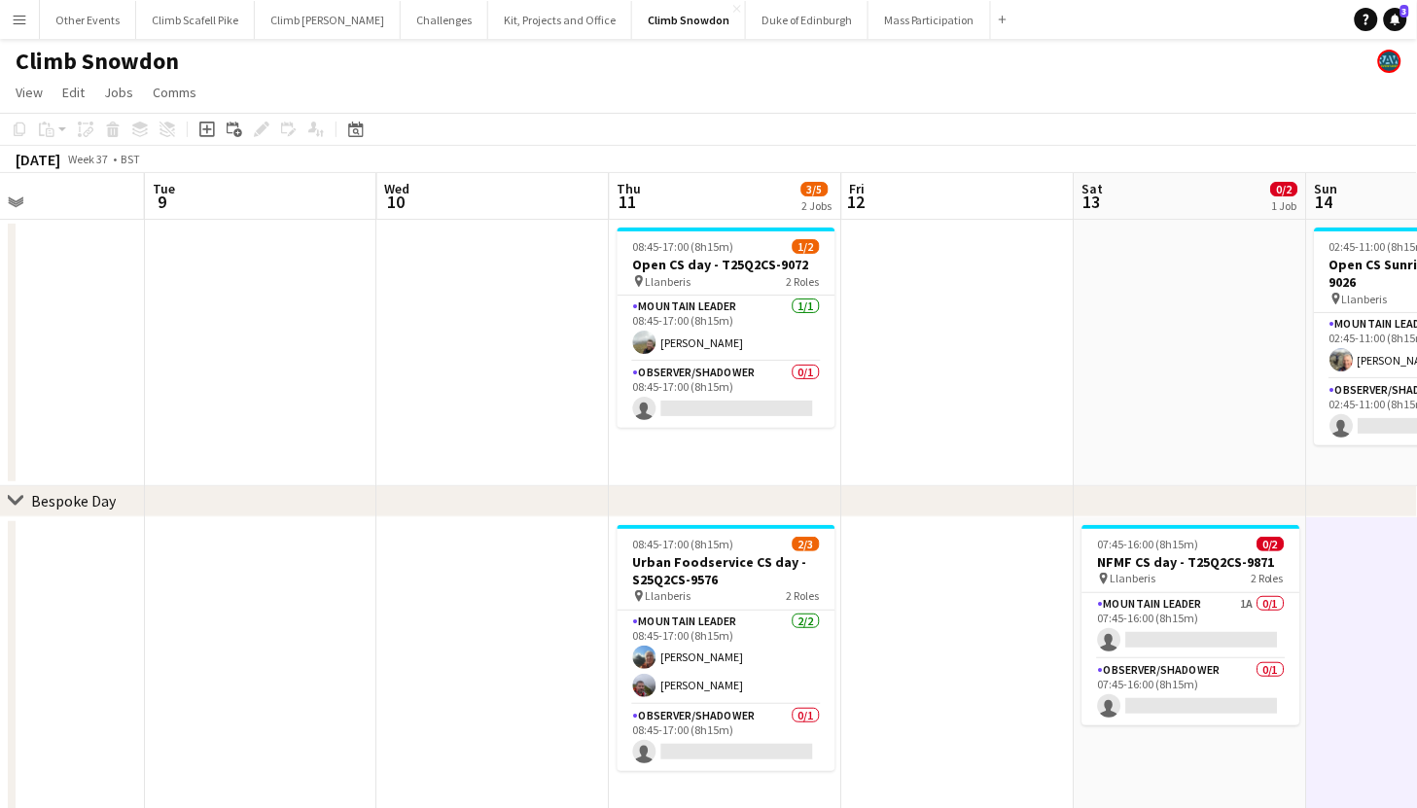
drag, startPoint x: 1288, startPoint y: 644, endPoint x: 941, endPoint y: 655, distance: 347.5
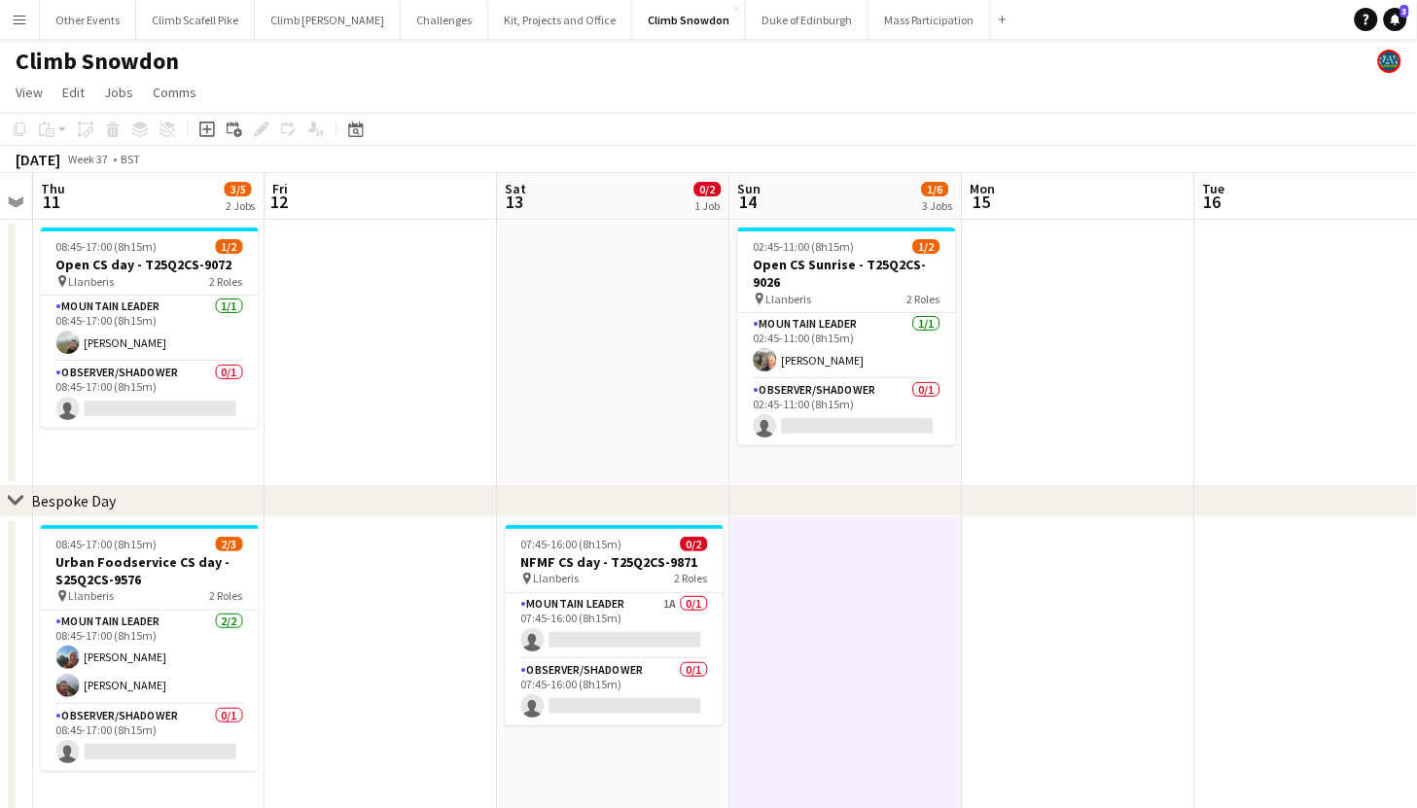
scroll to position [0, 734]
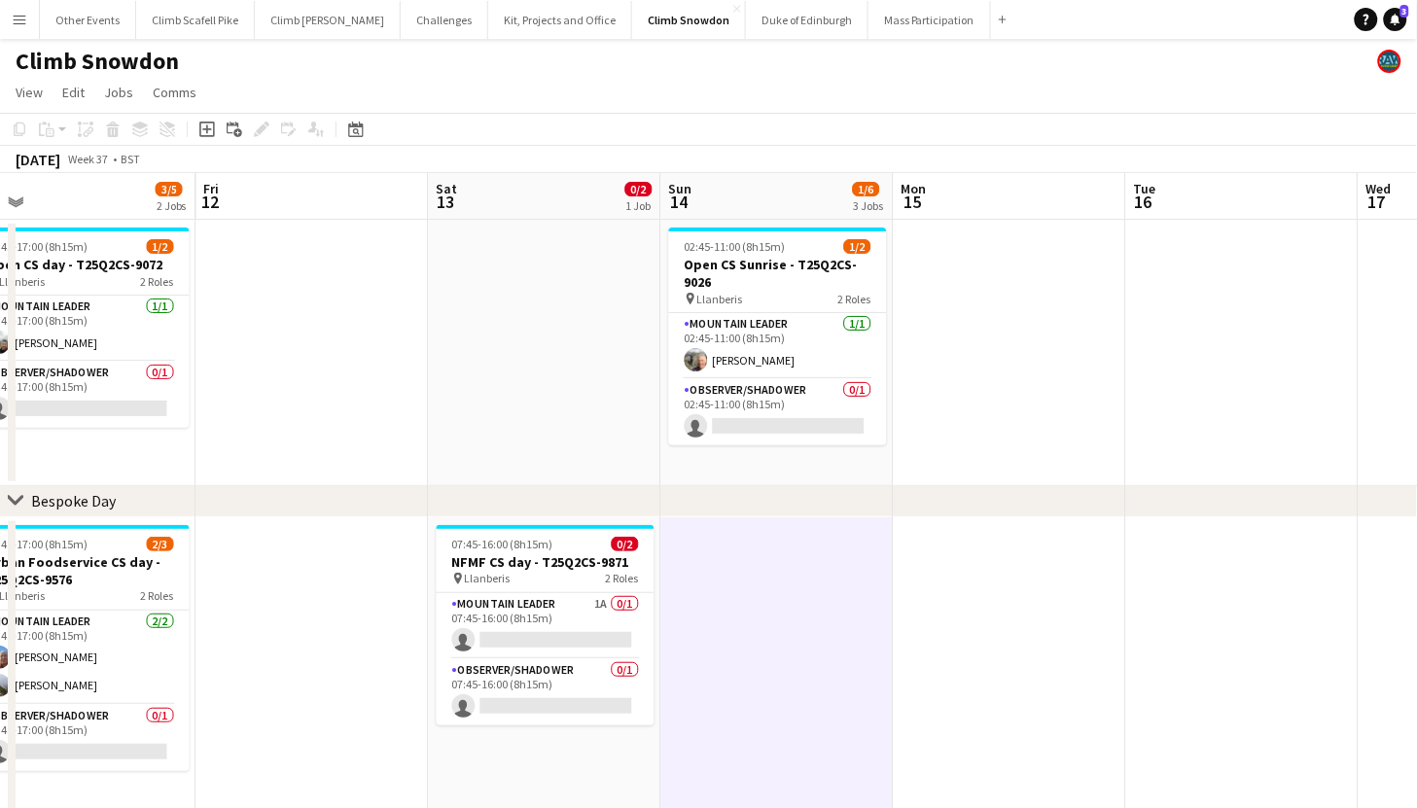
drag, startPoint x: 732, startPoint y: 408, endPoint x: 564, endPoint y: 269, distance: 217.0
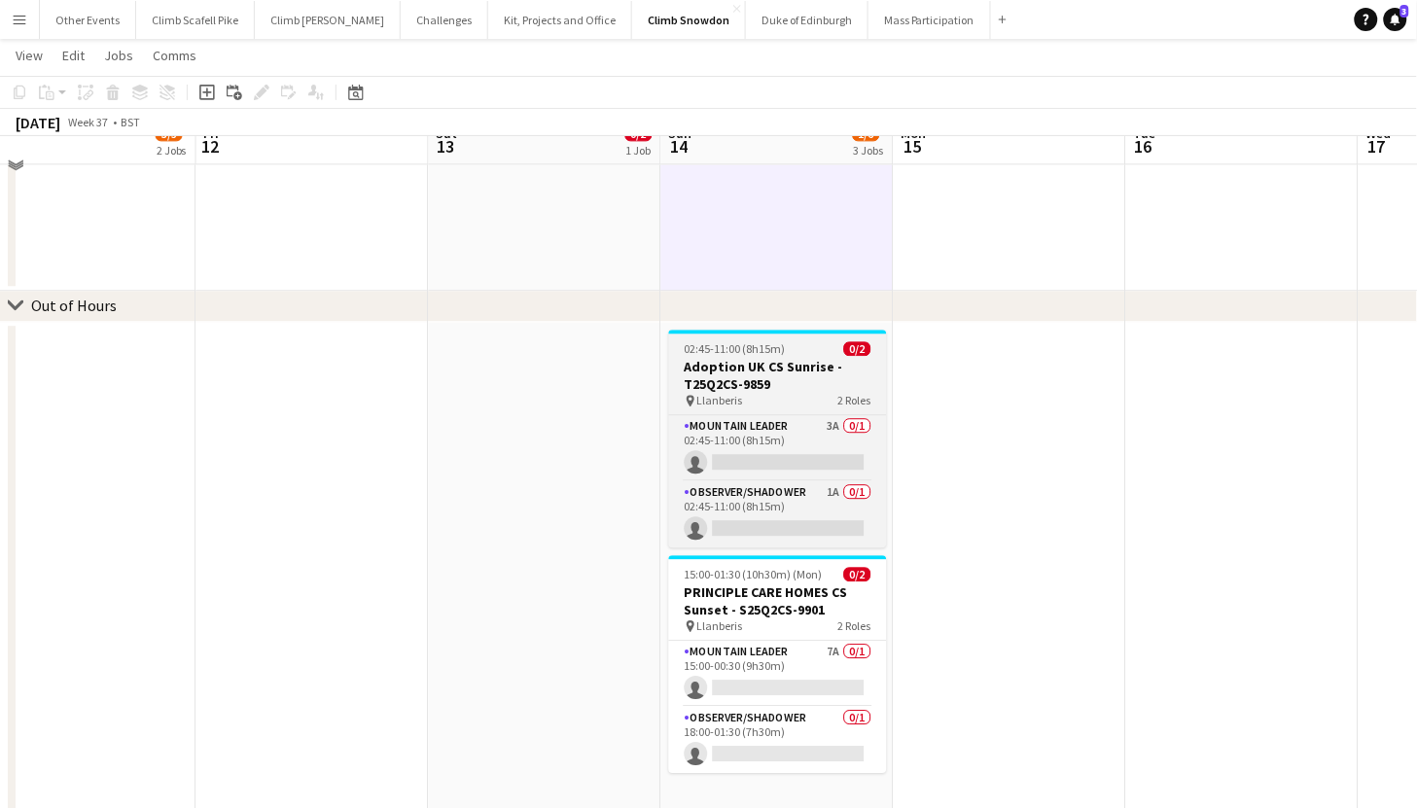
scroll to position [1086, 0]
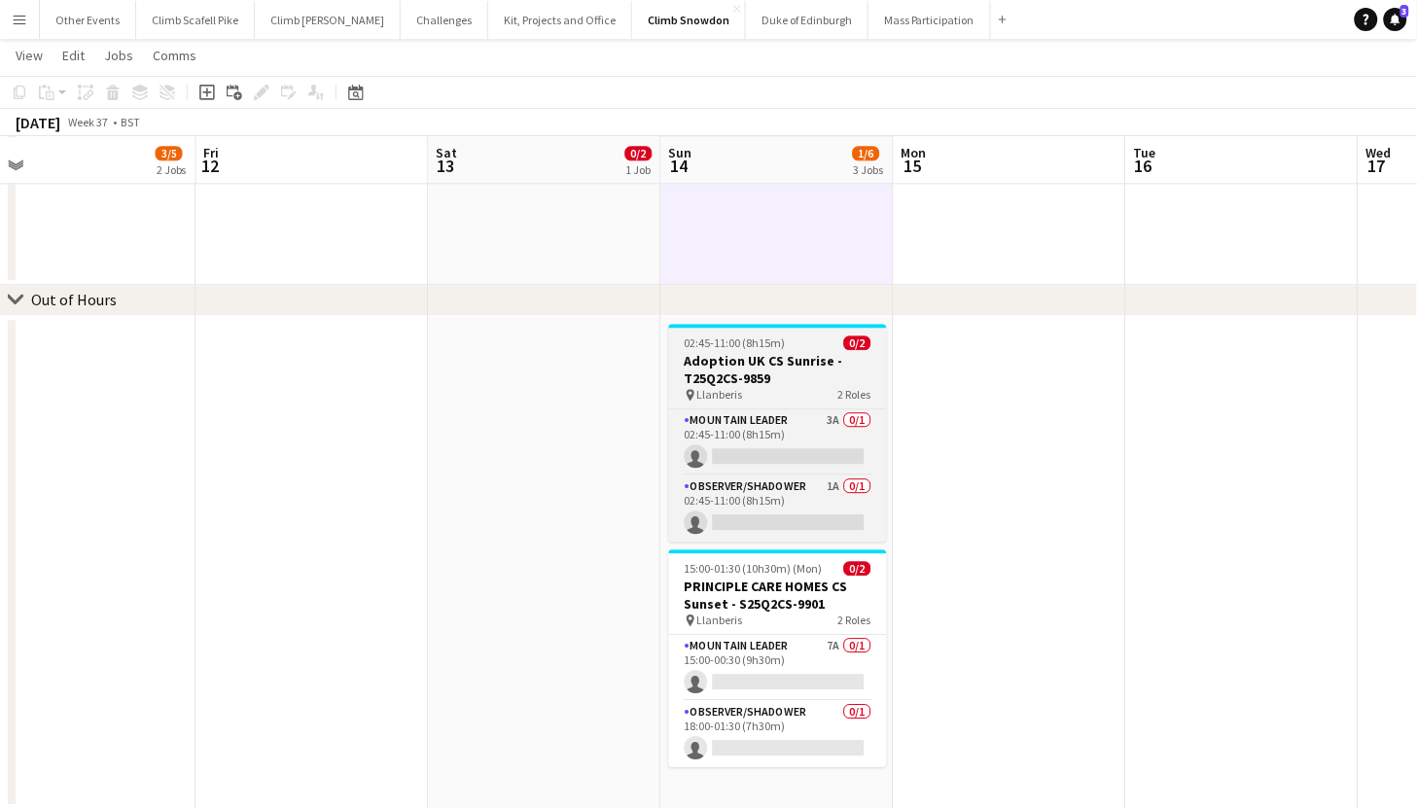
click at [792, 370] on h3 "Adoption UK CS Sunrise - T25Q2CS-9859" at bounding box center [778, 369] width 218 height 35
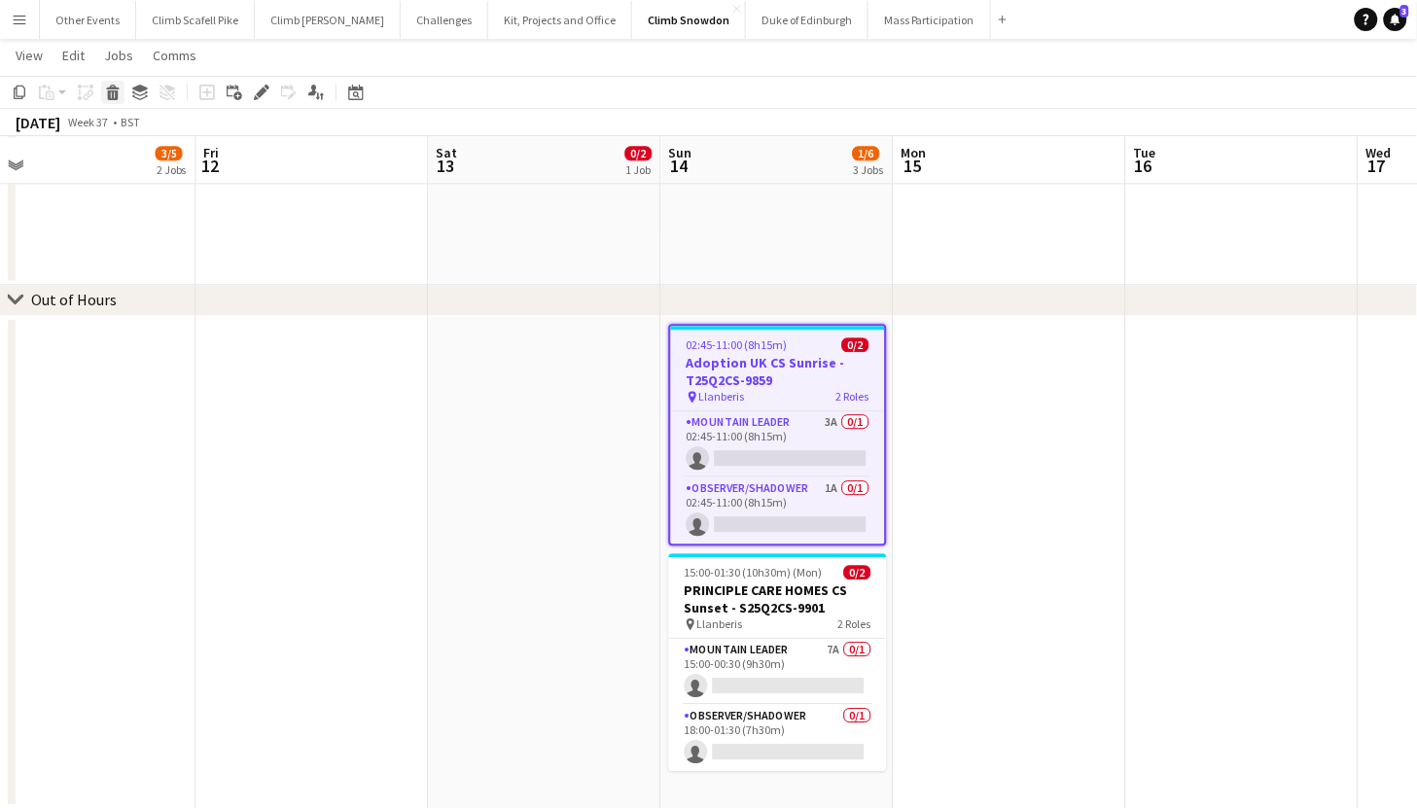
click at [115, 96] on icon at bounding box center [113, 95] width 11 height 10
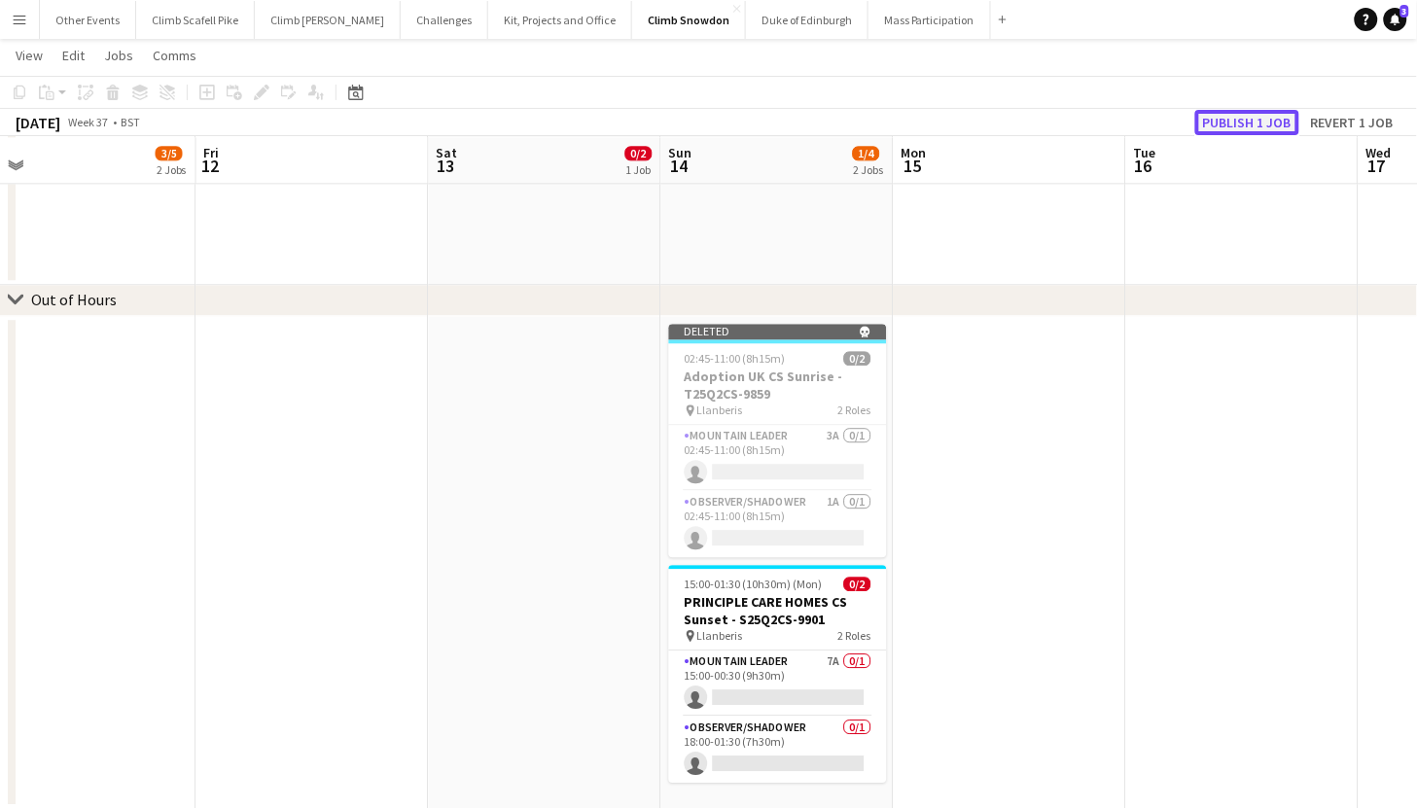
click at [1229, 120] on button "Publish 1 job" at bounding box center [1248, 122] width 104 height 25
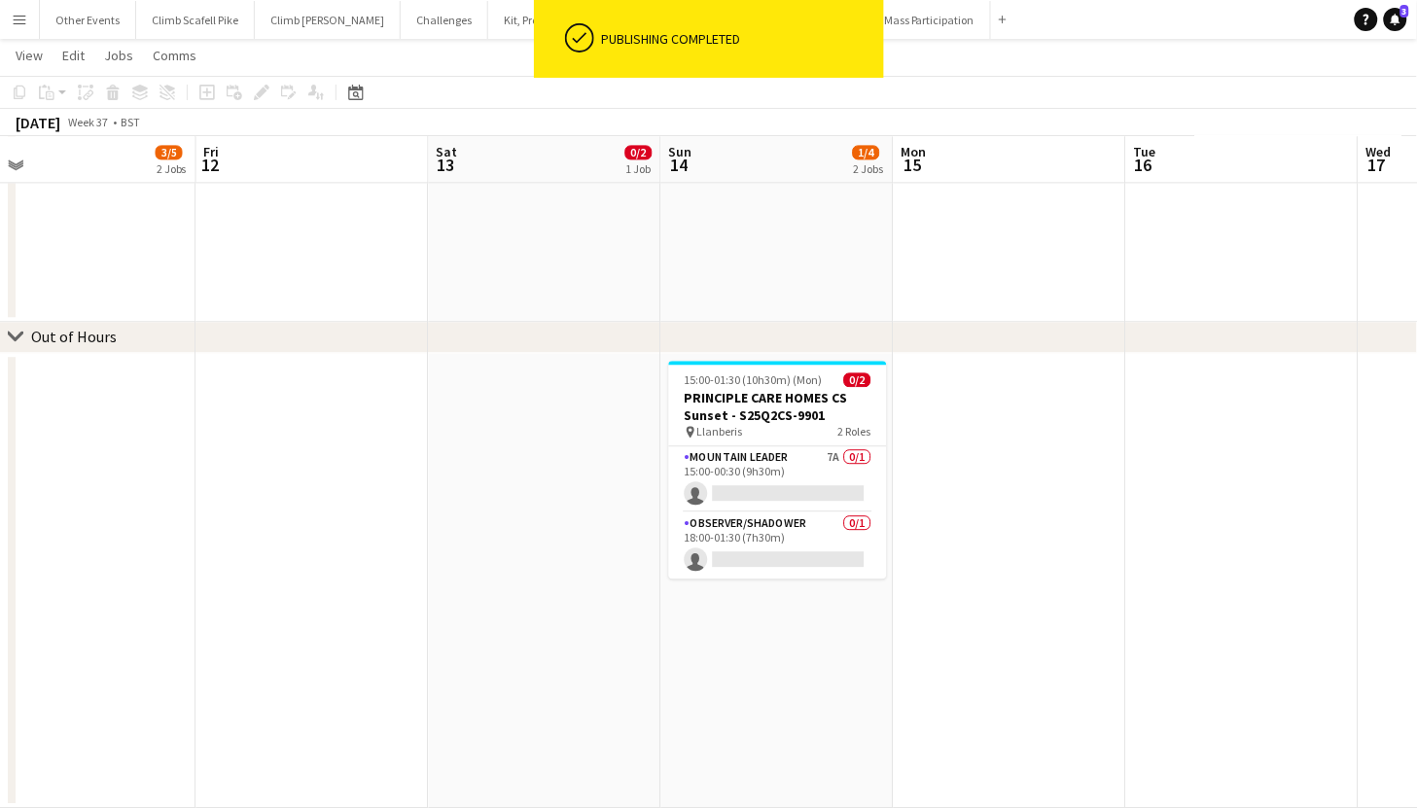
scroll to position [1048, 0]
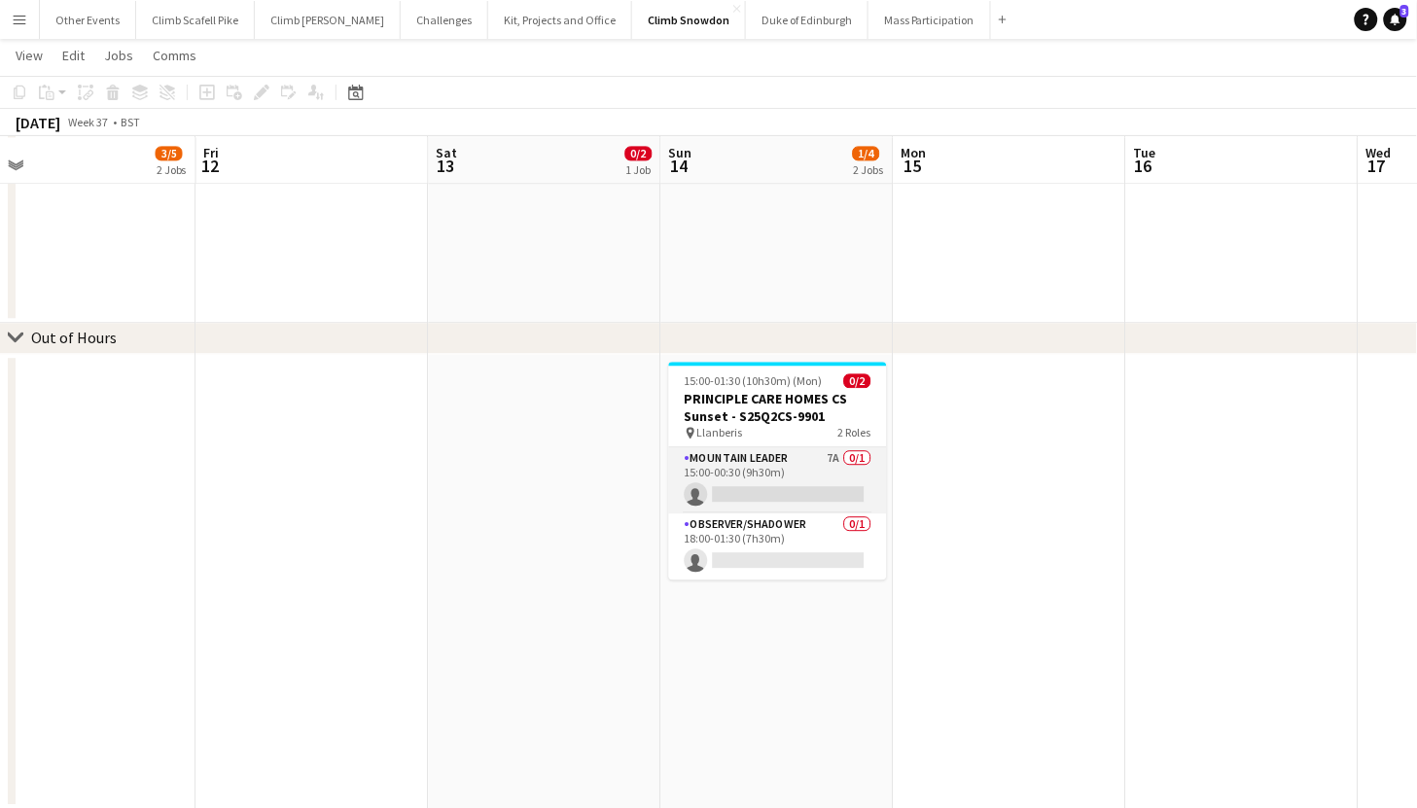
drag, startPoint x: 788, startPoint y: 461, endPoint x: 816, endPoint y: 446, distance: 32.2
click at [788, 461] on app-card-role "Mountain Leader 7A 0/1 15:00-00:30 (9h30m) single-neutral-actions" at bounding box center [778, 481] width 218 height 66
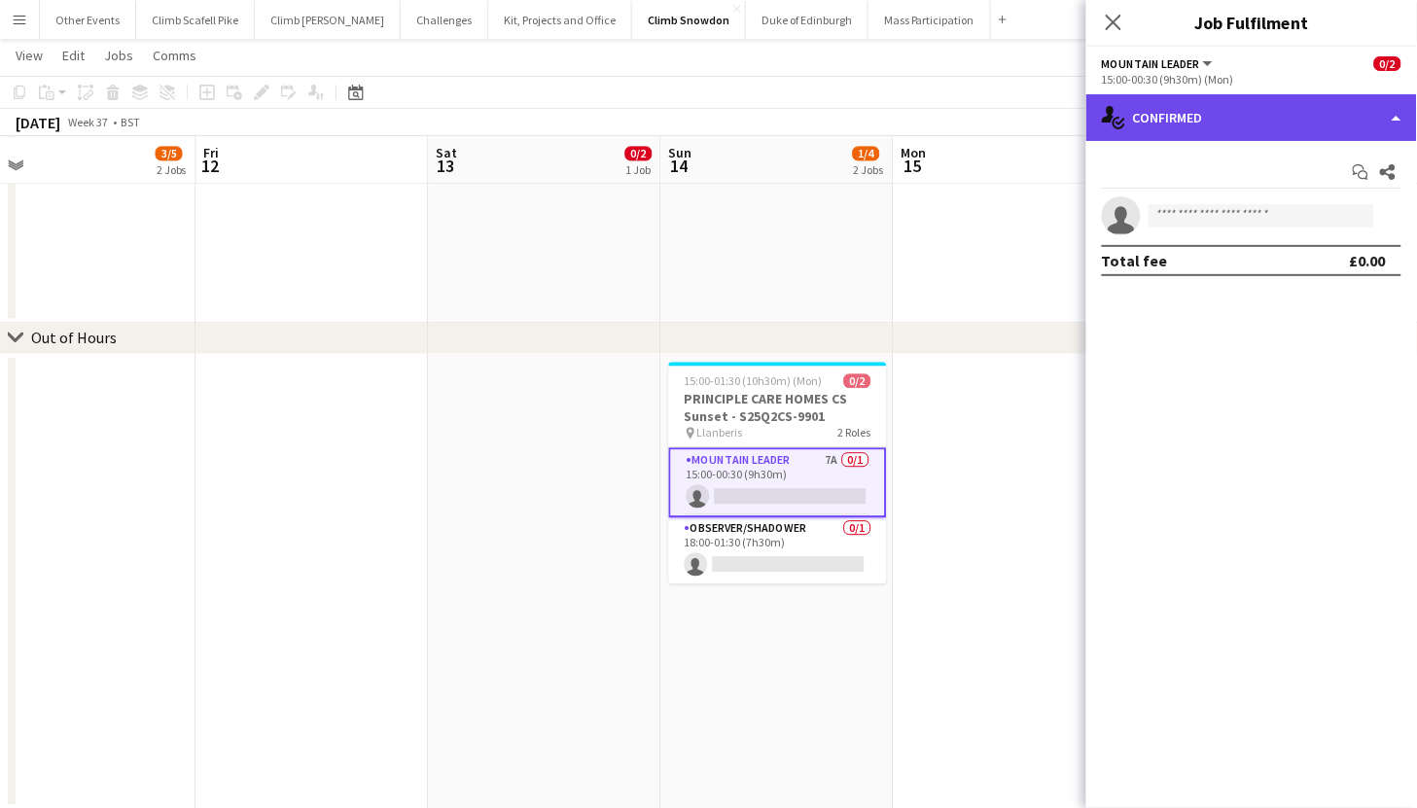
click at [1219, 117] on div "single-neutral-actions-check-2 Confirmed" at bounding box center [1252, 117] width 331 height 47
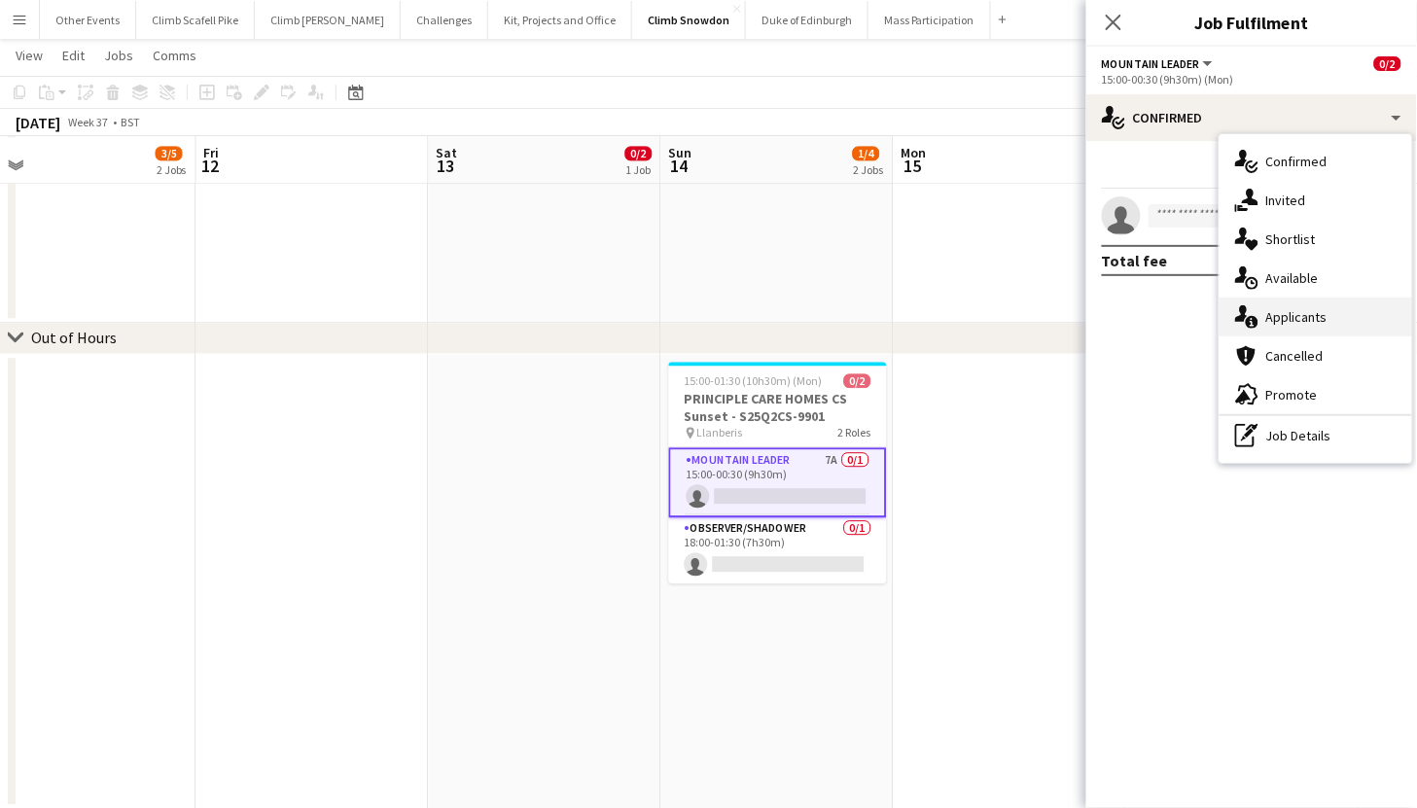
click at [1287, 316] on div "single-neutral-actions-information Applicants" at bounding box center [1316, 317] width 193 height 39
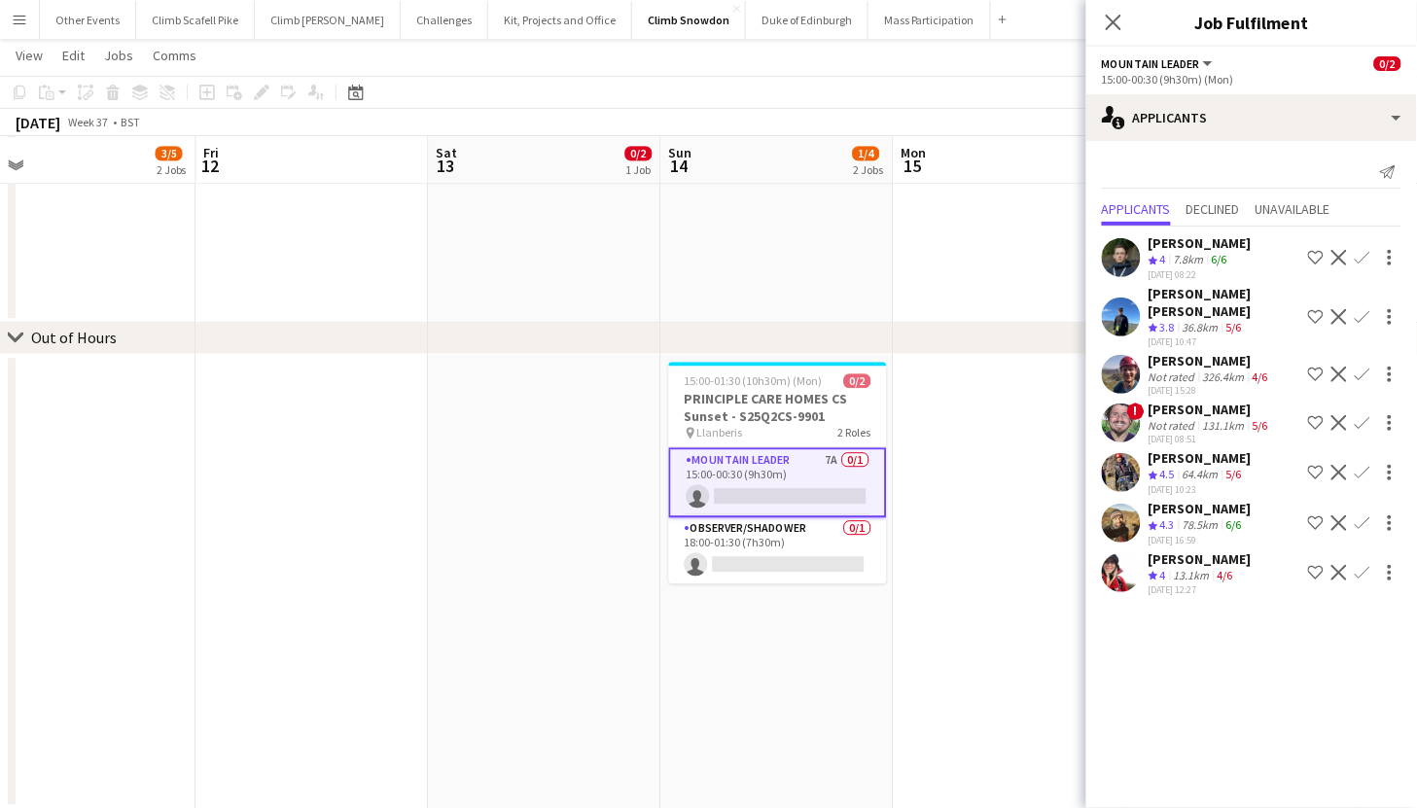
click at [1111, 408] on app-user-avatar at bounding box center [1121, 423] width 39 height 39
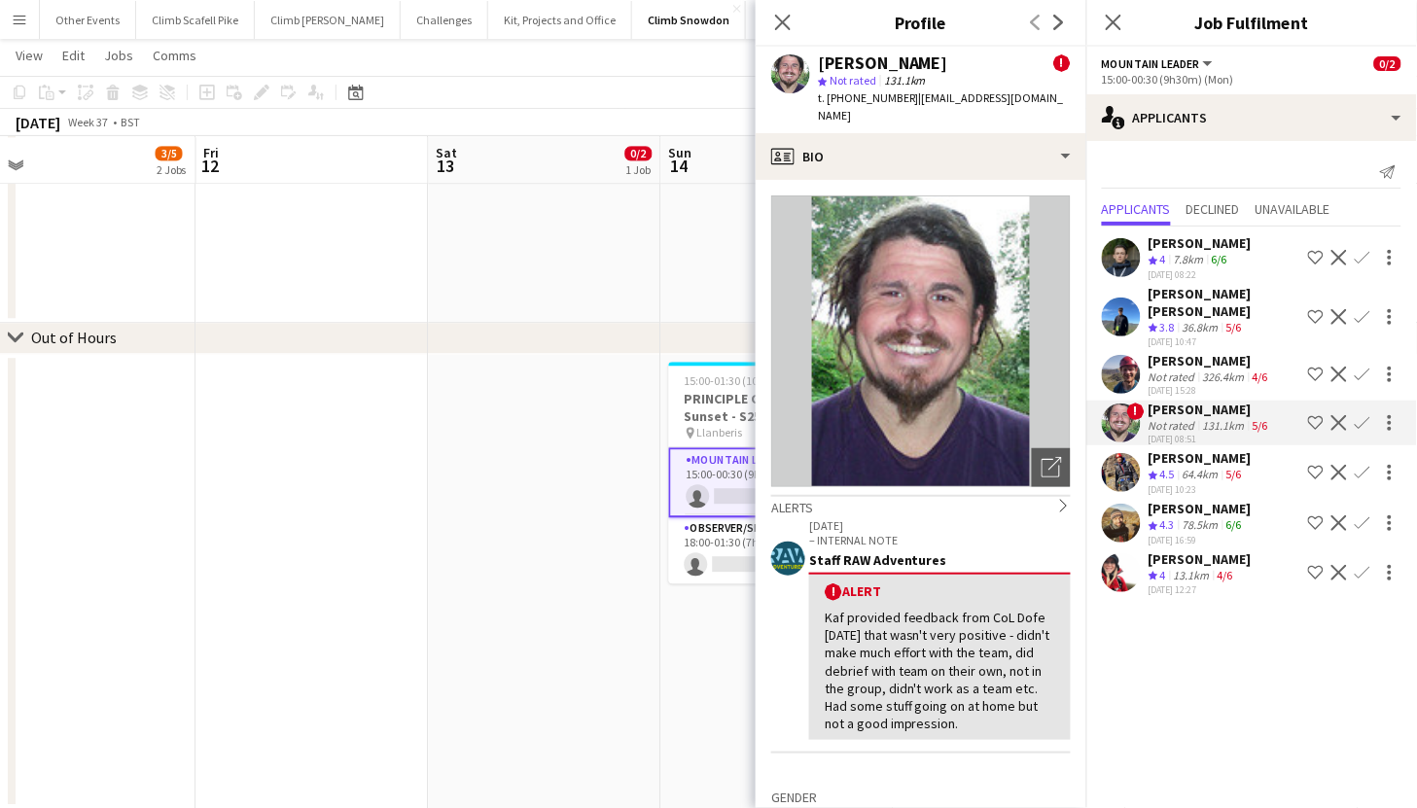
click at [1126, 254] on app-user-avatar at bounding box center [1121, 257] width 39 height 39
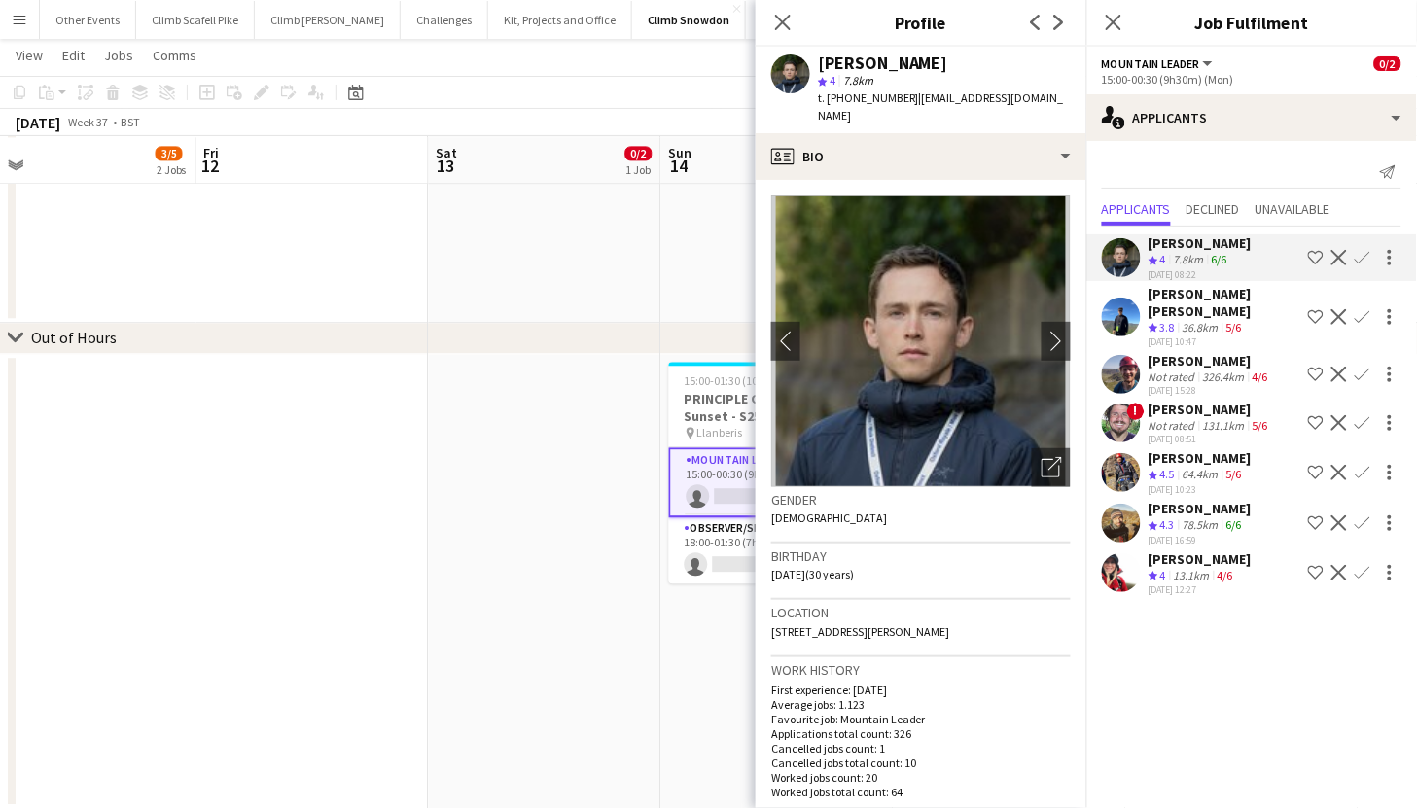
click at [1125, 318] on app-user-avatar at bounding box center [1121, 317] width 39 height 39
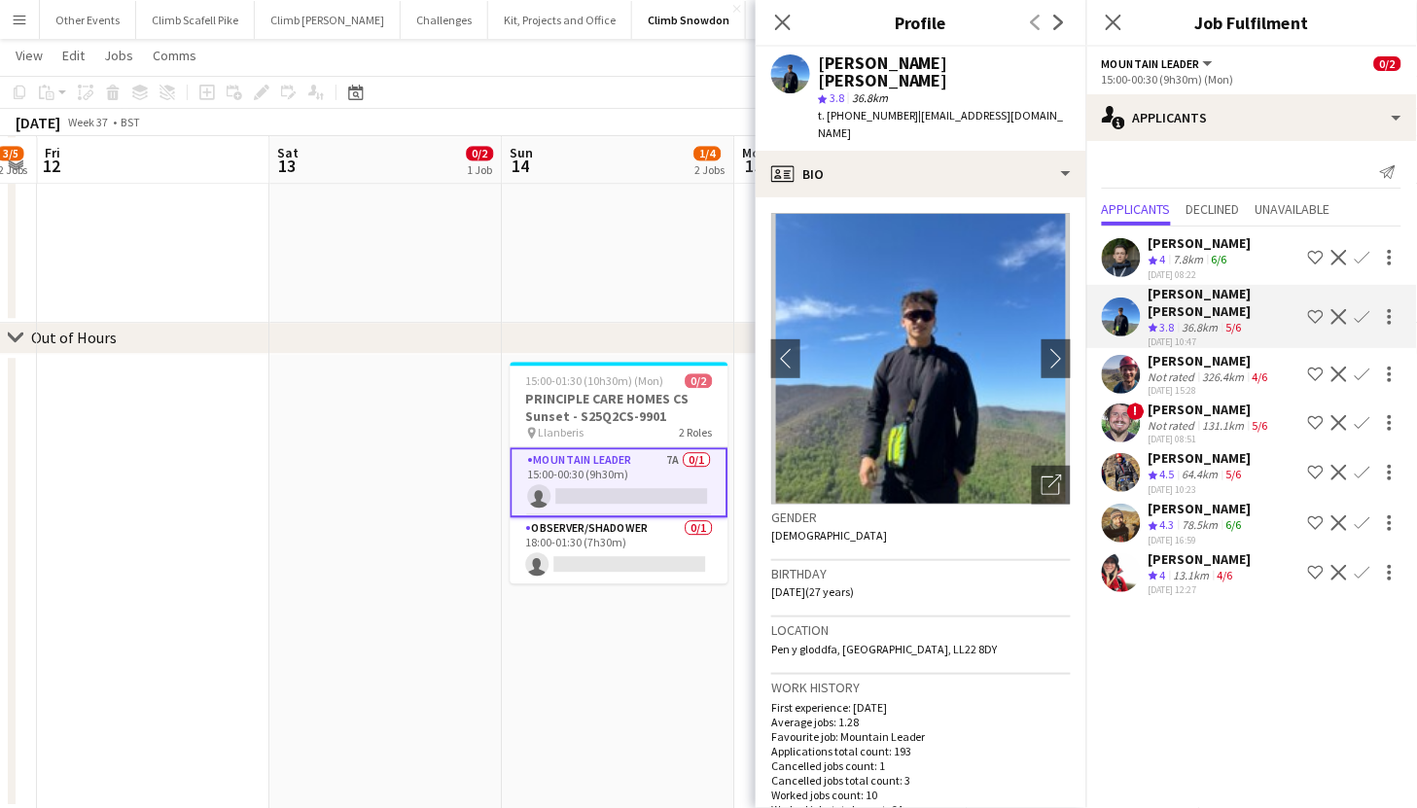
scroll to position [0, 895]
drag, startPoint x: 561, startPoint y: 623, endPoint x: 485, endPoint y: 626, distance: 75.9
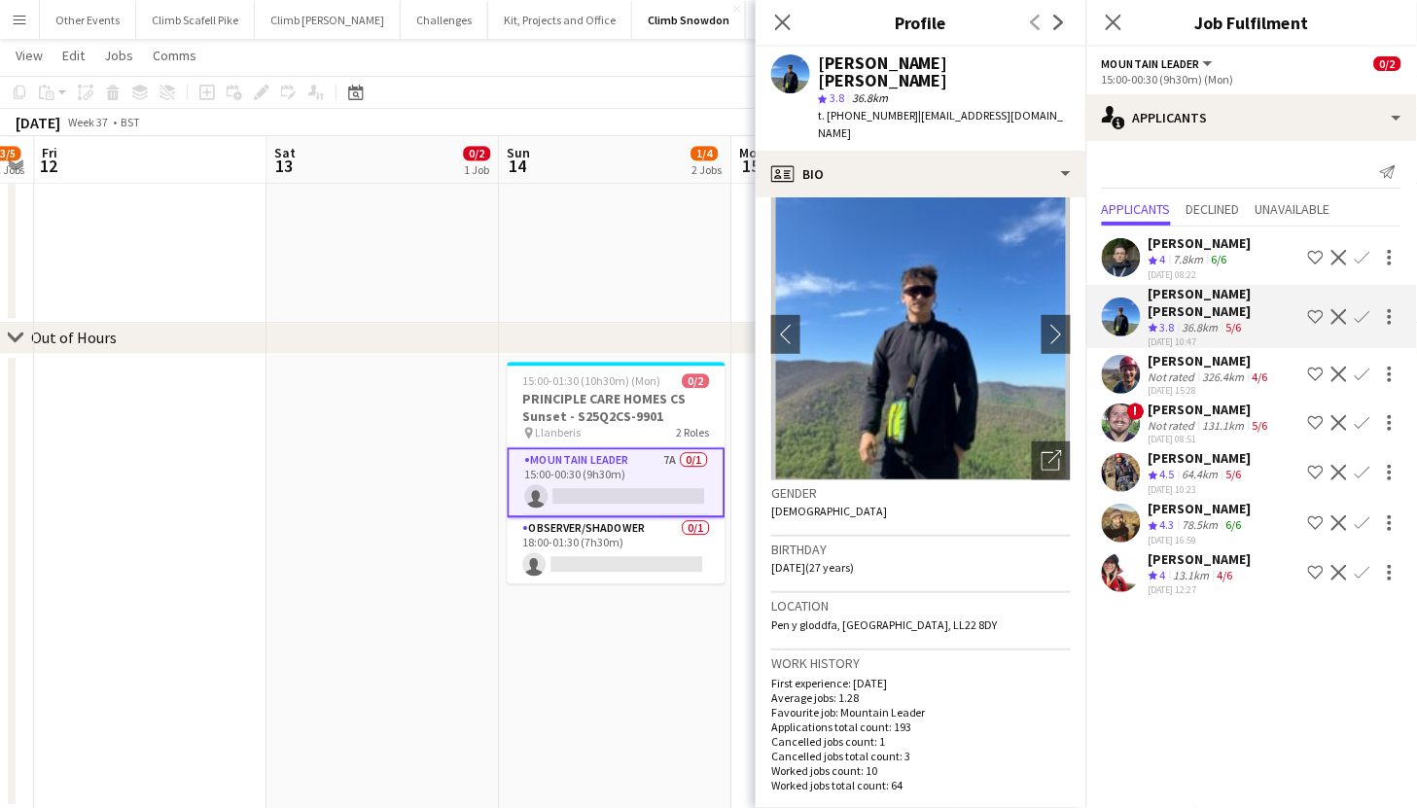
scroll to position [26, 0]
drag, startPoint x: 1112, startPoint y: 259, endPoint x: 1103, endPoint y: 277, distance: 20.5
click at [1112, 259] on app-user-avatar at bounding box center [1121, 257] width 39 height 39
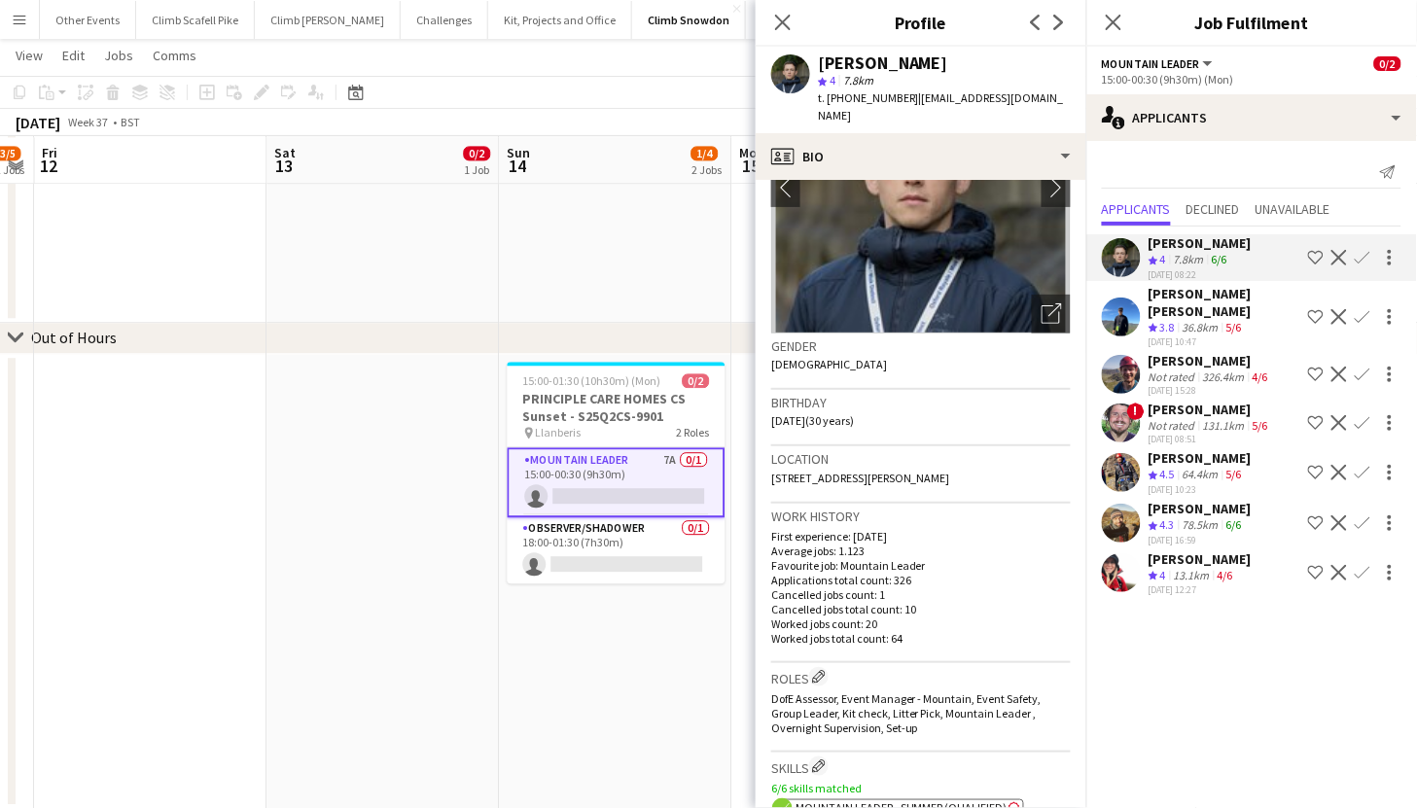
scroll to position [167, 0]
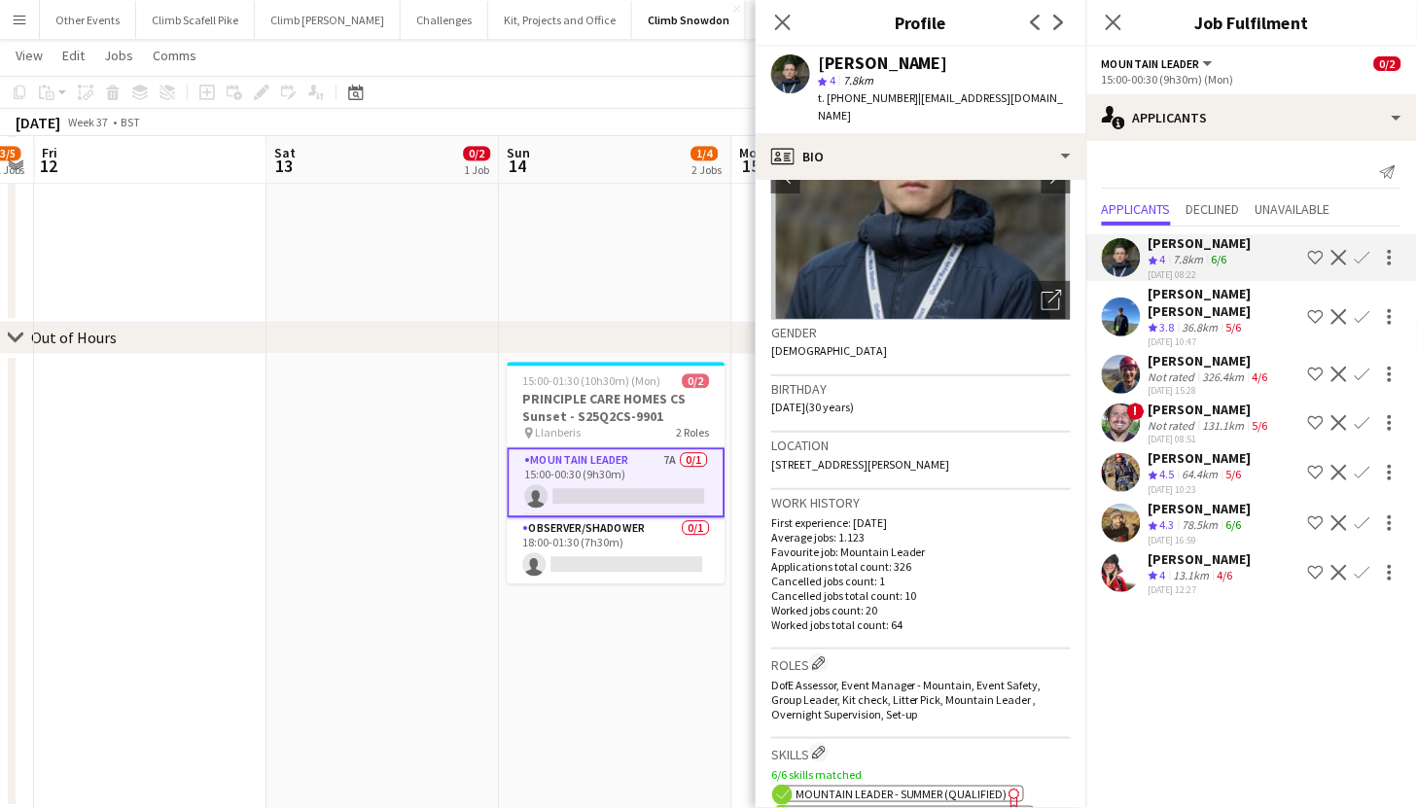
click at [1135, 298] on app-user-avatar at bounding box center [1121, 317] width 39 height 39
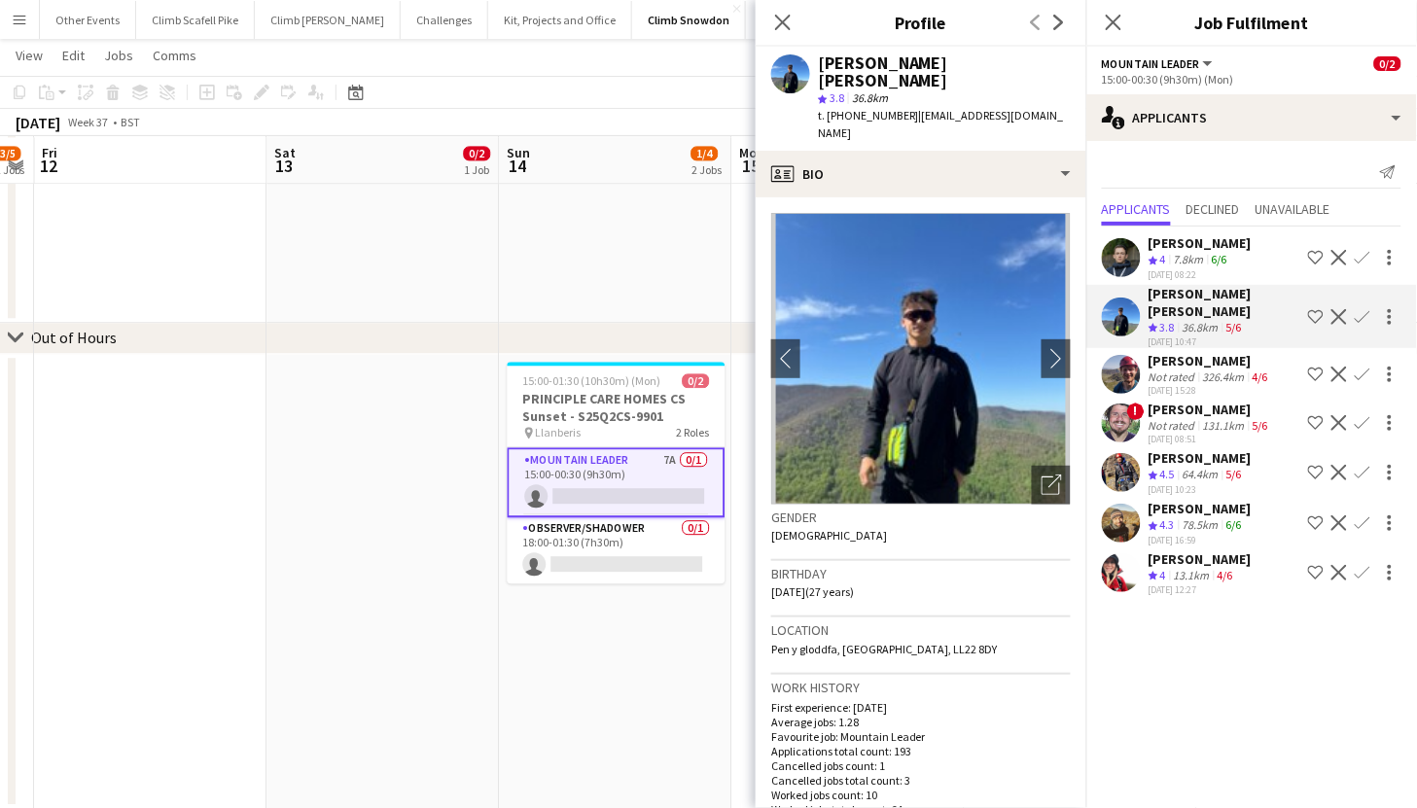
click at [1121, 355] on app-user-avatar at bounding box center [1121, 374] width 39 height 39
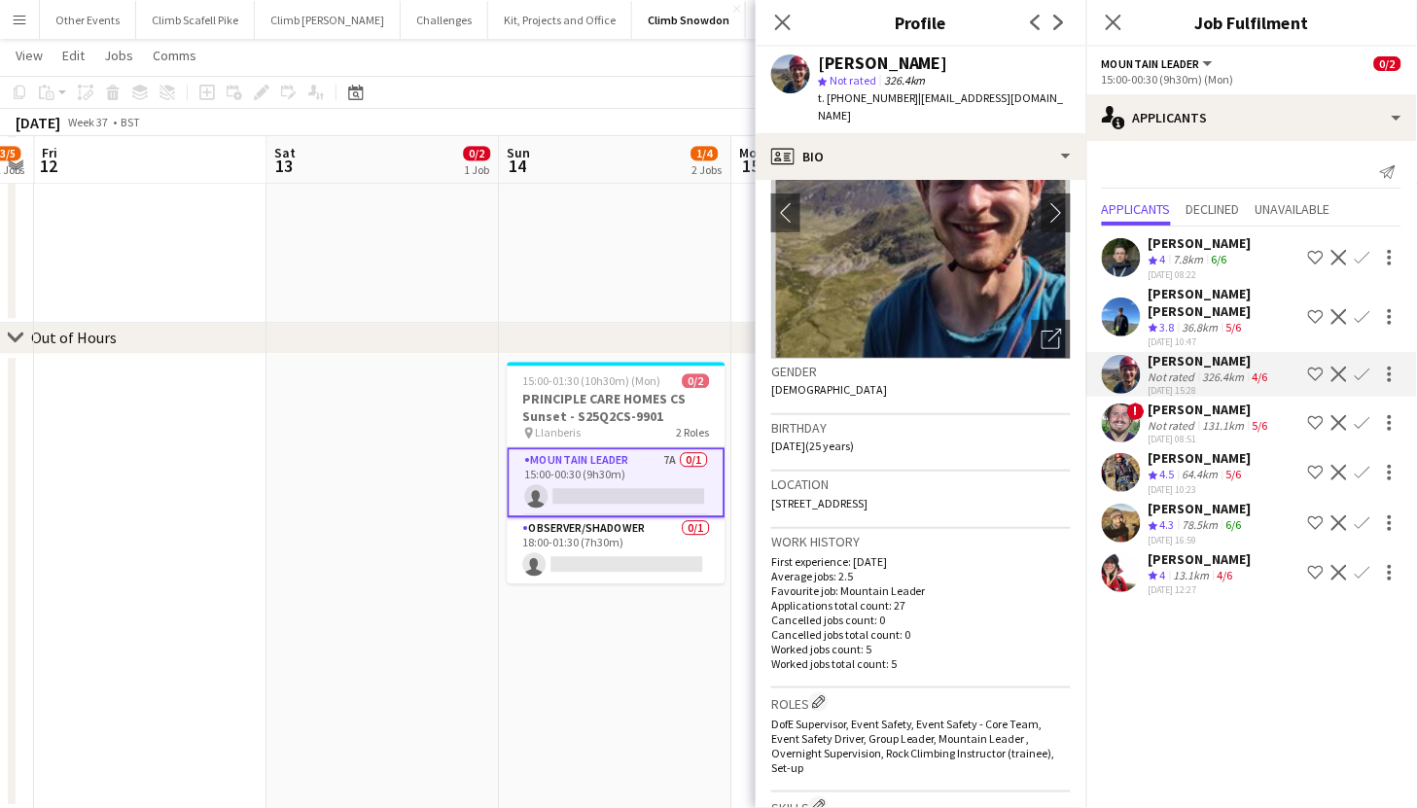
scroll to position [127, 0]
click at [1128, 457] on app-user-avatar at bounding box center [1121, 472] width 39 height 39
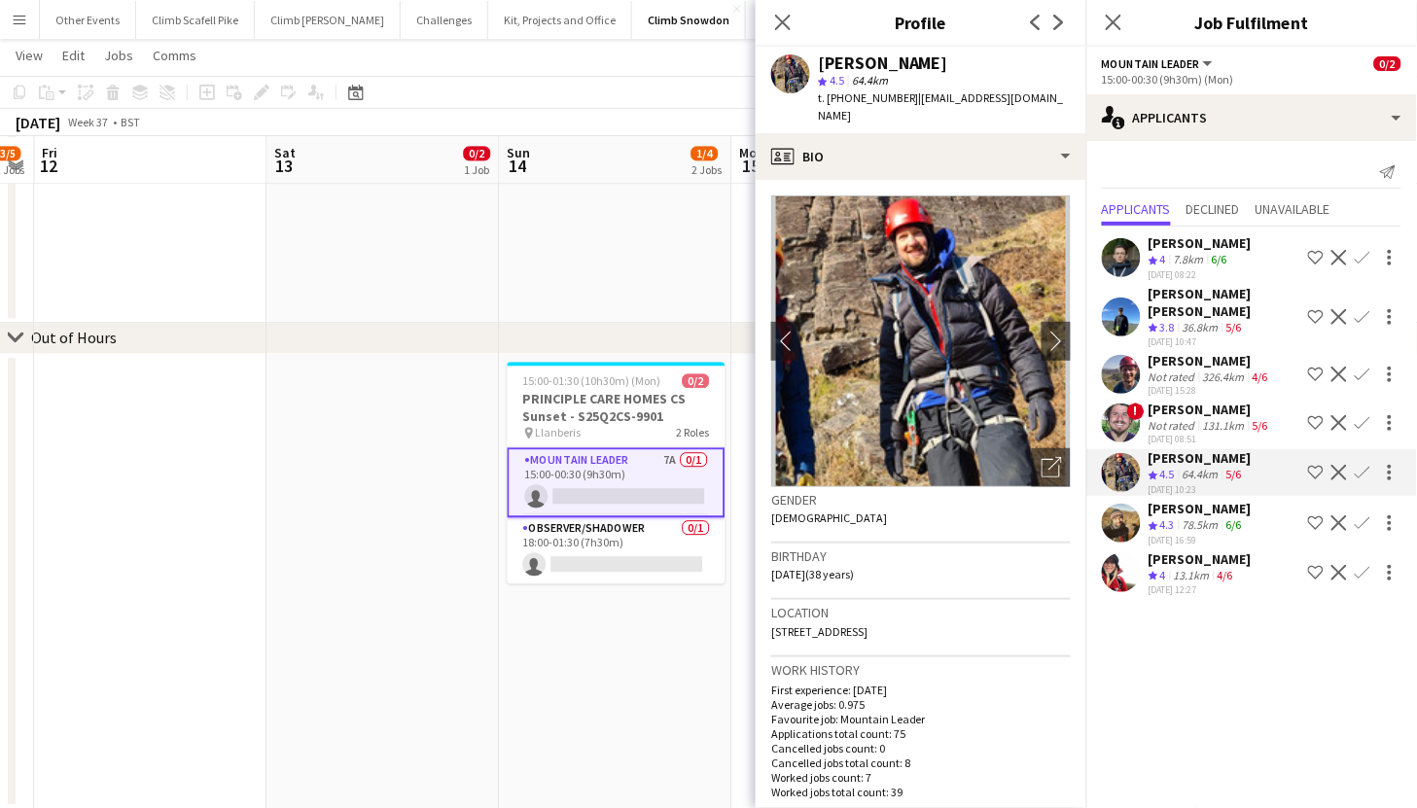
click at [1124, 504] on app-user-avatar at bounding box center [1121, 523] width 39 height 39
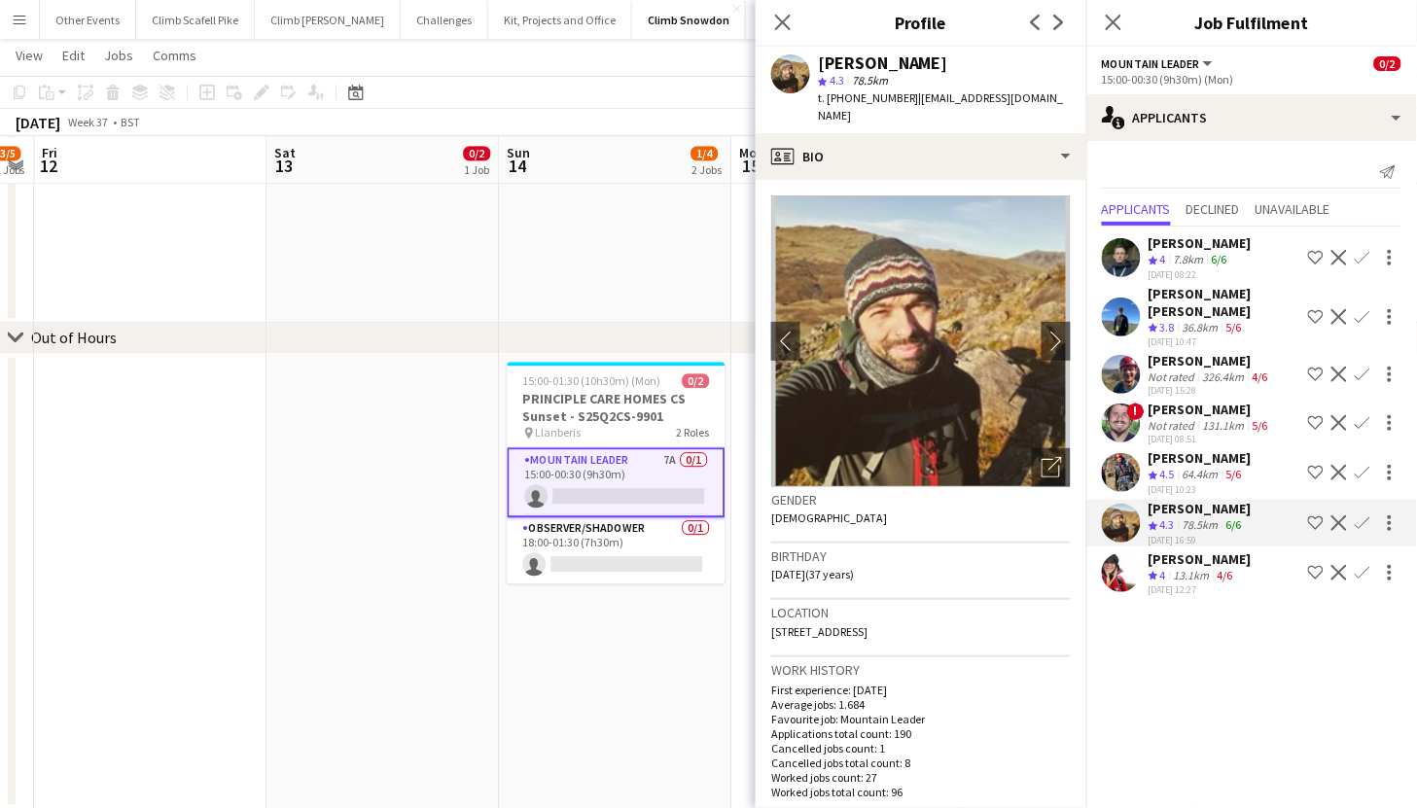
click at [1125, 554] on app-user-avatar at bounding box center [1121, 573] width 39 height 39
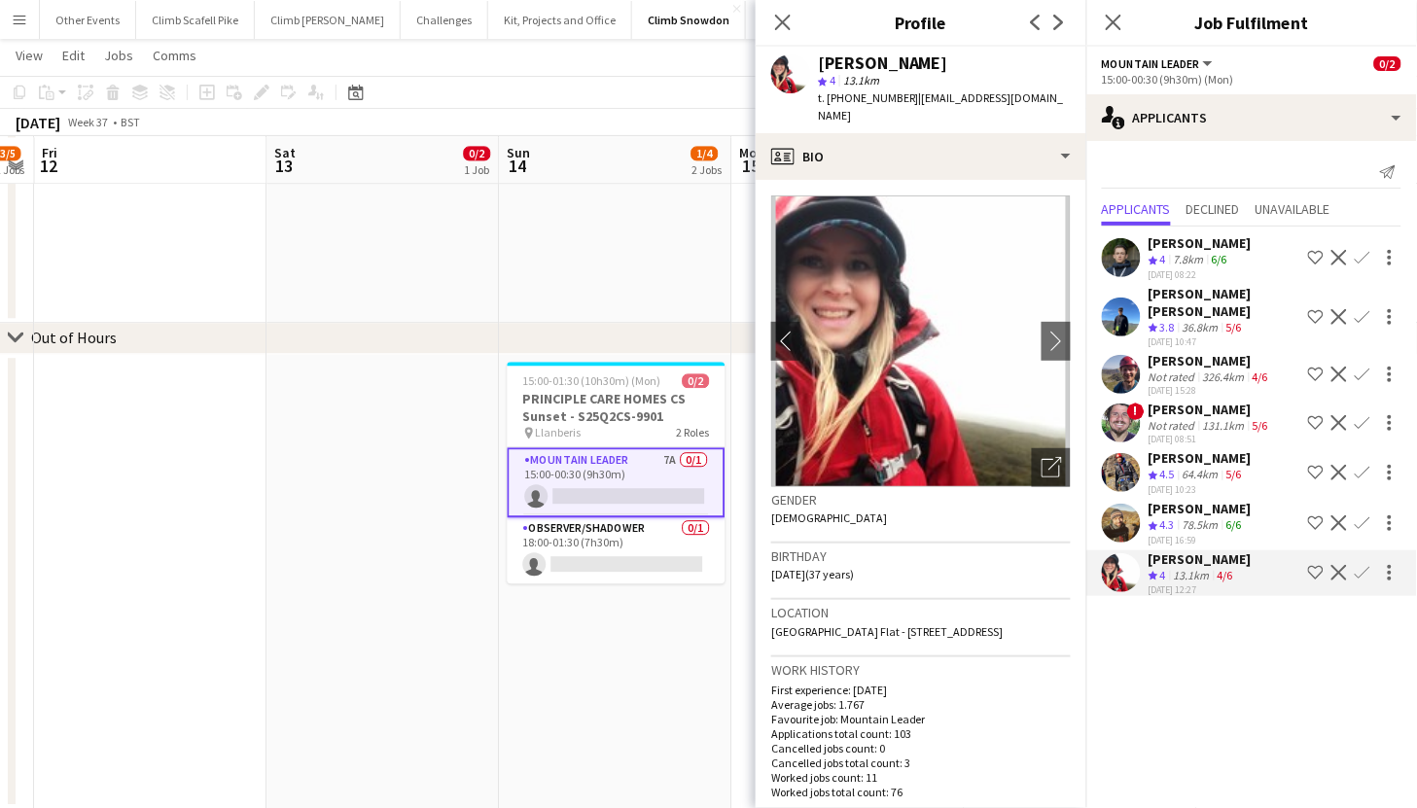
click at [1128, 307] on app-user-avatar at bounding box center [1121, 317] width 39 height 39
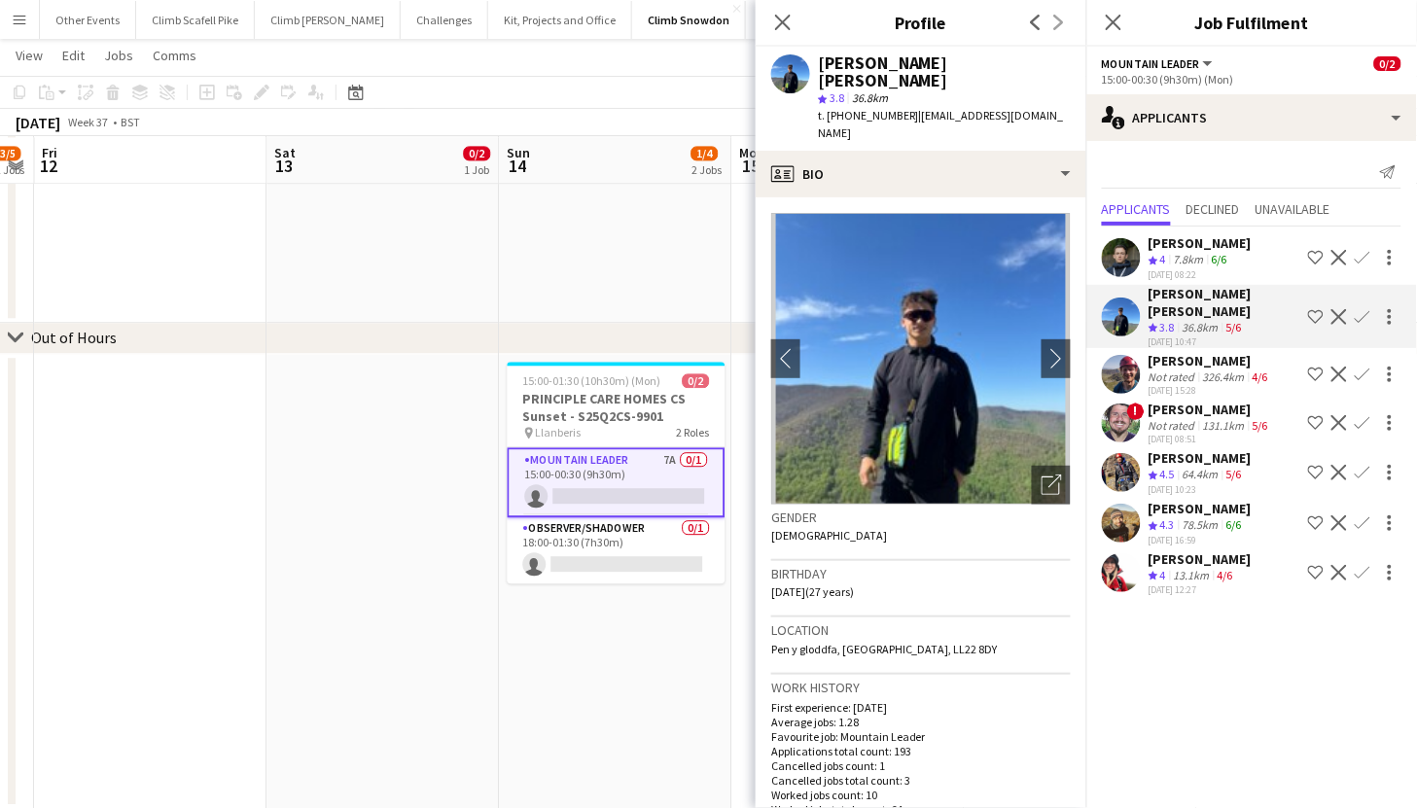
click at [1119, 361] on app-user-avatar at bounding box center [1121, 374] width 39 height 39
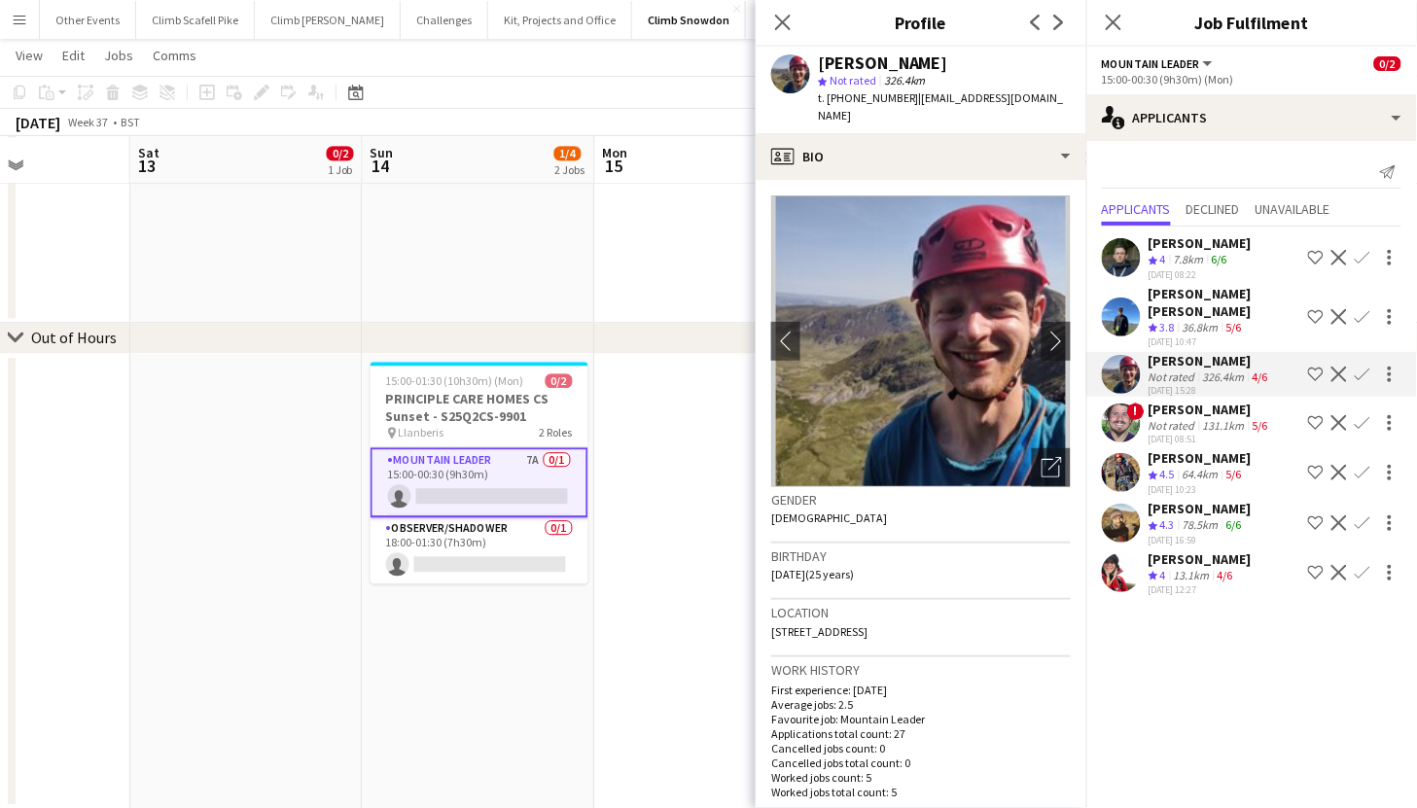
scroll to position [0, 619]
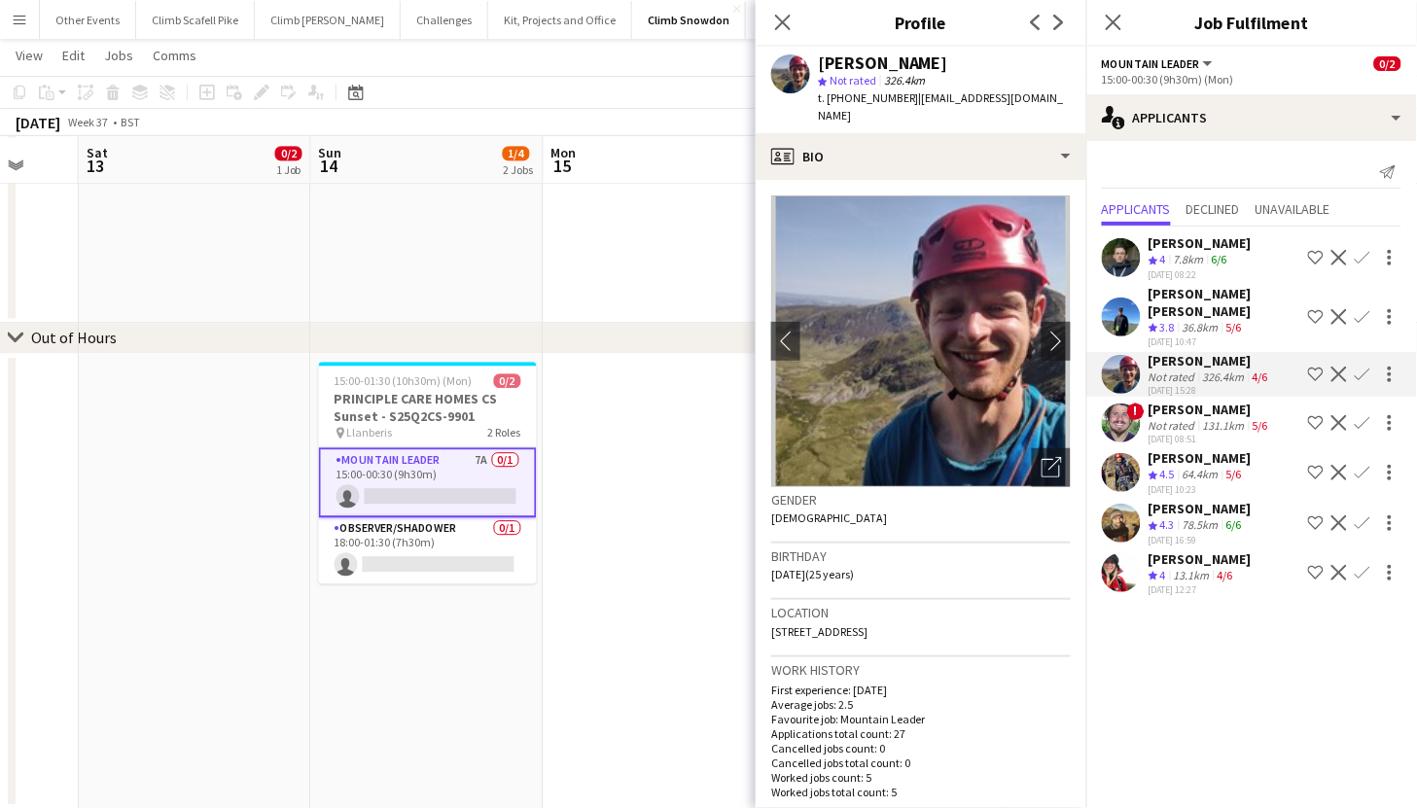
drag, startPoint x: 631, startPoint y: 710, endPoint x: 445, endPoint y: 692, distance: 187.7
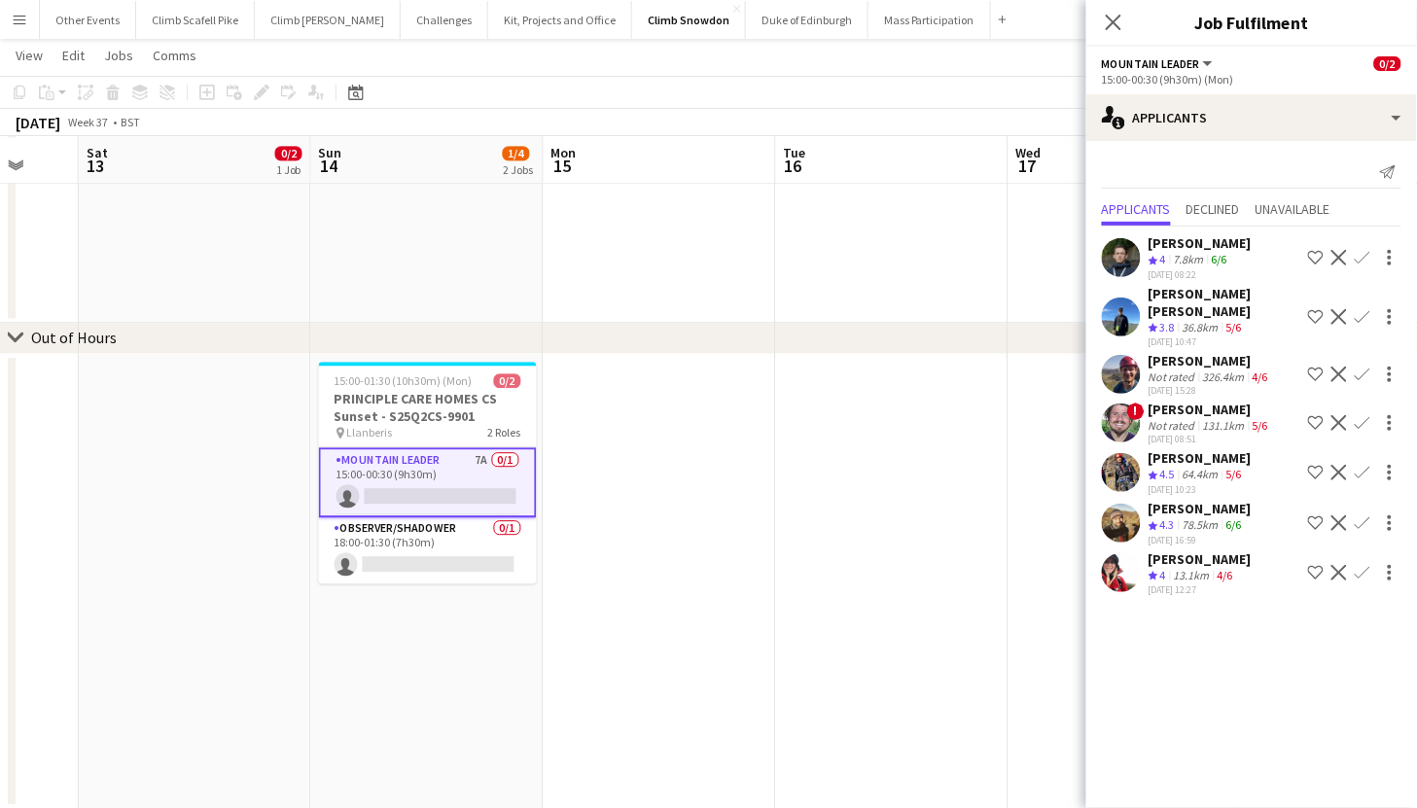
click at [1129, 358] on app-user-avatar at bounding box center [1121, 374] width 39 height 39
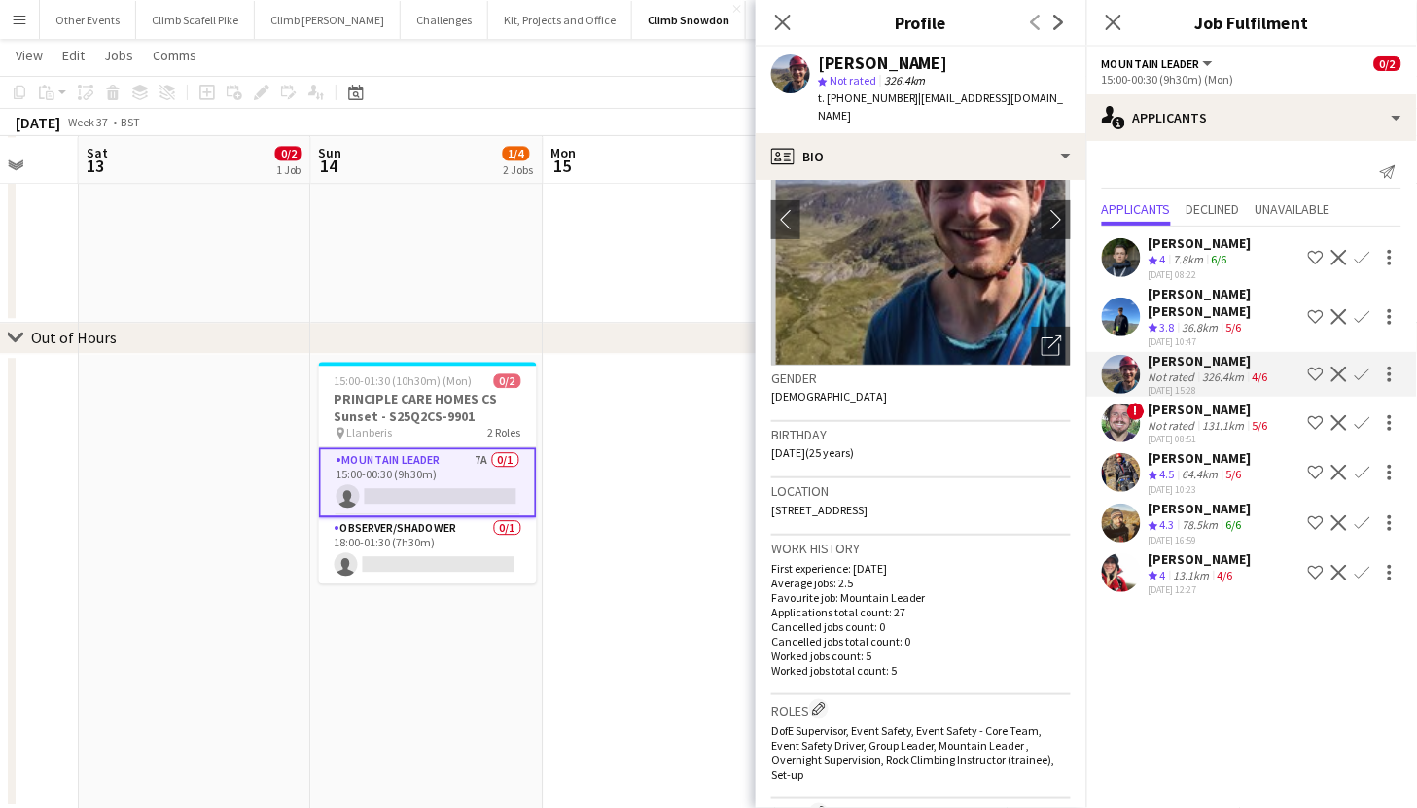
scroll to position [144, 0]
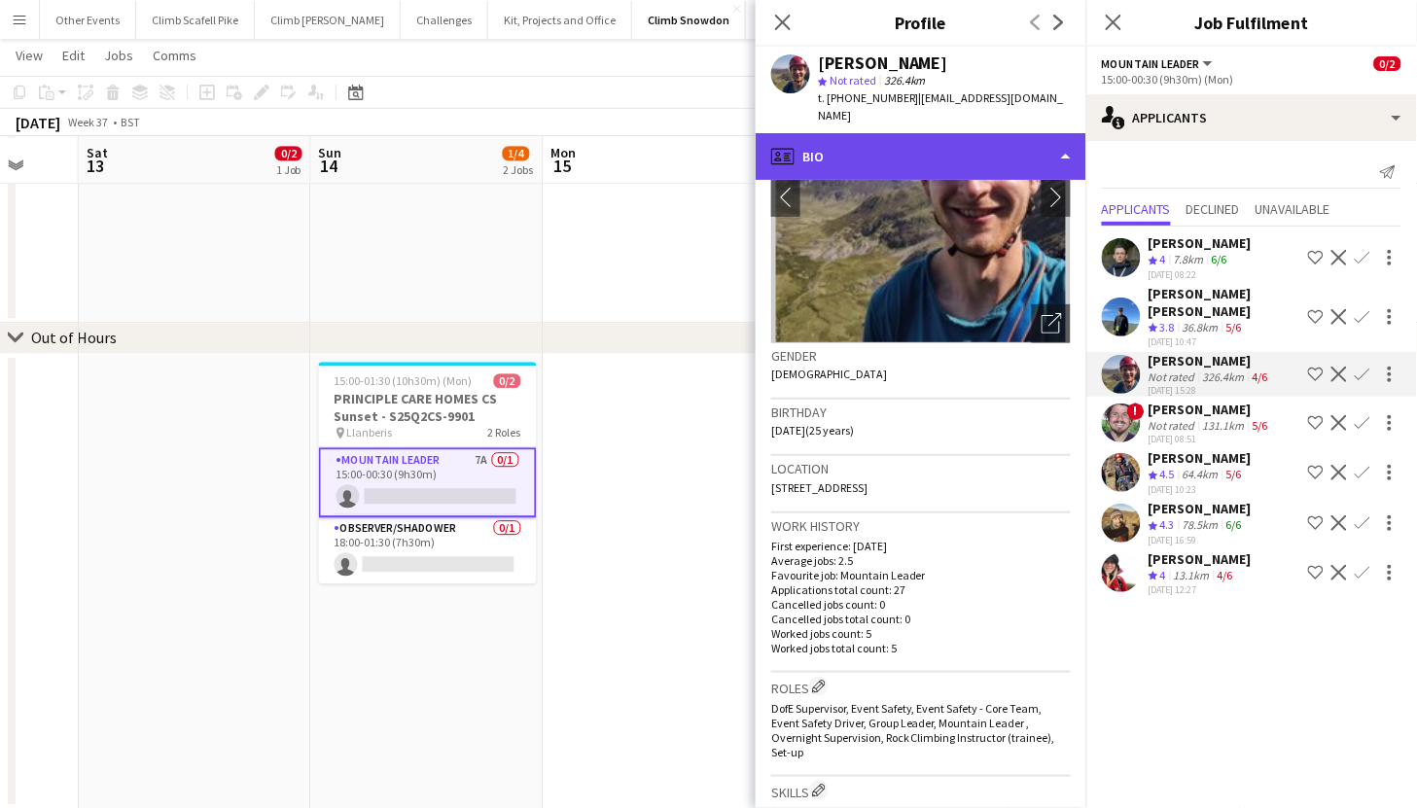
click at [993, 157] on div "profile Bio" at bounding box center [921, 156] width 331 height 47
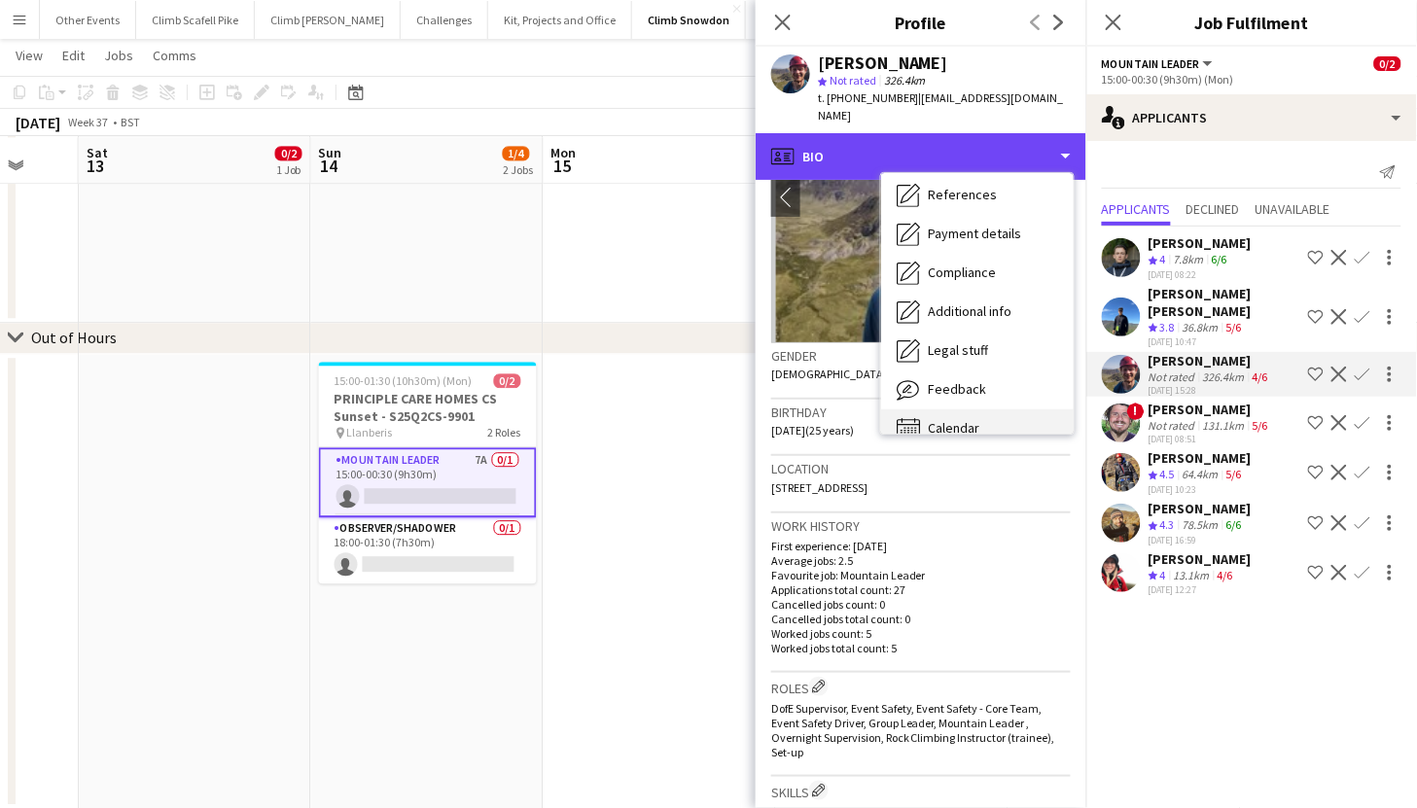
scroll to position [221, 0]
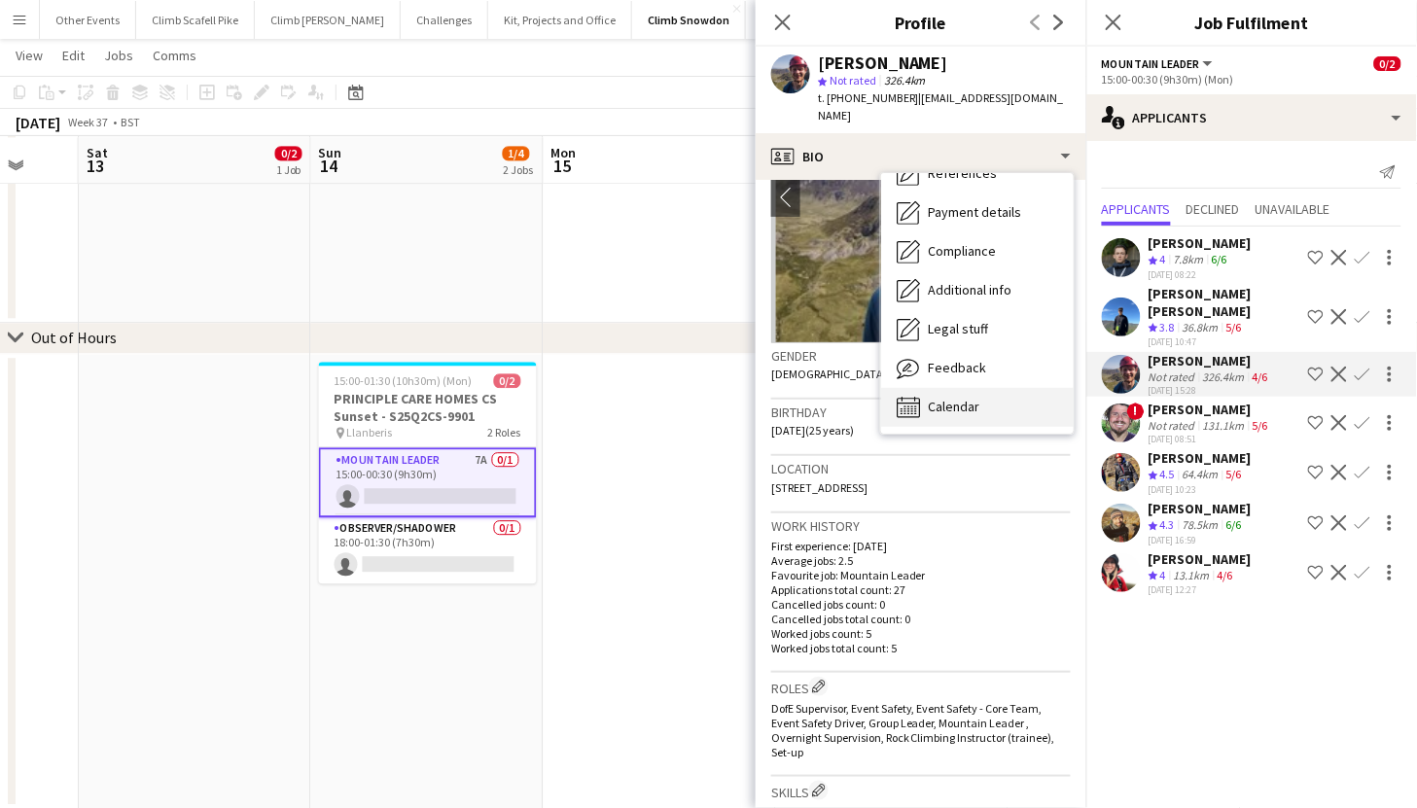
click at [994, 403] on div "Calendar Calendar" at bounding box center [977, 407] width 193 height 39
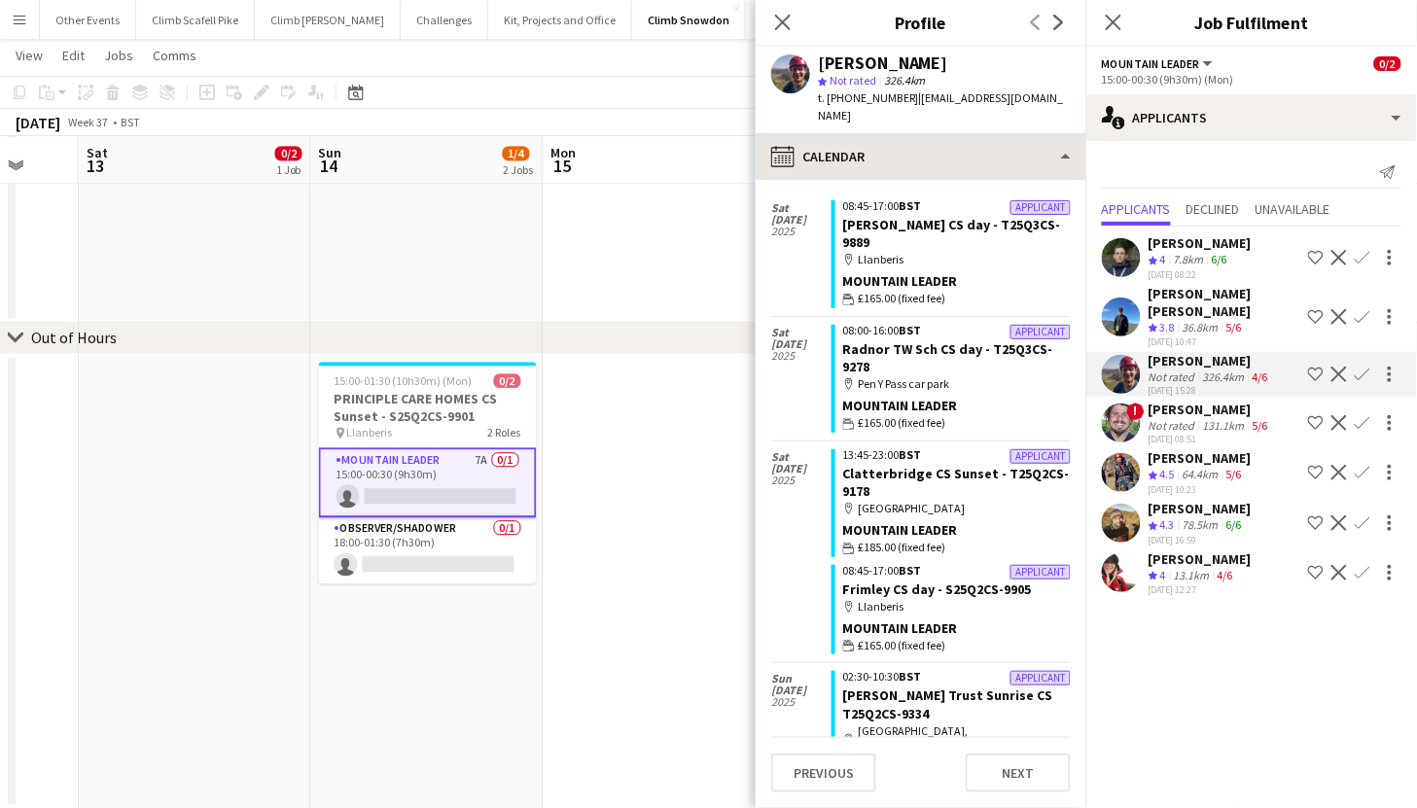
scroll to position [180, 0]
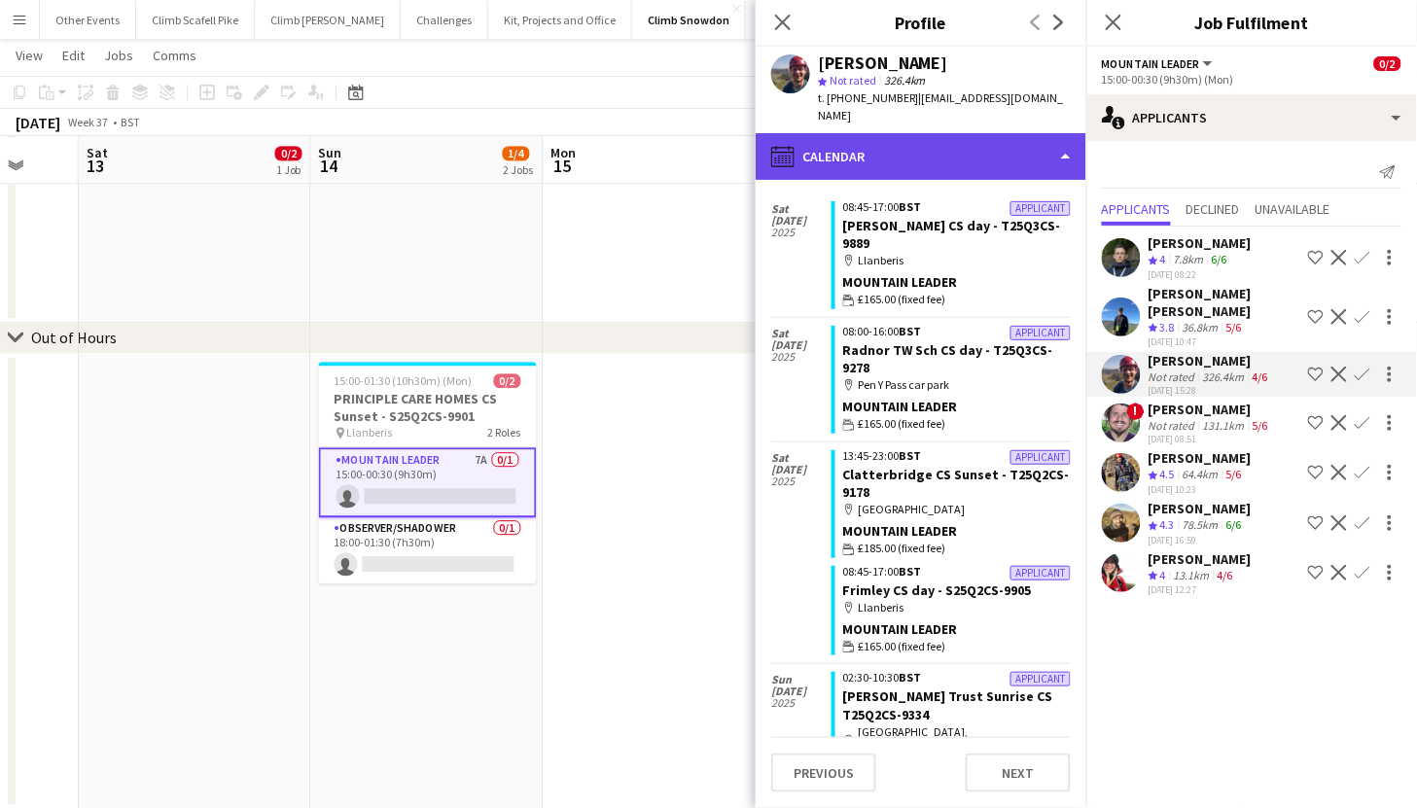
click at [951, 161] on div "calendar-full Calendar" at bounding box center [921, 156] width 331 height 47
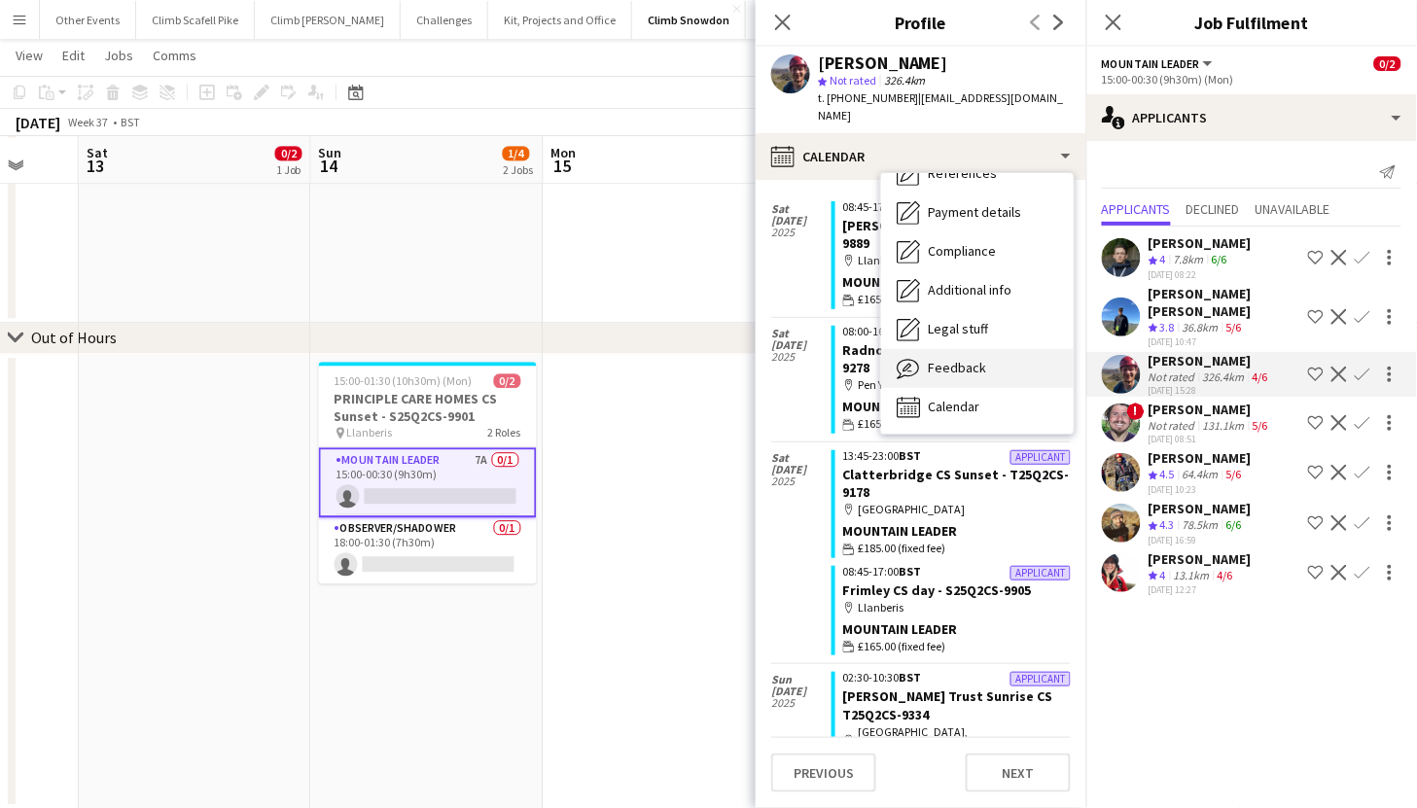
click at [970, 363] on span "Feedback" at bounding box center [957, 368] width 58 height 18
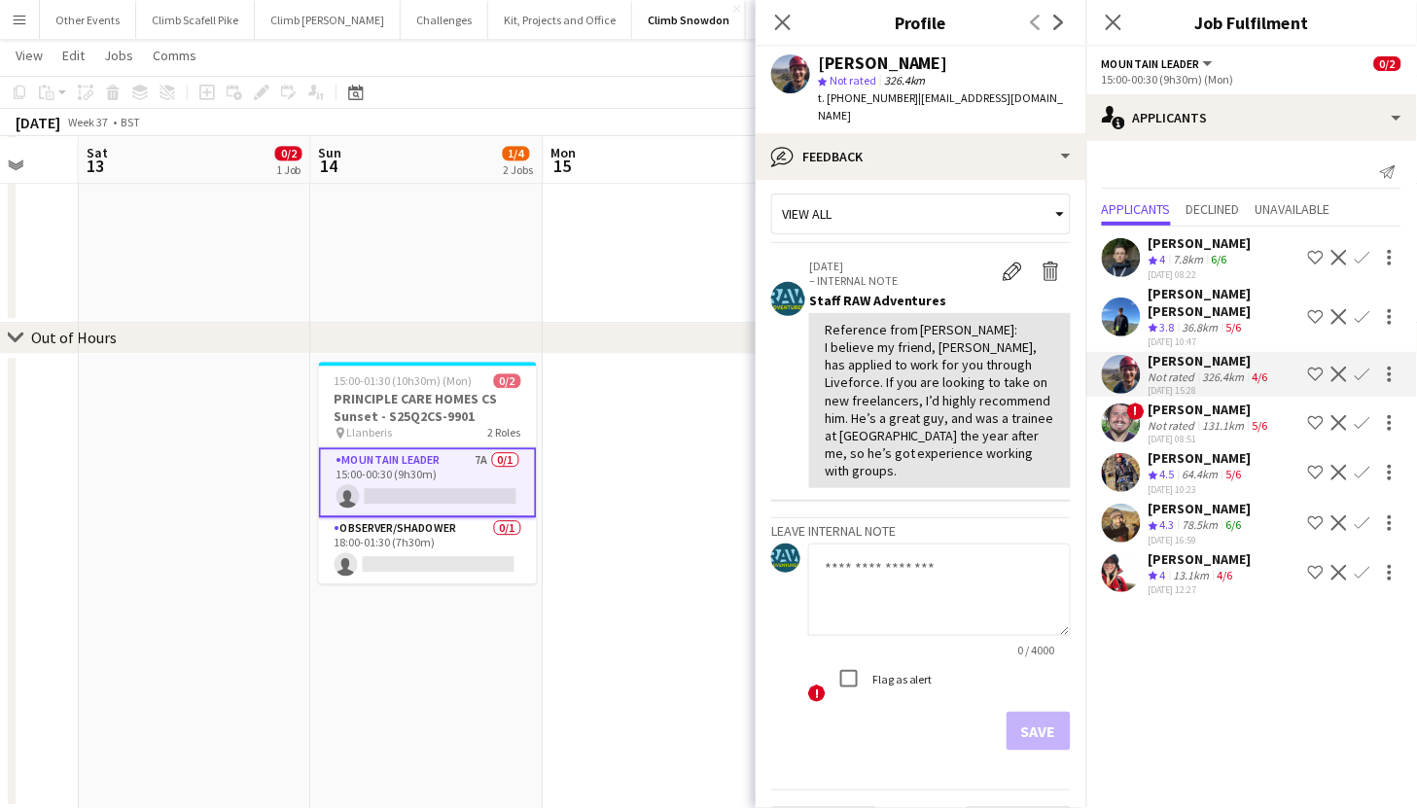
scroll to position [0, 0]
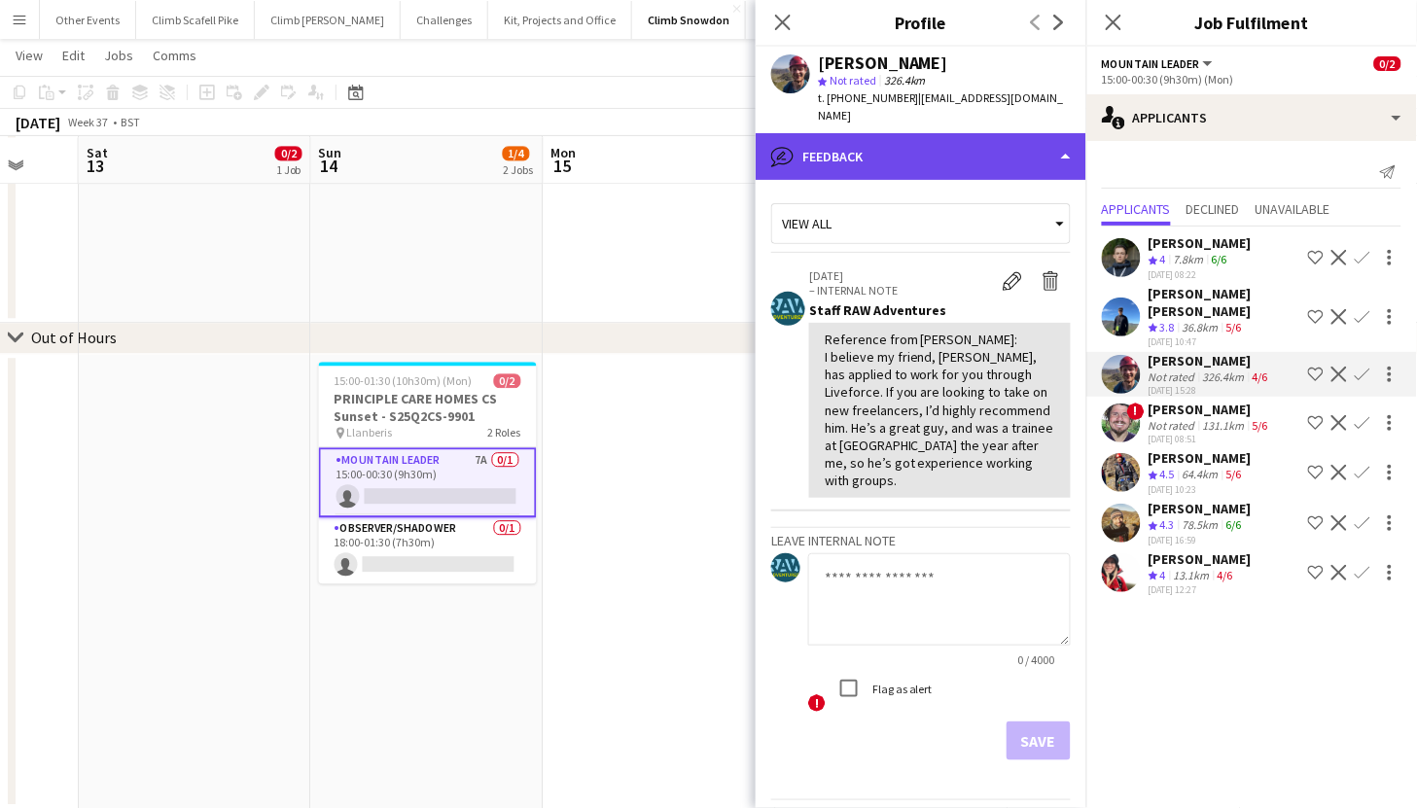
click at [993, 137] on div "bubble-pencil Feedback" at bounding box center [921, 156] width 331 height 47
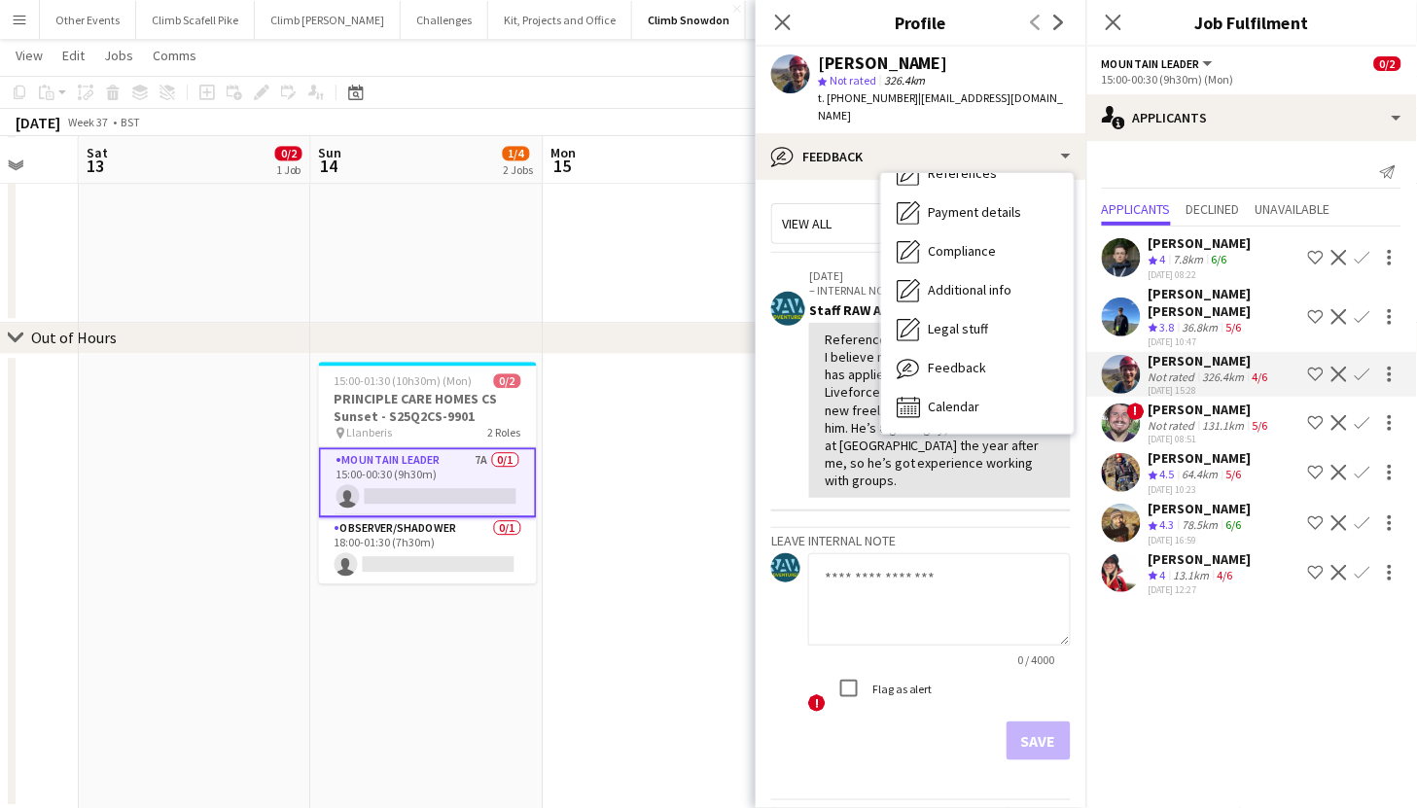
click at [871, 399] on div "Reference from [PERSON_NAME]: I believe my friend, [PERSON_NAME], has applied t…" at bounding box center [940, 411] width 231 height 160
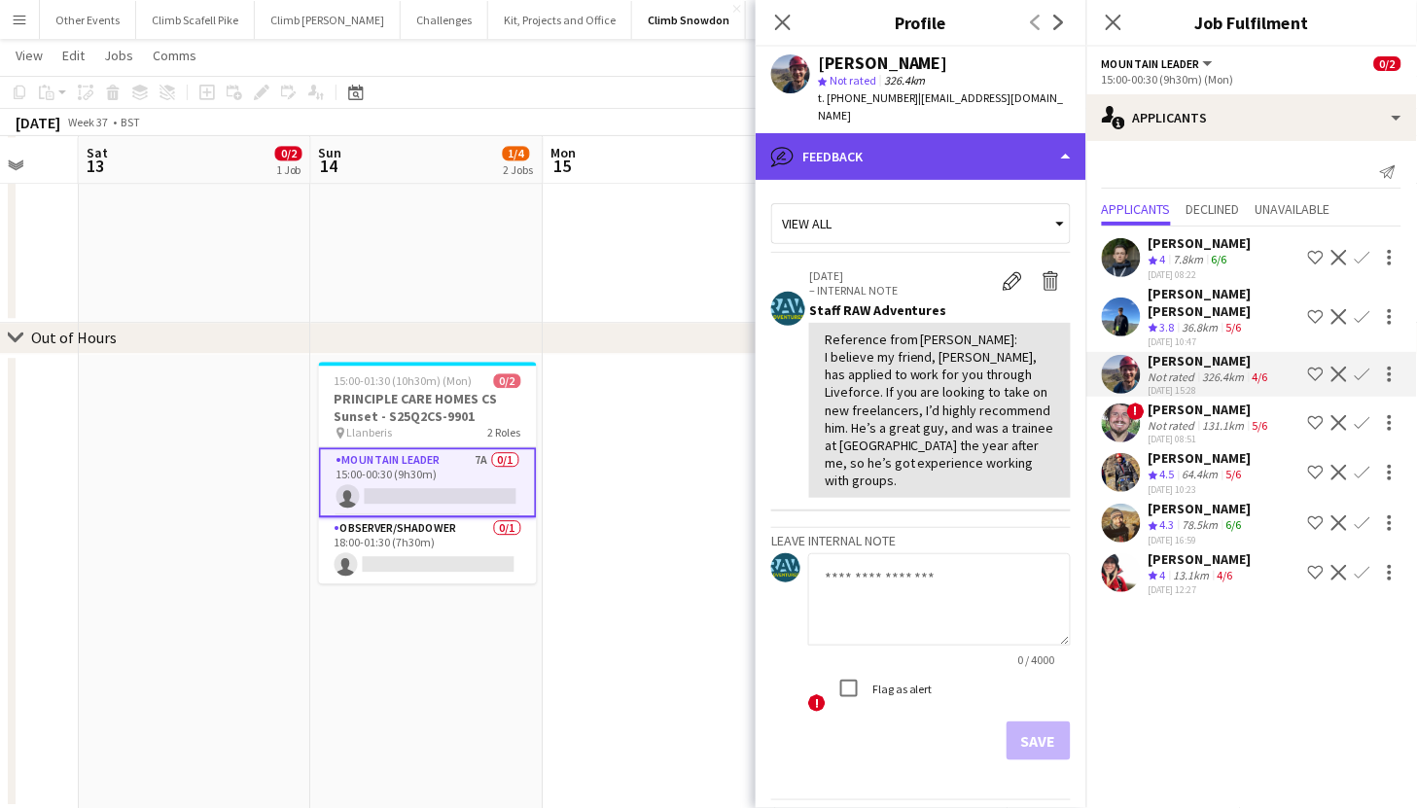
drag, startPoint x: 934, startPoint y: 138, endPoint x: 935, endPoint y: 152, distance: 13.7
click at [934, 139] on div "bubble-pencil Feedback" at bounding box center [921, 156] width 331 height 47
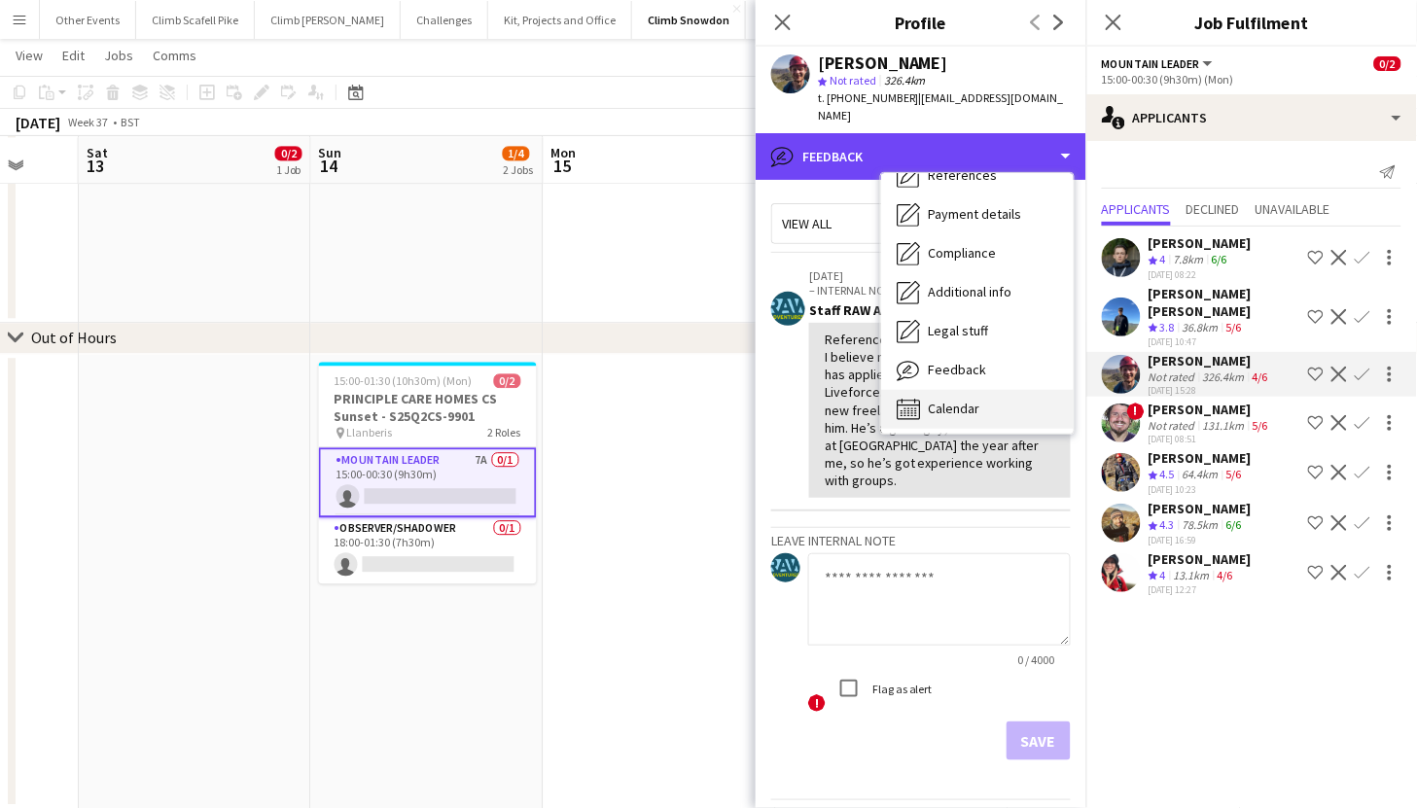
scroll to position [221, 0]
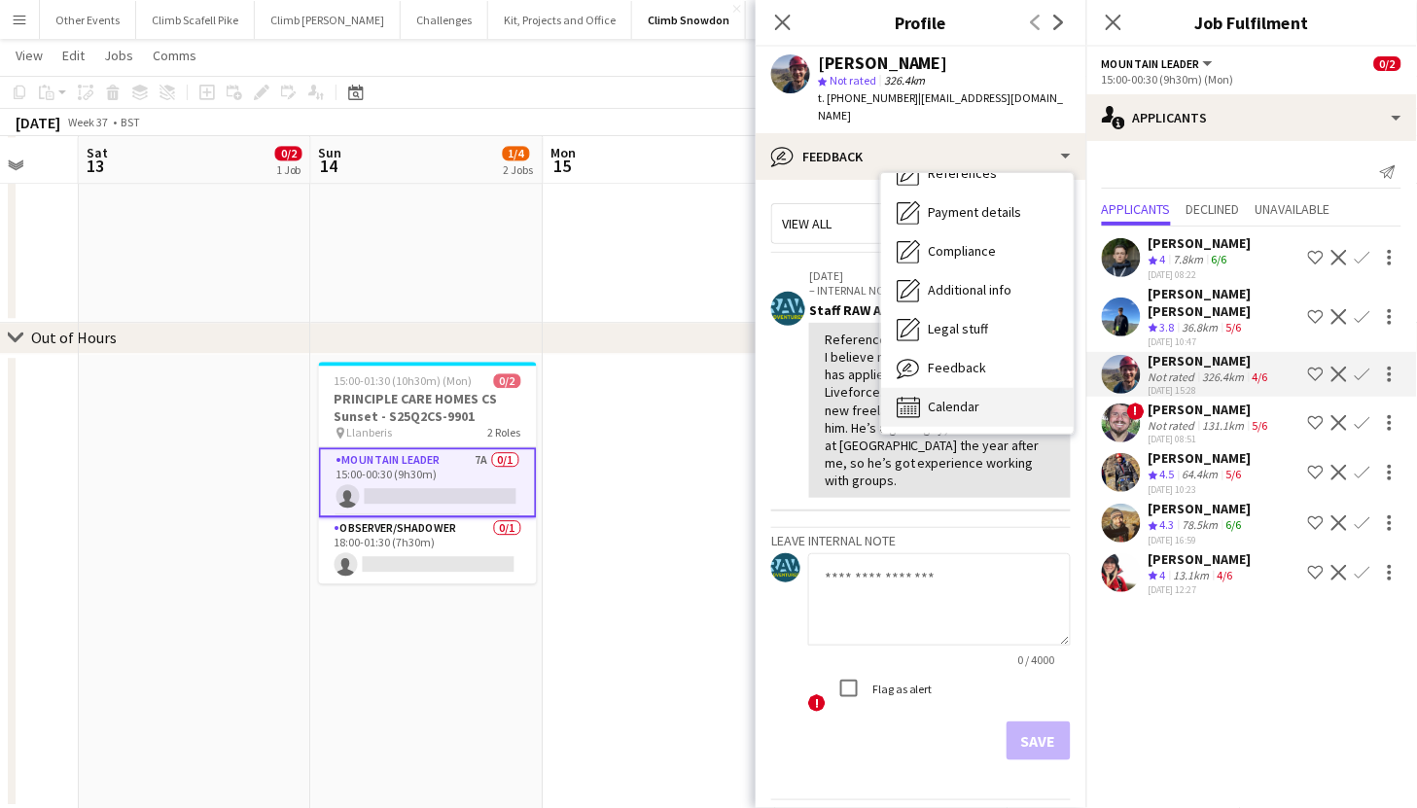
click at [956, 405] on span "Calendar" at bounding box center [954, 407] width 52 height 18
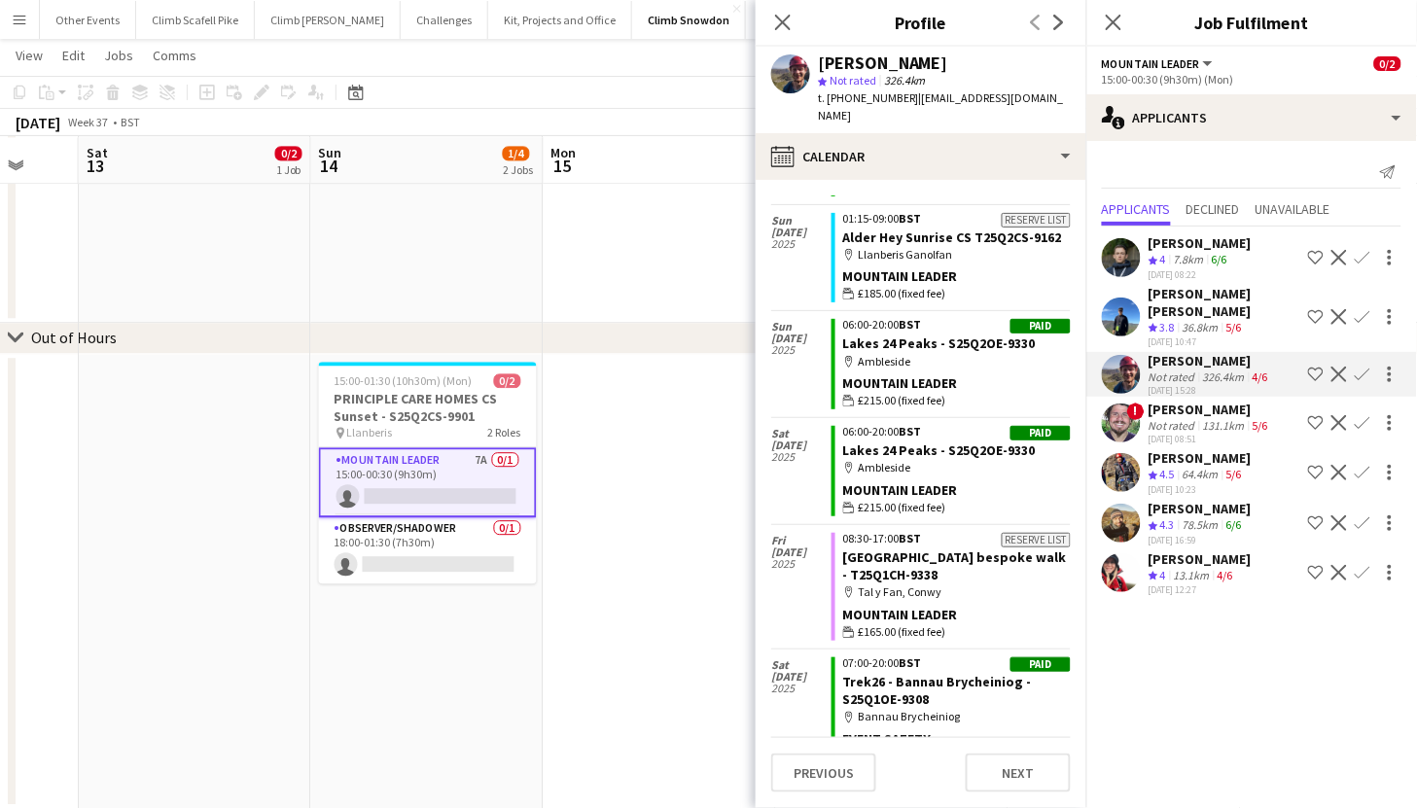
scroll to position [1211, 0]
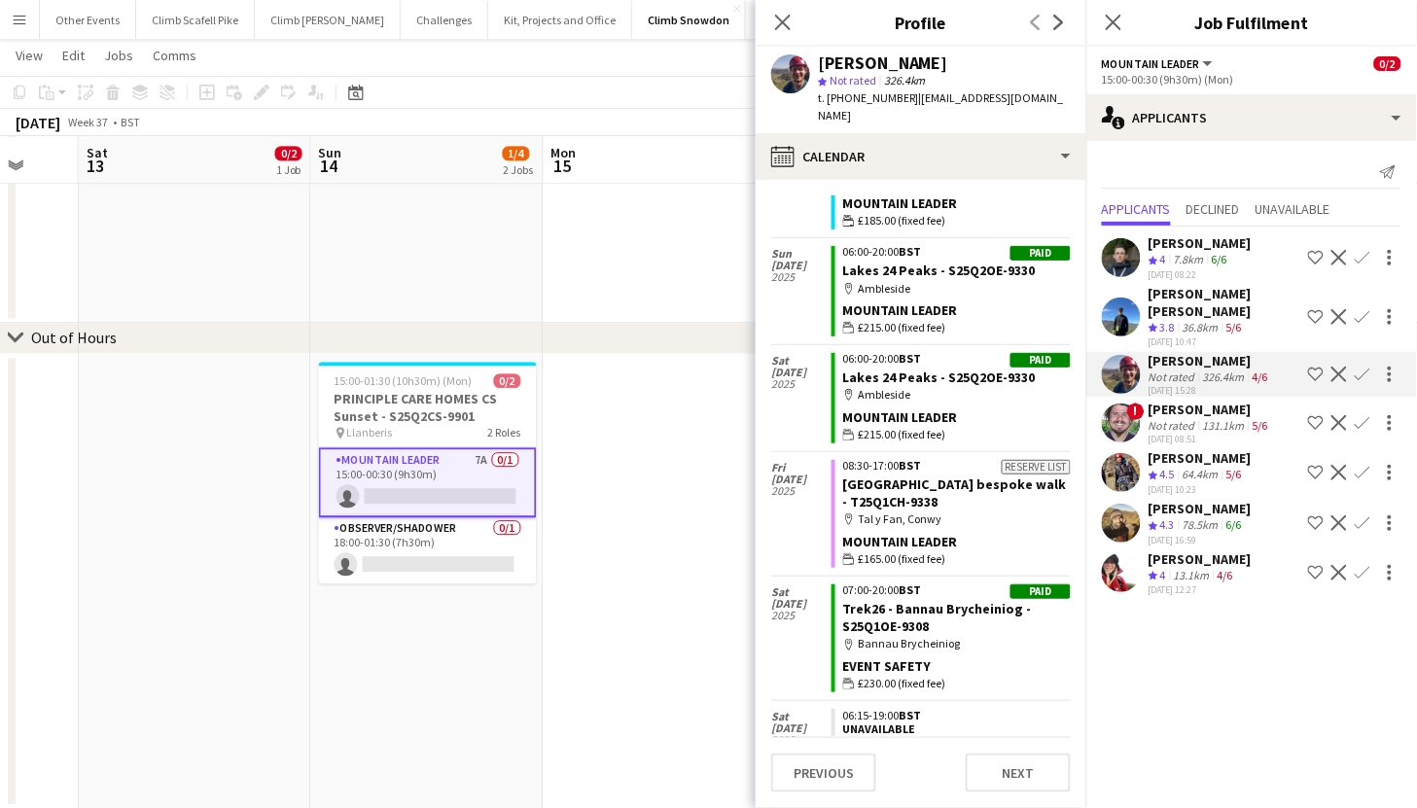
click at [1121, 453] on app-user-avatar at bounding box center [1121, 472] width 39 height 39
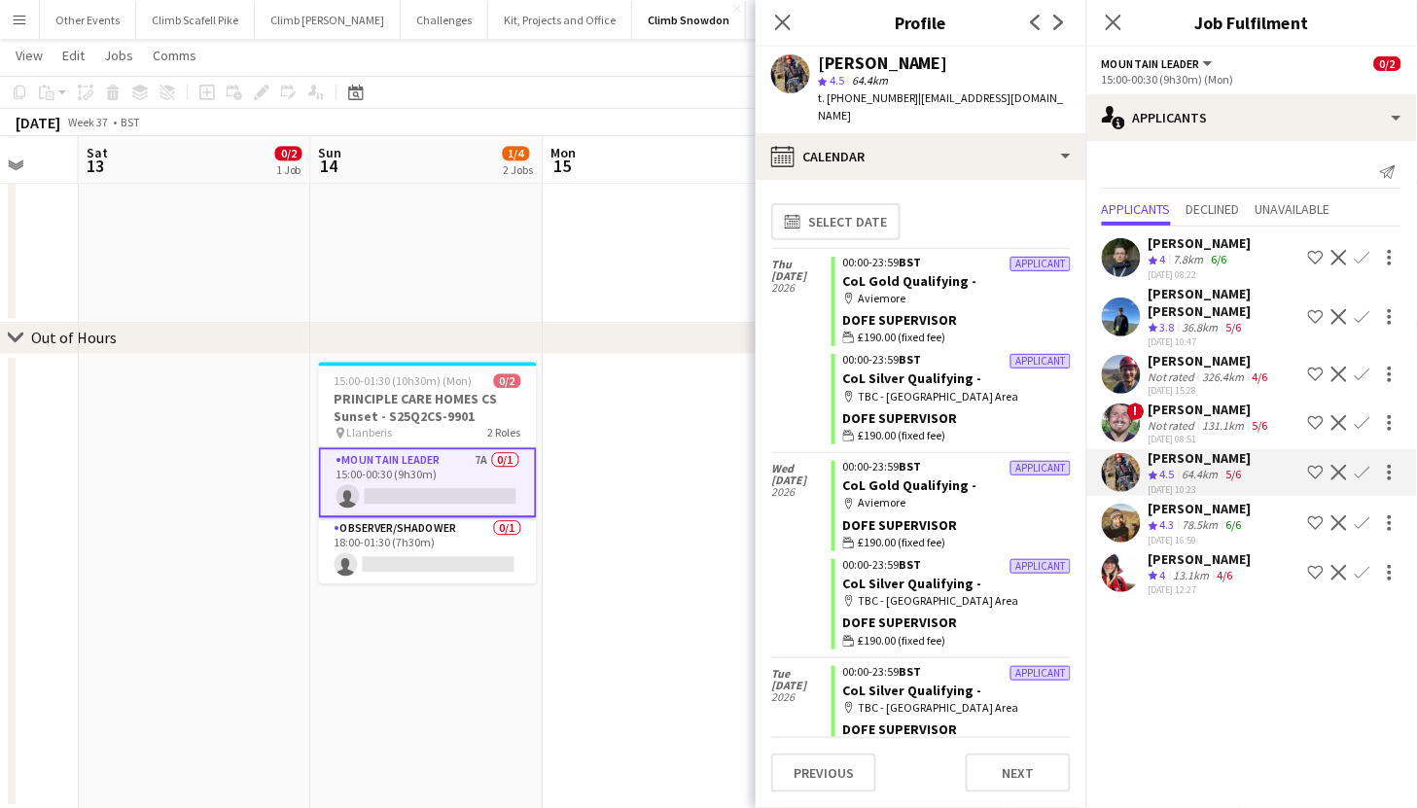
click at [1126, 306] on app-user-avatar at bounding box center [1121, 317] width 39 height 39
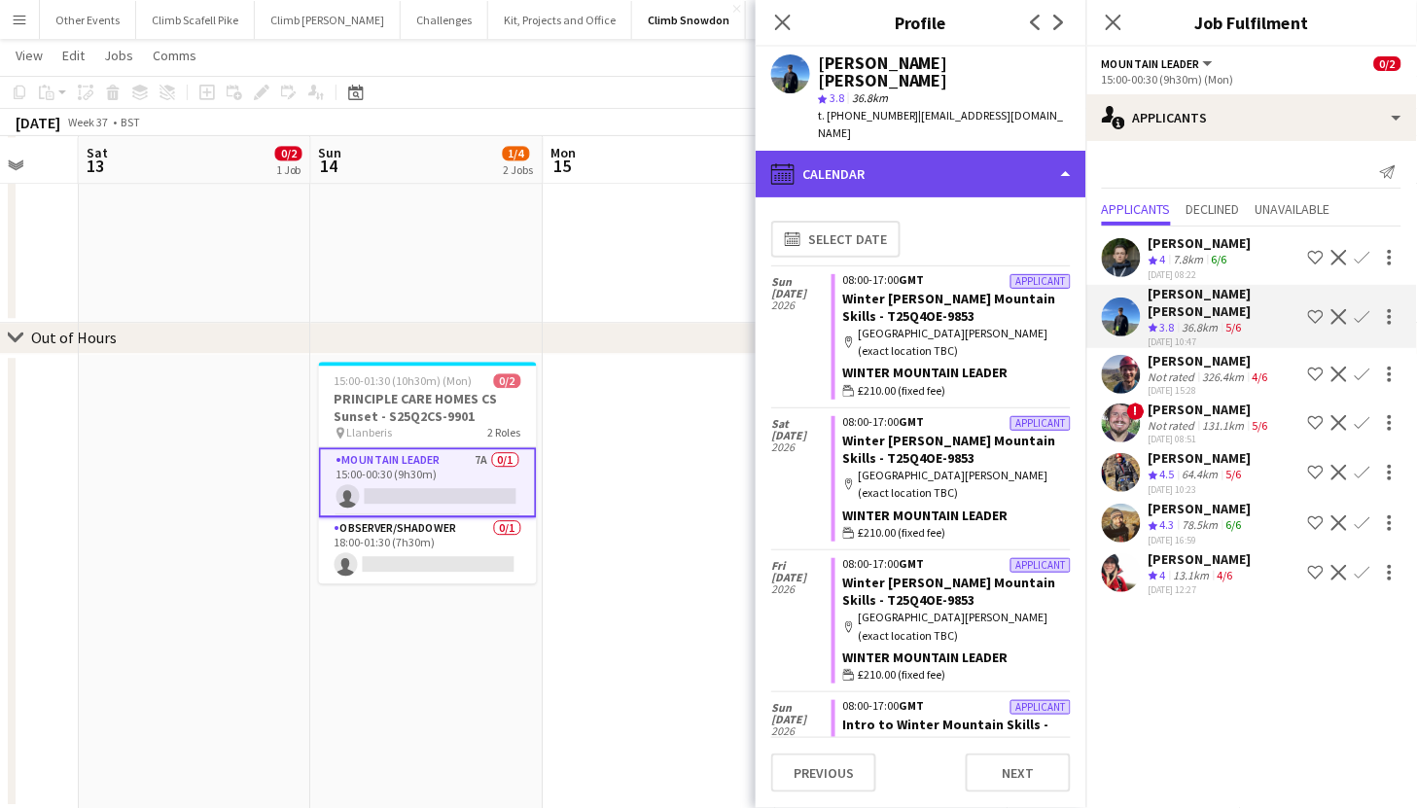
click at [993, 151] on div "calendar-full Calendar" at bounding box center [921, 174] width 331 height 47
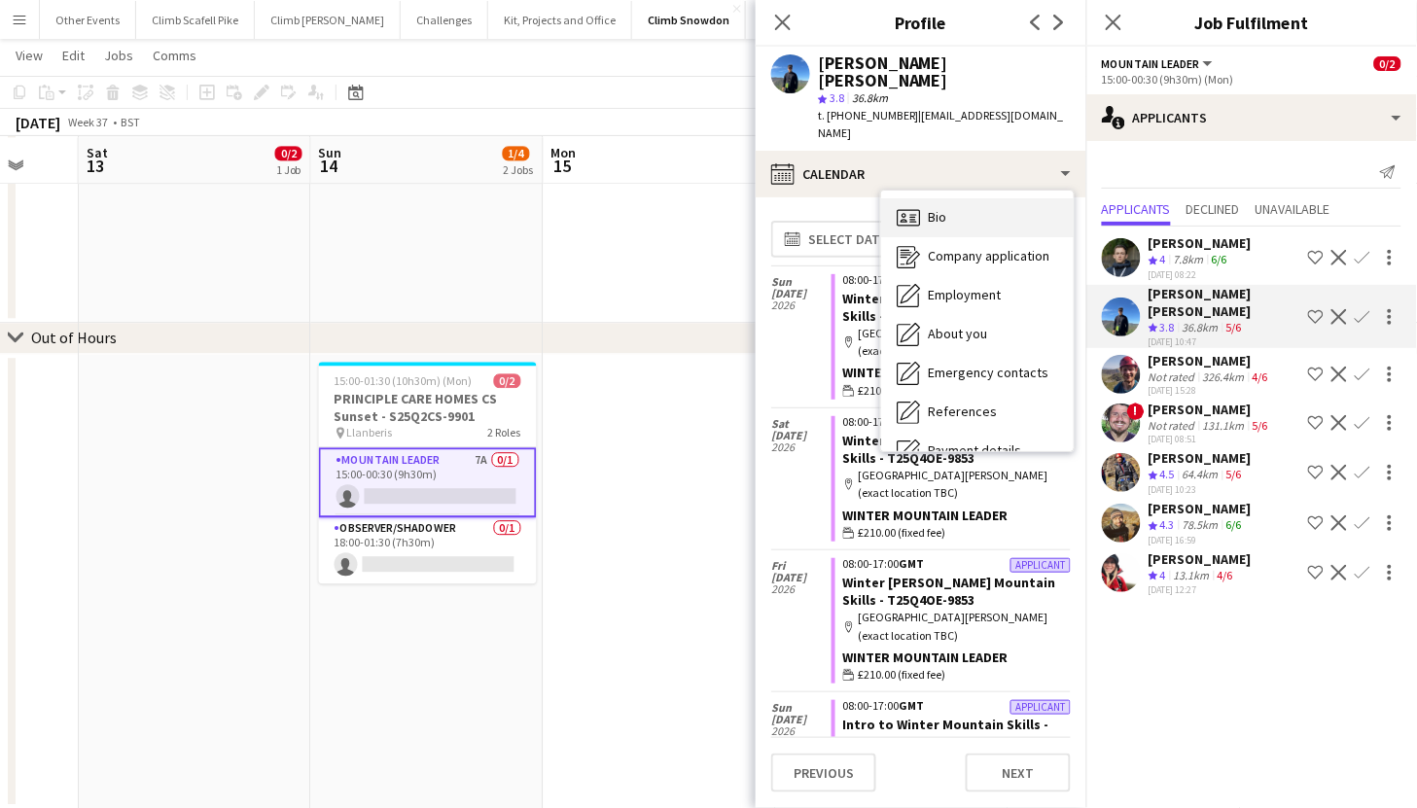
click at [1032, 198] on div "Bio Bio" at bounding box center [977, 217] width 193 height 39
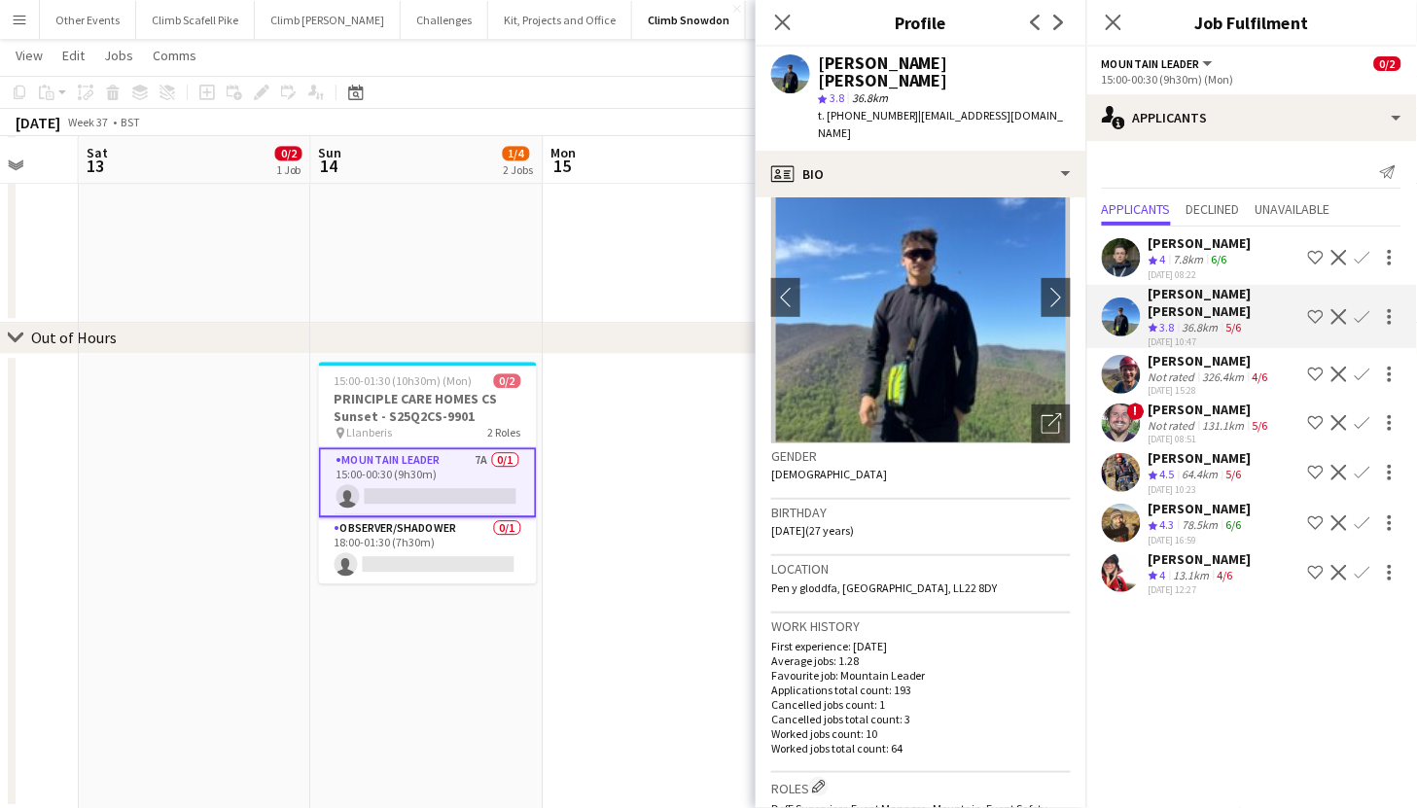
scroll to position [103, 0]
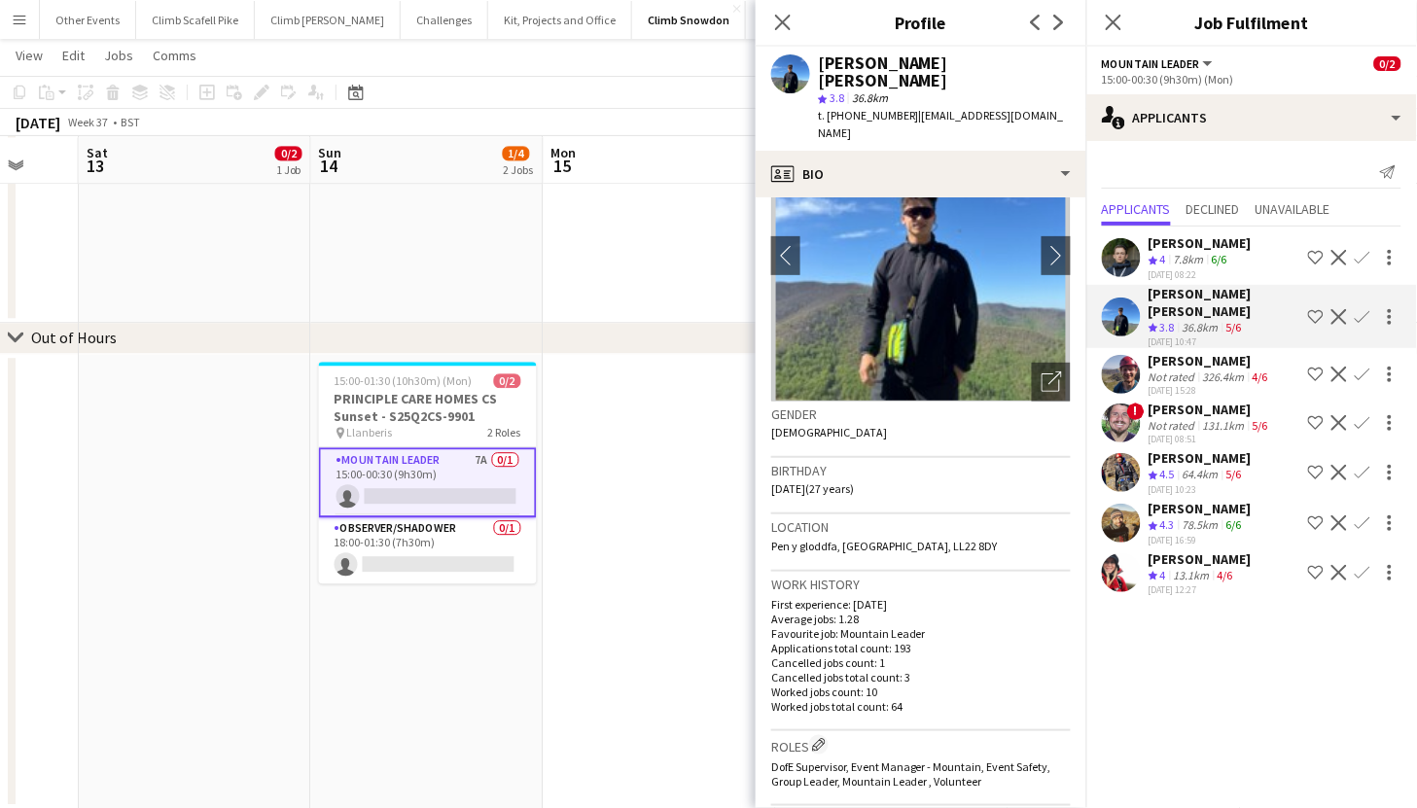
click at [1121, 264] on app-user-avatar at bounding box center [1121, 257] width 39 height 39
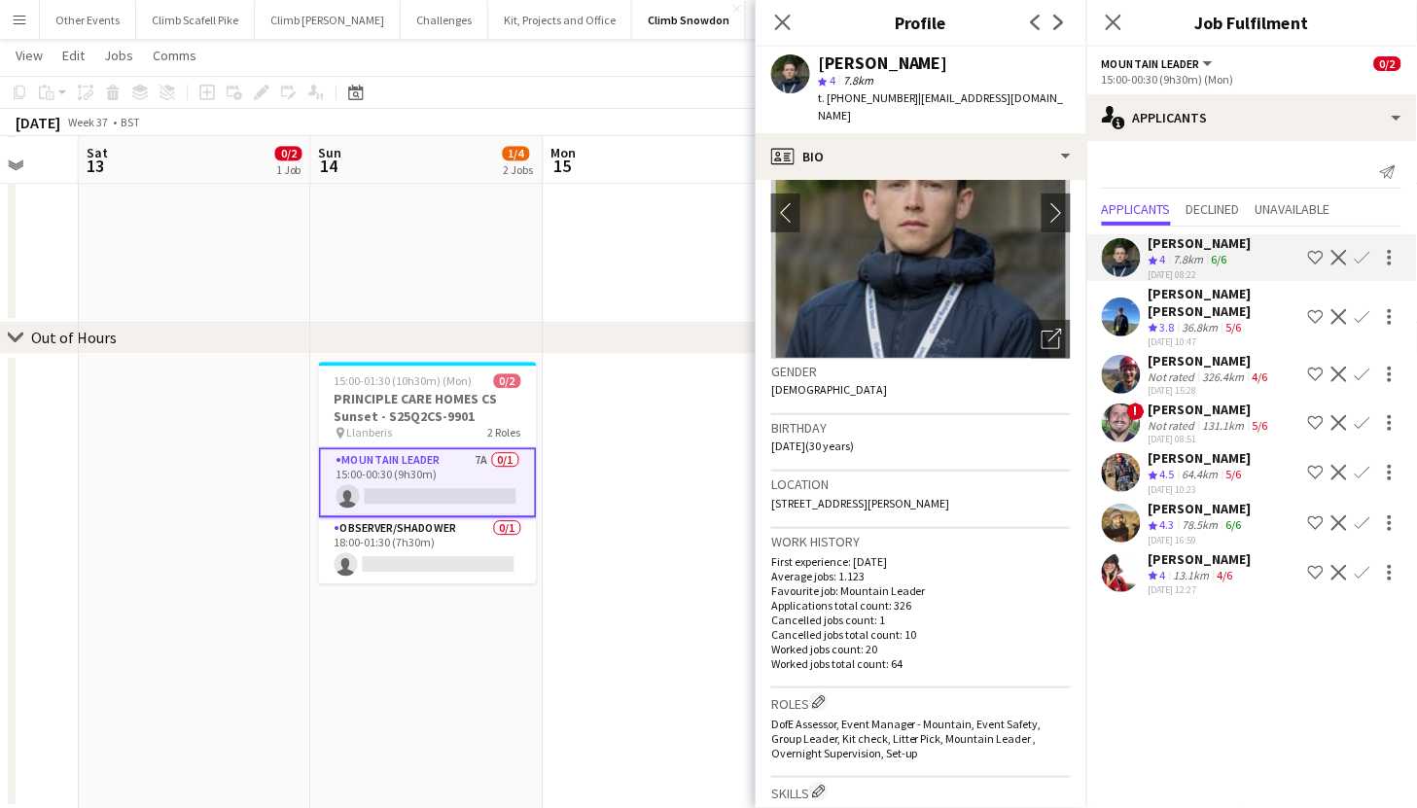
scroll to position [151, 0]
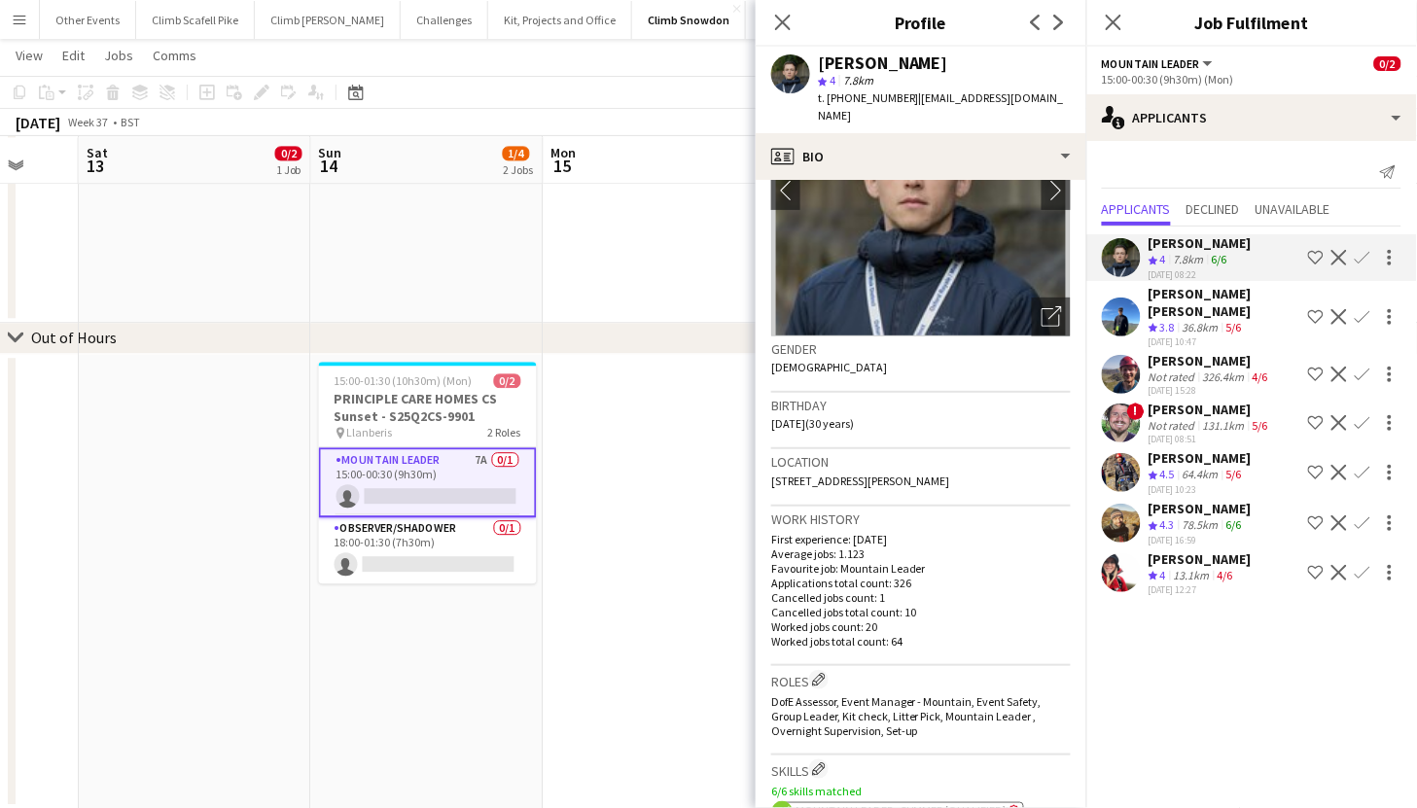
click at [1126, 366] on app-user-avatar at bounding box center [1121, 374] width 39 height 39
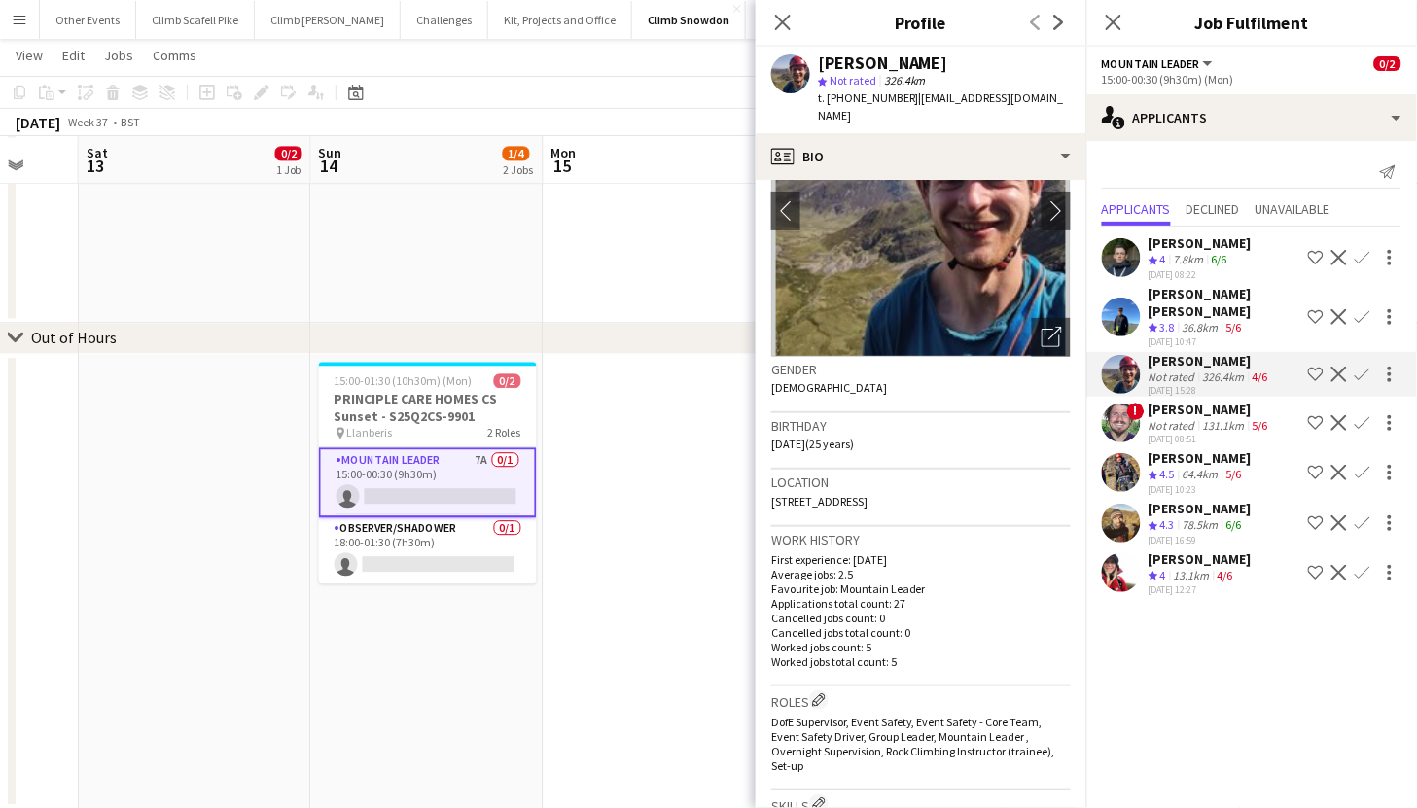
scroll to position [153, 0]
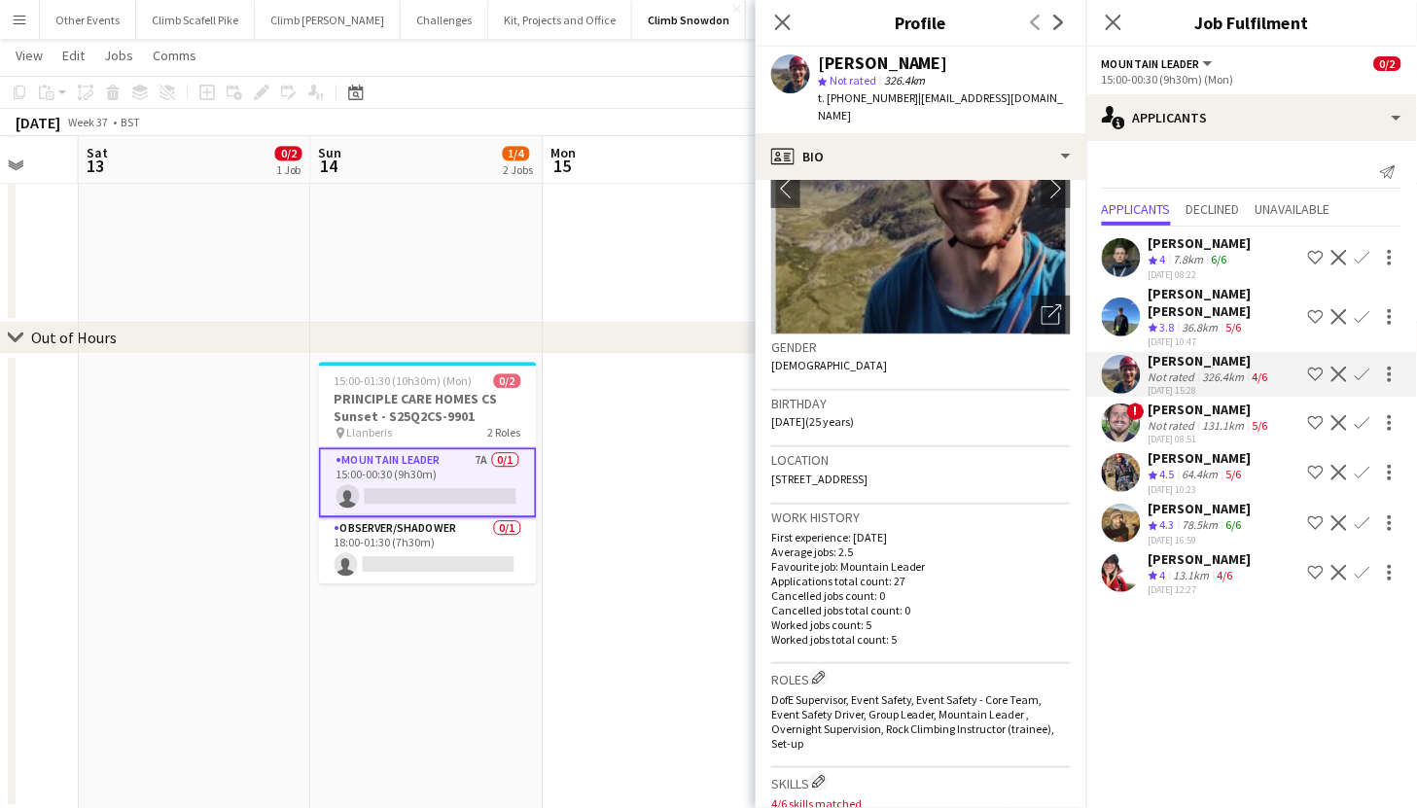
click at [1118, 453] on app-user-avatar at bounding box center [1121, 472] width 39 height 39
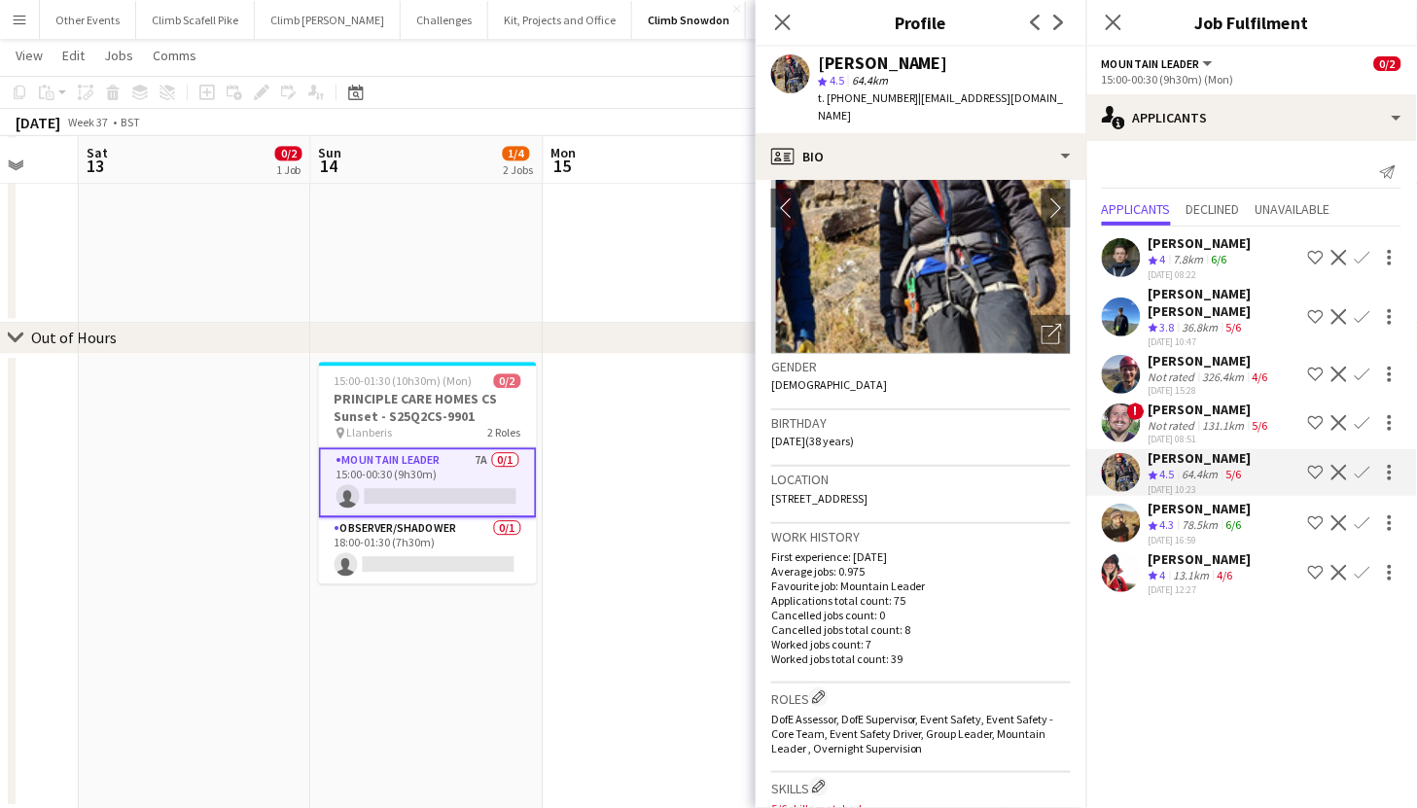
scroll to position [261, 0]
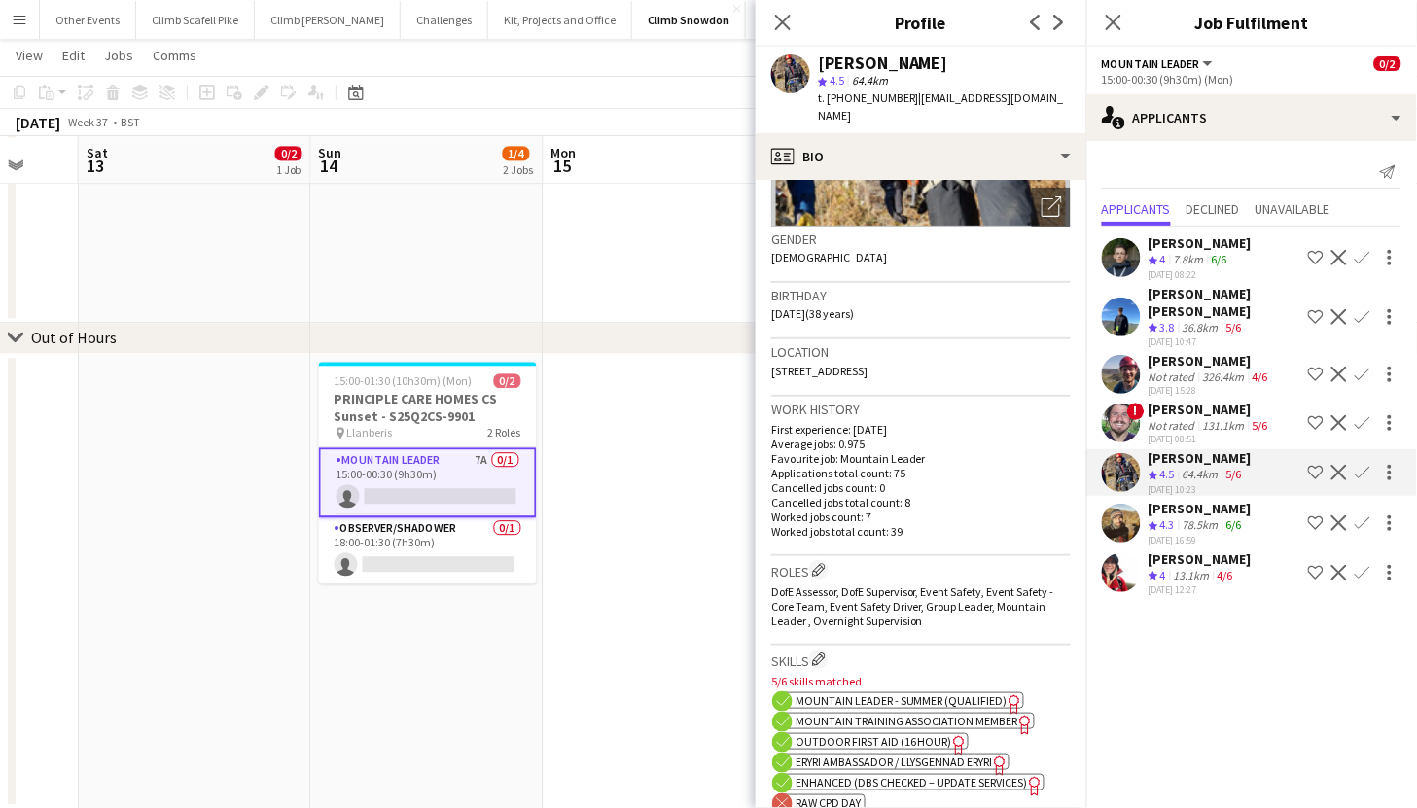
click at [1134, 504] on app-user-avatar at bounding box center [1121, 523] width 39 height 39
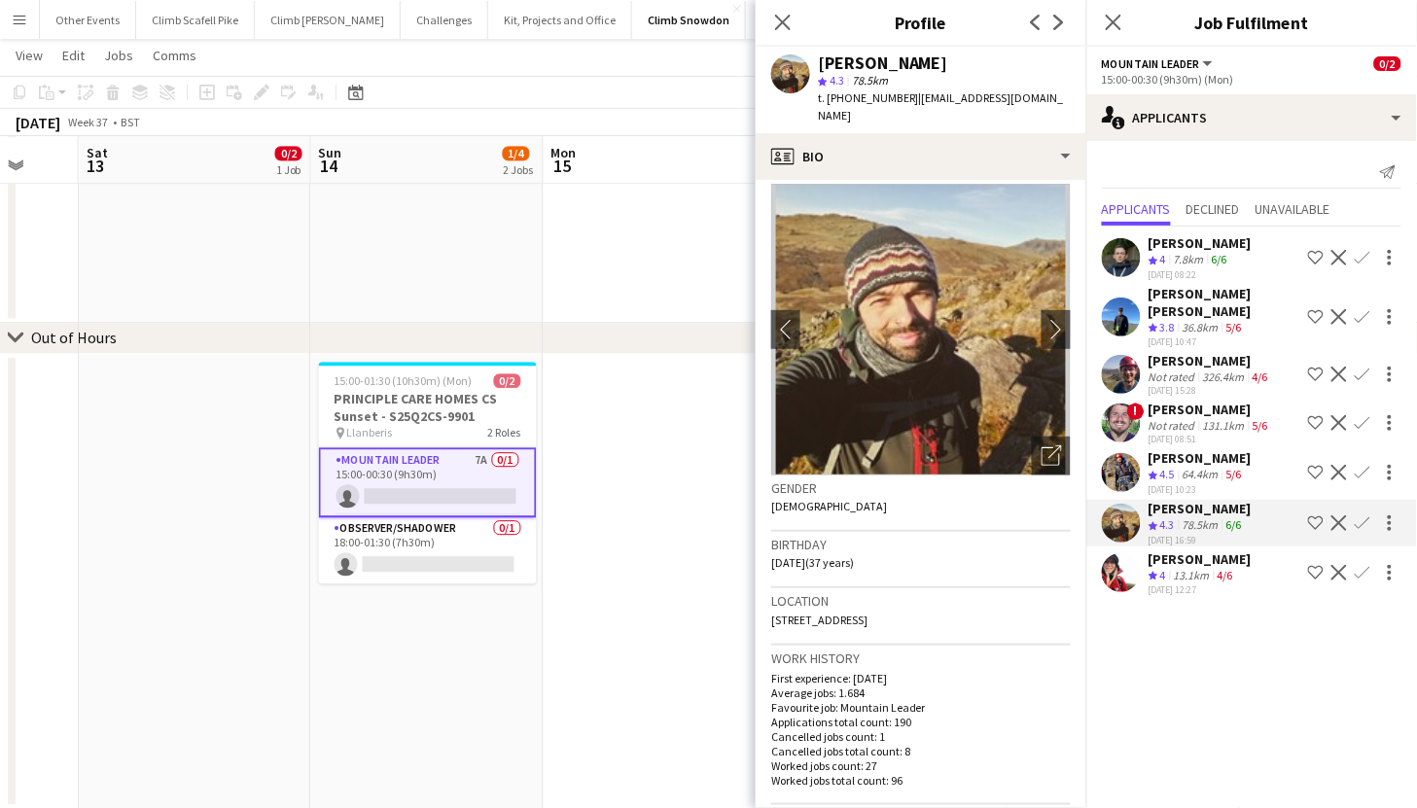
scroll to position [13, 0]
click at [1121, 554] on app-user-avatar at bounding box center [1121, 573] width 39 height 39
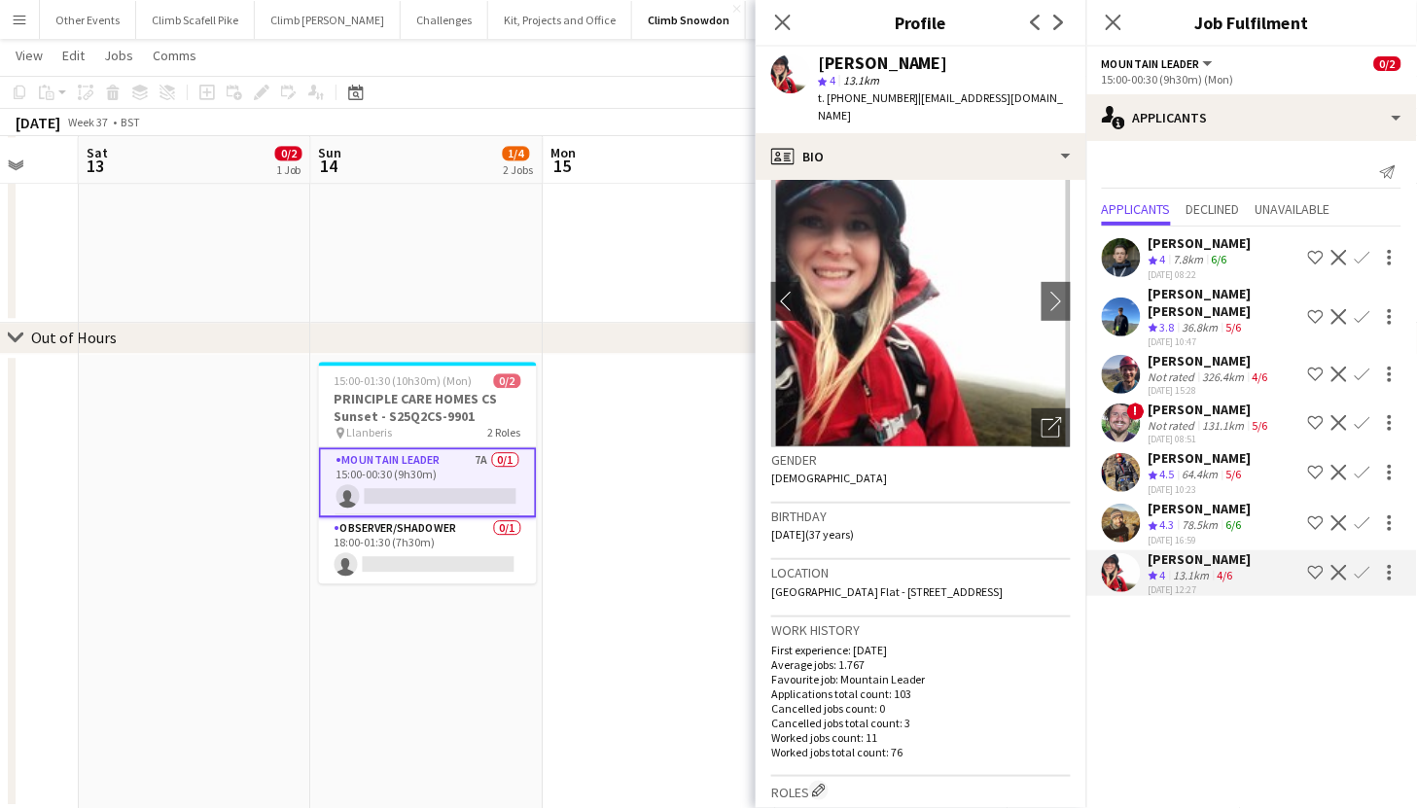
scroll to position [42, 0]
click at [1131, 259] on app-user-avatar at bounding box center [1121, 257] width 39 height 39
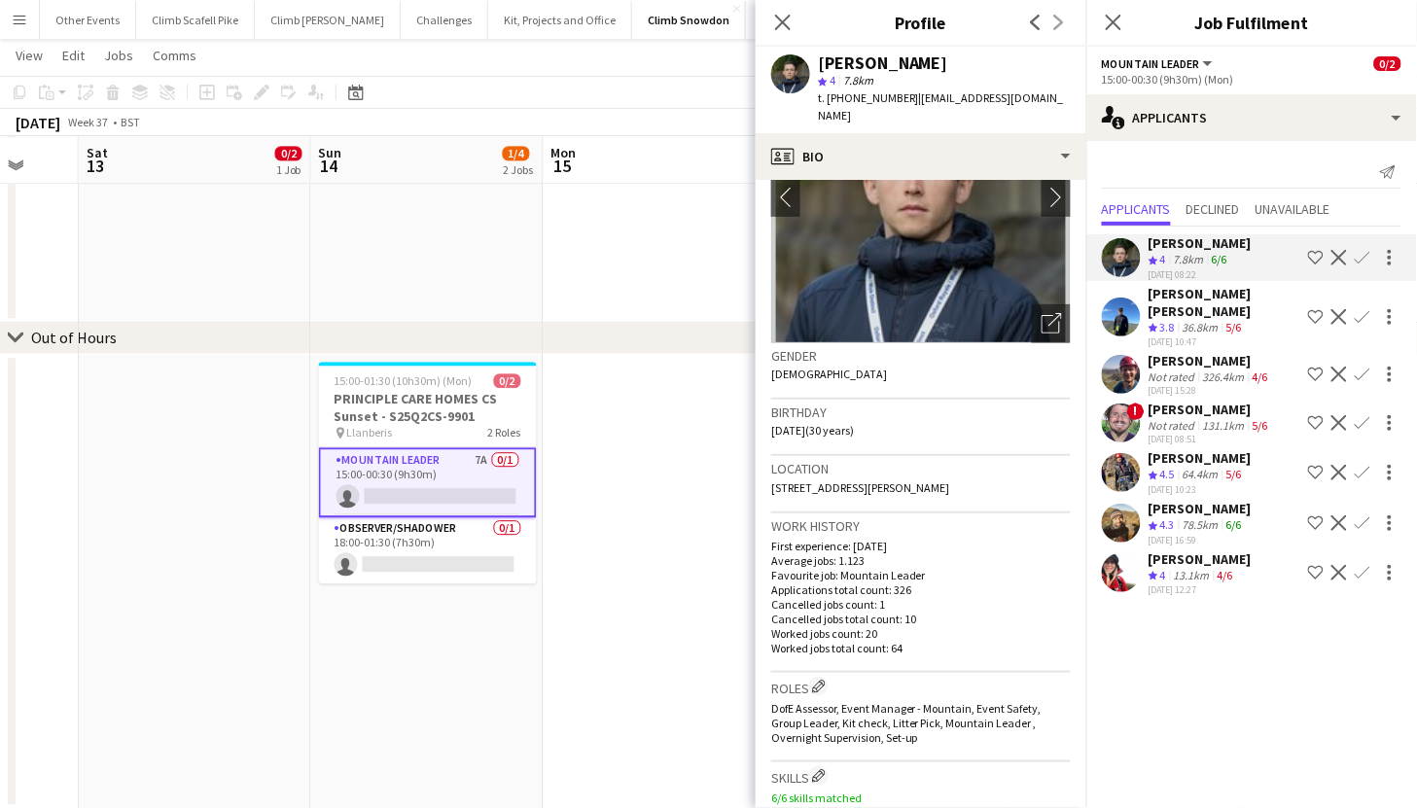
scroll to position [253, 0]
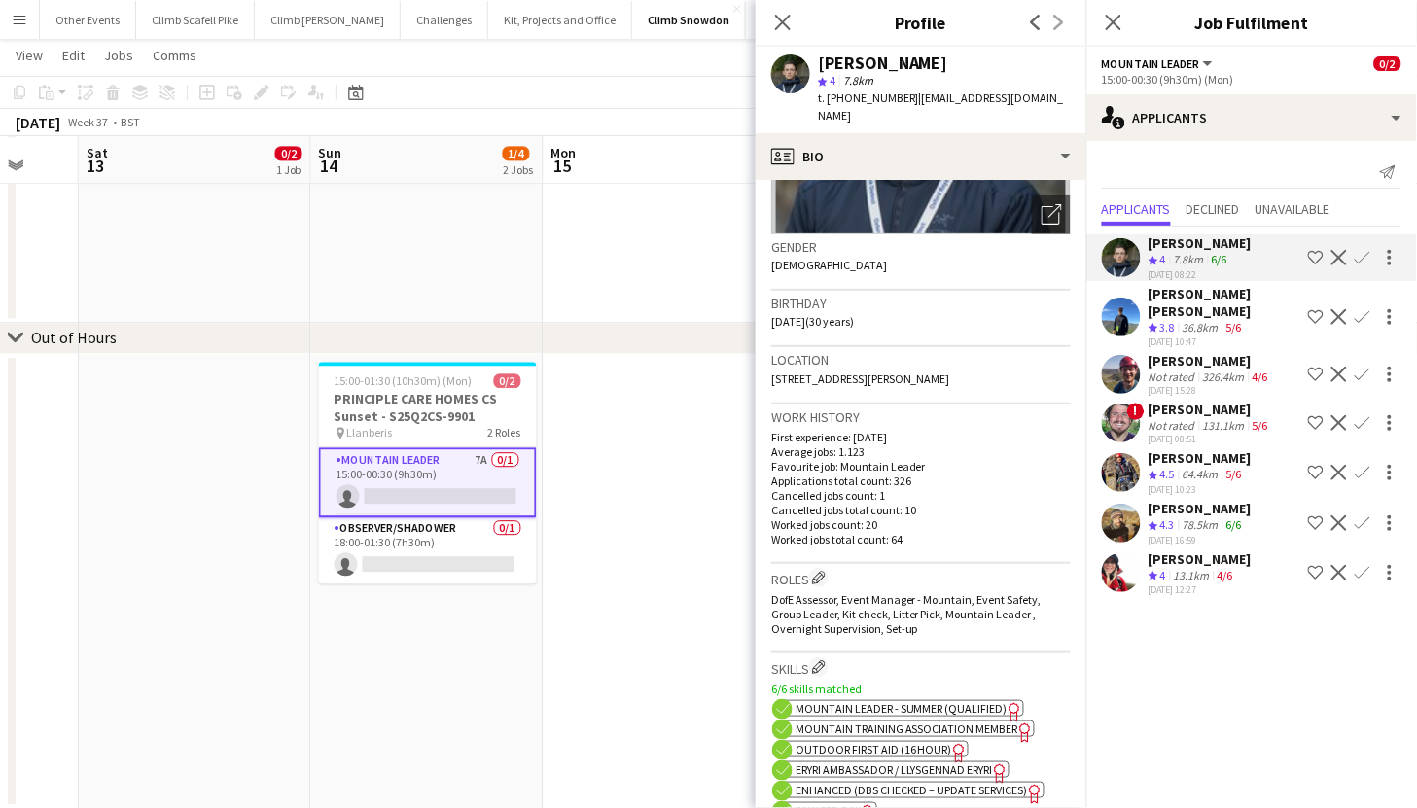
click at [1125, 504] on app-user-avatar at bounding box center [1121, 523] width 39 height 39
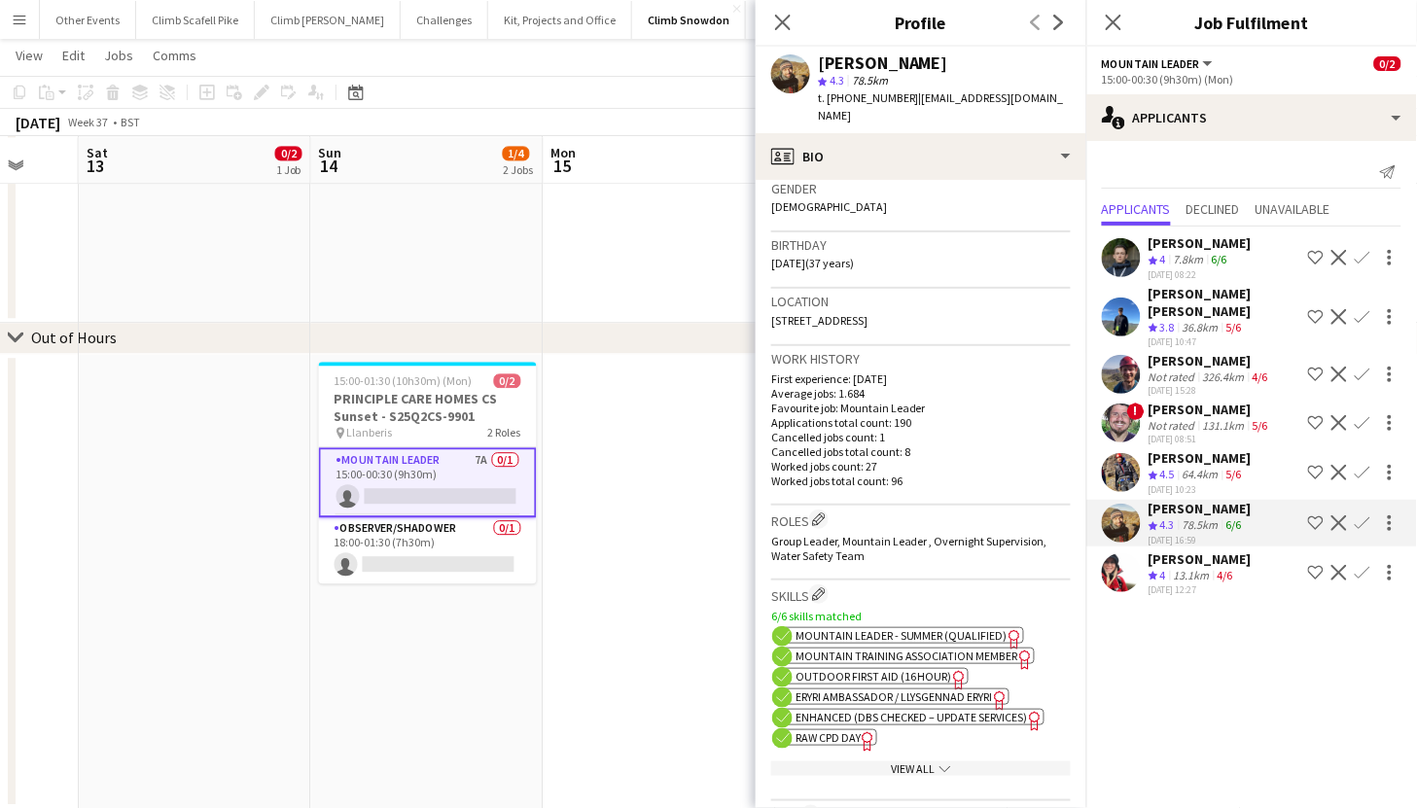
scroll to position [261, 0]
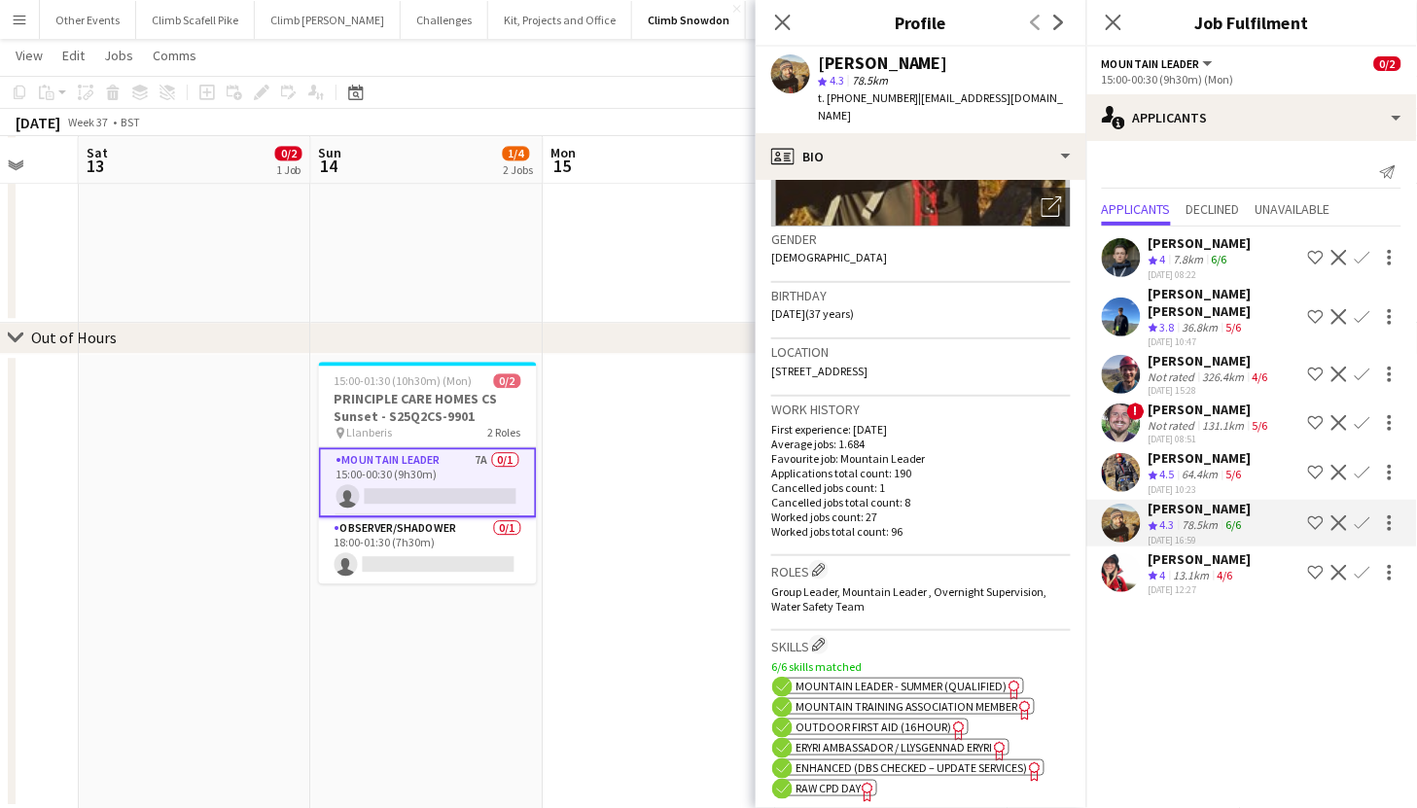
click at [1115, 256] on app-user-avatar at bounding box center [1121, 257] width 39 height 39
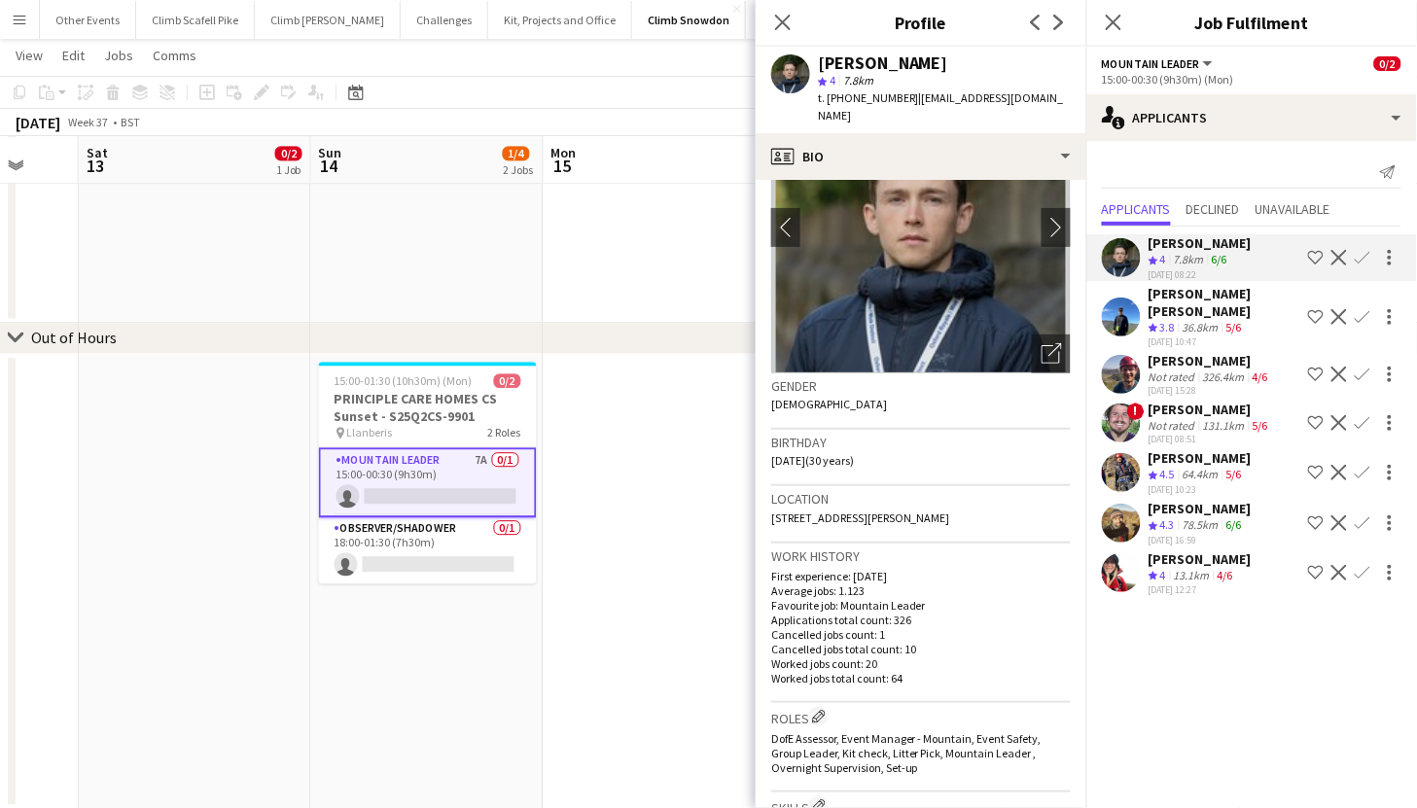
scroll to position [128, 0]
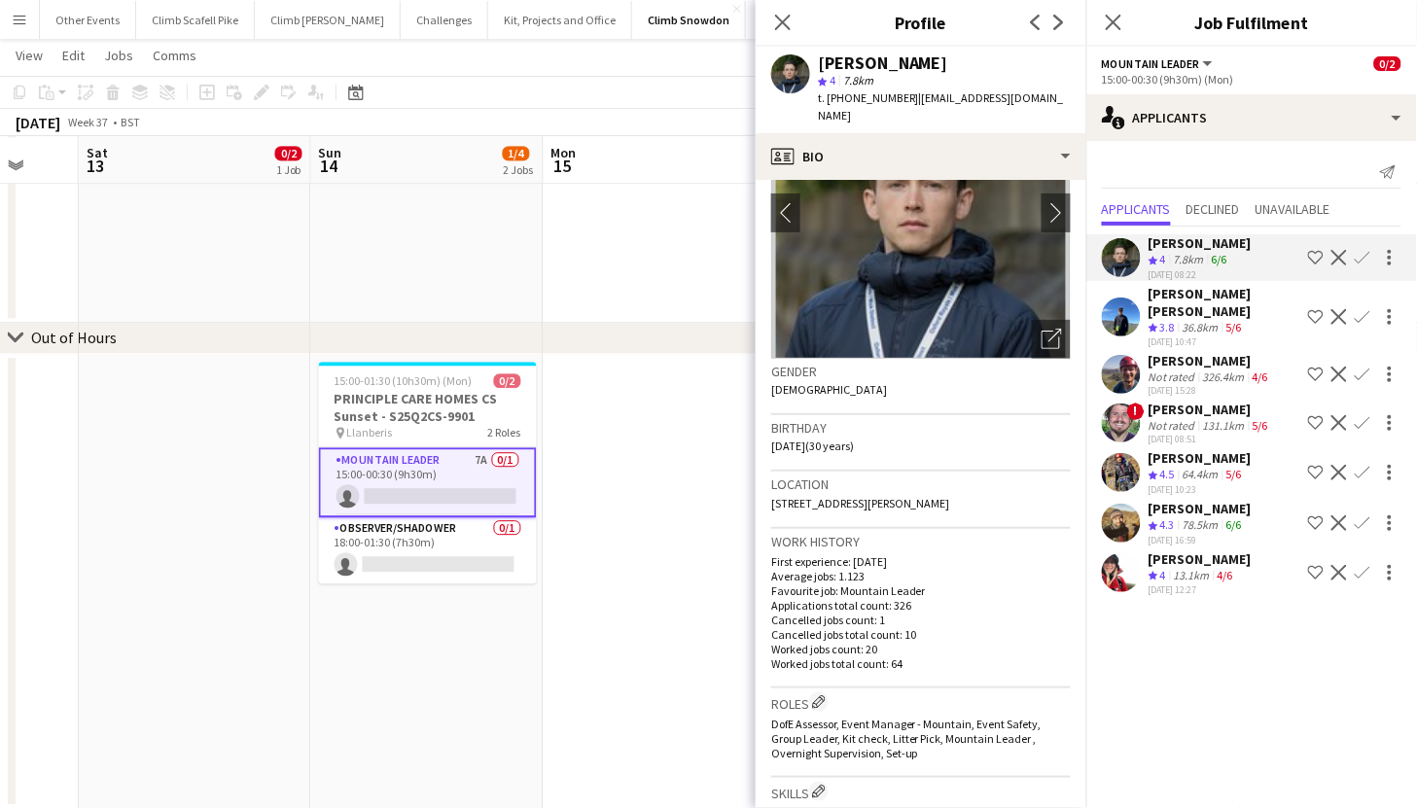
click at [1126, 298] on app-user-avatar at bounding box center [1121, 317] width 39 height 39
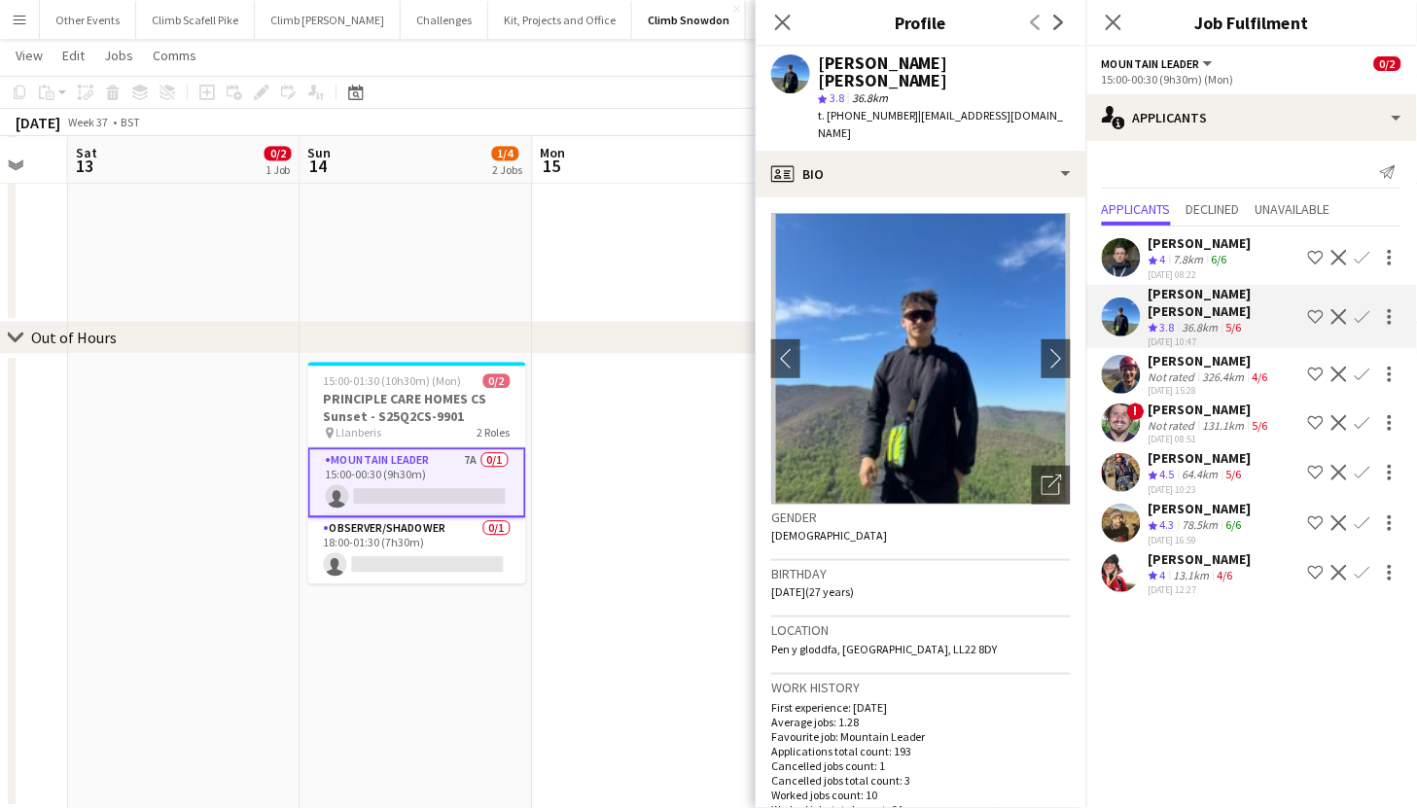
scroll to position [0, 633]
drag, startPoint x: 621, startPoint y: 558, endPoint x: 607, endPoint y: 559, distance: 13.7
click at [1134, 263] on app-user-avatar at bounding box center [1121, 257] width 39 height 39
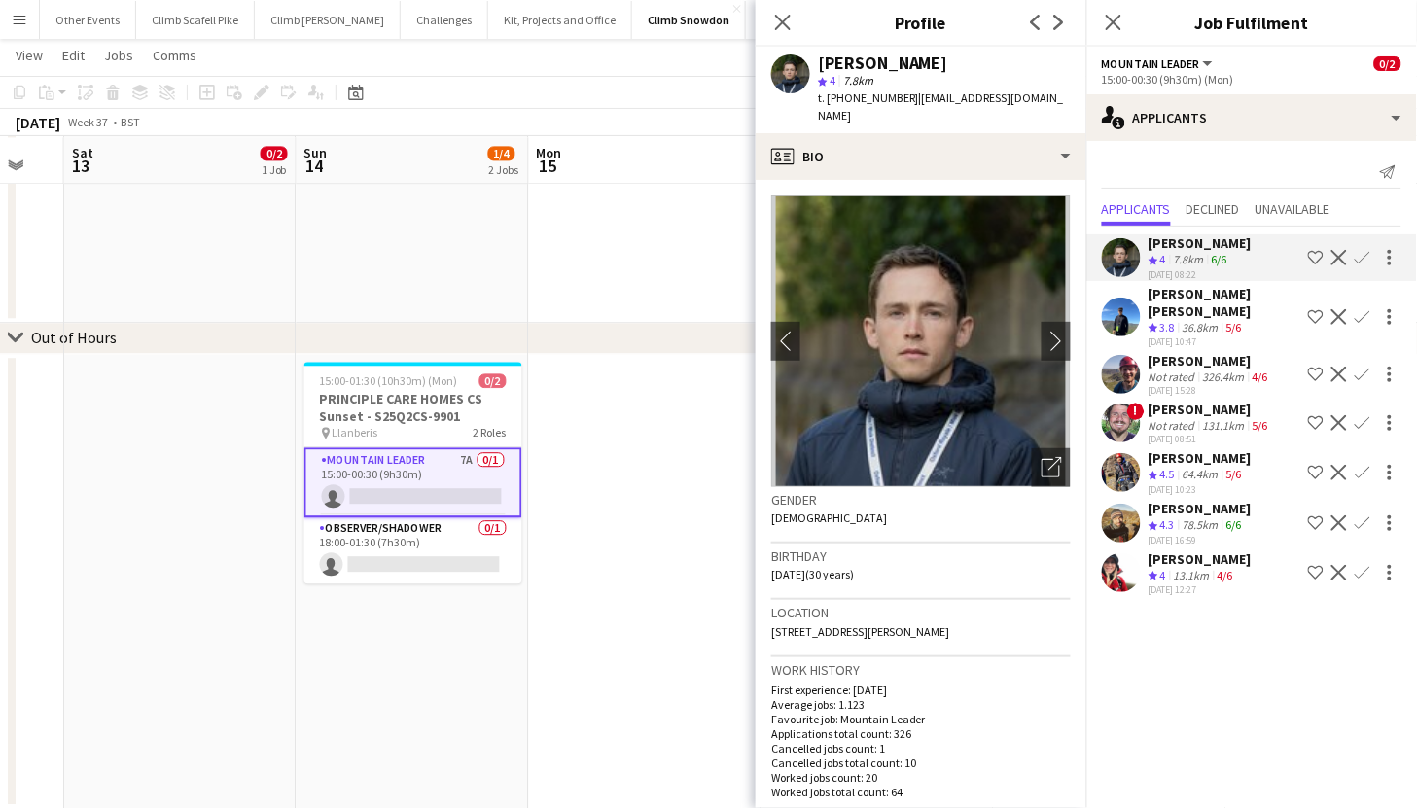
click at [1362, 256] on app-icon "Confirm" at bounding box center [1363, 258] width 16 height 16
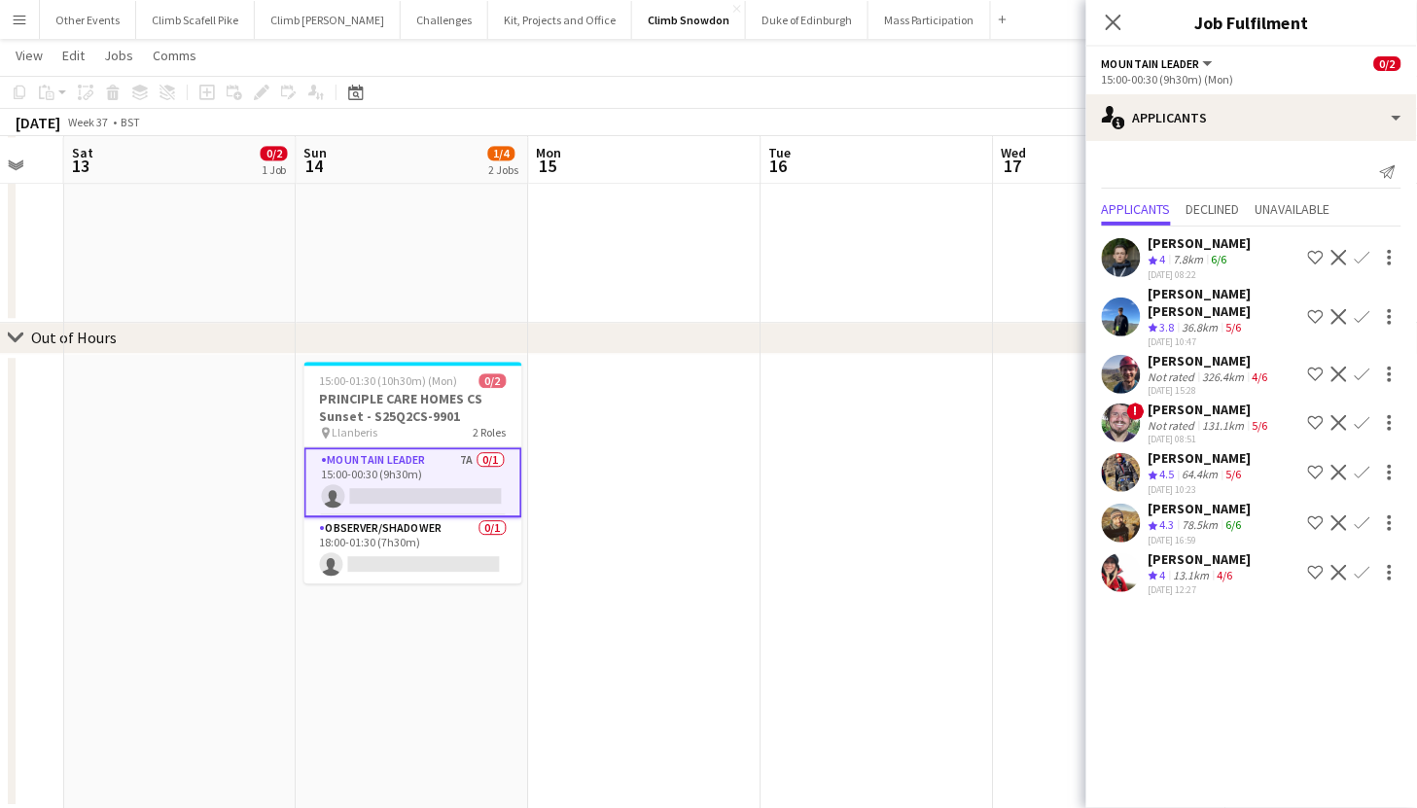
click at [1364, 251] on app-icon "Confirm" at bounding box center [1363, 258] width 16 height 16
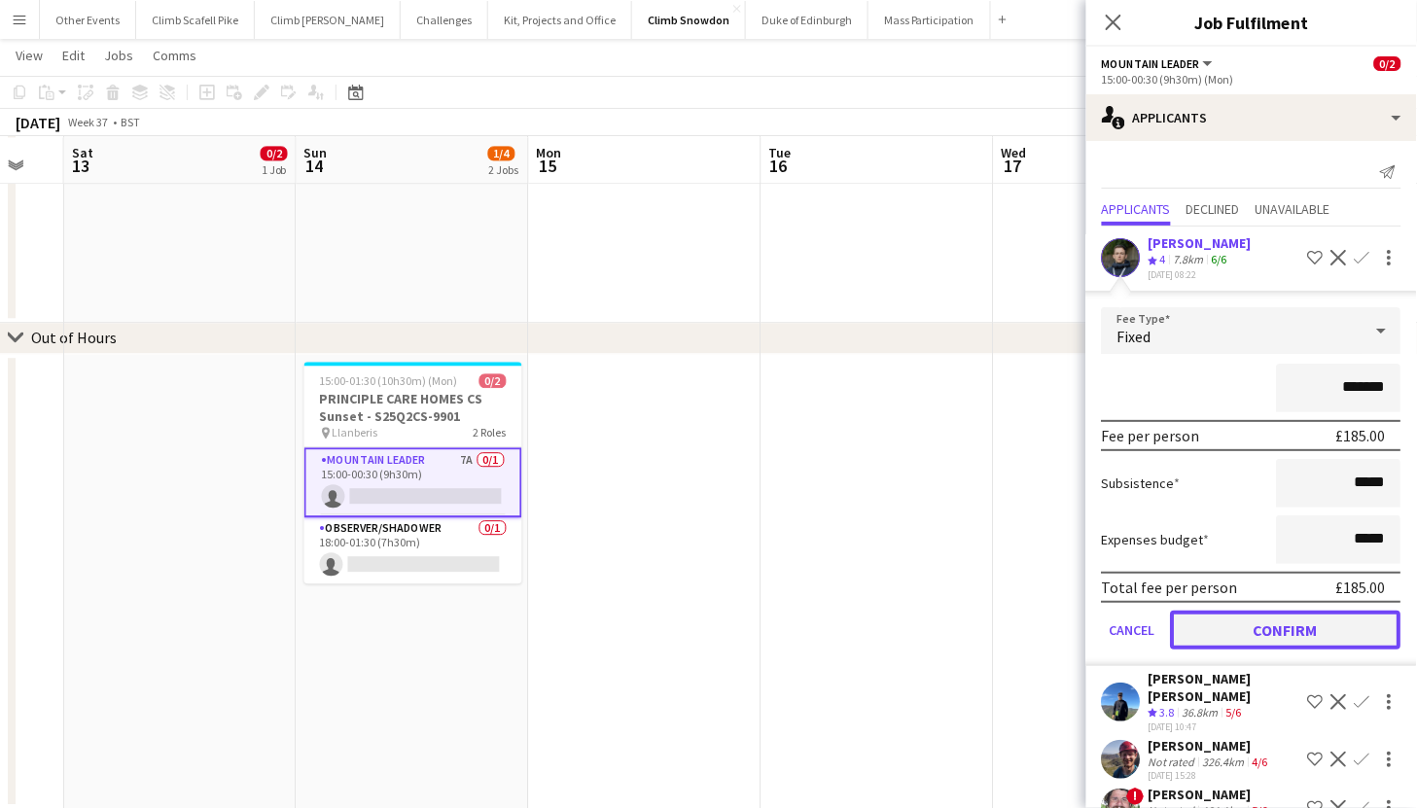
click at [1266, 611] on button "Confirm" at bounding box center [1286, 630] width 231 height 39
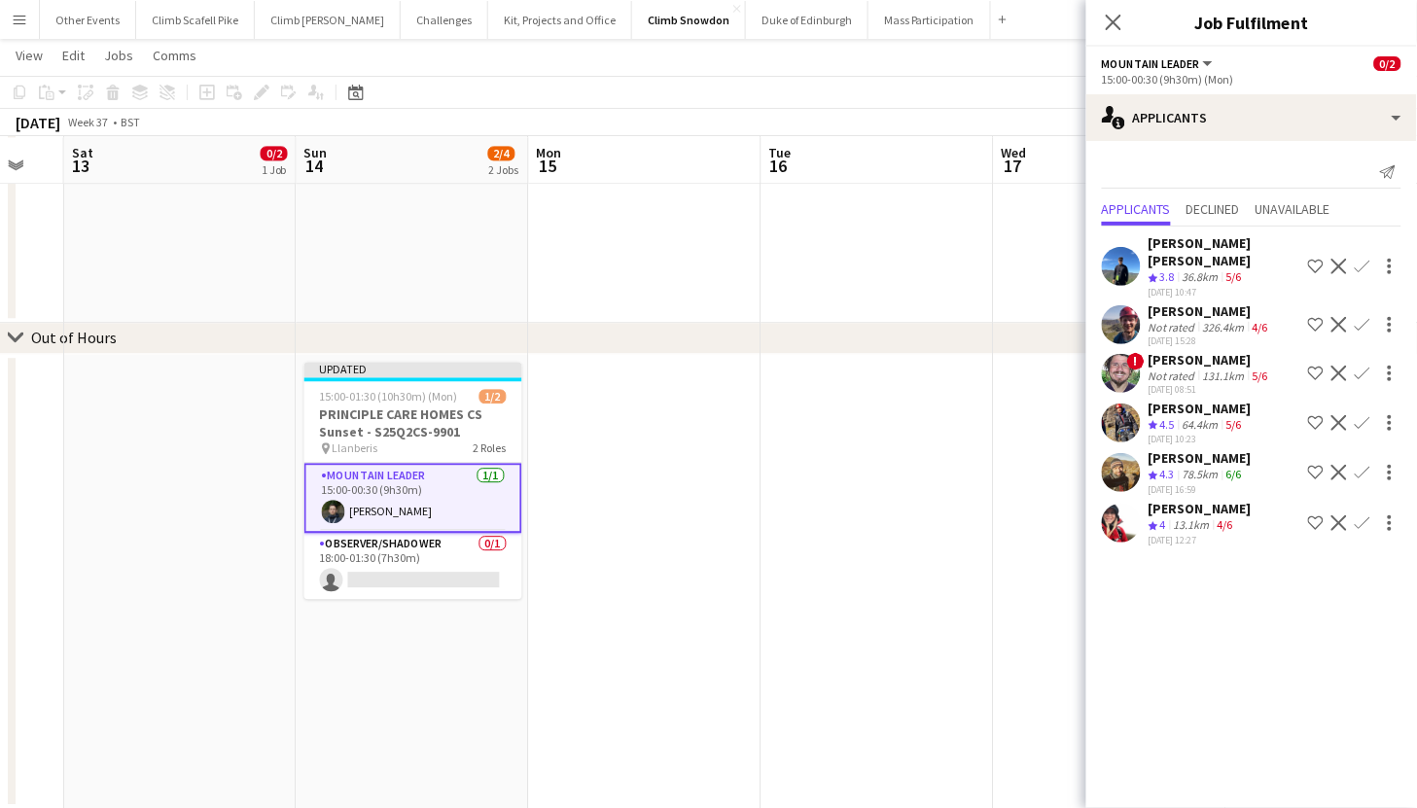
click at [878, 517] on app-date-cell at bounding box center [878, 581] width 233 height 455
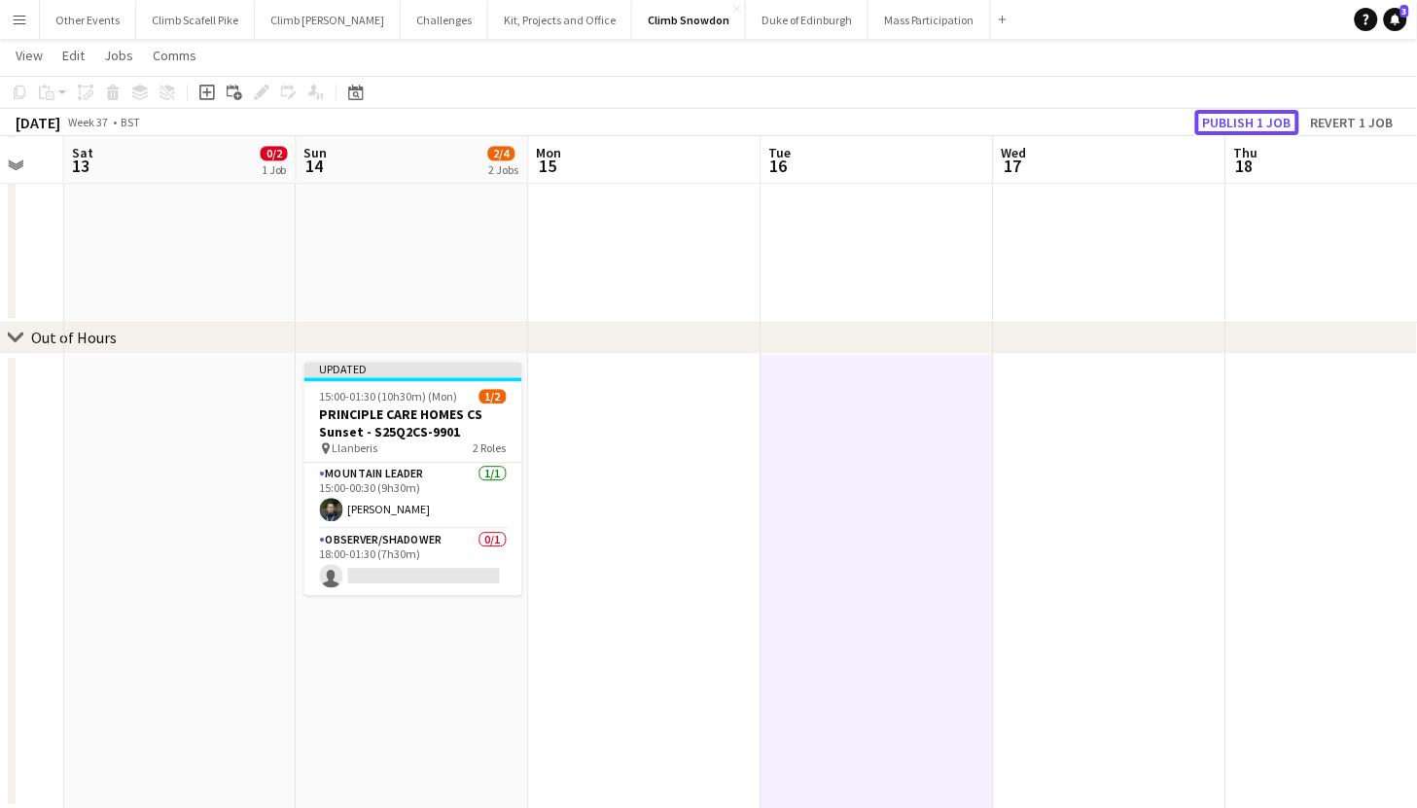
click at [1231, 124] on button "Publish 1 job" at bounding box center [1248, 122] width 104 height 25
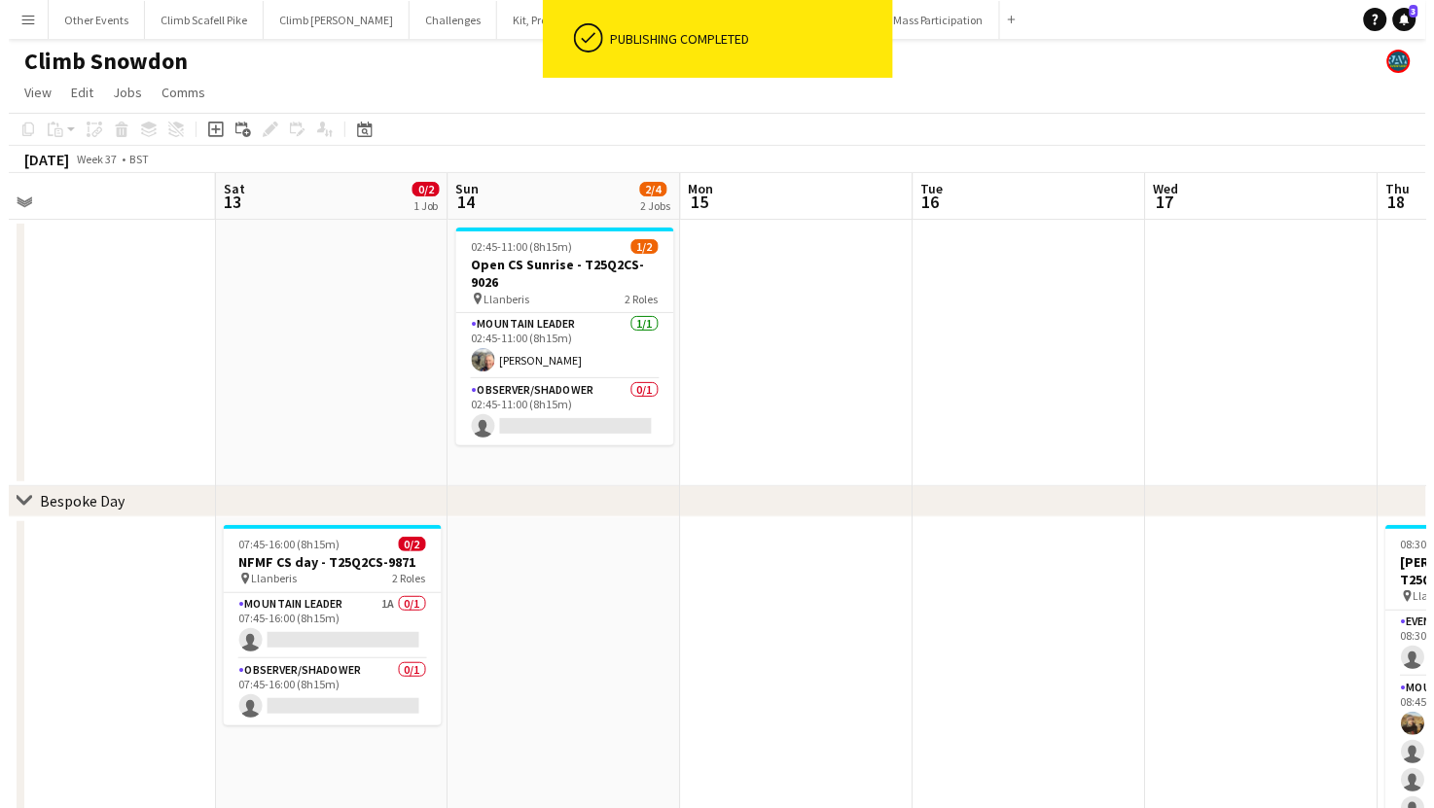
scroll to position [0, 600]
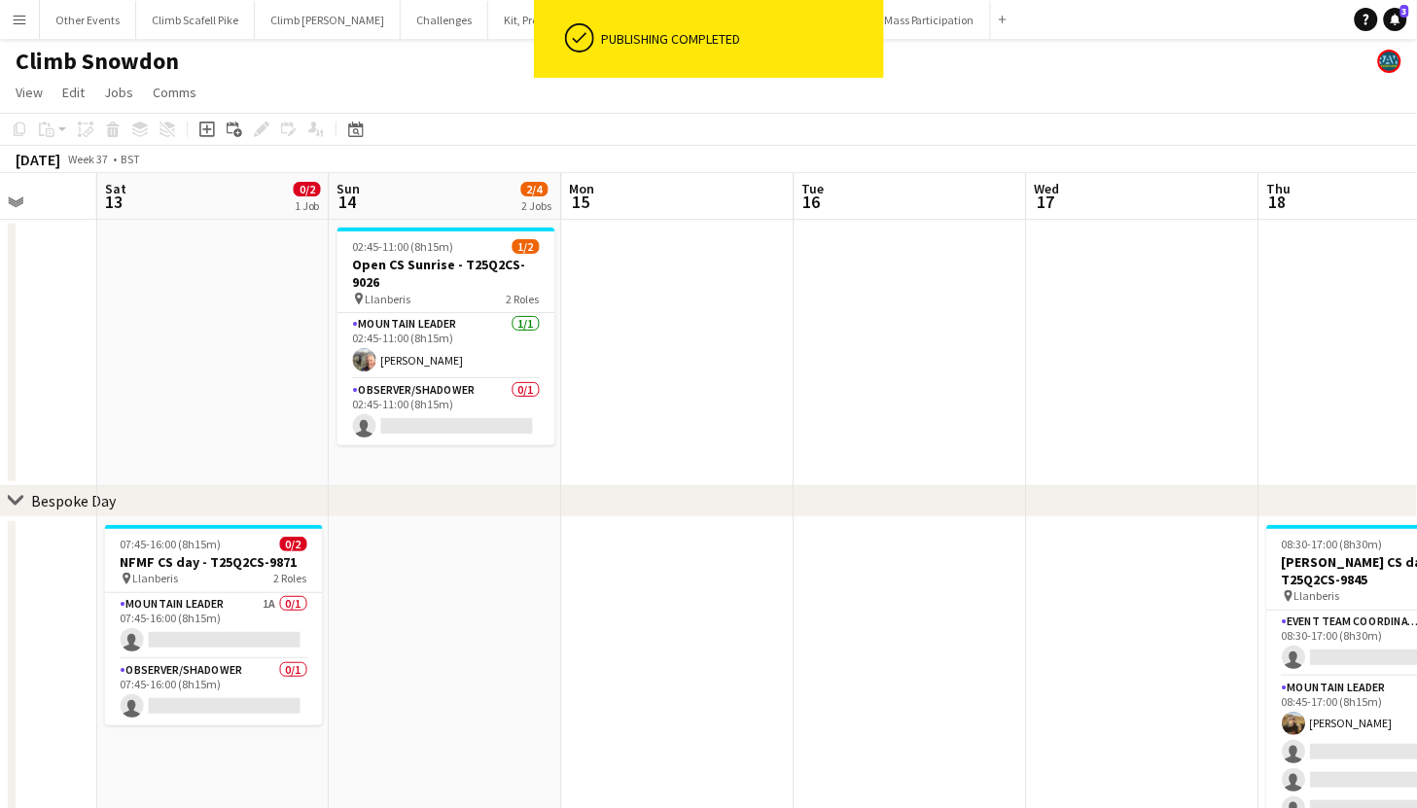
drag, startPoint x: 575, startPoint y: 657, endPoint x: 831, endPoint y: 595, distance: 263.1
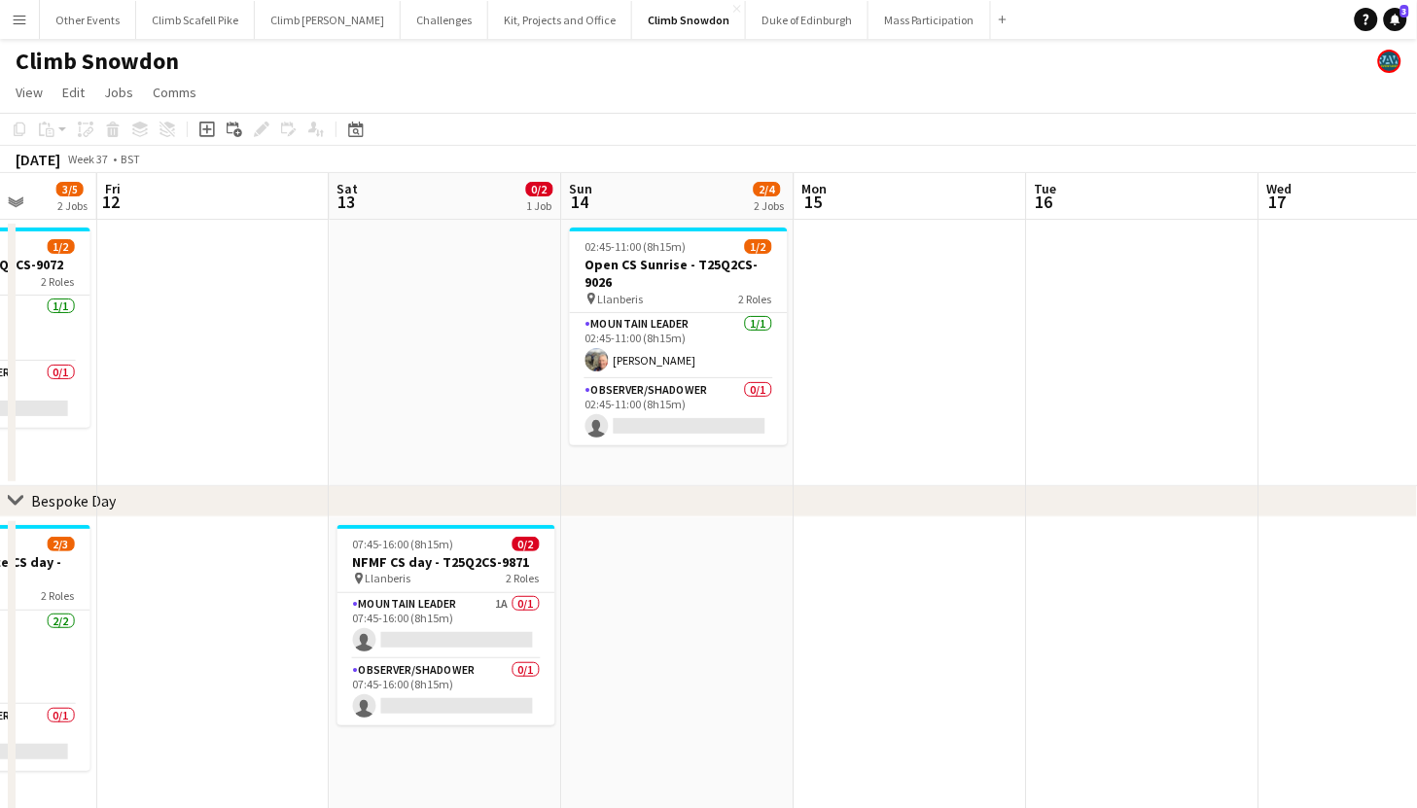
click at [22, 7] on button "Menu" at bounding box center [19, 19] width 39 height 39
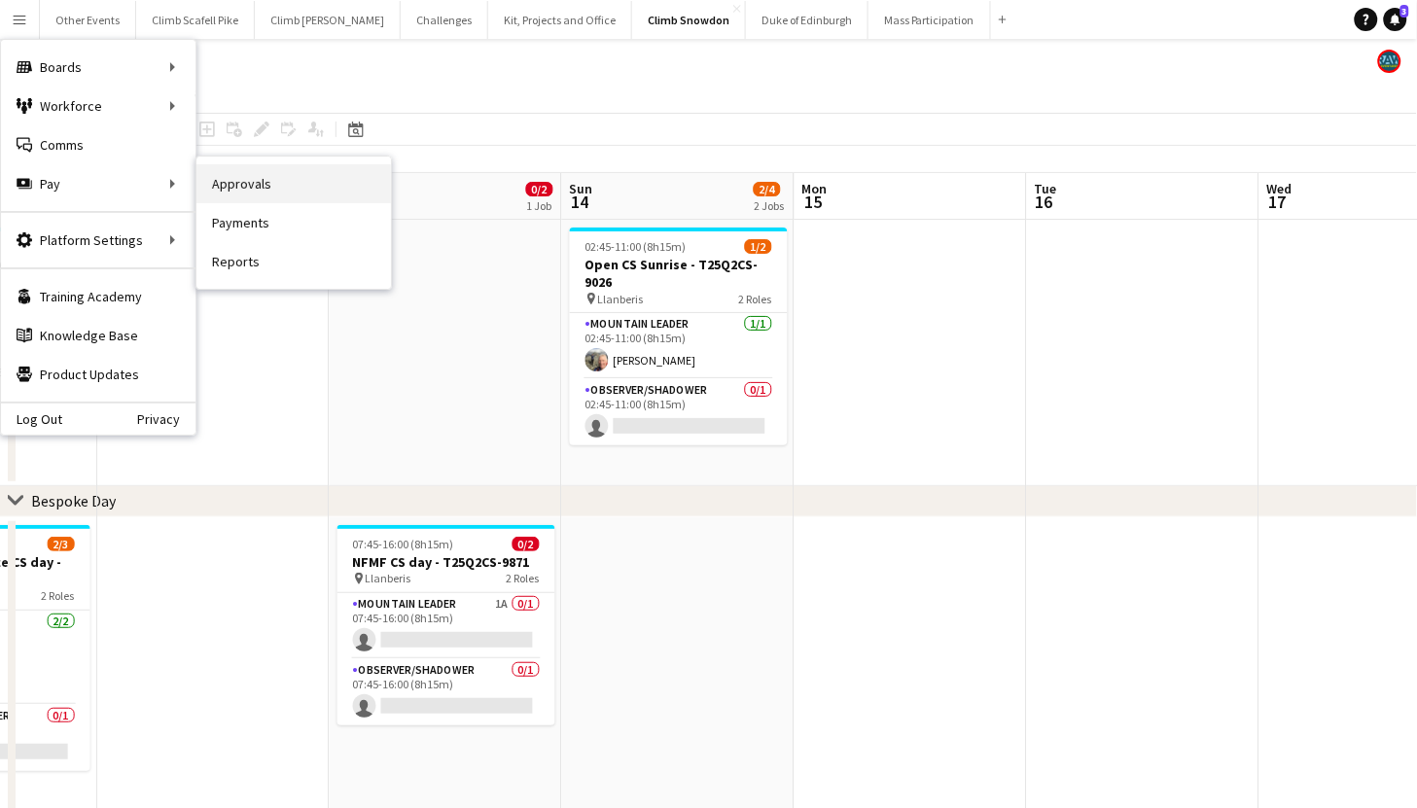
click at [243, 188] on link "Approvals" at bounding box center [294, 183] width 195 height 39
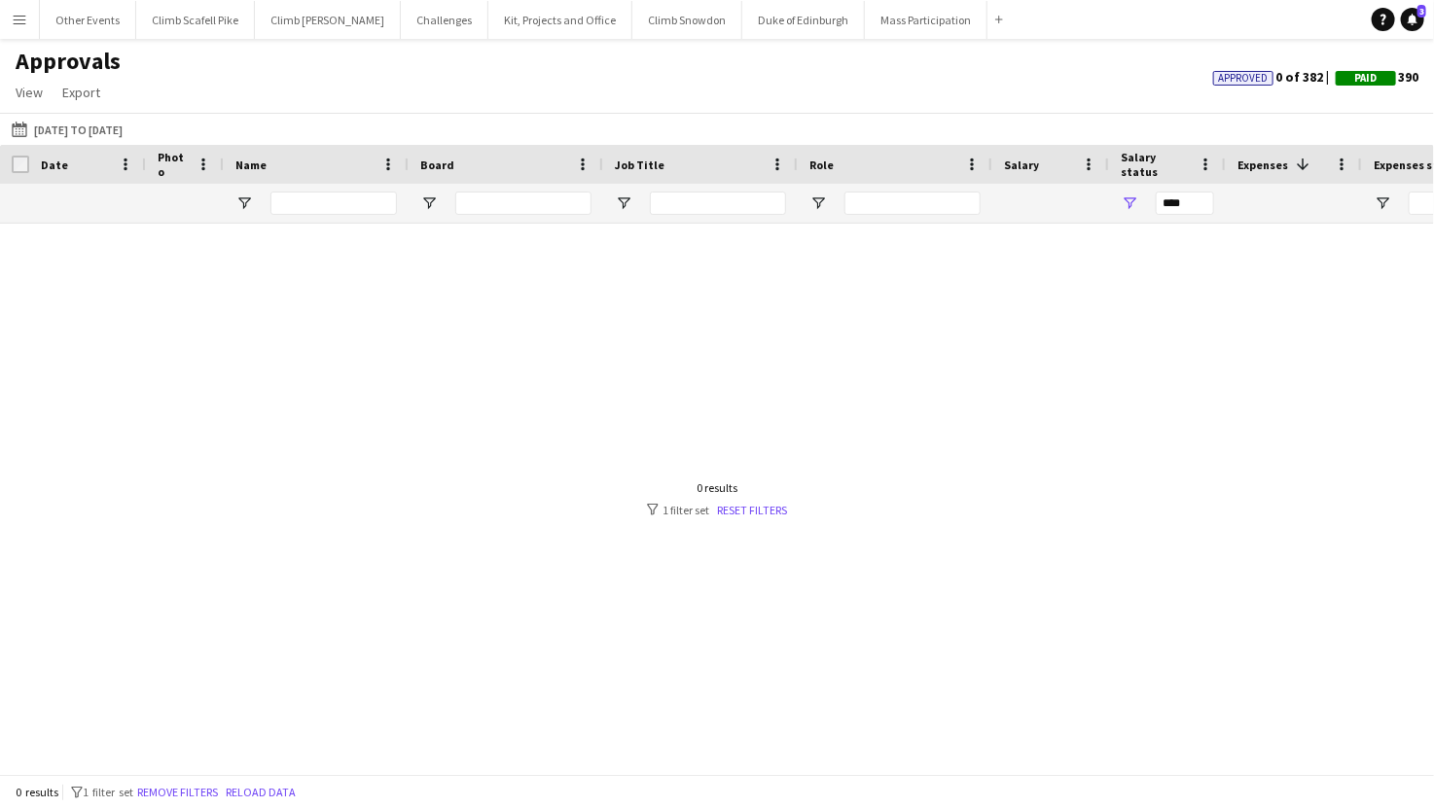
click at [16, 24] on app-icon "Menu" at bounding box center [20, 20] width 16 height 16
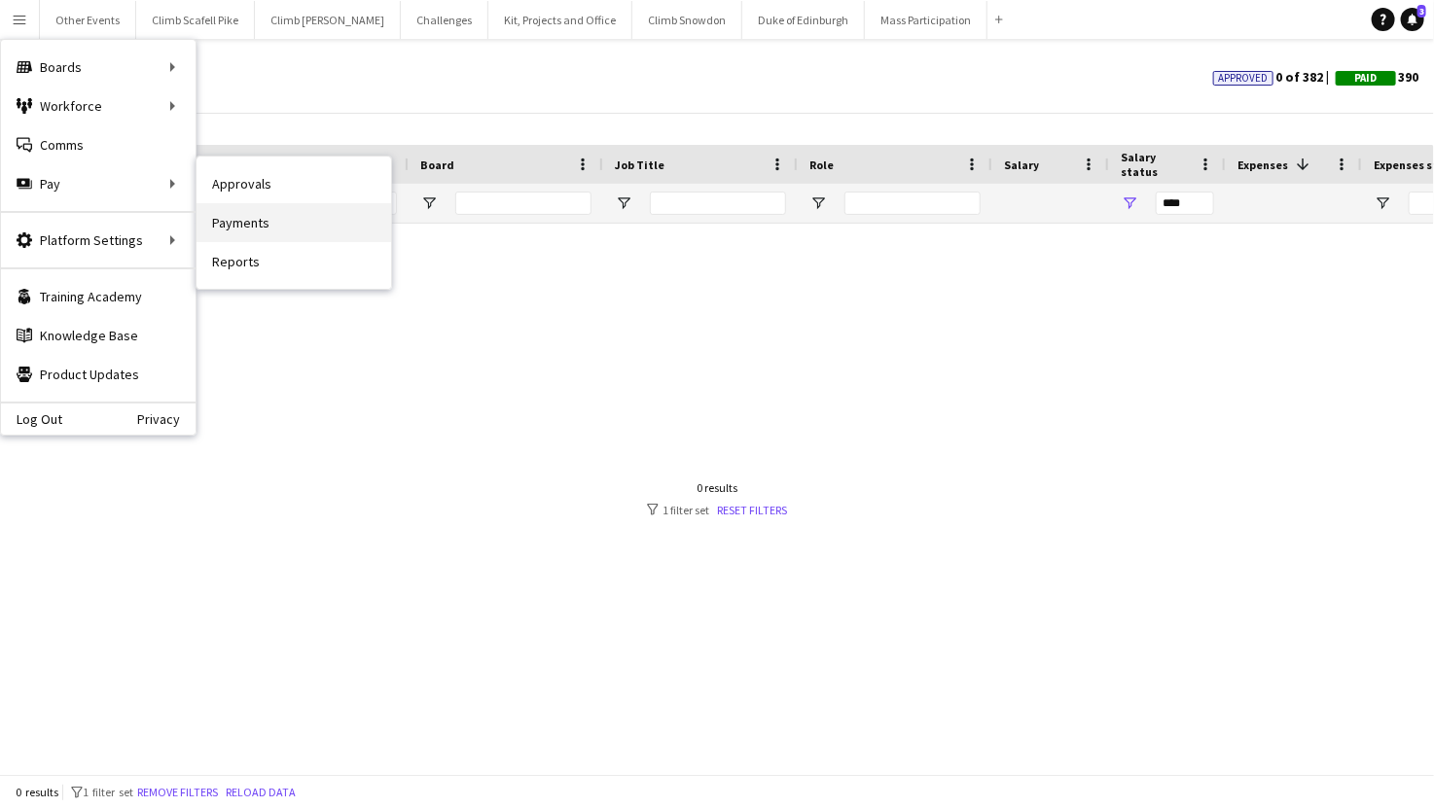
click at [262, 222] on link "Payments" at bounding box center [294, 222] width 195 height 39
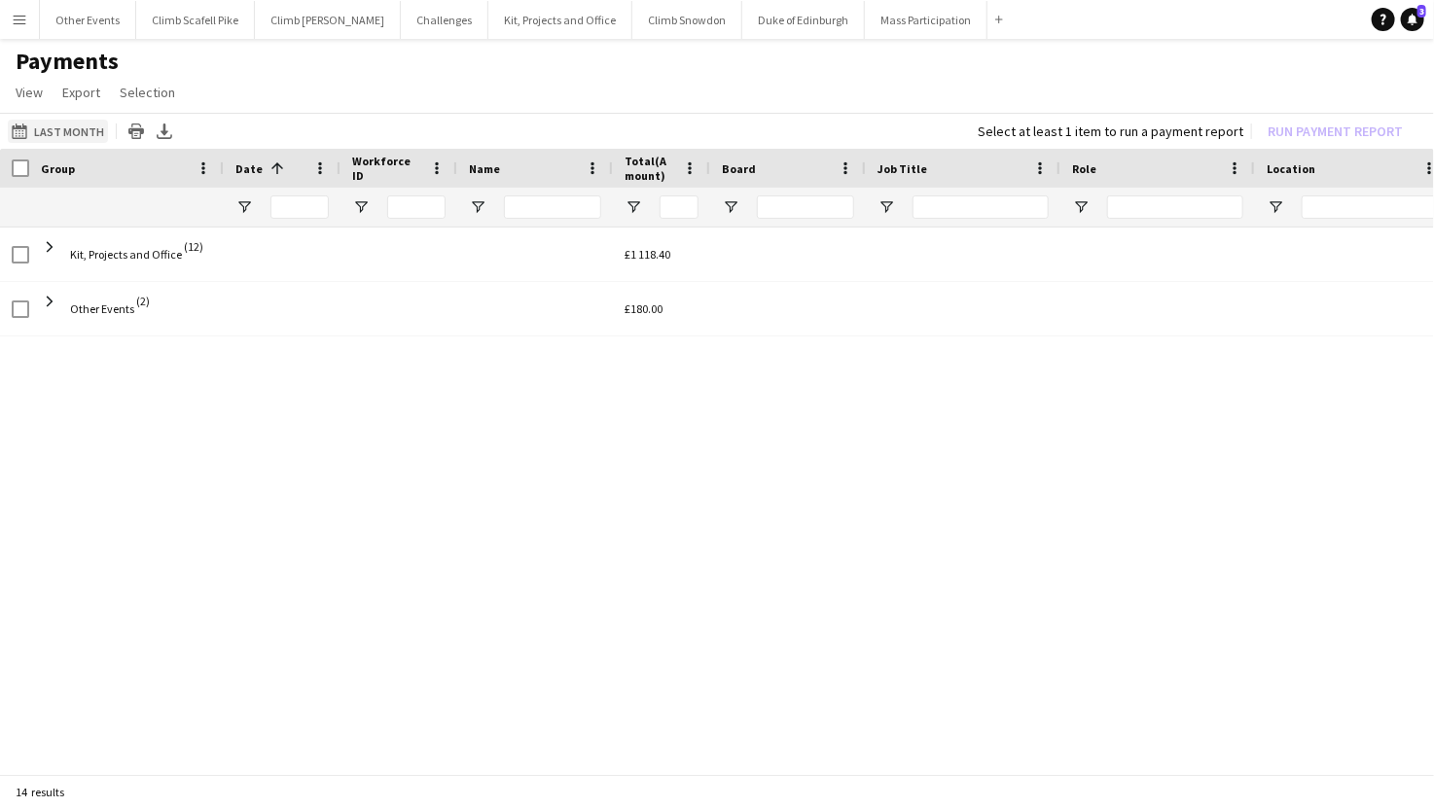
click at [56, 127] on button "Last Month Last Month" at bounding box center [58, 131] width 100 height 23
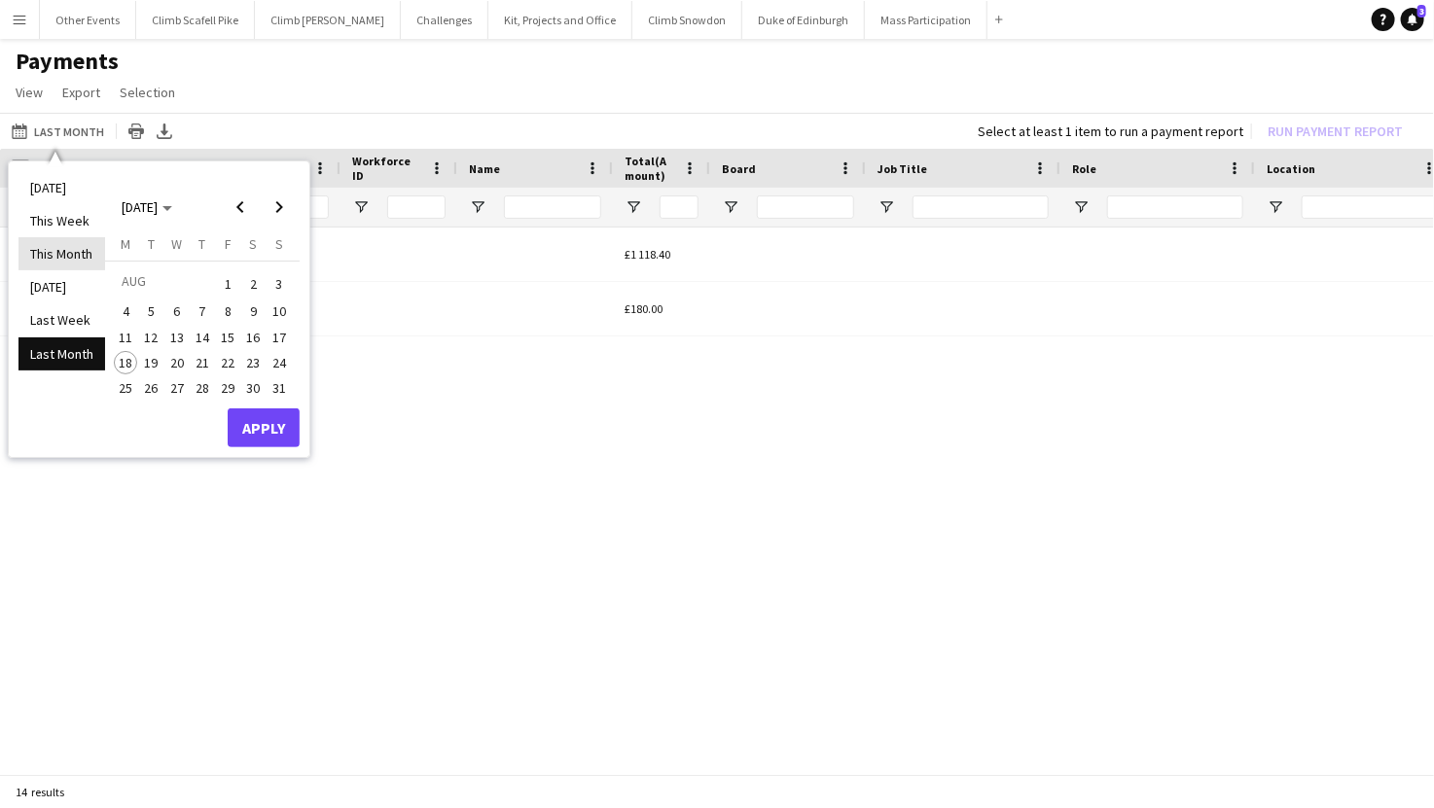
click at [77, 253] on li "This Month" at bounding box center [61, 253] width 87 height 33
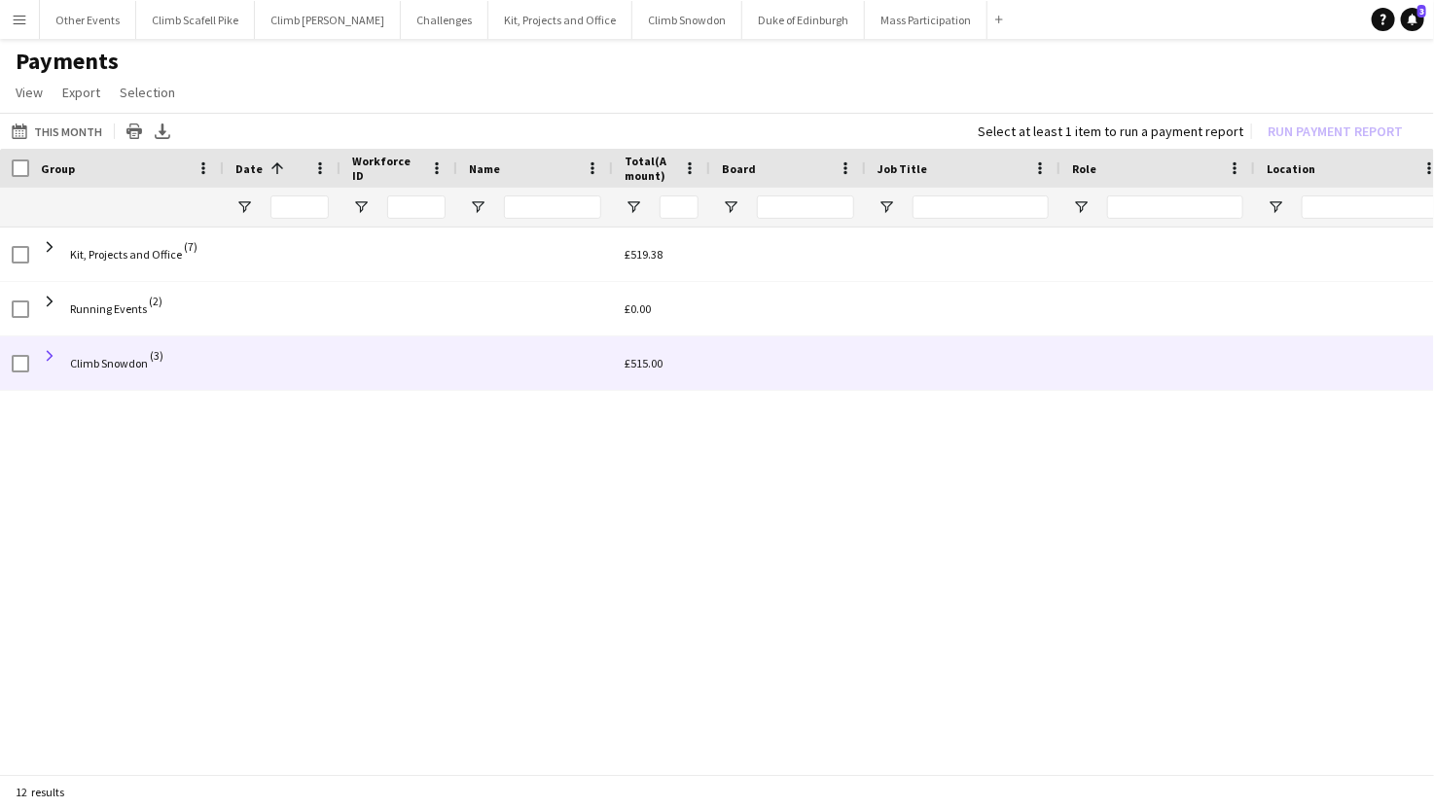
click at [48, 350] on span at bounding box center [50, 356] width 18 height 18
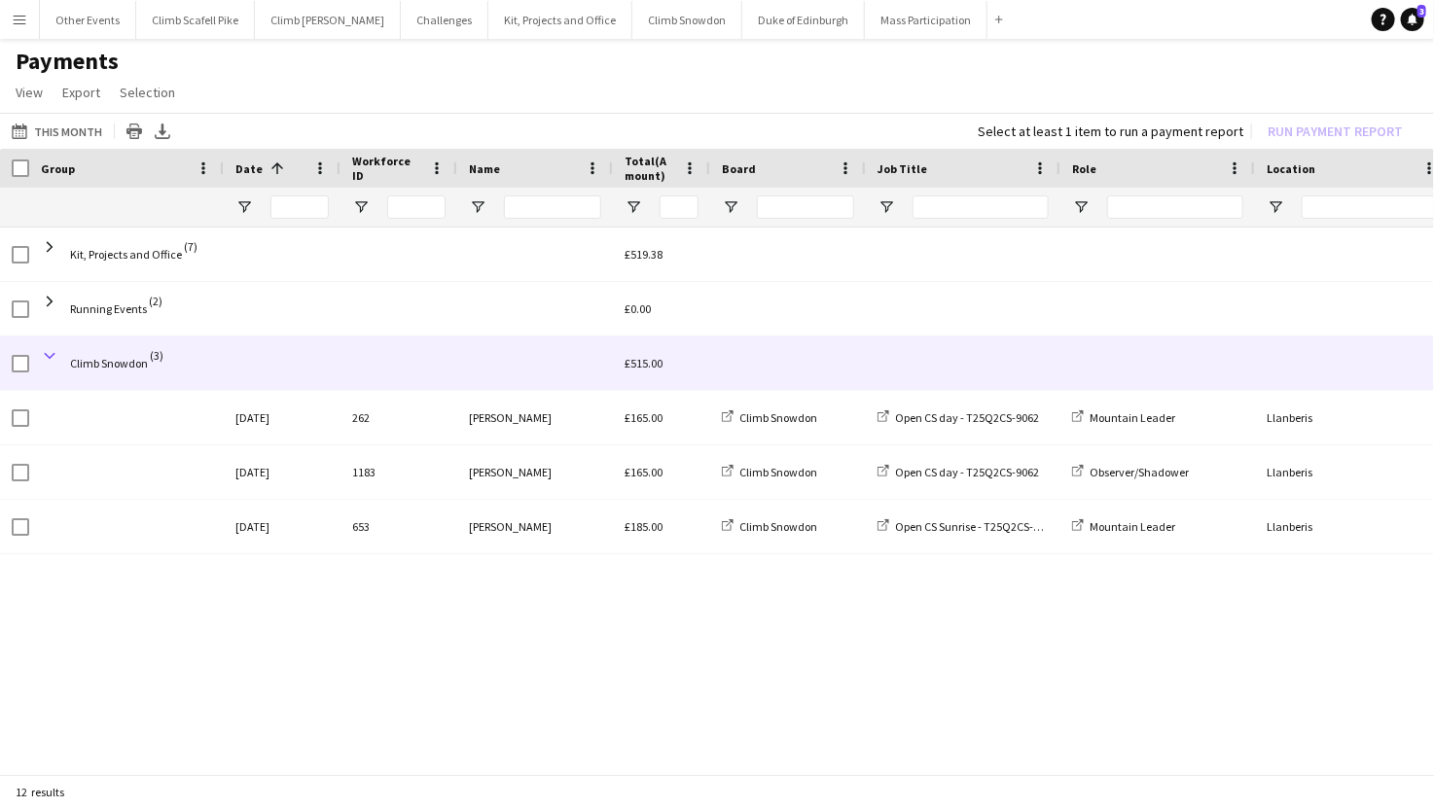
click at [47, 355] on span at bounding box center [50, 356] width 18 height 18
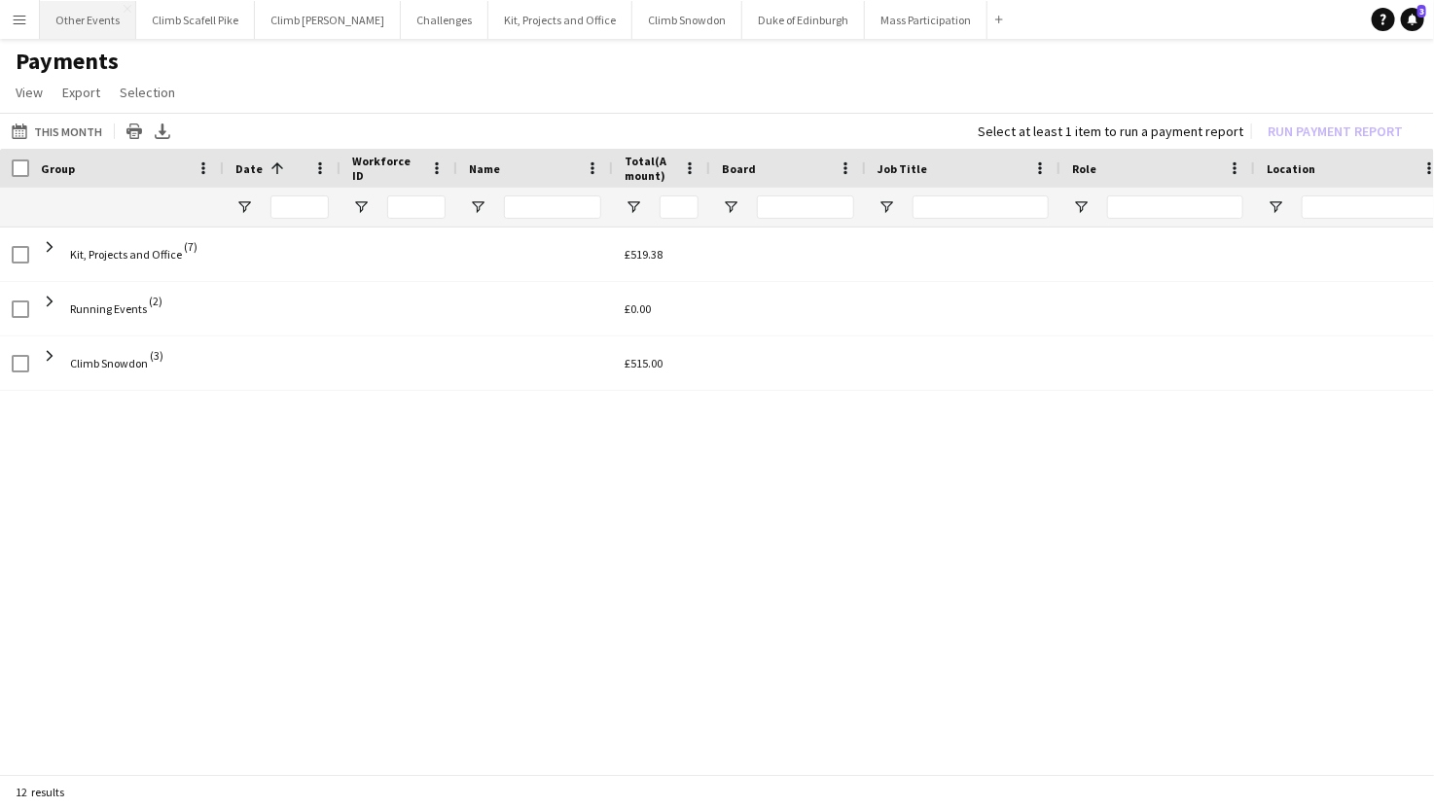
click at [73, 25] on button "Other Events Close" at bounding box center [88, 20] width 96 height 38
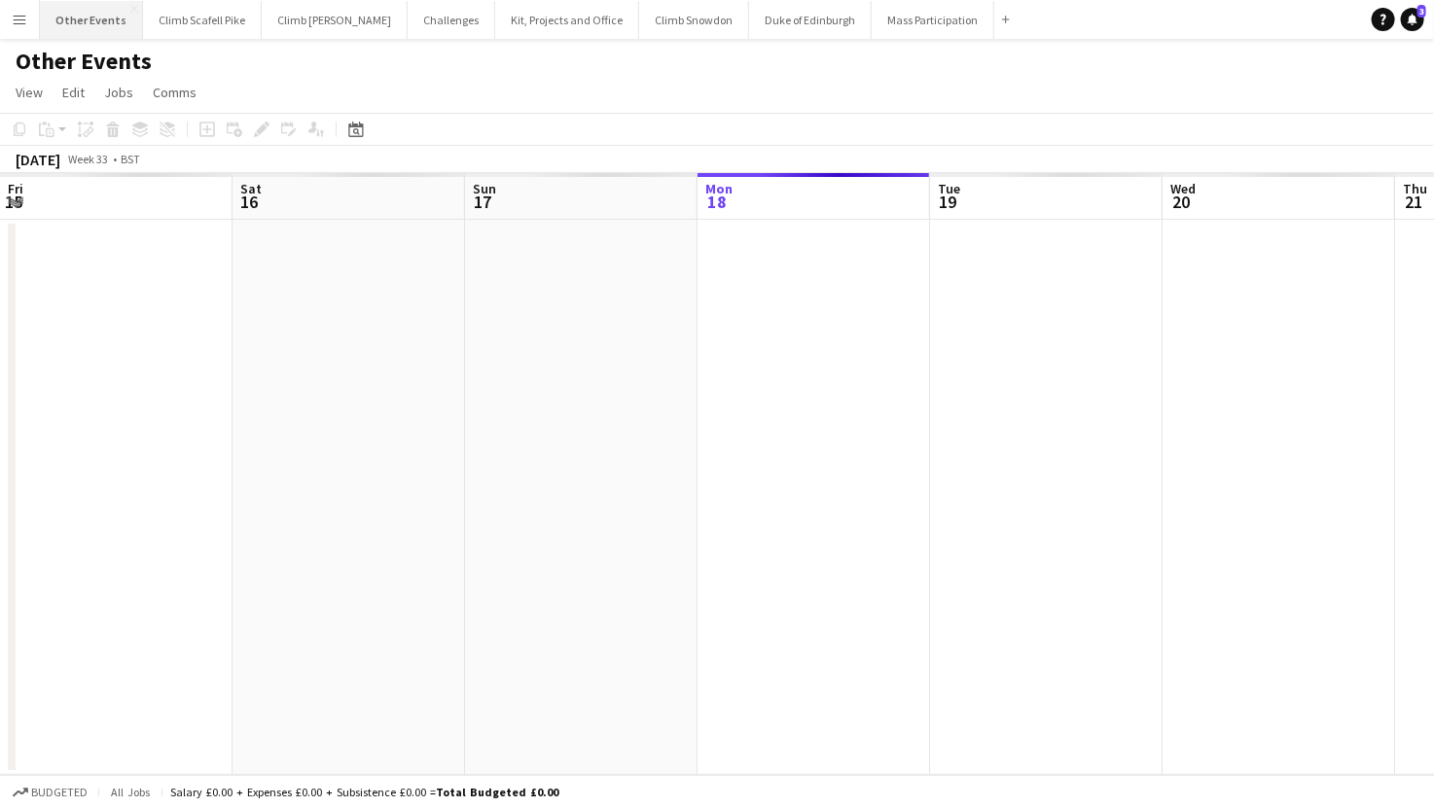
scroll to position [0, 464]
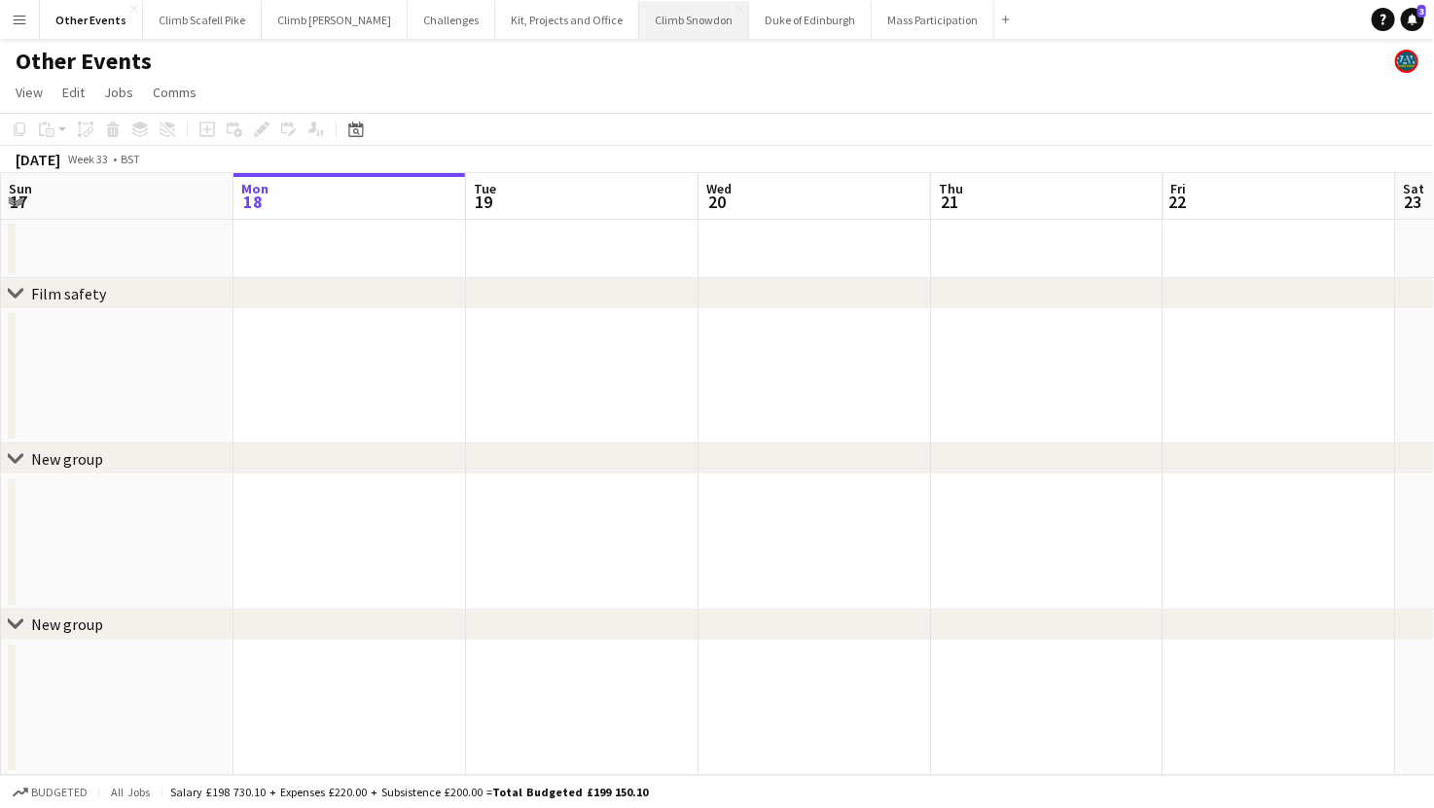
click at [653, 15] on button "Climb Snowdon Close" at bounding box center [694, 20] width 110 height 38
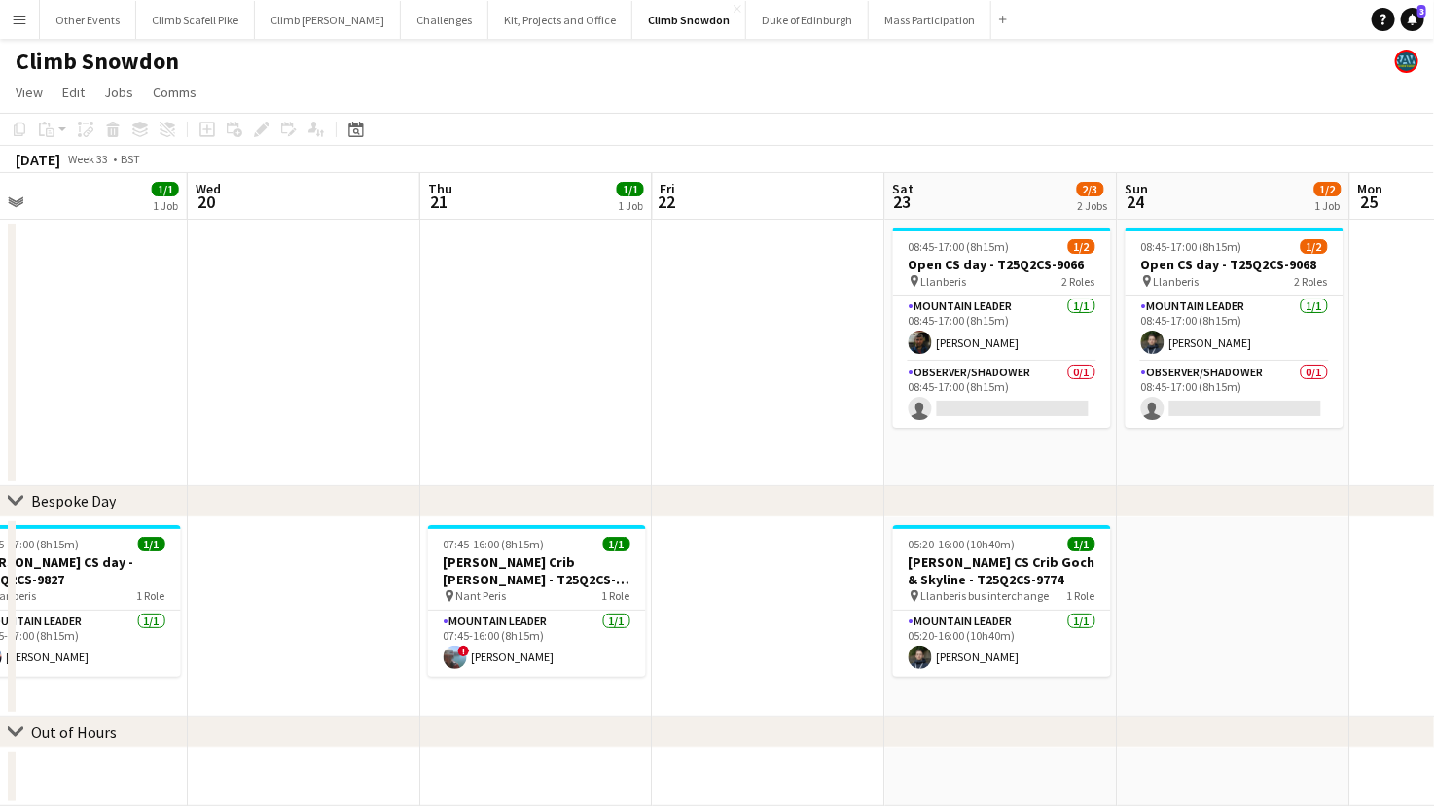
drag, startPoint x: 1297, startPoint y: 564, endPoint x: 324, endPoint y: 601, distance: 973.5
click at [324, 601] on app-calendar-viewport "Fri 15 Sat 16 Sun 17 1/2 1 Job Mon 18 Tue 19 1/1 1 Job Wed 20 Thu 21 1/1 1 Job …" at bounding box center [717, 489] width 1434 height 633
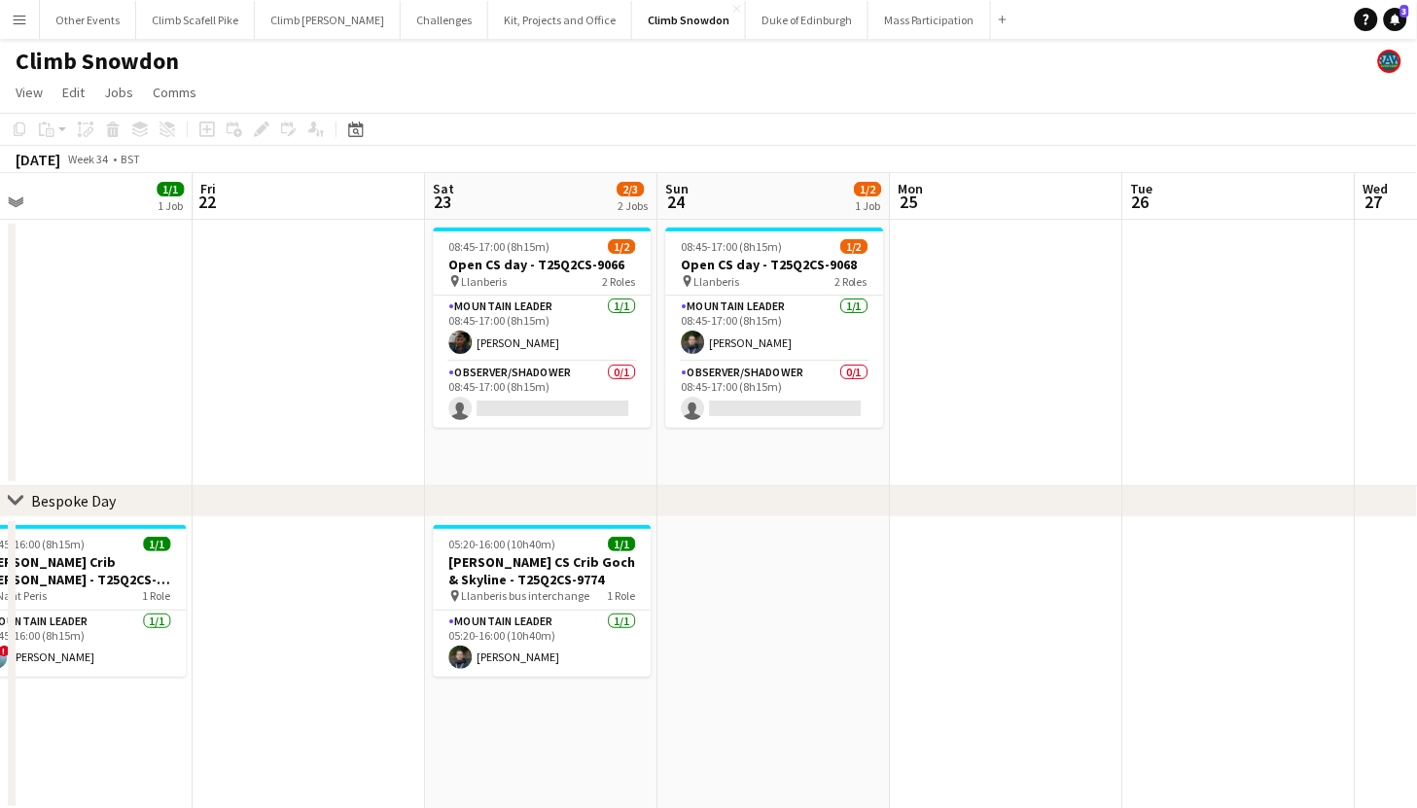
drag, startPoint x: 1191, startPoint y: 555, endPoint x: 312, endPoint y: 585, distance: 879.0
click at [312, 585] on app-calendar-viewport "Sun 17 1/2 1 Job Mon 18 Tue 19 1/1 1 Job Wed 20 Thu 21 1/1 1 Job Fri 22 Sat 23 …" at bounding box center [708, 537] width 1417 height 728
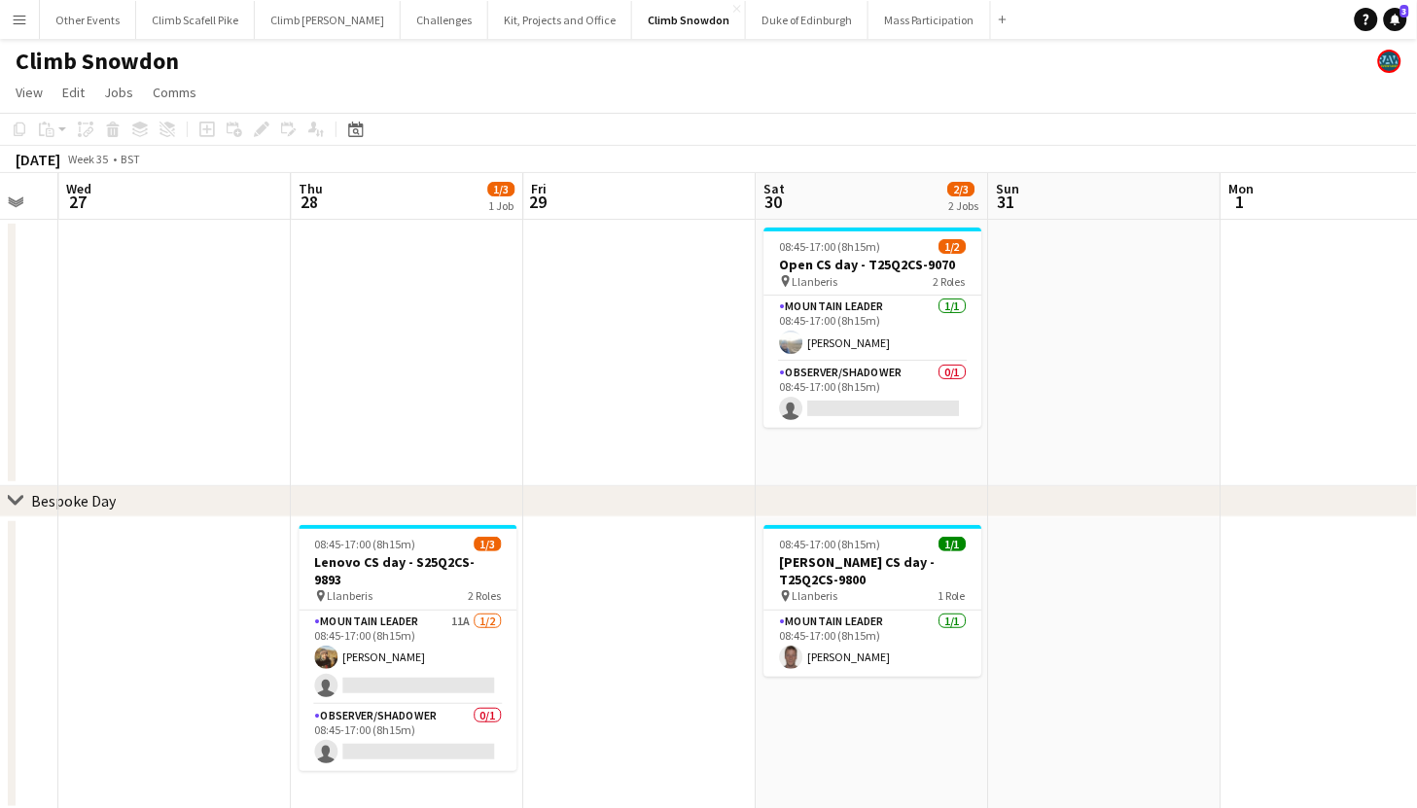
drag, startPoint x: 746, startPoint y: 559, endPoint x: 228, endPoint y: 594, distance: 519.7
click at [228, 594] on app-calendar-viewport "Sat 23 2/3 2 Jobs Sun 24 1/2 1 Job Mon 25 Tue 26 Wed 27 Thu 28 1/3 1 Job Fri 29…" at bounding box center [708, 537] width 1417 height 728
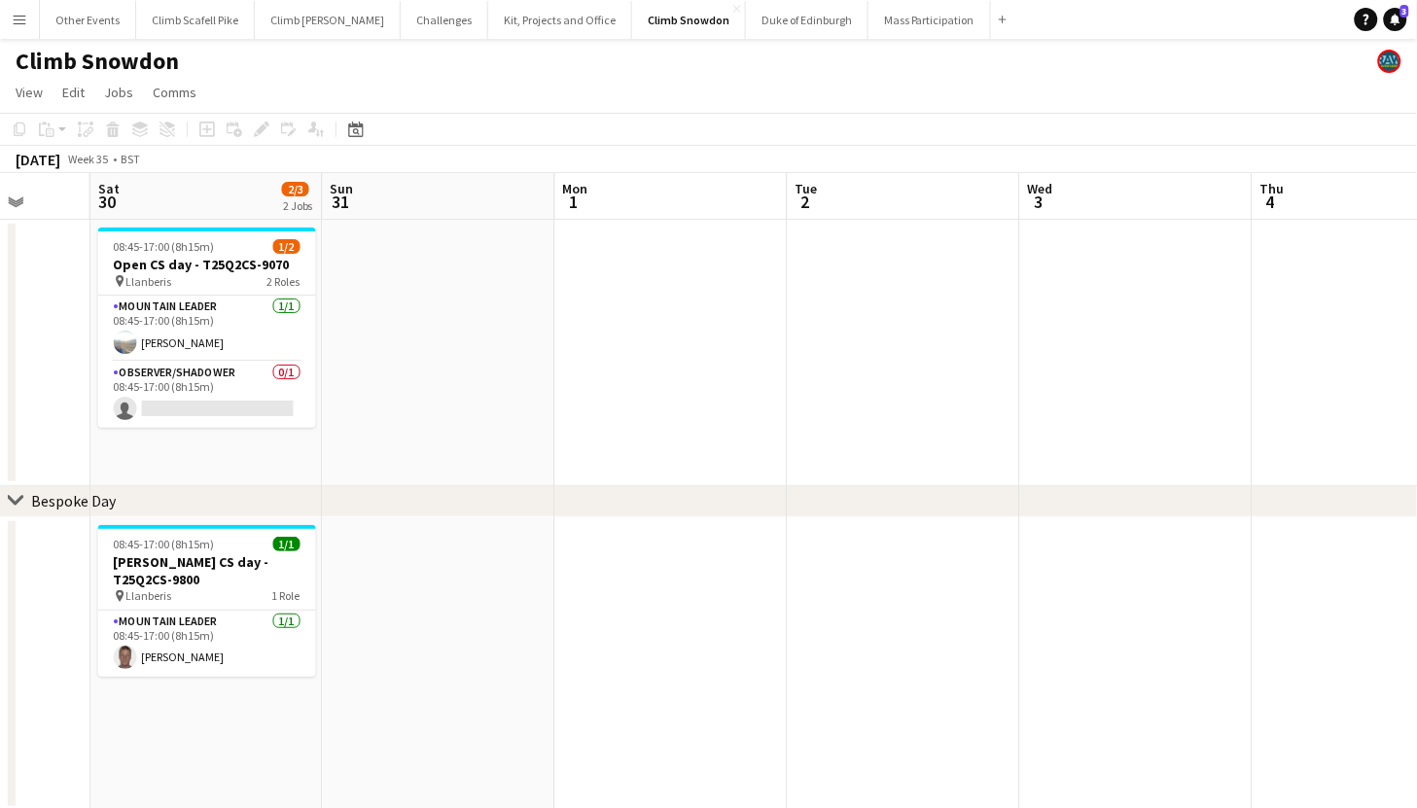
drag, startPoint x: 1079, startPoint y: 560, endPoint x: 458, endPoint y: 612, distance: 622.8
click at [415, 615] on app-calendar-viewport "Wed 27 Thu 28 1/3 1 Job Fri 29 Sat 30 2/3 2 Jobs Sun 31 Mon 1 Tue 2 Wed 3 Thu 4…" at bounding box center [708, 537] width 1417 height 728
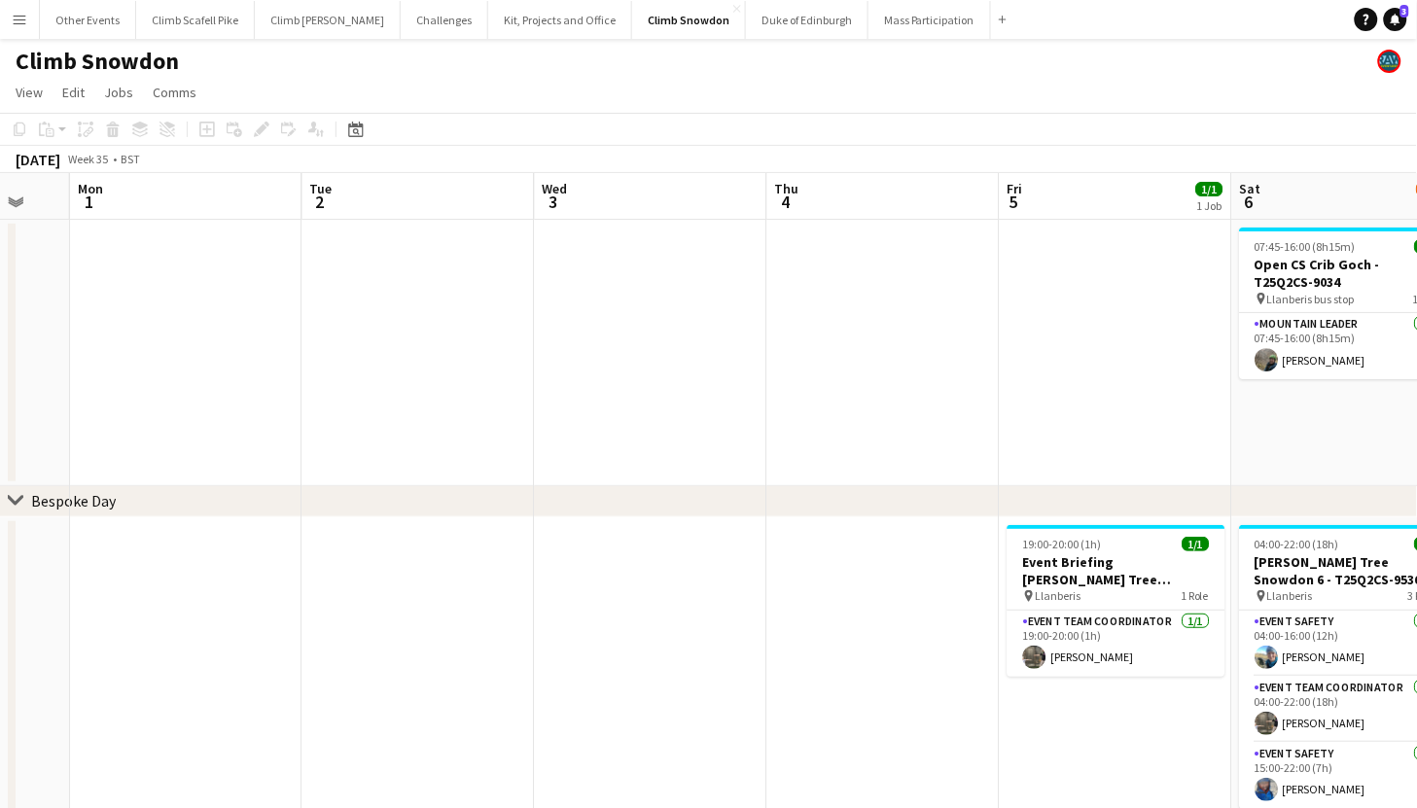
drag, startPoint x: 853, startPoint y: 571, endPoint x: 726, endPoint y: 579, distance: 127.7
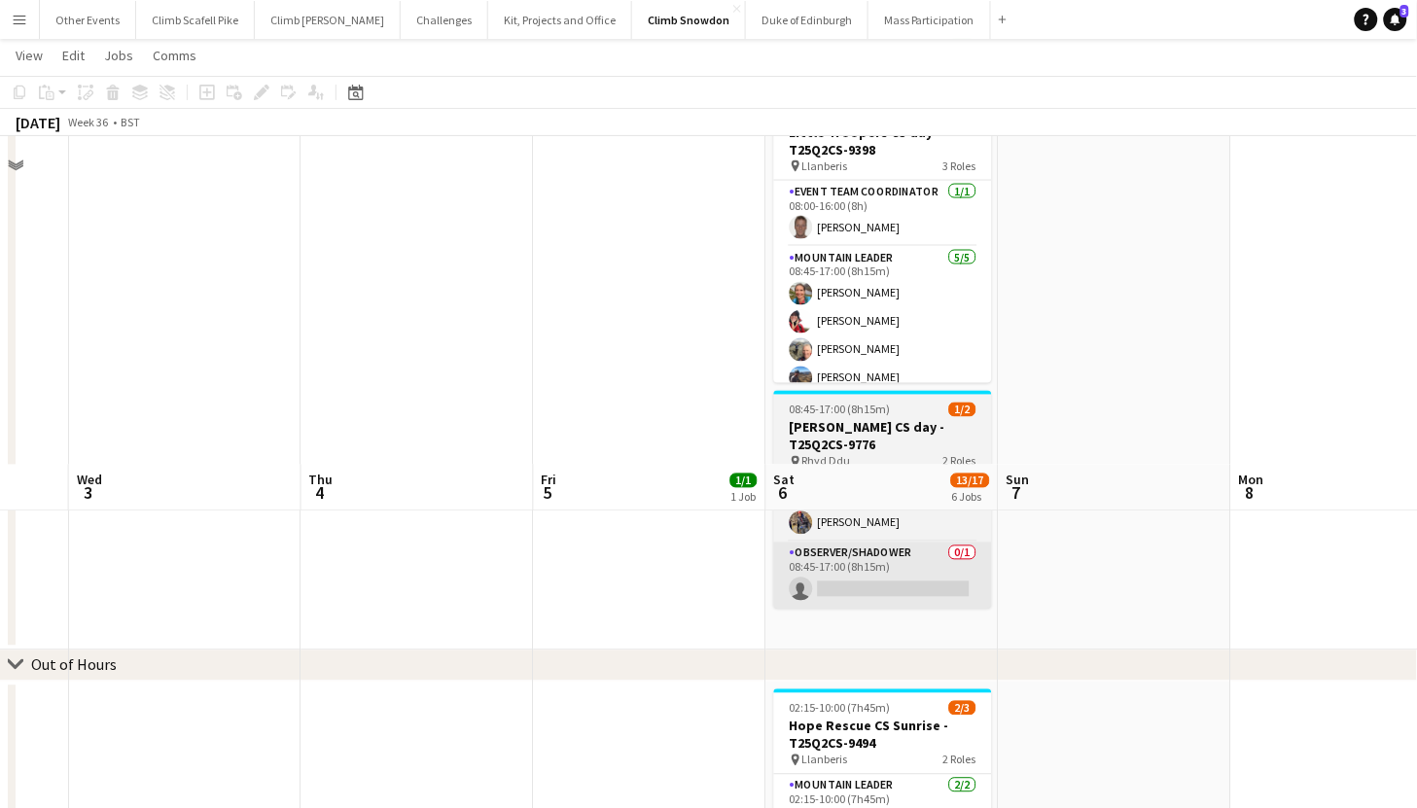
scroll to position [1048, 0]
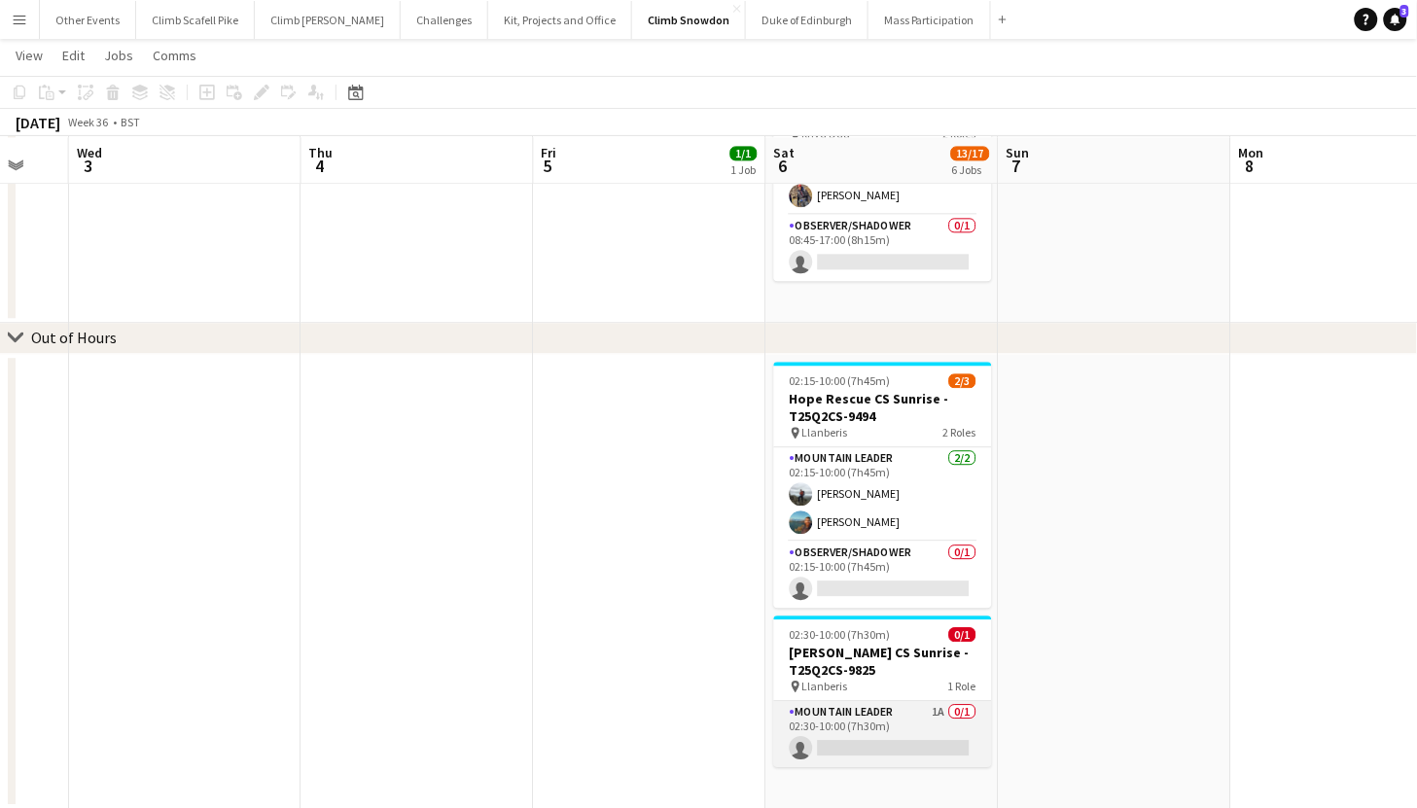
click at [925, 717] on app-card-role "Mountain Leader 1A 0/1 02:30-10:00 (7h30m) single-neutral-actions" at bounding box center [883, 734] width 218 height 66
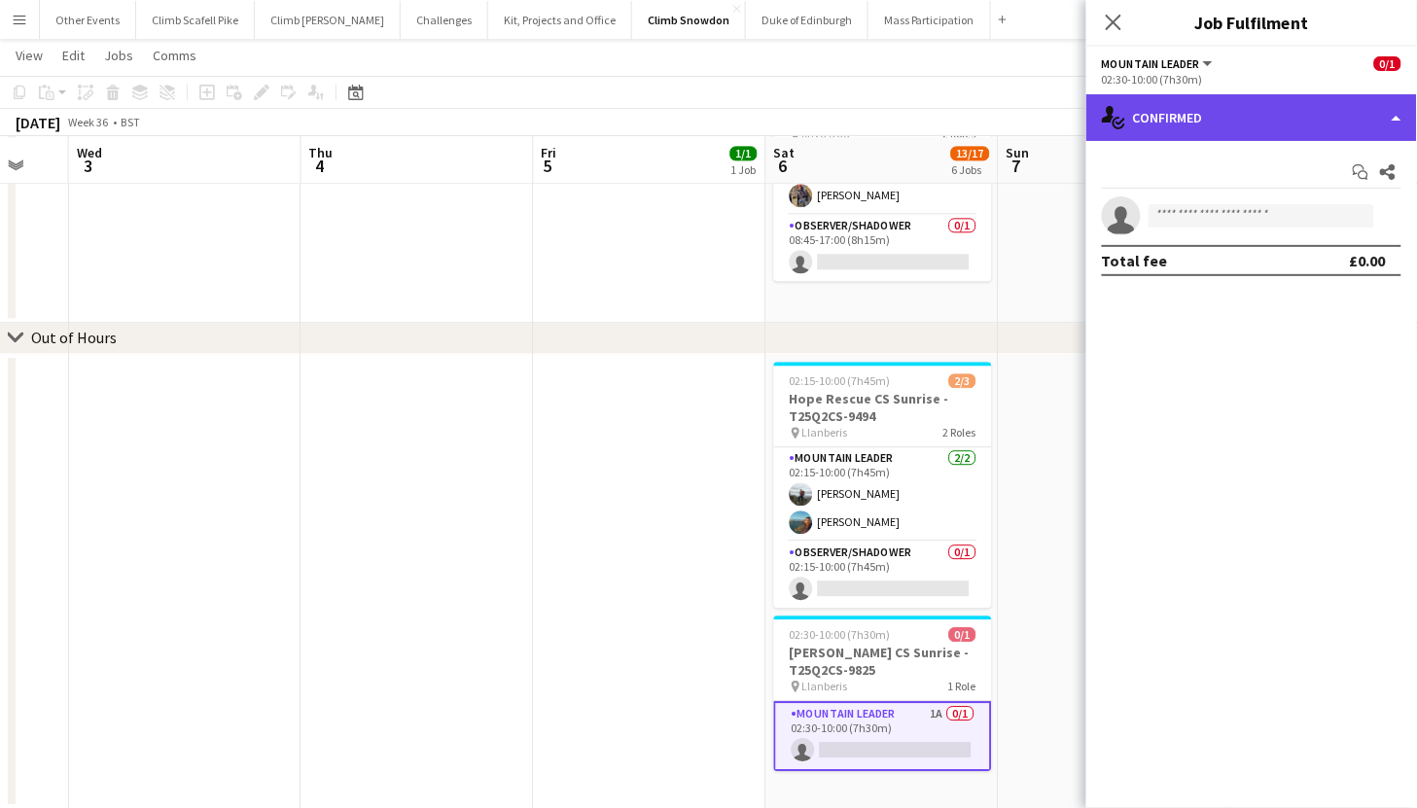
click at [1293, 103] on div "single-neutral-actions-check-2 Confirmed" at bounding box center [1252, 117] width 331 height 47
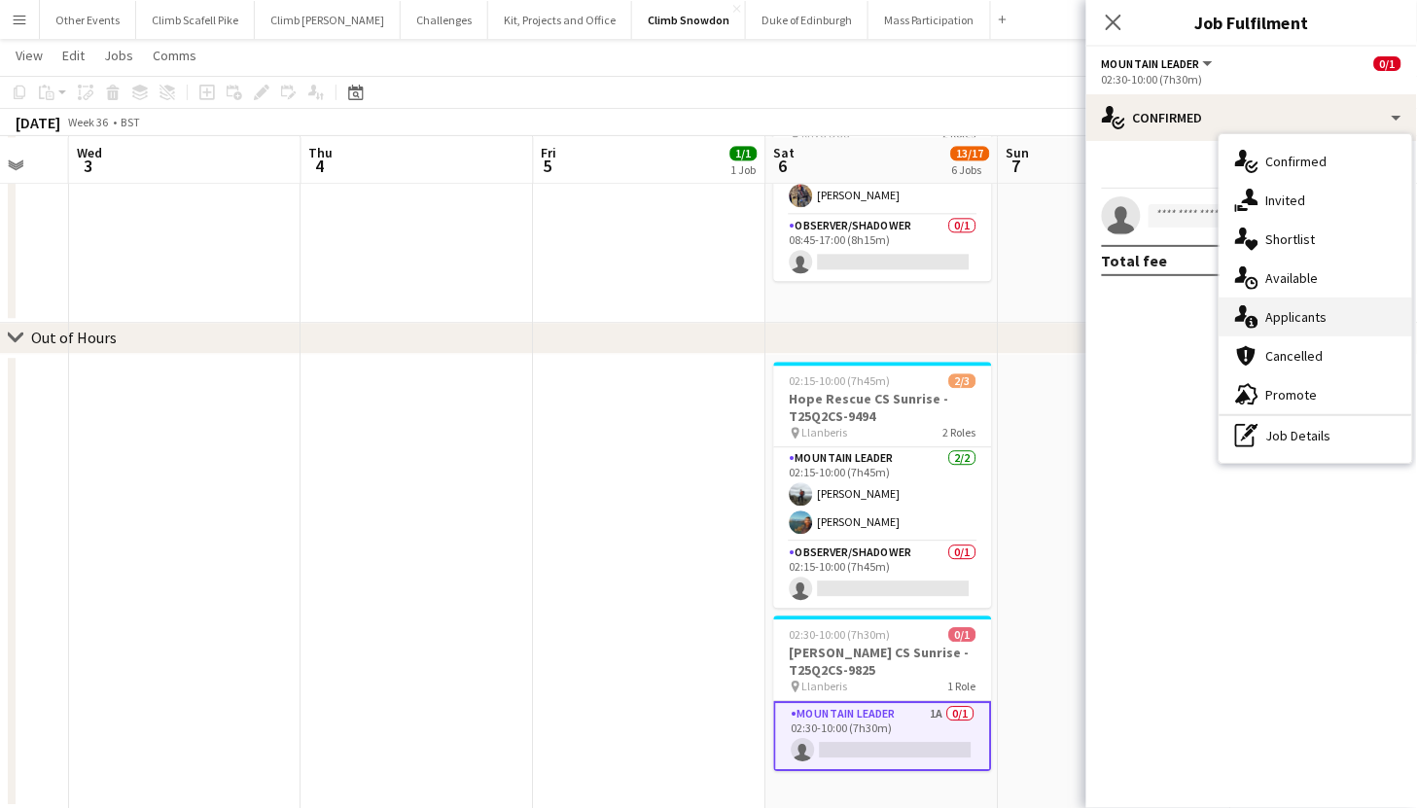
click at [1346, 320] on div "single-neutral-actions-information Applicants" at bounding box center [1316, 317] width 193 height 39
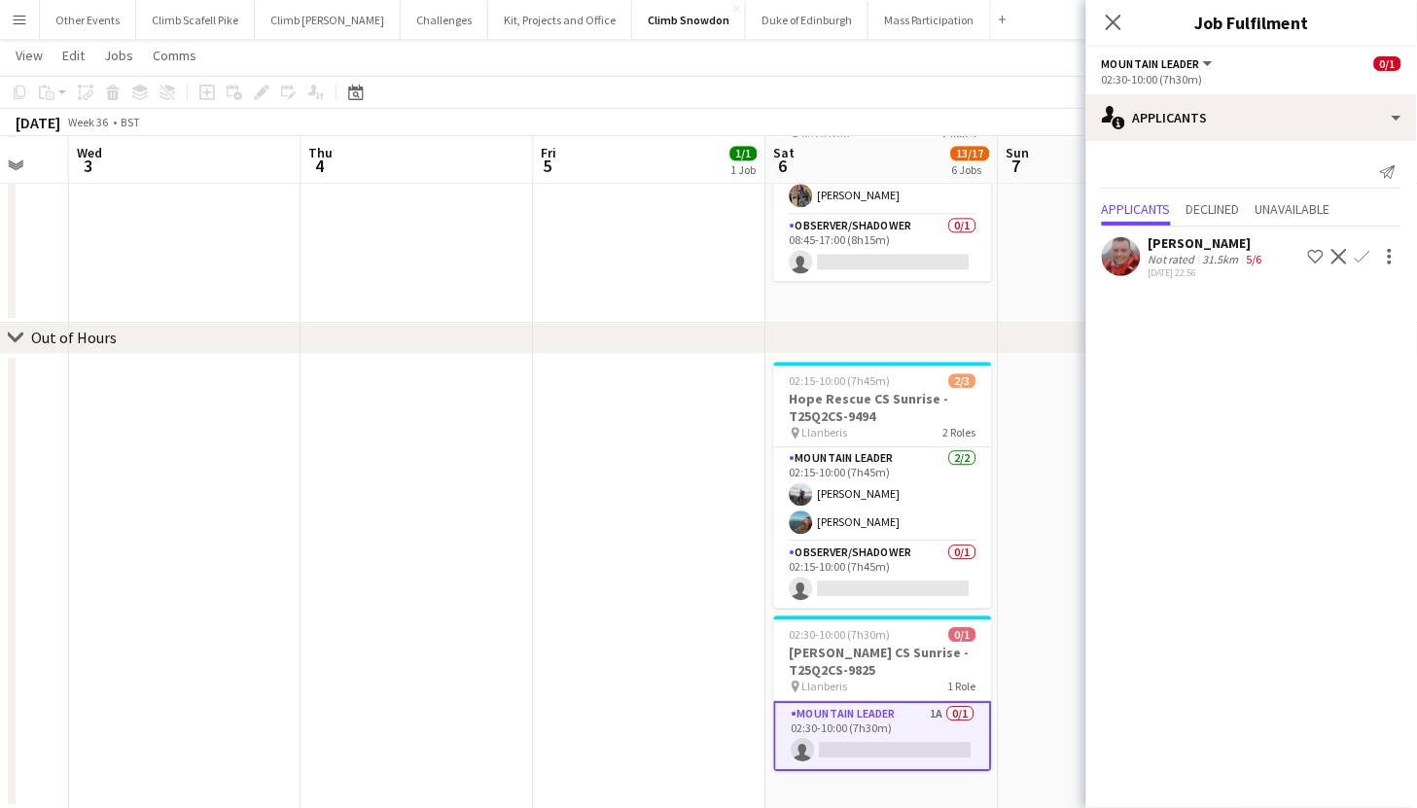
click at [560, 605] on app-date-cell at bounding box center [650, 581] width 233 height 455
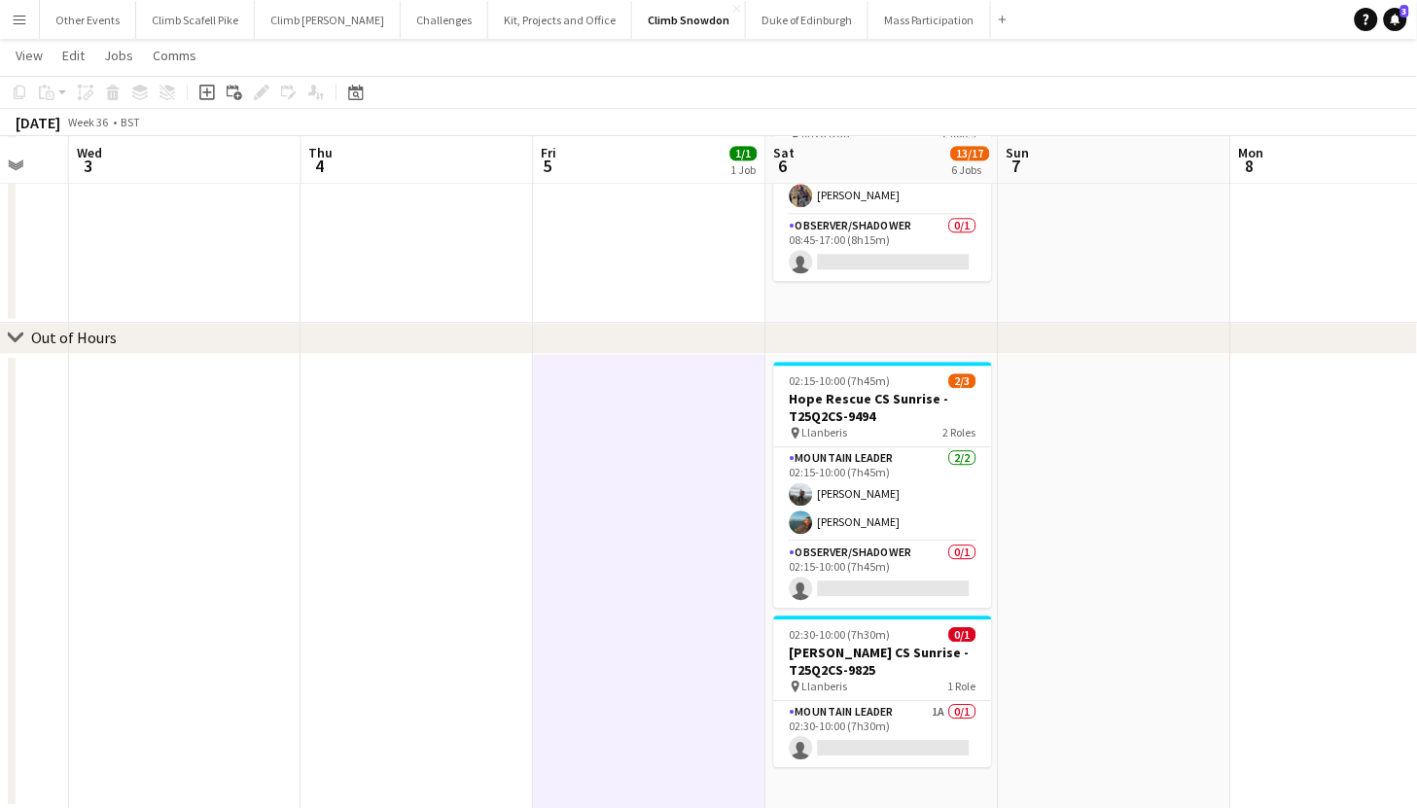
scroll to position [0, 627]
click at [1175, 544] on app-date-cell at bounding box center [1116, 581] width 233 height 455
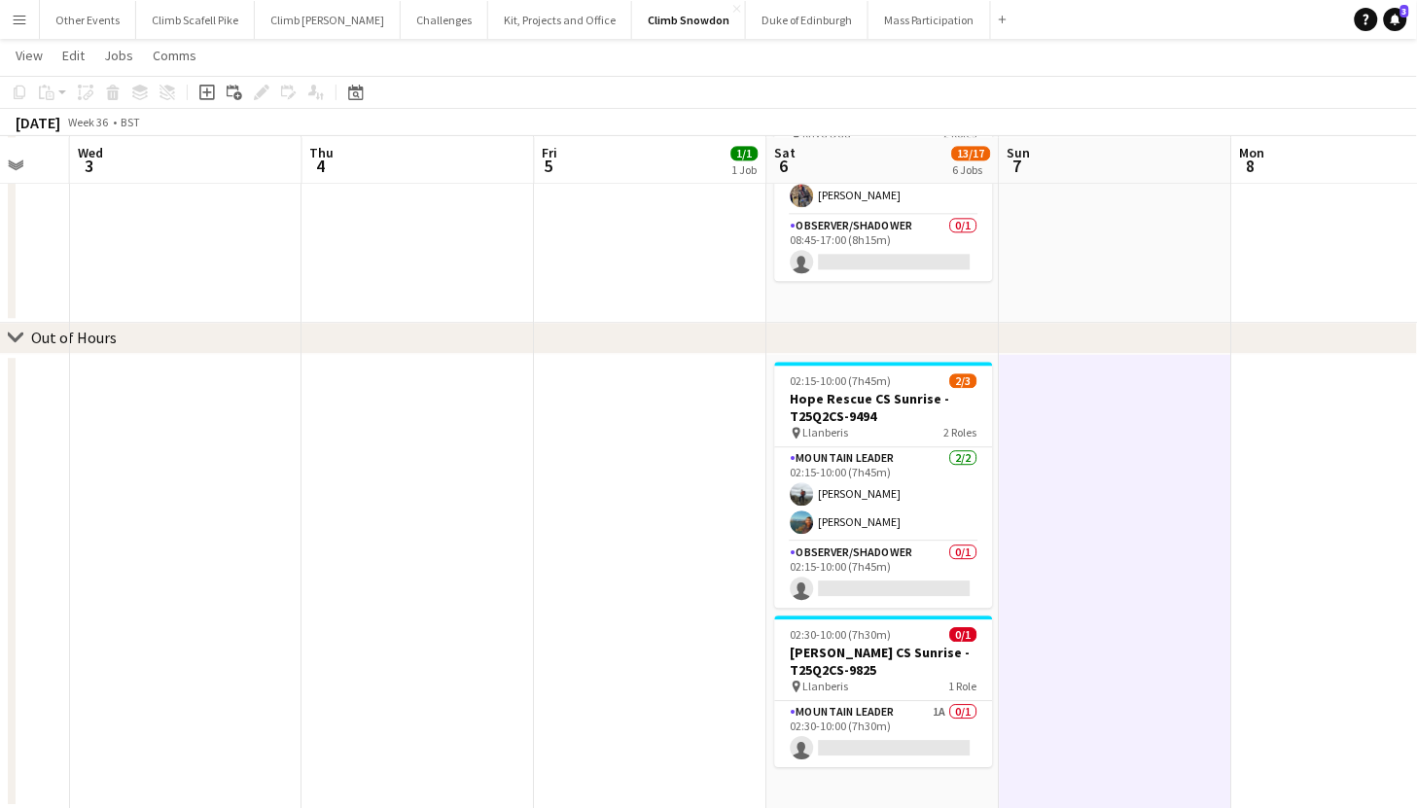
click at [1365, 528] on app-date-cell at bounding box center [1349, 581] width 233 height 455
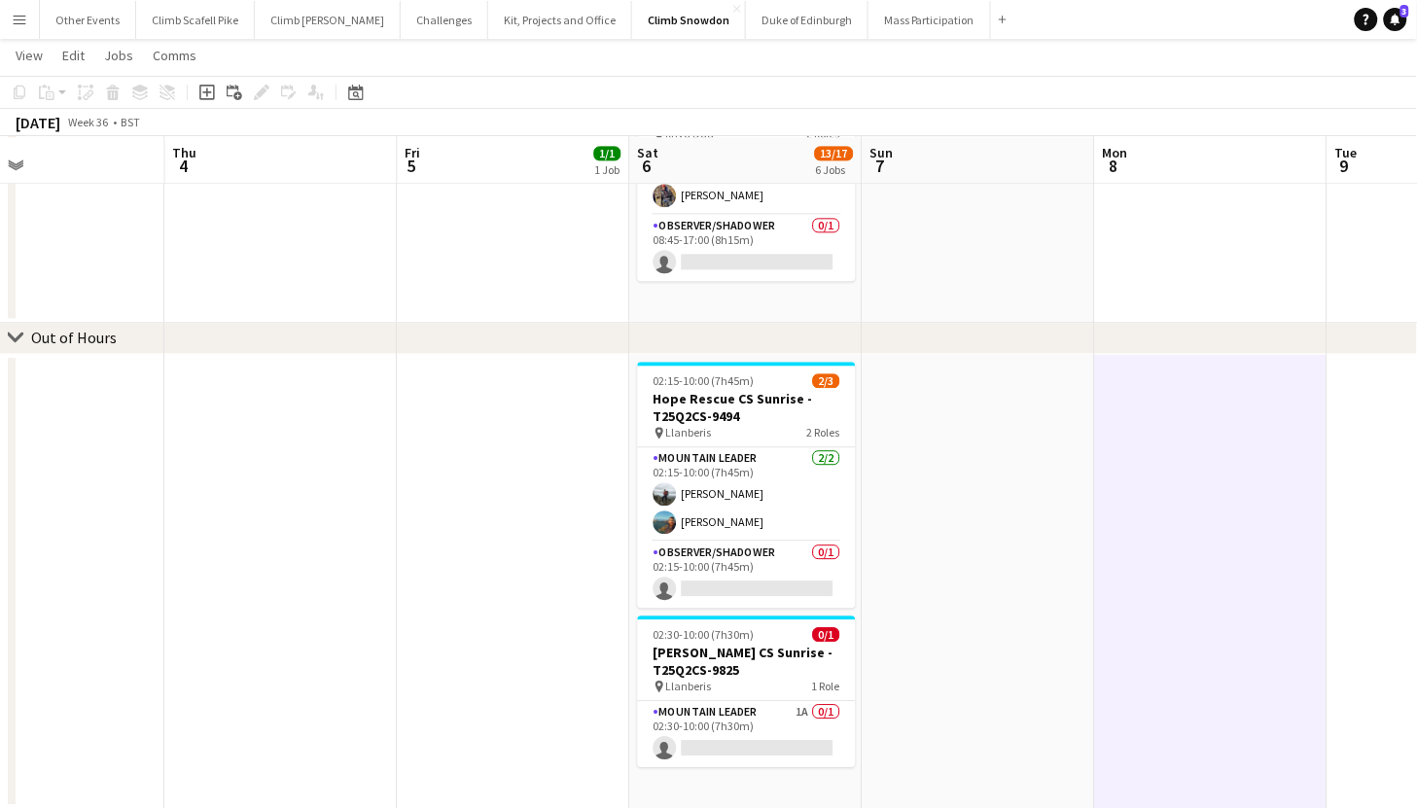
scroll to position [0, 789]
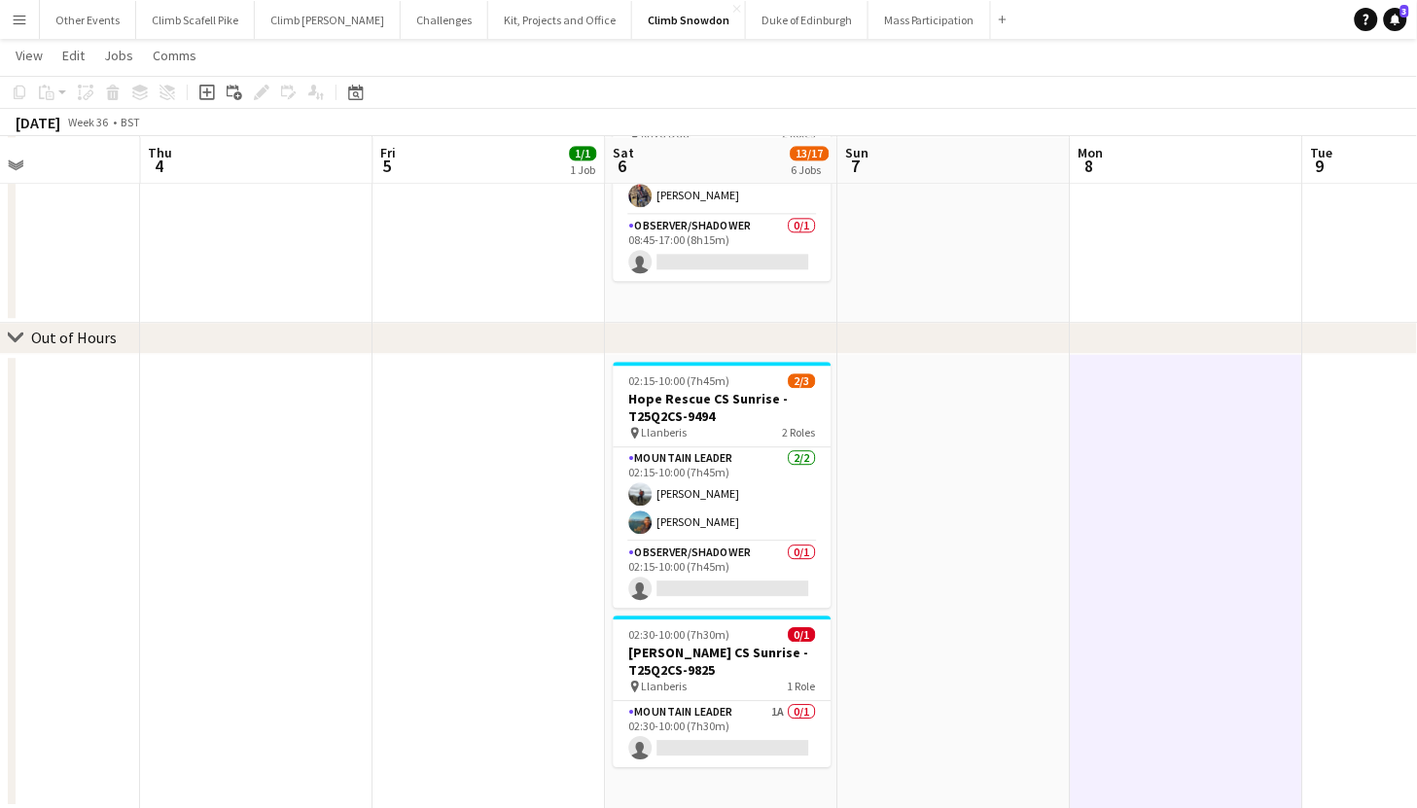
drag, startPoint x: 1360, startPoint y: 528, endPoint x: 1200, endPoint y: 562, distance: 164.1
click at [1349, 531] on app-date-cell at bounding box center [1420, 581] width 233 height 455
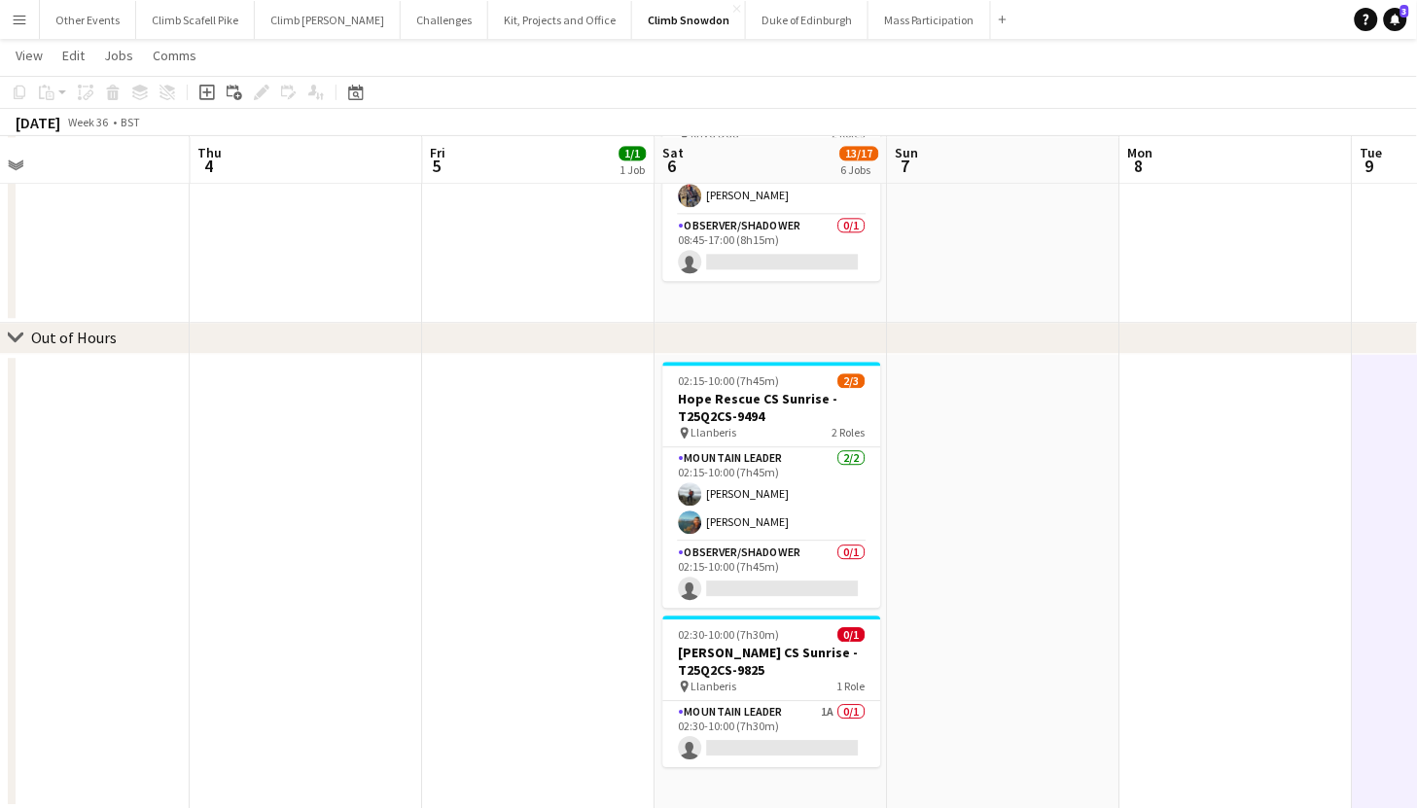
drag, startPoint x: 1227, startPoint y: 554, endPoint x: 1276, endPoint y: 552, distance: 49.7
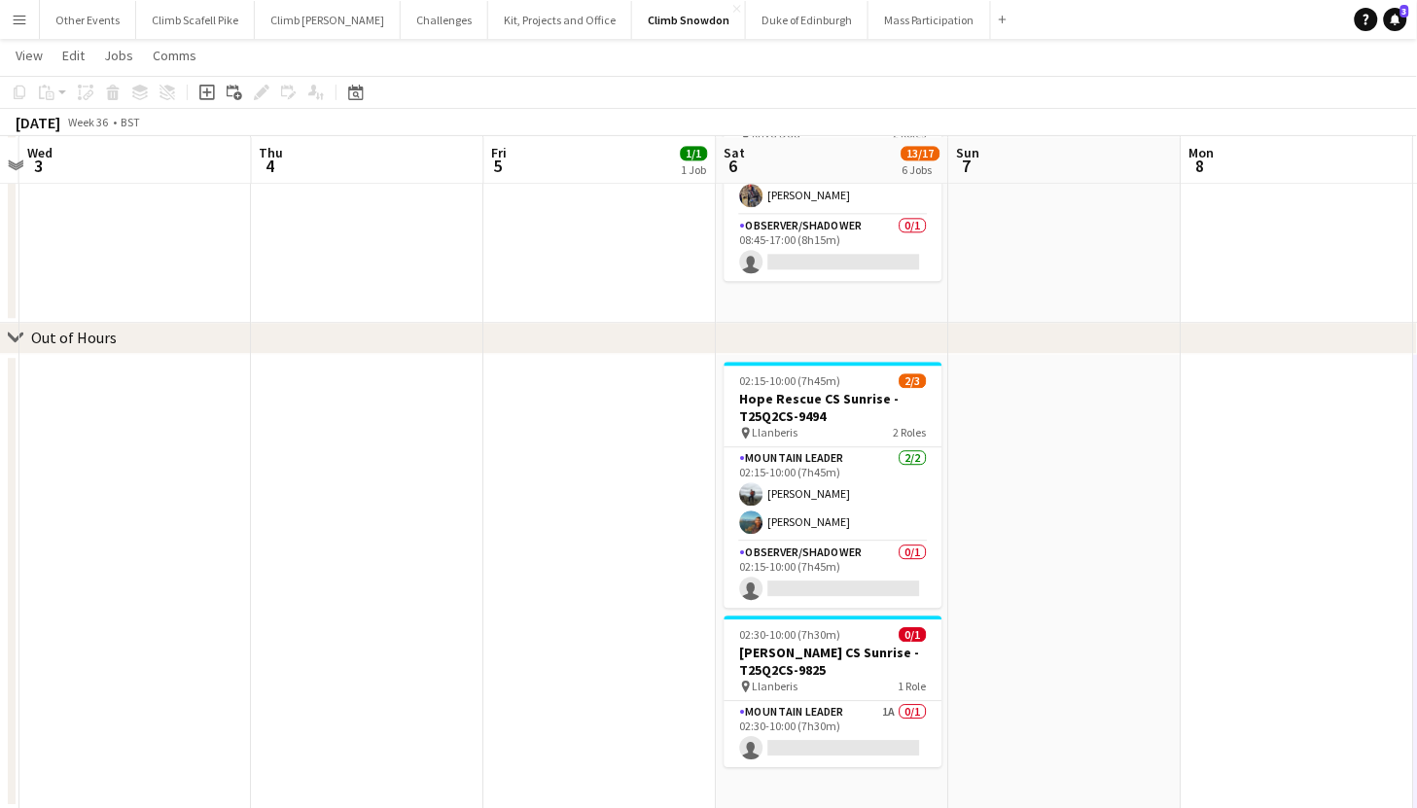
scroll to position [0, 671]
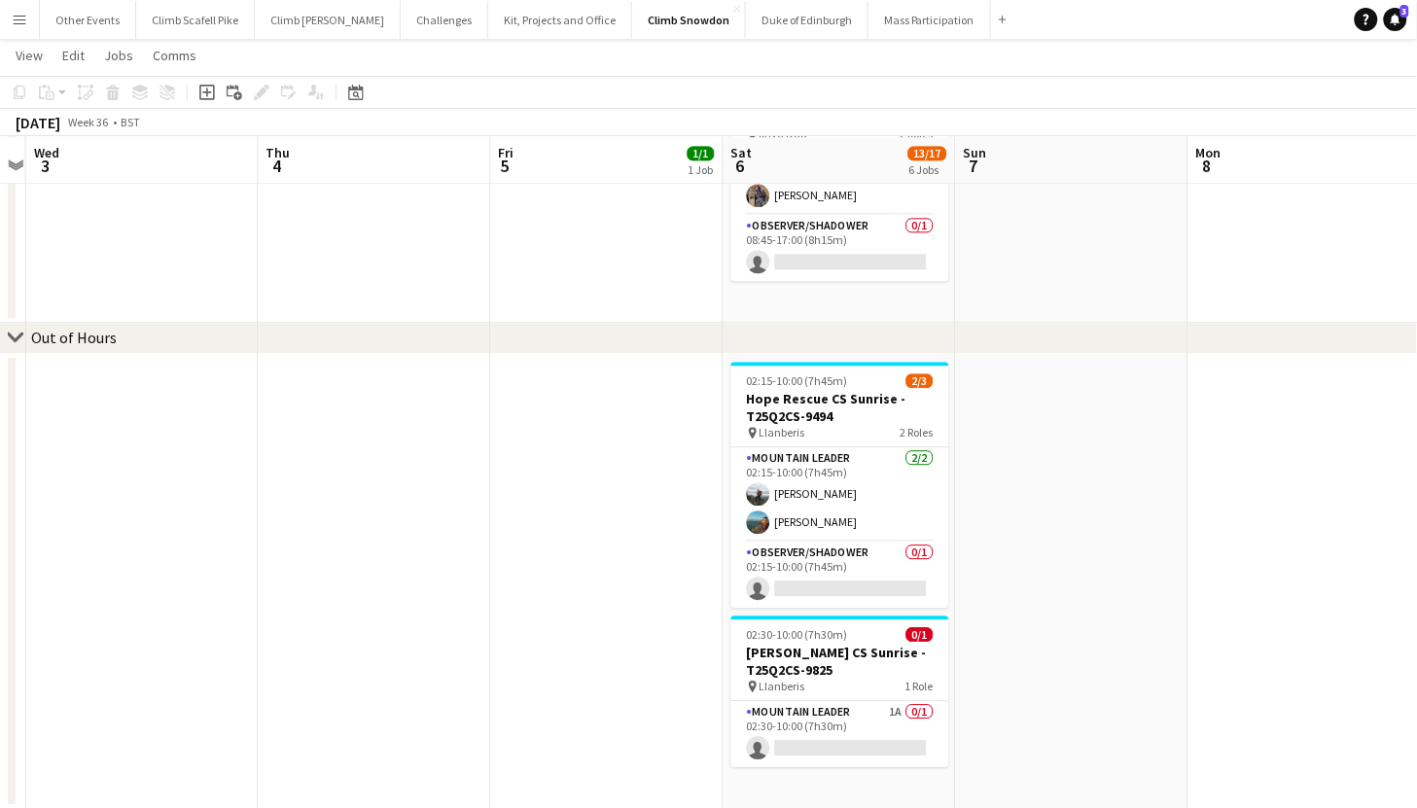
drag, startPoint x: 1263, startPoint y: 551, endPoint x: 1331, endPoint y: 545, distance: 68.3
click at [380, 508] on app-date-cell at bounding box center [375, 581] width 233 height 455
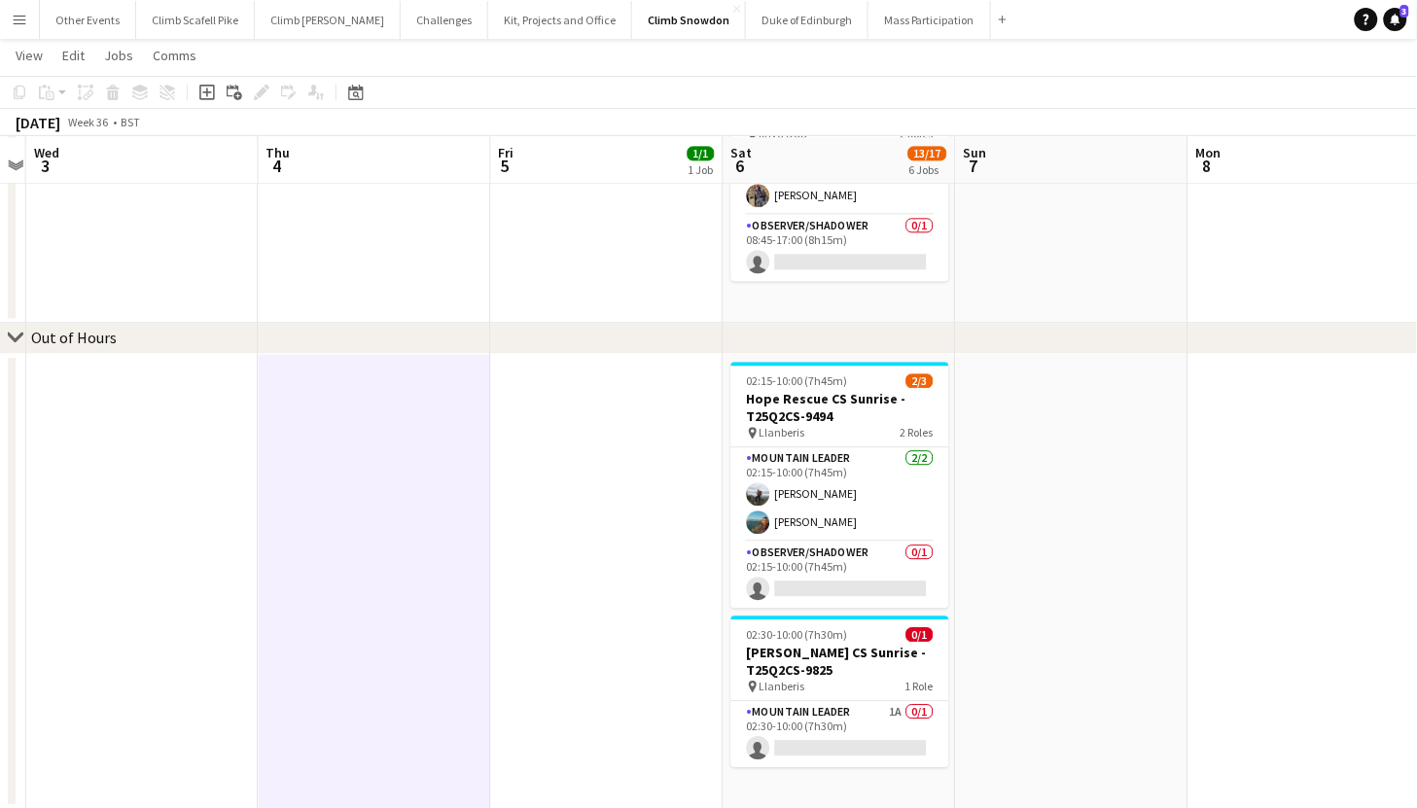
click at [99, 516] on app-date-cell at bounding box center [142, 581] width 233 height 455
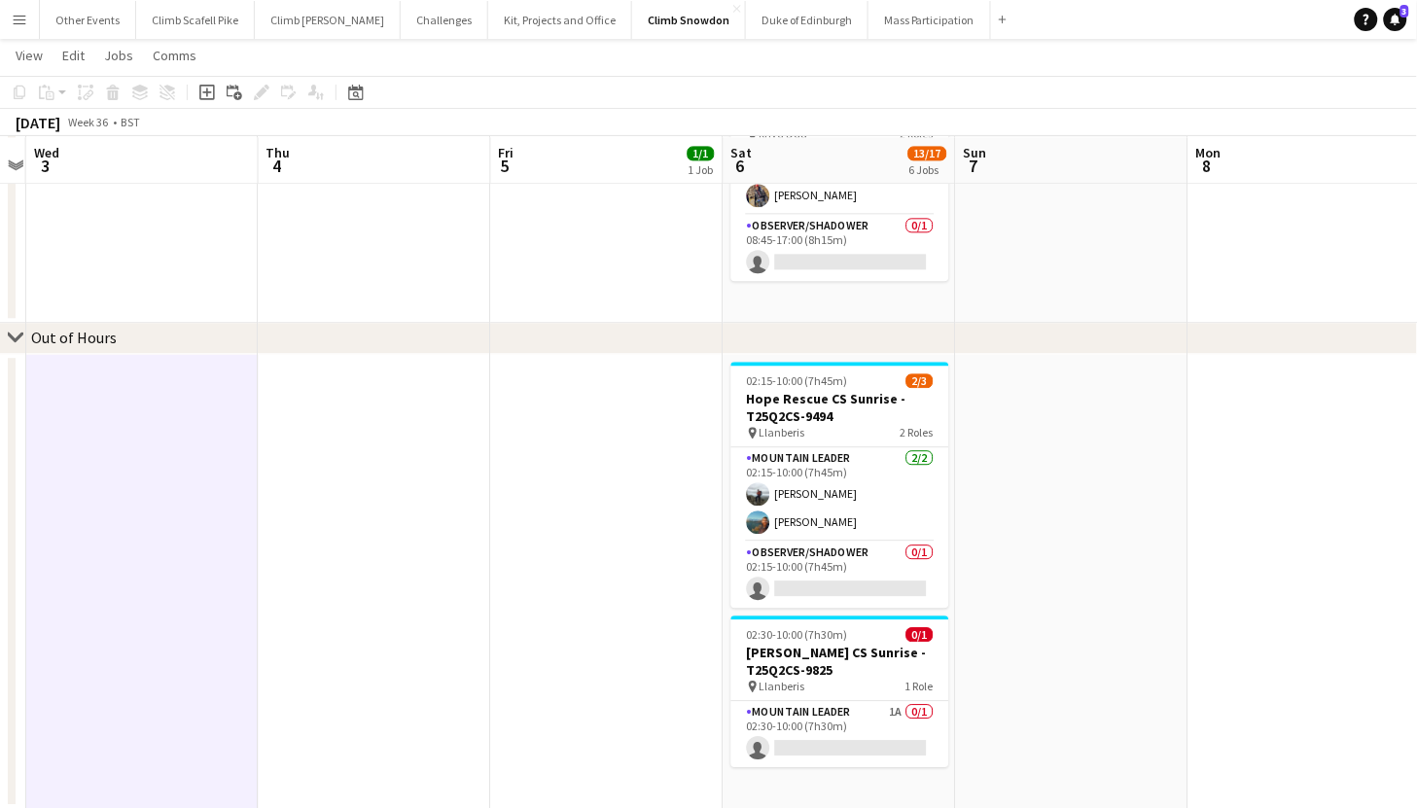
click at [1226, 504] on app-date-cell at bounding box center [1305, 581] width 233 height 455
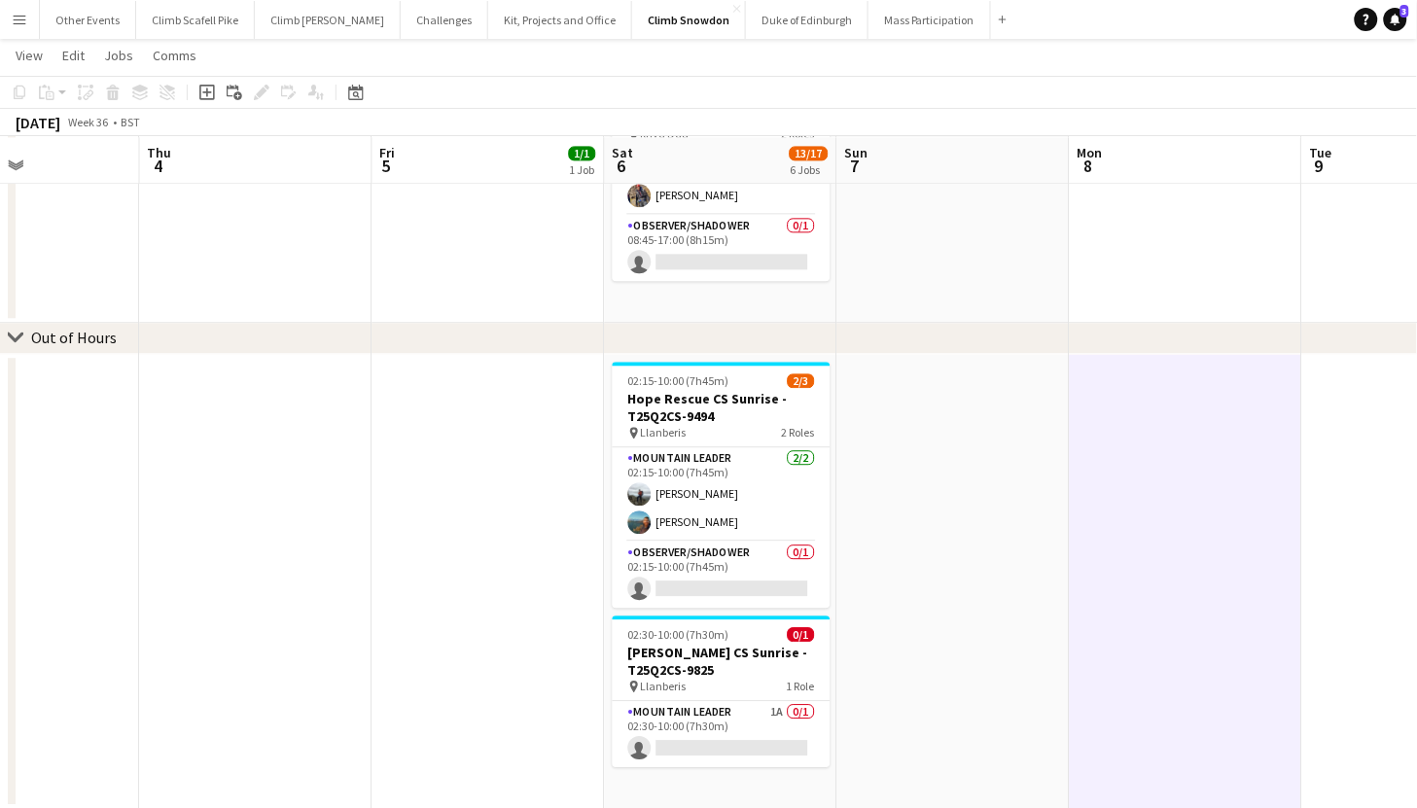
scroll to position [0, 795]
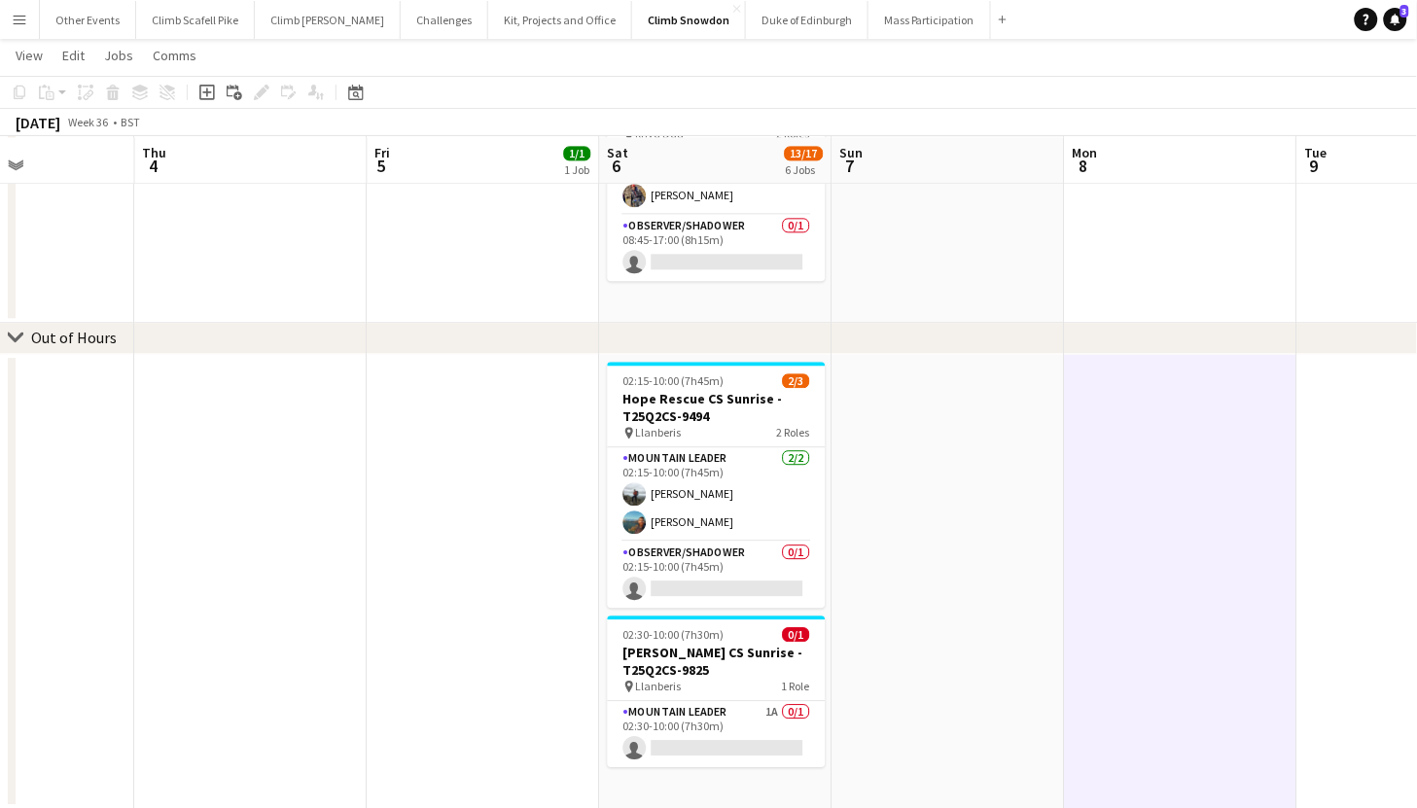
drag, startPoint x: 1336, startPoint y: 521, endPoint x: 1213, endPoint y: 521, distance: 122.6
click at [1360, 514] on app-date-cell at bounding box center [1414, 581] width 233 height 455
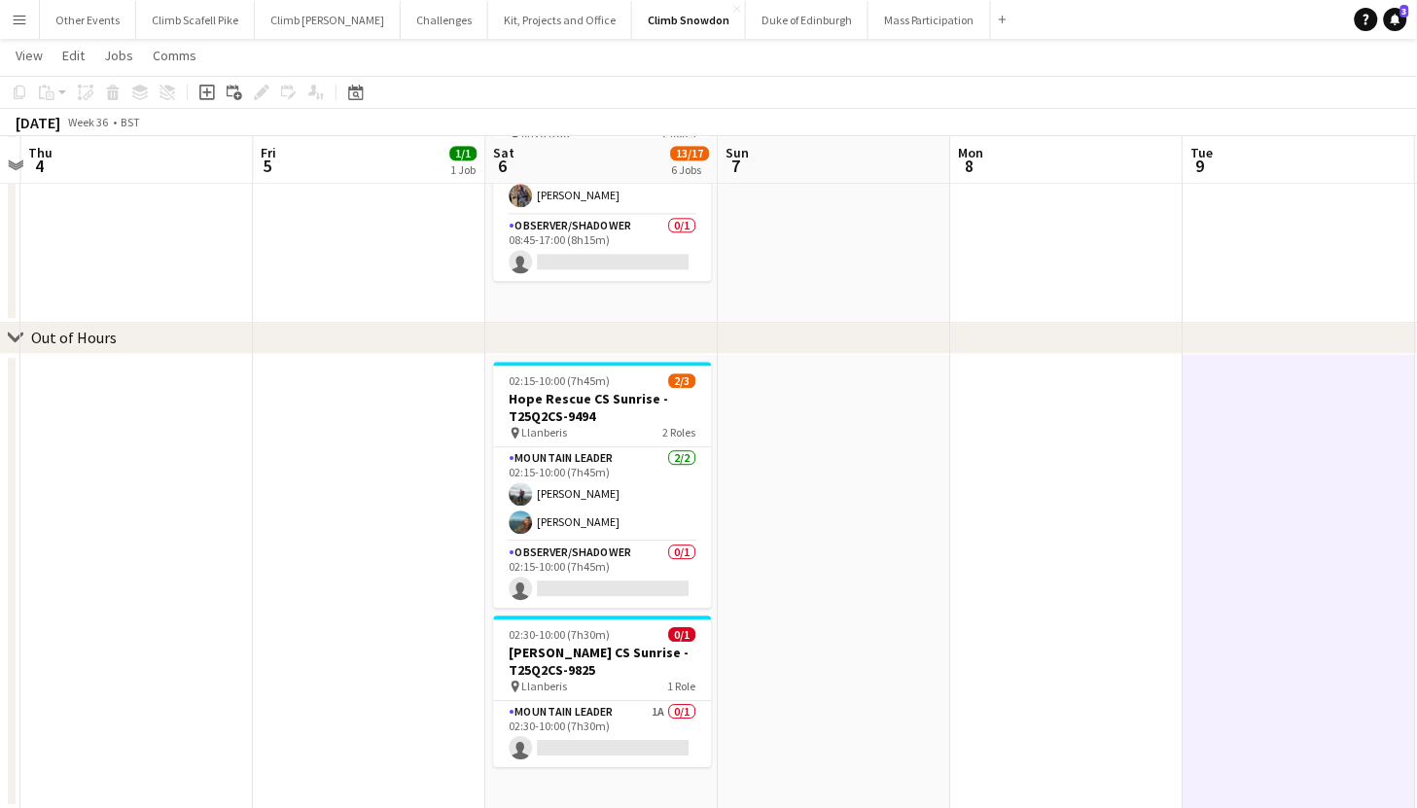
scroll to position [0, 912]
drag, startPoint x: 1244, startPoint y: 526, endPoint x: 1128, endPoint y: 525, distance: 116.7
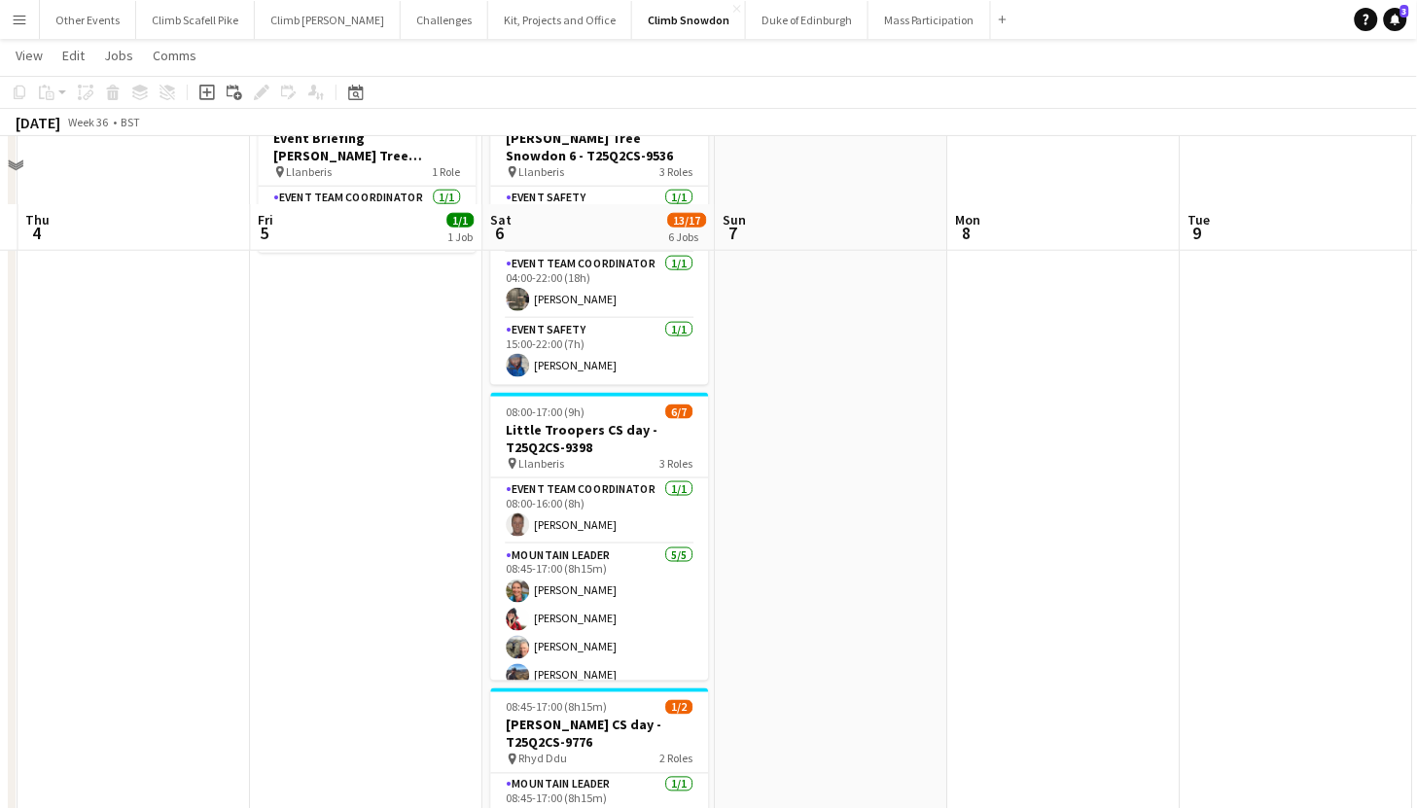
scroll to position [1048, 0]
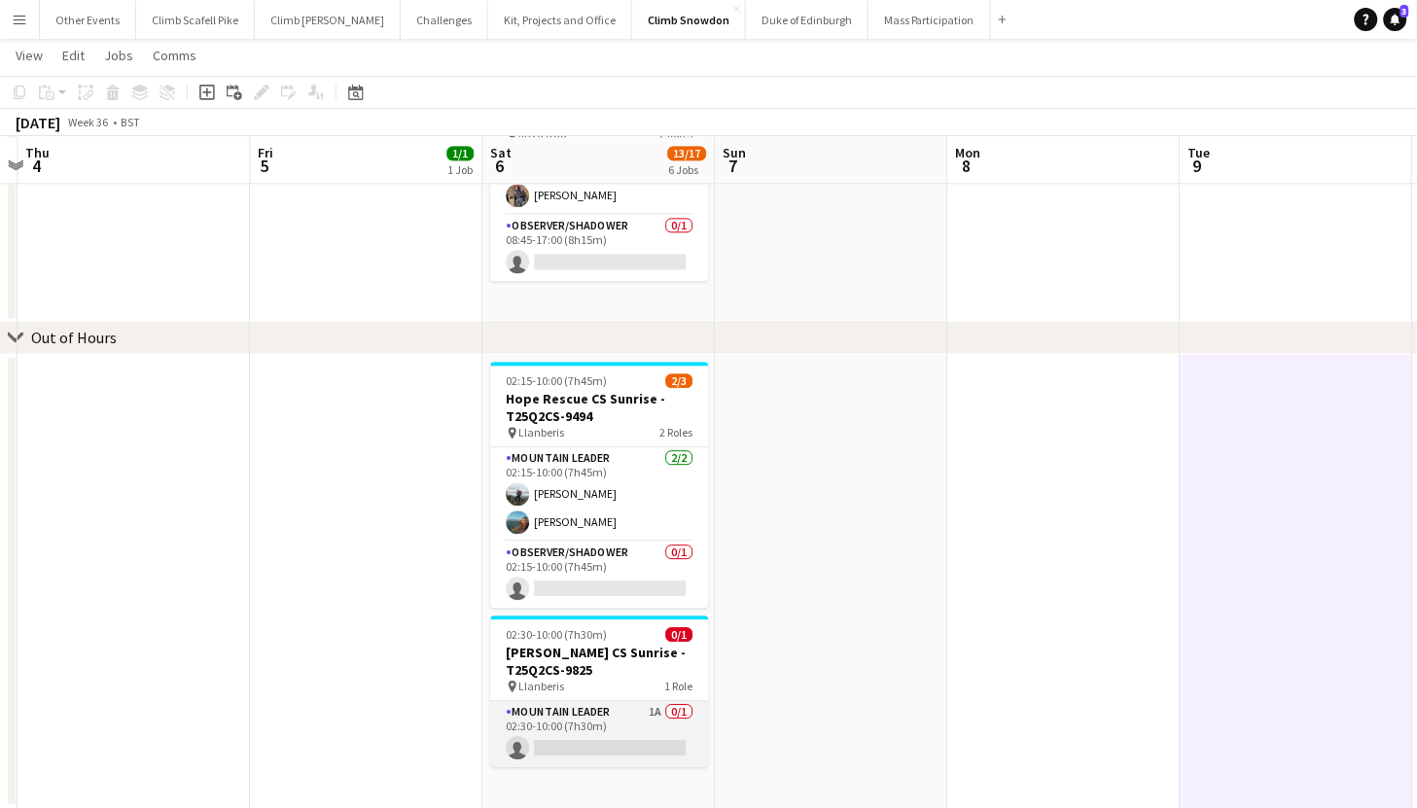
click at [618, 718] on app-card-role "Mountain Leader 1A 0/1 02:30-10:00 (7h30m) single-neutral-actions" at bounding box center [600, 734] width 218 height 66
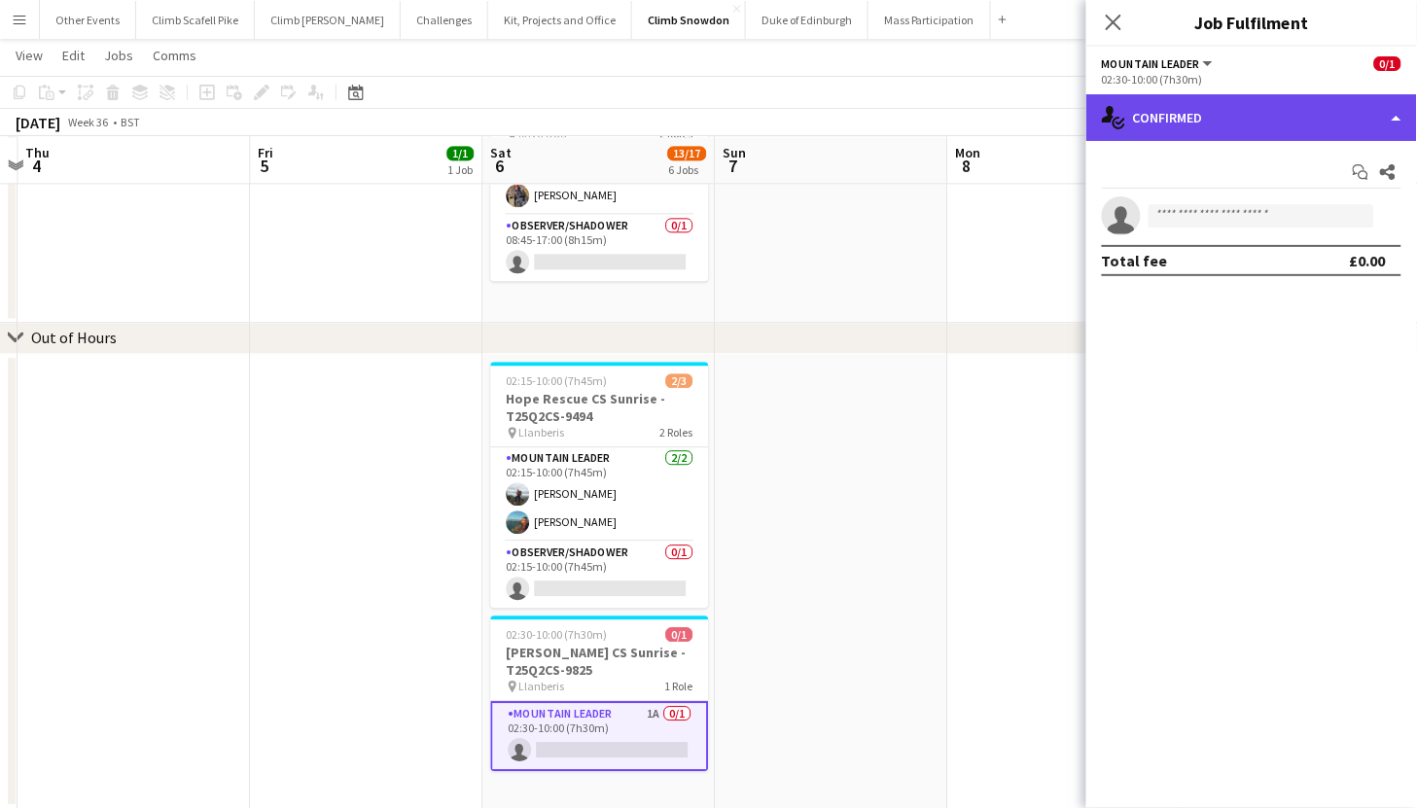
click at [1216, 136] on div "single-neutral-actions-check-2 Confirmed" at bounding box center [1252, 117] width 331 height 47
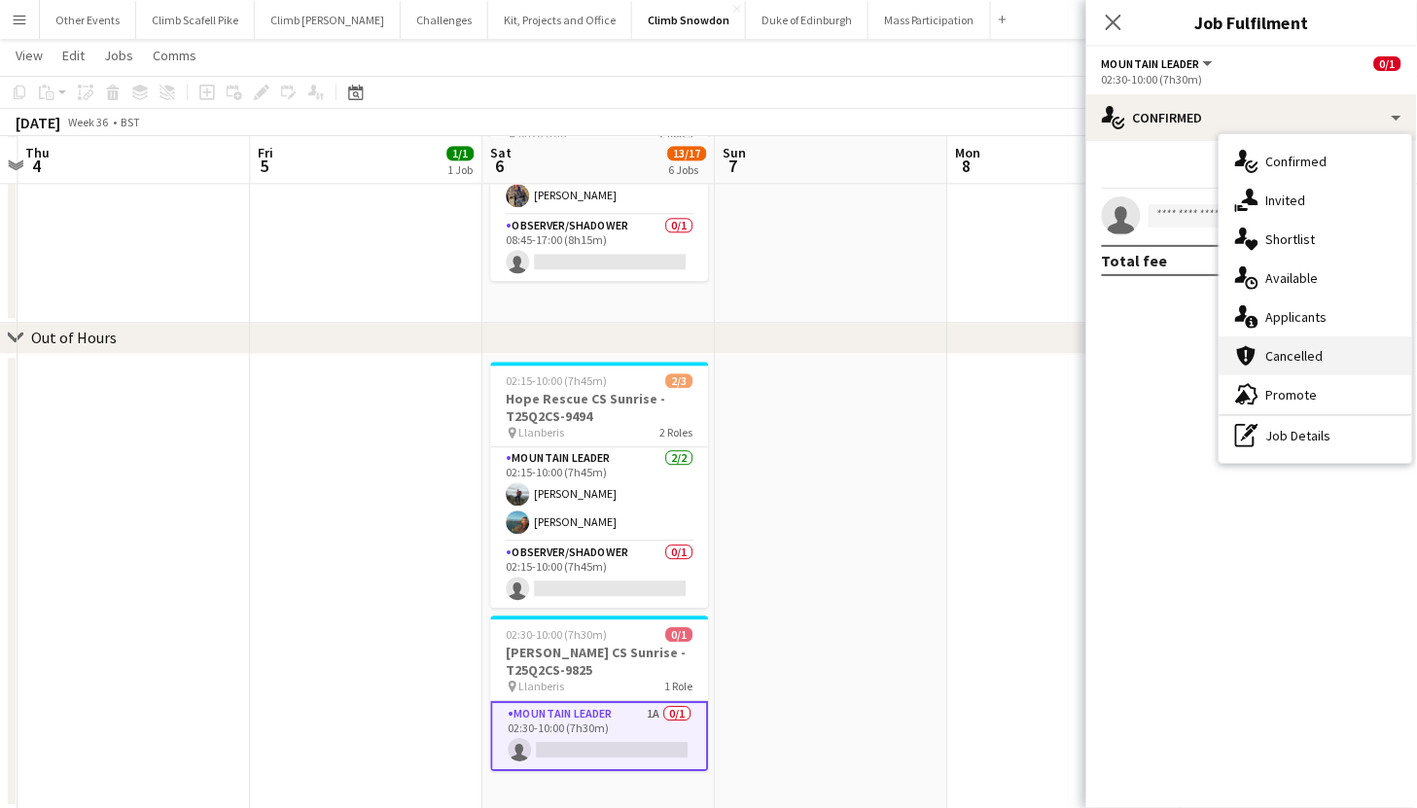
click at [1283, 337] on div "cancellation Cancelled" at bounding box center [1316, 356] width 193 height 39
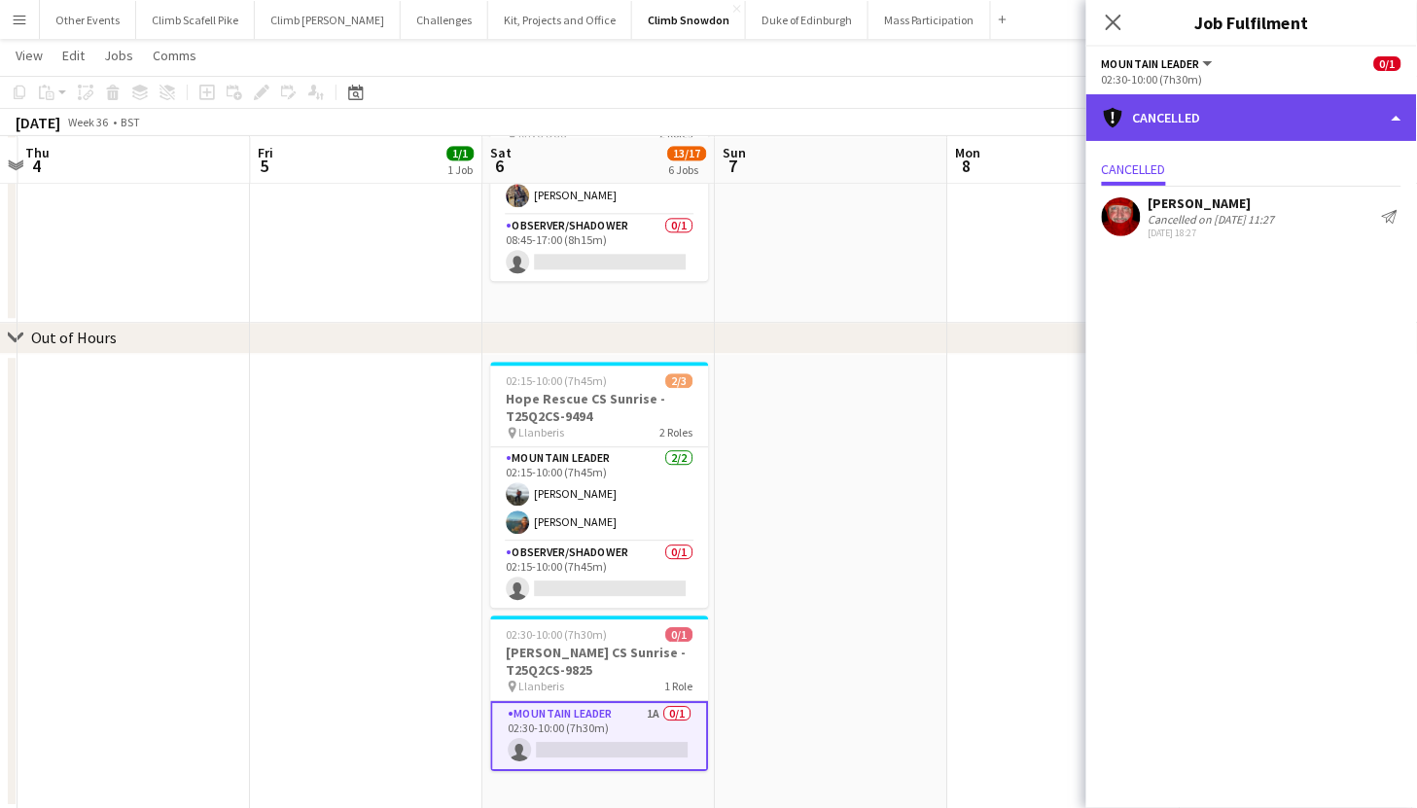
click at [1249, 123] on div "cancellation Cancelled" at bounding box center [1252, 117] width 331 height 47
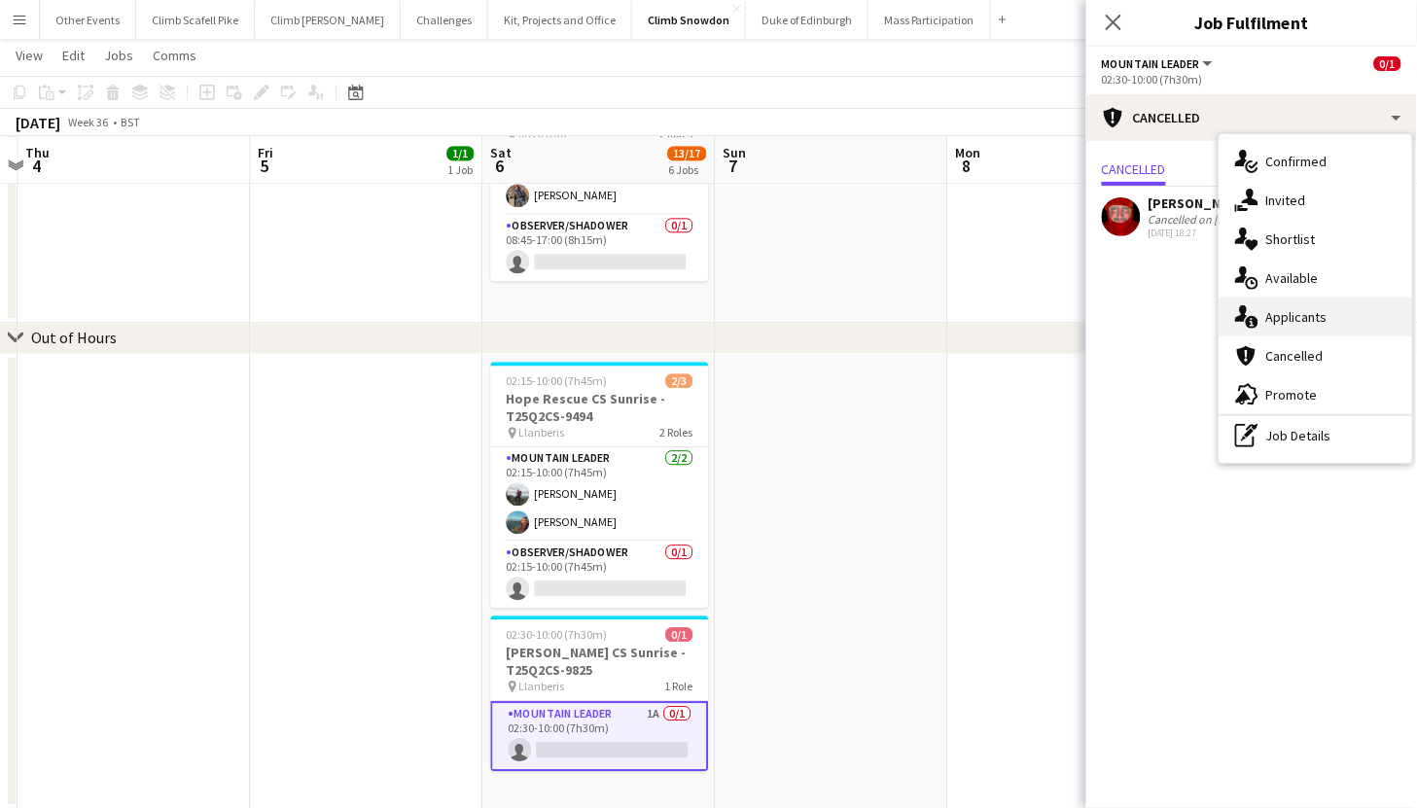
click at [1311, 315] on div "single-neutral-actions-information Applicants" at bounding box center [1316, 317] width 193 height 39
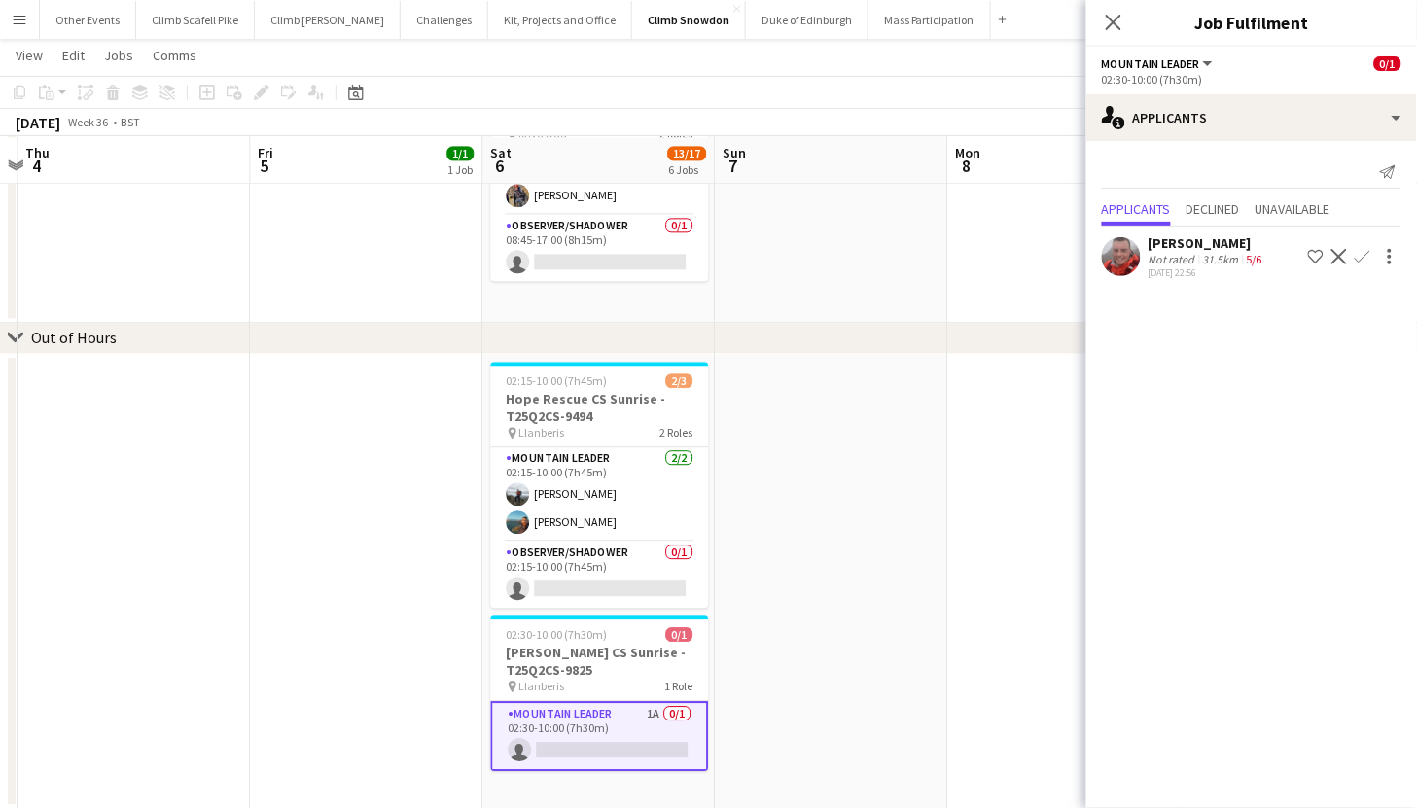
click at [853, 573] on app-date-cell at bounding box center [832, 581] width 233 height 455
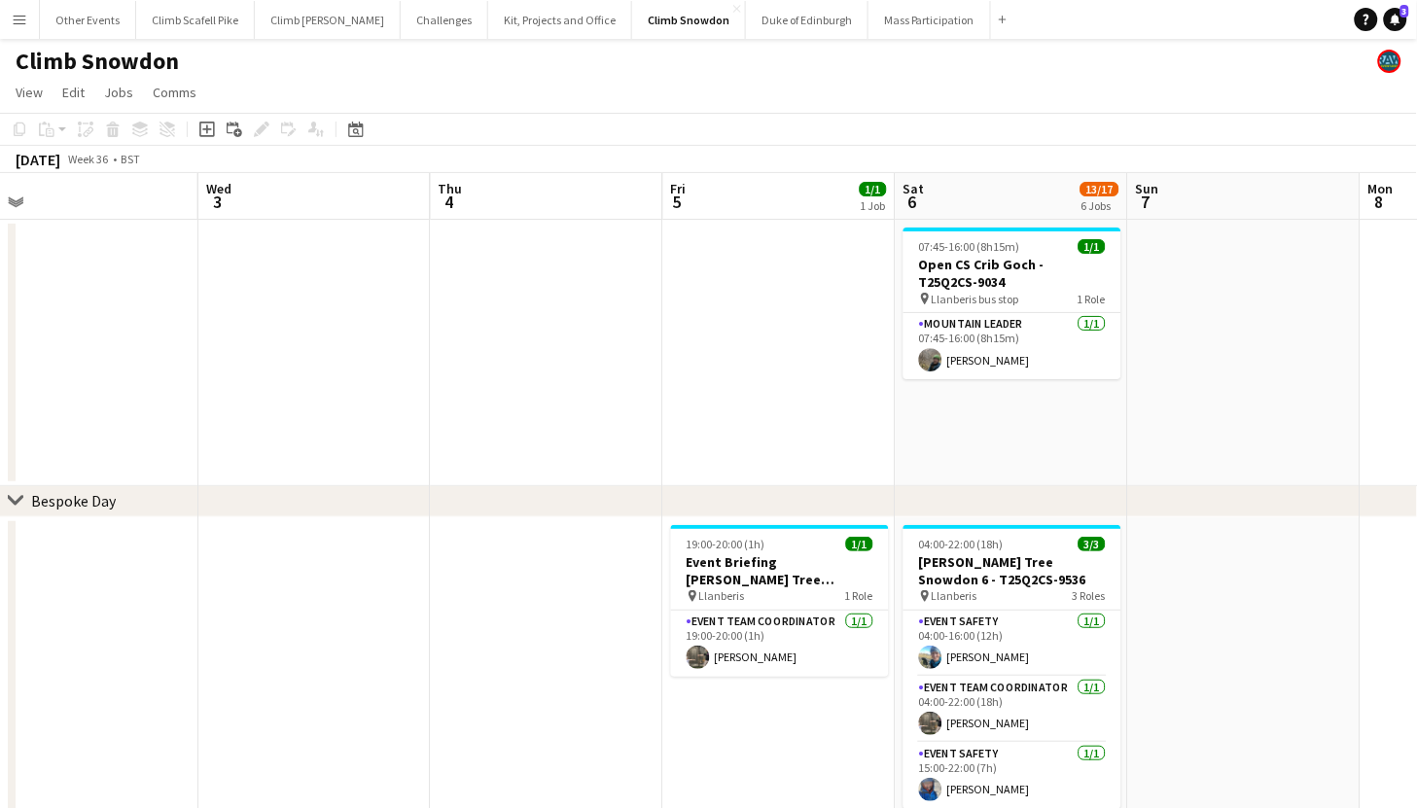
scroll to position [0, 589]
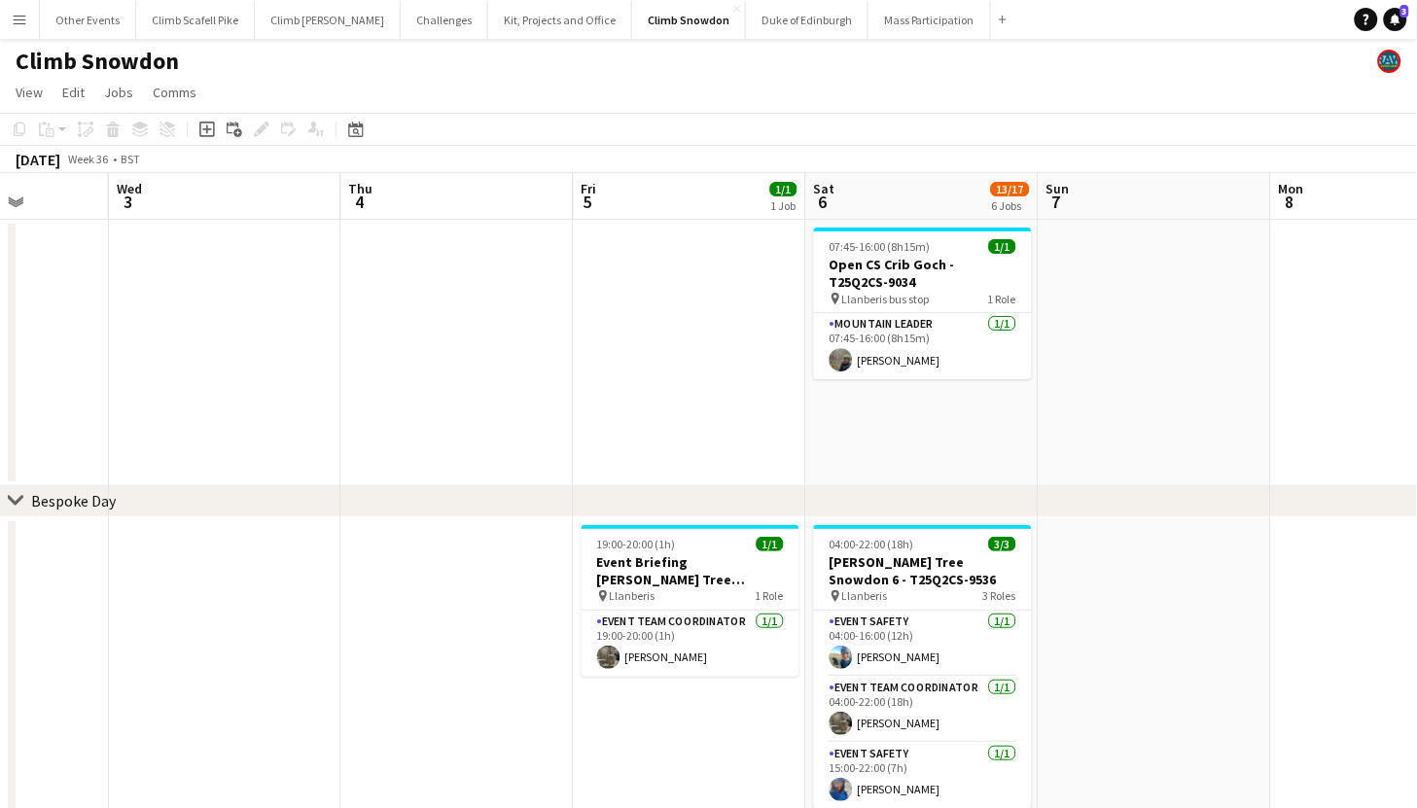
drag, startPoint x: 882, startPoint y: 625, endPoint x: 1204, endPoint y: 572, distance: 326.3
